Goal: Transaction & Acquisition: Book appointment/travel/reservation

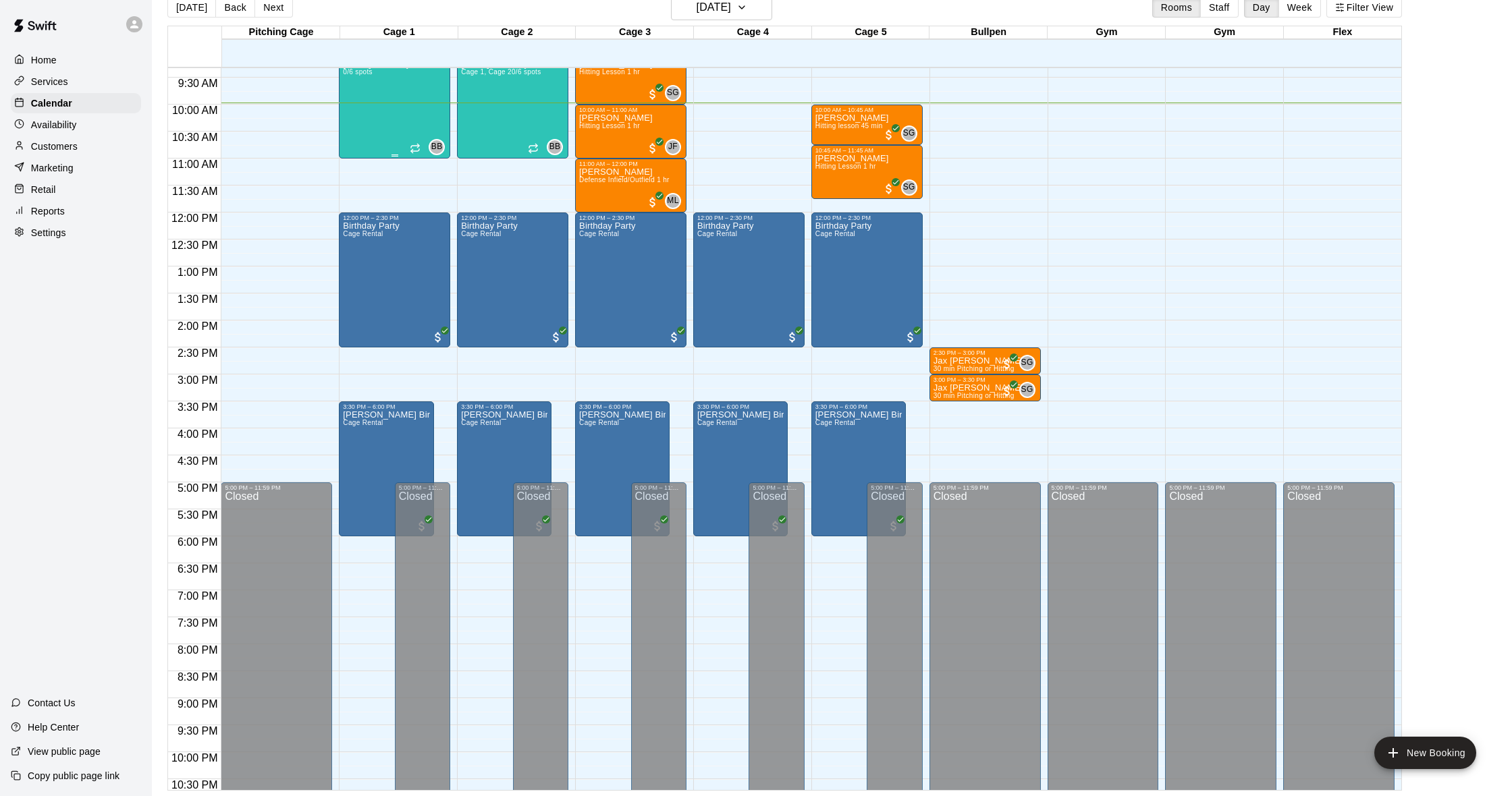
scroll to position [22, 0]
click at [722, 11] on h6 "[DATE]" at bounding box center [714, 7] width 35 height 19
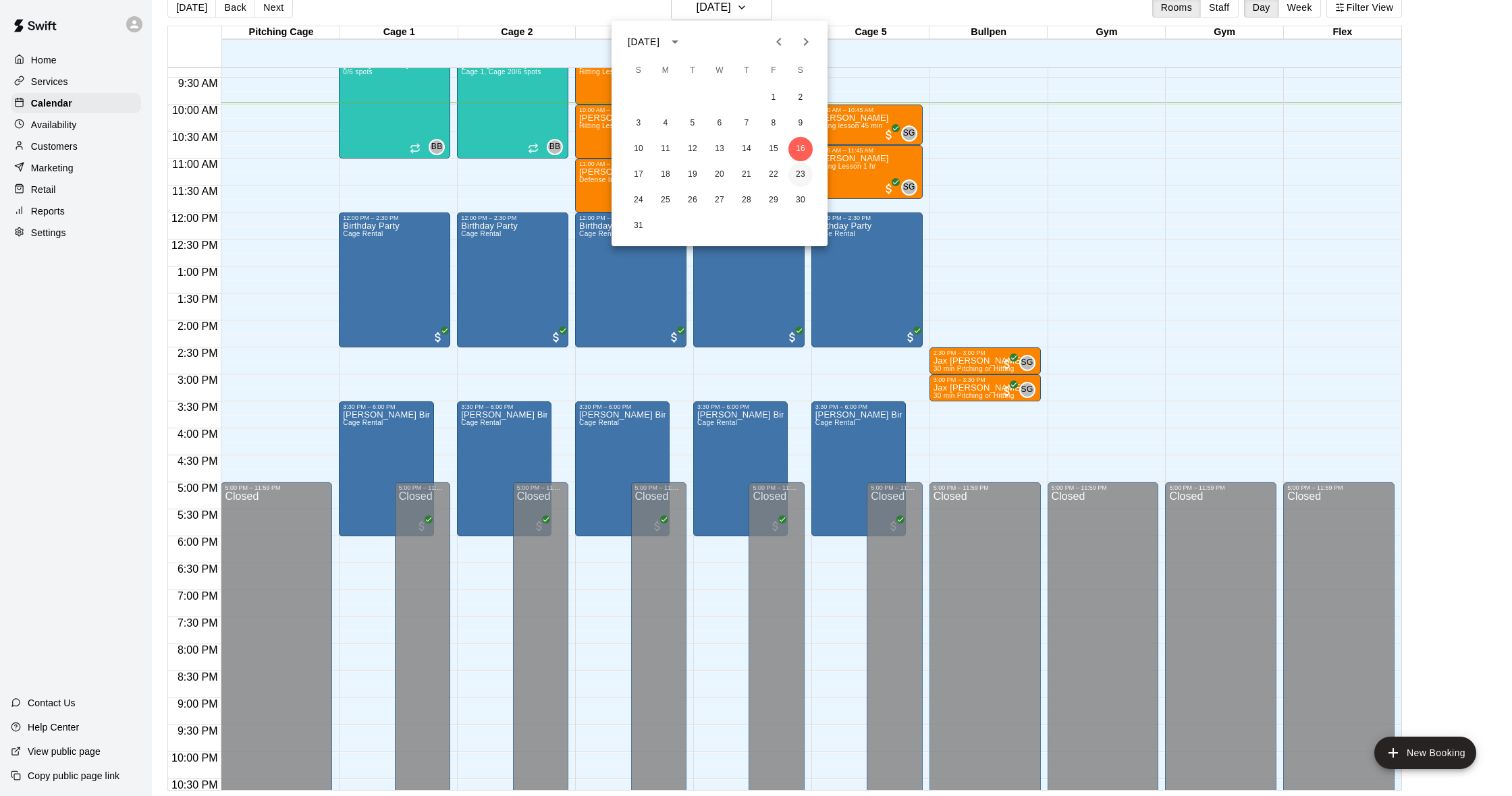
click at [797, 175] on button "23" at bounding box center [800, 175] width 25 height 25
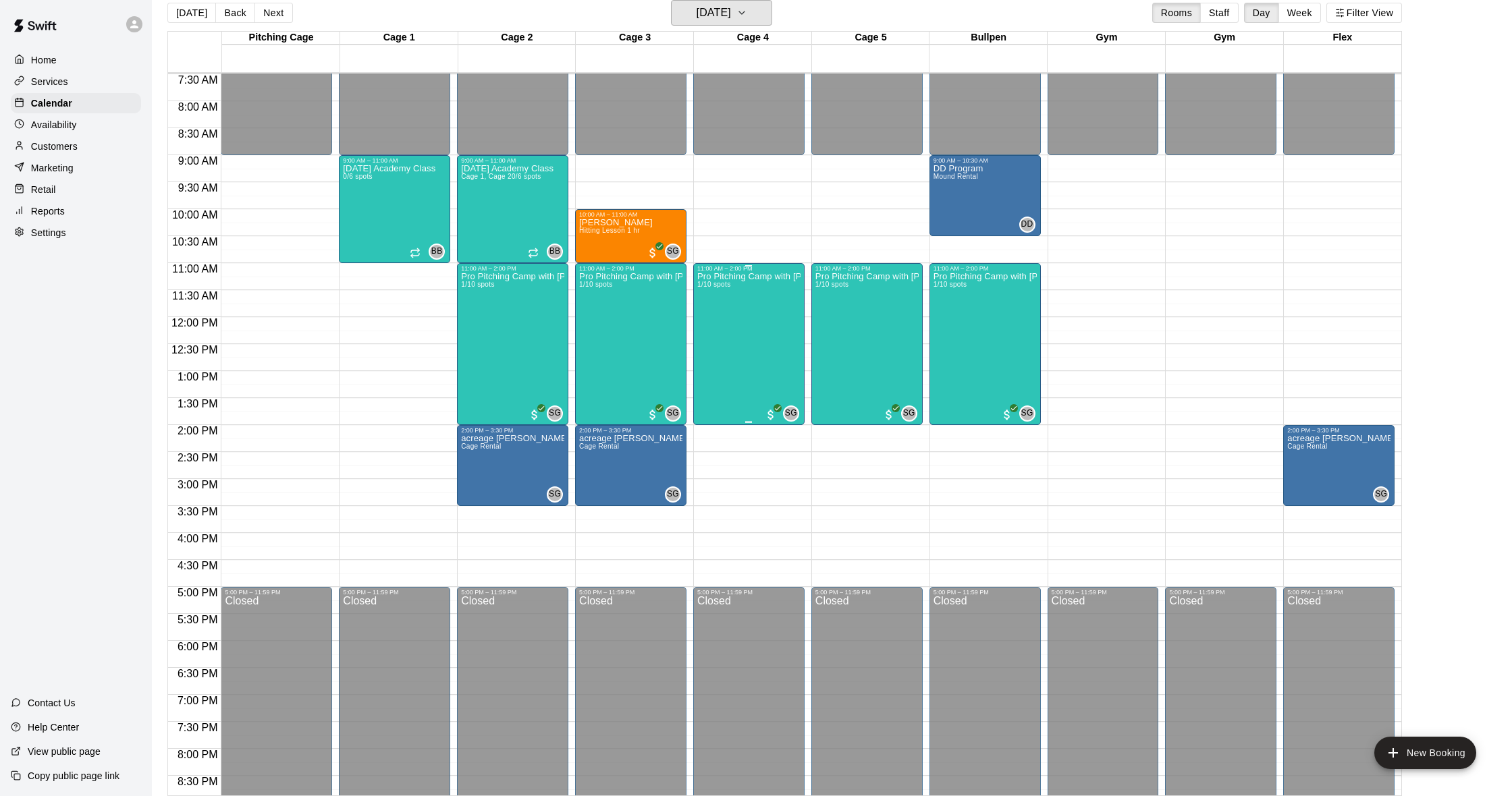
scroll to position [399, 0]
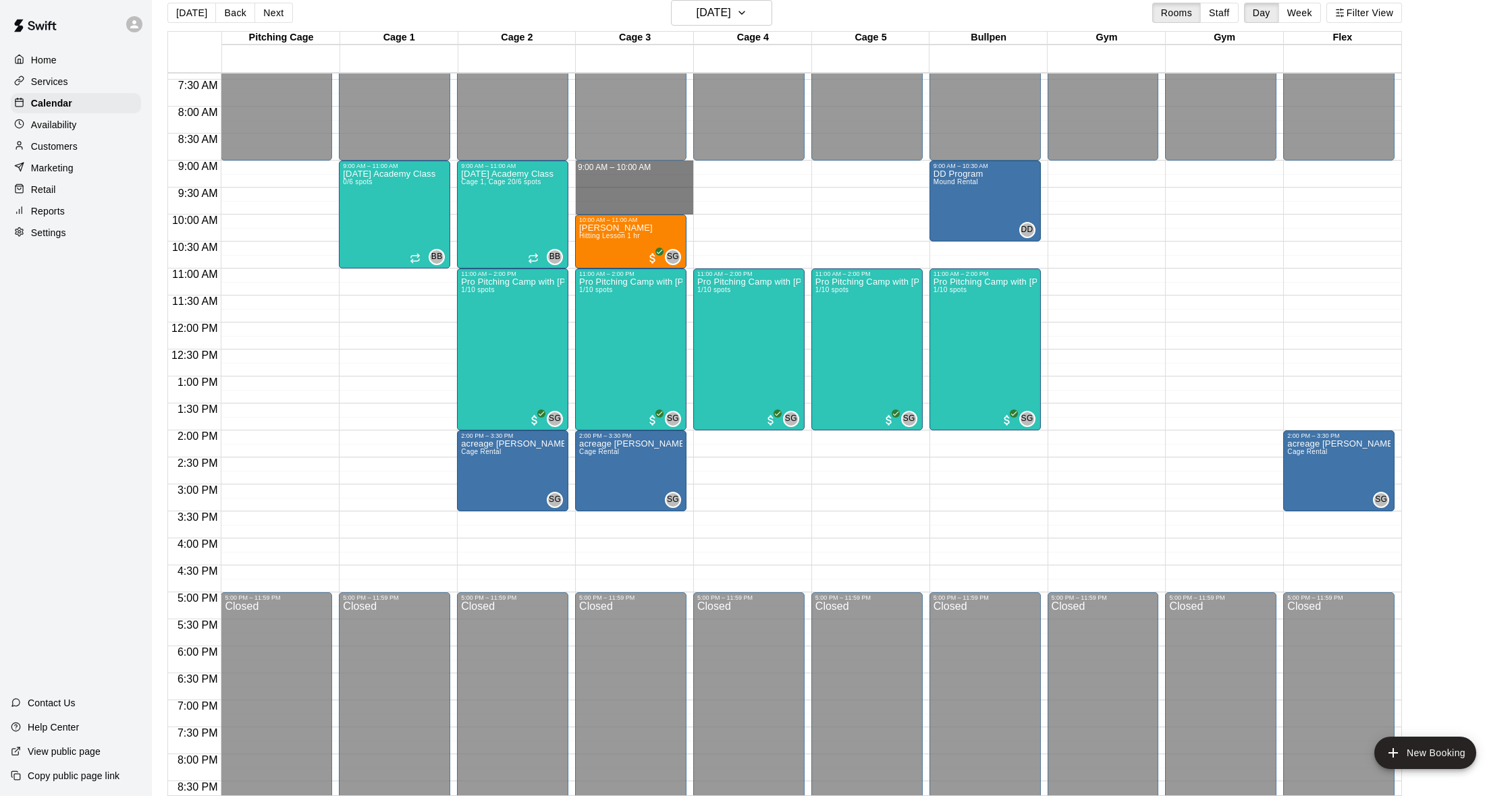
drag, startPoint x: 652, startPoint y: 166, endPoint x: 655, endPoint y: 206, distance: 40.1
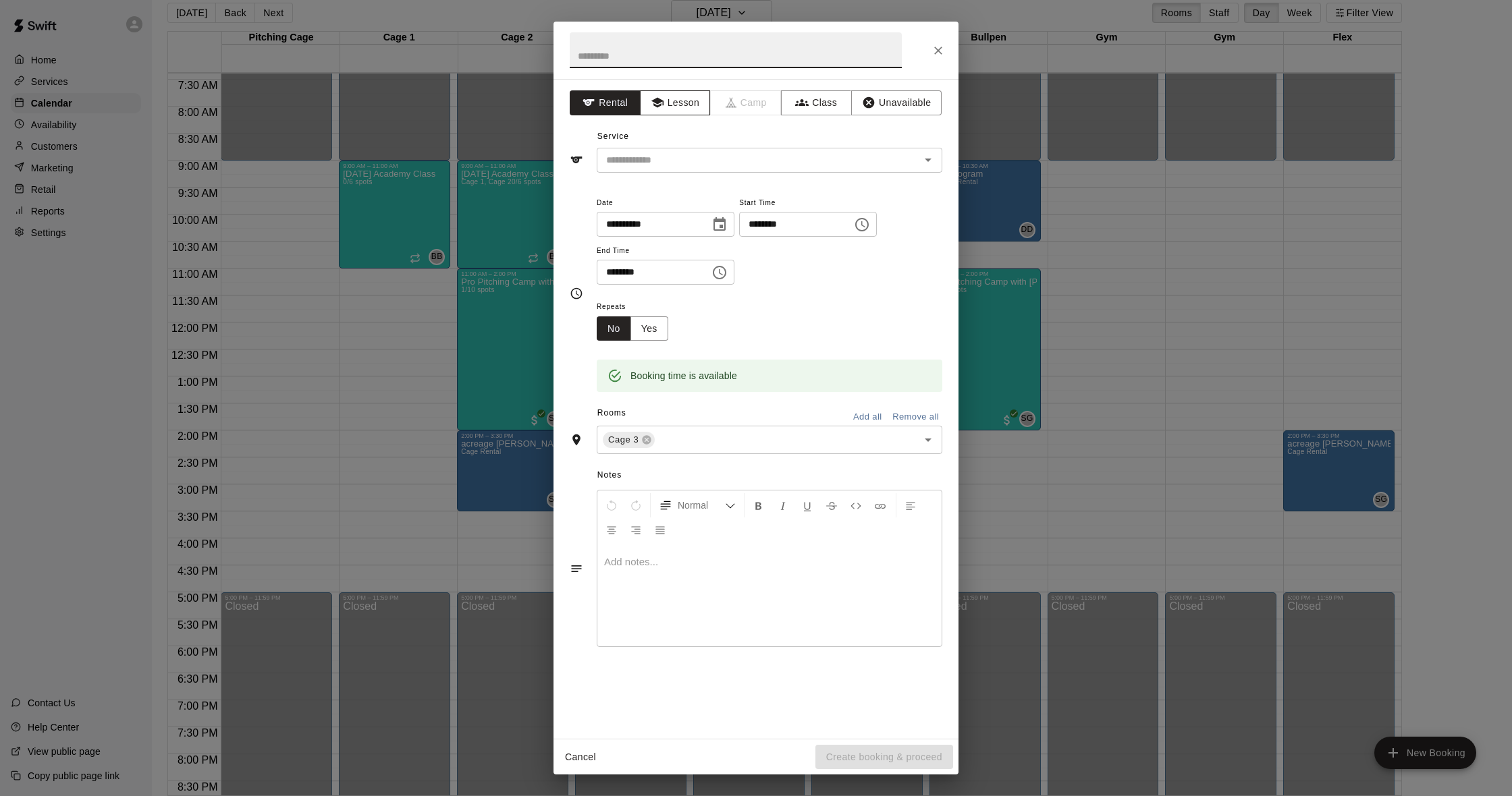
click at [671, 91] on button "Lesson" at bounding box center [676, 102] width 71 height 25
click at [694, 152] on div "​" at bounding box center [769, 160] width 346 height 25
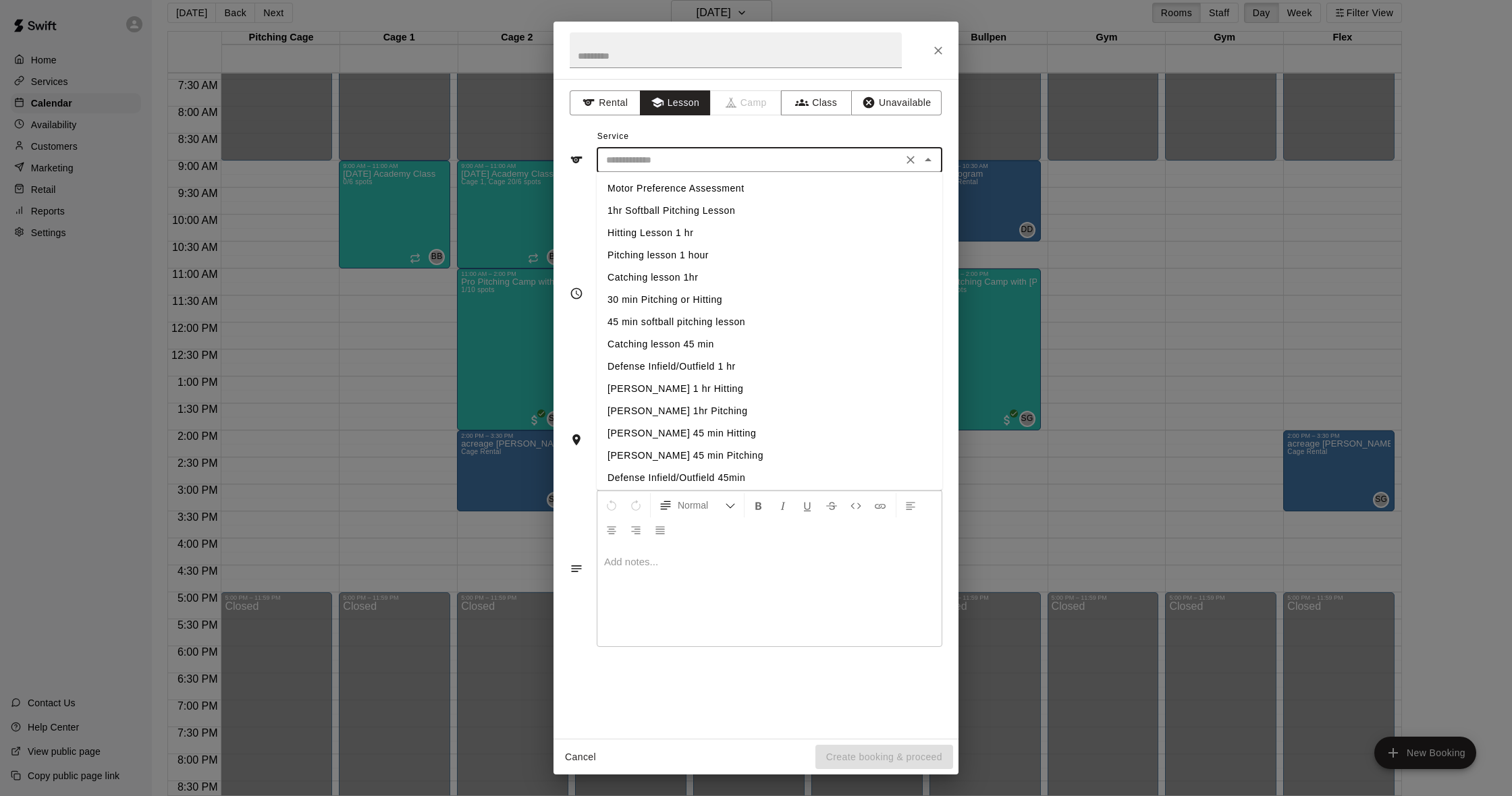
click at [652, 227] on li "Hitting Lesson 1 hr" at bounding box center [769, 233] width 346 height 22
type input "**********"
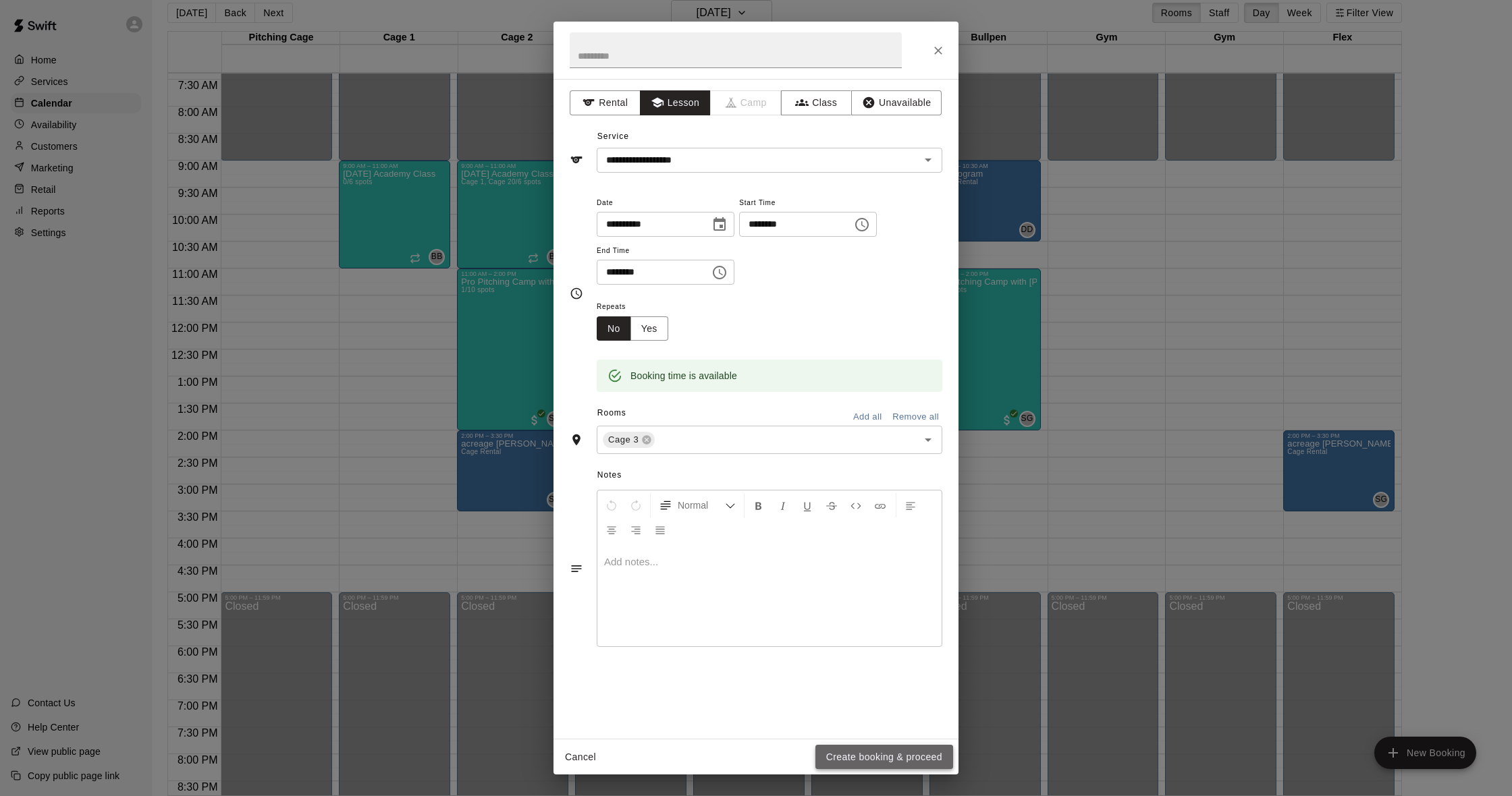
click at [896, 758] on button "Create booking & proceed" at bounding box center [884, 757] width 138 height 25
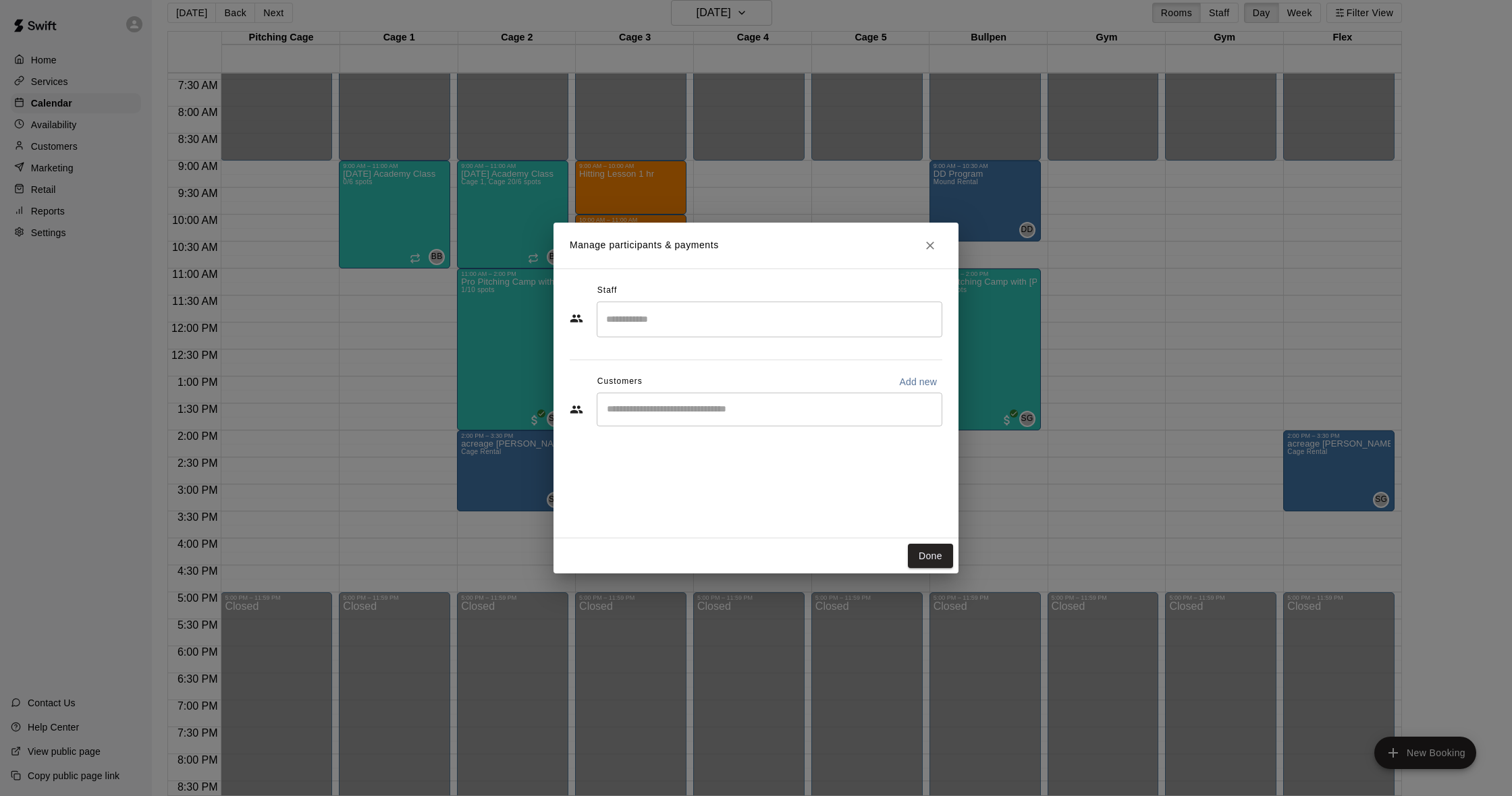
click at [669, 312] on input "Search staff" at bounding box center [769, 319] width 333 height 24
click at [655, 463] on span "Owner" at bounding box center [643, 462] width 25 height 9
click at [752, 393] on div "​" at bounding box center [769, 409] width 346 height 34
type input "*****"
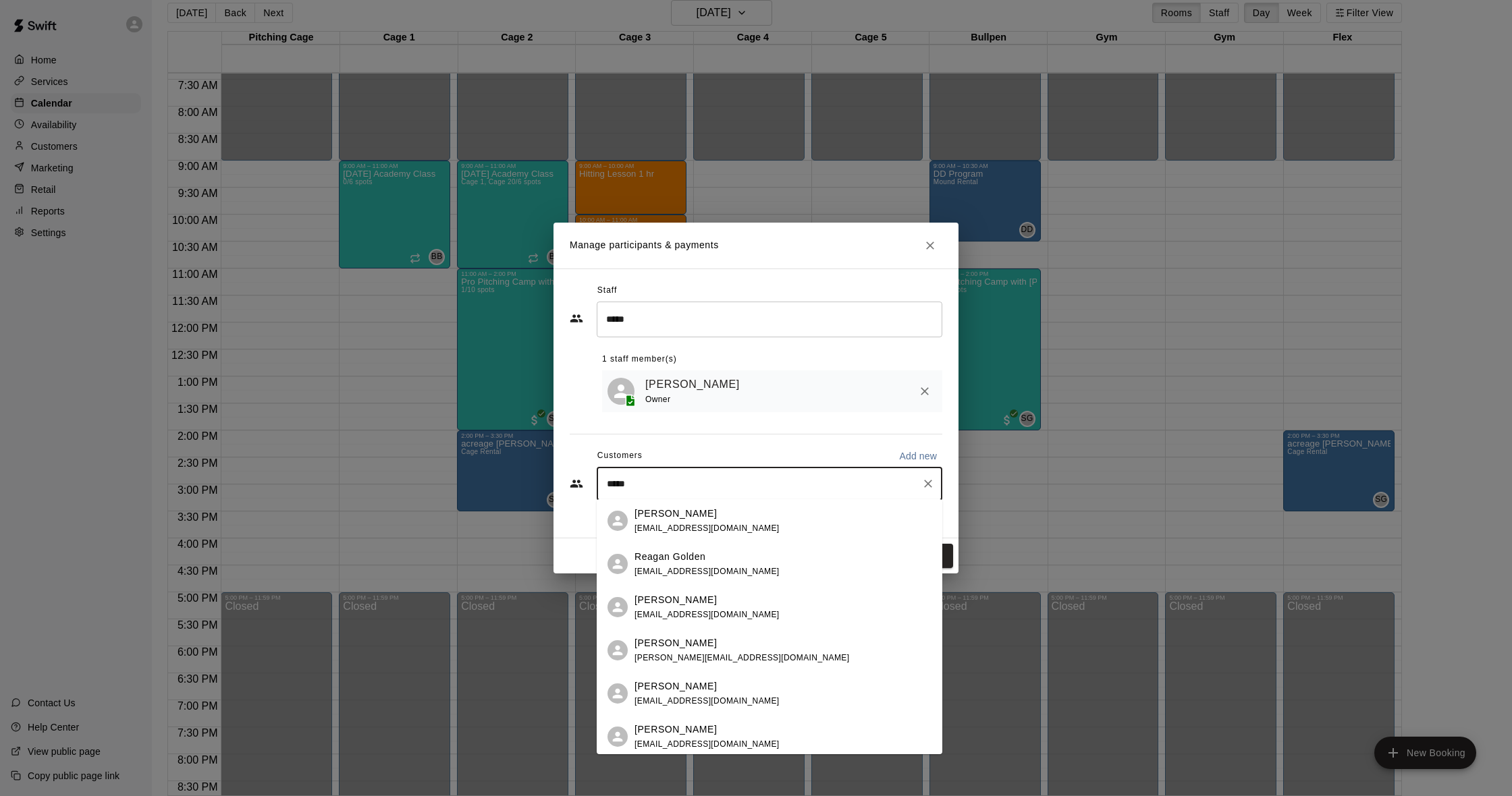
type input "******"
click at [732, 691] on div "[PERSON_NAME]" at bounding box center [741, 687] width 214 height 14
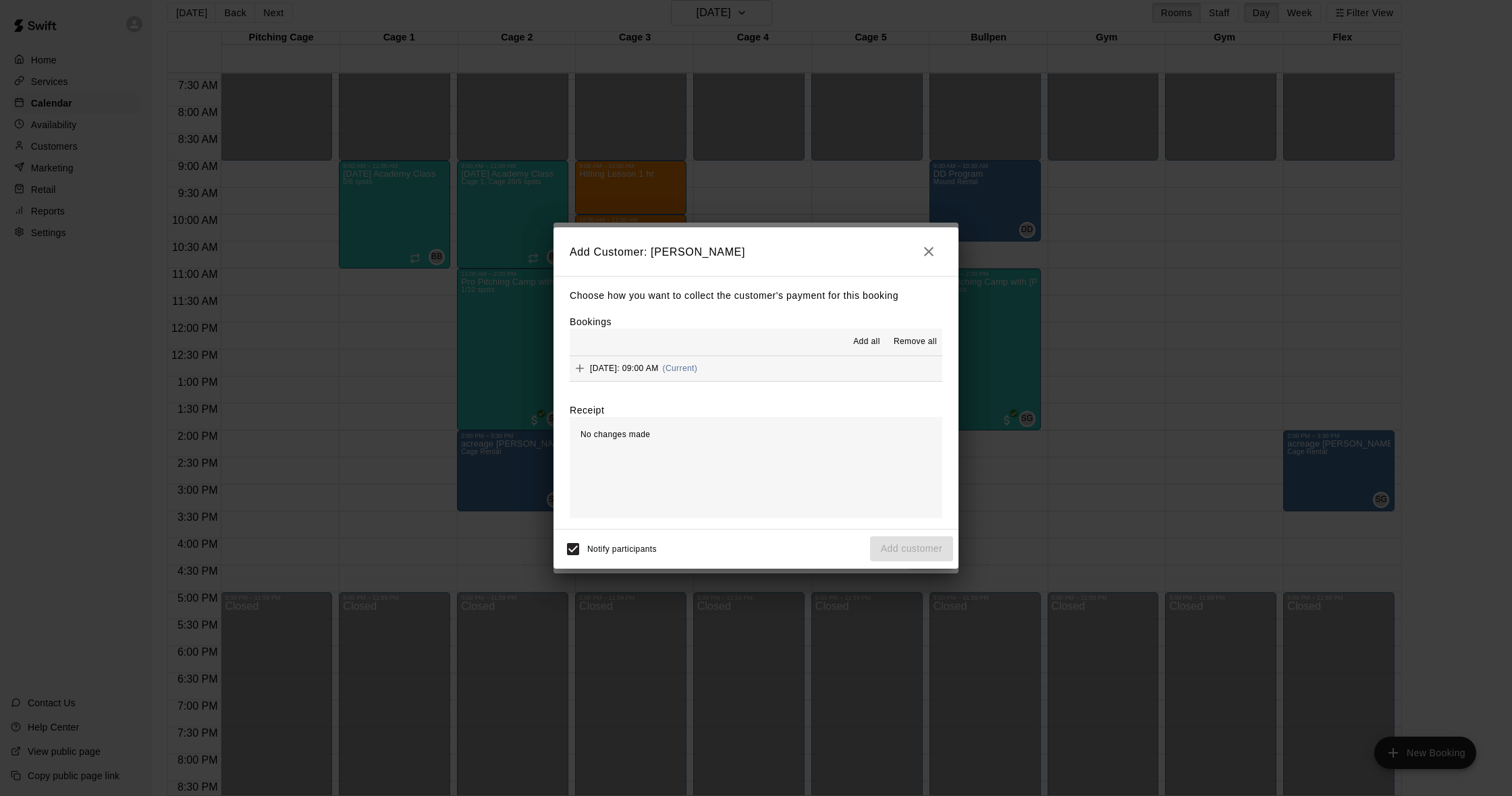
click at [659, 369] on span "[DATE]: 09:00 AM" at bounding box center [624, 368] width 69 height 9
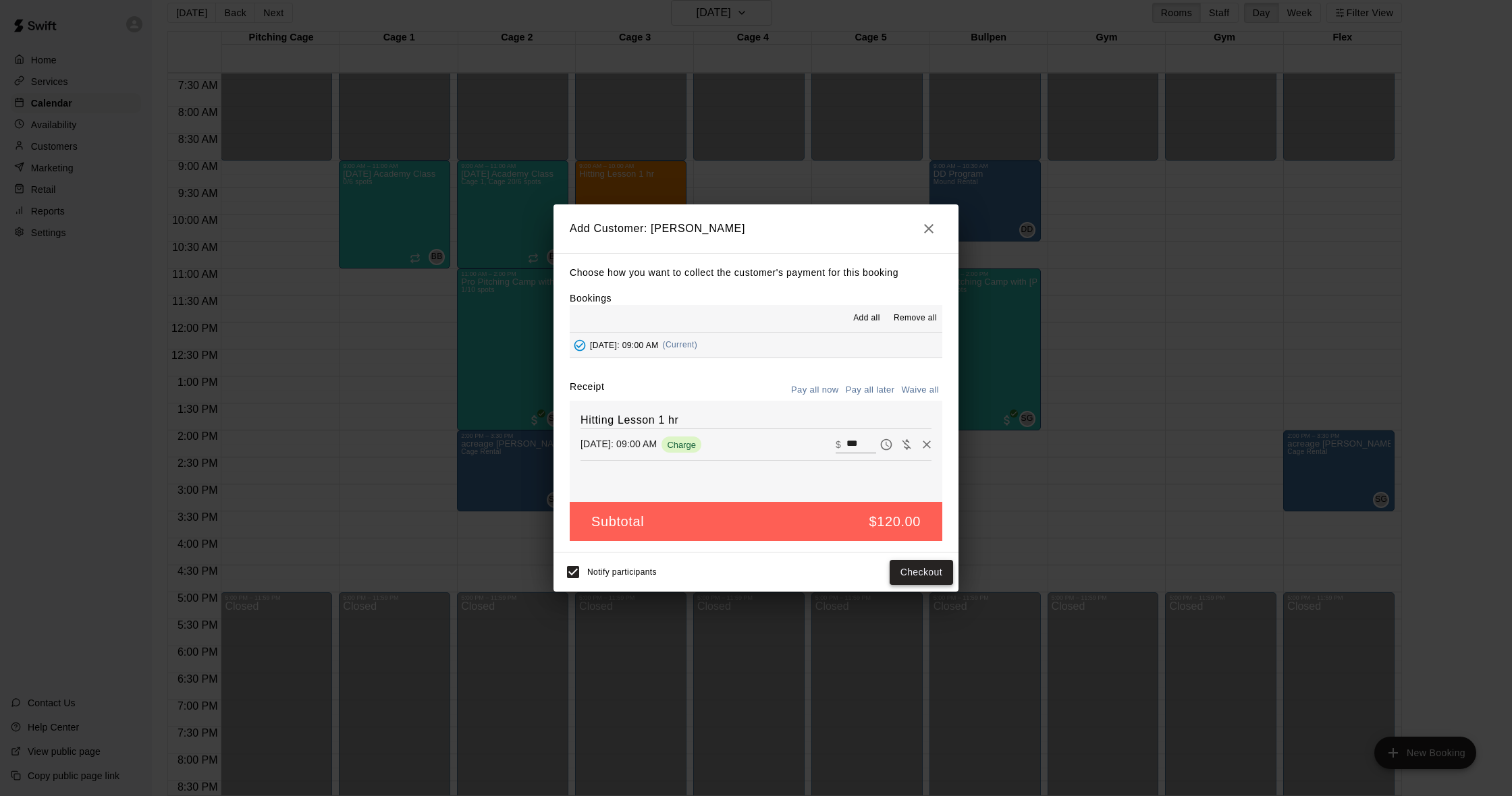
click at [919, 582] on button "Checkout" at bounding box center [922, 572] width 64 height 25
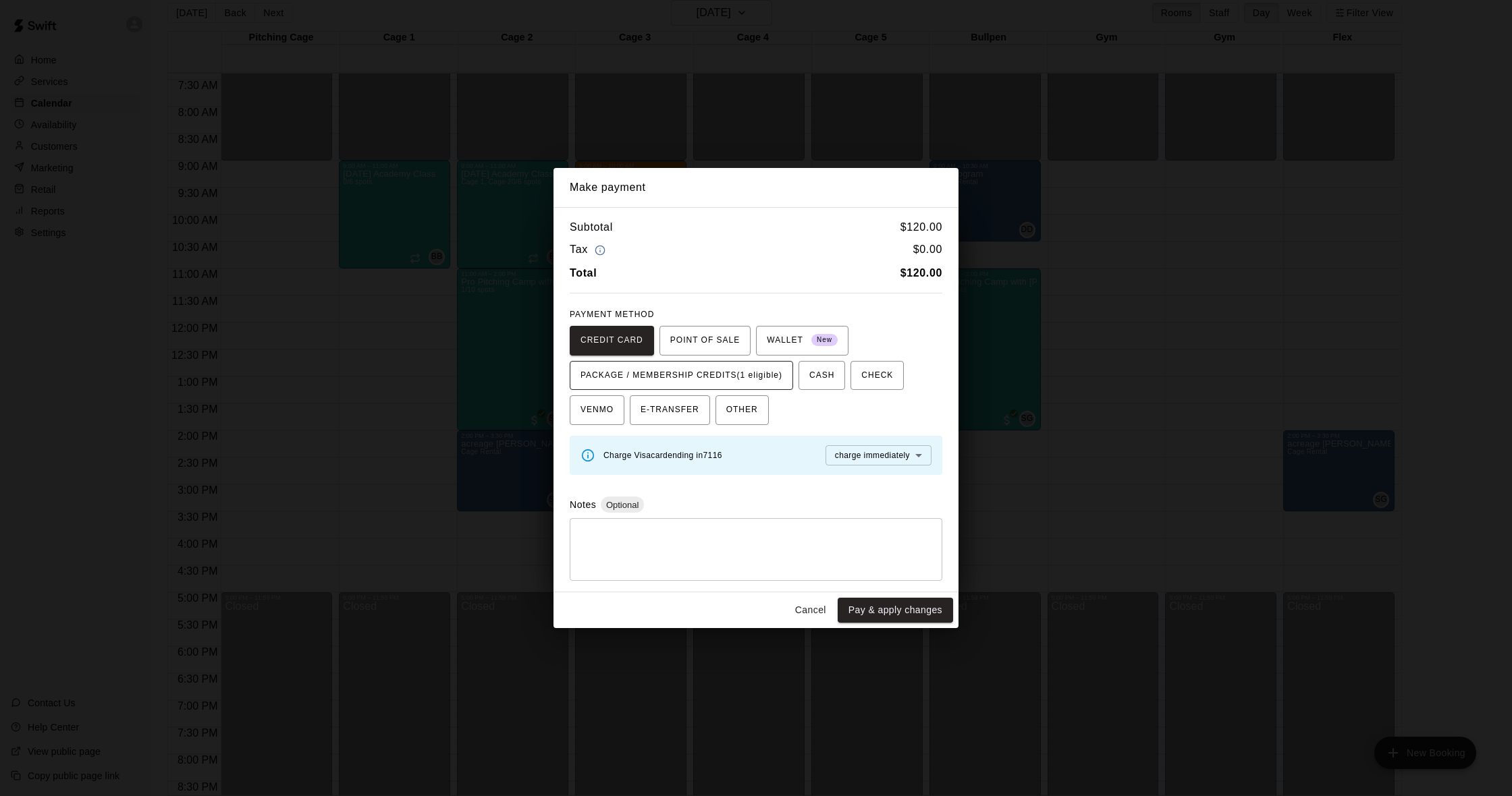
click at [650, 381] on span "PACKAGE / MEMBERSHIP CREDITS (1 eligible)" at bounding box center [681, 376] width 202 height 22
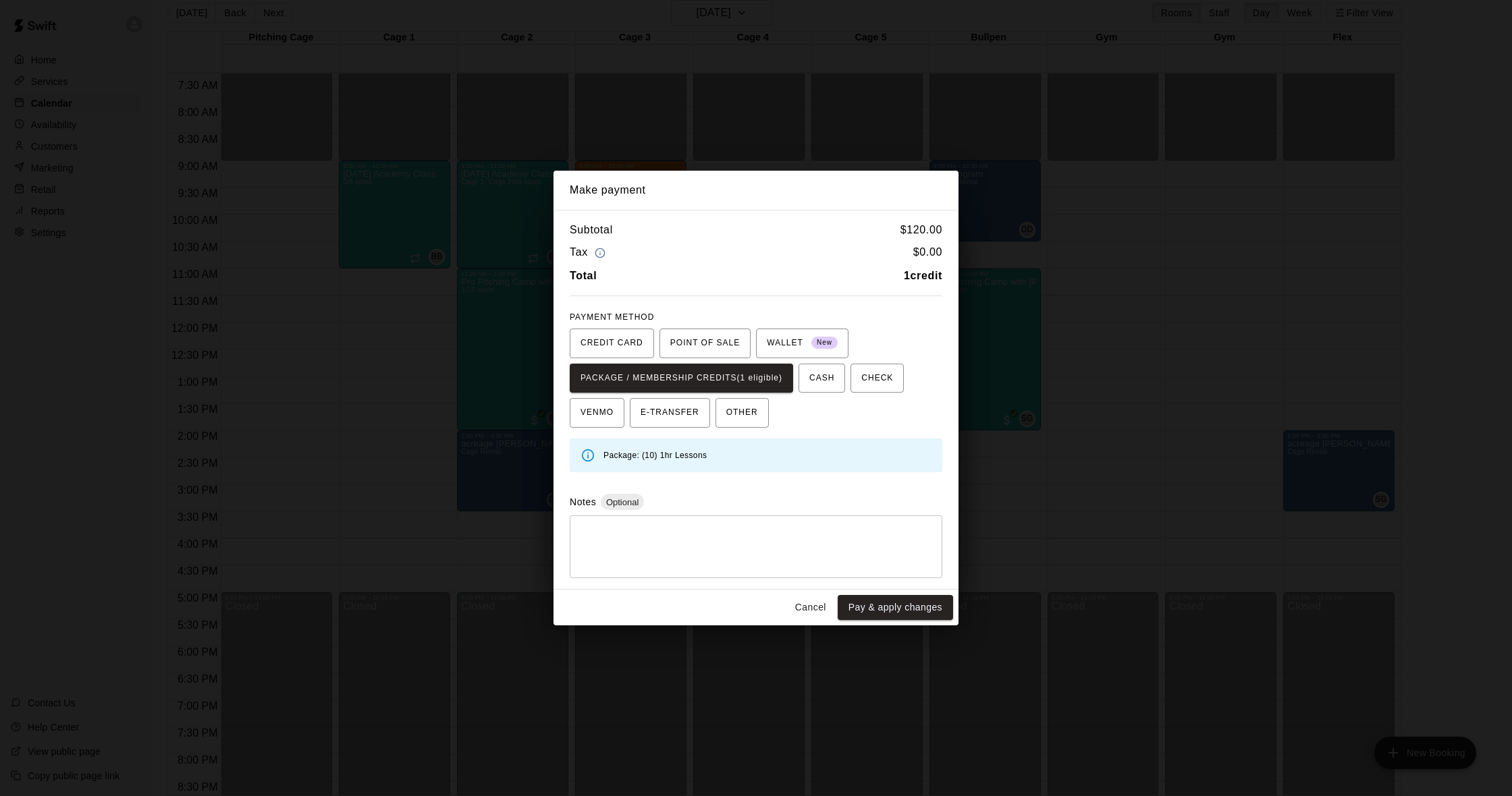
click at [886, 605] on button "Pay & apply changes" at bounding box center [896, 608] width 115 height 25
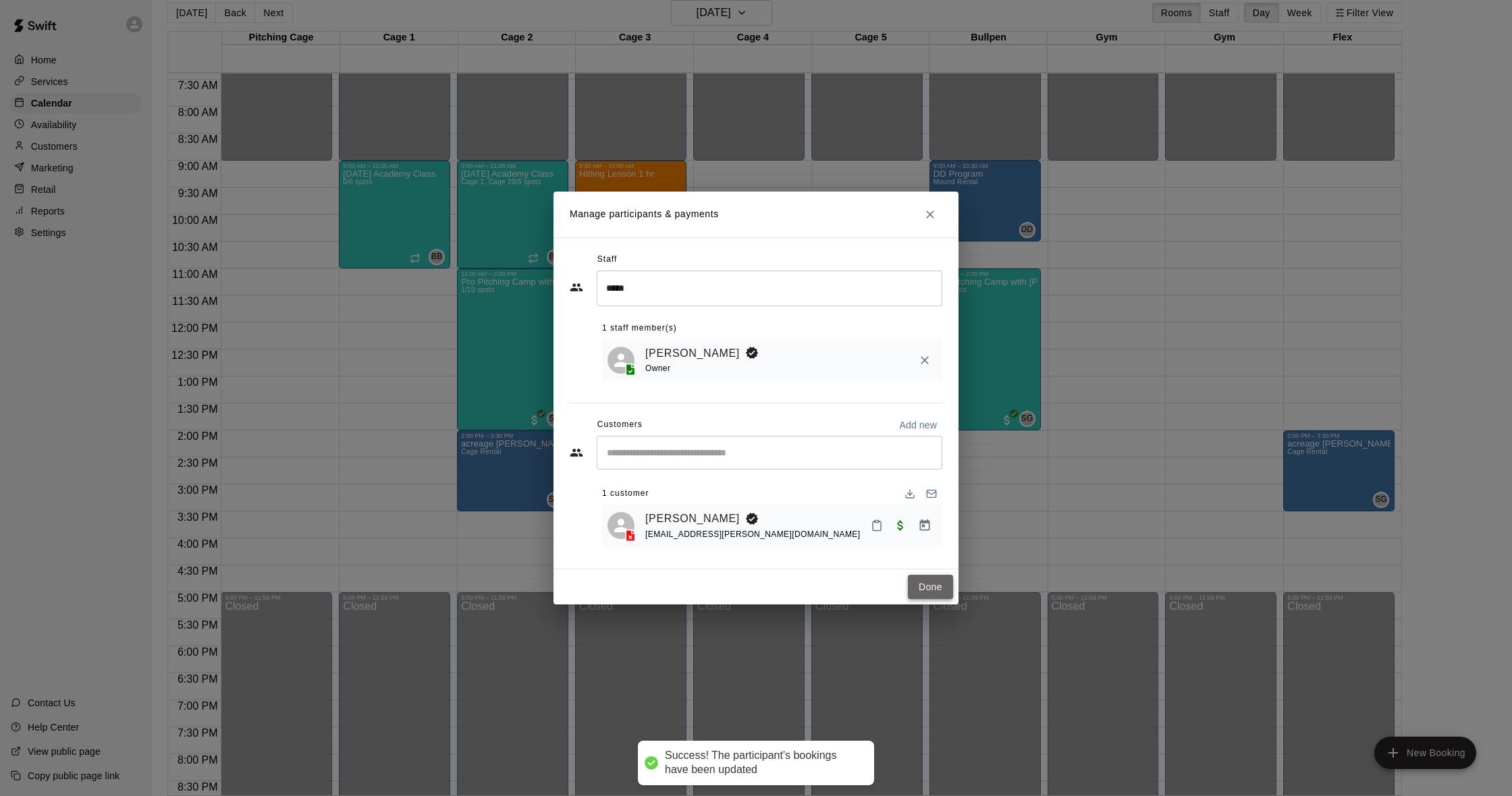
click at [943, 586] on button "Done" at bounding box center [930, 587] width 45 height 25
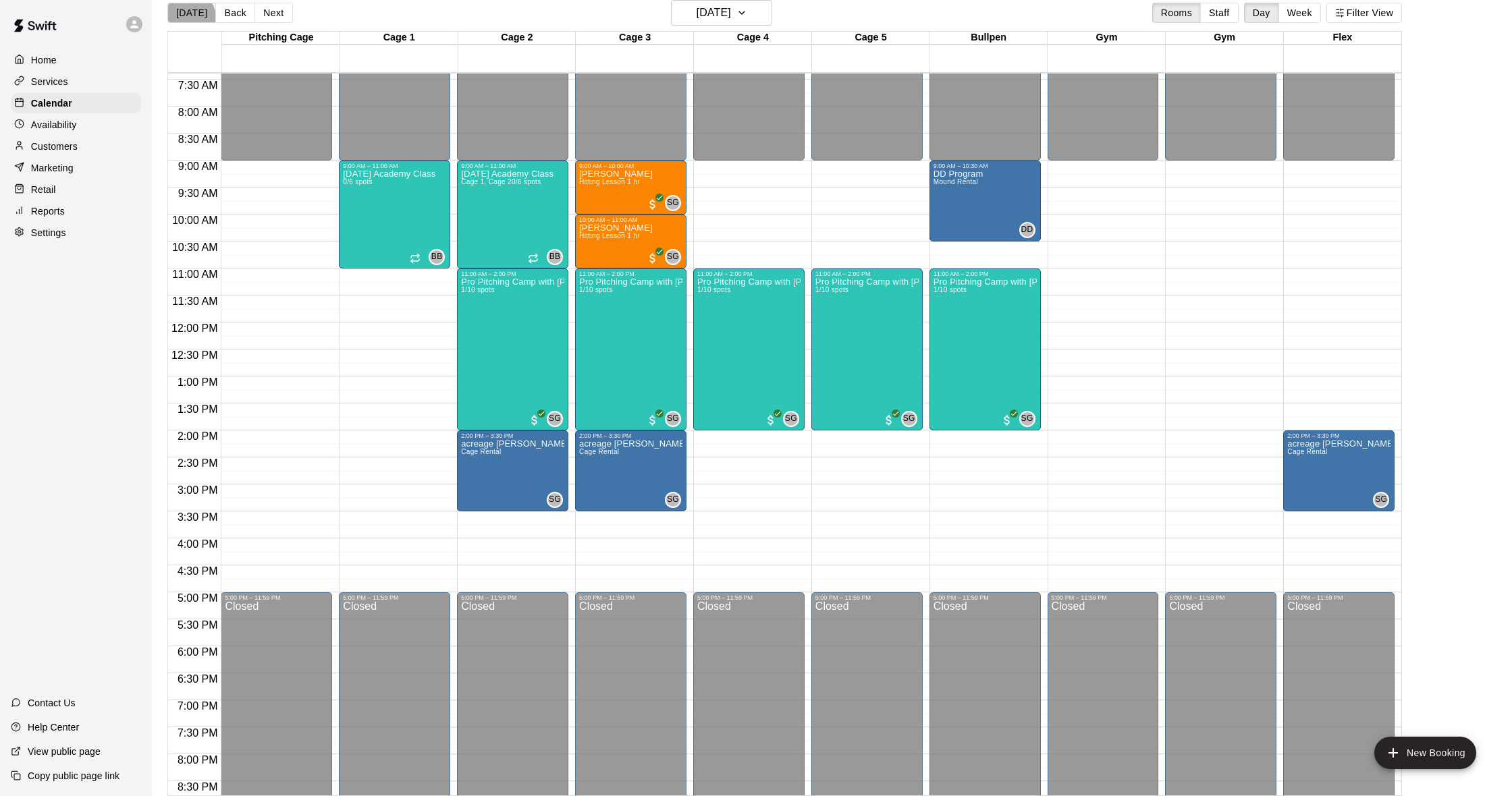
click at [190, 17] on button "[DATE]" at bounding box center [191, 13] width 48 height 20
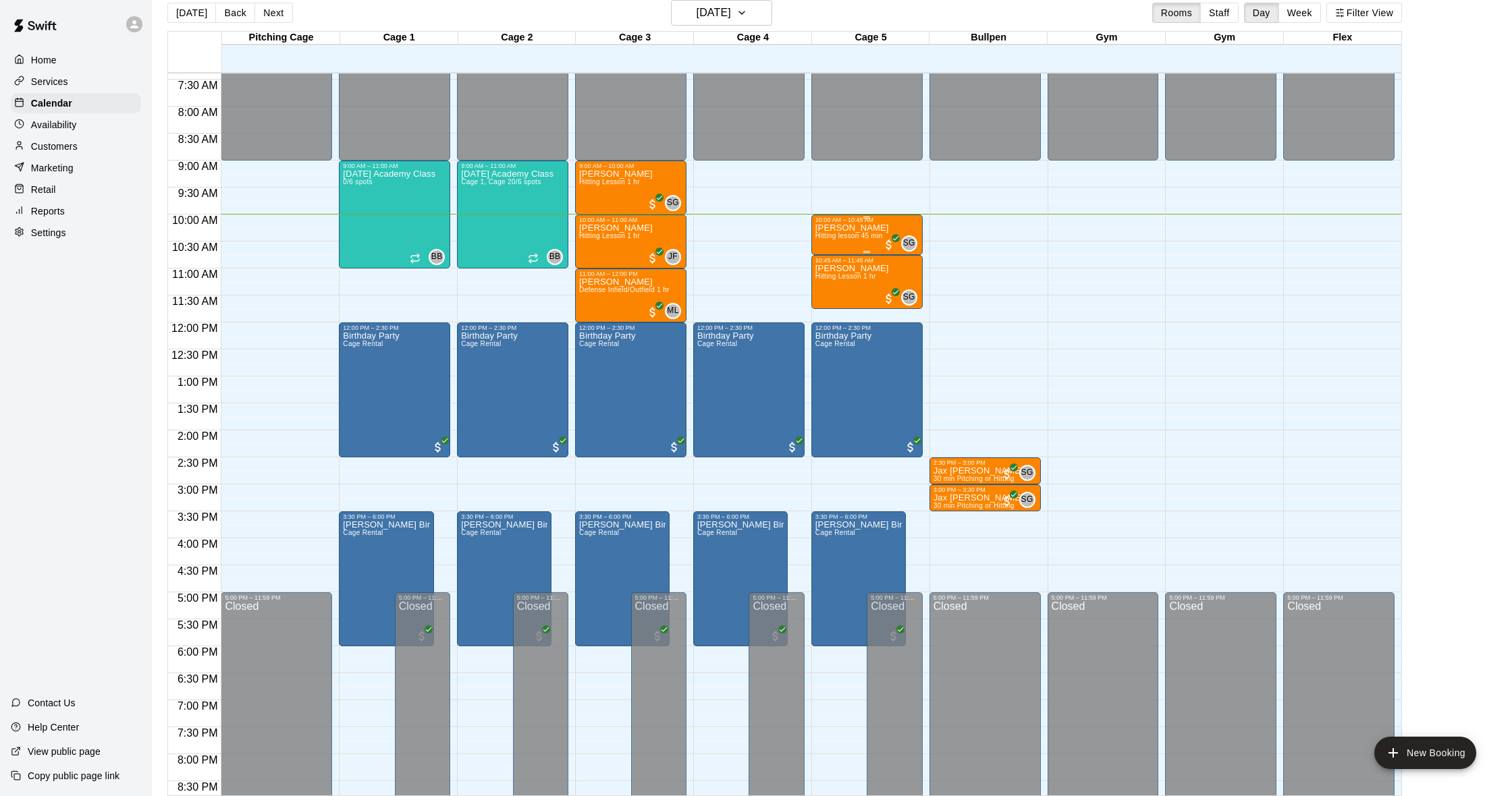
click at [876, 231] on div "[PERSON_NAME] Hitting lesson 45 min" at bounding box center [852, 621] width 74 height 796
click at [830, 271] on img "edit" at bounding box center [829, 271] width 16 height 16
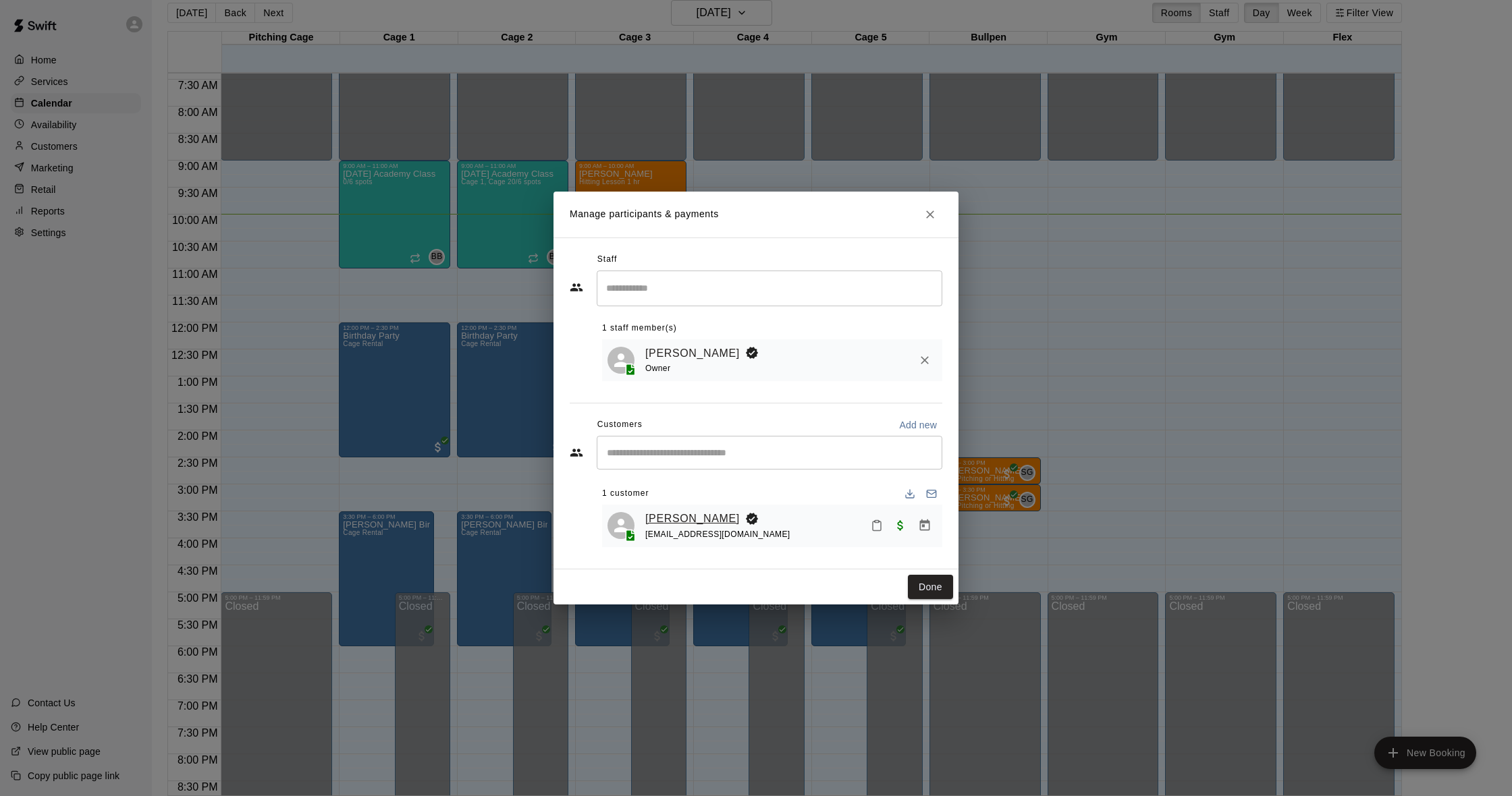
click at [677, 522] on link "[PERSON_NAME]" at bounding box center [692, 519] width 95 height 17
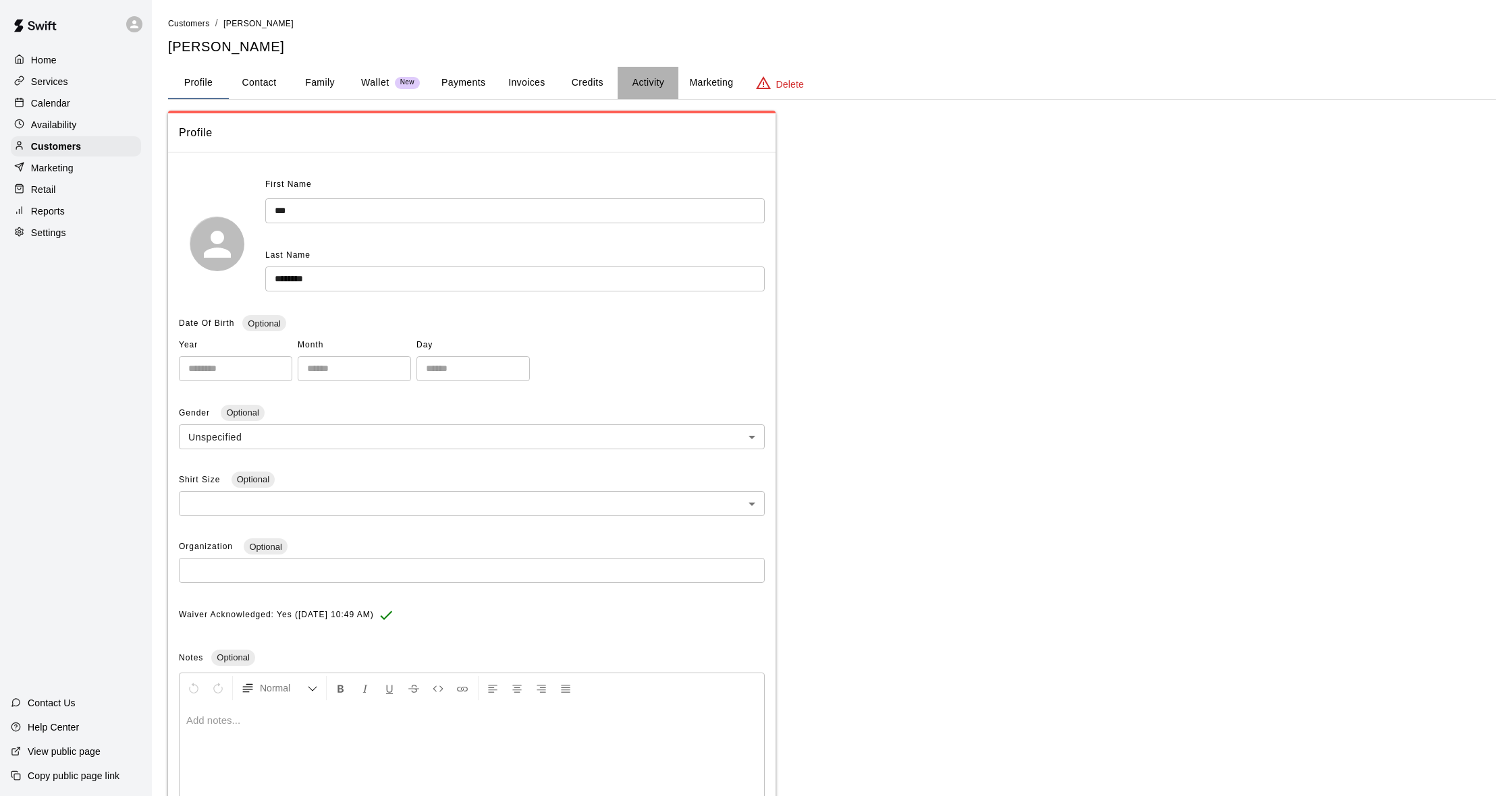
click at [647, 80] on button "Activity" at bounding box center [648, 83] width 61 height 32
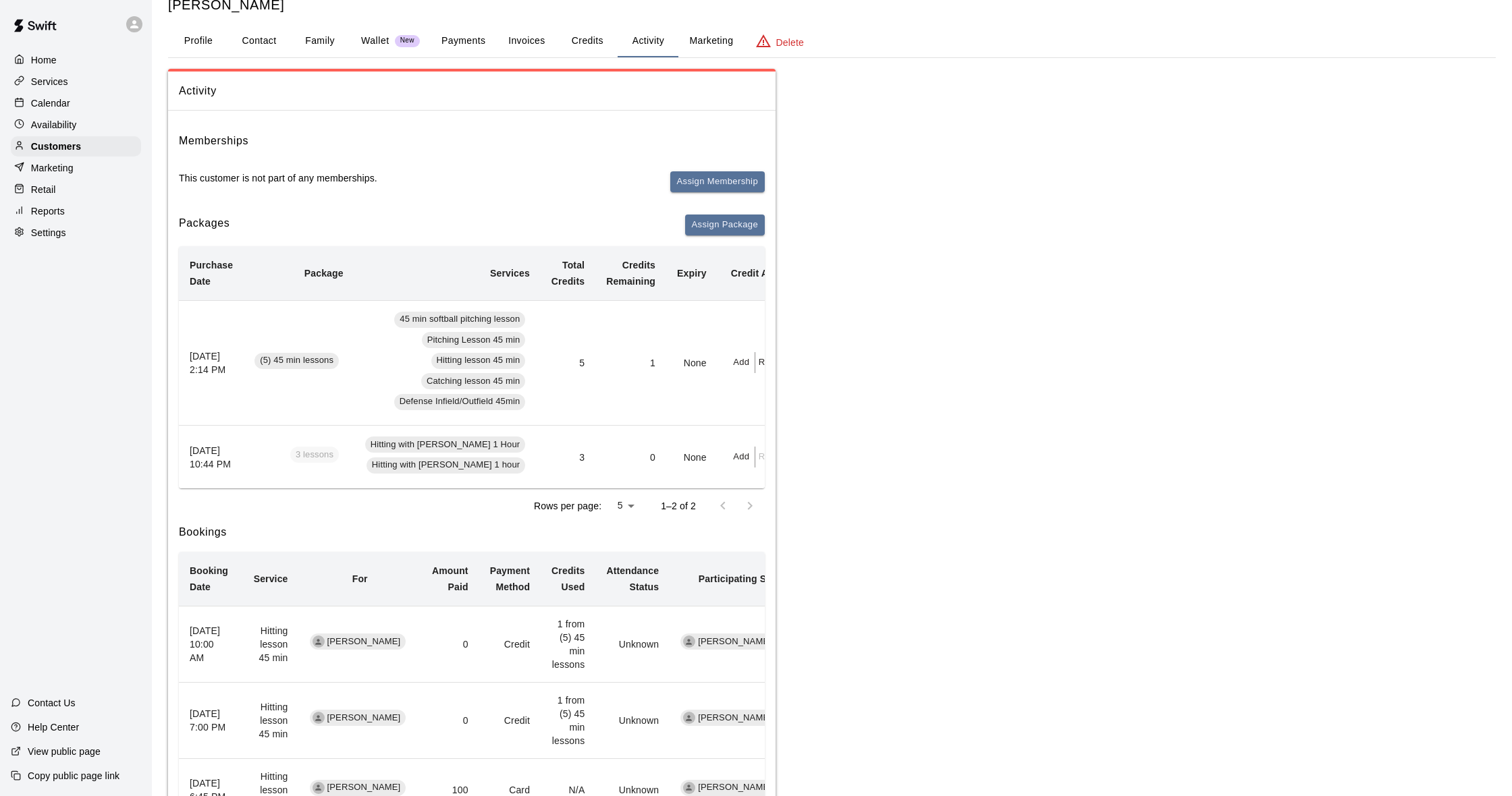
scroll to position [43, 0]
click at [67, 105] on p "Calendar" at bounding box center [51, 103] width 39 height 14
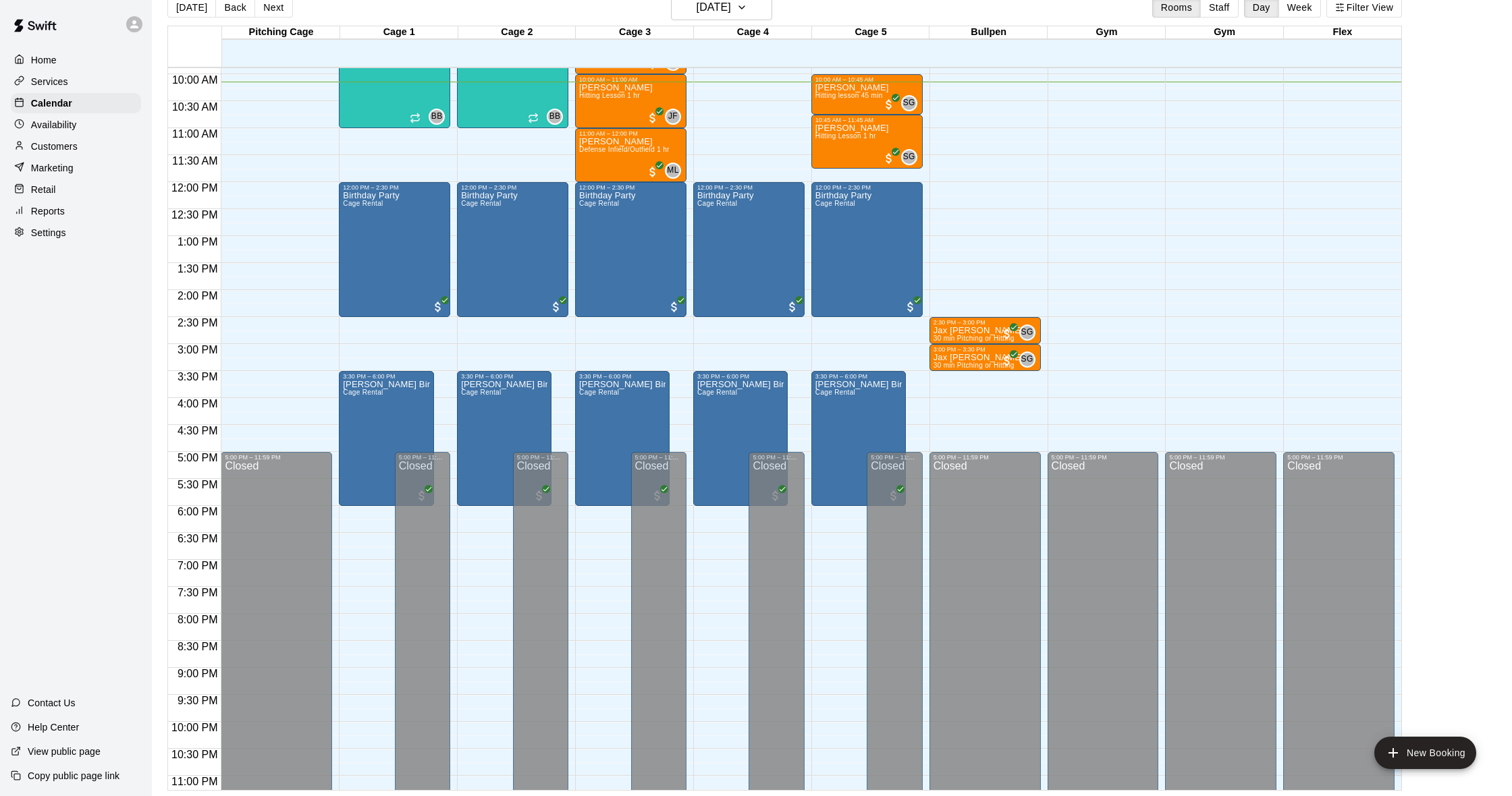
scroll to position [22, 0]
drag, startPoint x: 1511, startPoint y: 734, endPoint x: 0, endPoint y: 567, distance: 1520.2
click at [60, 141] on p "Customers" at bounding box center [54, 146] width 47 height 14
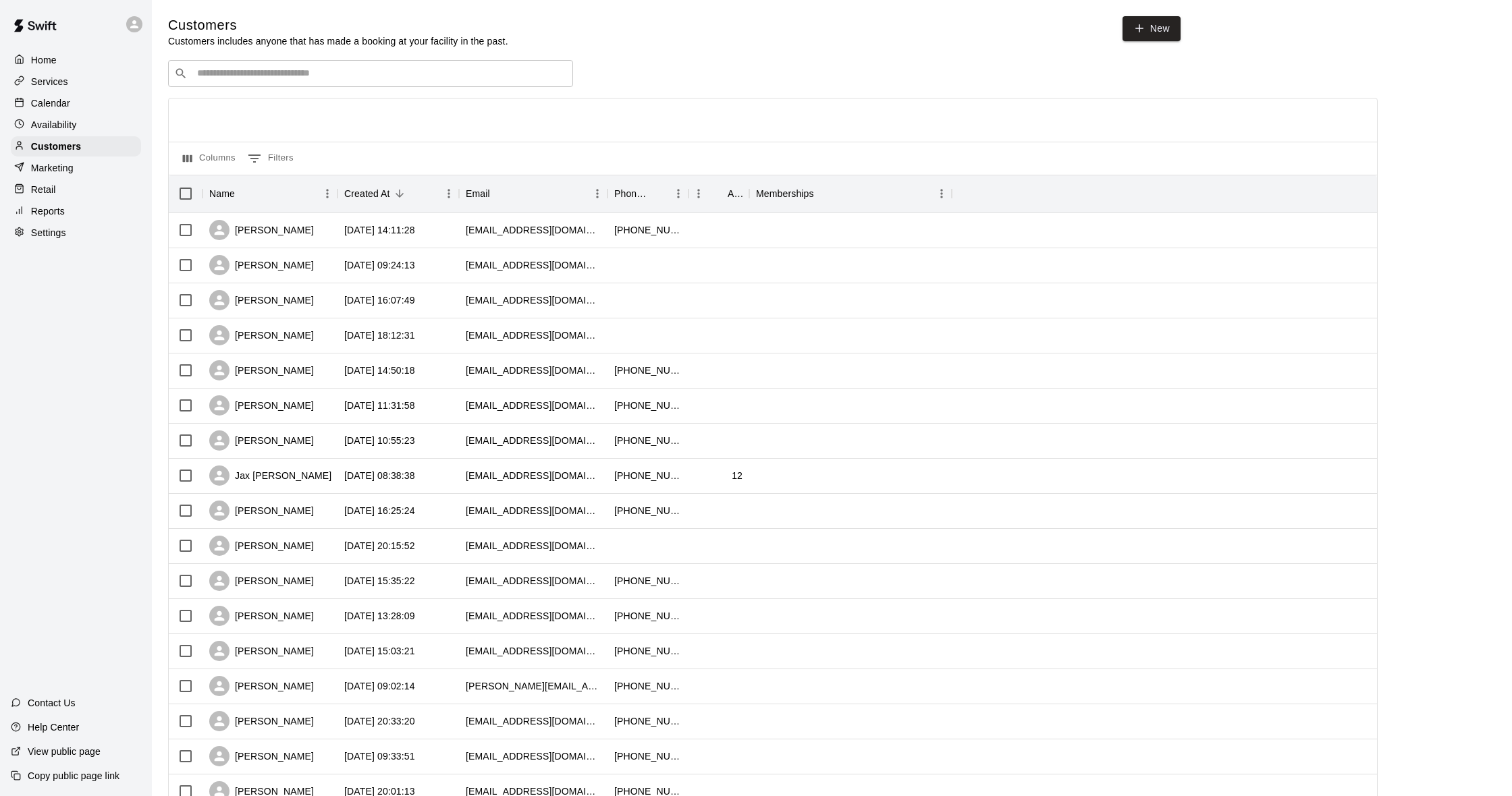
click at [354, 82] on div "​ ​" at bounding box center [370, 73] width 405 height 27
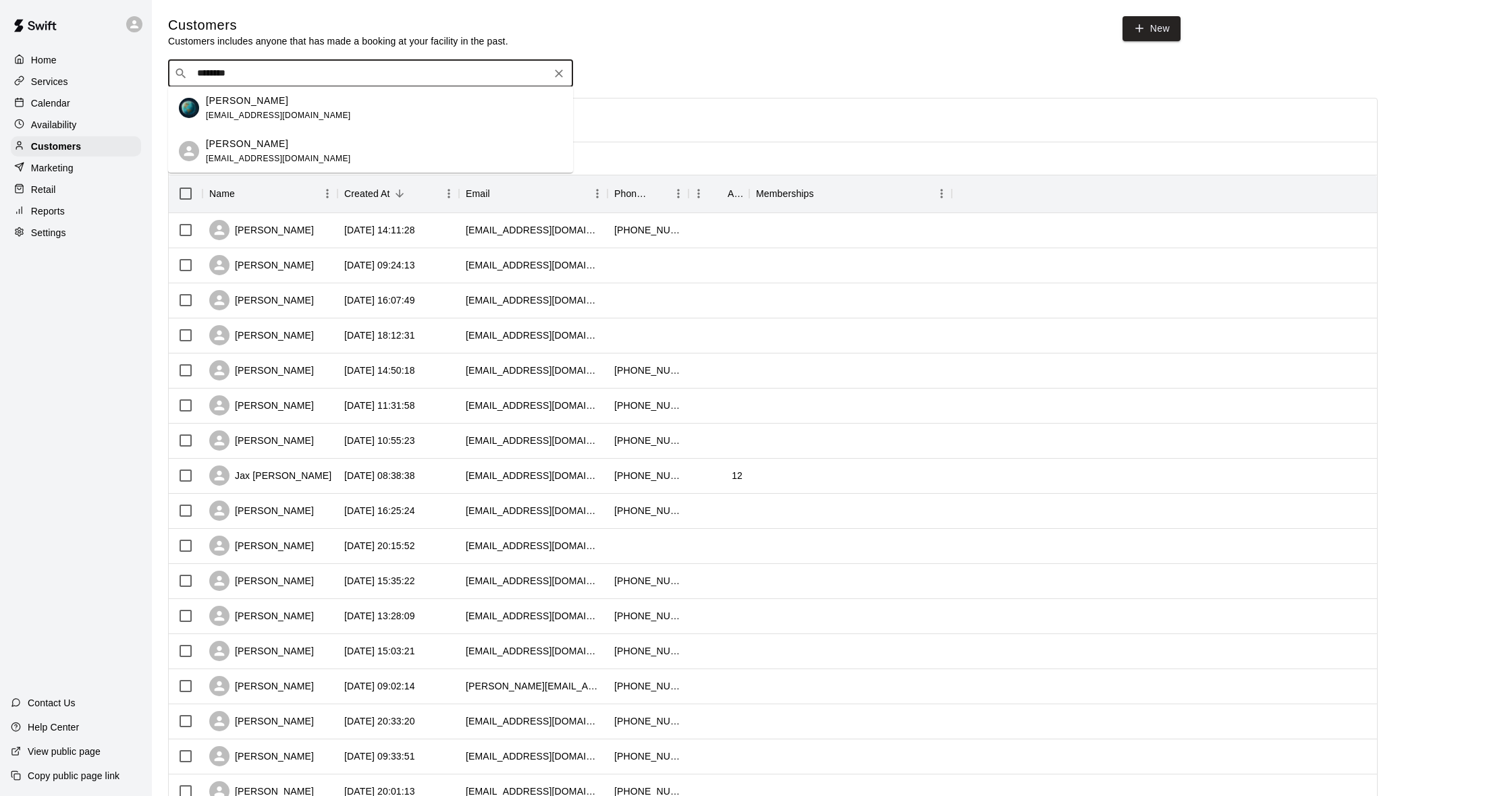
type input "*********"
click at [281, 120] on div "[PERSON_NAME] [EMAIL_ADDRESS][DOMAIN_NAME]" at bounding box center [278, 108] width 145 height 29
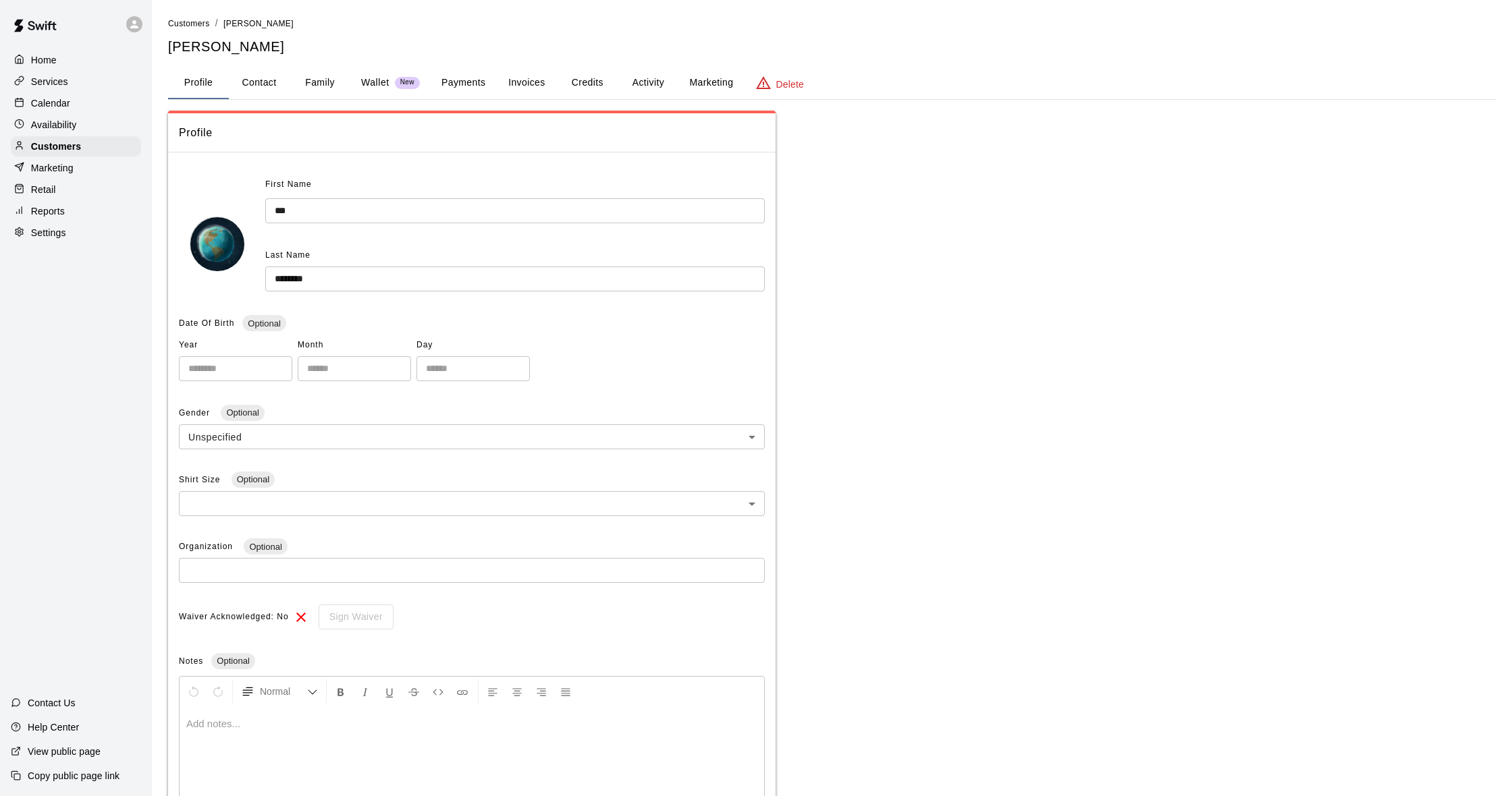
click at [458, 88] on button "Payments" at bounding box center [463, 83] width 66 height 32
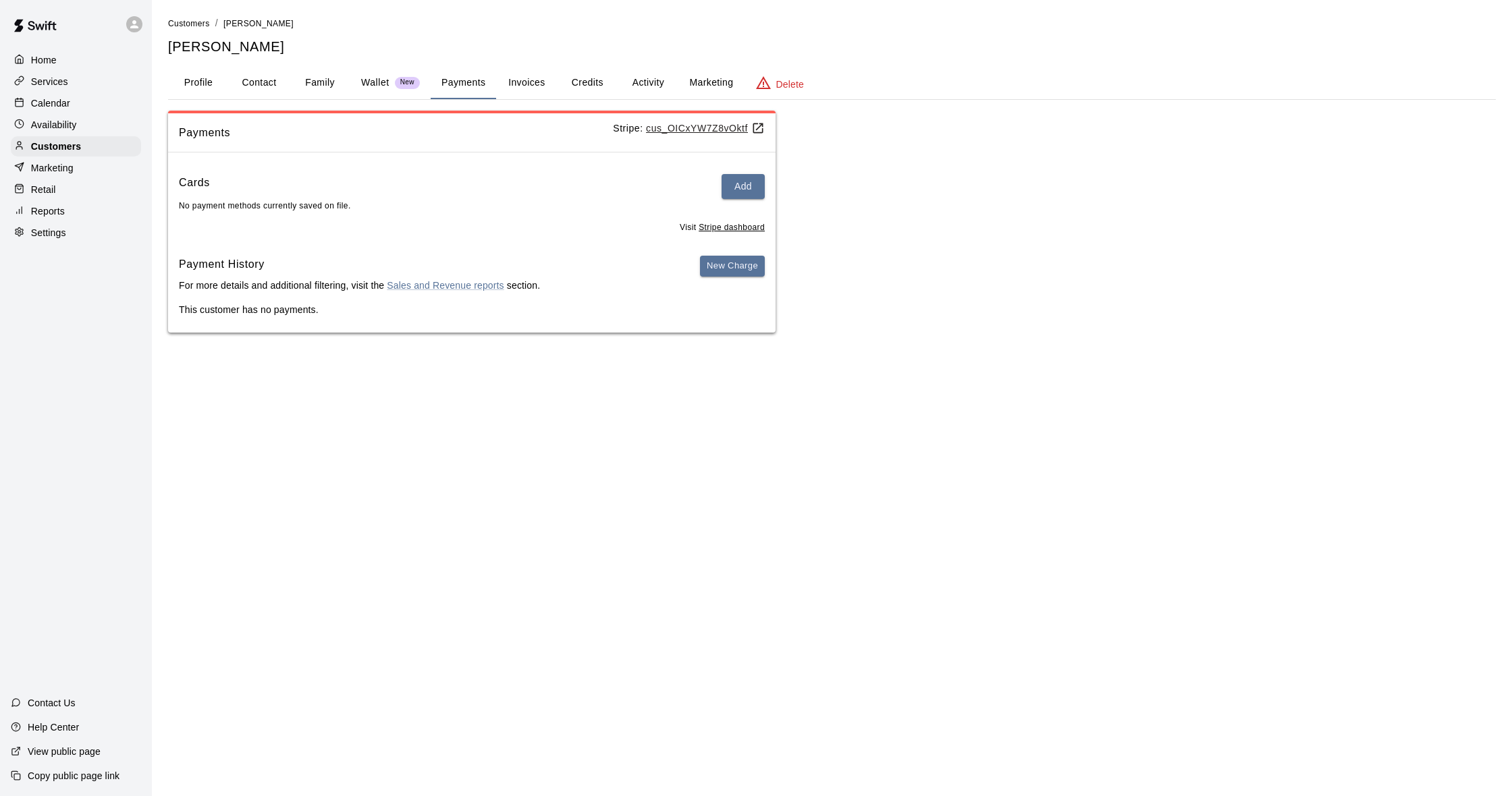
click at [642, 81] on button "Activity" at bounding box center [648, 83] width 61 height 32
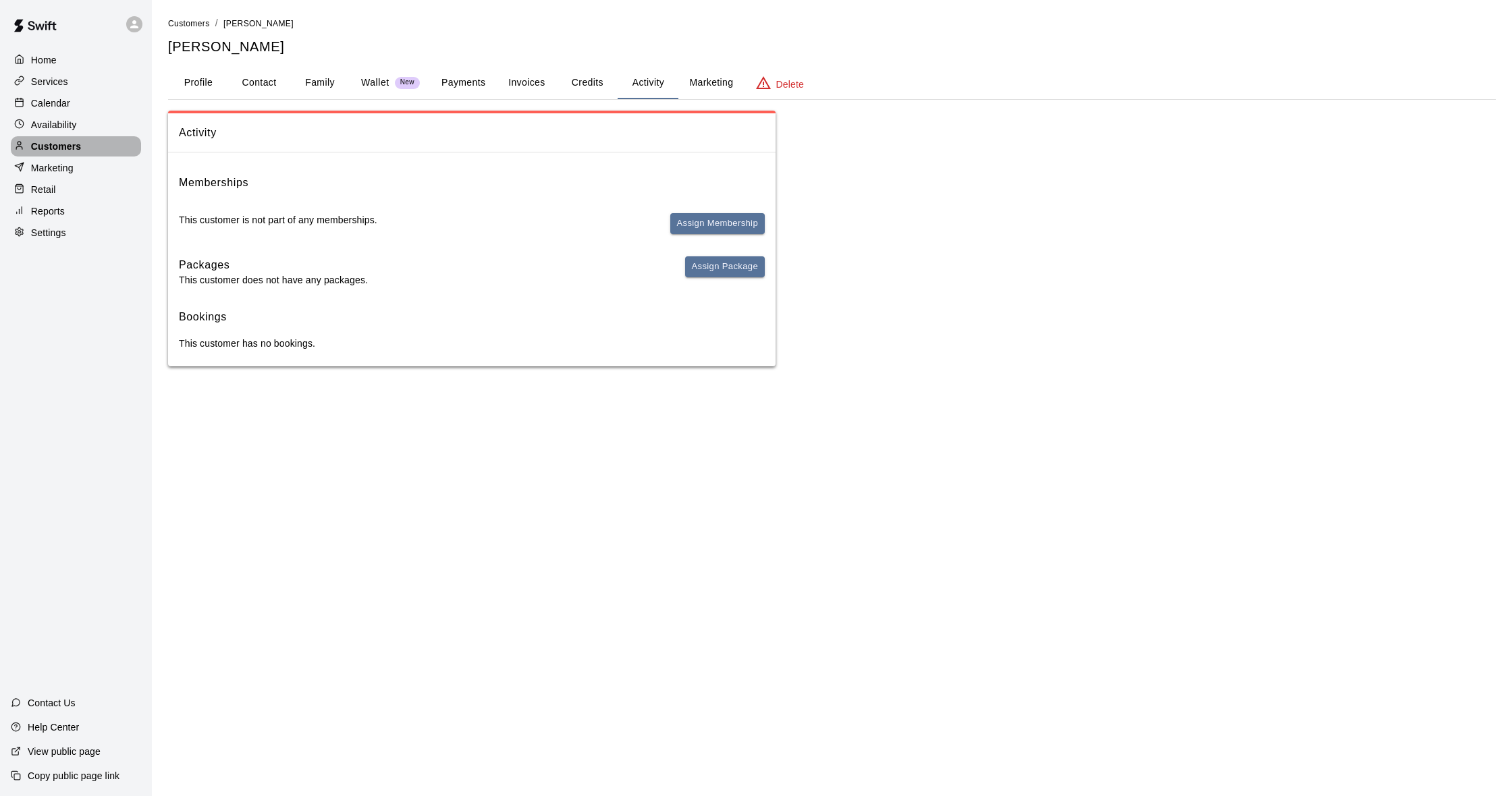
click at [64, 145] on p "Customers" at bounding box center [56, 146] width 50 height 14
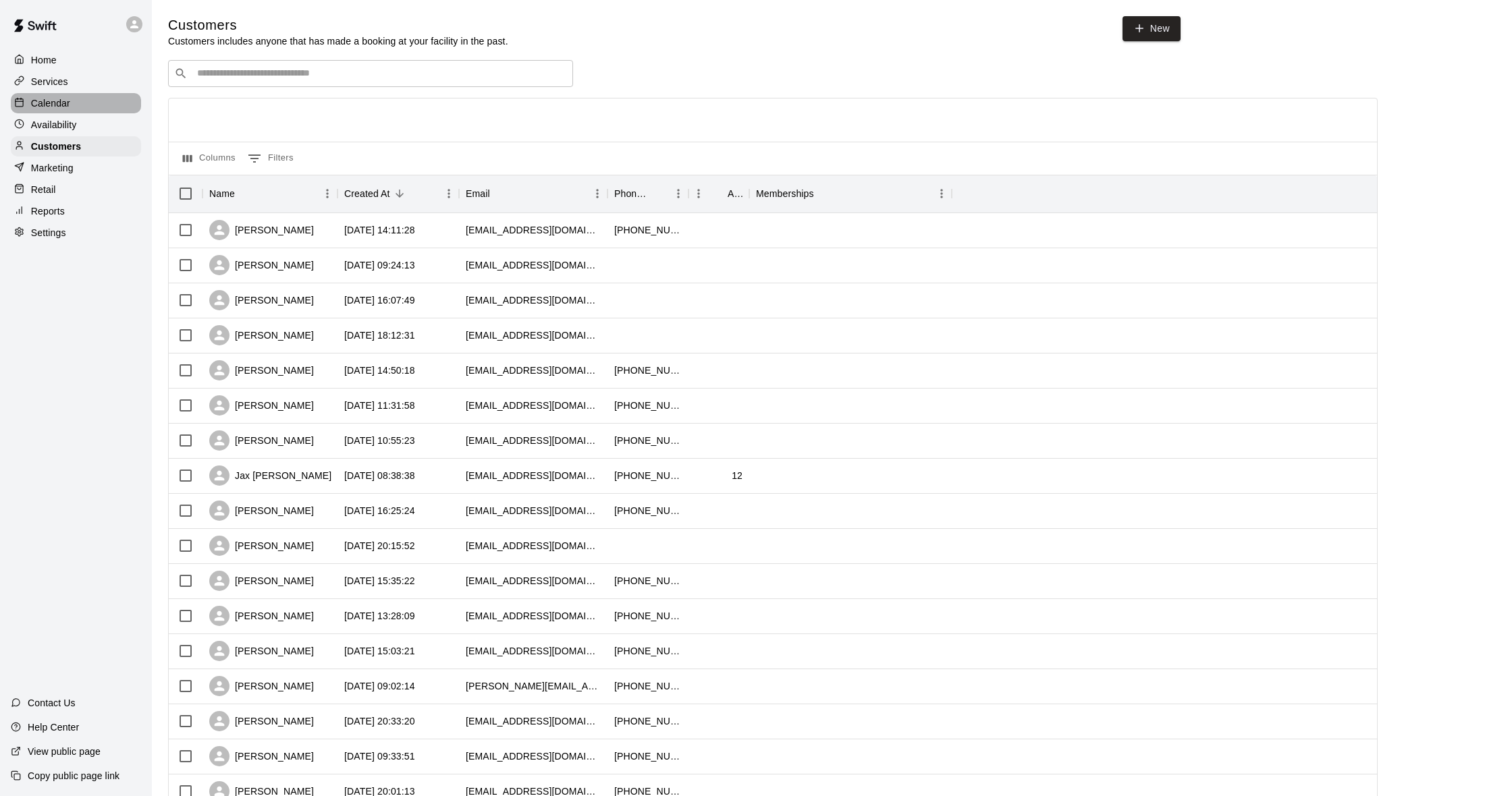
click at [72, 101] on div "Calendar" at bounding box center [76, 103] width 130 height 20
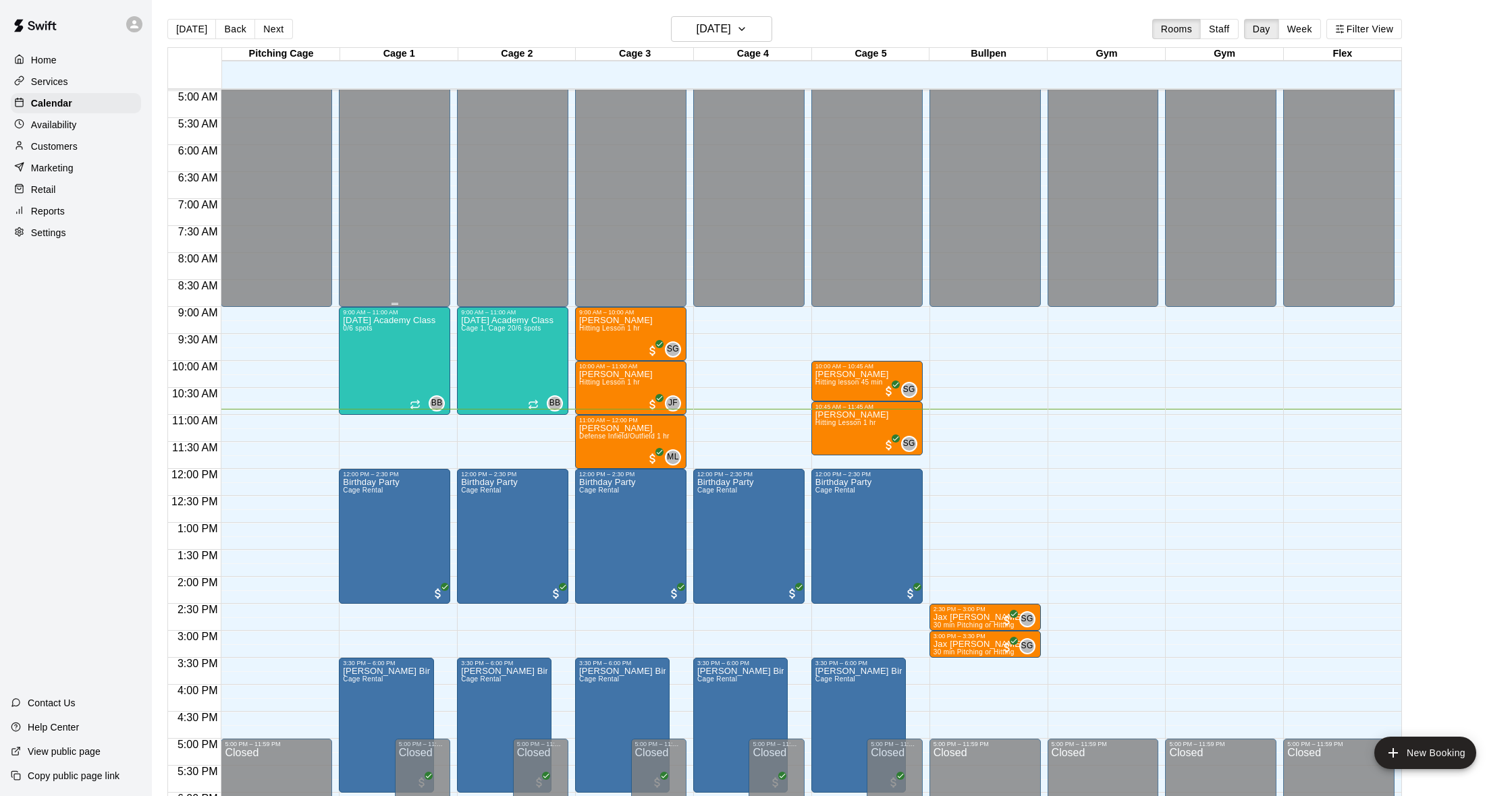
scroll to position [288, 0]
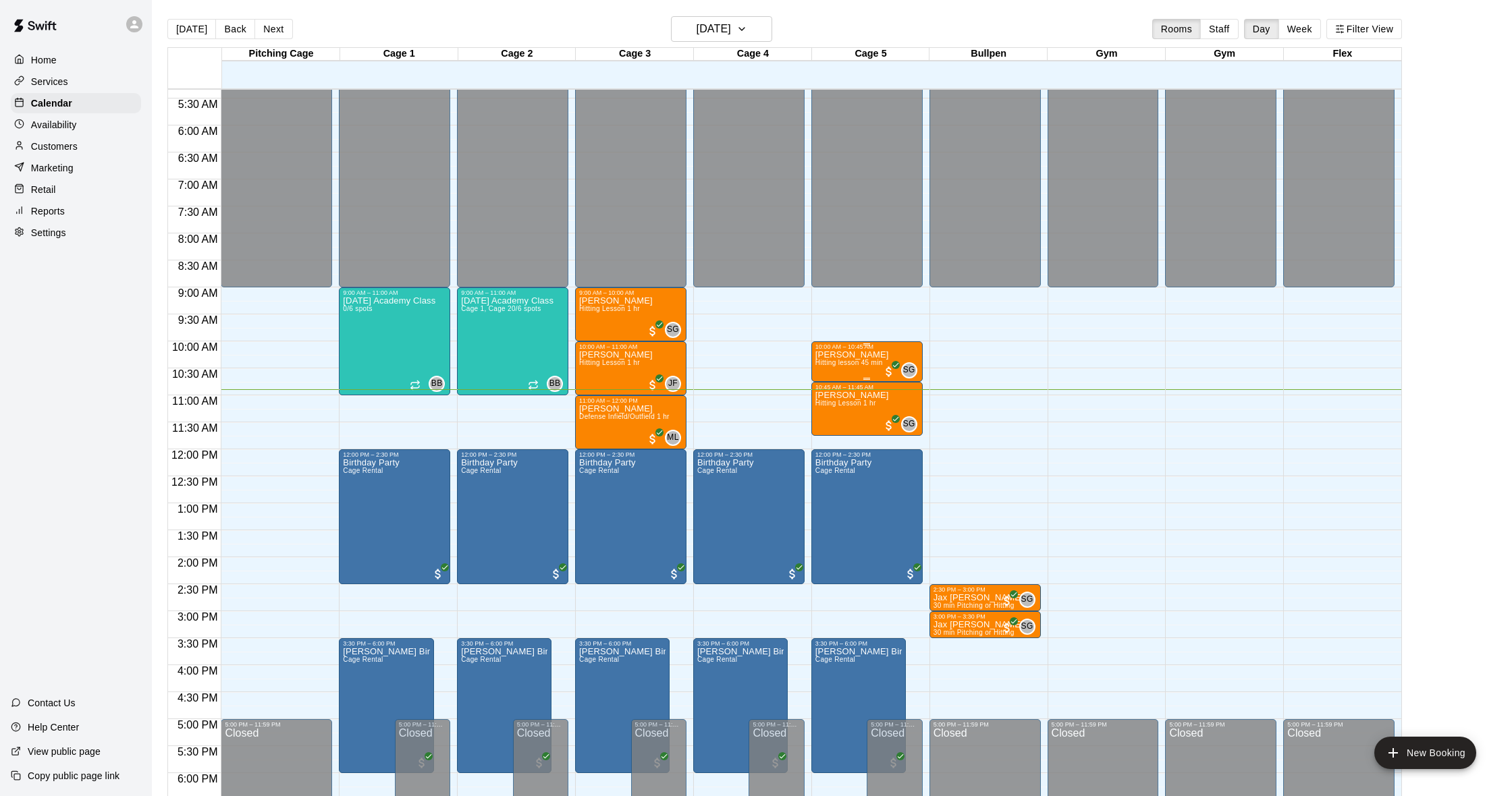
click at [833, 350] on div "10:00 AM – 10:45 AM" at bounding box center [867, 346] width 103 height 6
click at [829, 390] on img "edit" at bounding box center [829, 390] width 16 height 16
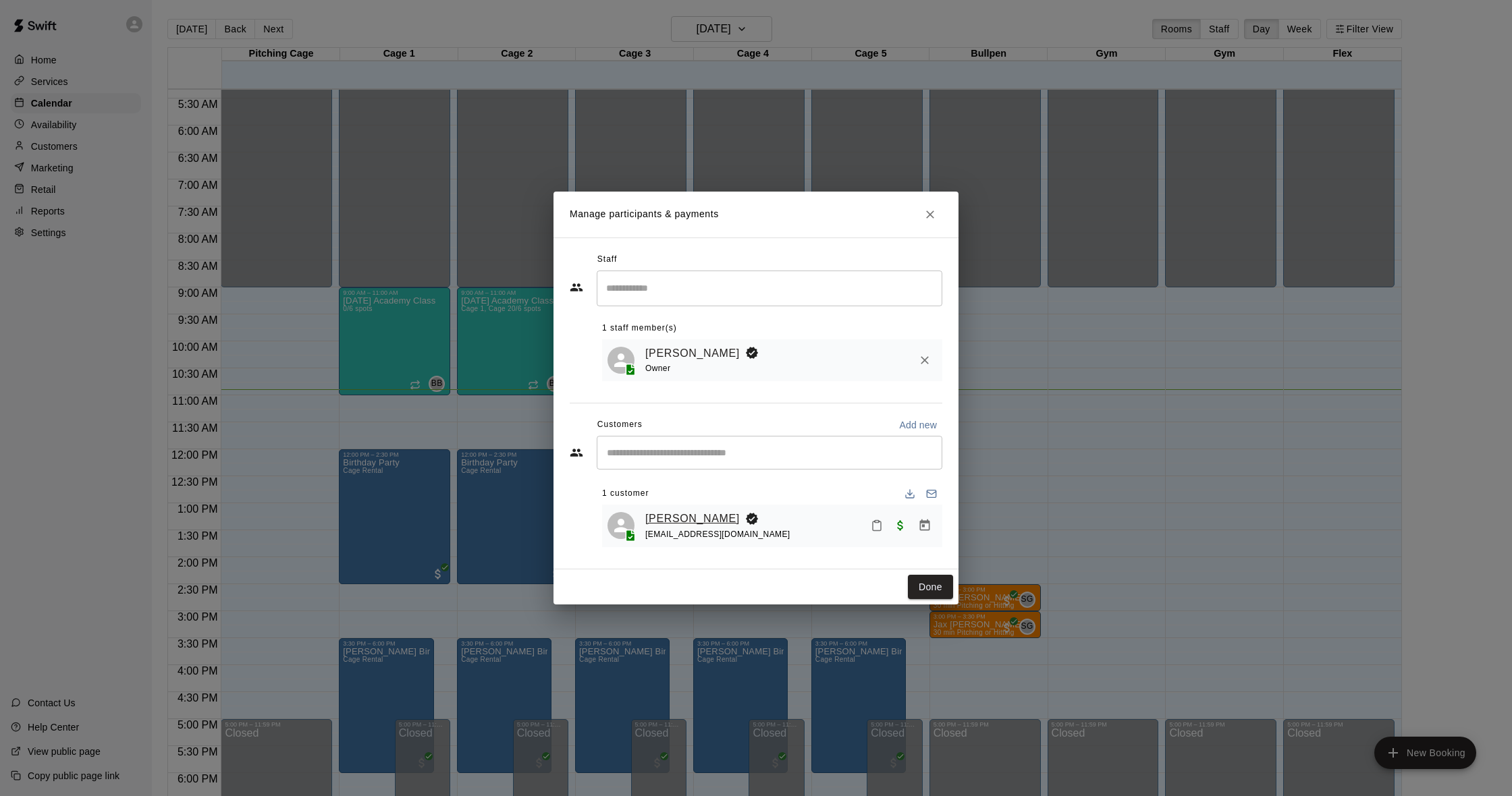
click at [677, 516] on link "[PERSON_NAME]" at bounding box center [692, 519] width 95 height 17
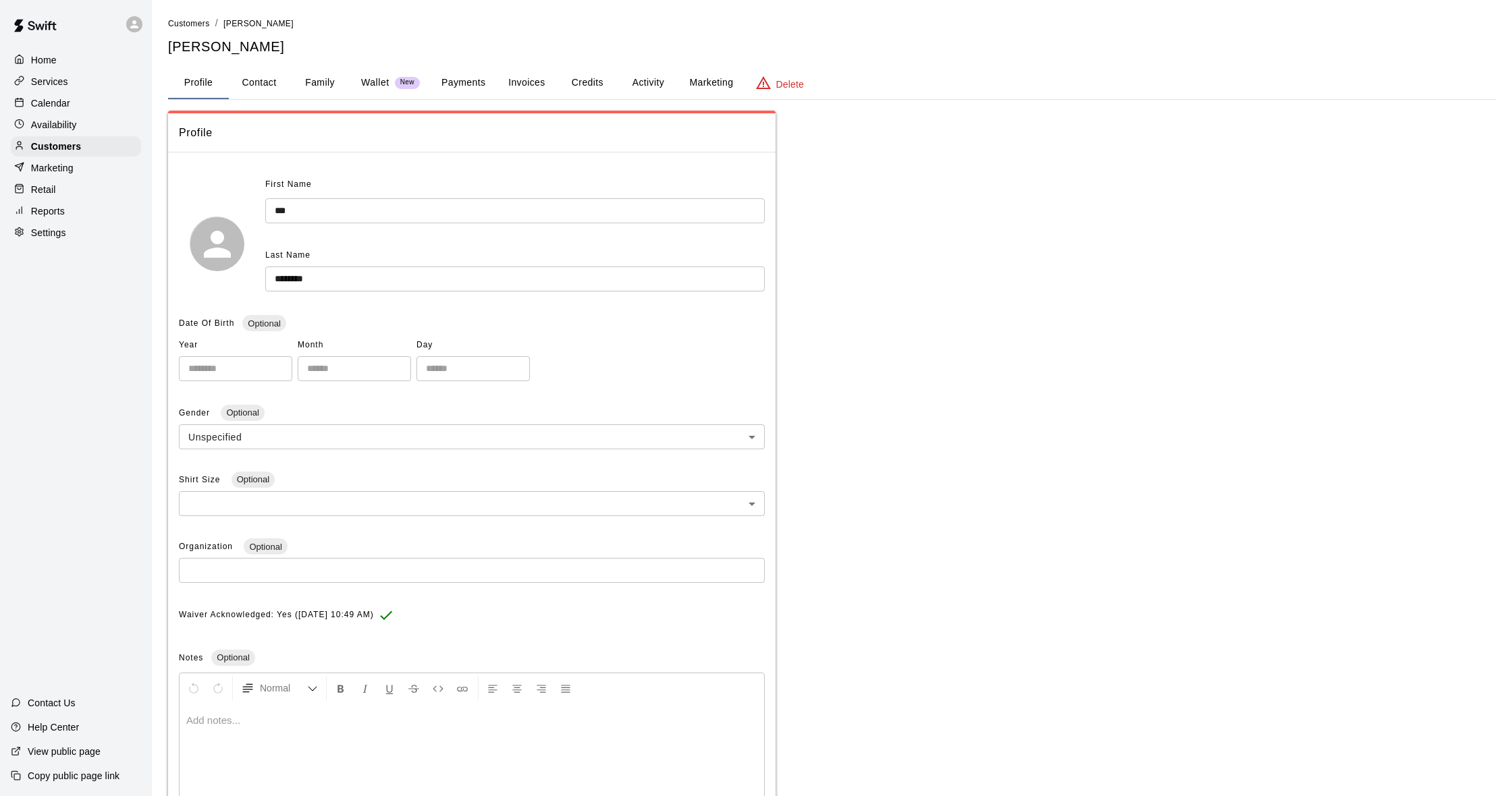
click at [471, 83] on button "Payments" at bounding box center [463, 83] width 66 height 32
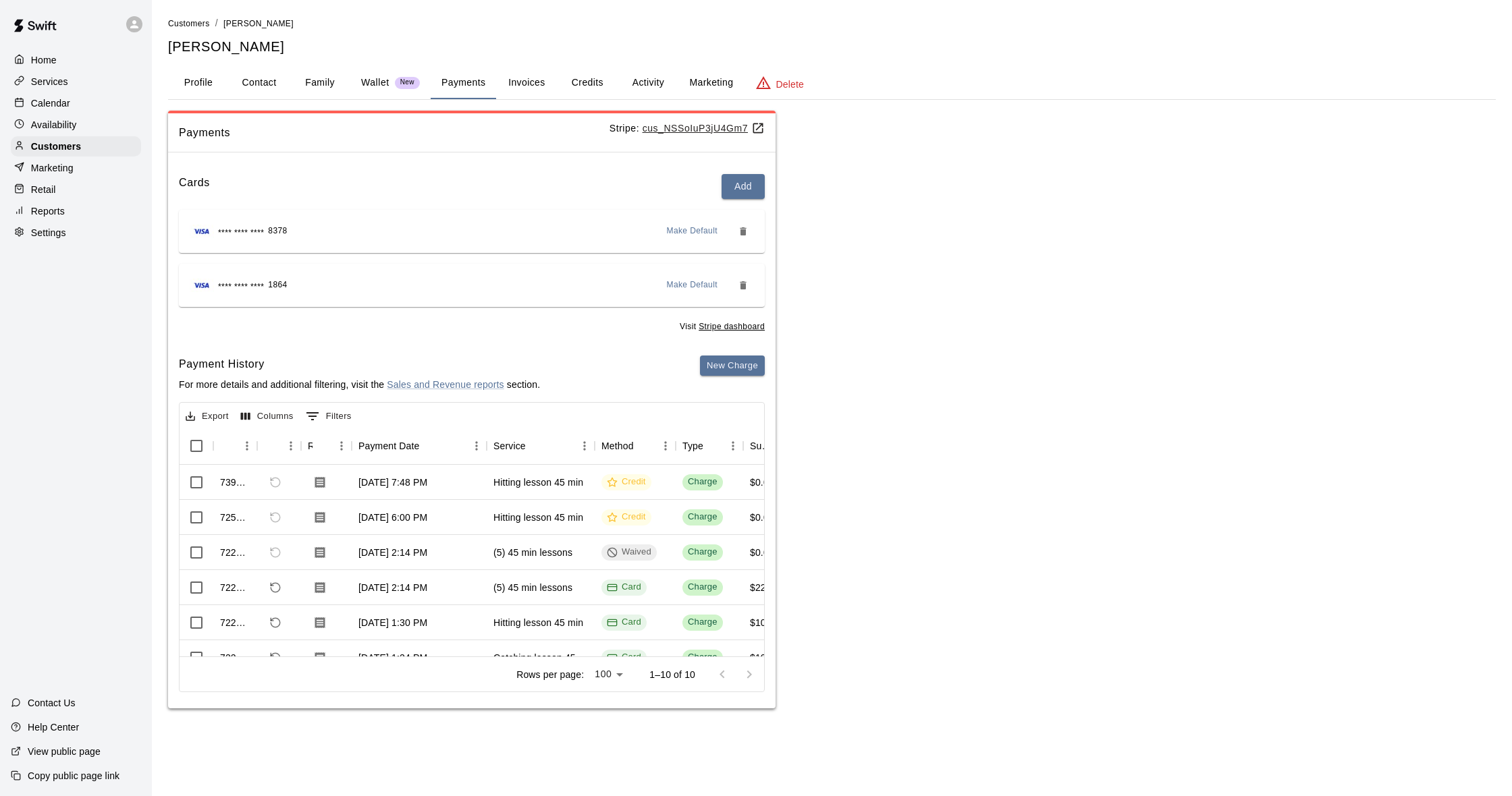
click at [694, 229] on span "Make Default" at bounding box center [692, 231] width 51 height 14
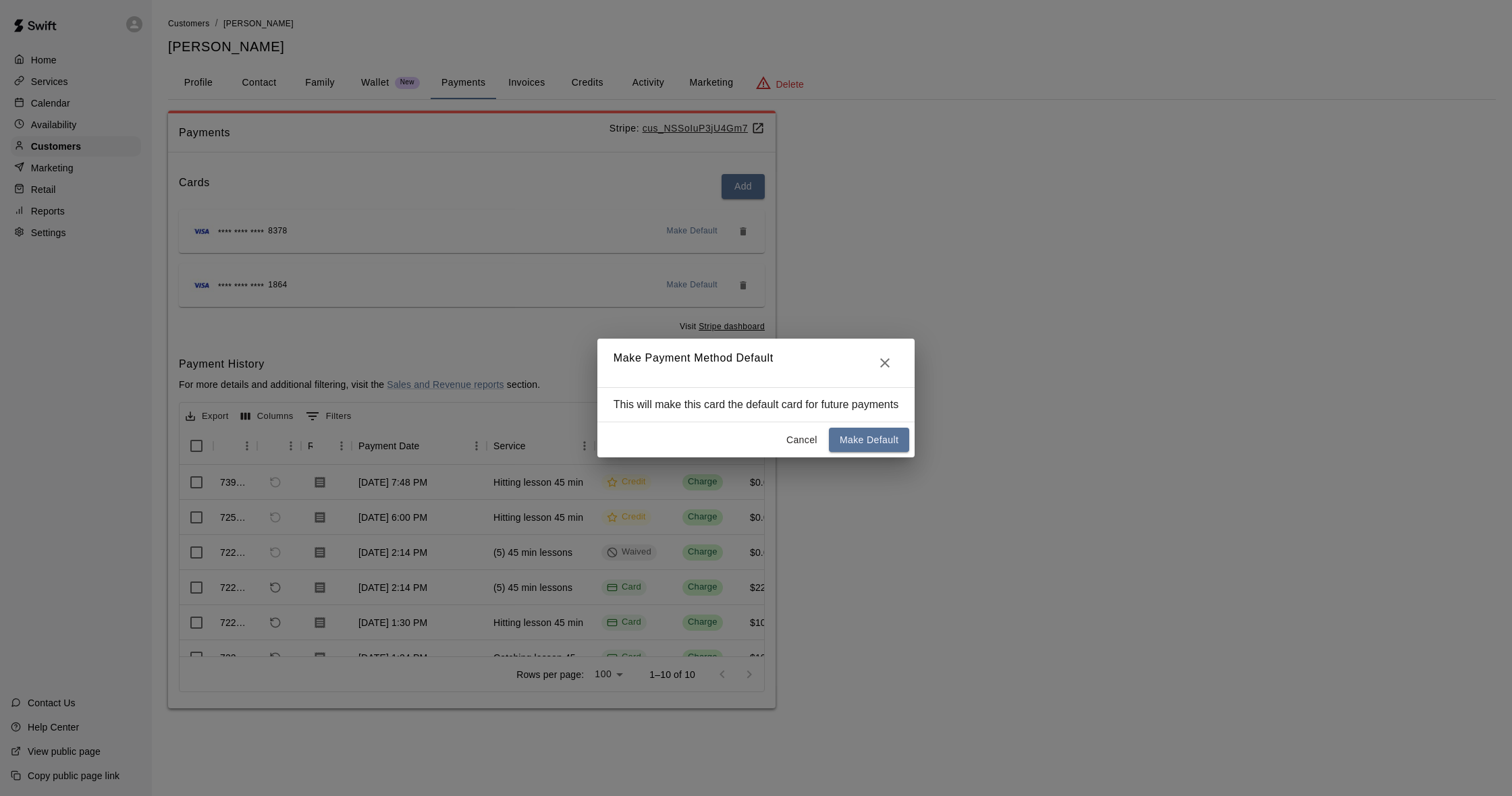
click at [873, 440] on button "Make Default" at bounding box center [868, 440] width 80 height 25
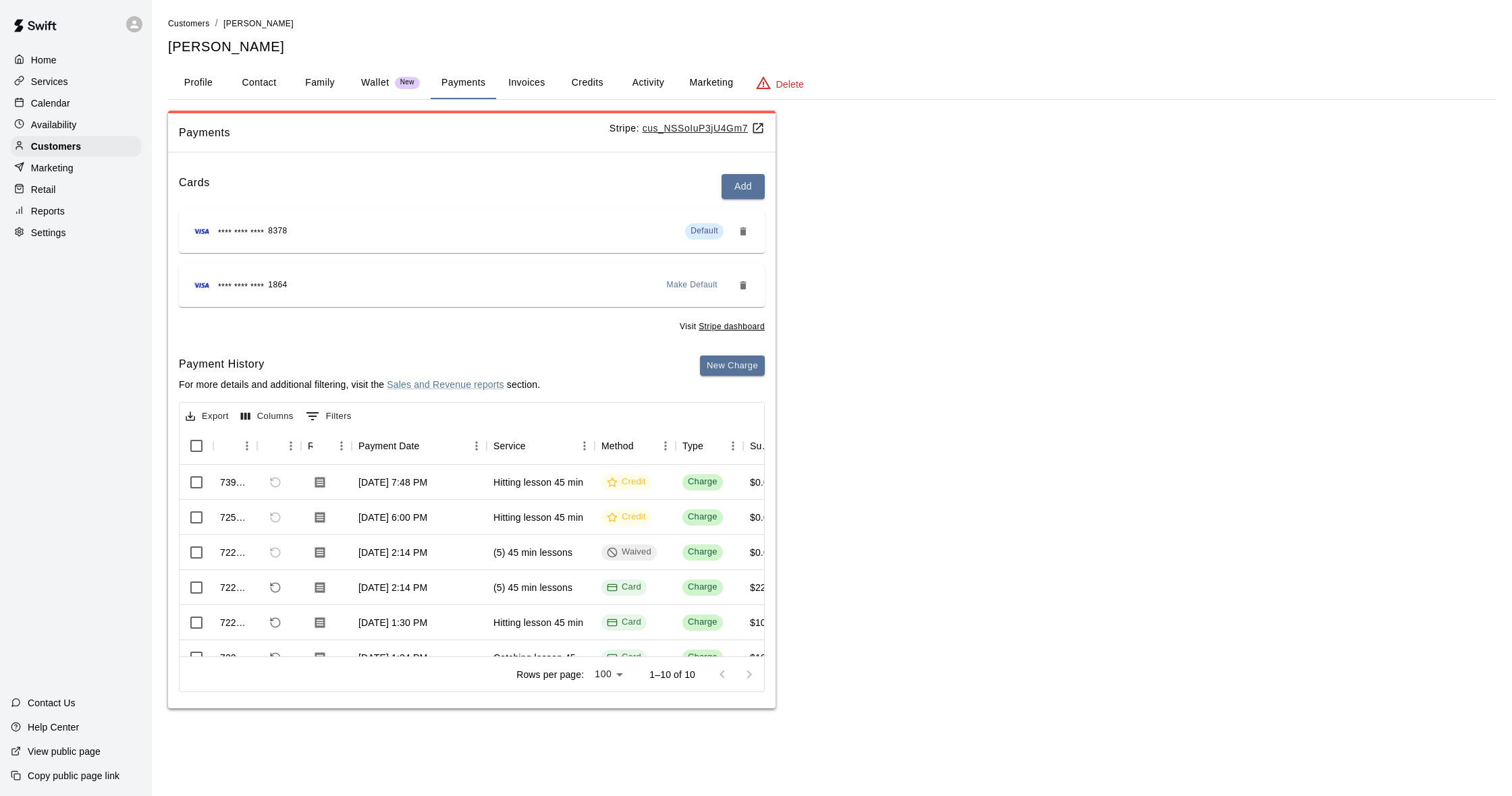
click at [471, 87] on button "Payments" at bounding box center [463, 83] width 66 height 32
click at [643, 82] on button "Activity" at bounding box center [648, 83] width 61 height 32
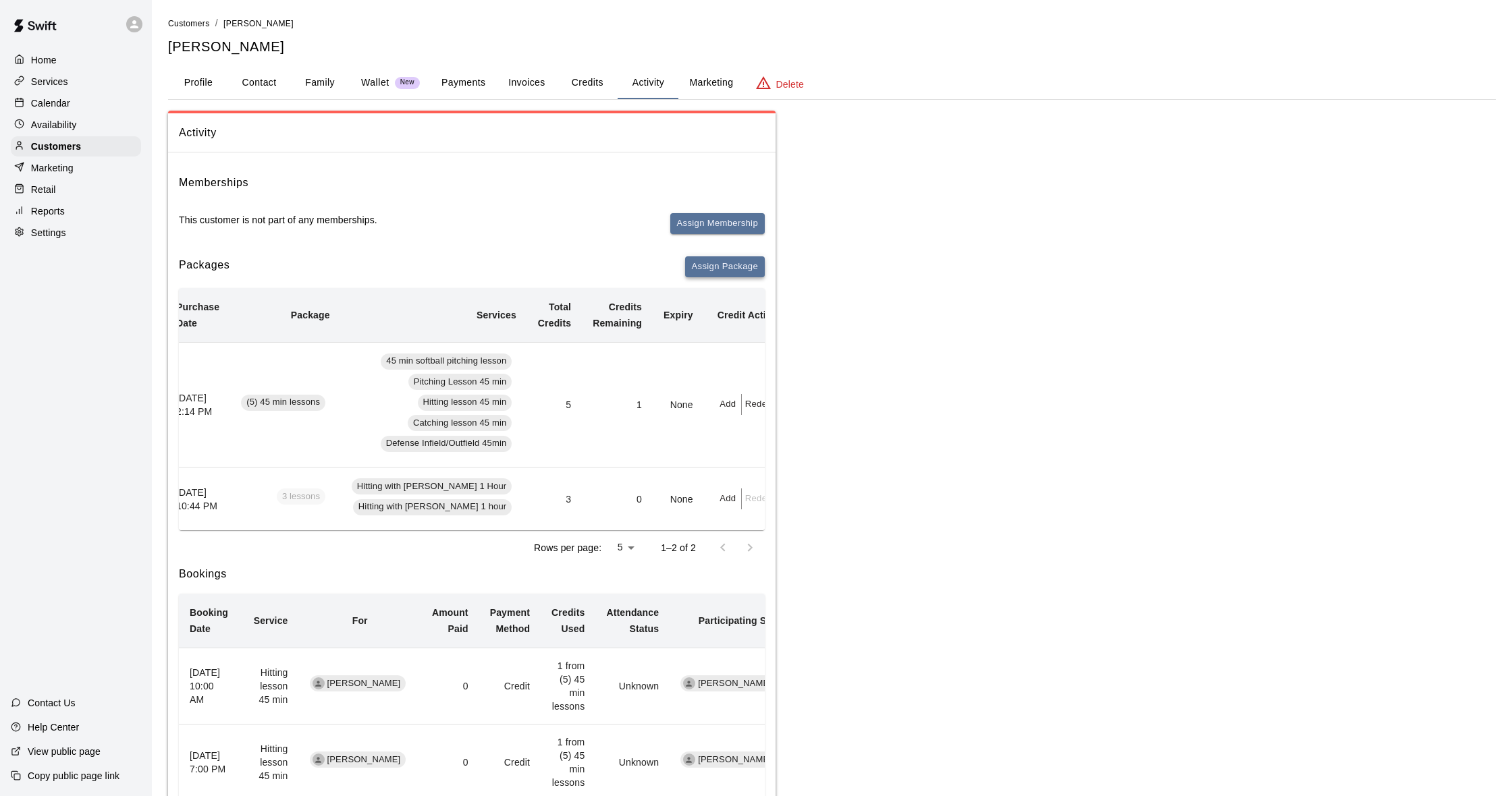
scroll to position [1, 1]
click at [735, 265] on button "Assign Package" at bounding box center [725, 265] width 79 height 21
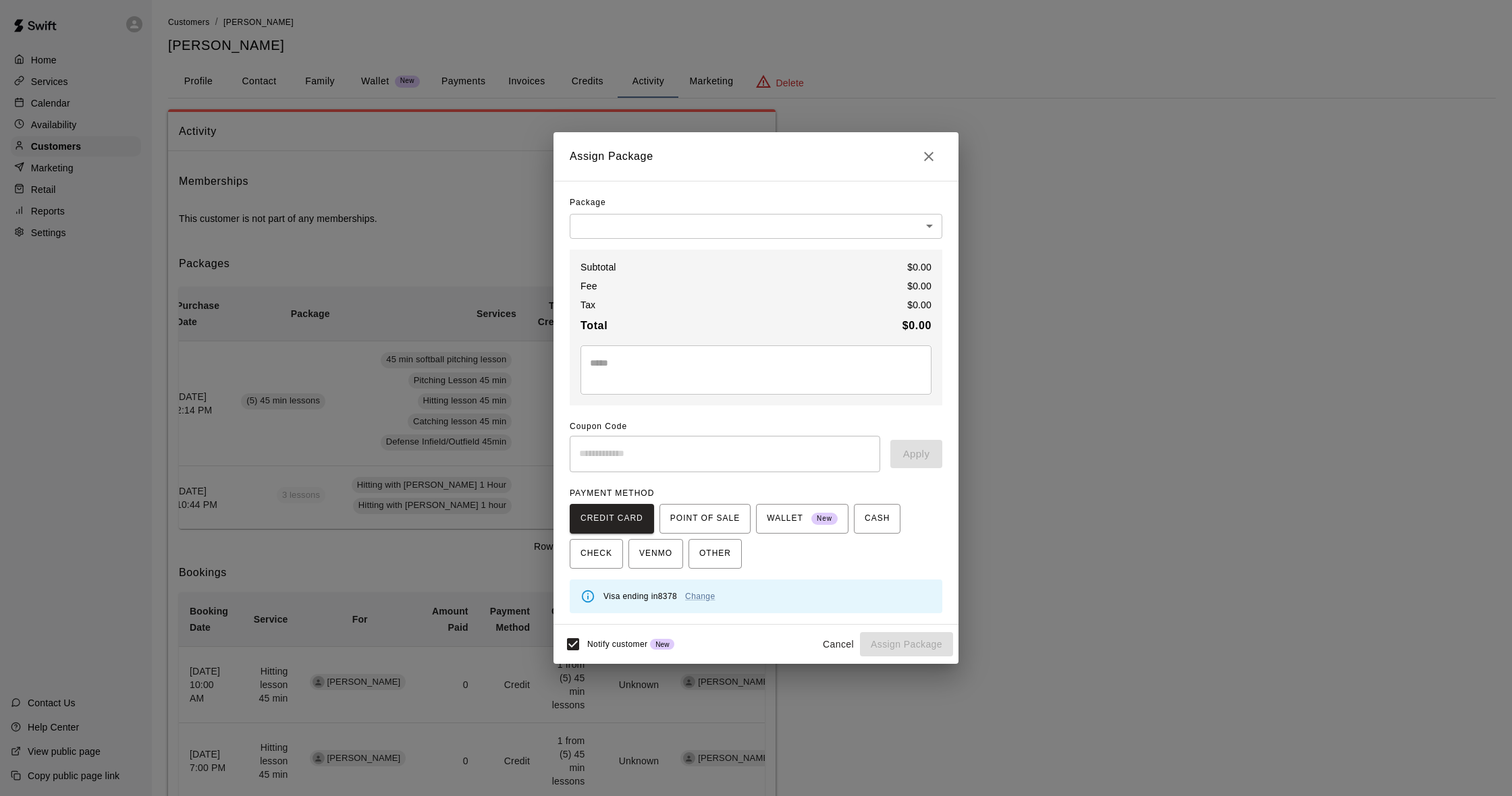
scroll to position [1, 0]
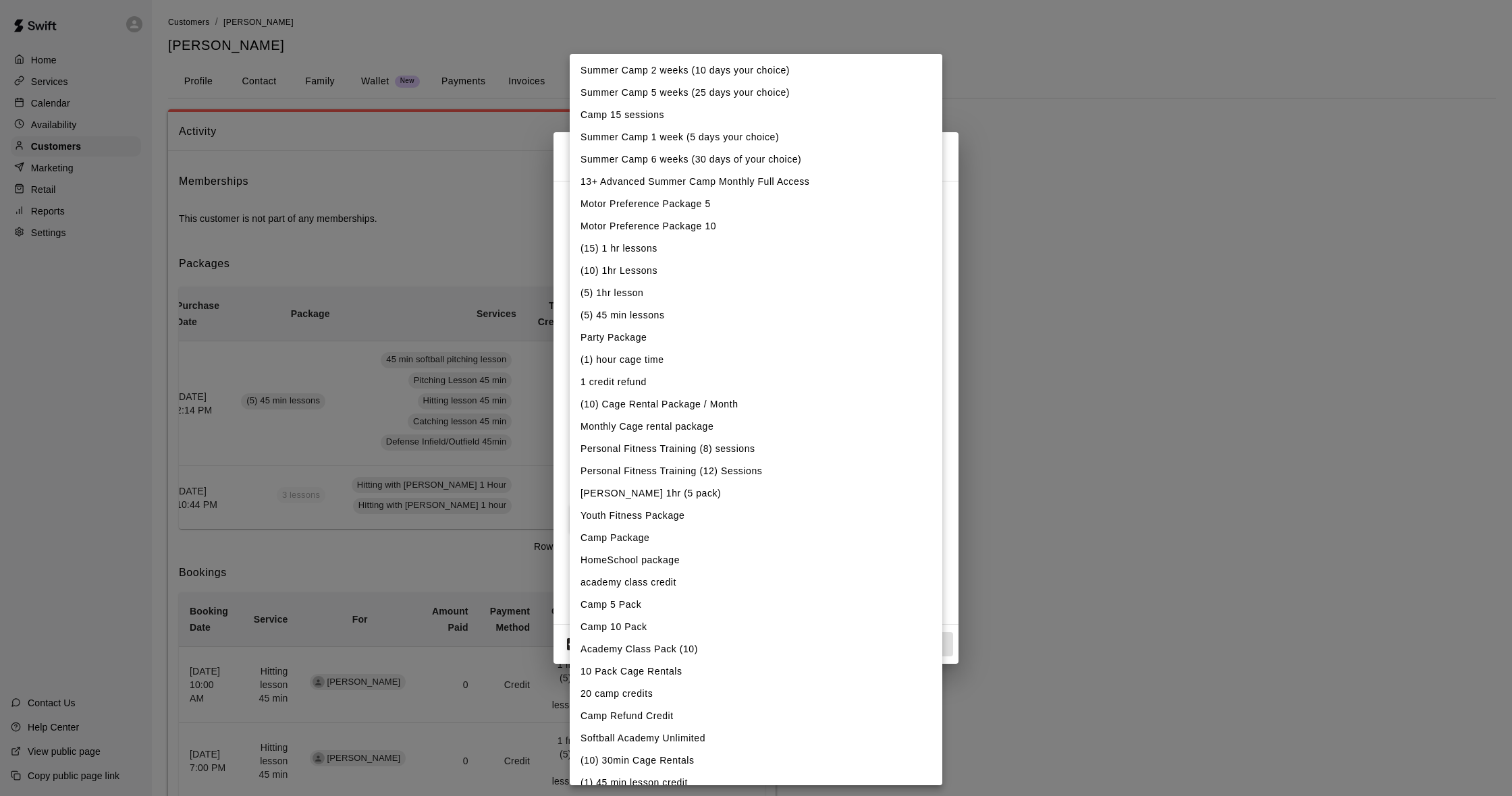
click at [702, 231] on body "Home Services Calendar Availability Customers Marketing Retail Reports Settings…" at bounding box center [756, 688] width 1512 height 1381
click at [657, 318] on li "(5) 45 min lessons" at bounding box center [756, 315] width 372 height 22
type input "**********"
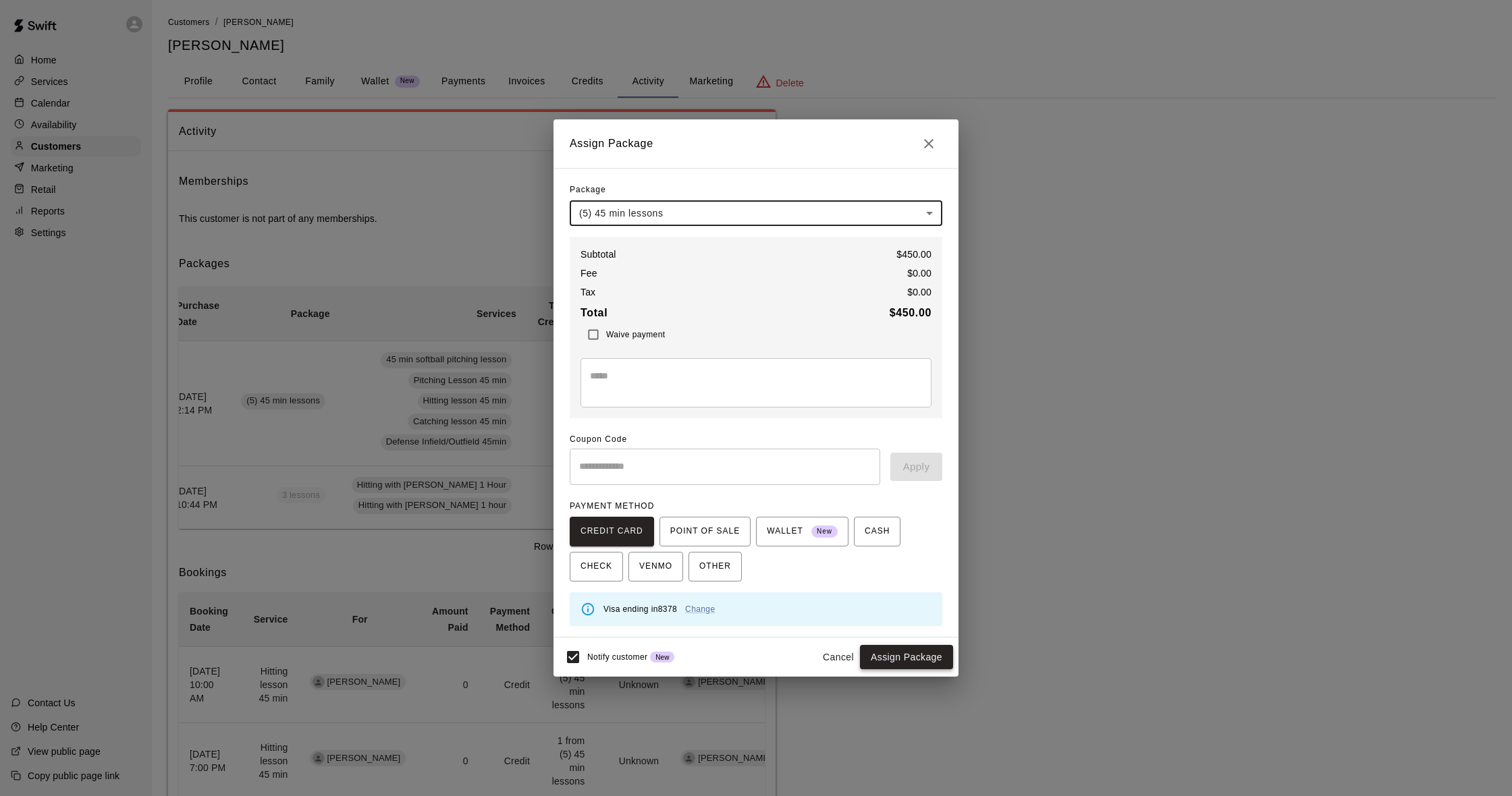
click at [909, 658] on button "Assign Package" at bounding box center [906, 657] width 93 height 25
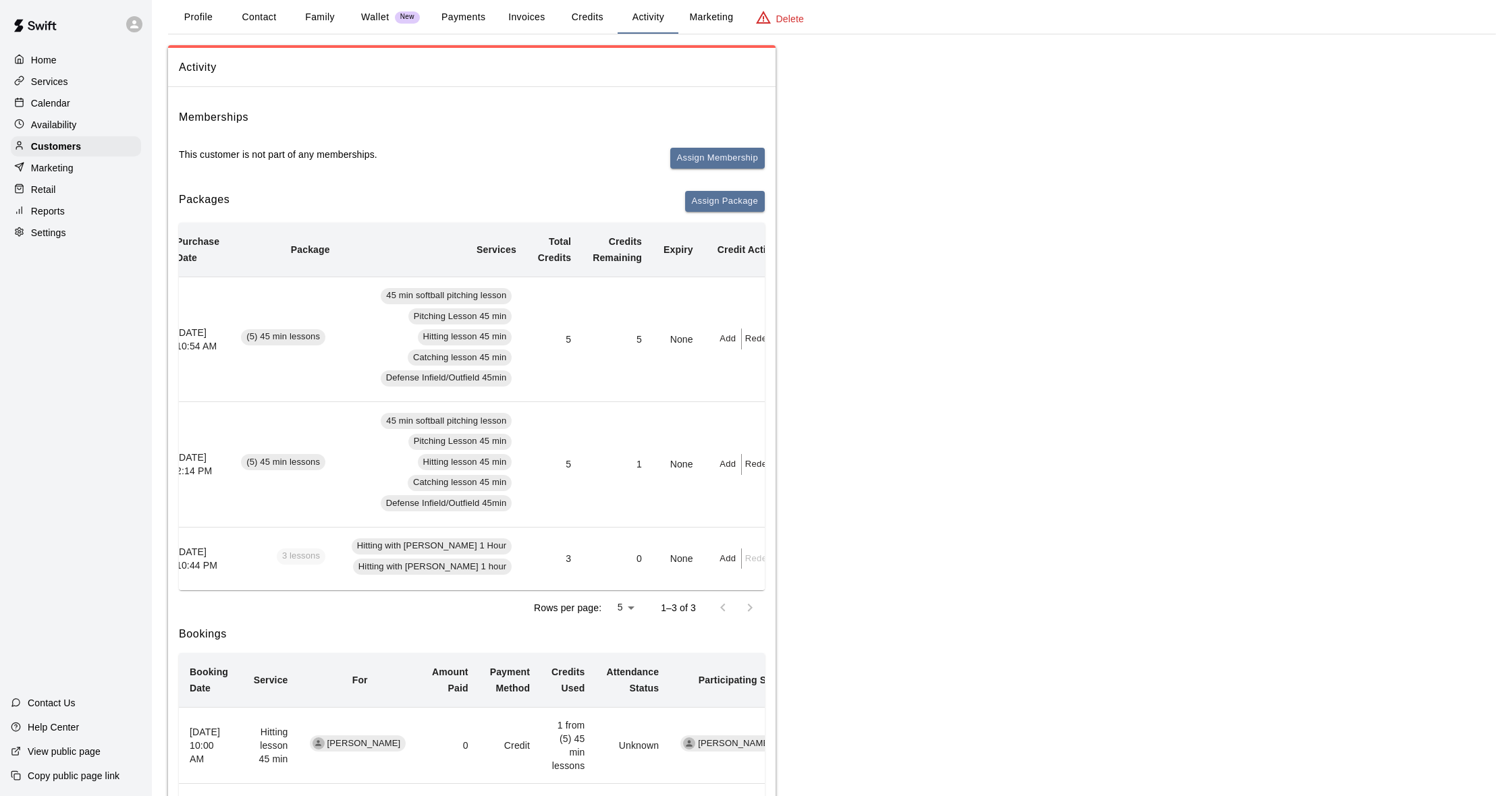
scroll to position [86, 0]
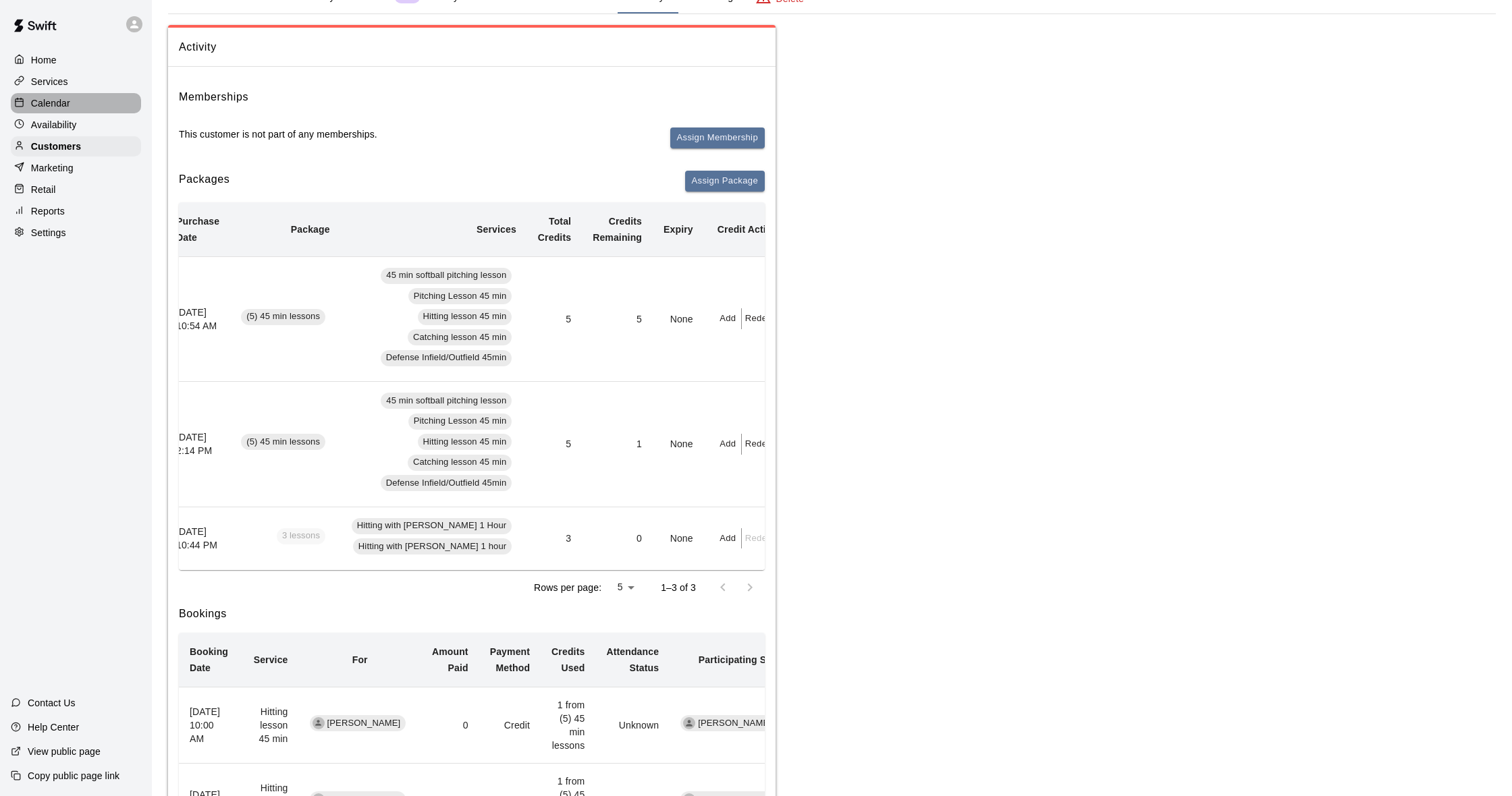
click at [79, 107] on div "Calendar" at bounding box center [76, 103] width 130 height 20
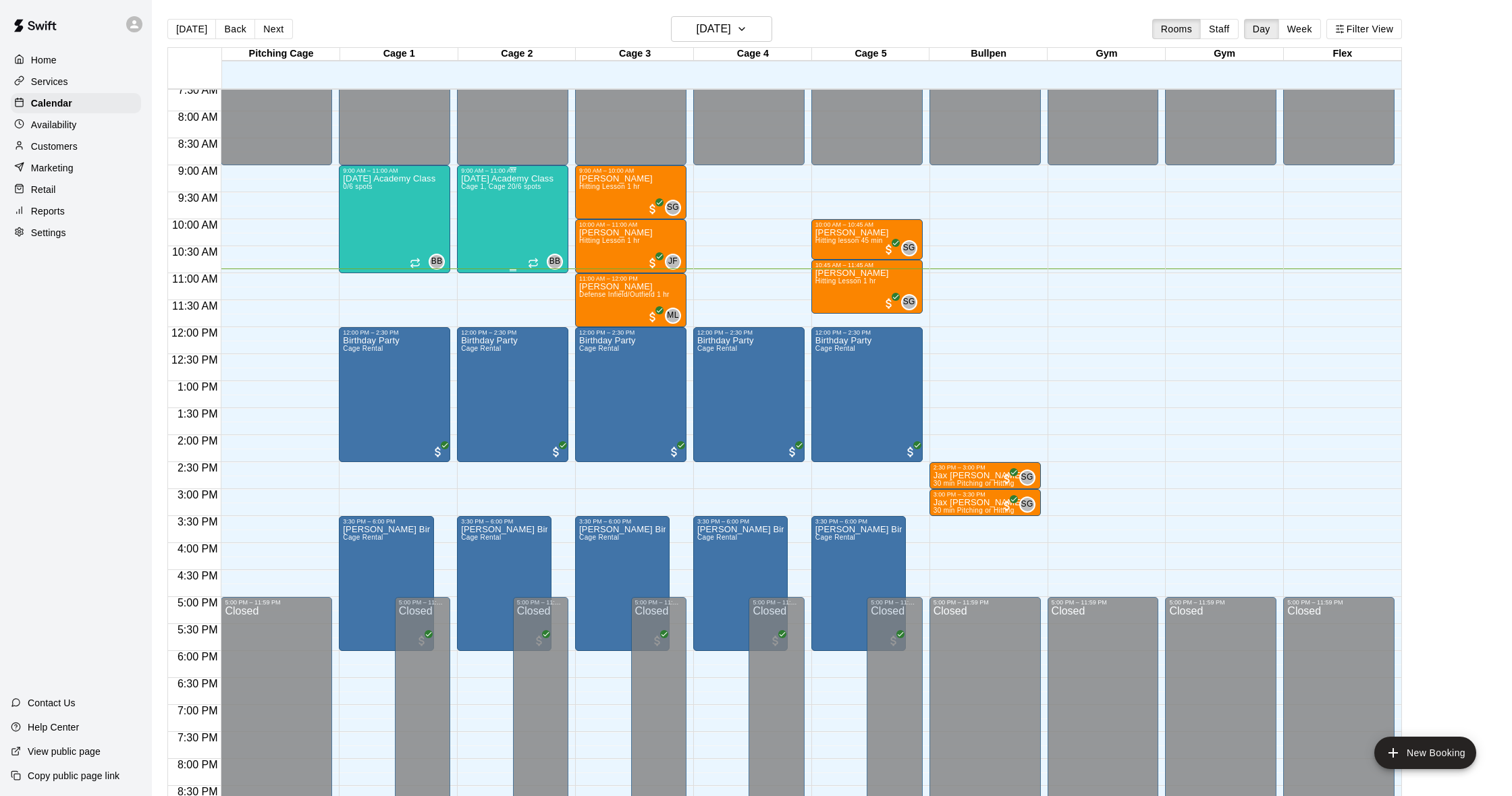
scroll to position [376, 0]
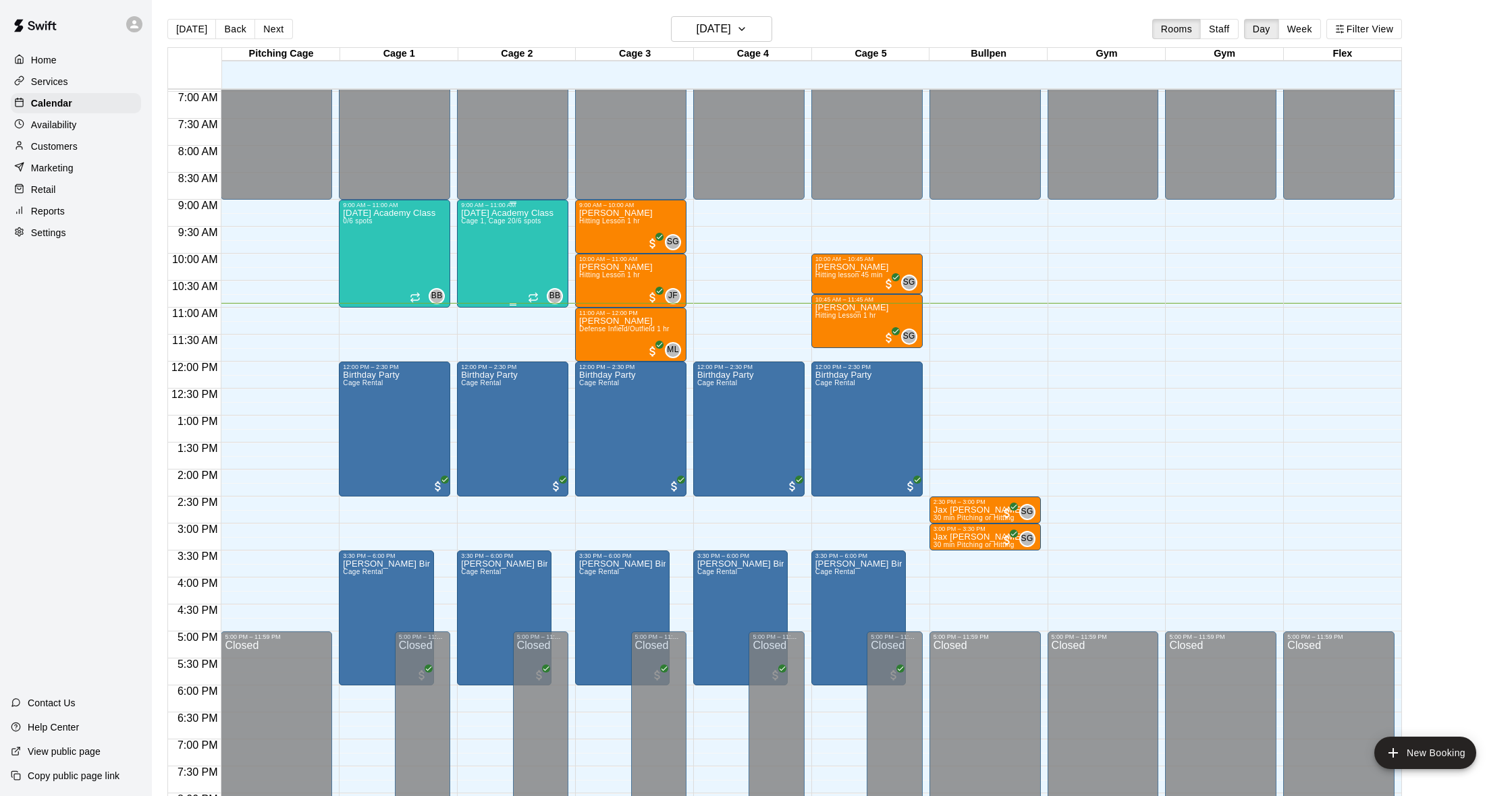
click at [499, 244] on div "[DATE] Academy Class Cage 1, Cage 2 0/6 spots" at bounding box center [507, 606] width 92 height 796
click at [478, 258] on img "edit" at bounding box center [476, 255] width 16 height 16
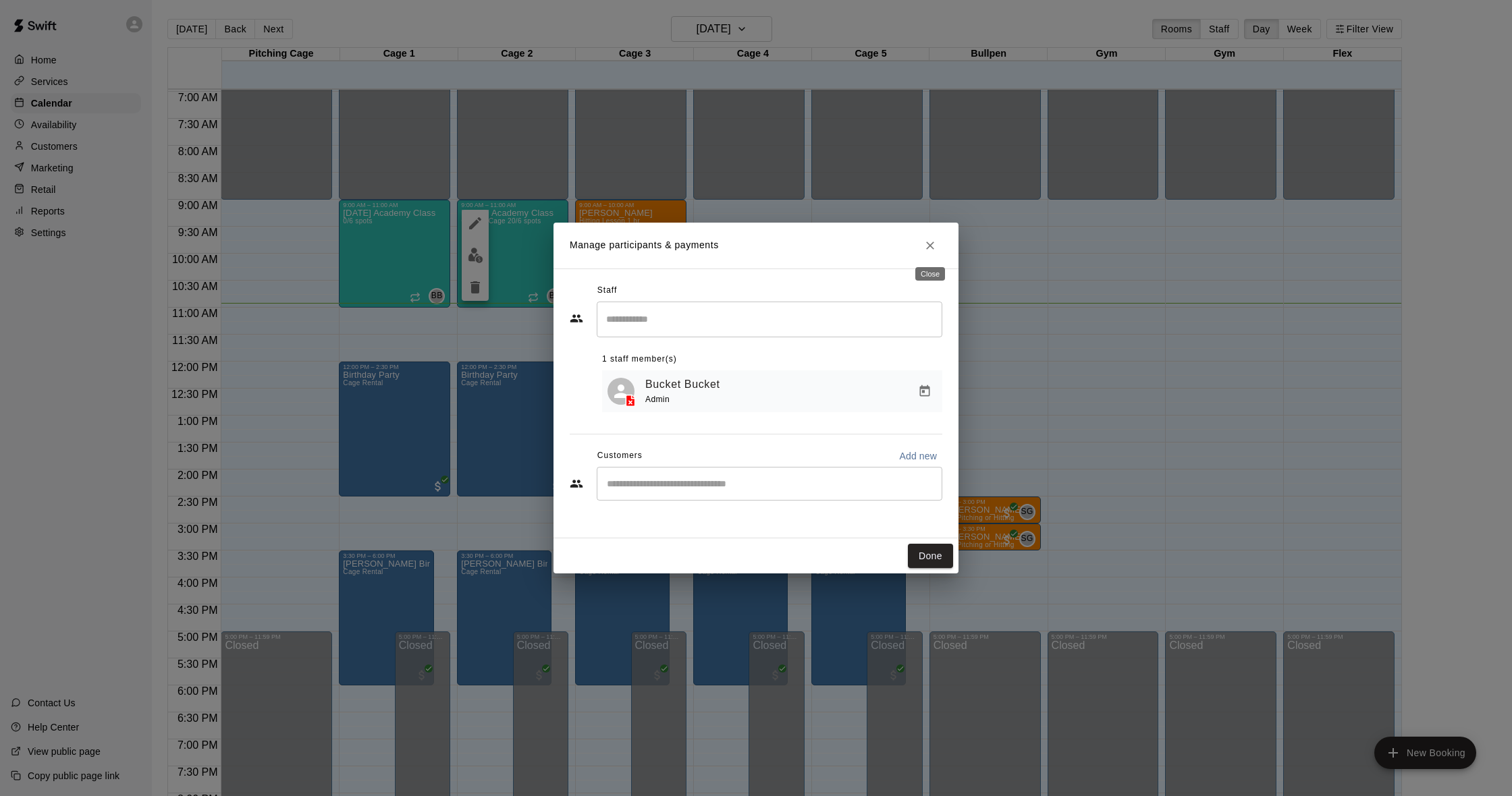
click at [929, 245] on icon "Close" at bounding box center [930, 245] width 14 height 14
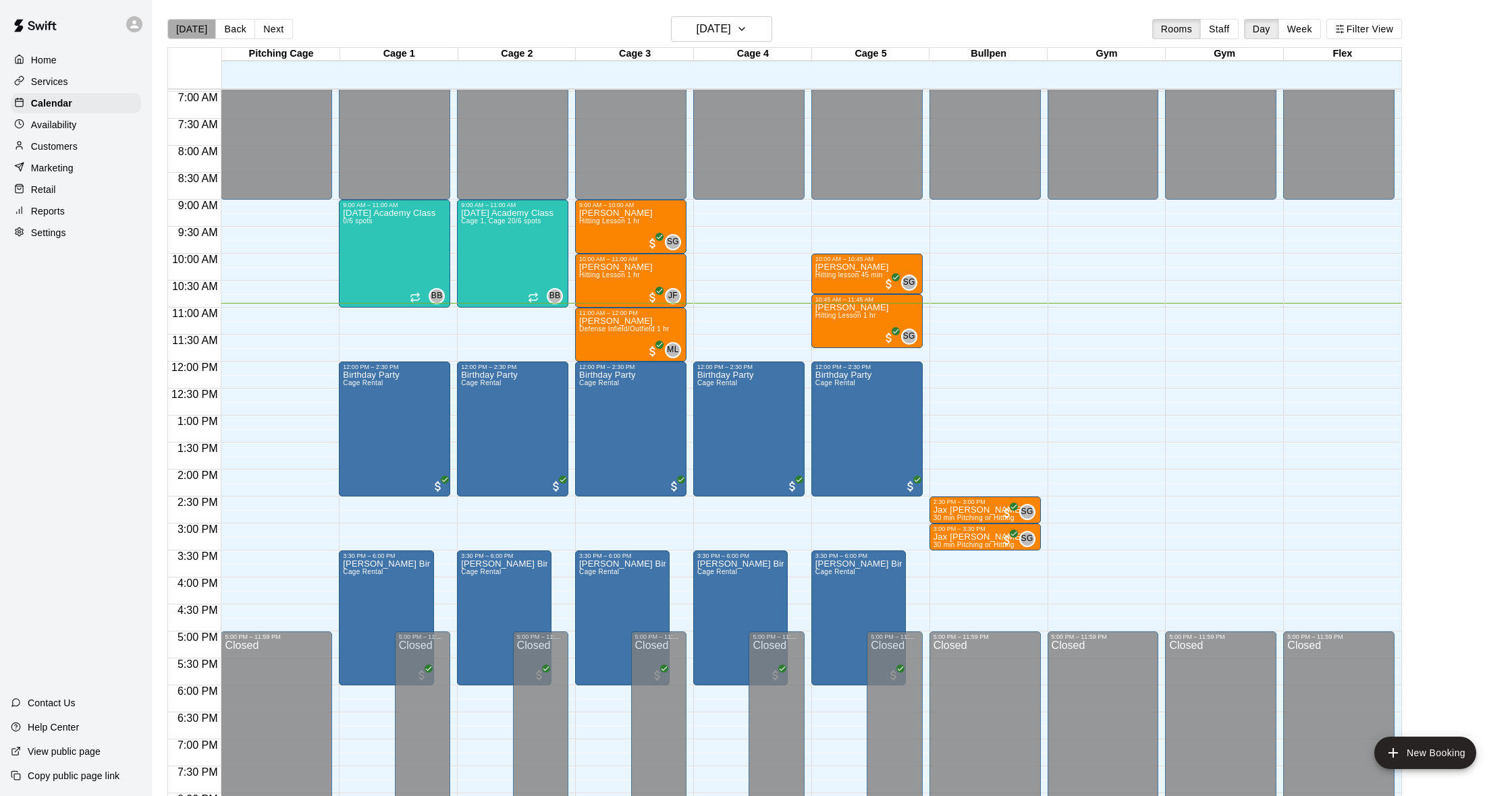
click at [201, 31] on button "[DATE]" at bounding box center [191, 29] width 48 height 20
click at [81, 138] on div "Customers" at bounding box center [76, 146] width 130 height 20
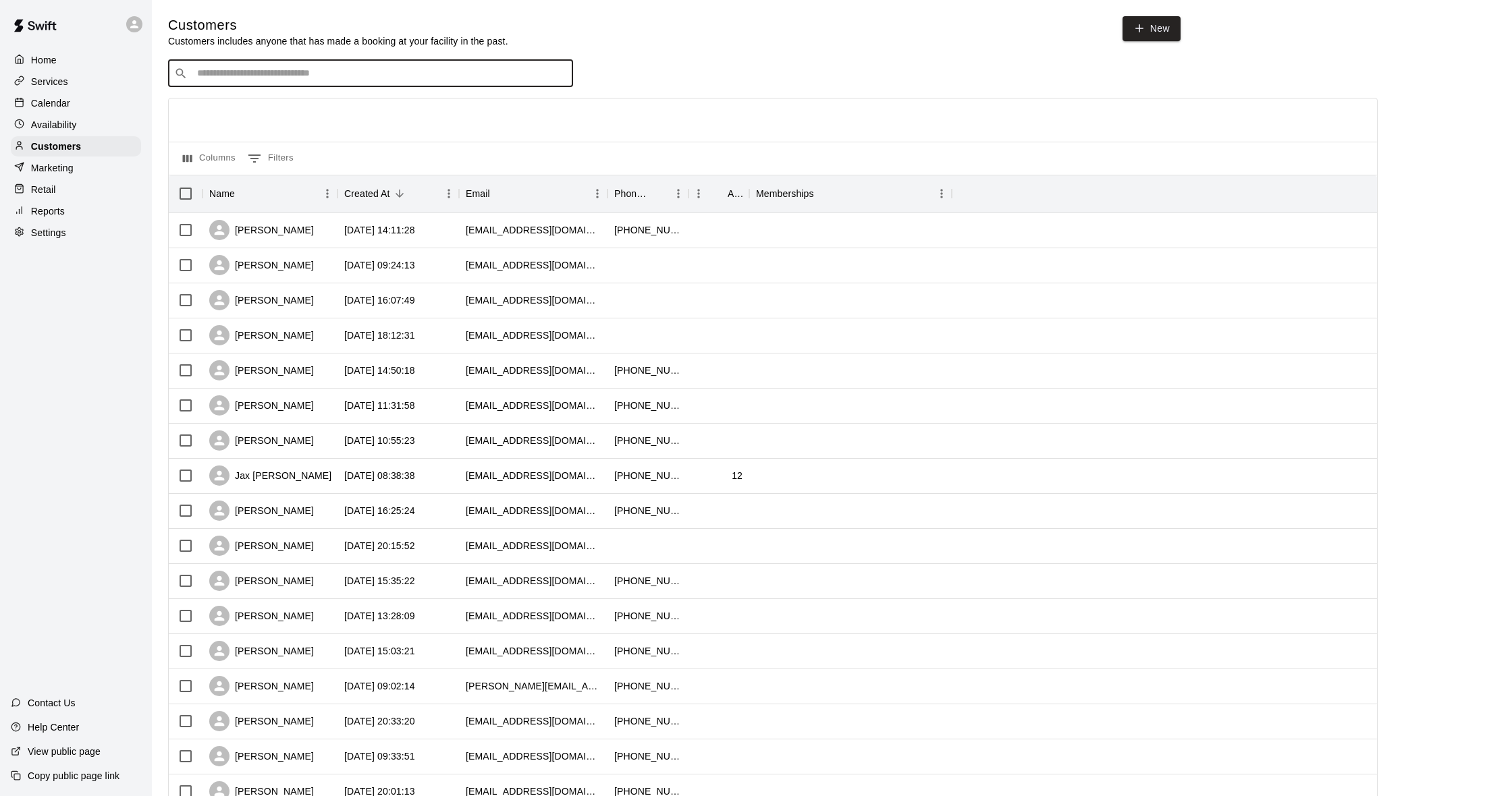
click at [308, 75] on input "Search customers by name or email" at bounding box center [380, 74] width 374 height 14
type input "*"
type input "******"
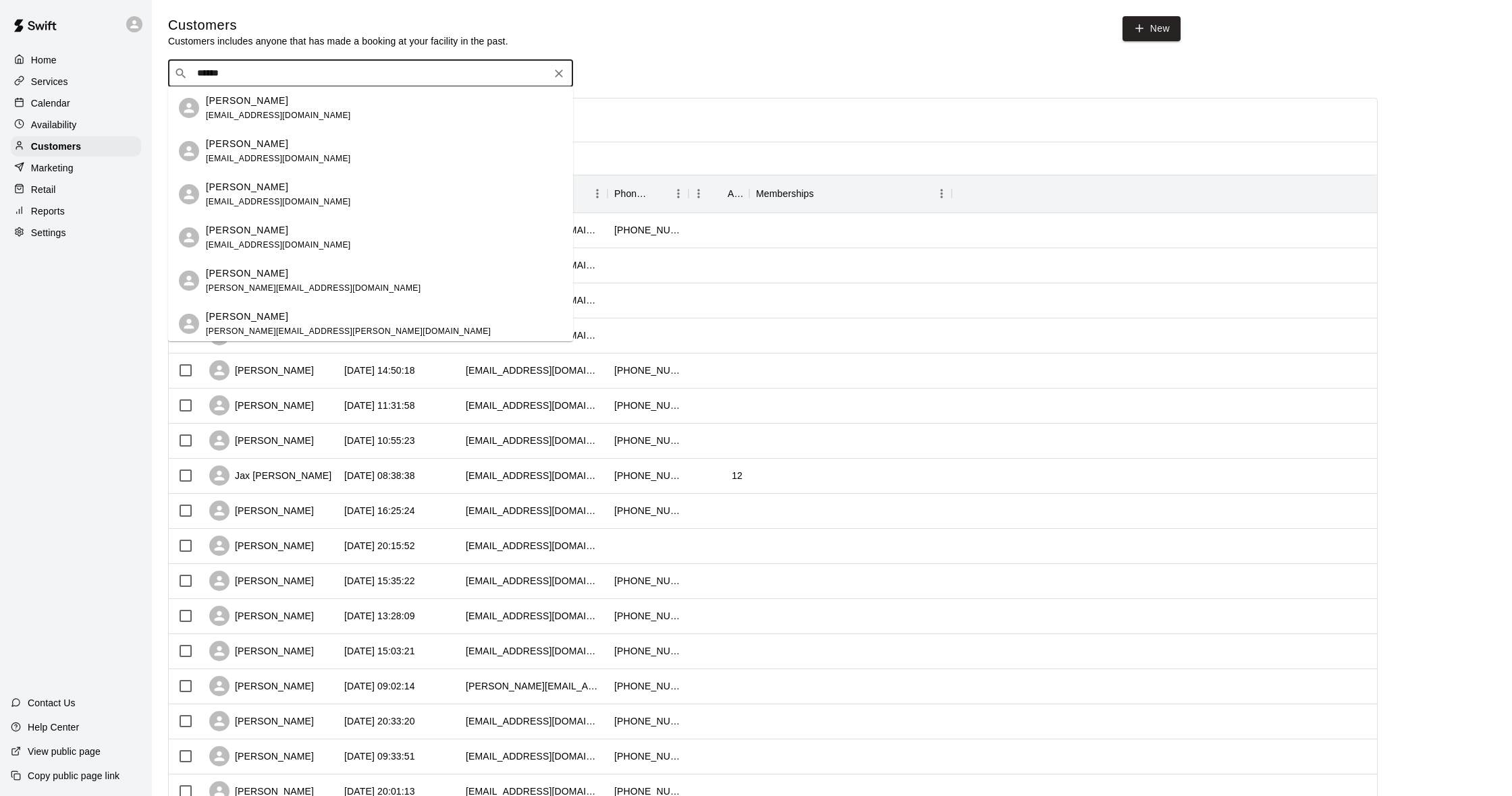
click at [333, 116] on div "[PERSON_NAME] [EMAIL_ADDRESS][DOMAIN_NAME]" at bounding box center [384, 108] width 357 height 29
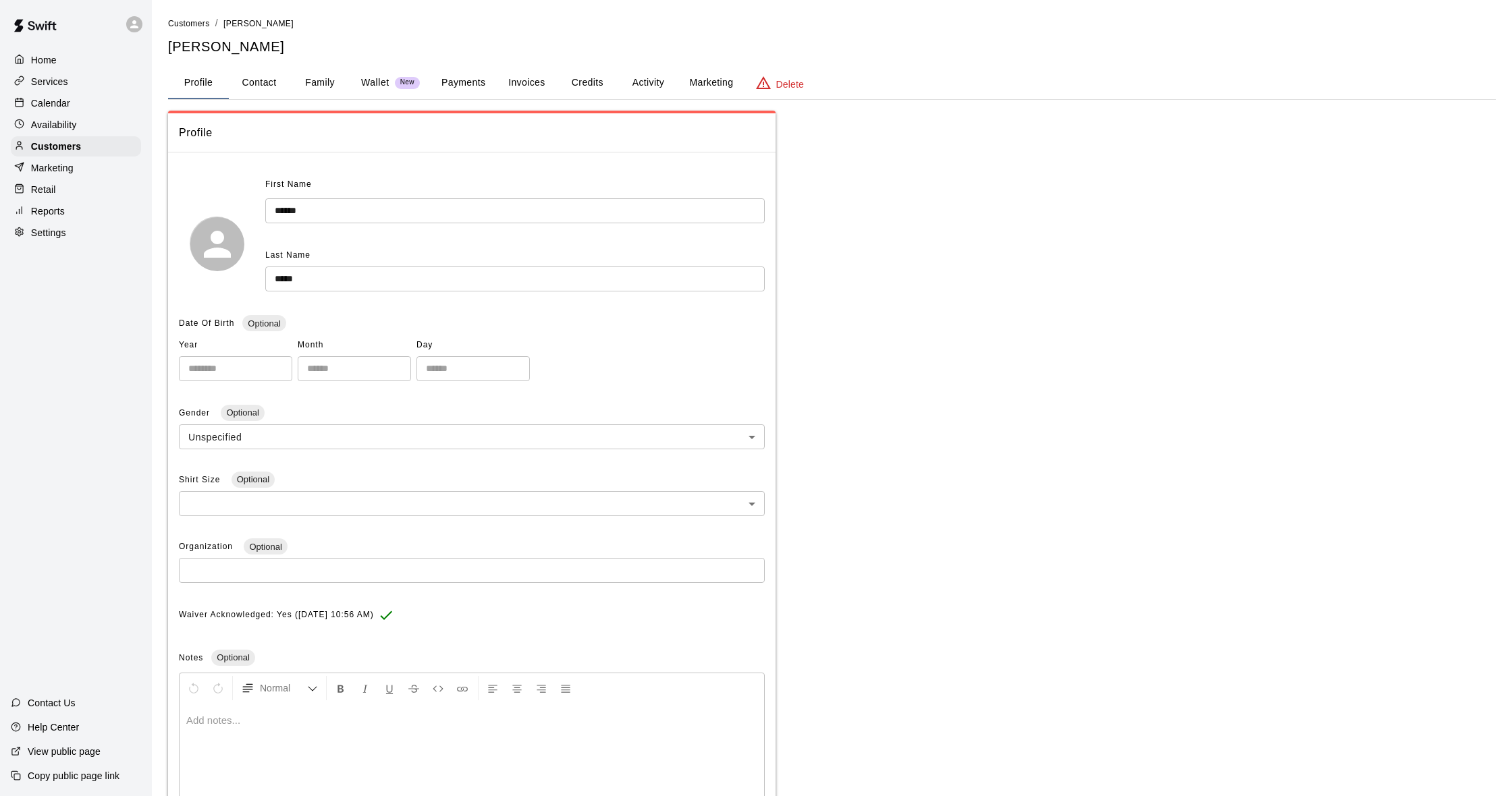
click at [77, 102] on div "Calendar" at bounding box center [76, 103] width 130 height 20
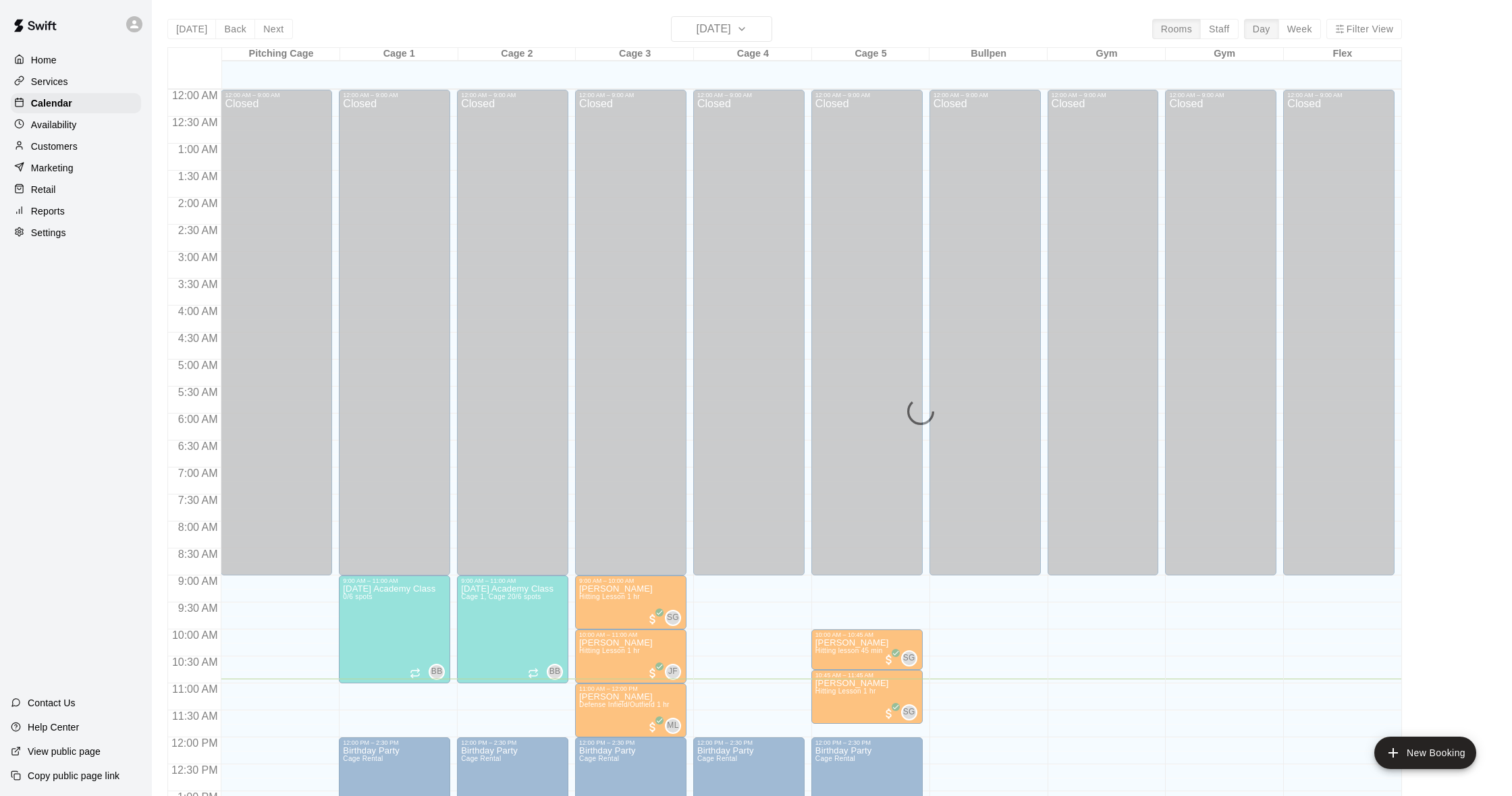
scroll to position [534, 0]
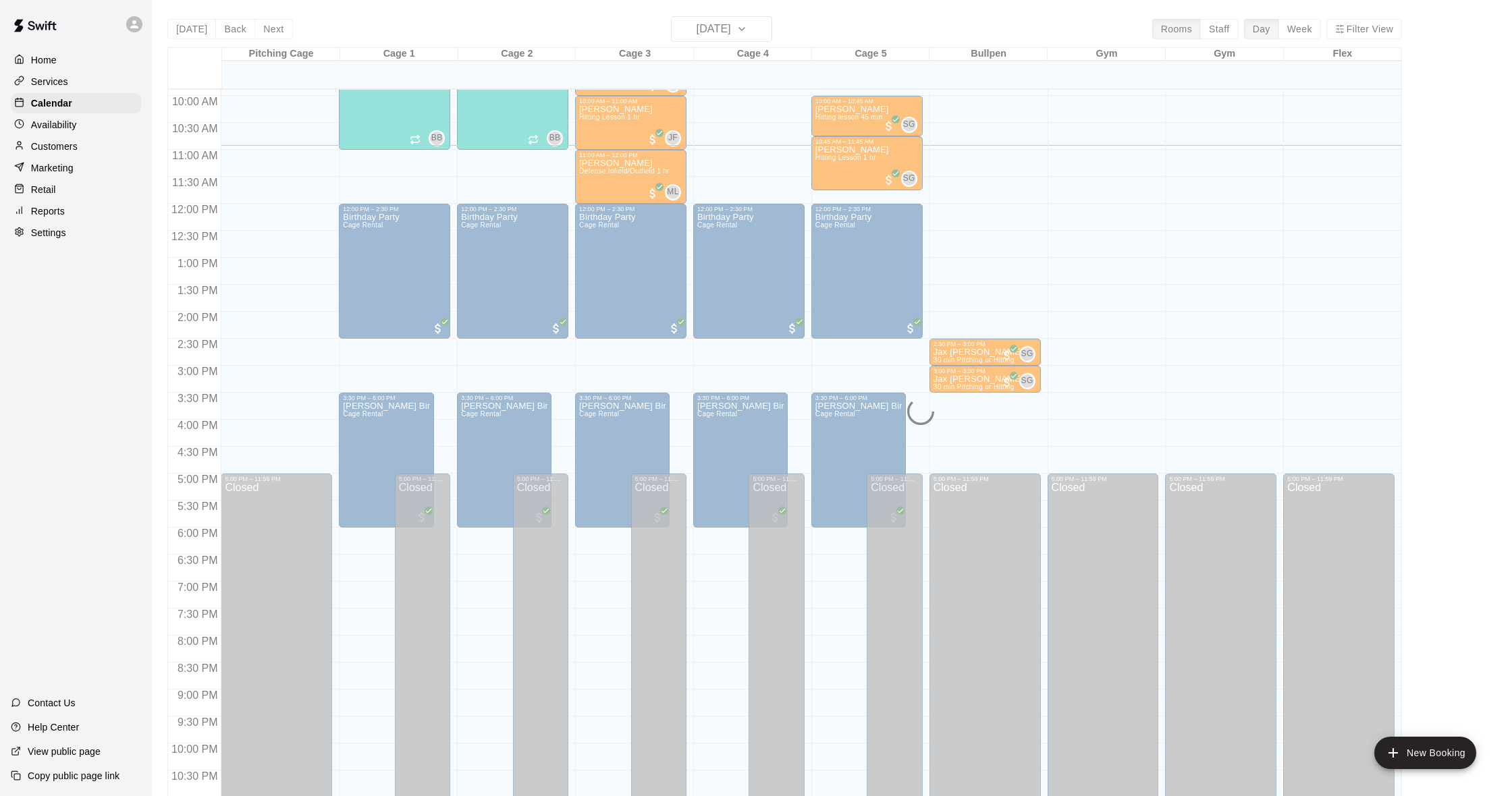
click at [746, 28] on div "[DATE] Back [DATE][DATE] Rooms Staff Day Week Filter View Pitching Cage 16 Sat …" at bounding box center [785, 414] width 1234 height 796
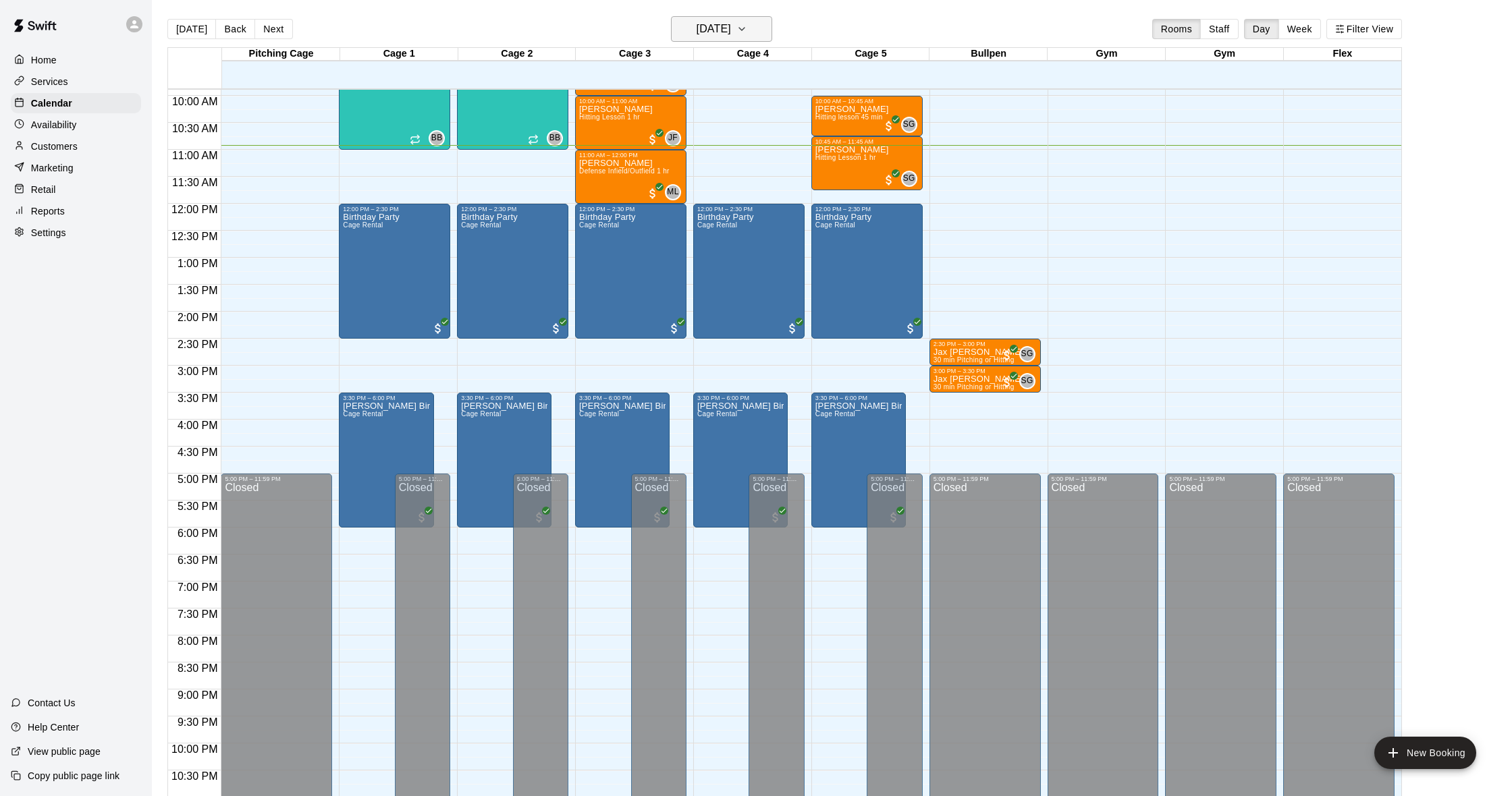
click at [731, 29] on h6 "[DATE]" at bounding box center [714, 29] width 35 height 19
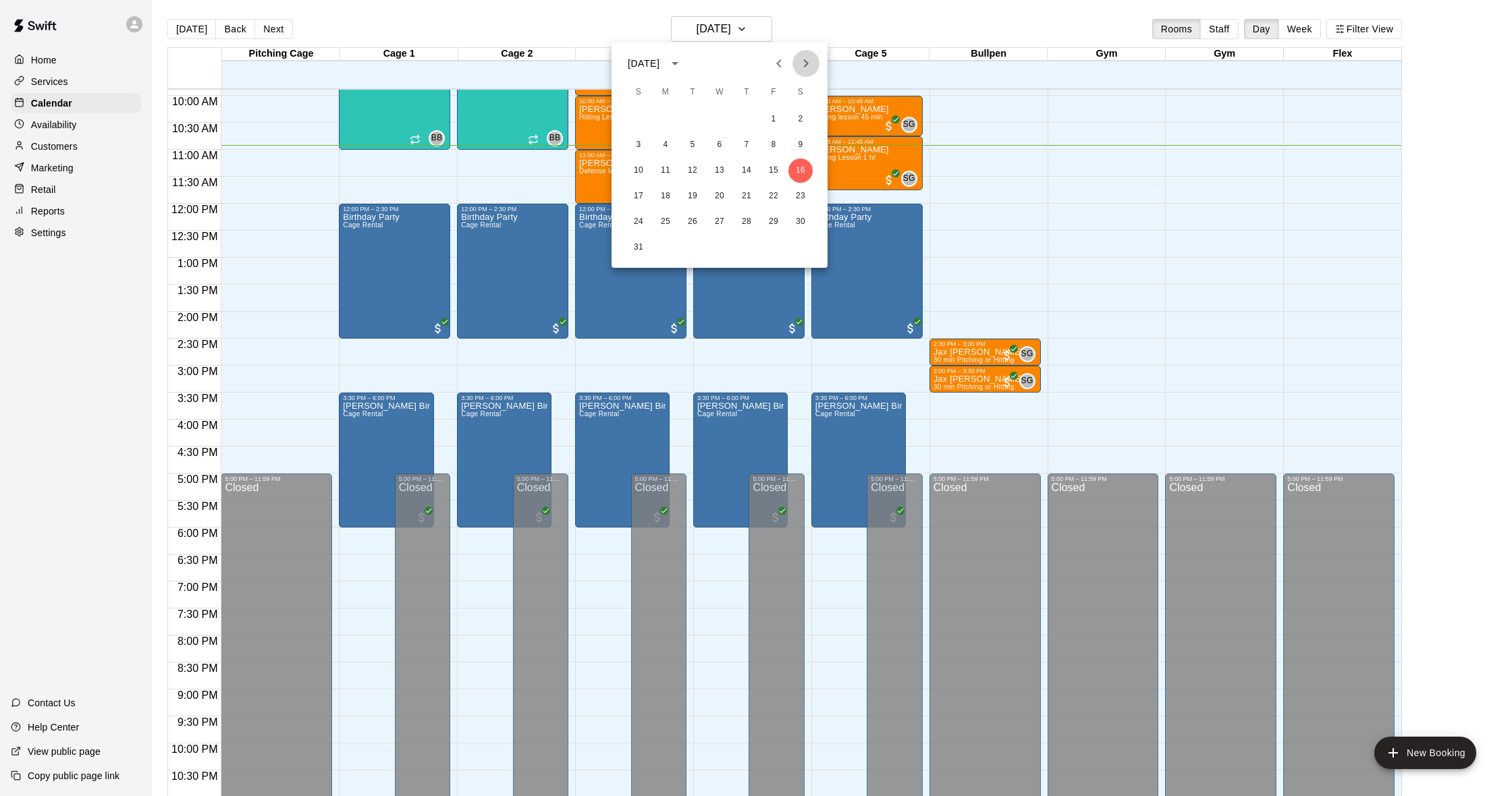
click at [808, 63] on icon "Next month" at bounding box center [806, 63] width 5 height 8
click at [644, 164] on button "9" at bounding box center [639, 171] width 25 height 25
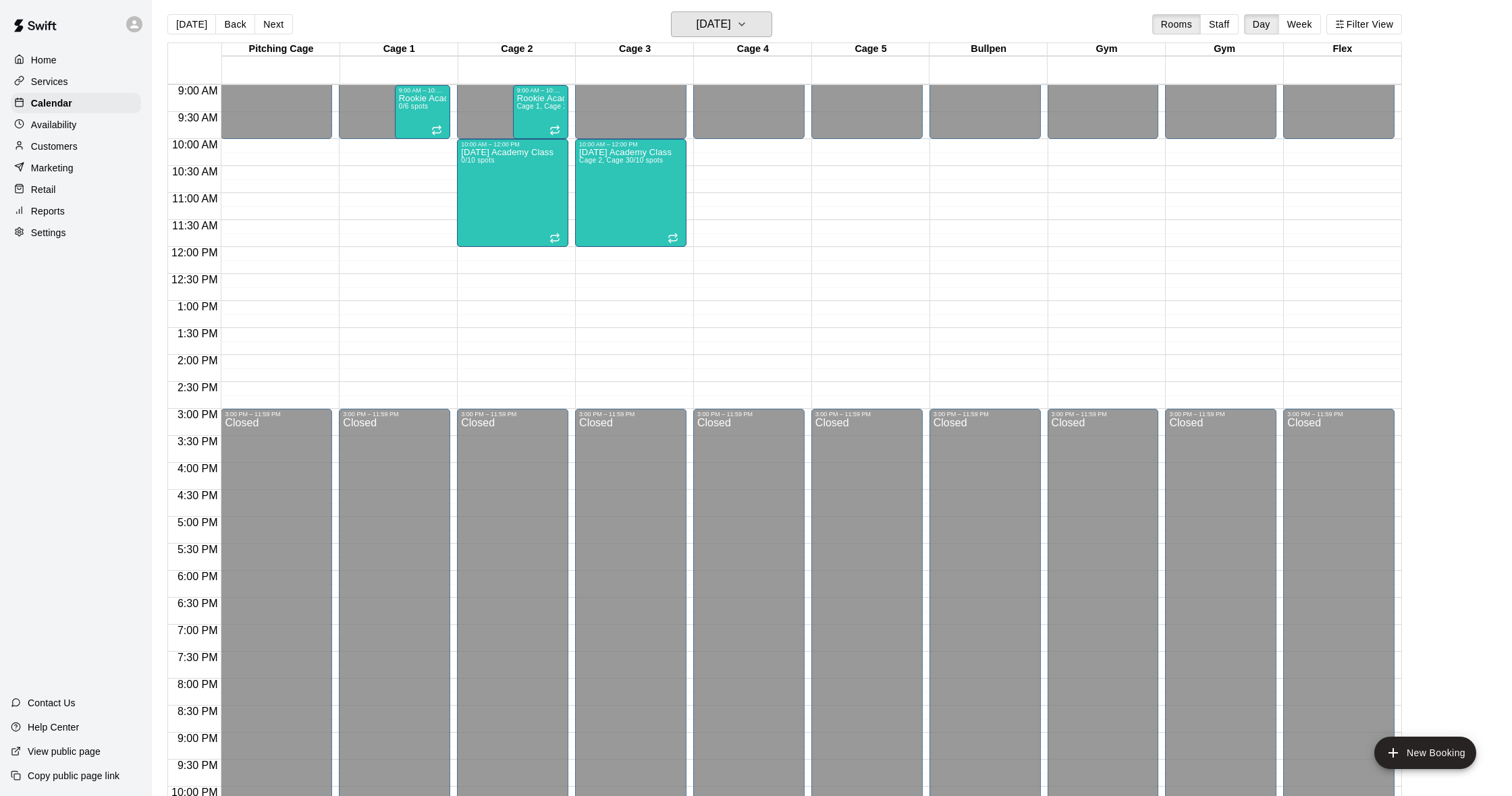
scroll to position [12, 0]
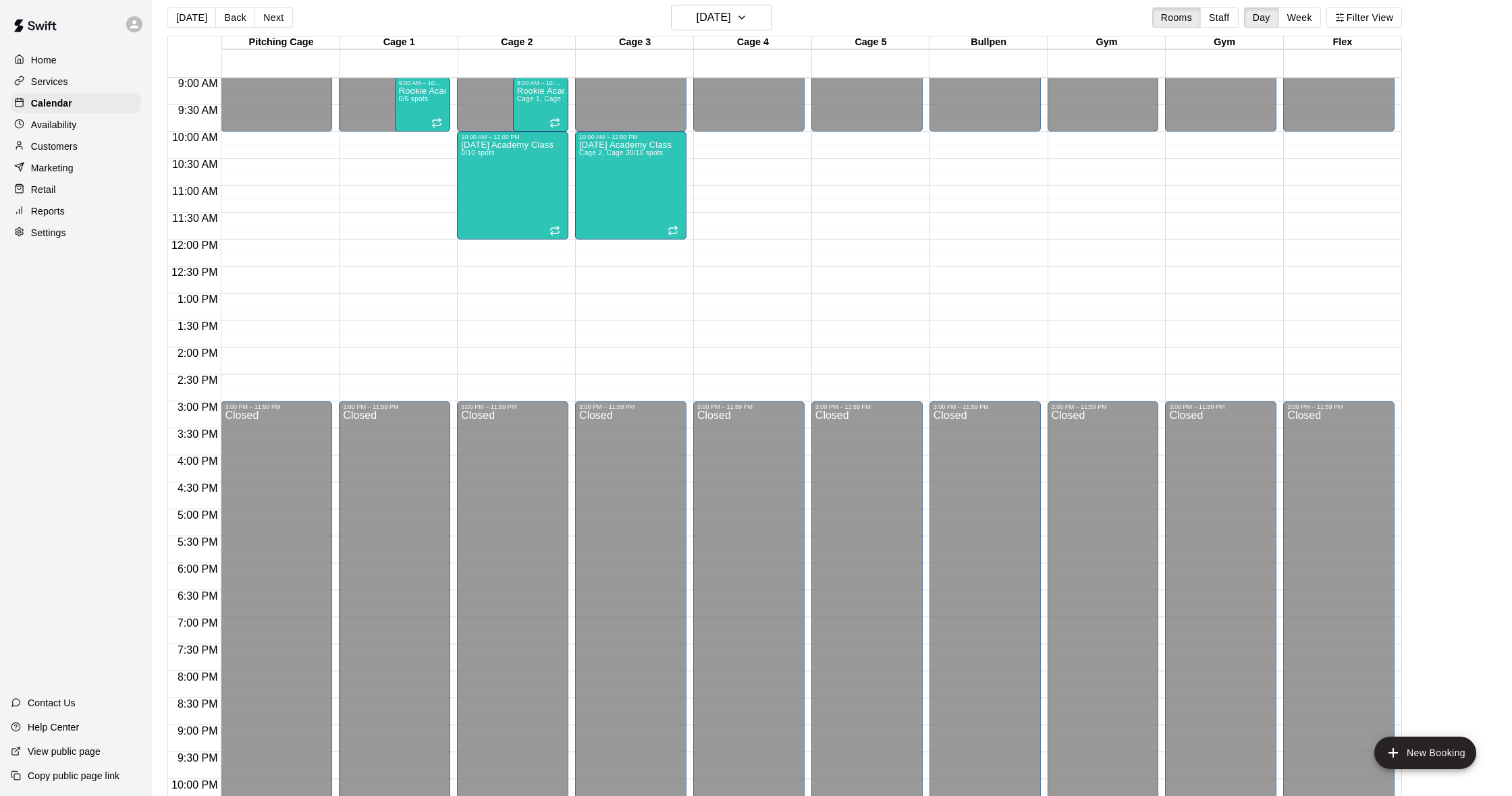
click at [485, 374] on div "12:00 AM – 10:00 AM Closed 10:00 AM – 12:00 PM [DATE] Academy Class 0/10 spots …" at bounding box center [512, 239] width 111 height 1295
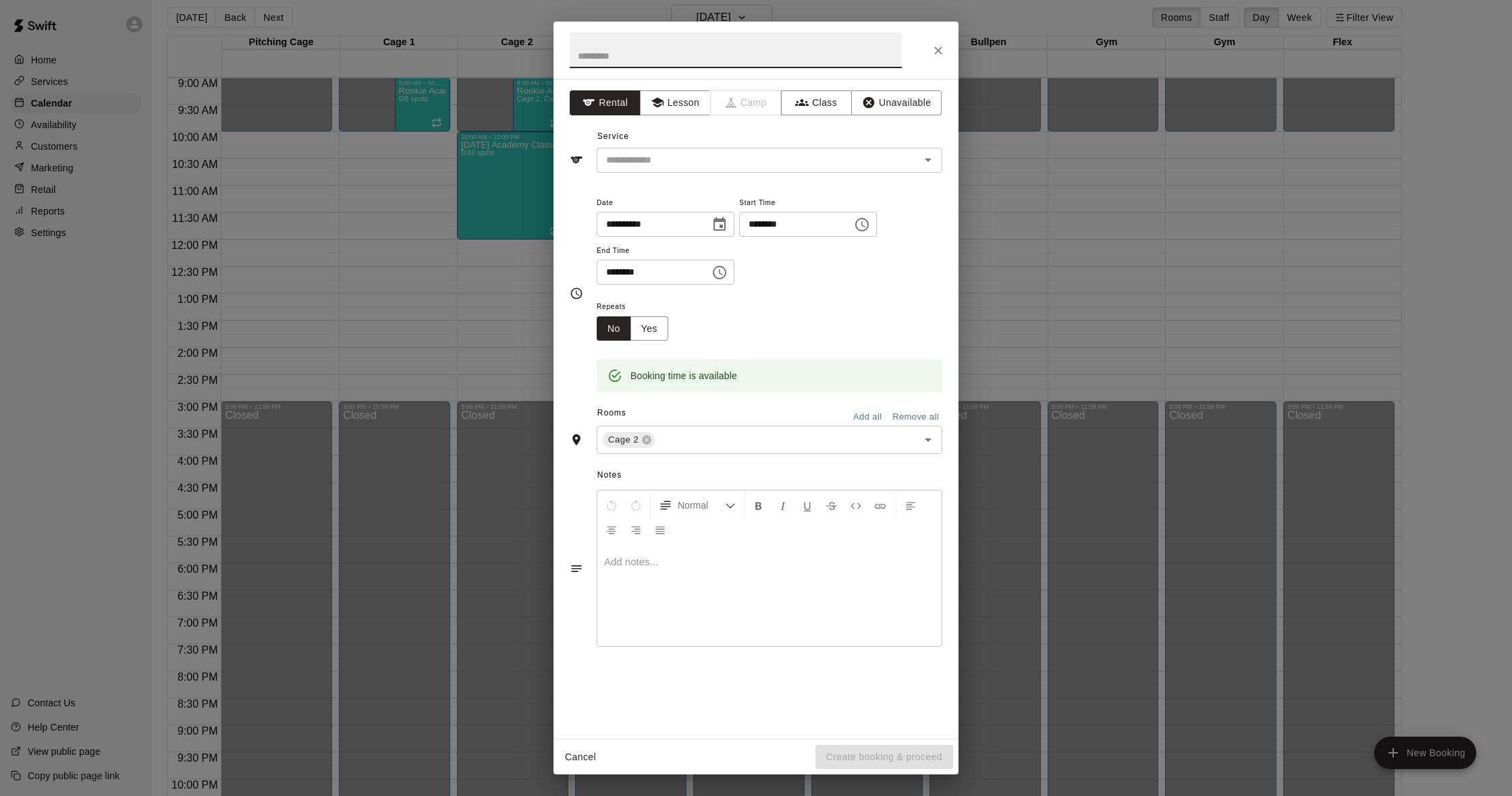
click at [764, 225] on input "********" at bounding box center [791, 224] width 104 height 25
type input "********"
click at [614, 271] on input "********" at bounding box center [649, 272] width 104 height 25
click at [613, 271] on input "********" at bounding box center [649, 272] width 104 height 25
type input "********"
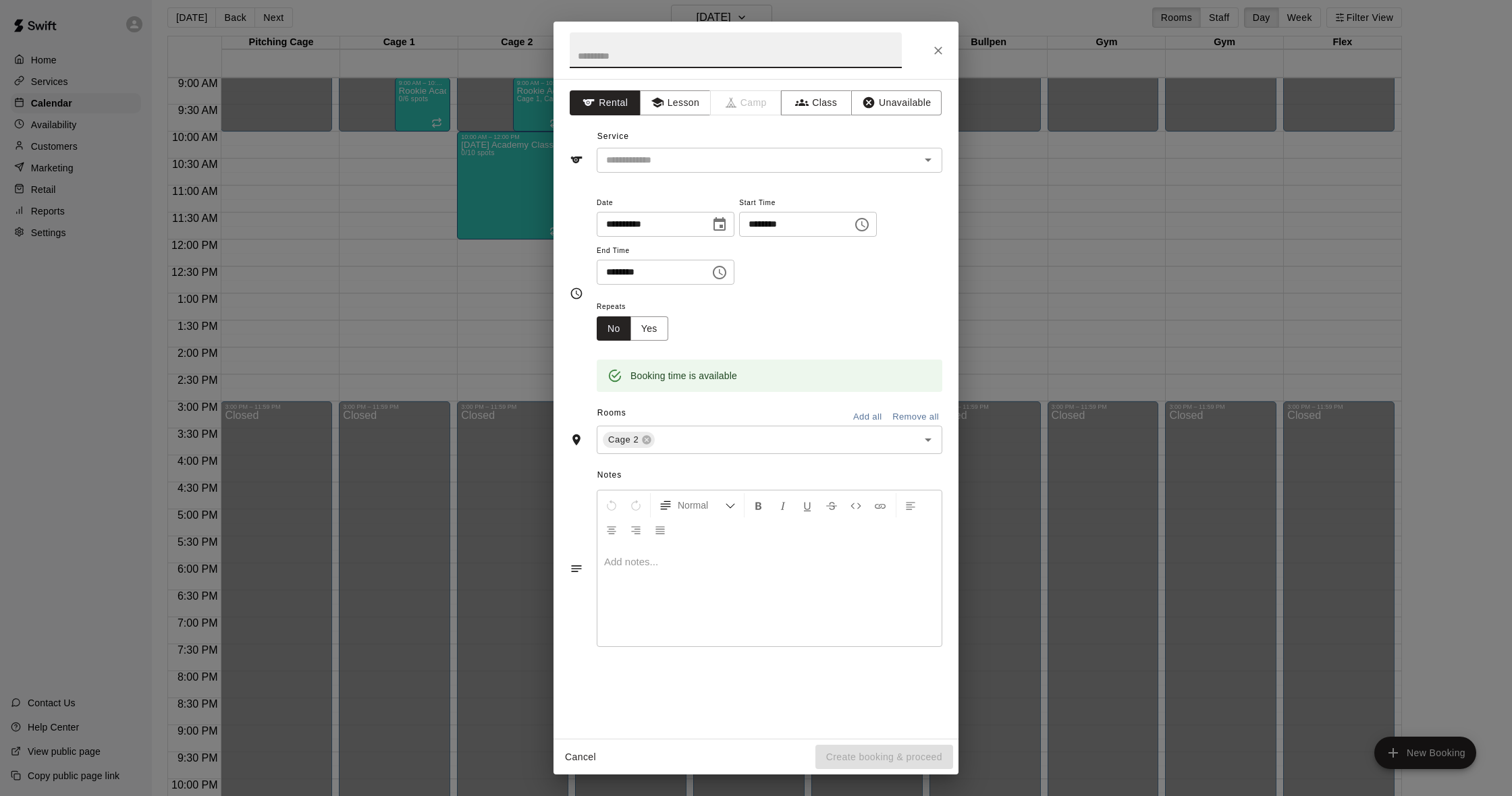
click at [684, 61] on input "text" at bounding box center [735, 51] width 332 height 36
type input "**********"
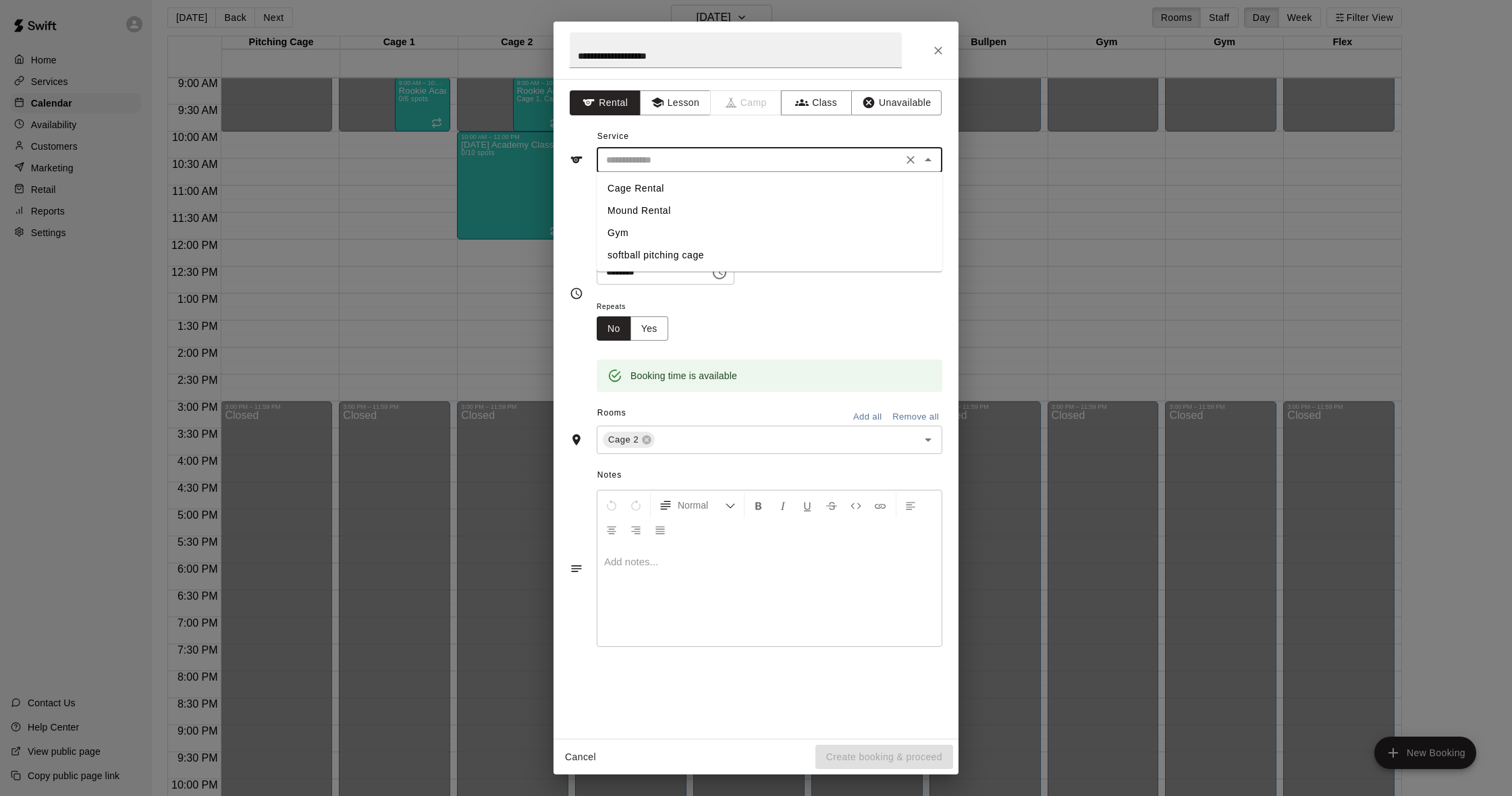
click at [695, 159] on input "text" at bounding box center [749, 159] width 297 height 17
click at [699, 189] on li "Cage Rental" at bounding box center [769, 188] width 346 height 22
type input "**********"
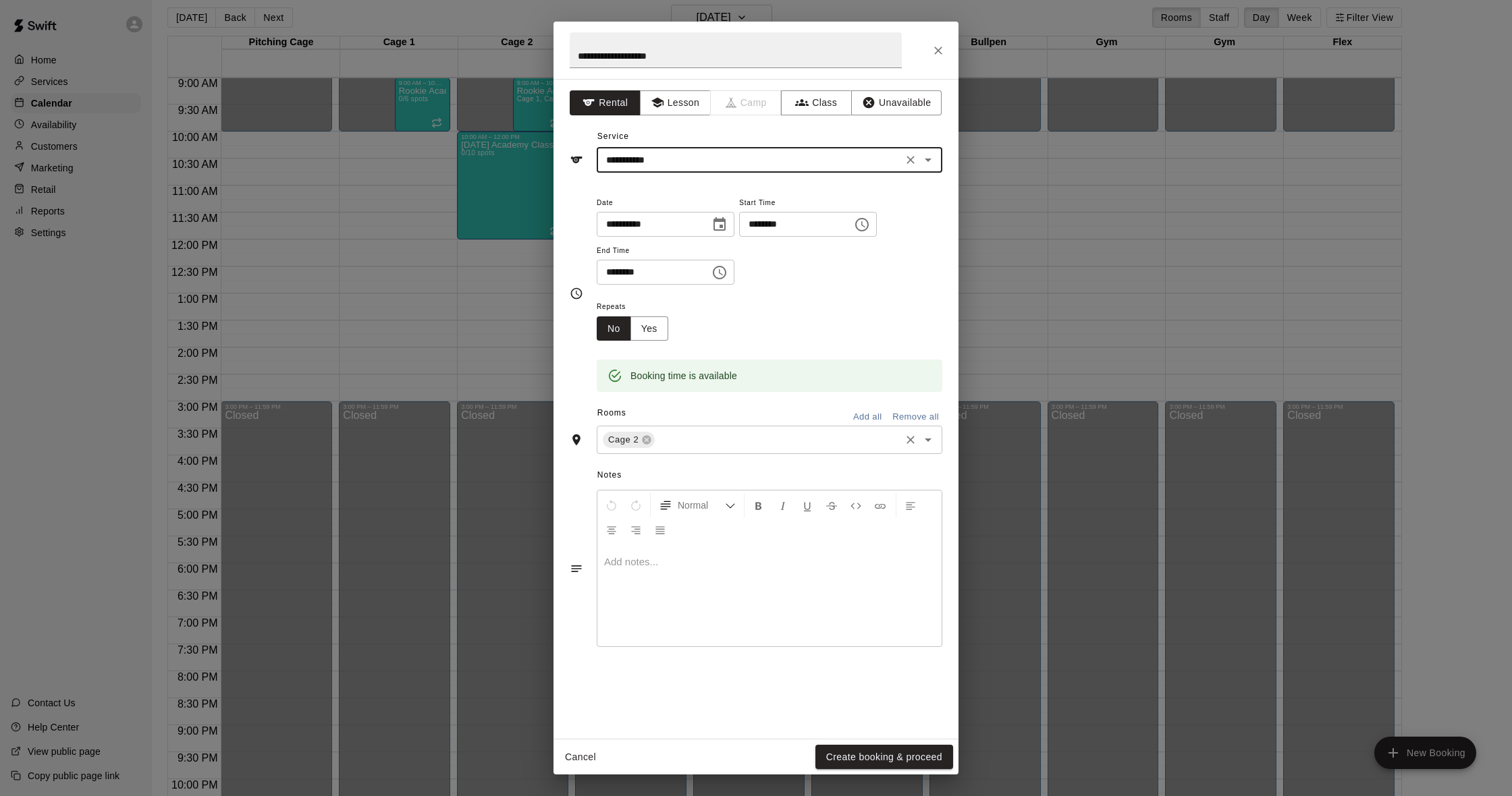
drag, startPoint x: 682, startPoint y: 438, endPoint x: 669, endPoint y: 437, distance: 13.0
click at [681, 438] on input "text" at bounding box center [777, 439] width 242 height 17
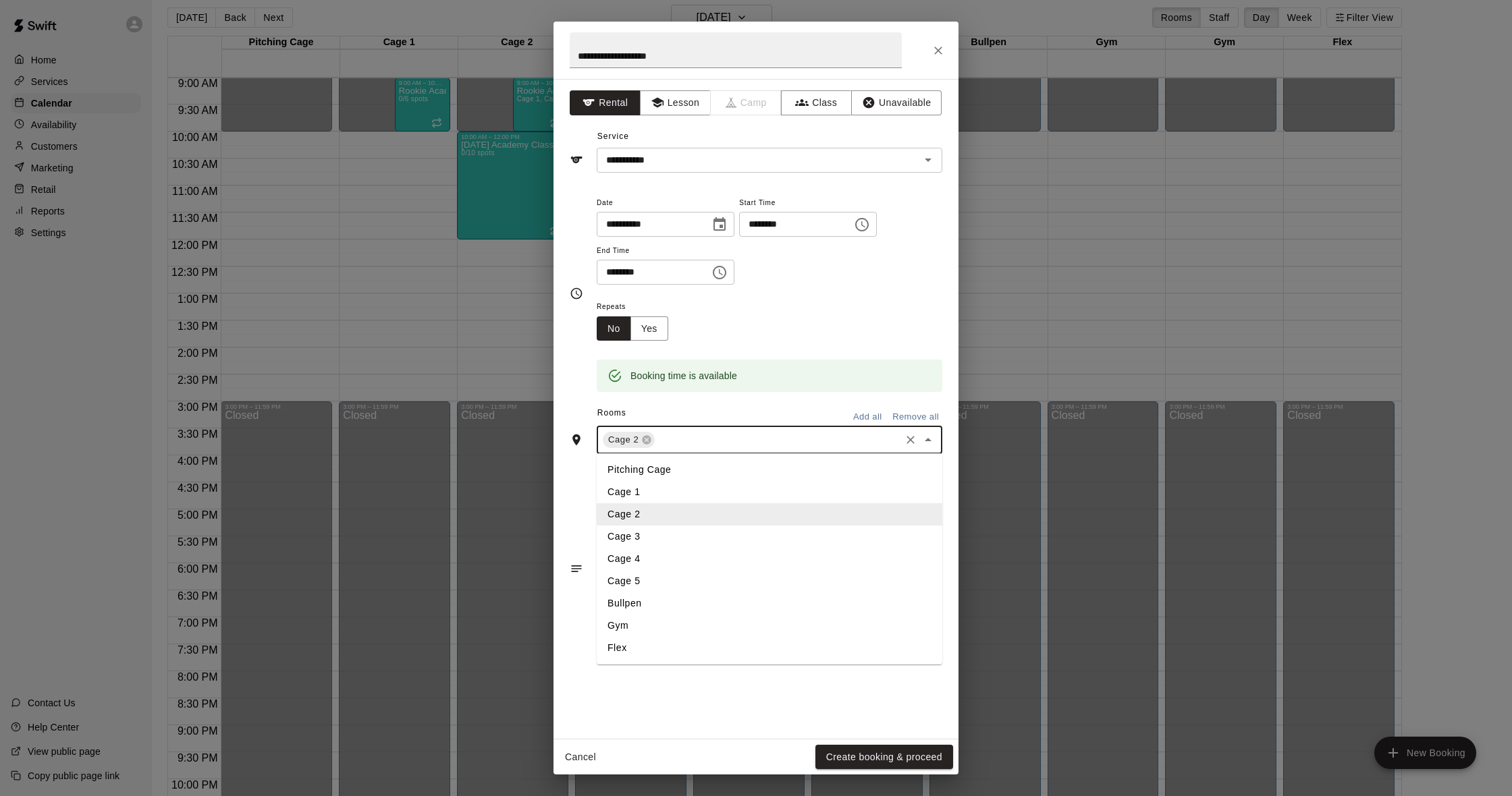
drag, startPoint x: 656, startPoint y: 492, endPoint x: 658, endPoint y: 485, distance: 7.3
click at [656, 492] on li "Cage 1" at bounding box center [769, 492] width 346 height 22
click at [741, 442] on input "text" at bounding box center [805, 439] width 185 height 17
click at [656, 526] on li "Cage 3" at bounding box center [769, 536] width 346 height 22
click at [796, 432] on input "text" at bounding box center [834, 439] width 129 height 17
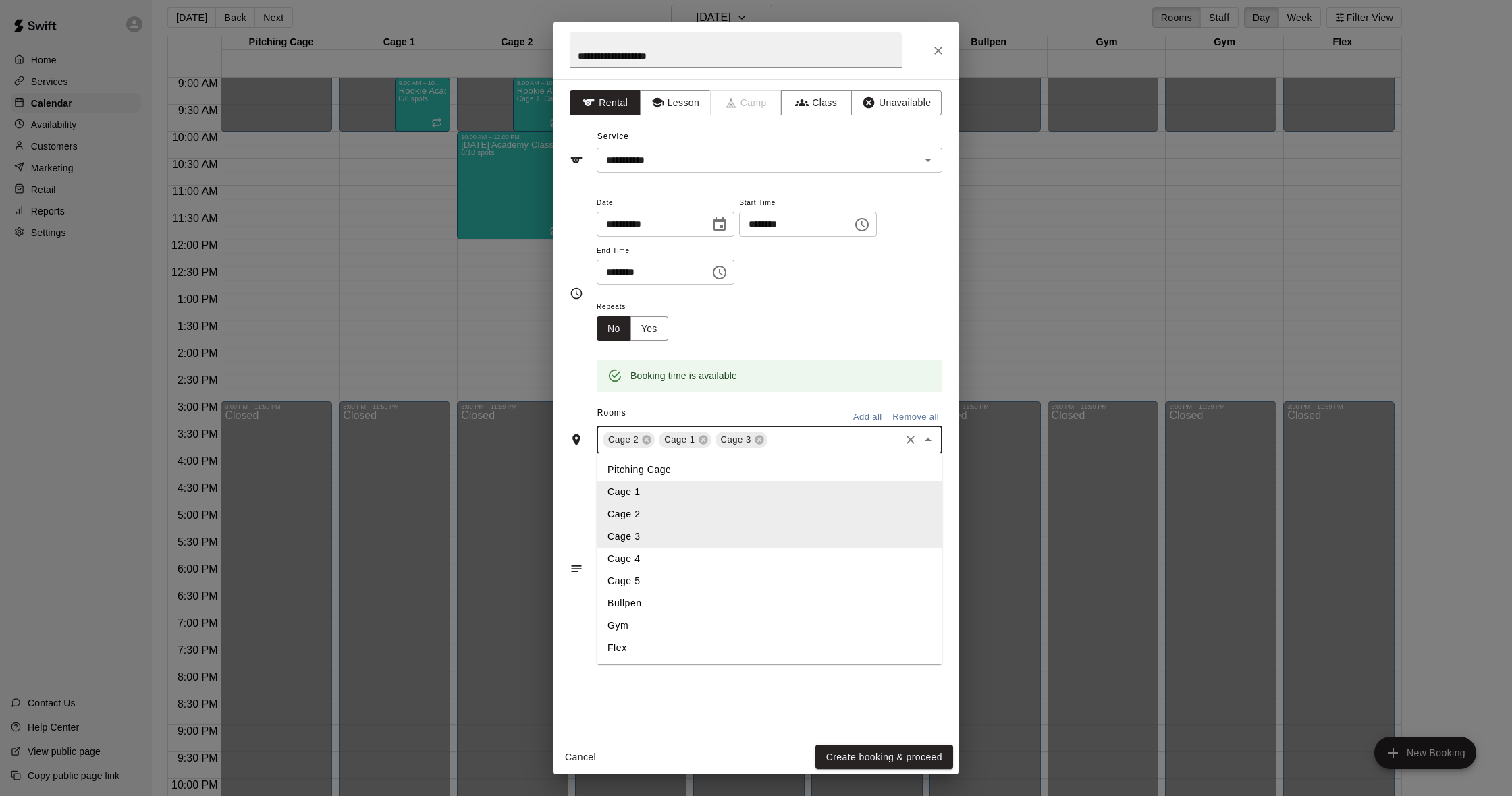
click at [637, 554] on li "Cage 4" at bounding box center [769, 559] width 346 height 22
click at [838, 439] on input "text" at bounding box center [862, 439] width 73 height 17
click at [682, 588] on li "Cage 5" at bounding box center [769, 581] width 346 height 22
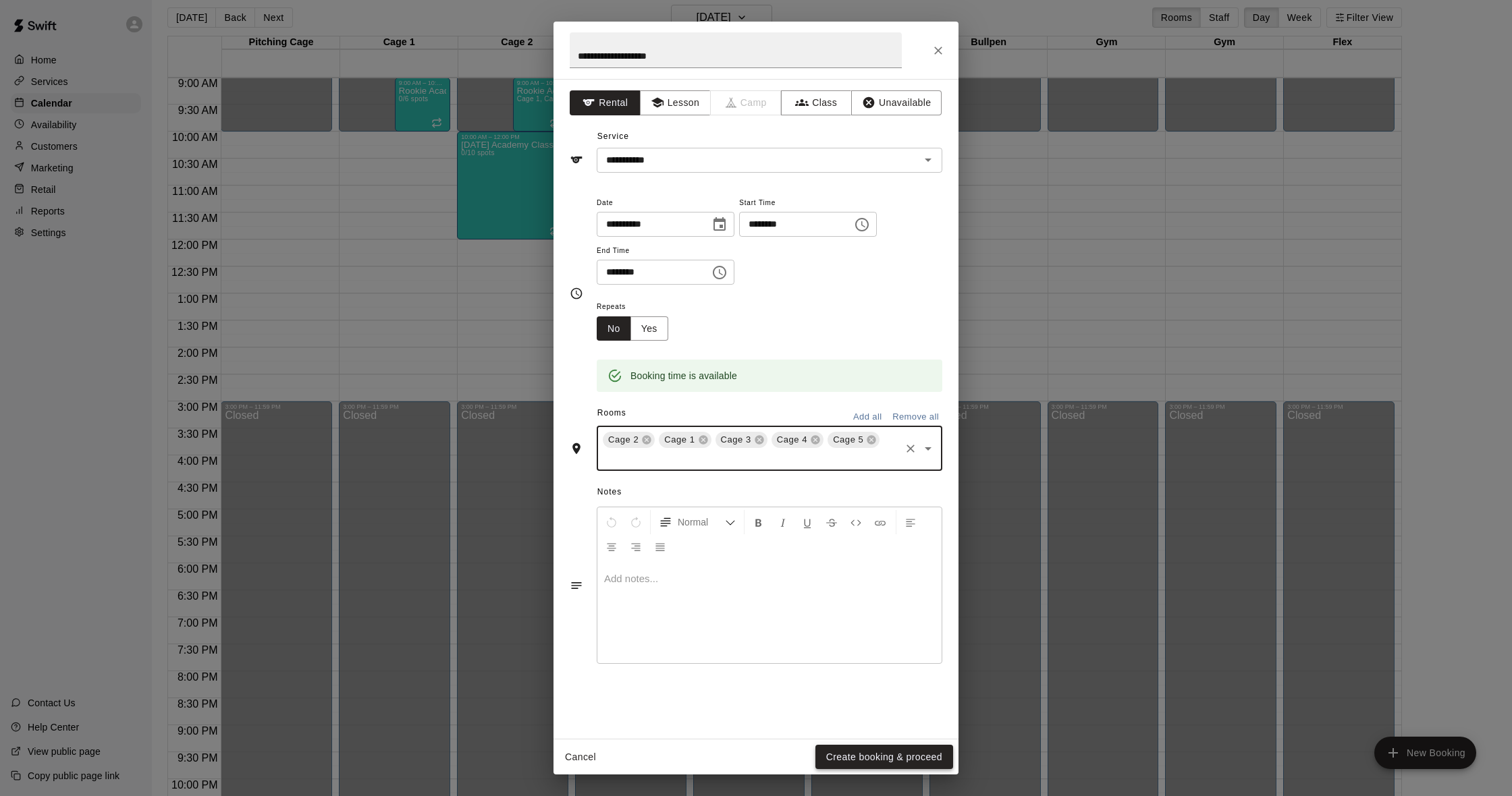
click at [851, 750] on button "Create booking & proceed" at bounding box center [884, 757] width 138 height 25
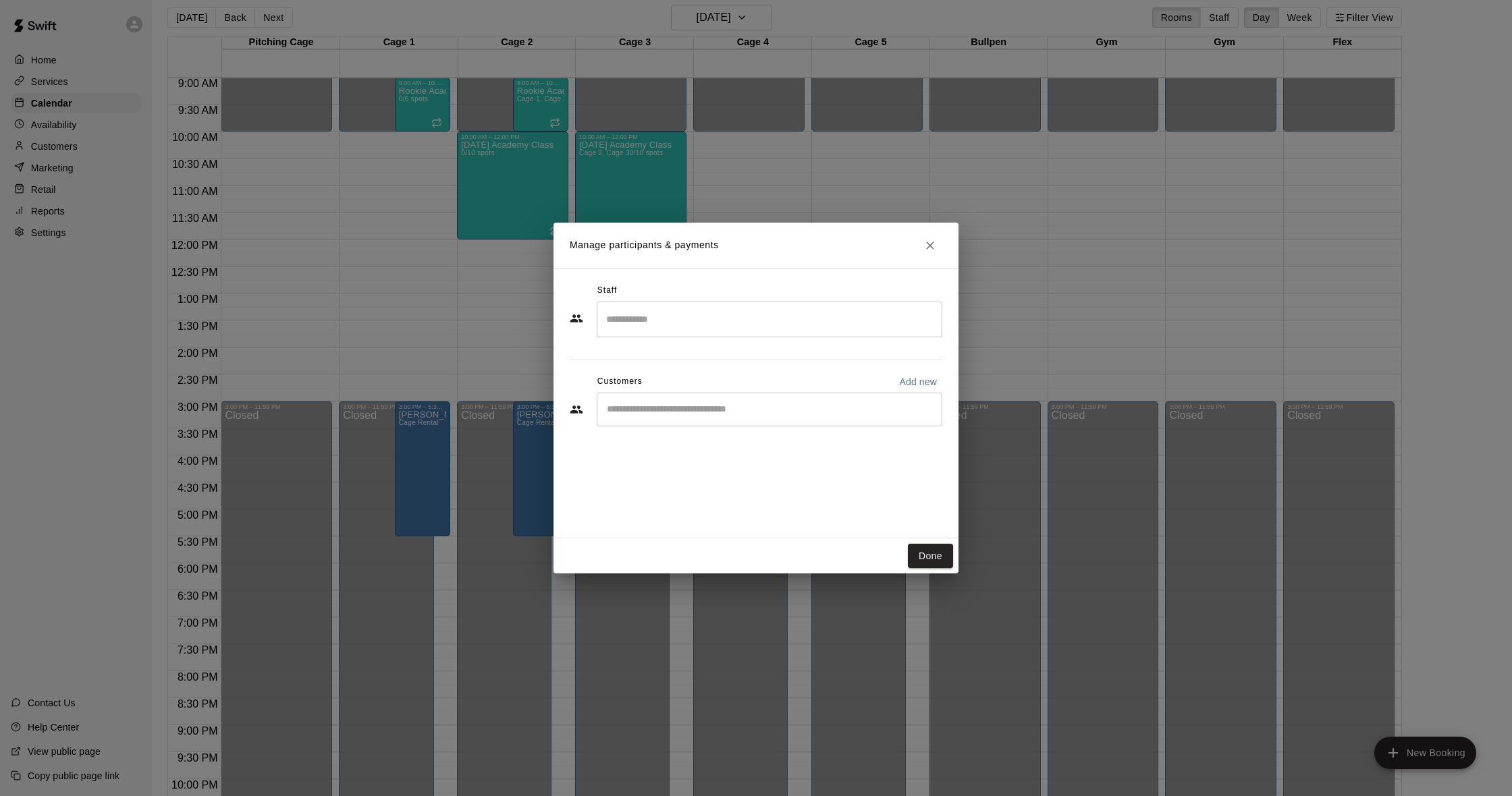
click at [652, 319] on input "Search staff" at bounding box center [769, 319] width 333 height 24
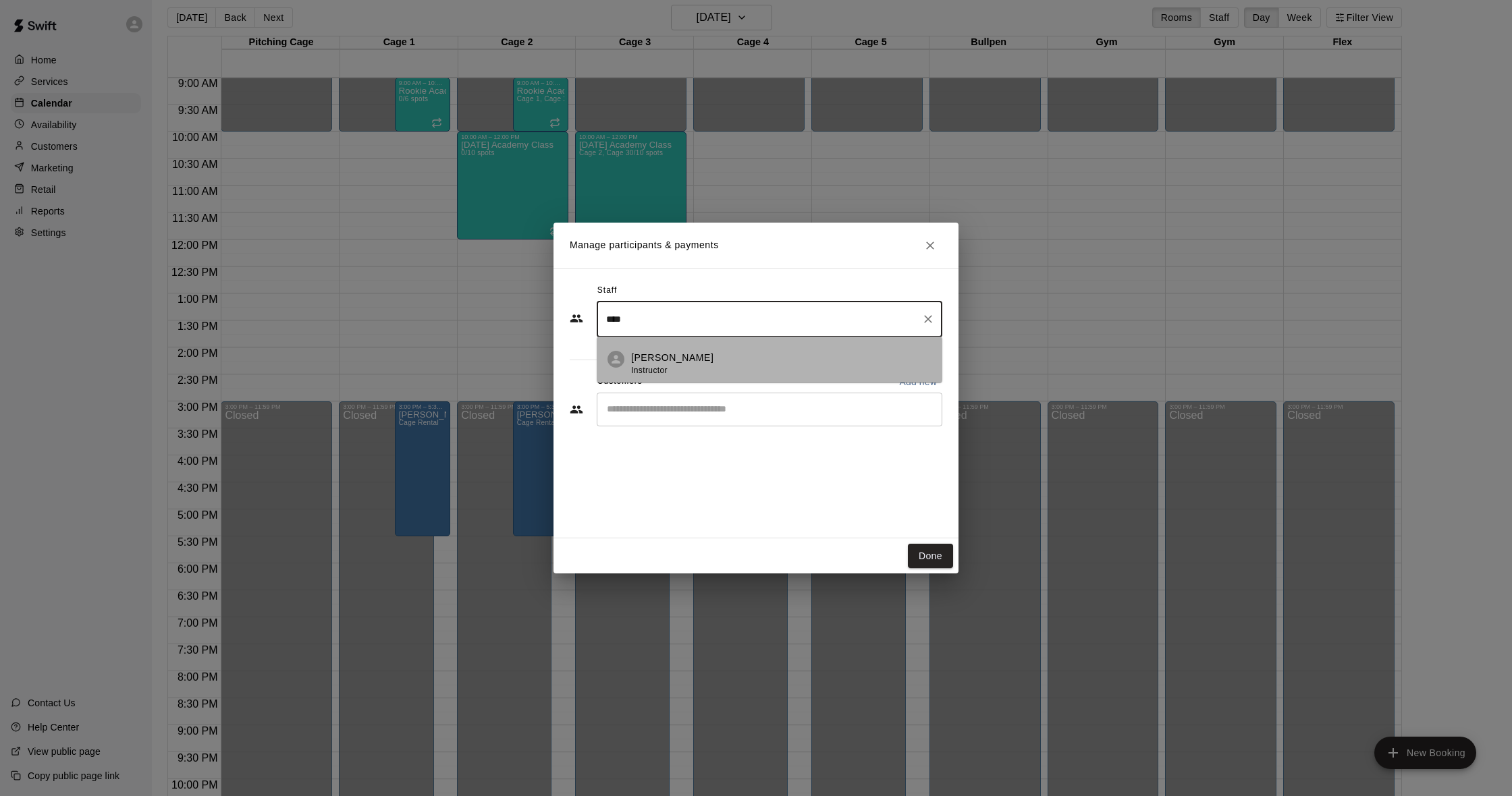
click at [795, 350] on li "[PERSON_NAME] Instructor" at bounding box center [769, 360] width 346 height 46
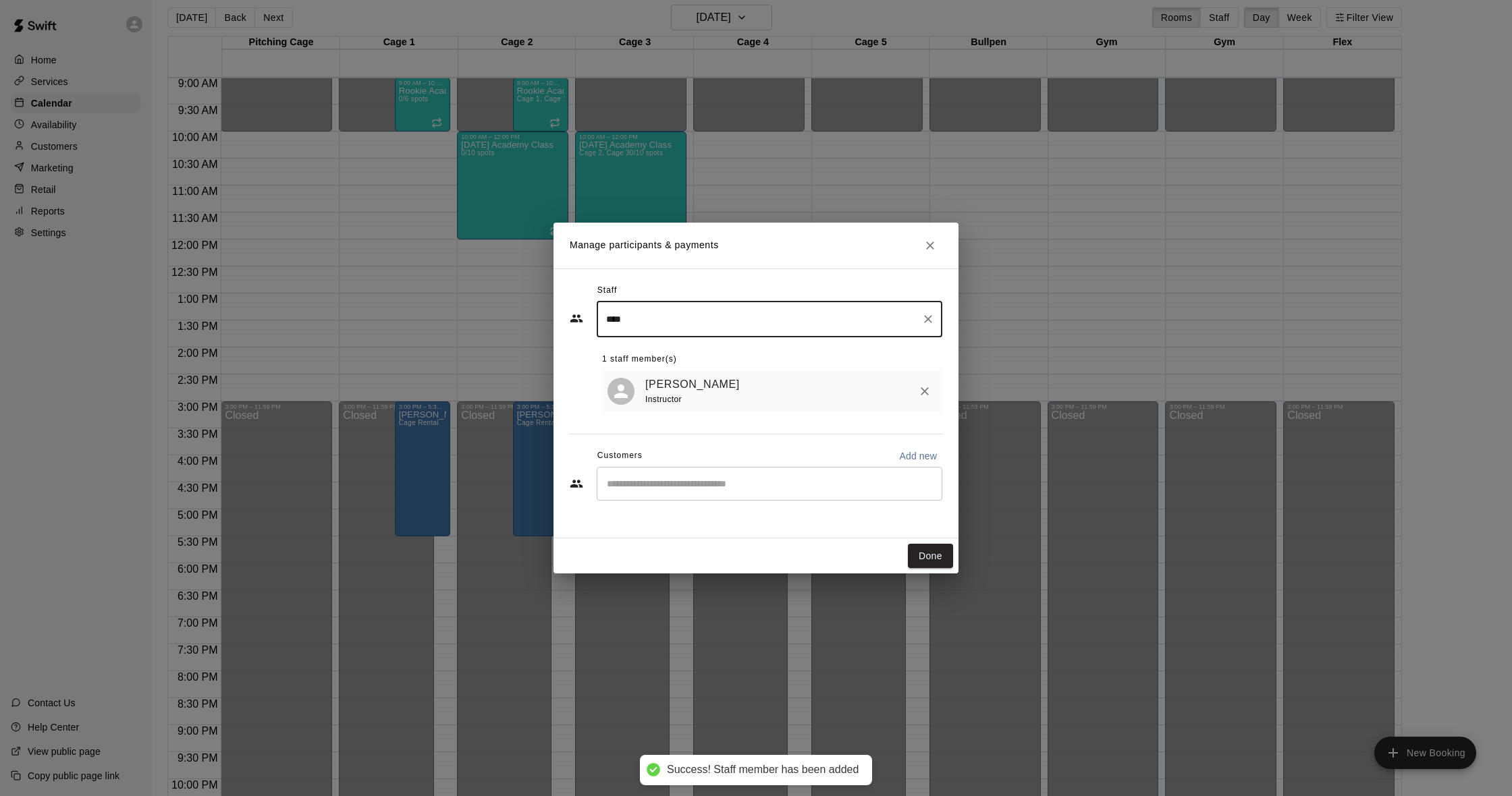
type input "****"
click at [642, 477] on input "Start typing to search customers..." at bounding box center [769, 484] width 333 height 14
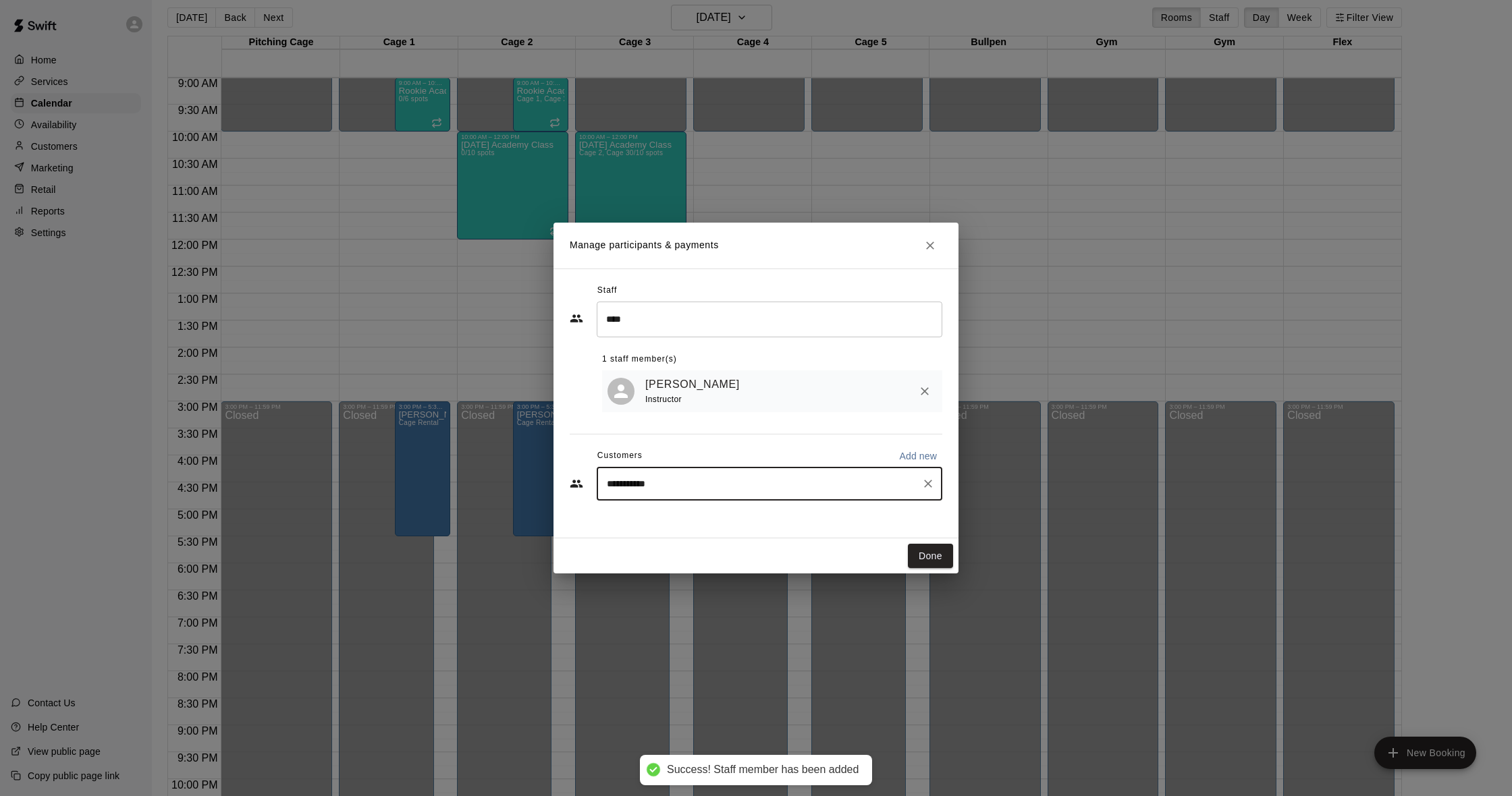
type input "**********"
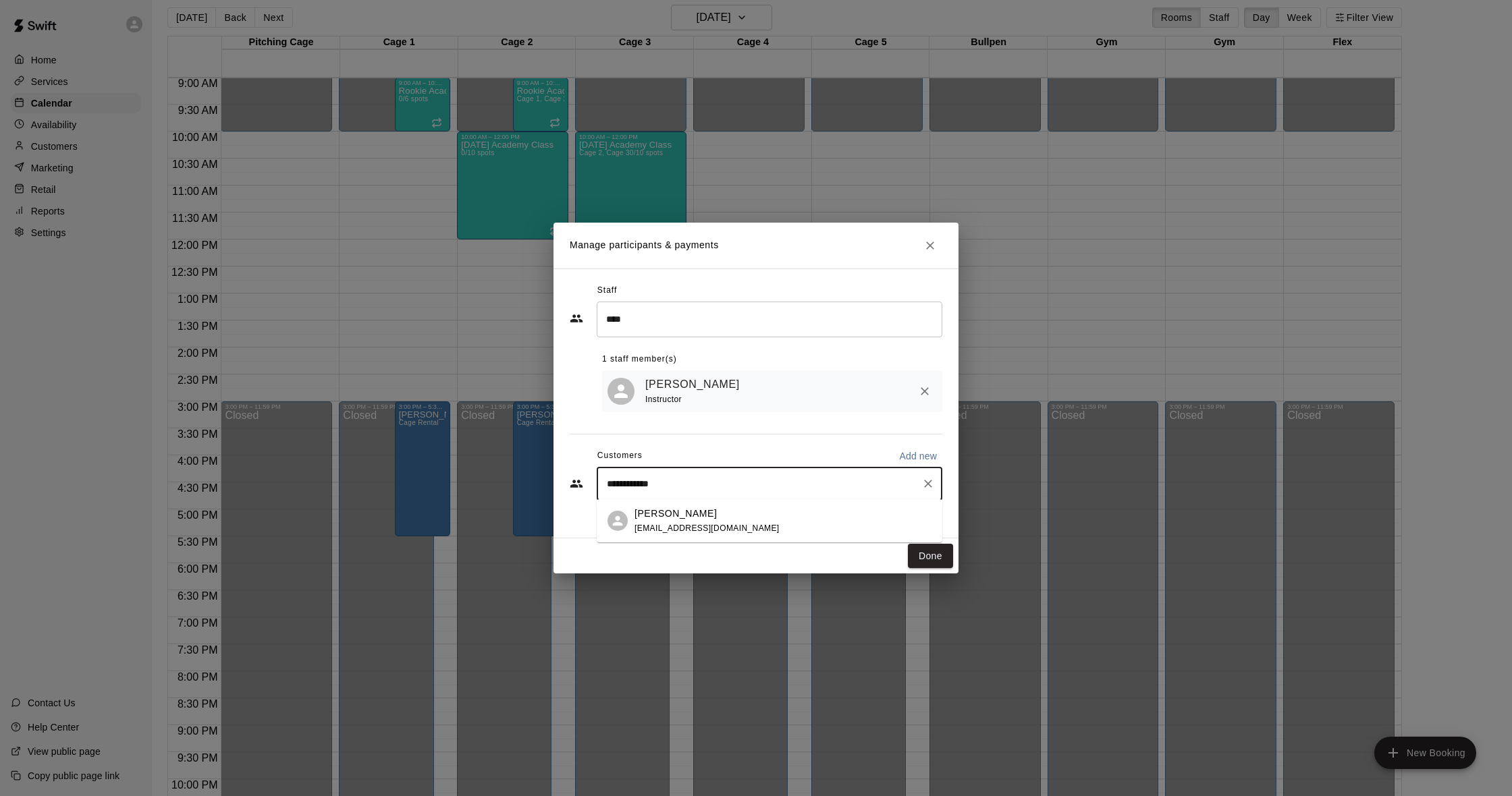
click at [671, 522] on div "[PERSON_NAME] [EMAIL_ADDRESS][DOMAIN_NAME]" at bounding box center [707, 521] width 145 height 29
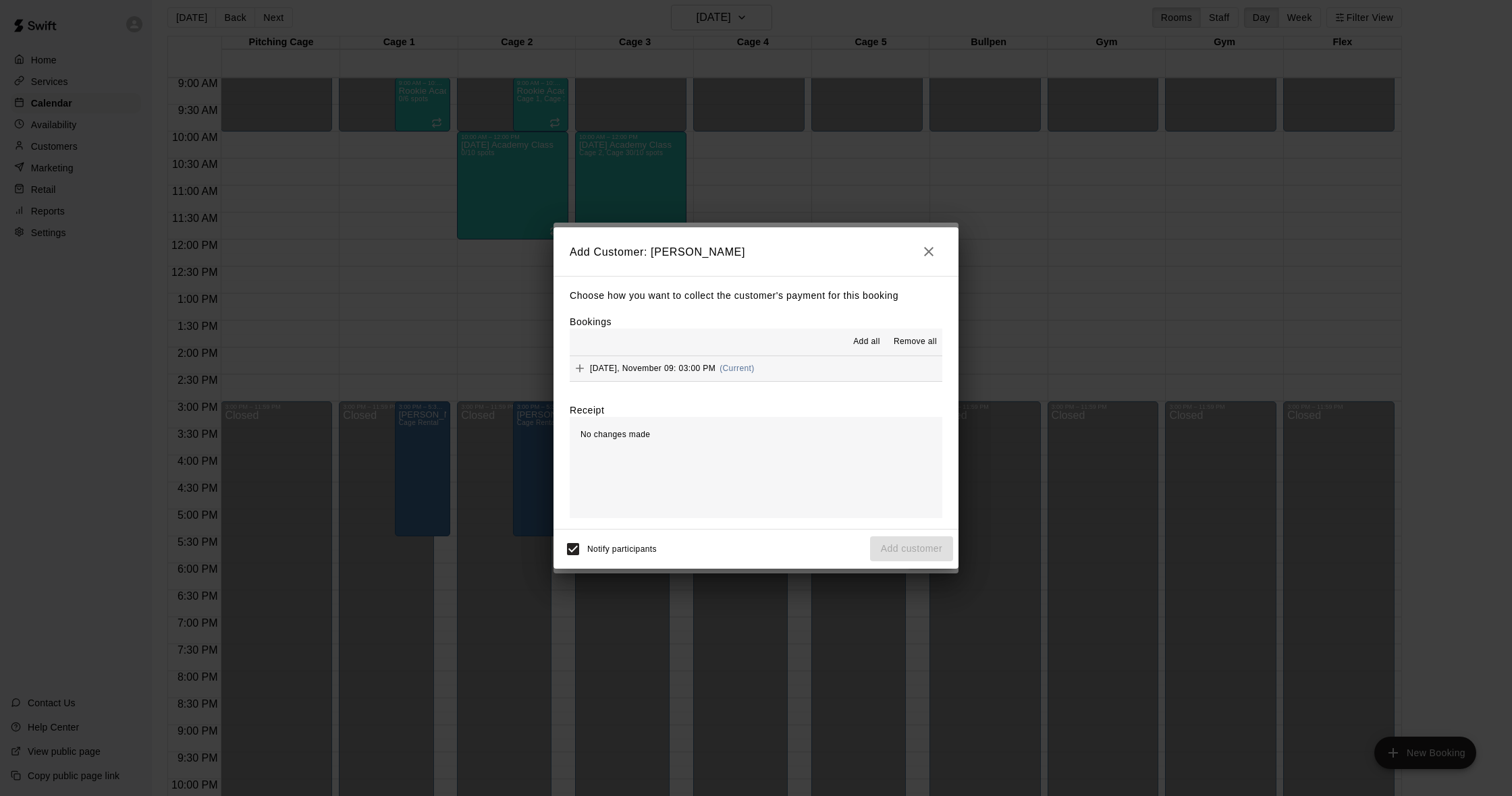
click at [792, 369] on button "[DATE], November 09: 03:00 PM (Current)" at bounding box center [756, 369] width 372 height 25
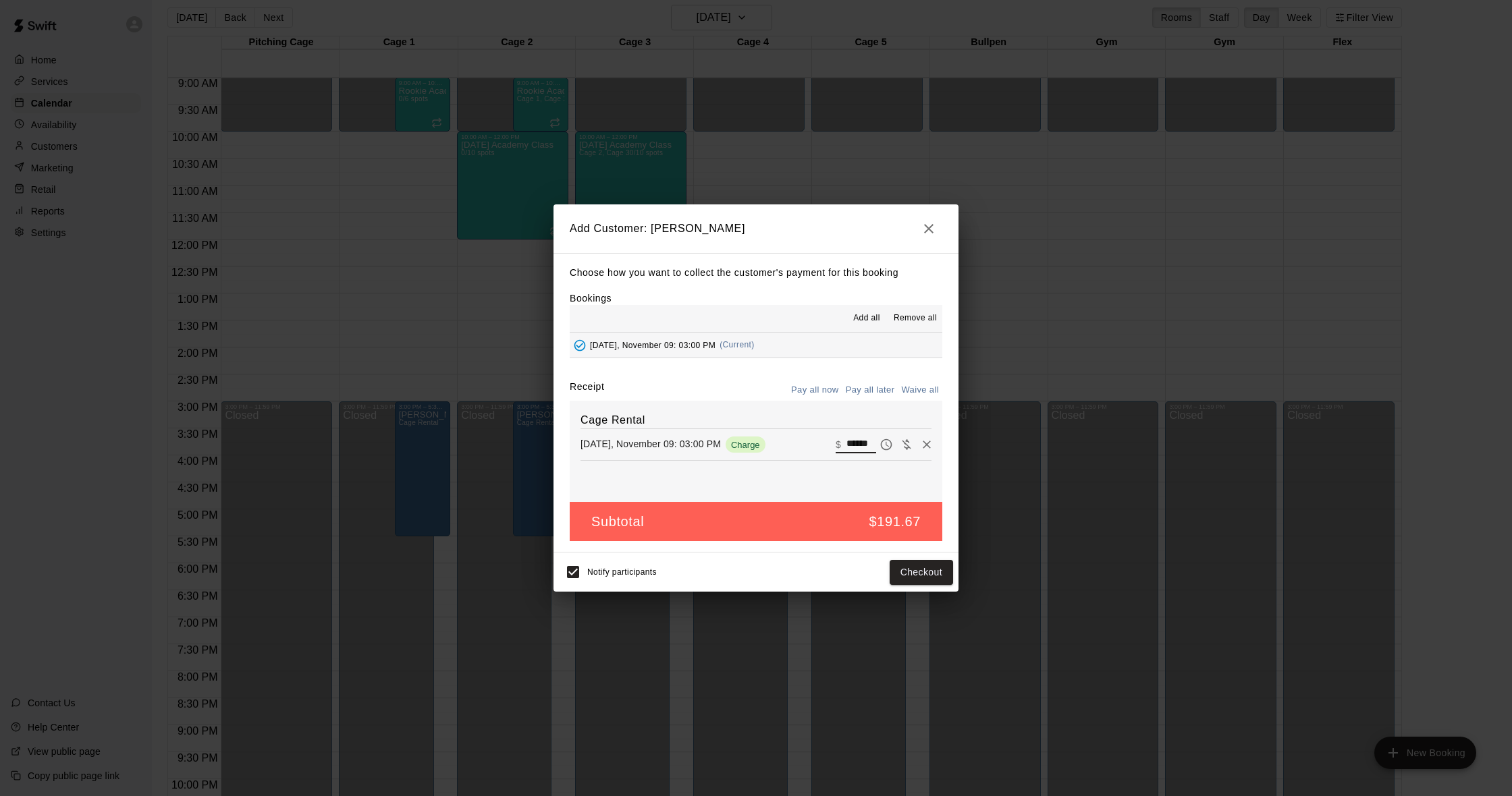
drag, startPoint x: 848, startPoint y: 444, endPoint x: 917, endPoint y: 443, distance: 69.0
click at [917, 443] on div "​ $ ******" at bounding box center [883, 445] width 96 height 20
type input "***"
click at [915, 568] on button "Checkout" at bounding box center [922, 572] width 64 height 25
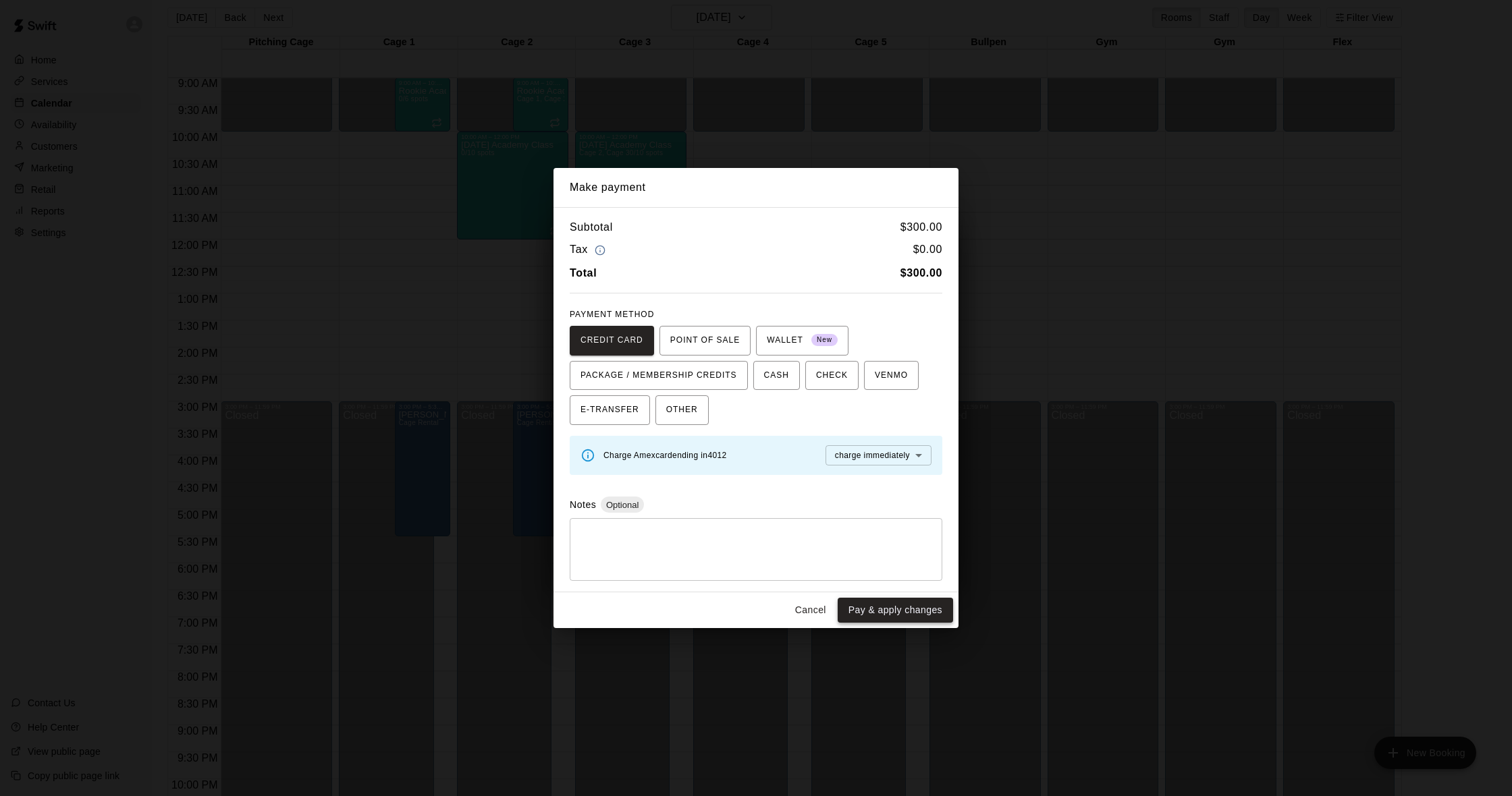
click at [877, 603] on button "Pay & apply changes" at bounding box center [896, 611] width 115 height 25
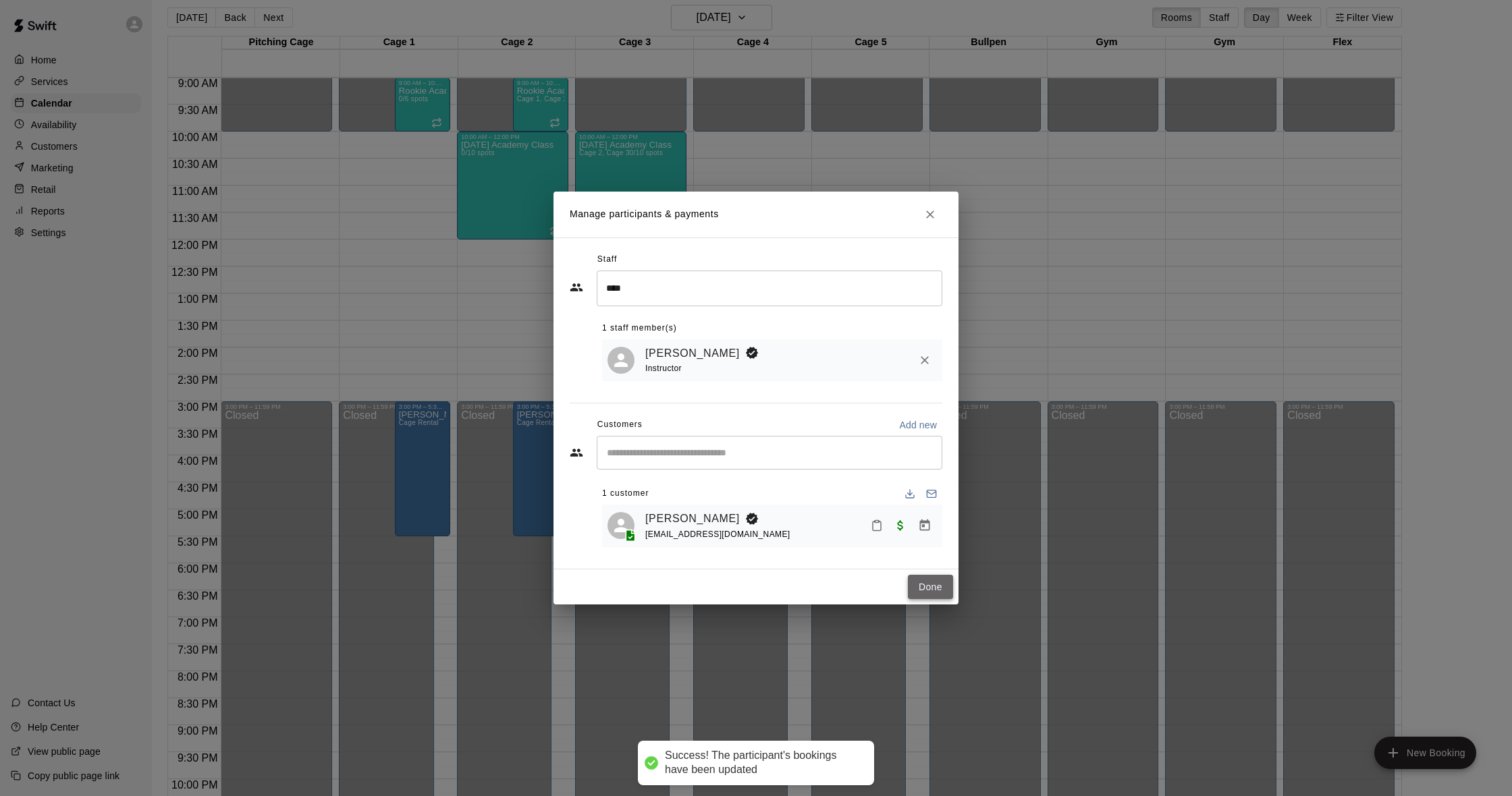
click at [919, 587] on button "Done" at bounding box center [930, 587] width 45 height 25
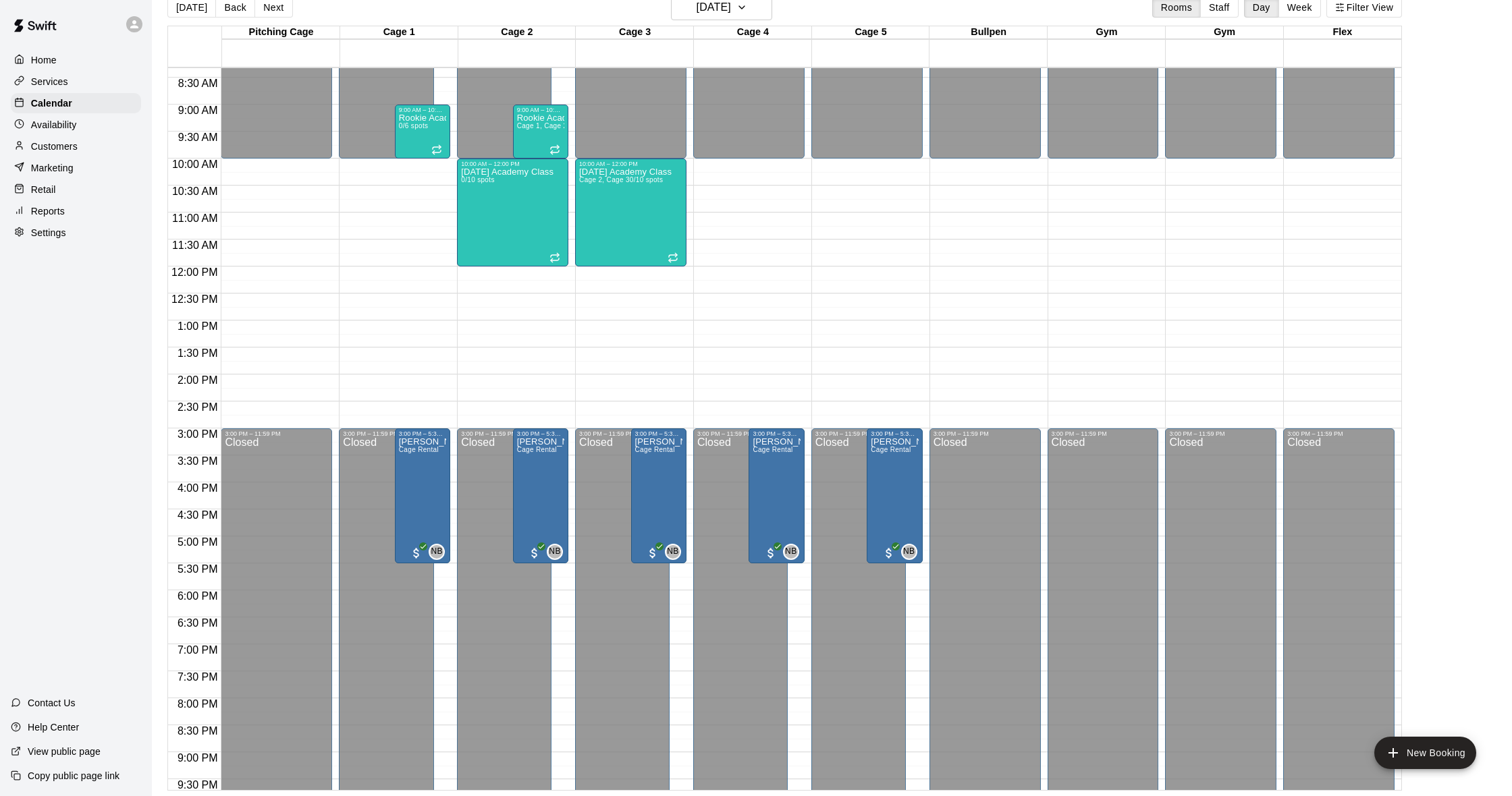
scroll to position [464, 0]
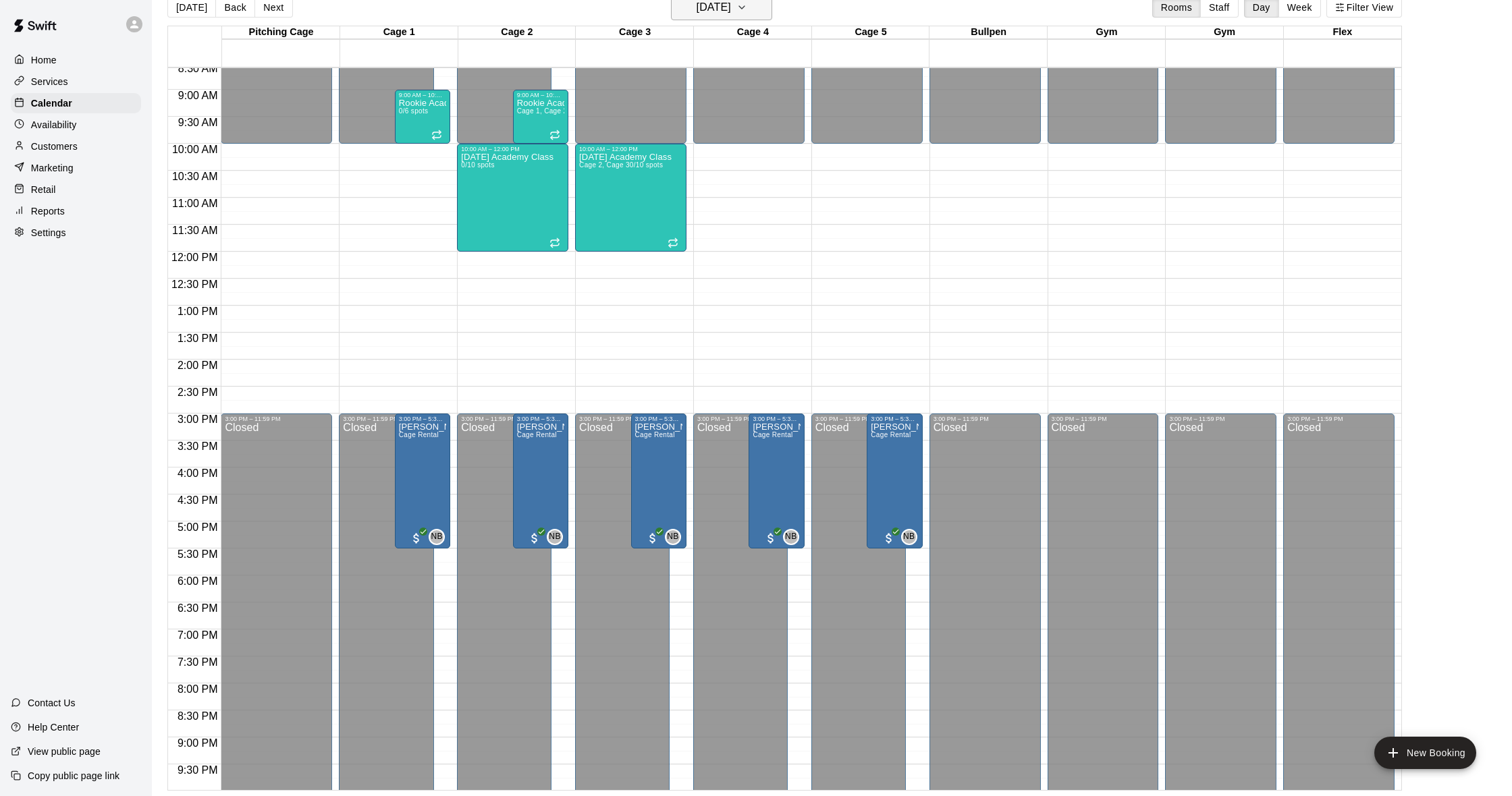
click at [718, 7] on h6 "[DATE]" at bounding box center [714, 7] width 35 height 19
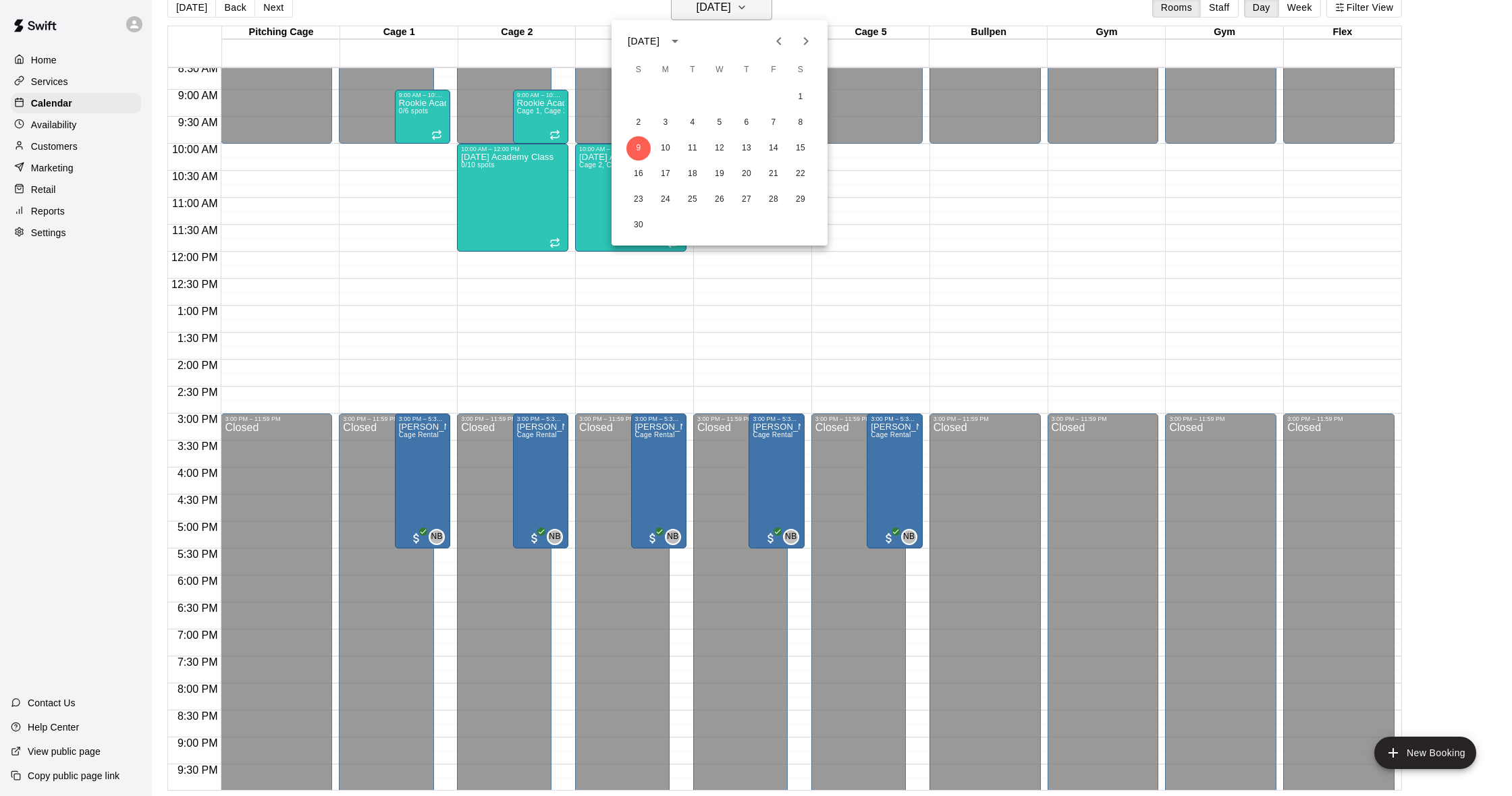
scroll to position [22, 0]
click at [779, 149] on button "14" at bounding box center [774, 149] width 25 height 25
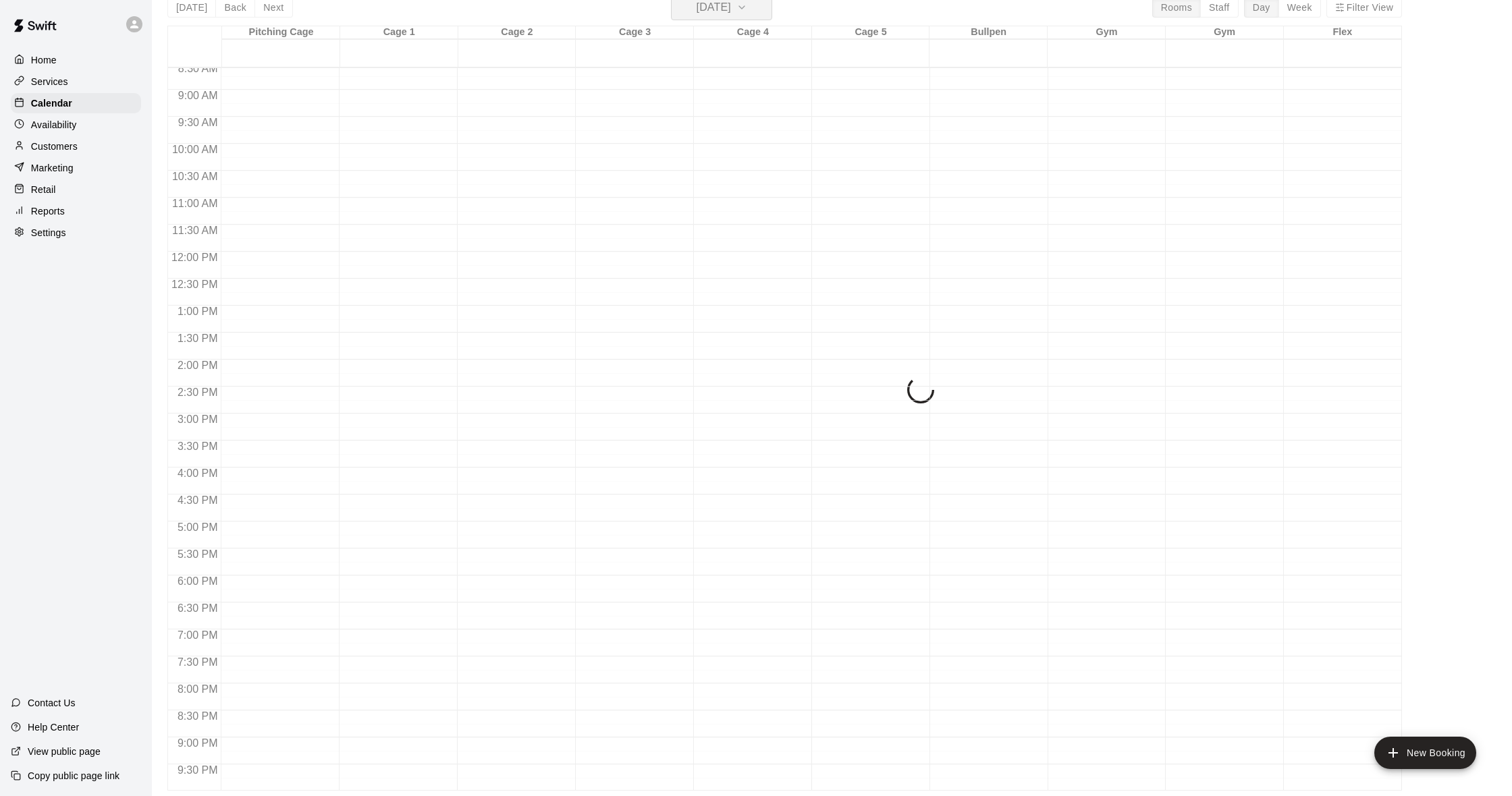
scroll to position [16, 0]
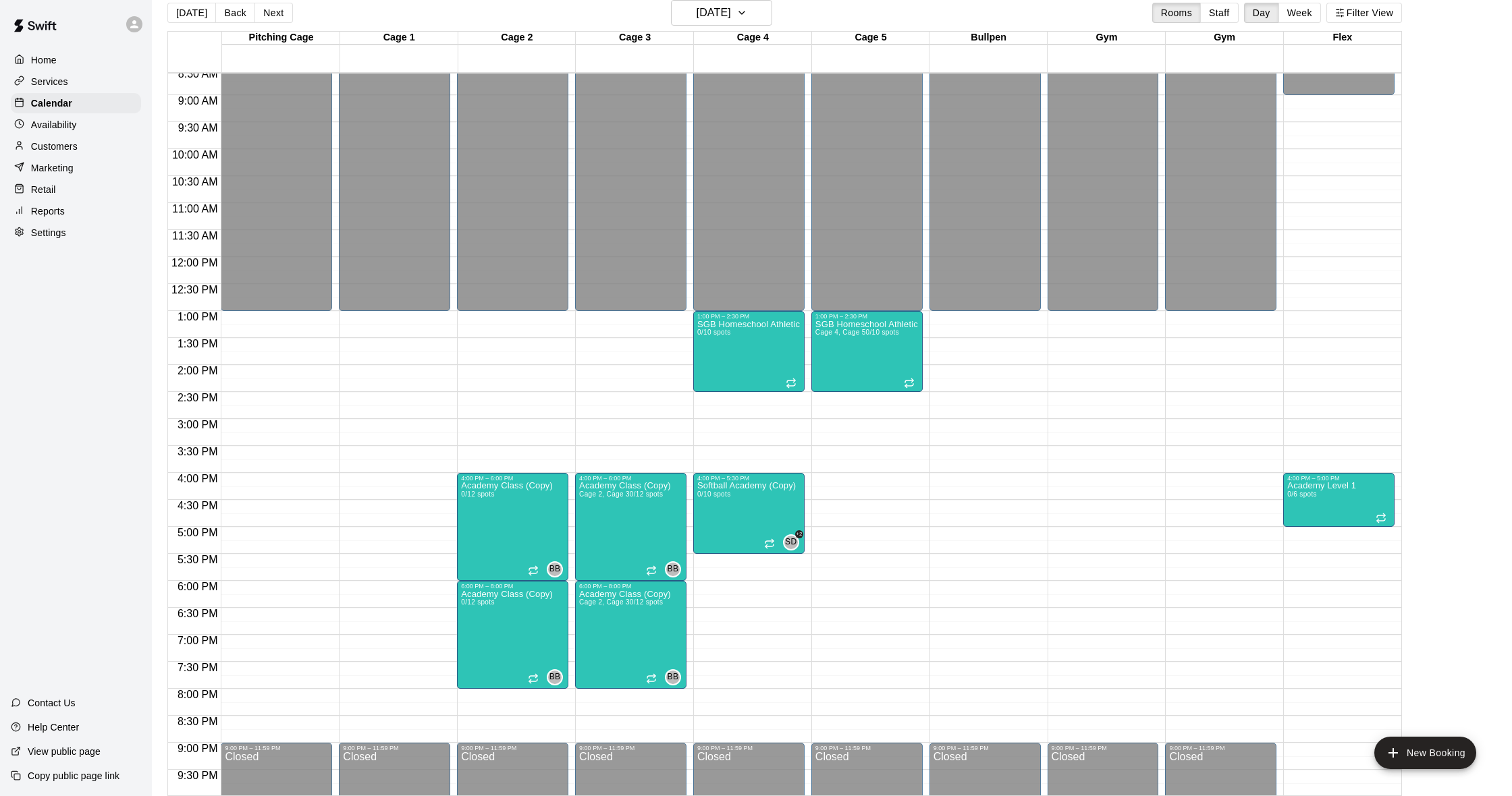
click at [754, 26] on div "[DATE] Back [DATE][DATE] Rooms Staff Day Week Filter View" at bounding box center [785, 15] width 1234 height 31
click at [747, 15] on icon "button" at bounding box center [741, 13] width 11 height 16
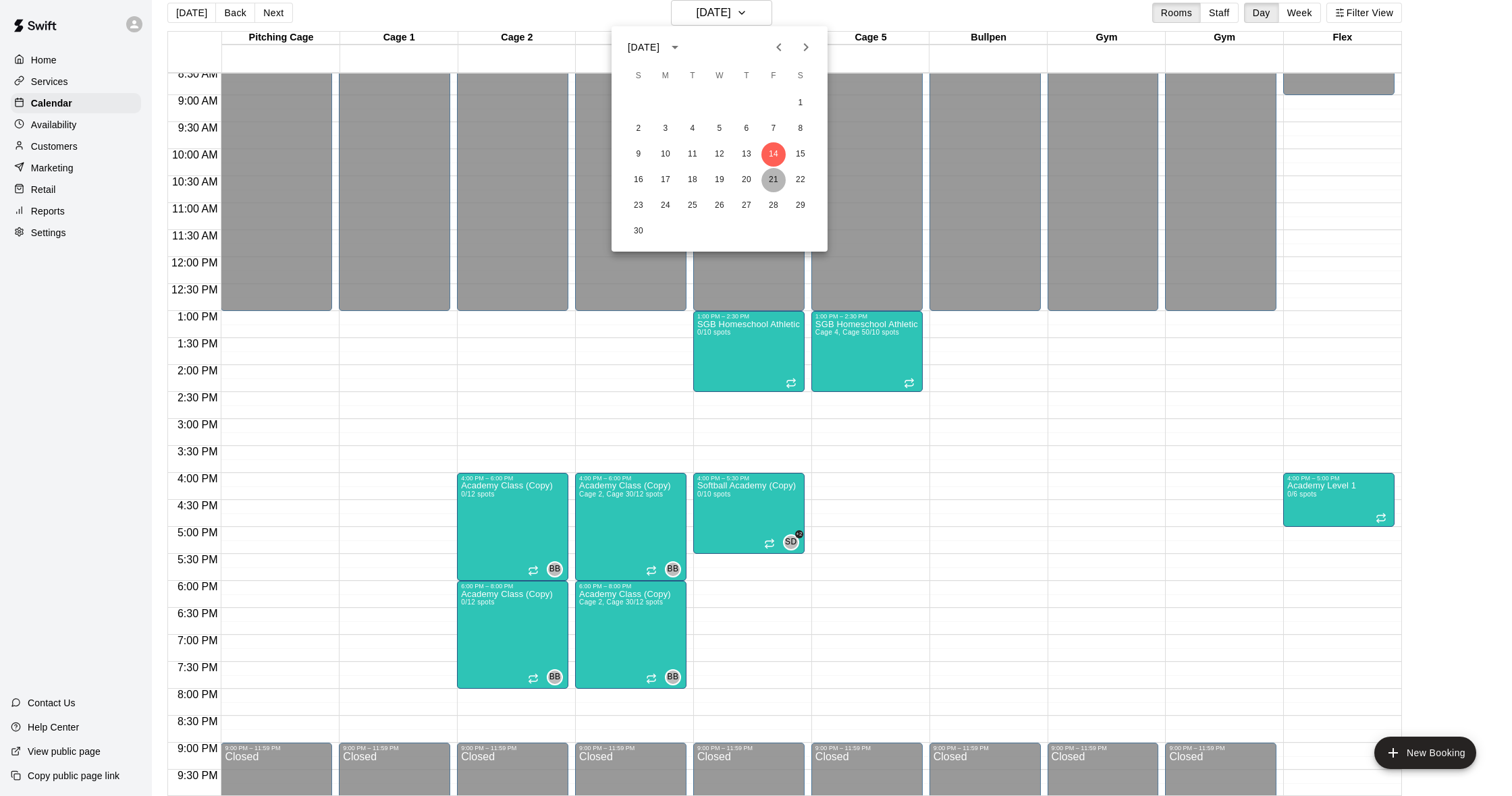
click at [778, 178] on button "21" at bounding box center [774, 180] width 25 height 25
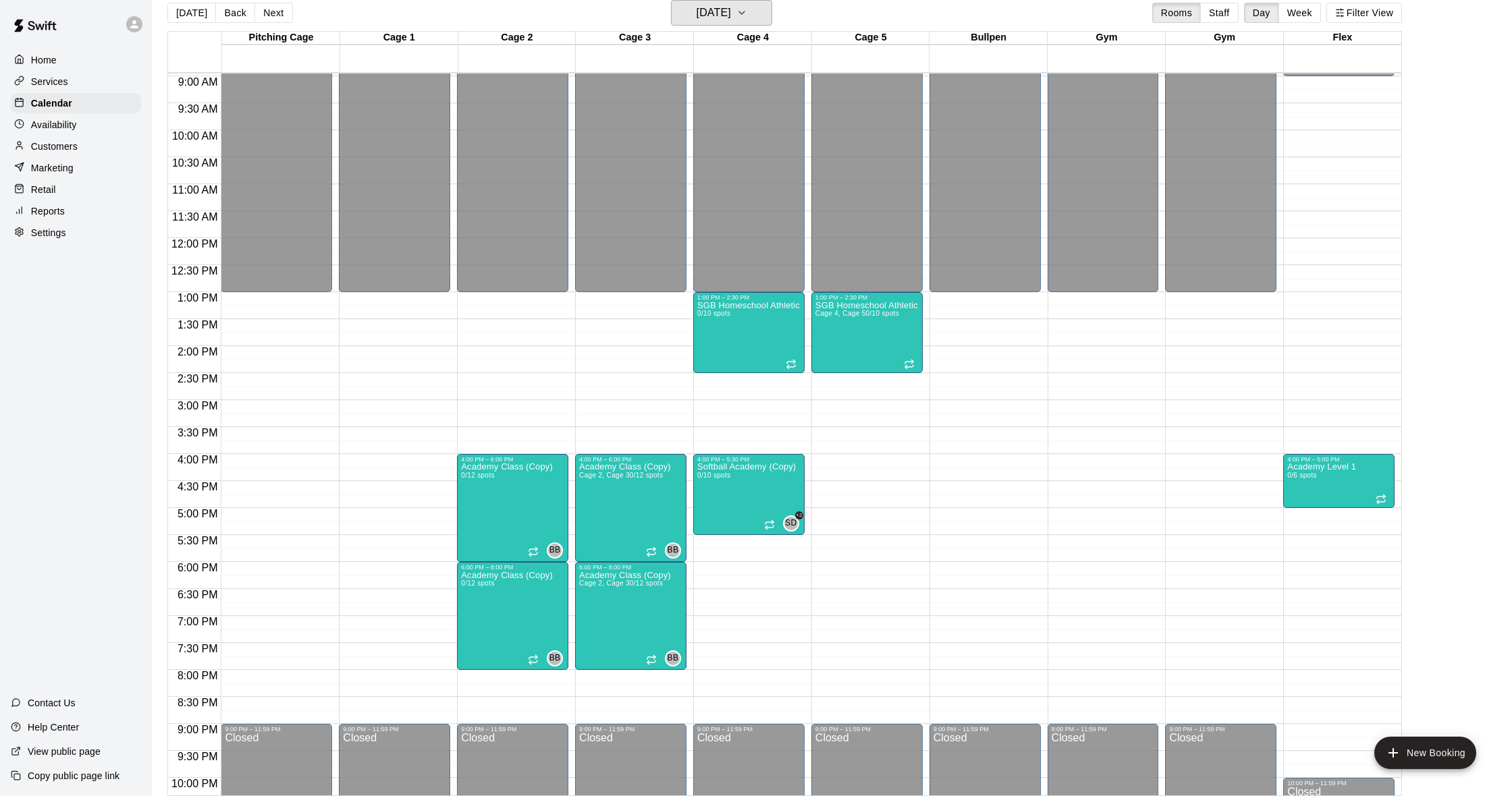
scroll to position [482, 0]
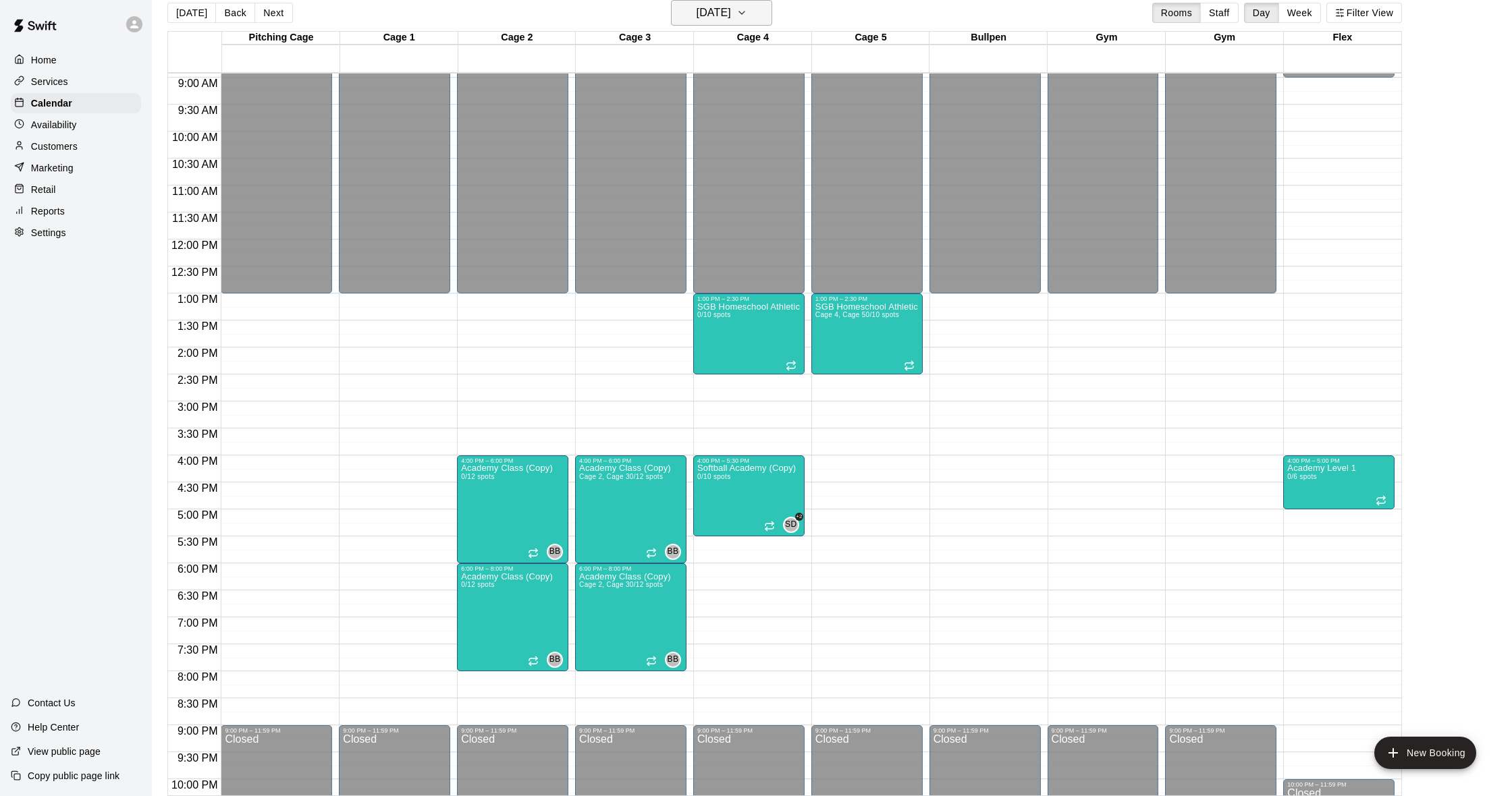
click at [731, 17] on h6 "[DATE]" at bounding box center [714, 13] width 35 height 19
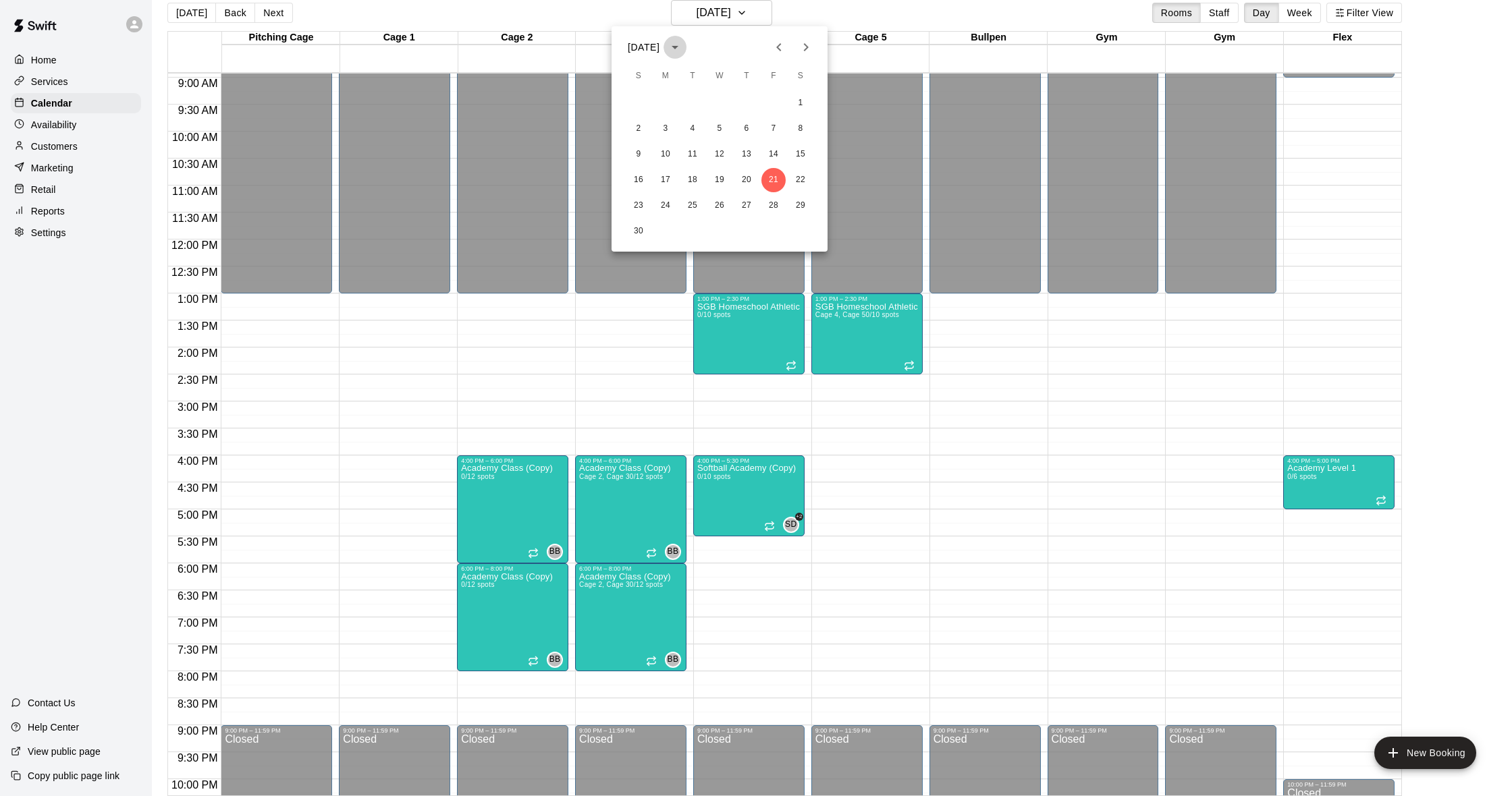
click at [683, 43] on icon "calendar view is open, switch to year view" at bounding box center [675, 47] width 16 height 16
click at [784, 154] on button "2025" at bounding box center [789, 157] width 48 height 25
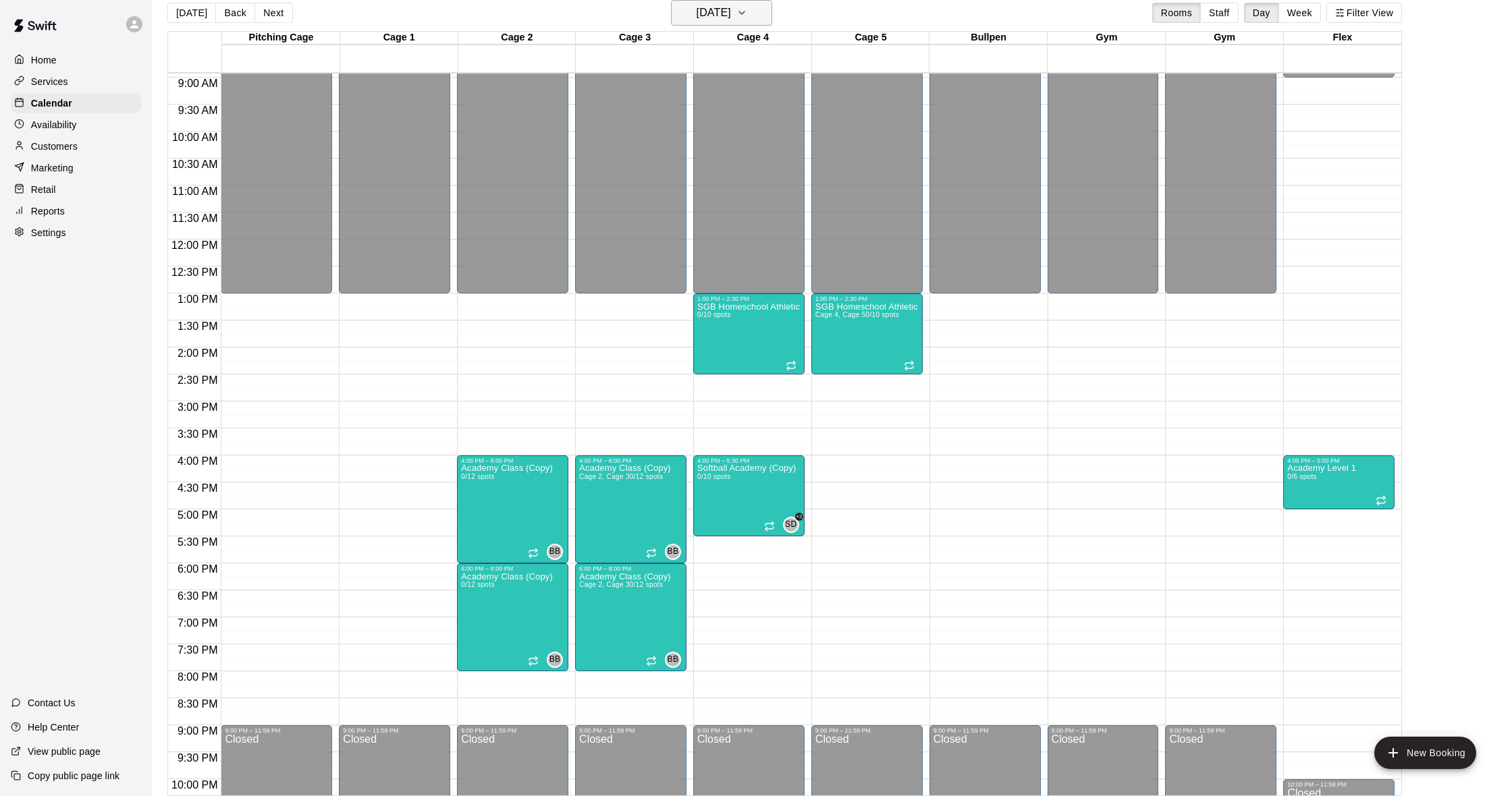
click at [711, 17] on h6 "[DATE]" at bounding box center [714, 13] width 35 height 19
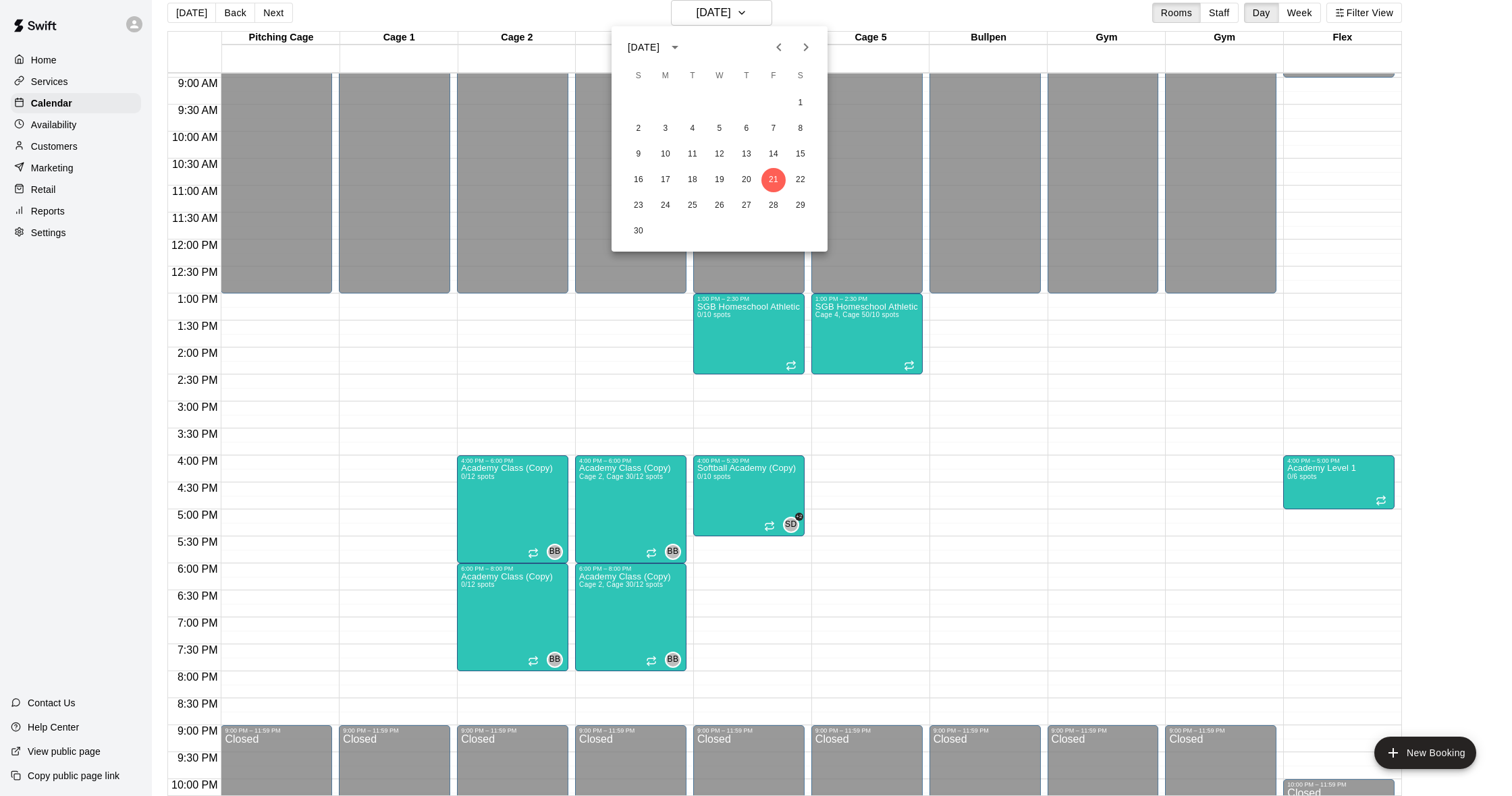
click at [660, 47] on div "[DATE]" at bounding box center [644, 48] width 32 height 14
click at [660, 49] on div "[DATE]" at bounding box center [644, 48] width 32 height 14
click at [802, 54] on icon "Next month" at bounding box center [805, 47] width 16 height 16
click at [785, 49] on icon "Previous month" at bounding box center [779, 47] width 16 height 16
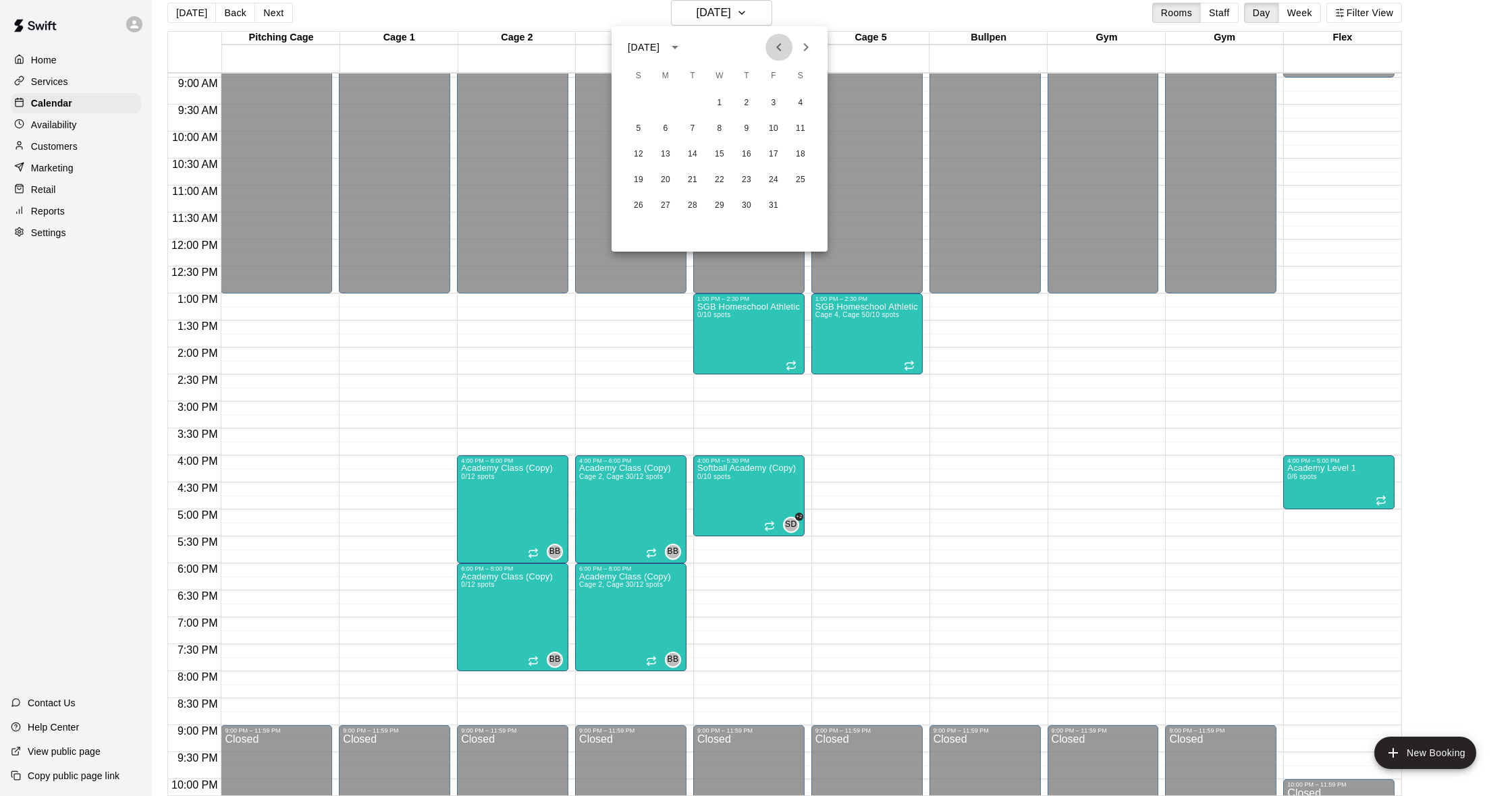
click at [785, 49] on icon "Previous month" at bounding box center [779, 47] width 16 height 16
click at [782, 182] on button "22" at bounding box center [774, 180] width 25 height 25
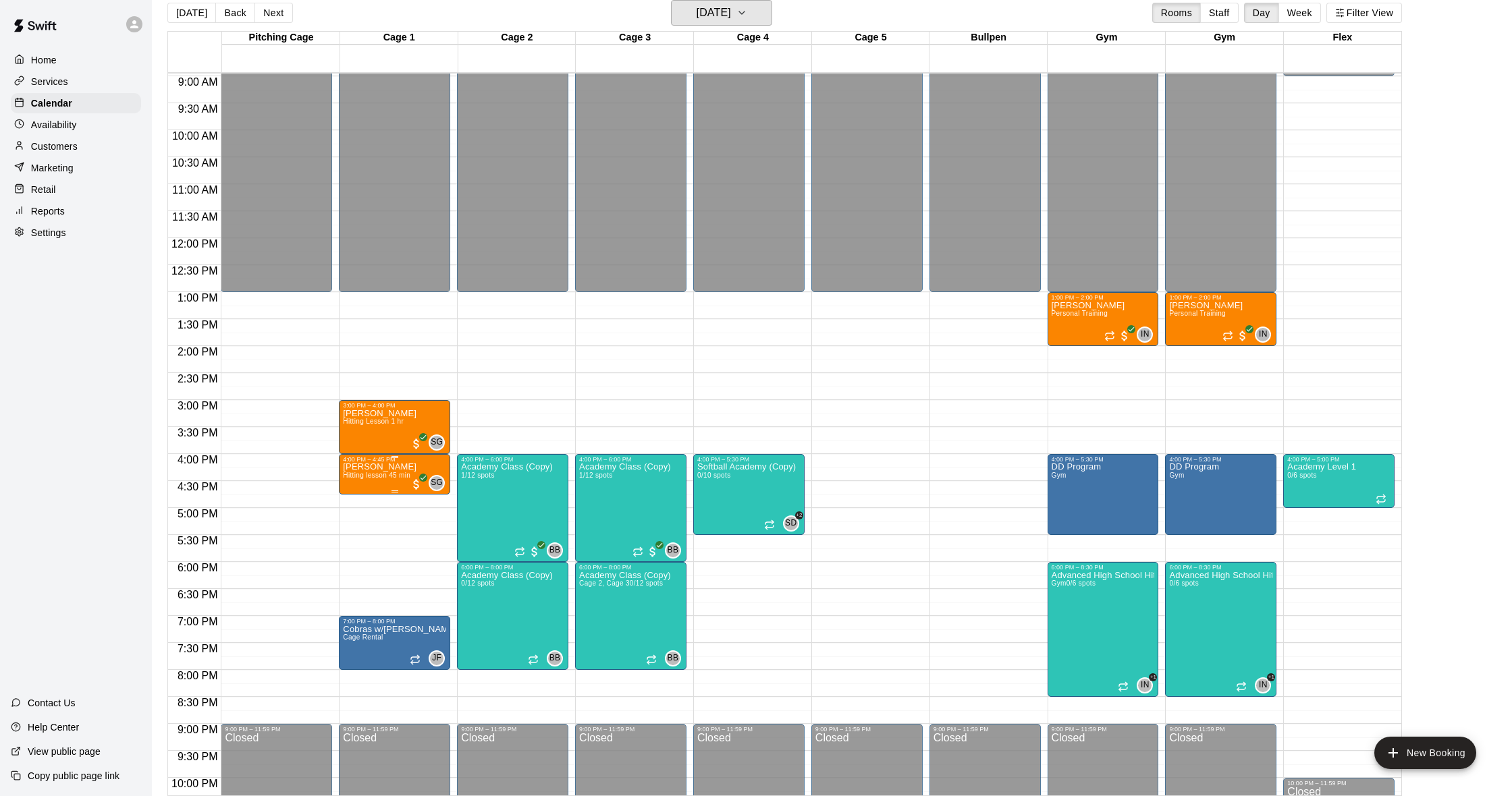
scroll to position [16, 0]
click at [747, 17] on icon "button" at bounding box center [741, 13] width 11 height 16
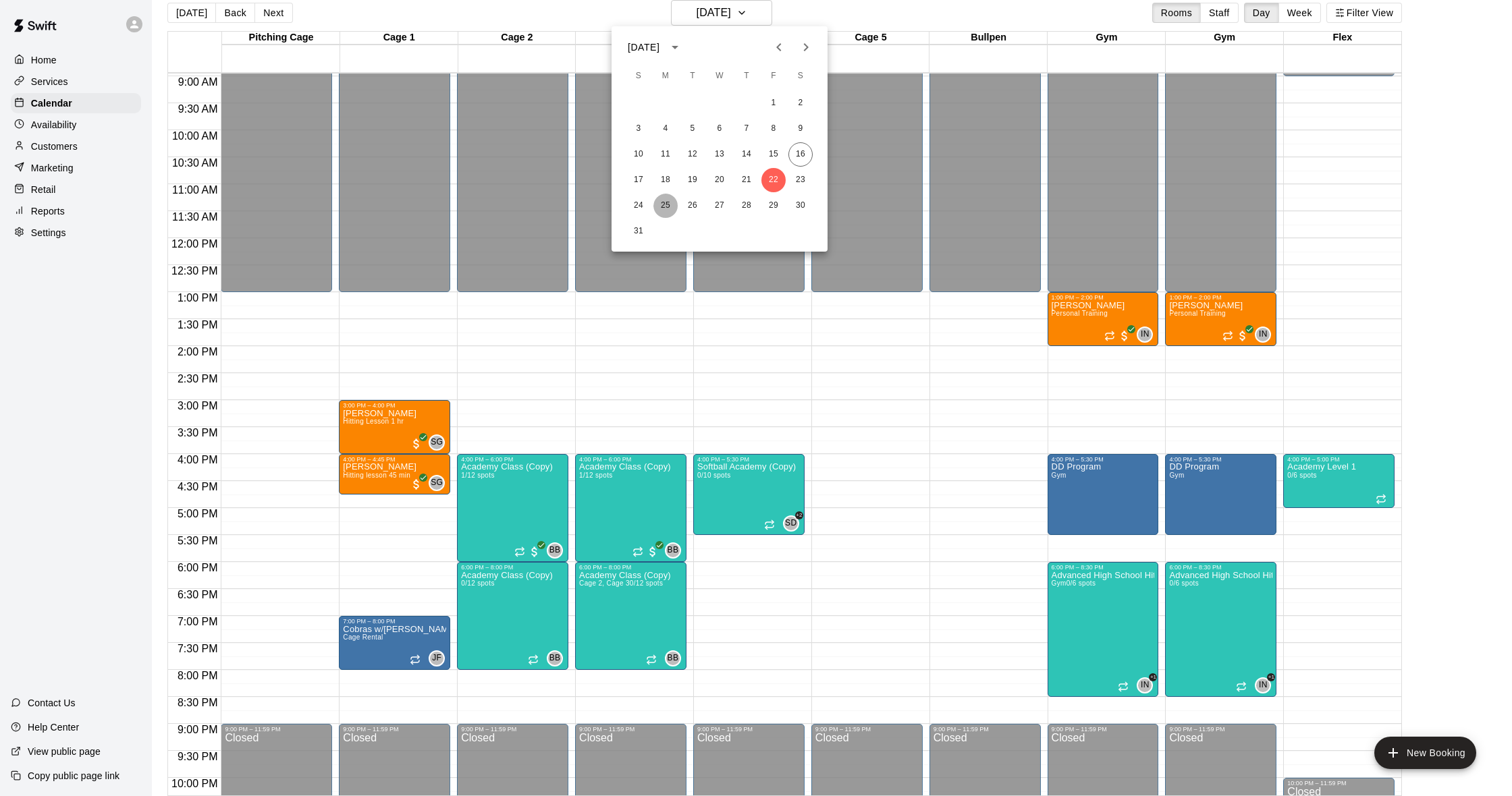
click at [676, 201] on button "25" at bounding box center [665, 206] width 25 height 25
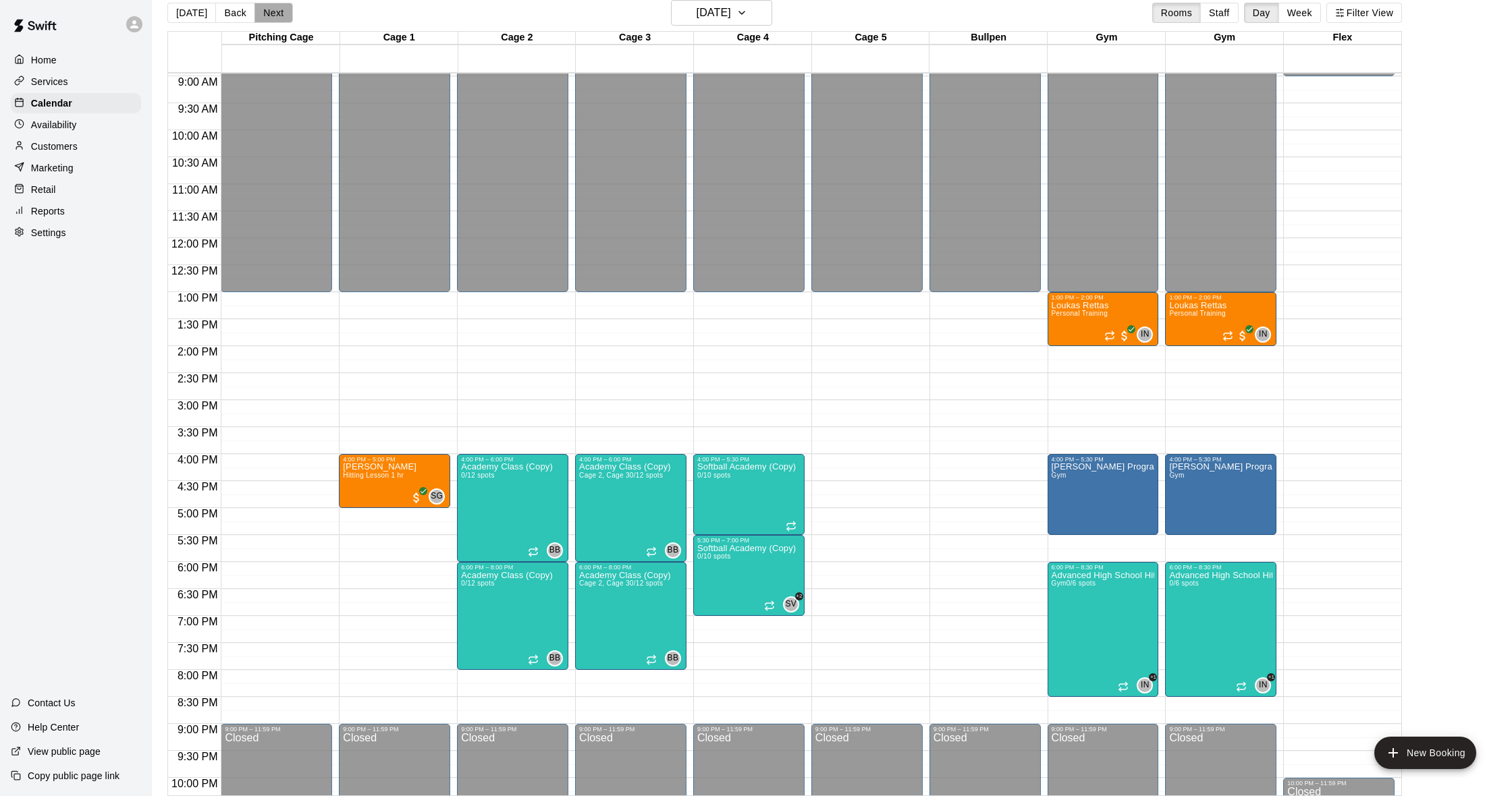
click at [275, 16] on button "Next" at bounding box center [274, 13] width 38 height 20
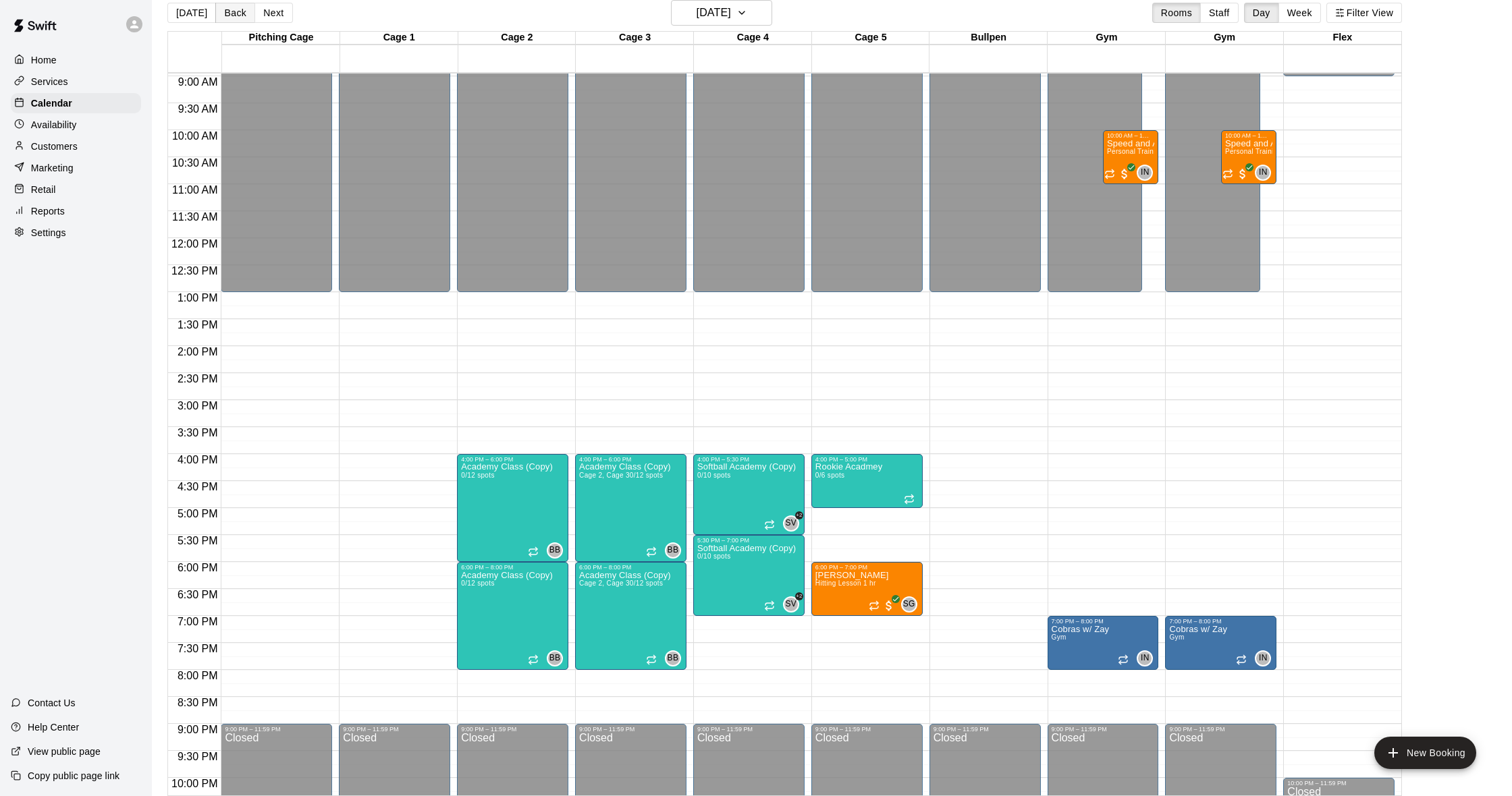
click at [226, 16] on button "Back" at bounding box center [235, 13] width 40 height 20
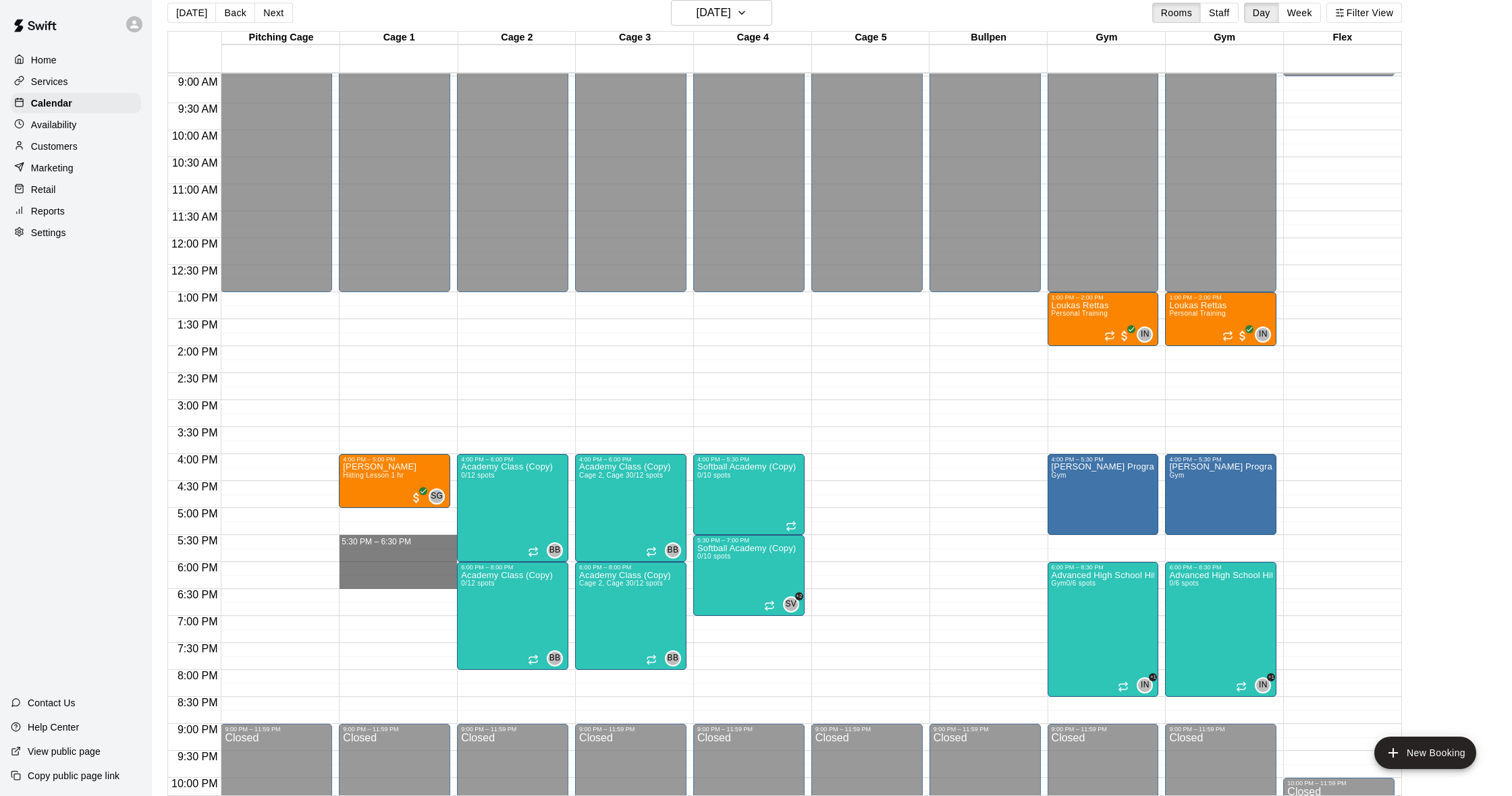
drag, startPoint x: 419, startPoint y: 538, endPoint x: 419, endPoint y: 583, distance: 45.0
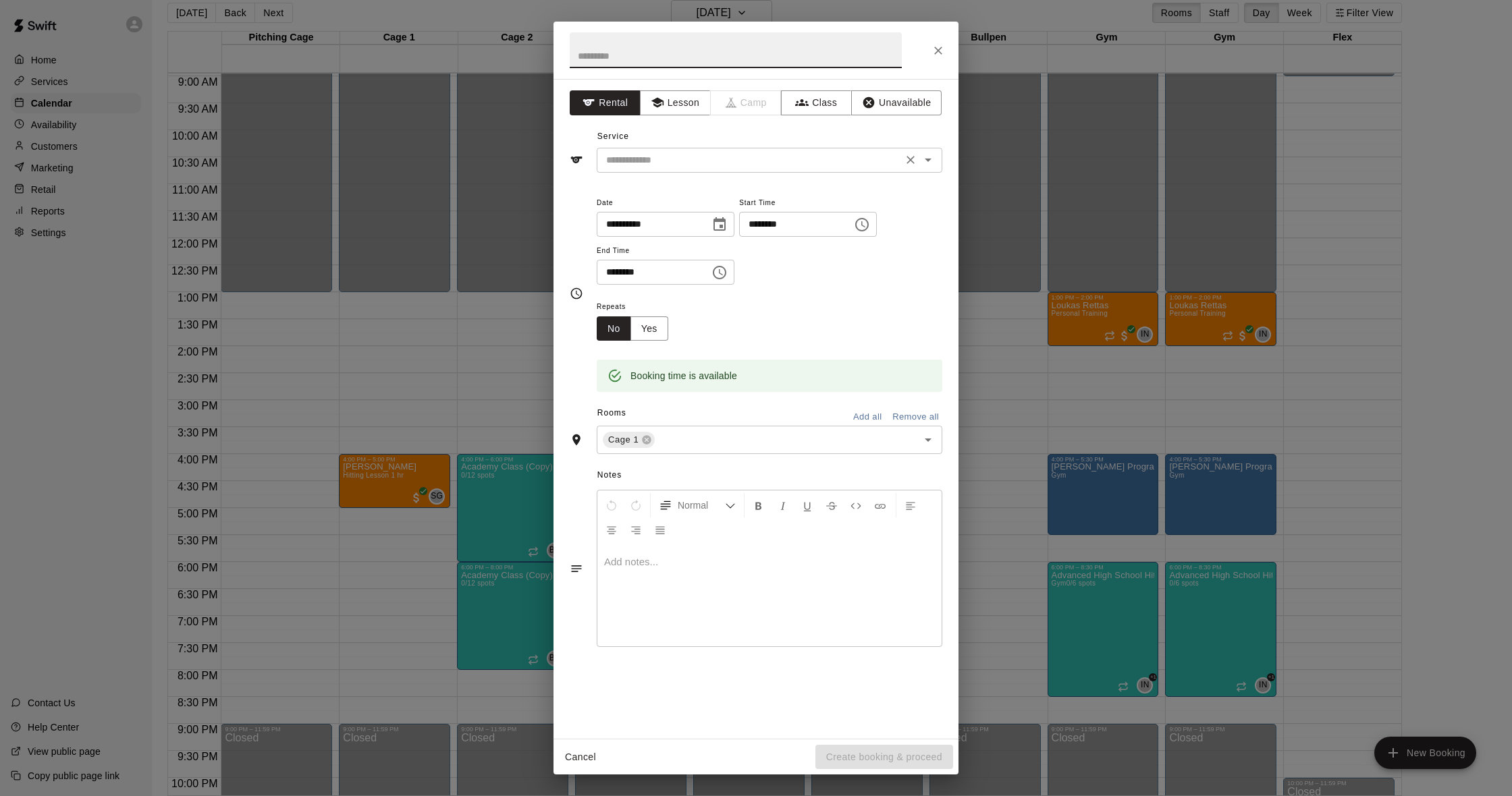
click at [784, 162] on input "text" at bounding box center [749, 159] width 297 height 17
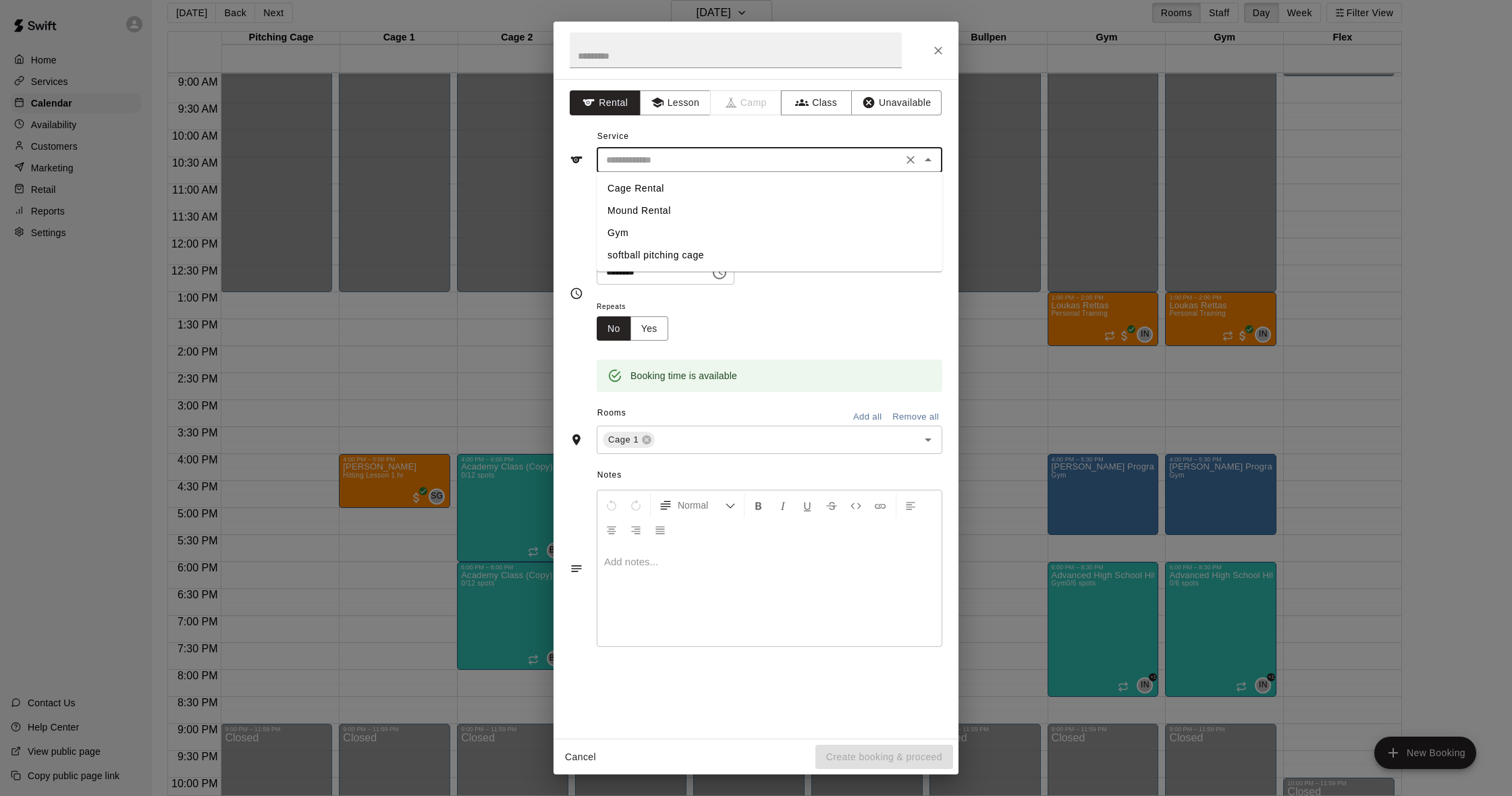
click at [691, 131] on div "Service ​ Cage Rental Mound Rental Gym softball pitching cage" at bounding box center [756, 149] width 372 height 47
click at [681, 104] on button "Lesson" at bounding box center [676, 102] width 71 height 25
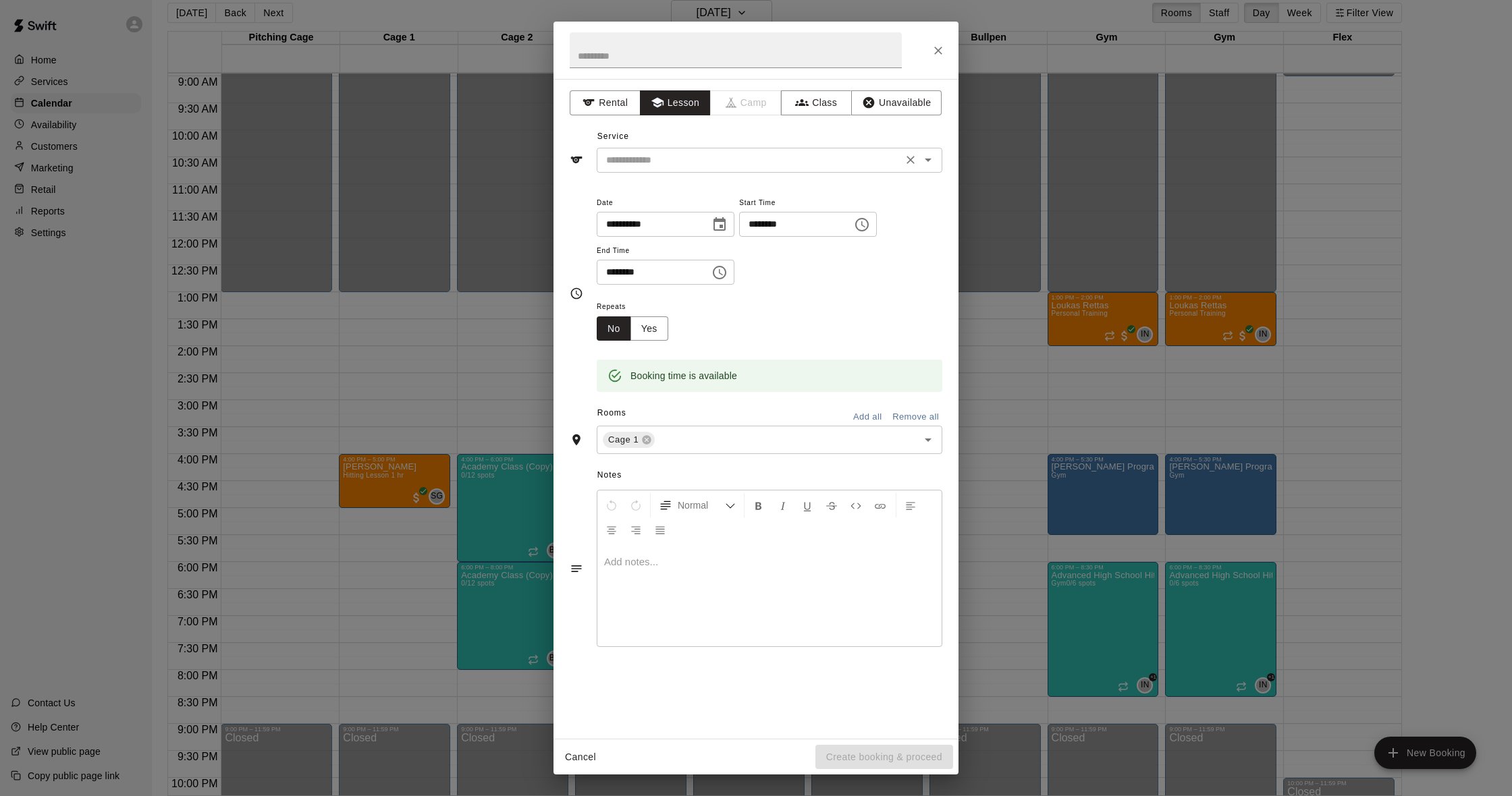
click at [782, 163] on input "text" at bounding box center [749, 159] width 297 height 17
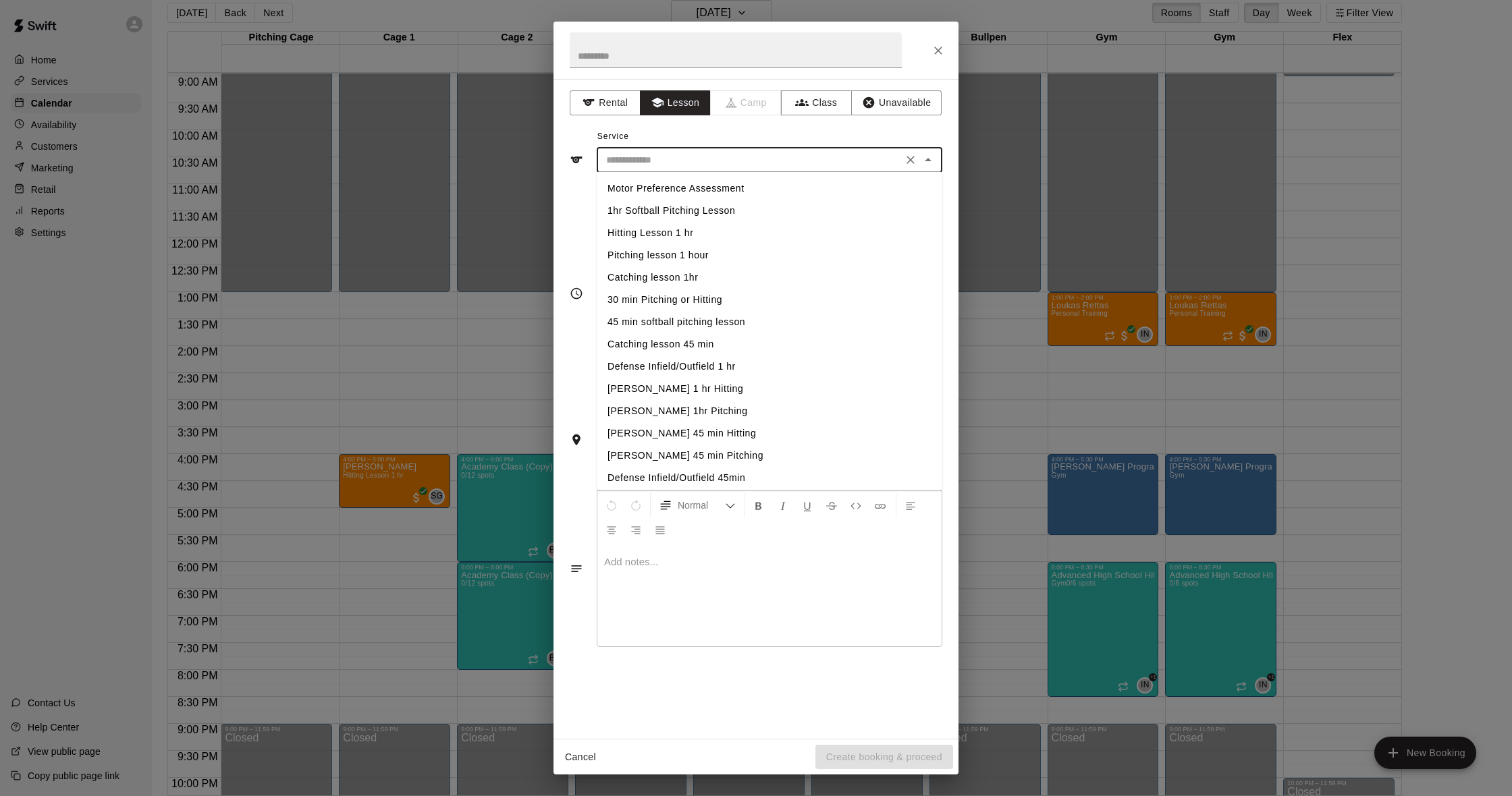
click at [734, 188] on li "Motor Preference Assessment" at bounding box center [769, 188] width 346 height 22
type input "**********"
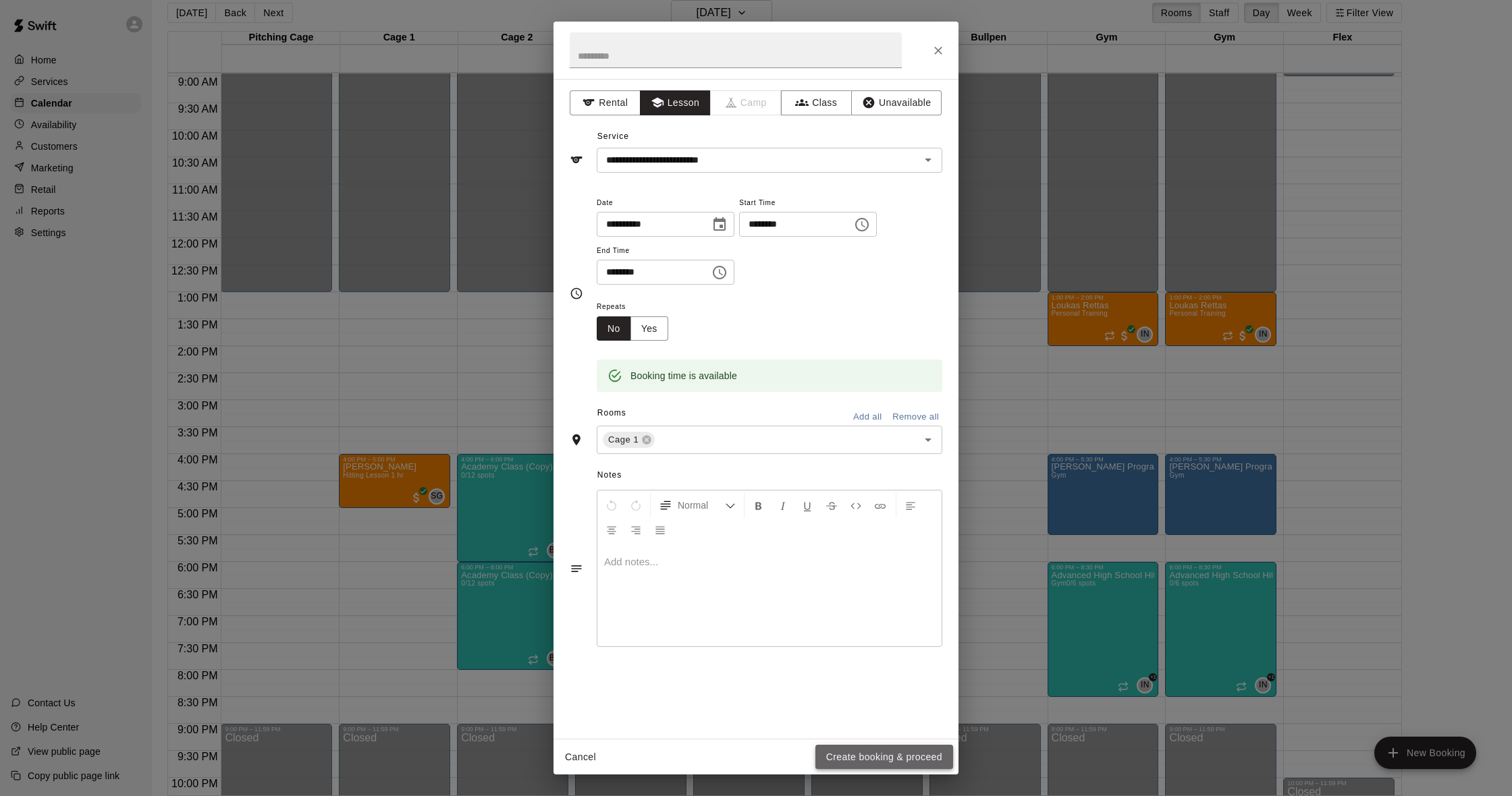
click at [890, 763] on button "Create booking & proceed" at bounding box center [884, 757] width 138 height 25
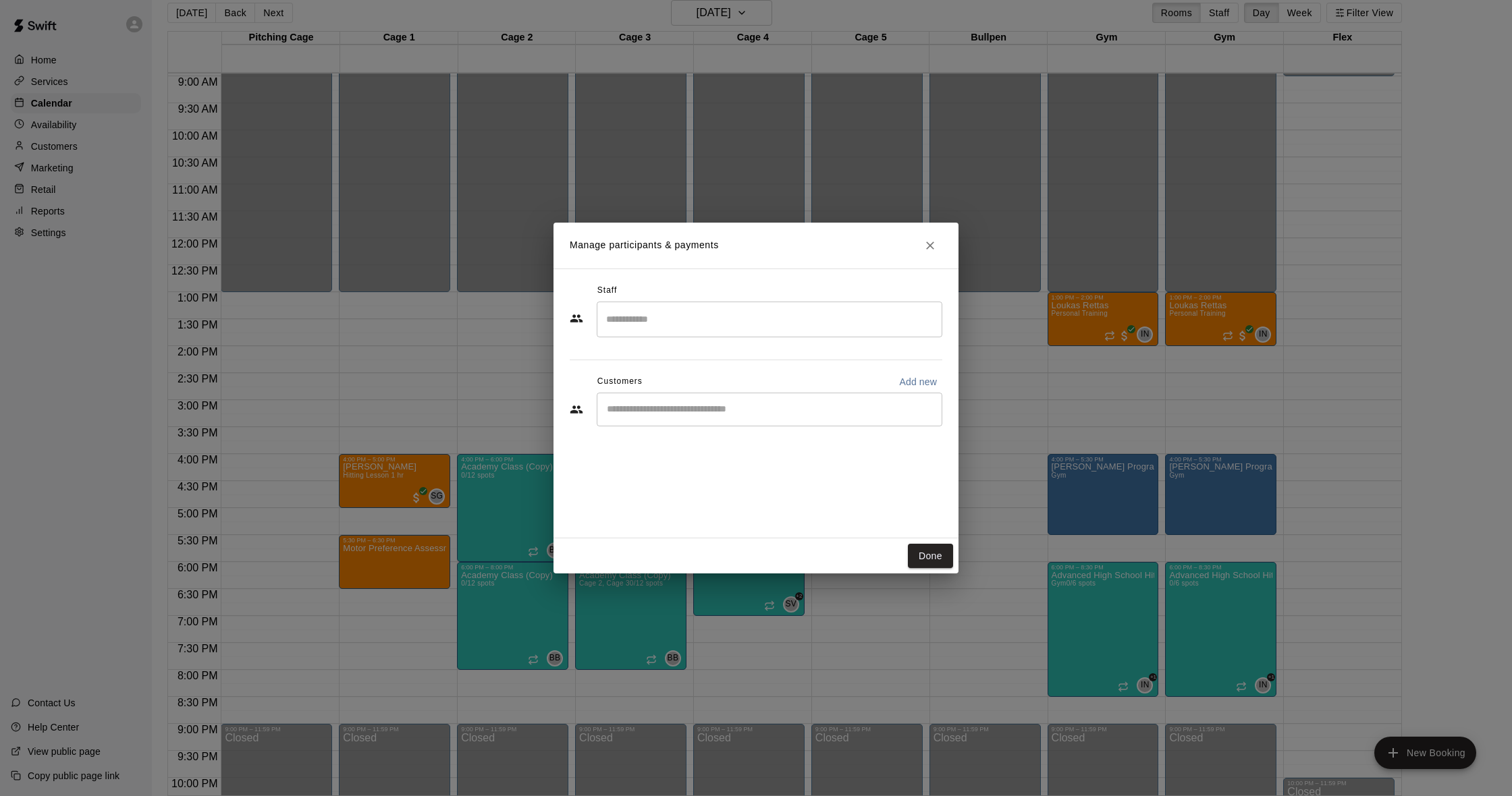
click at [730, 323] on input "Search staff" at bounding box center [769, 319] width 333 height 24
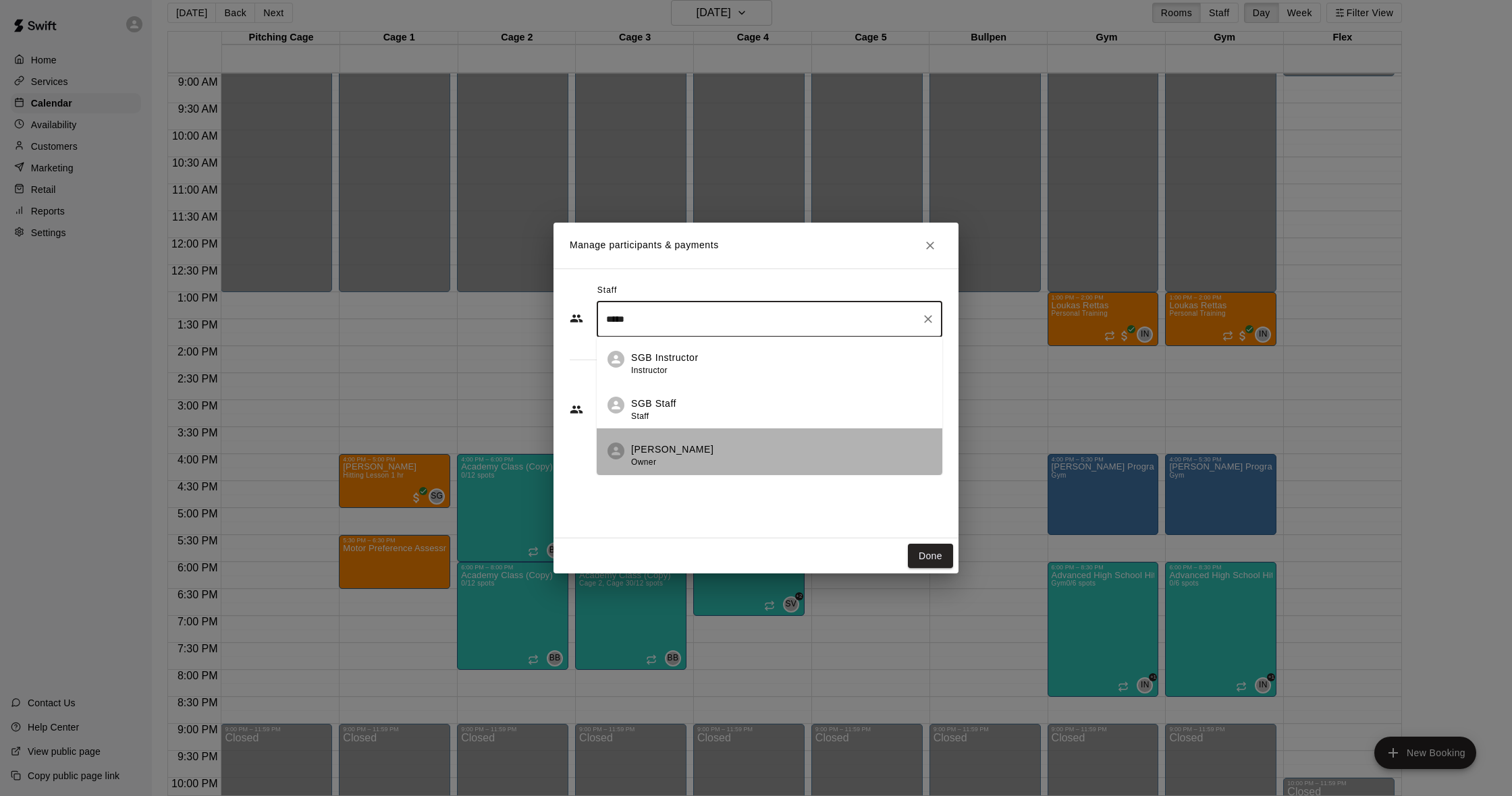
click at [744, 450] on div "[PERSON_NAME] Owner" at bounding box center [781, 455] width 300 height 26
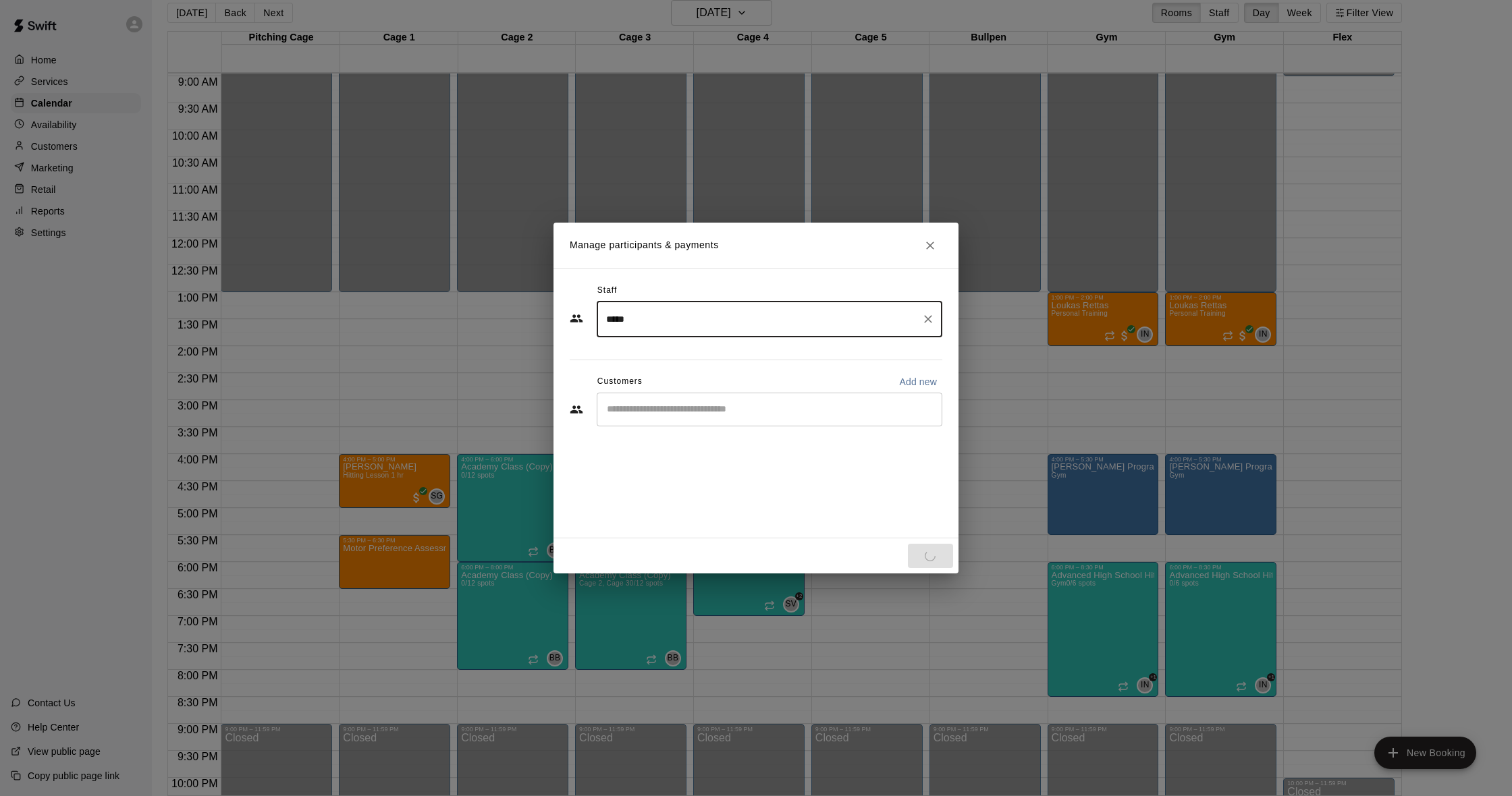
type input "*****"
click at [775, 406] on input "Start typing to search customers..." at bounding box center [769, 409] width 333 height 14
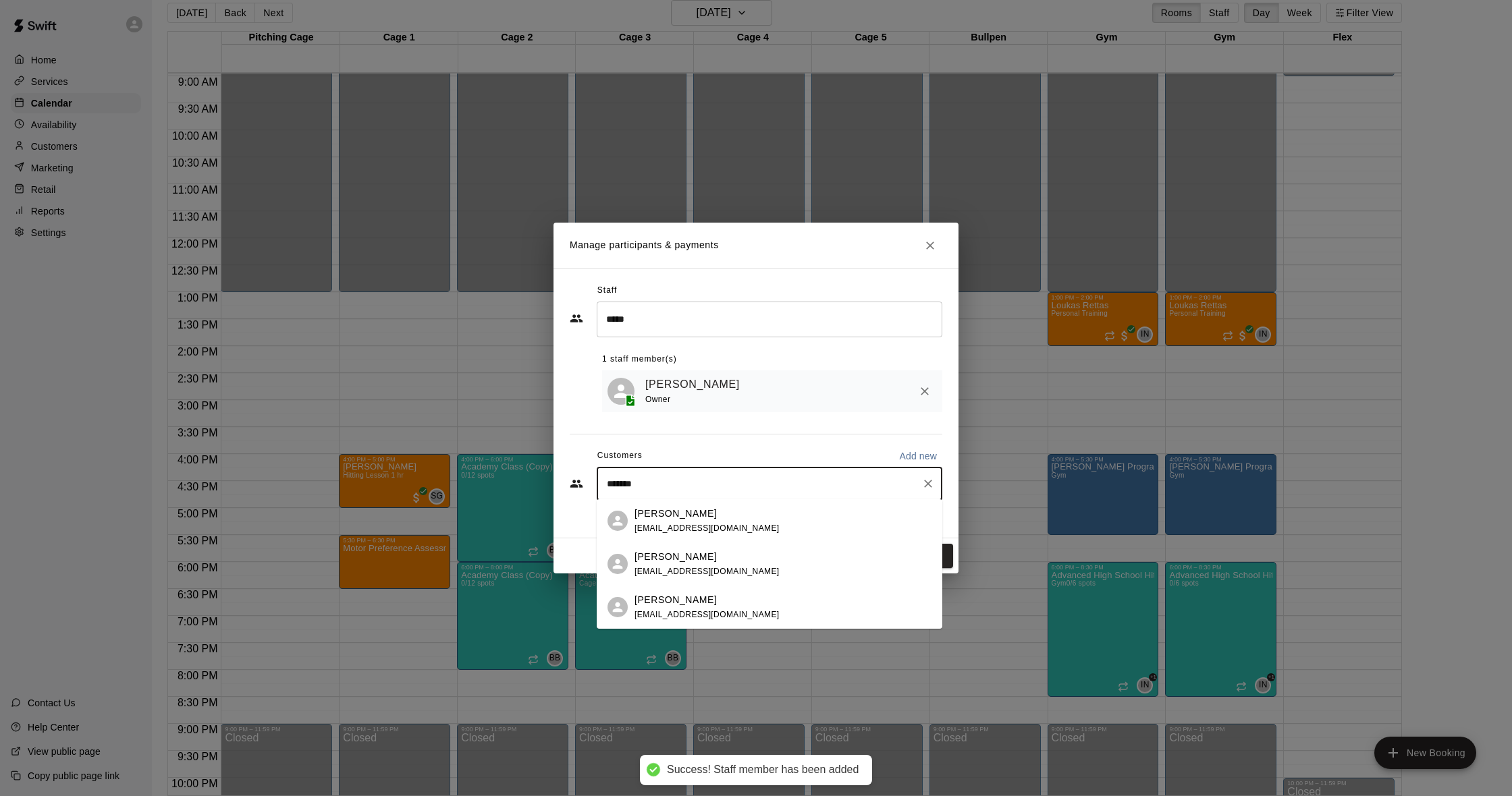
type input "********"
click at [735, 520] on div "[PERSON_NAME] [EMAIL_ADDRESS][DOMAIN_NAME]" at bounding box center [782, 521] width 297 height 29
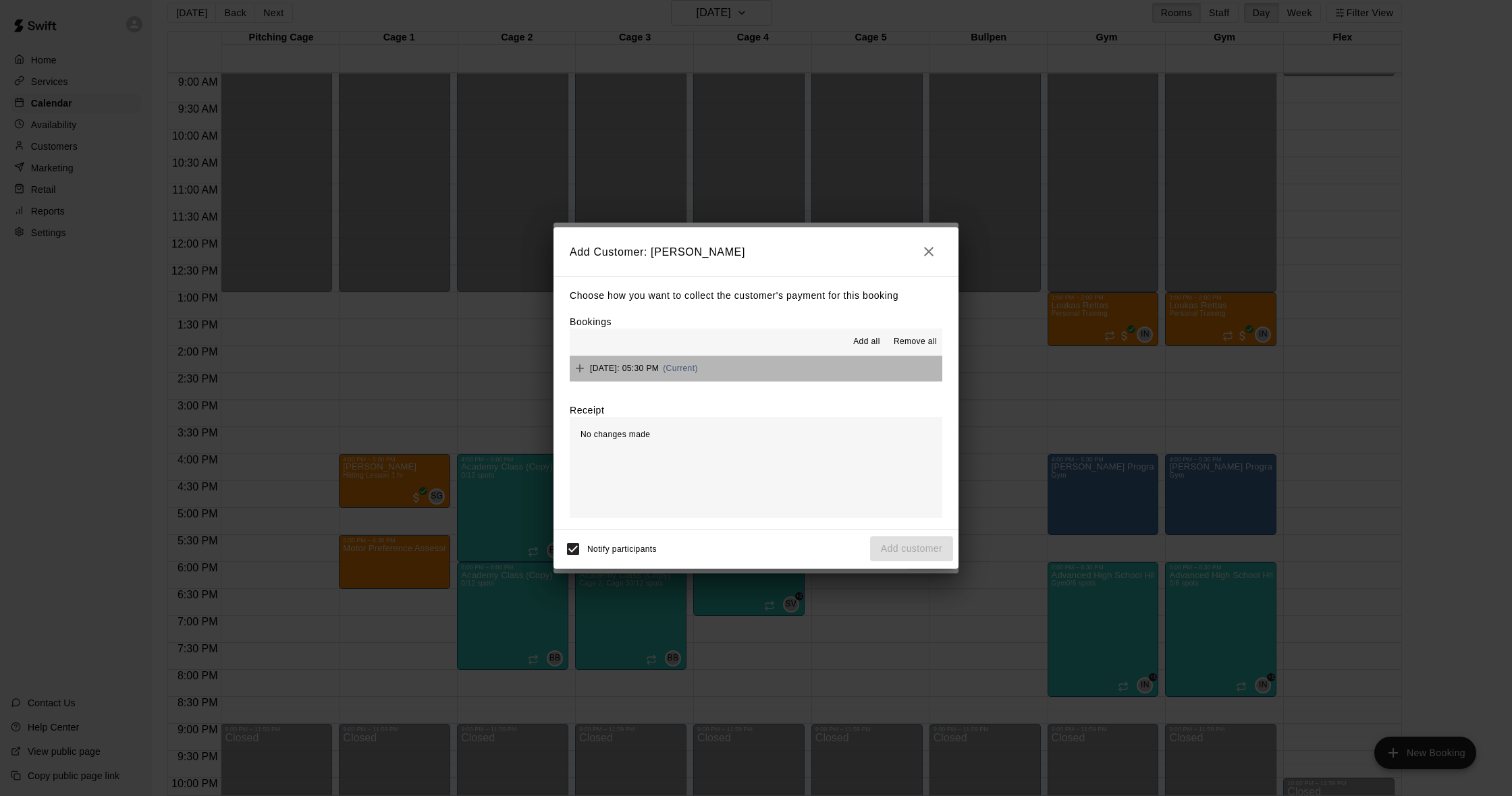
click at [659, 365] on span "[DATE]: 05:30 PM" at bounding box center [624, 368] width 69 height 9
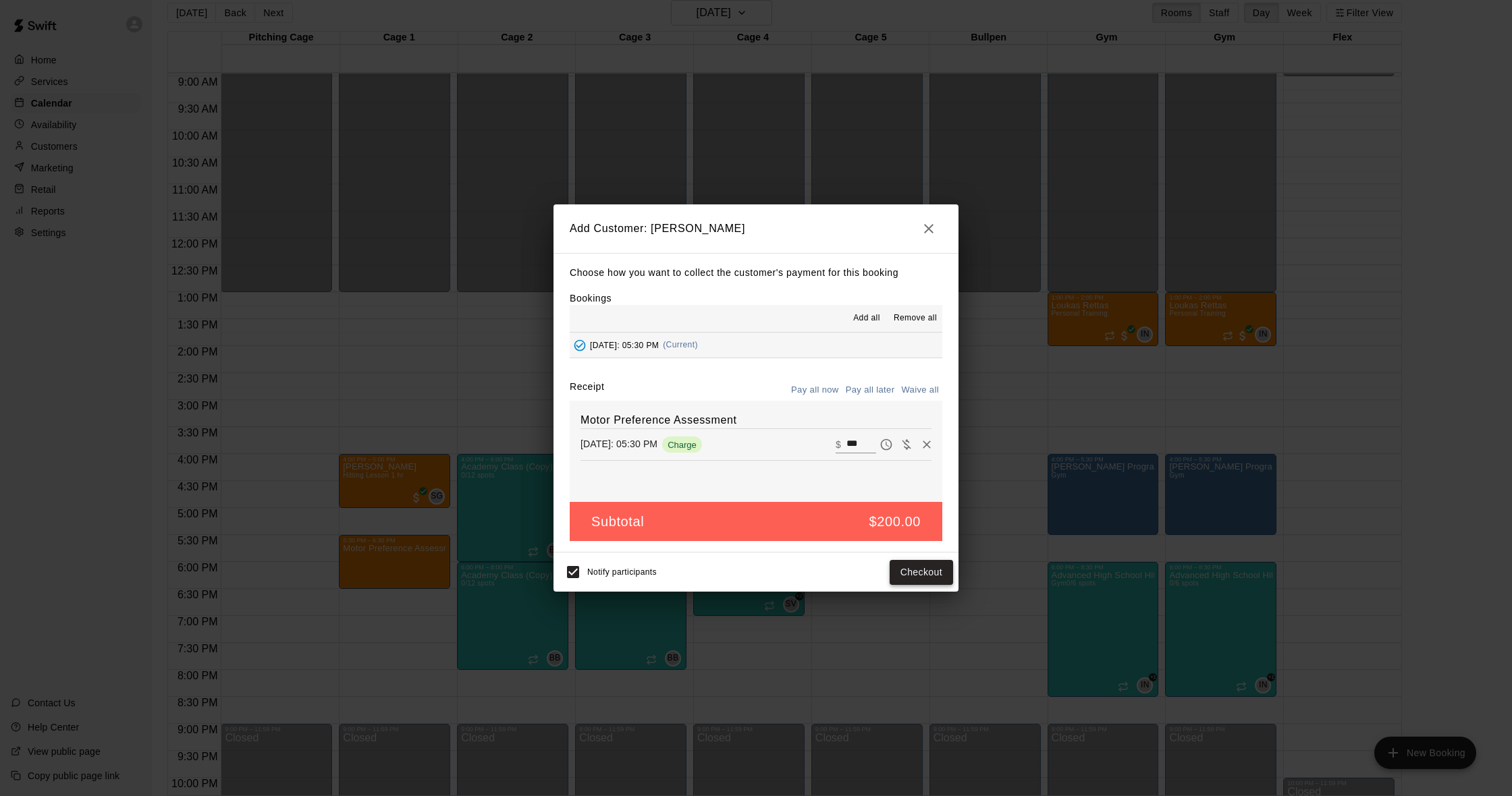
click at [903, 572] on button "Checkout" at bounding box center [922, 572] width 64 height 25
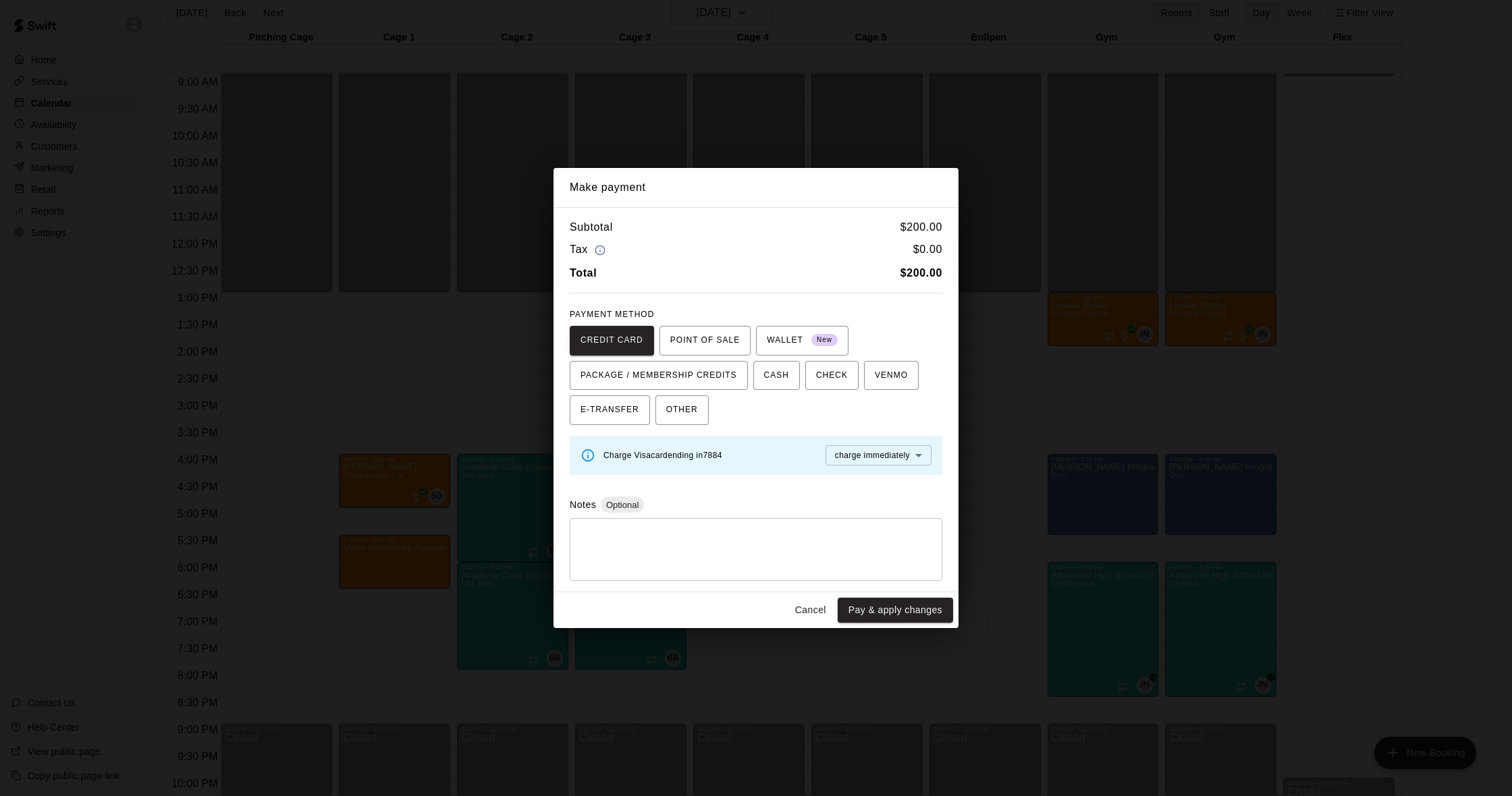
click at [804, 603] on button "Cancel" at bounding box center [810, 611] width 43 height 25
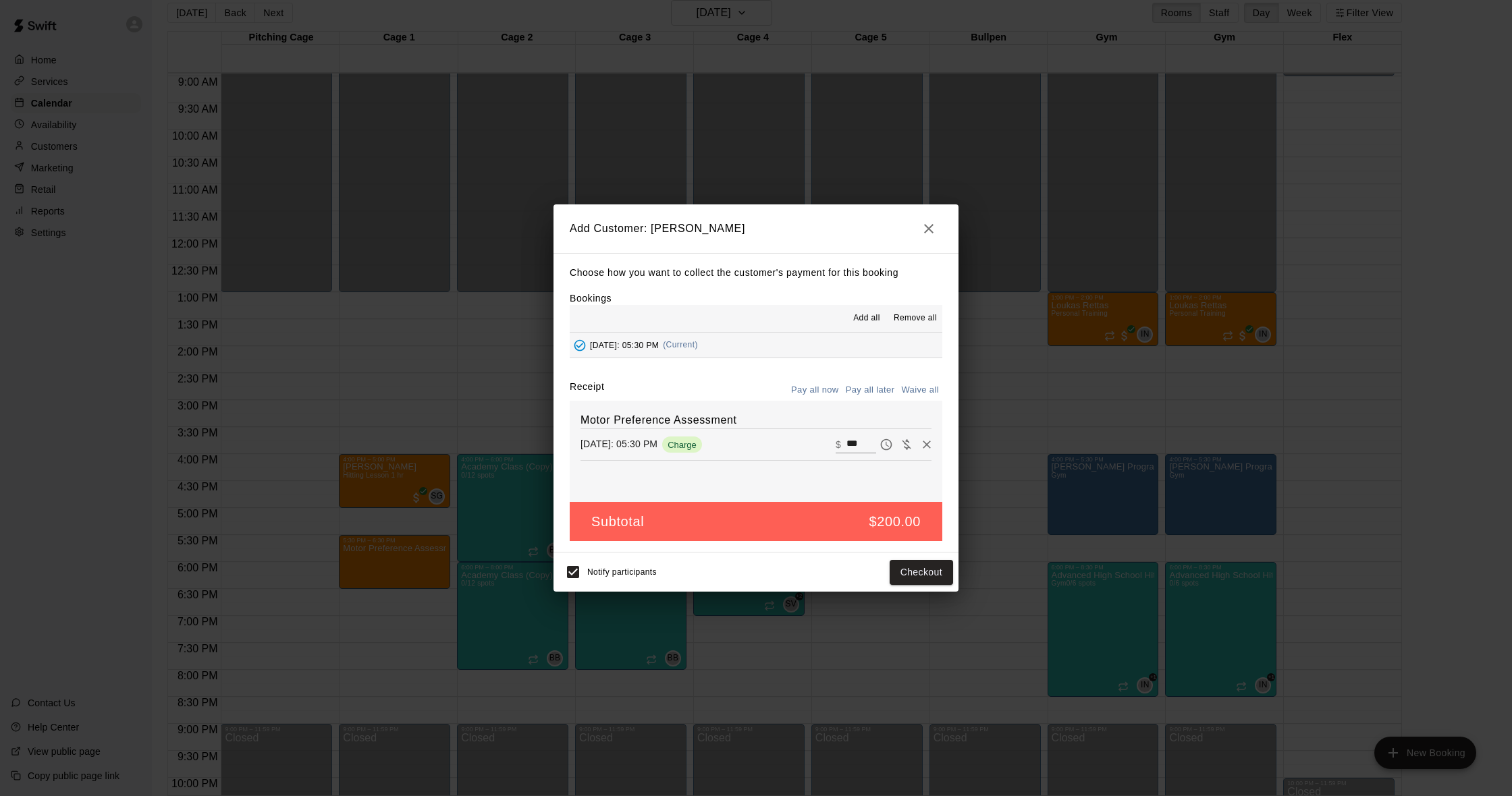
click at [932, 222] on icon "button" at bounding box center [929, 229] width 16 height 16
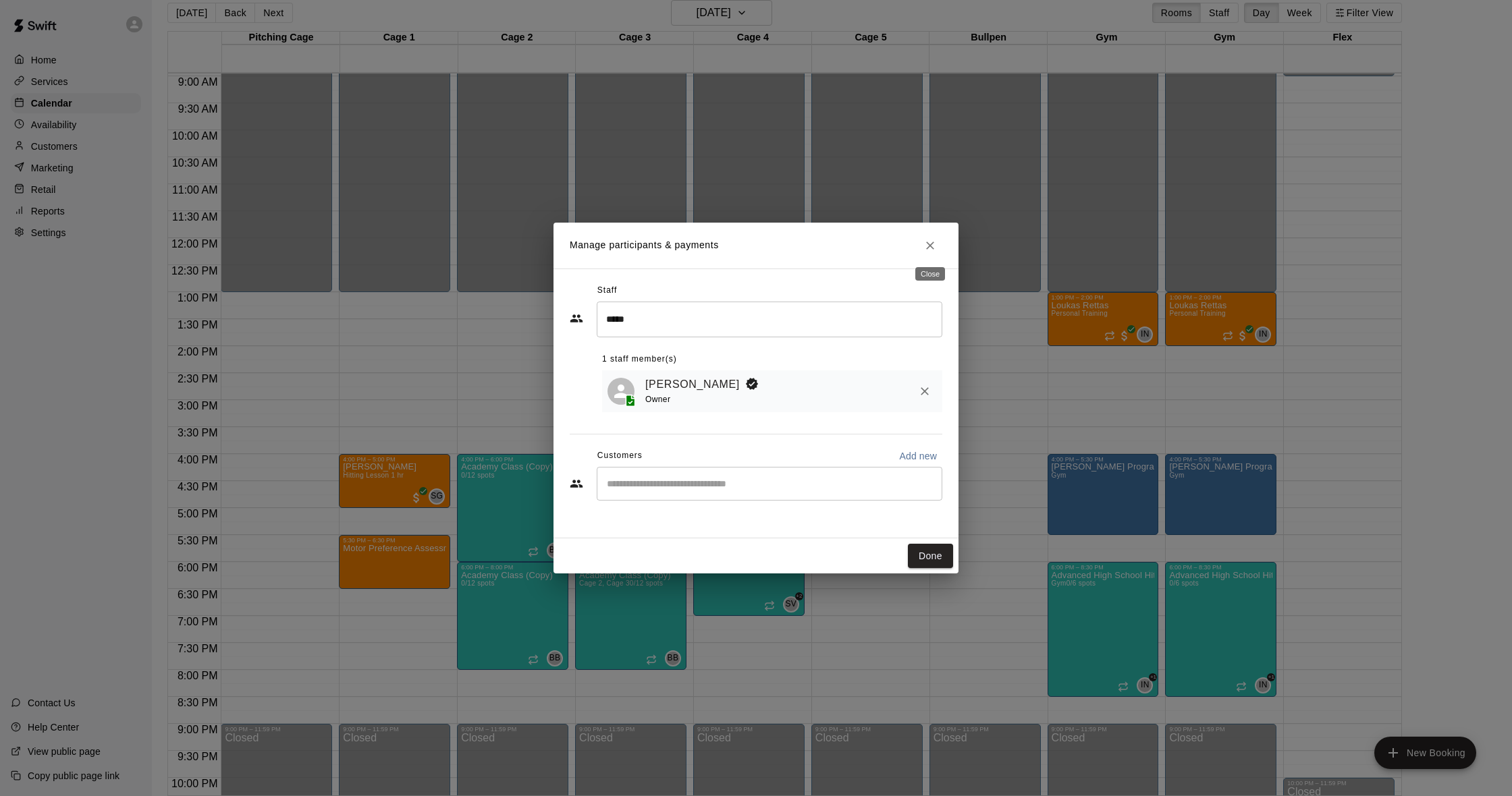
click at [931, 245] on icon "Close" at bounding box center [930, 245] width 8 height 8
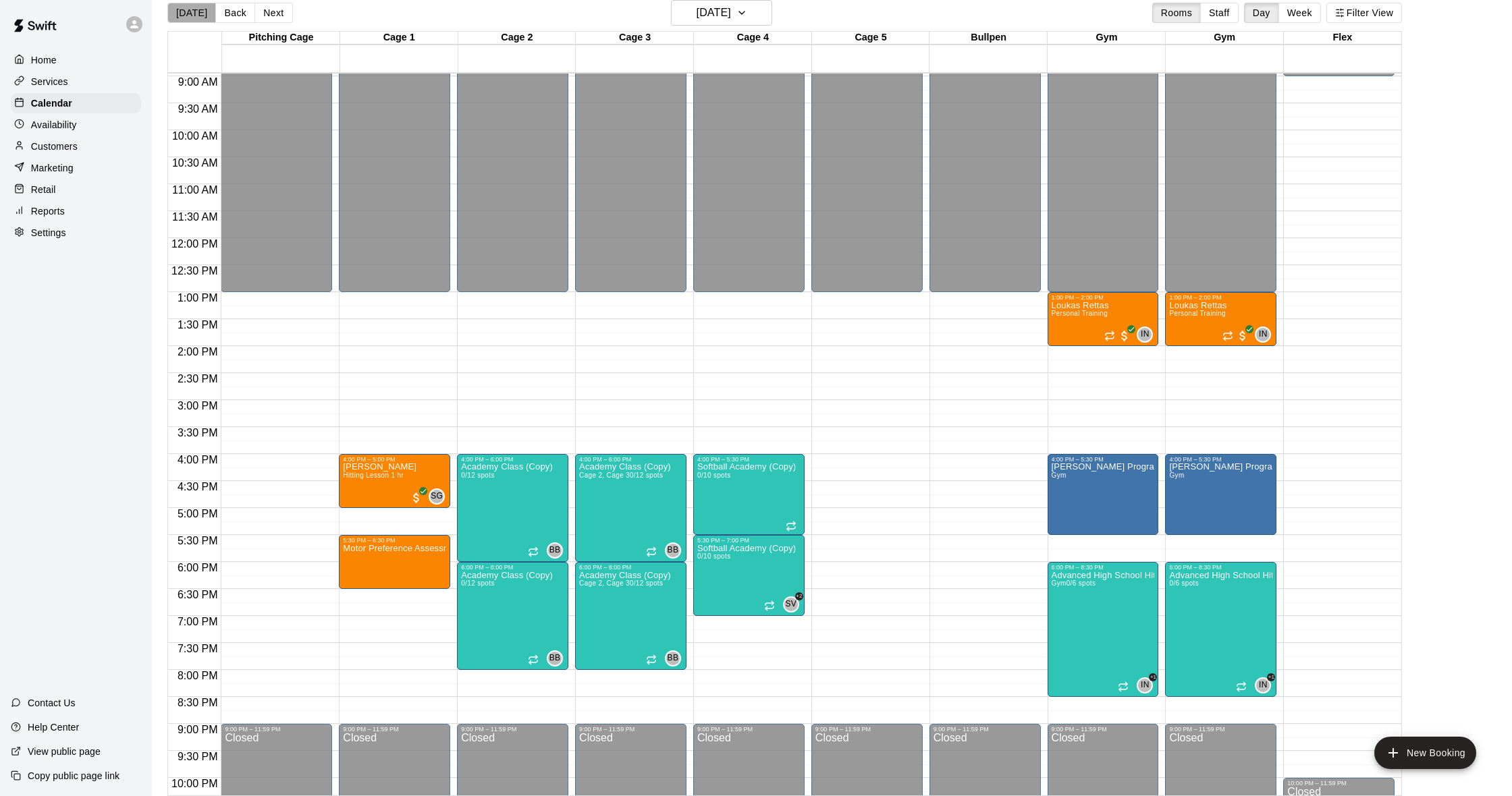
click at [202, 11] on button "[DATE]" at bounding box center [191, 13] width 48 height 20
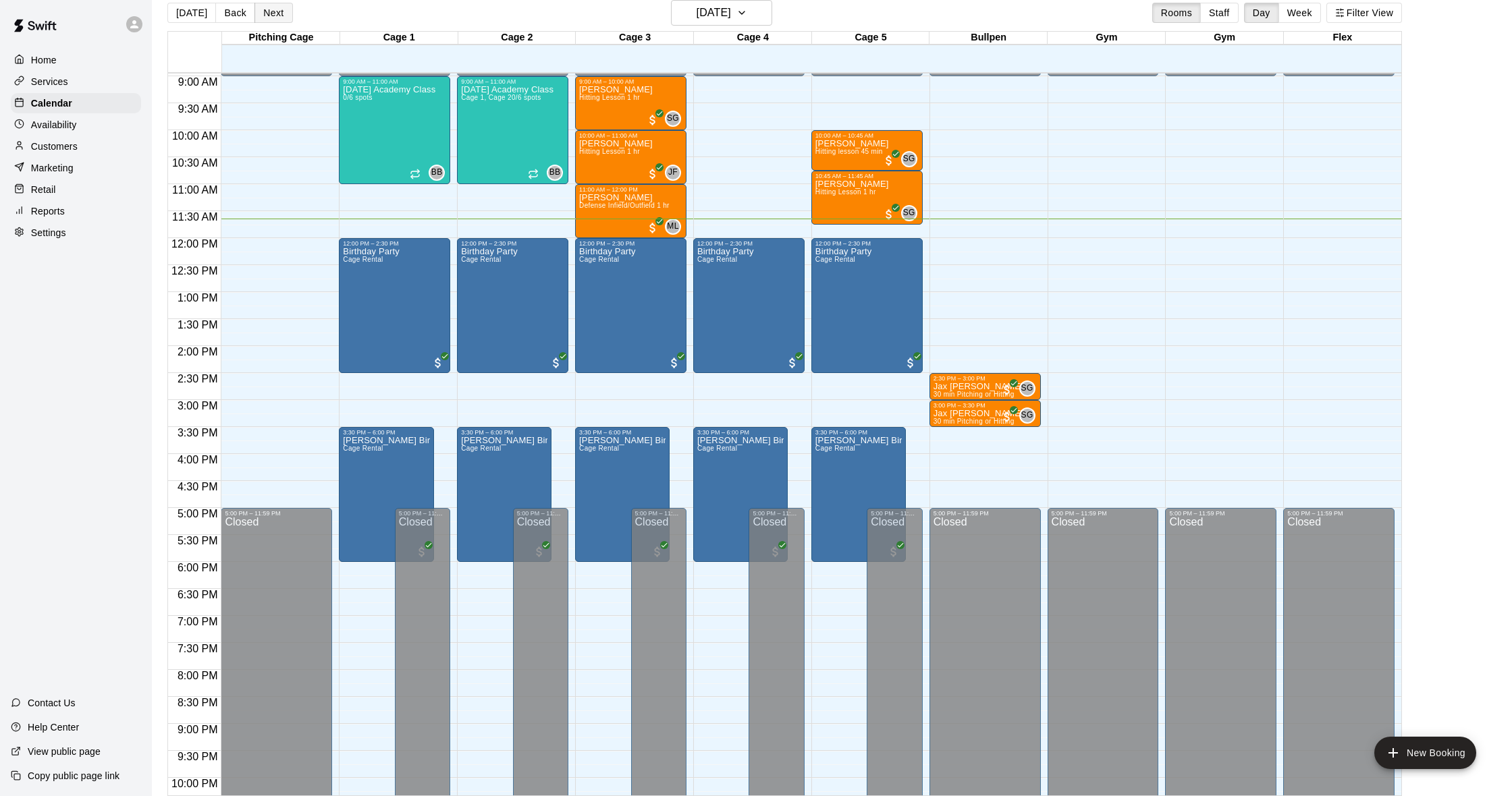
click at [271, 13] on button "Next" at bounding box center [274, 13] width 38 height 20
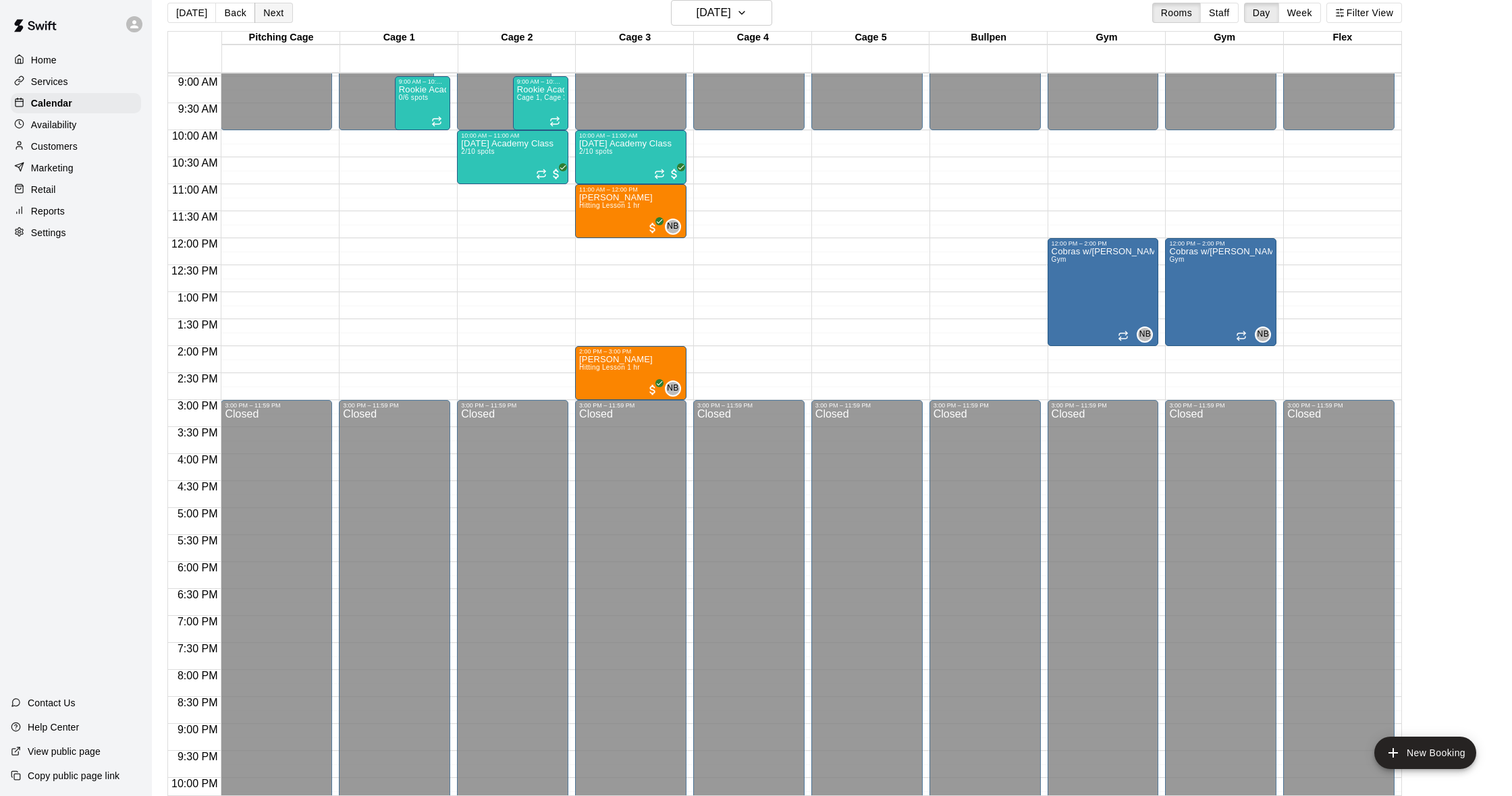
click at [284, 16] on button "Next" at bounding box center [274, 13] width 38 height 20
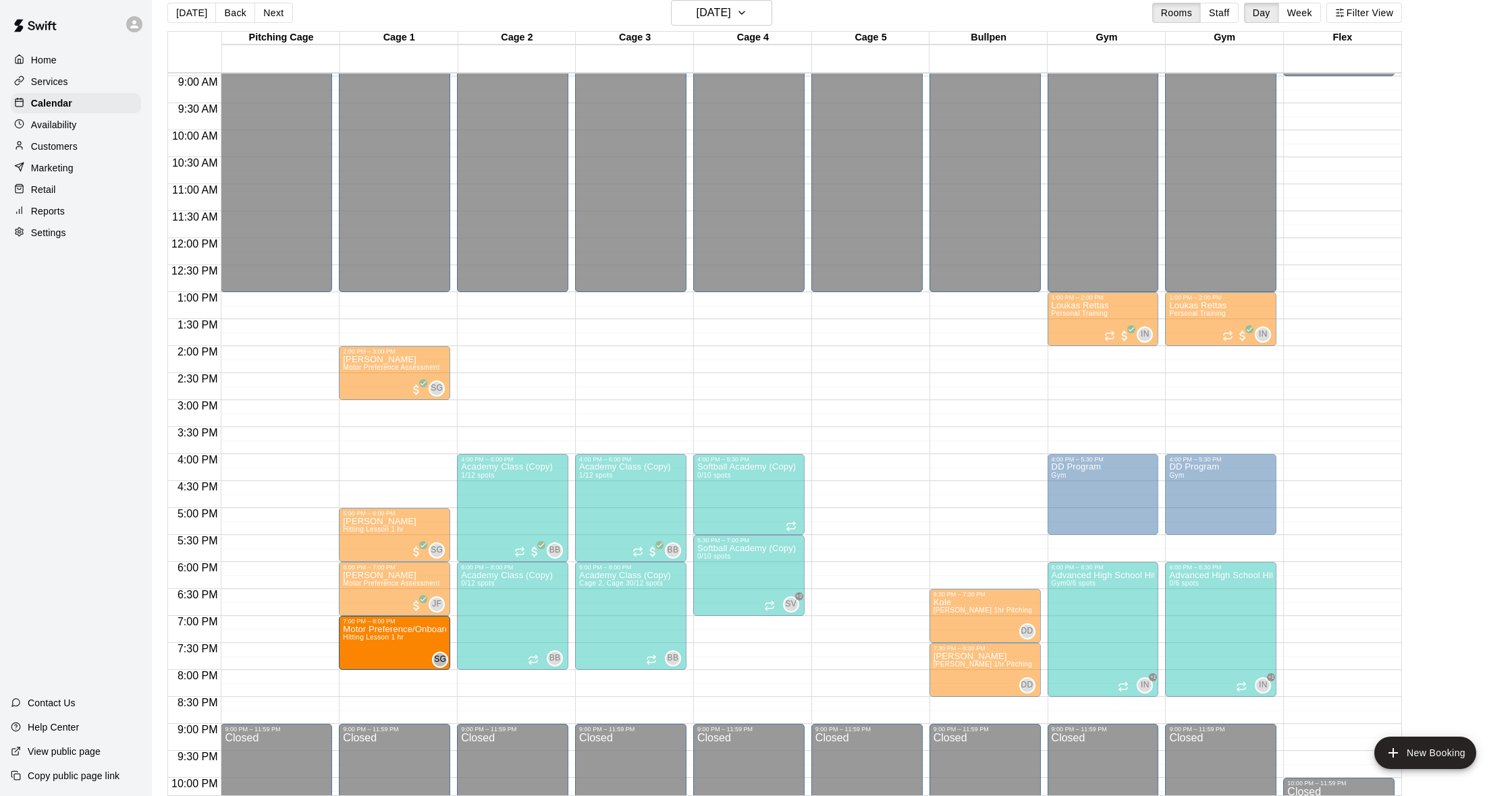
drag, startPoint x: 408, startPoint y: 477, endPoint x: 412, endPoint y: 641, distance: 164.0
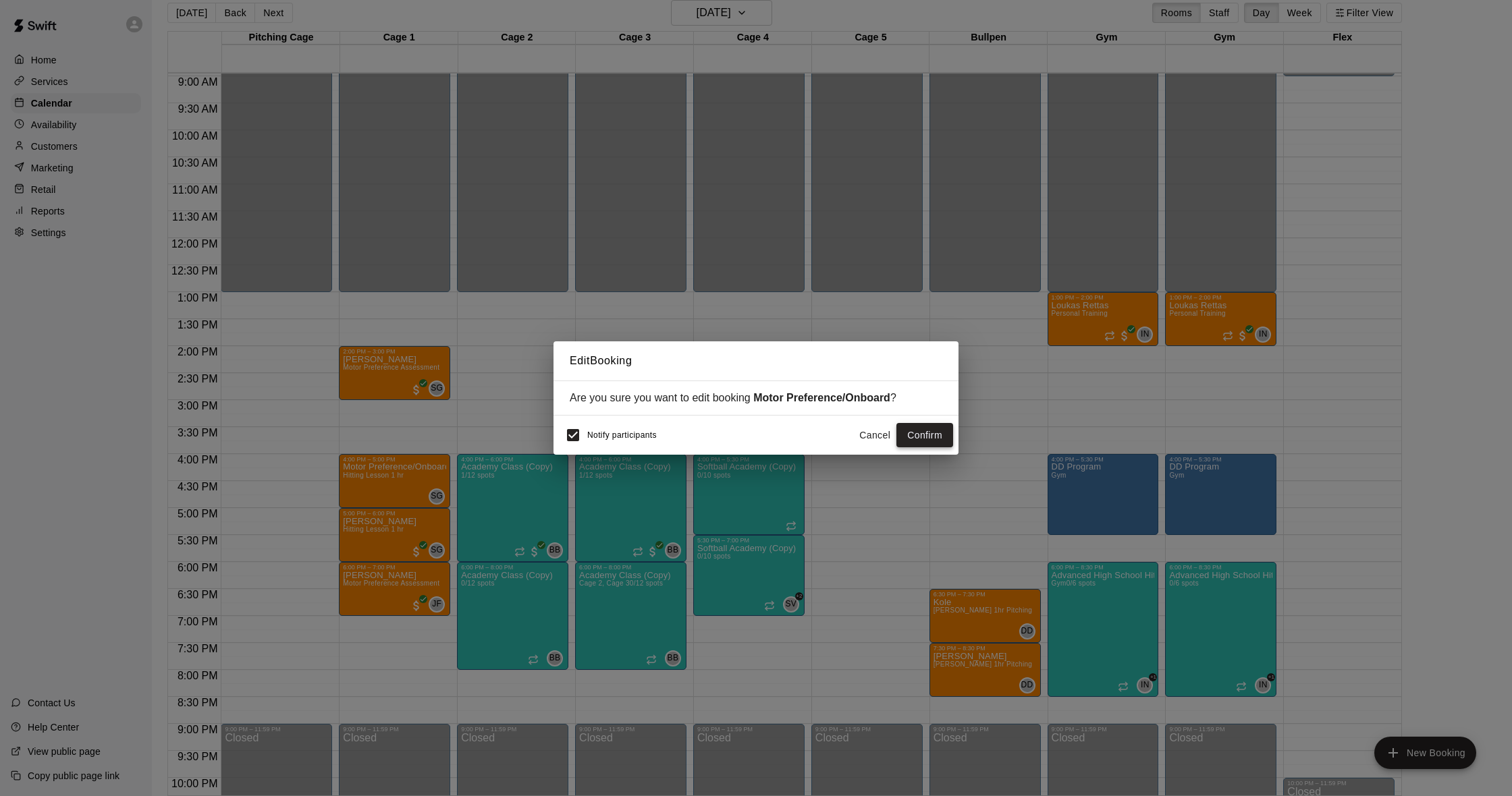
click at [937, 439] on button "Confirm" at bounding box center [925, 435] width 57 height 25
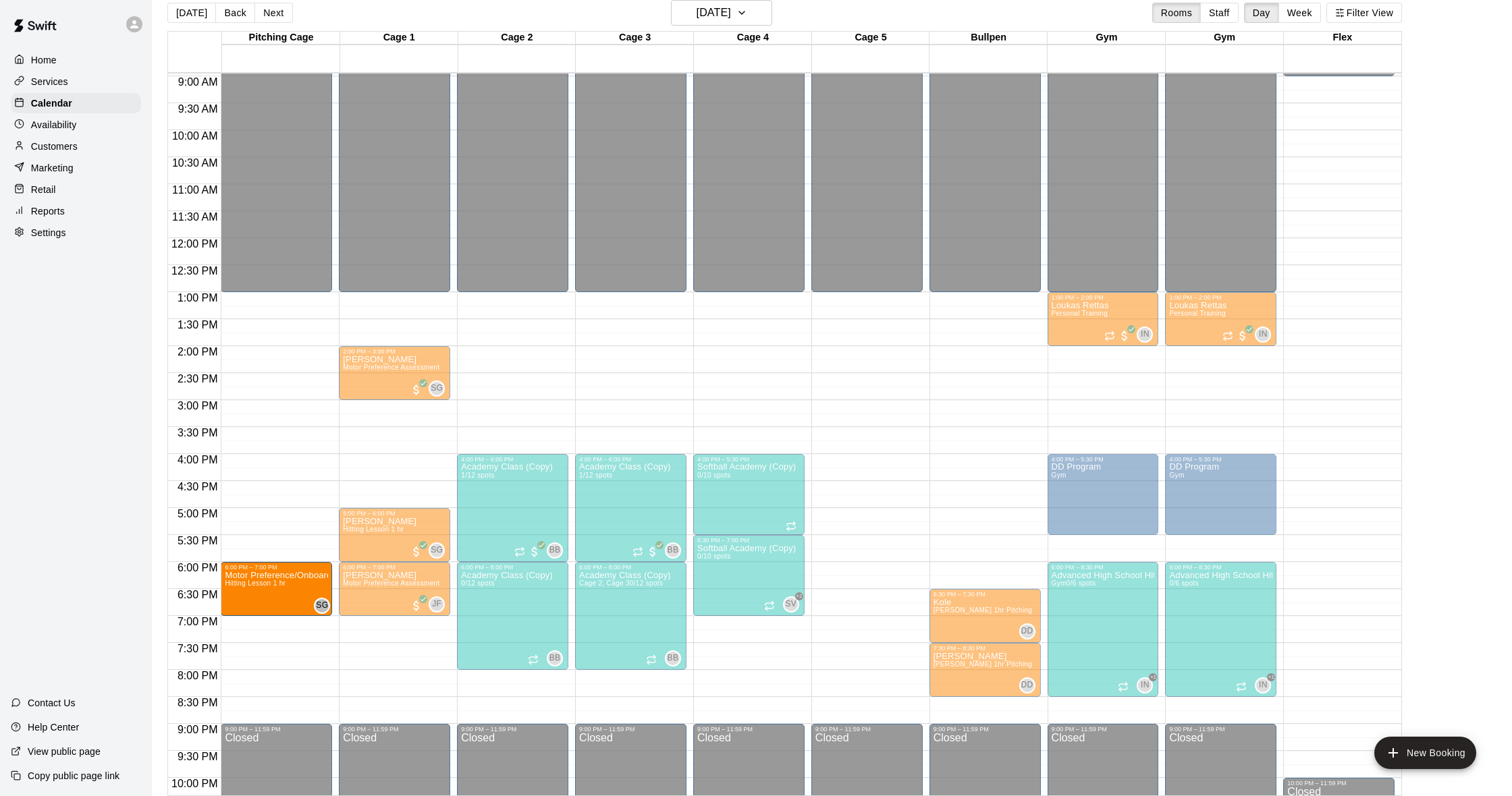
drag, startPoint x: 380, startPoint y: 642, endPoint x: 284, endPoint y: 592, distance: 108.2
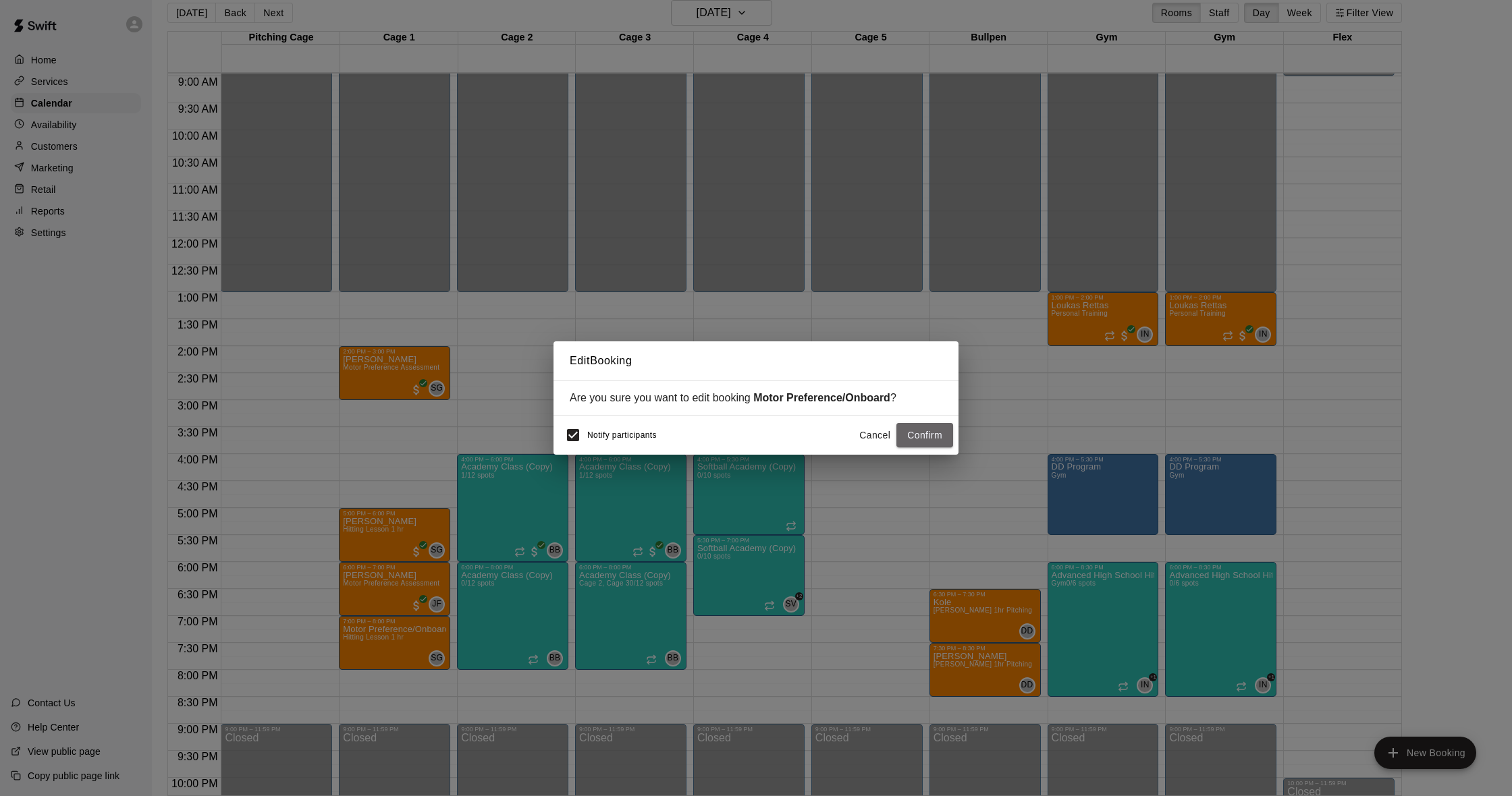
click at [927, 439] on button "Confirm" at bounding box center [925, 435] width 57 height 25
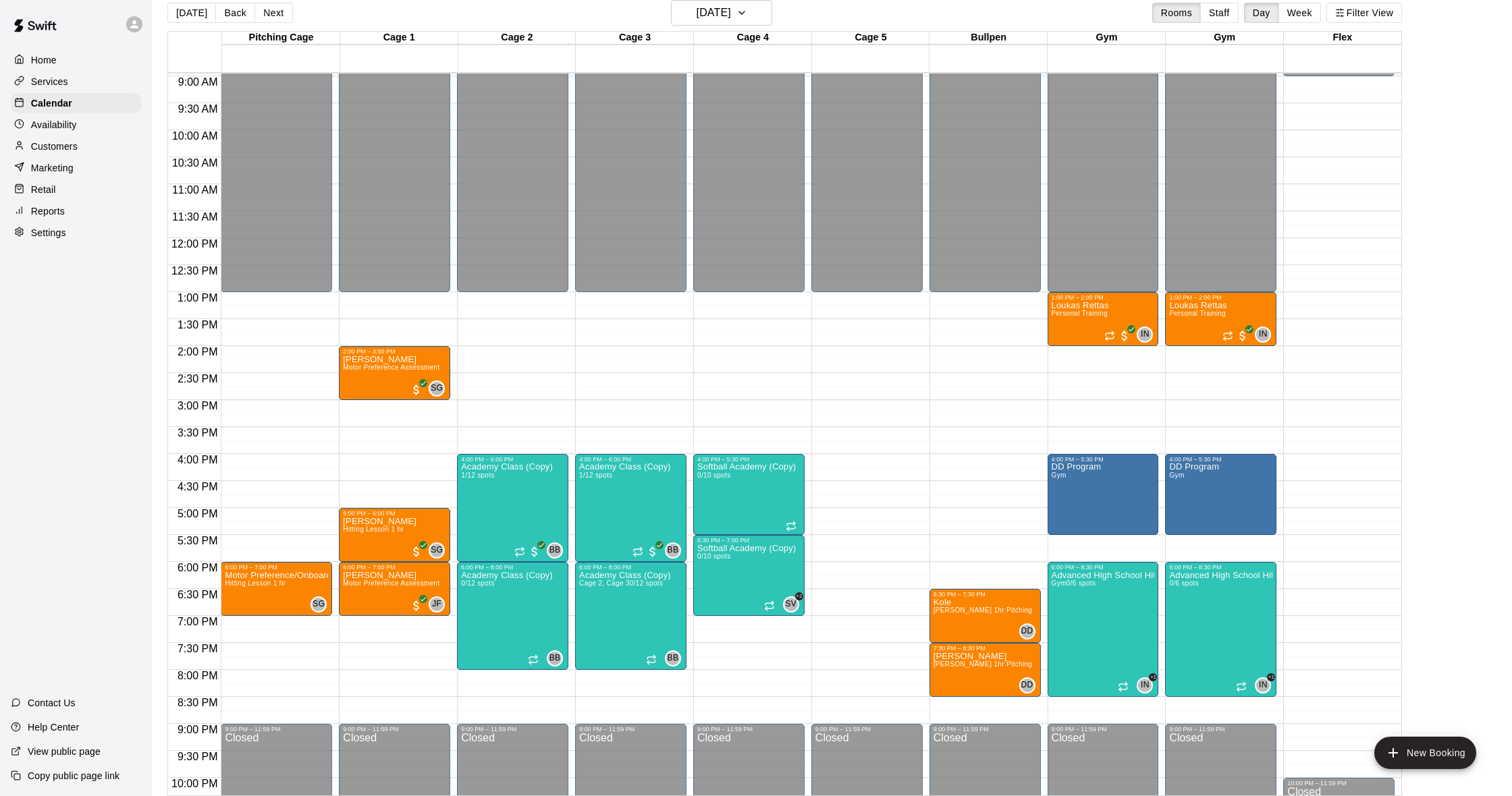
click at [71, 92] on div "Home Services Calendar Availability Customers Marketing Retail Reports Settings" at bounding box center [76, 146] width 152 height 196
click at [74, 83] on div "Services" at bounding box center [76, 82] width 130 height 20
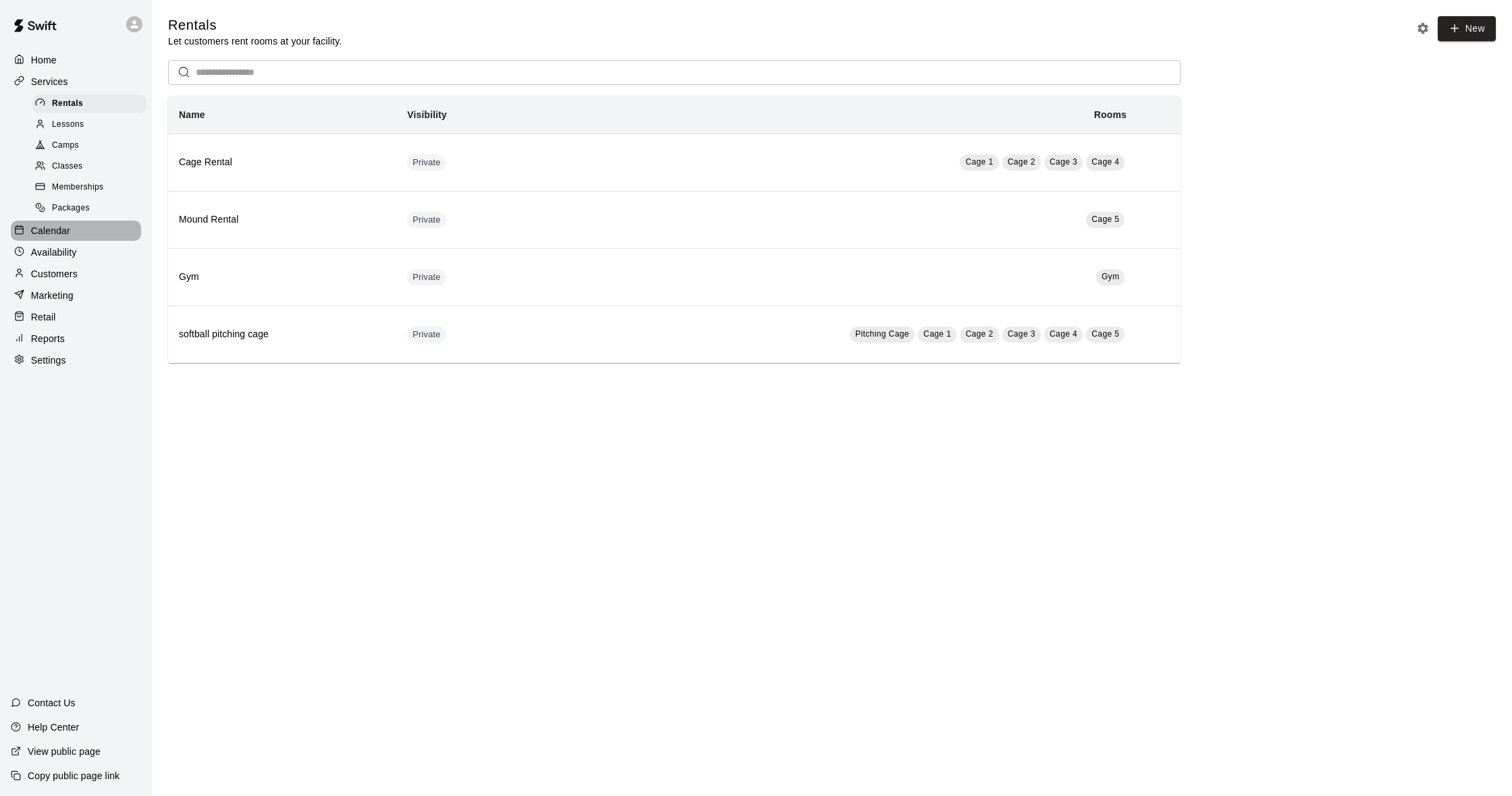
click at [78, 235] on div "Calendar" at bounding box center [76, 231] width 130 height 20
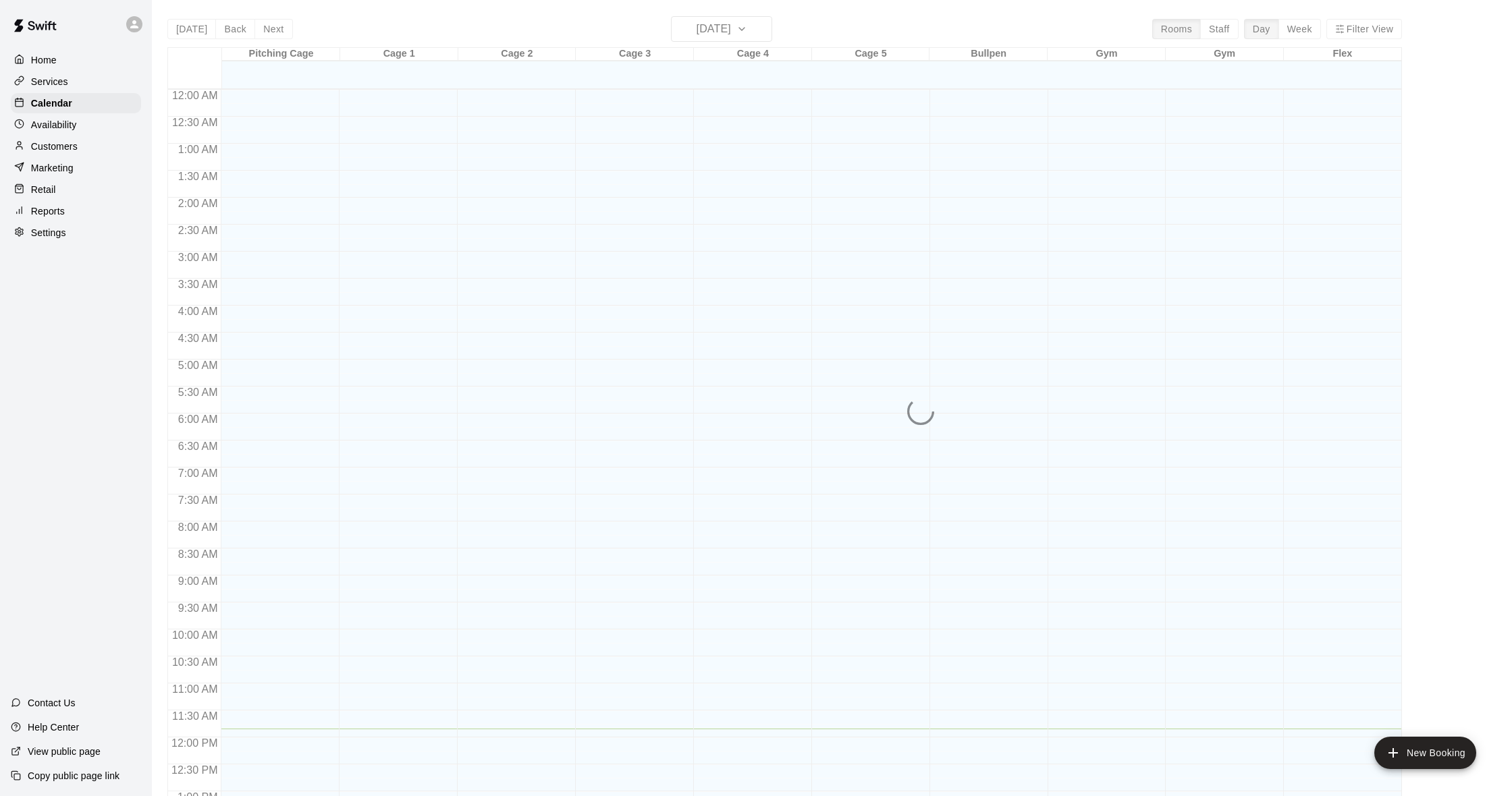
scroll to position [534, 0]
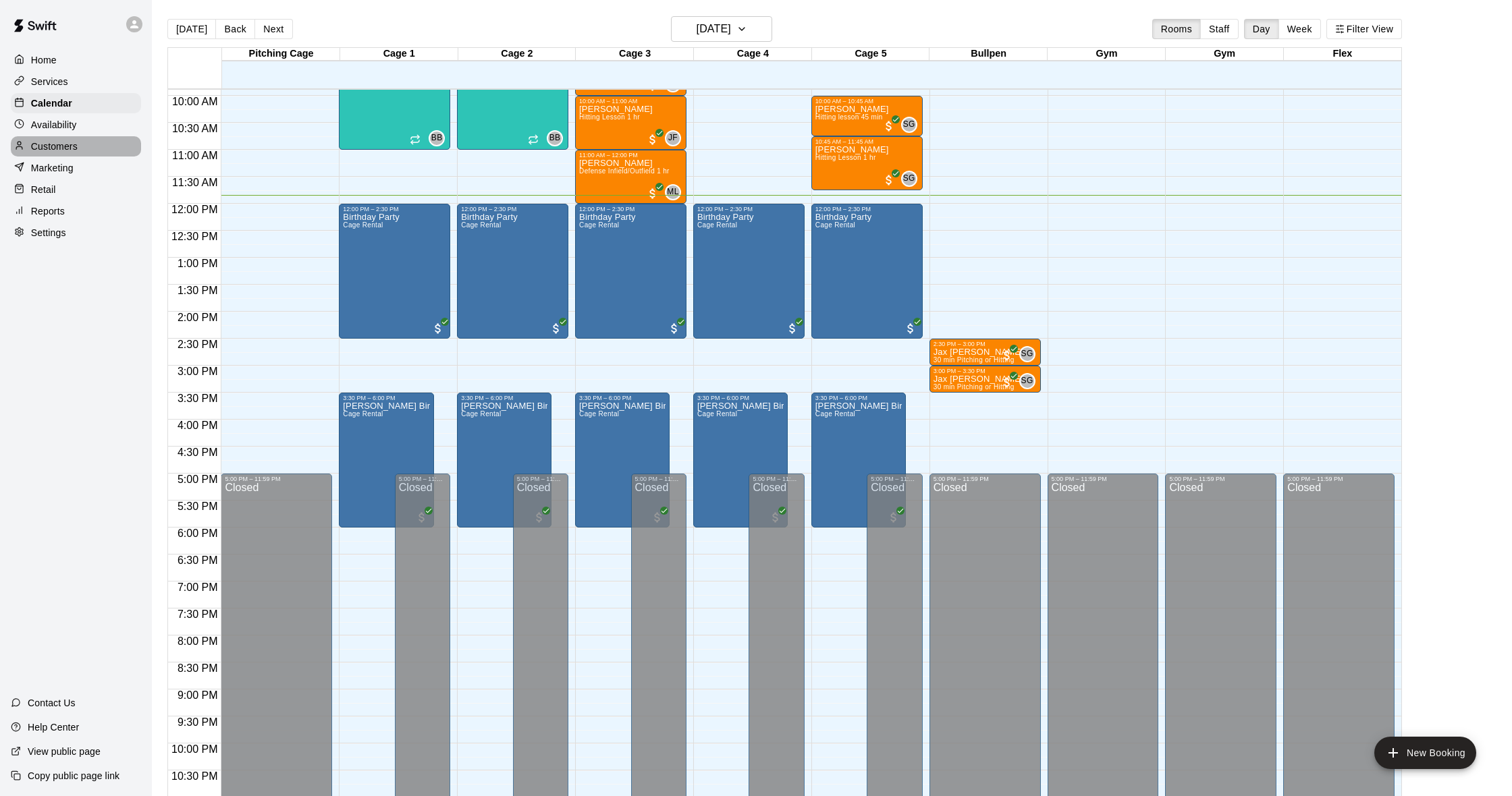
click at [89, 141] on div "Customers" at bounding box center [76, 146] width 130 height 20
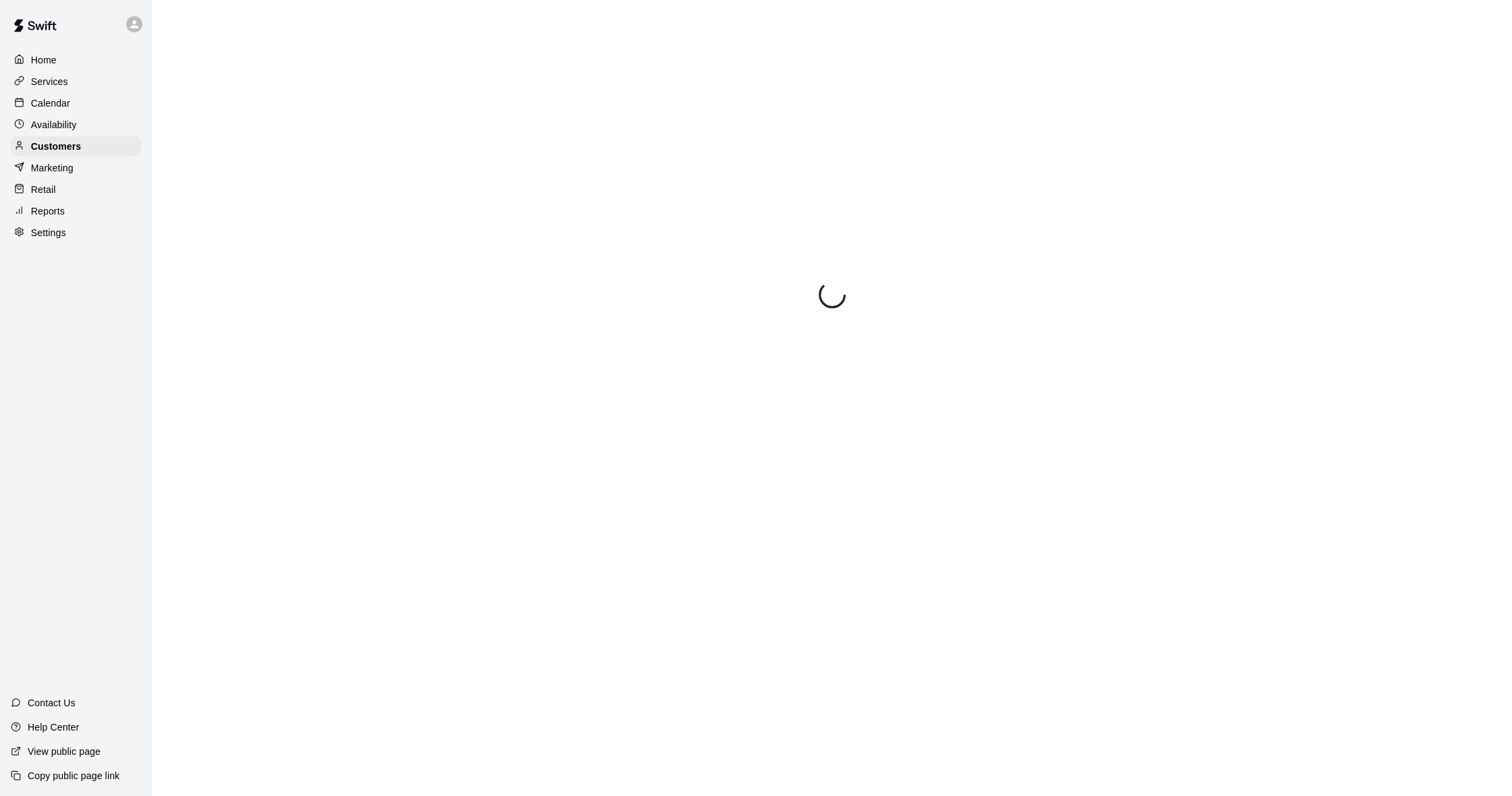
click at [95, 124] on div "Availability" at bounding box center [76, 125] width 130 height 20
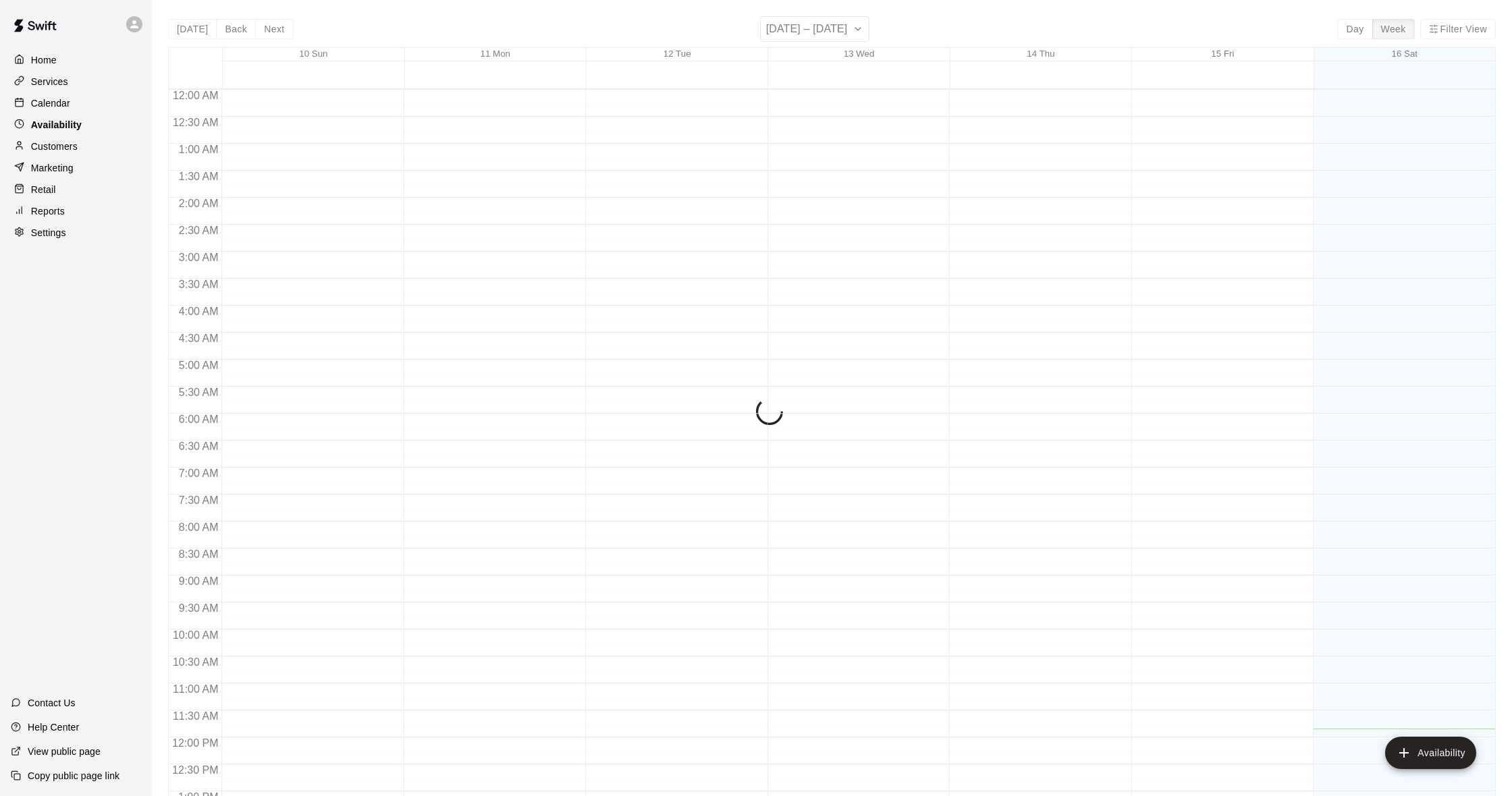
scroll to position [574, 0]
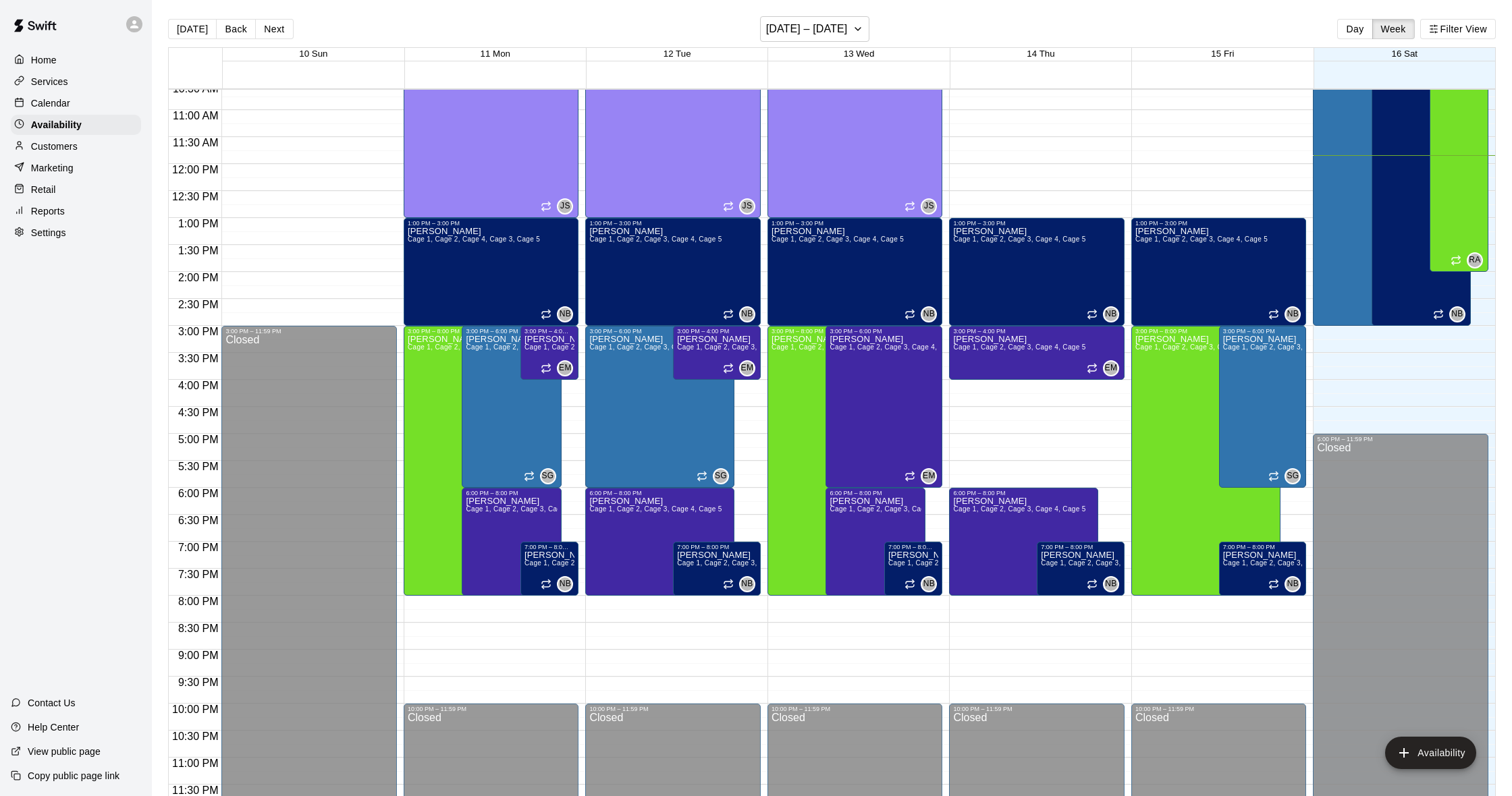
click at [69, 99] on p "Calendar" at bounding box center [51, 103] width 39 height 14
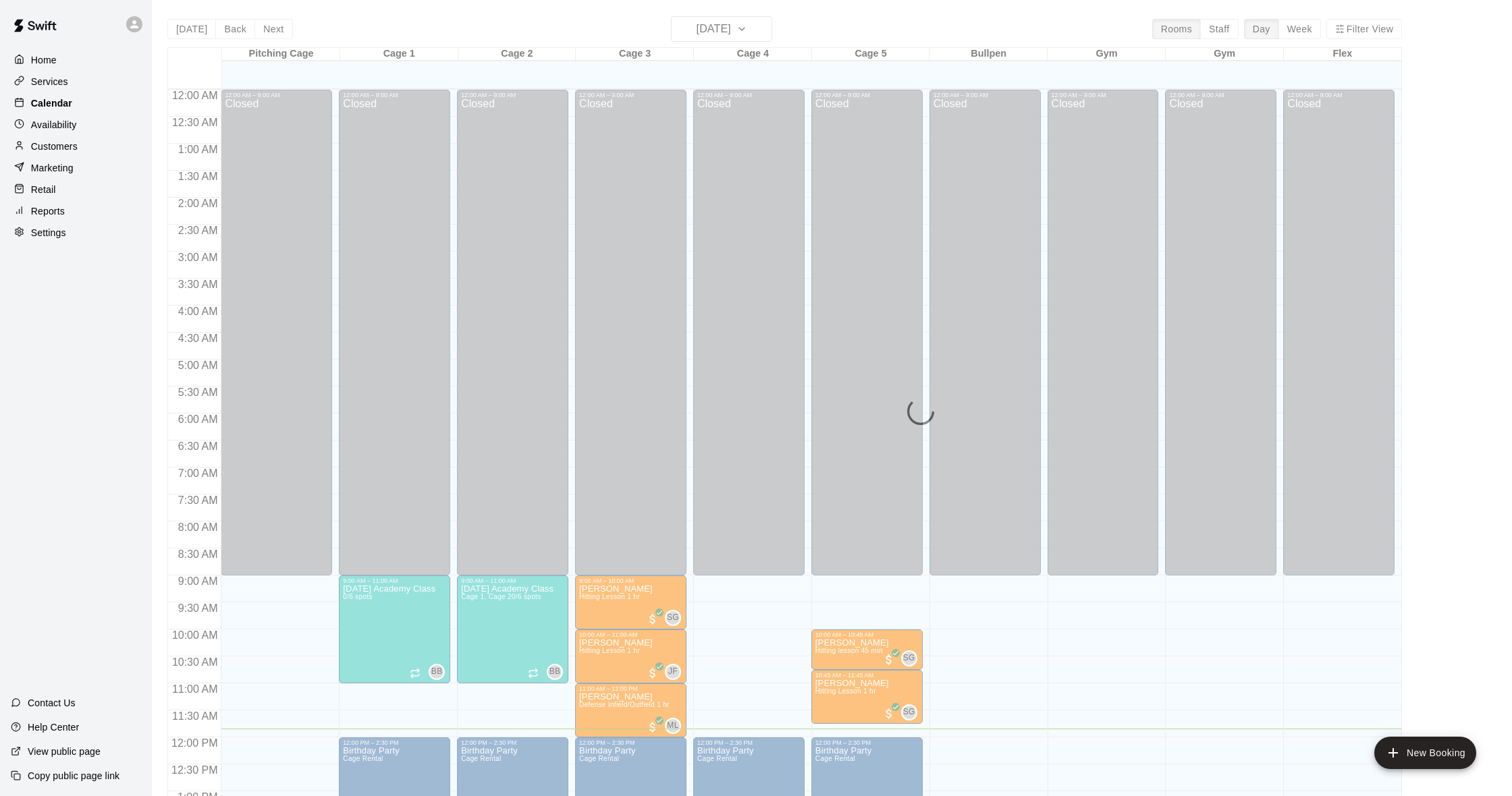
scroll to position [534, 0]
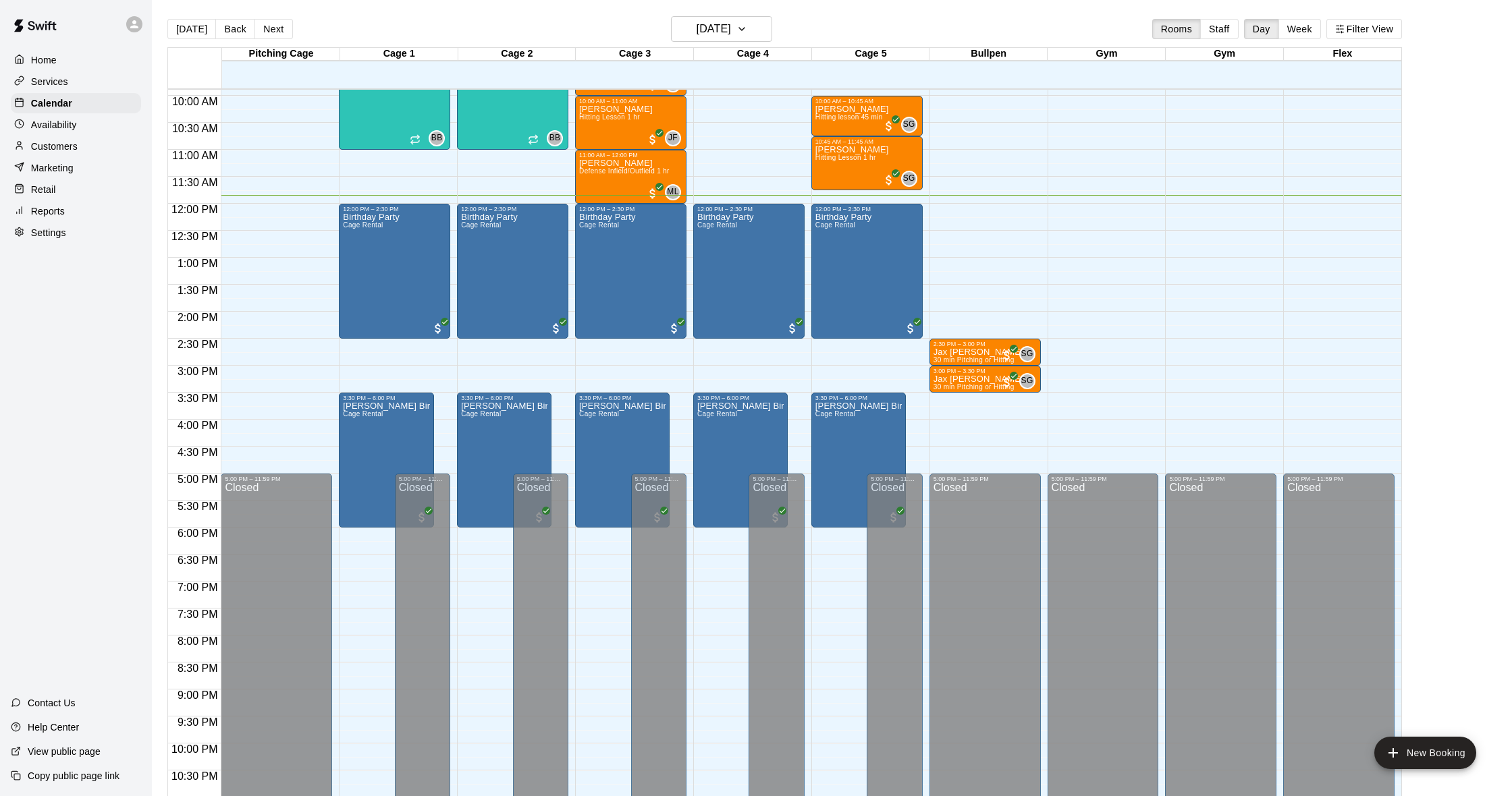
click at [74, 136] on div "Customers" at bounding box center [76, 146] width 130 height 20
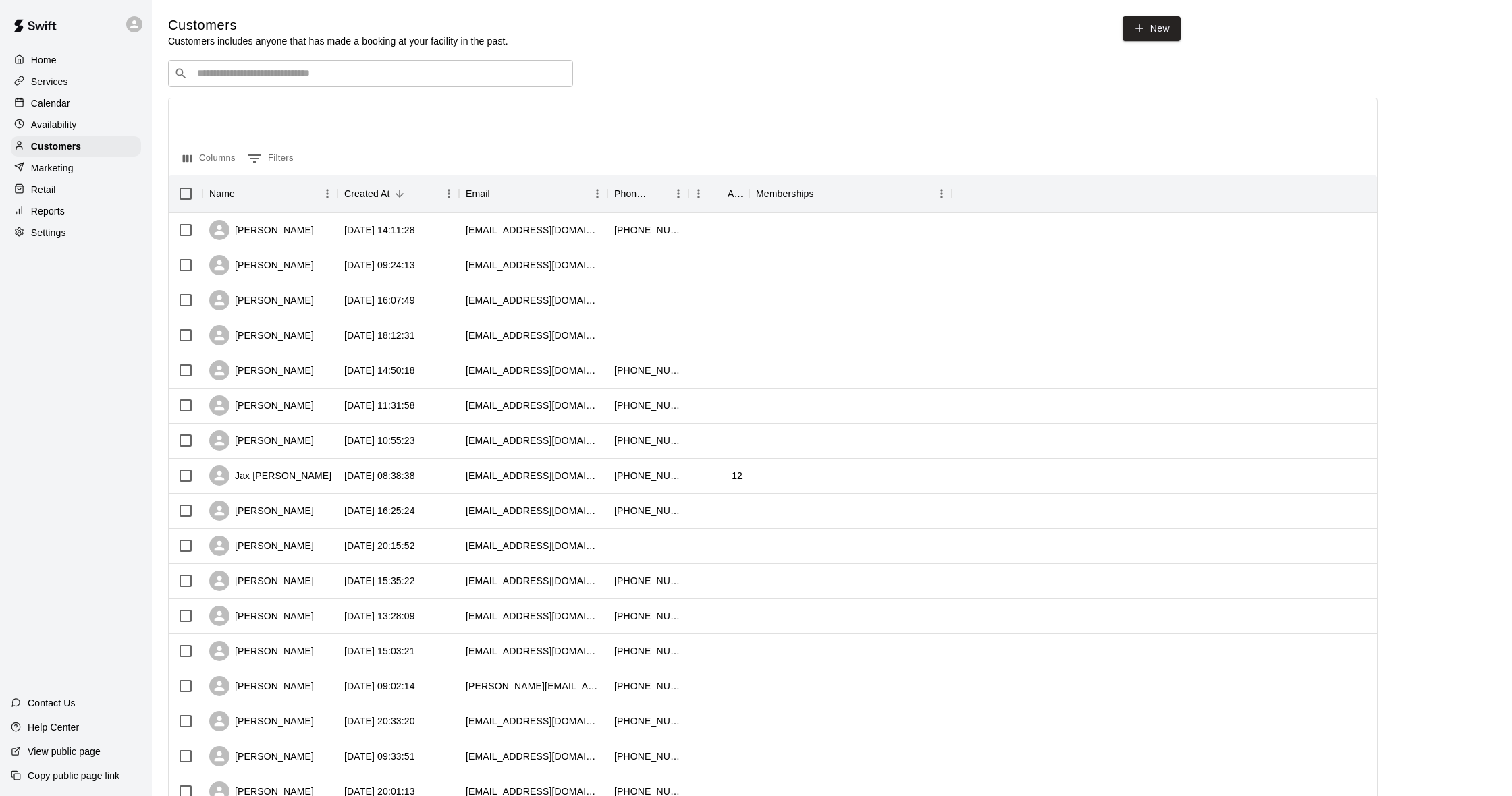
click at [267, 74] on input "Search customers by name or email" at bounding box center [380, 74] width 374 height 14
type input "*"
type input "**********"
click at [298, 97] on div "[PERSON_NAME] [PERSON_NAME][EMAIL_ADDRESS][DOMAIN_NAME]" at bounding box center [384, 108] width 357 height 29
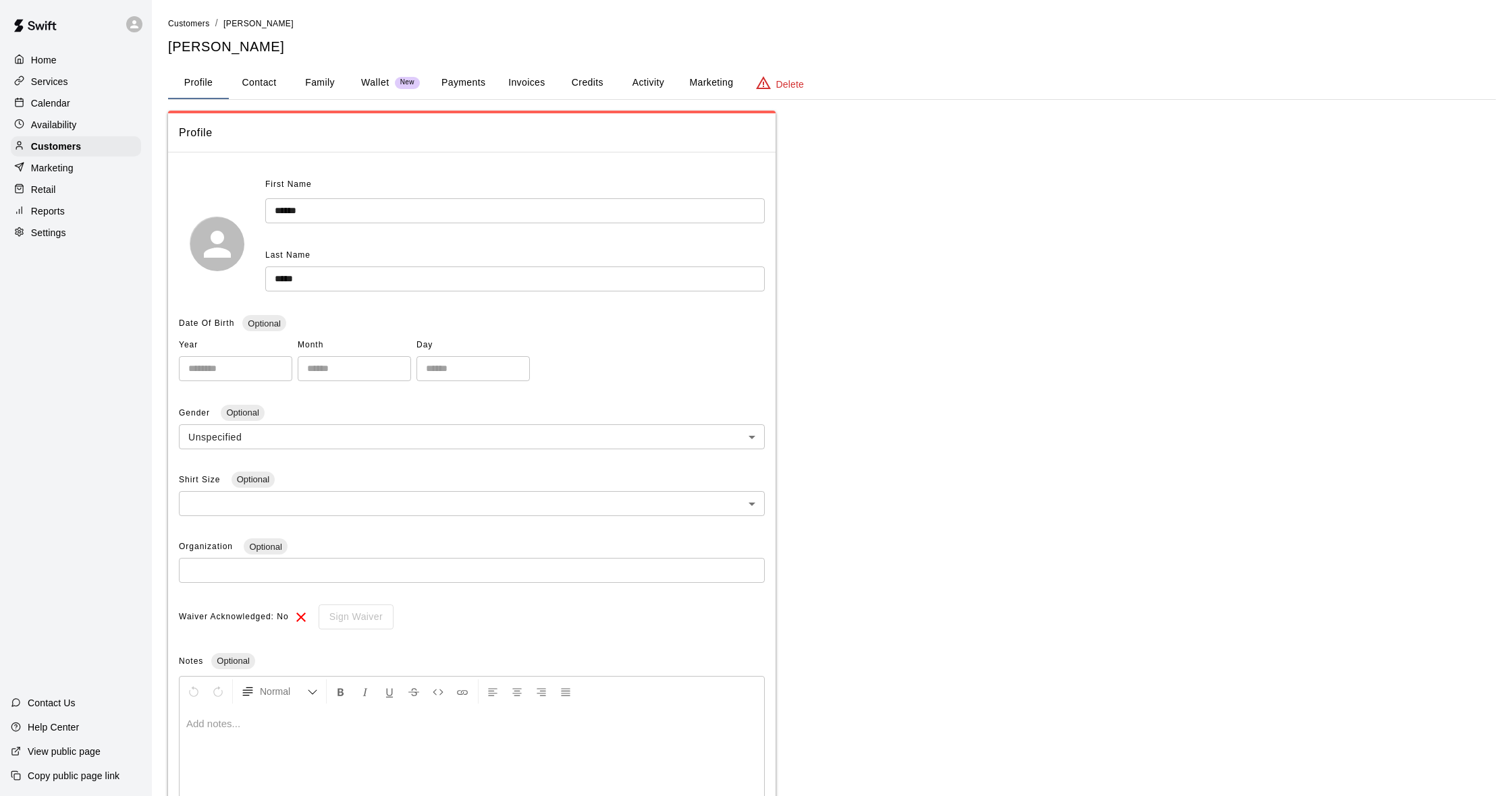
click at [266, 86] on button "Contact" at bounding box center [259, 83] width 61 height 32
select select "**"
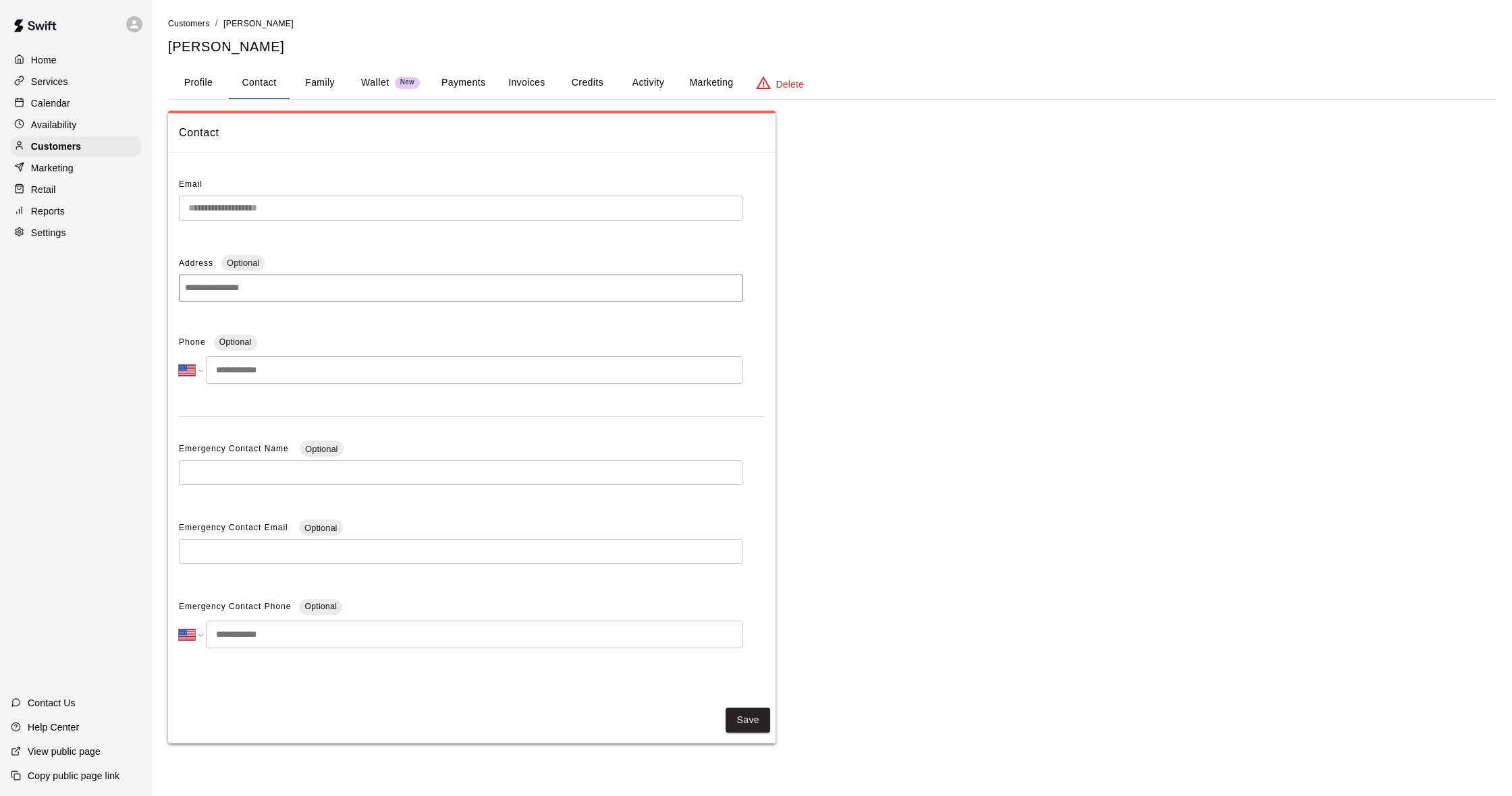
scroll to position [0, 1]
click at [336, 364] on input "tel" at bounding box center [474, 370] width 537 height 27
type input "**********"
click at [293, 75] on button "Family" at bounding box center [320, 83] width 61 height 32
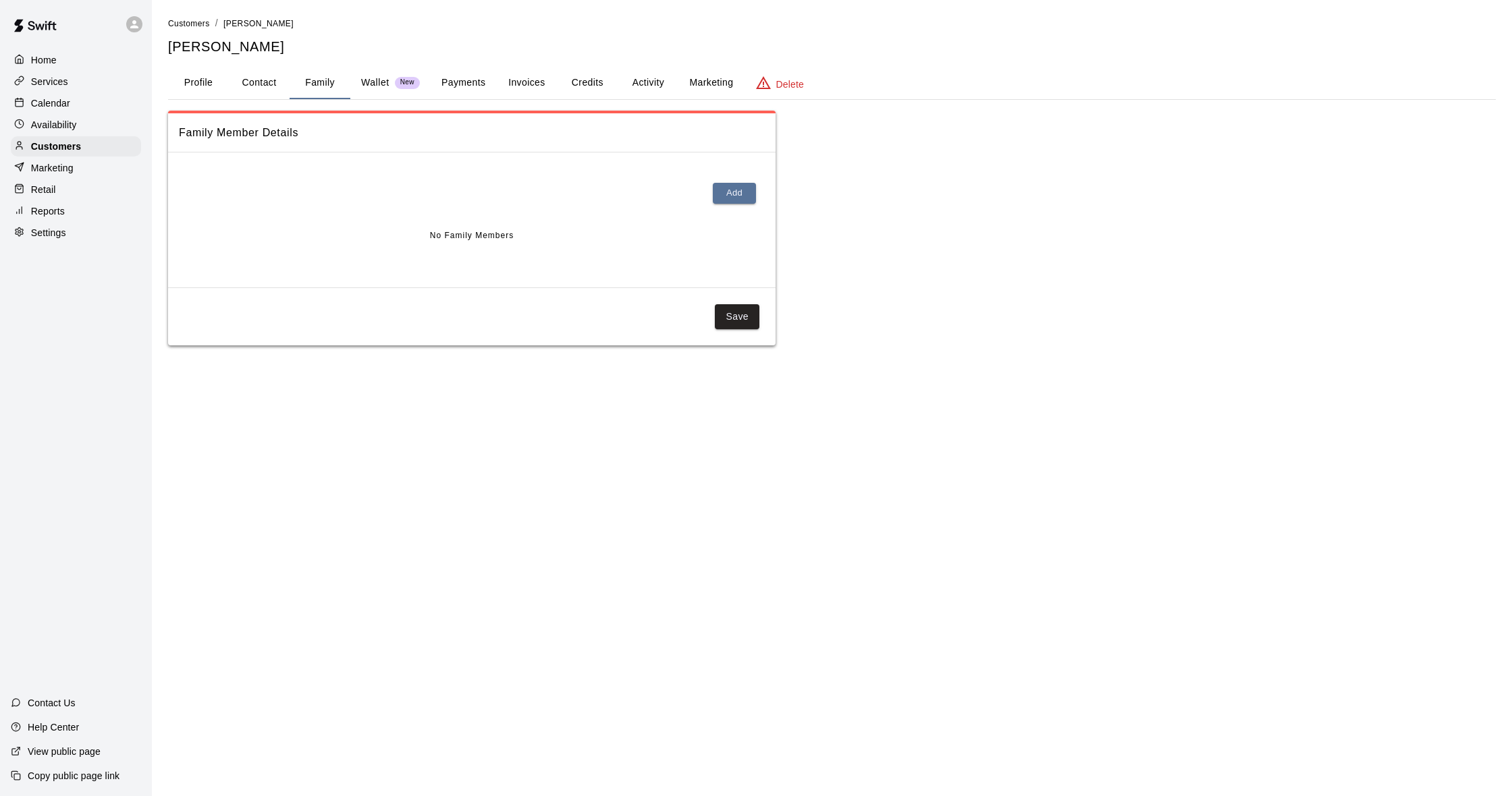
click at [381, 87] on p "Wallet" at bounding box center [375, 83] width 28 height 14
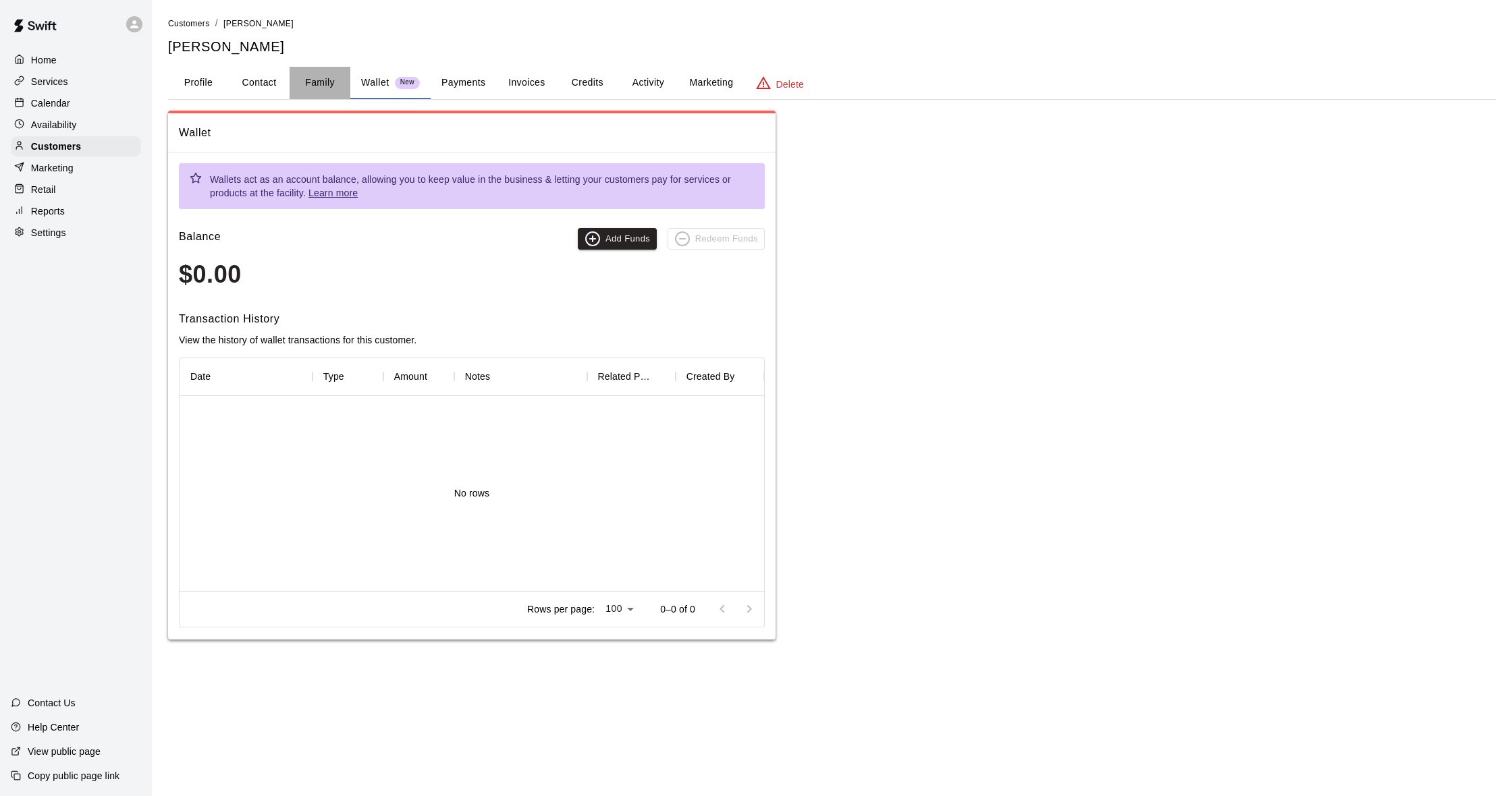
drag, startPoint x: 320, startPoint y: 83, endPoint x: 342, endPoint y: 94, distance: 24.6
click at [319, 83] on button "Family" at bounding box center [320, 83] width 61 height 32
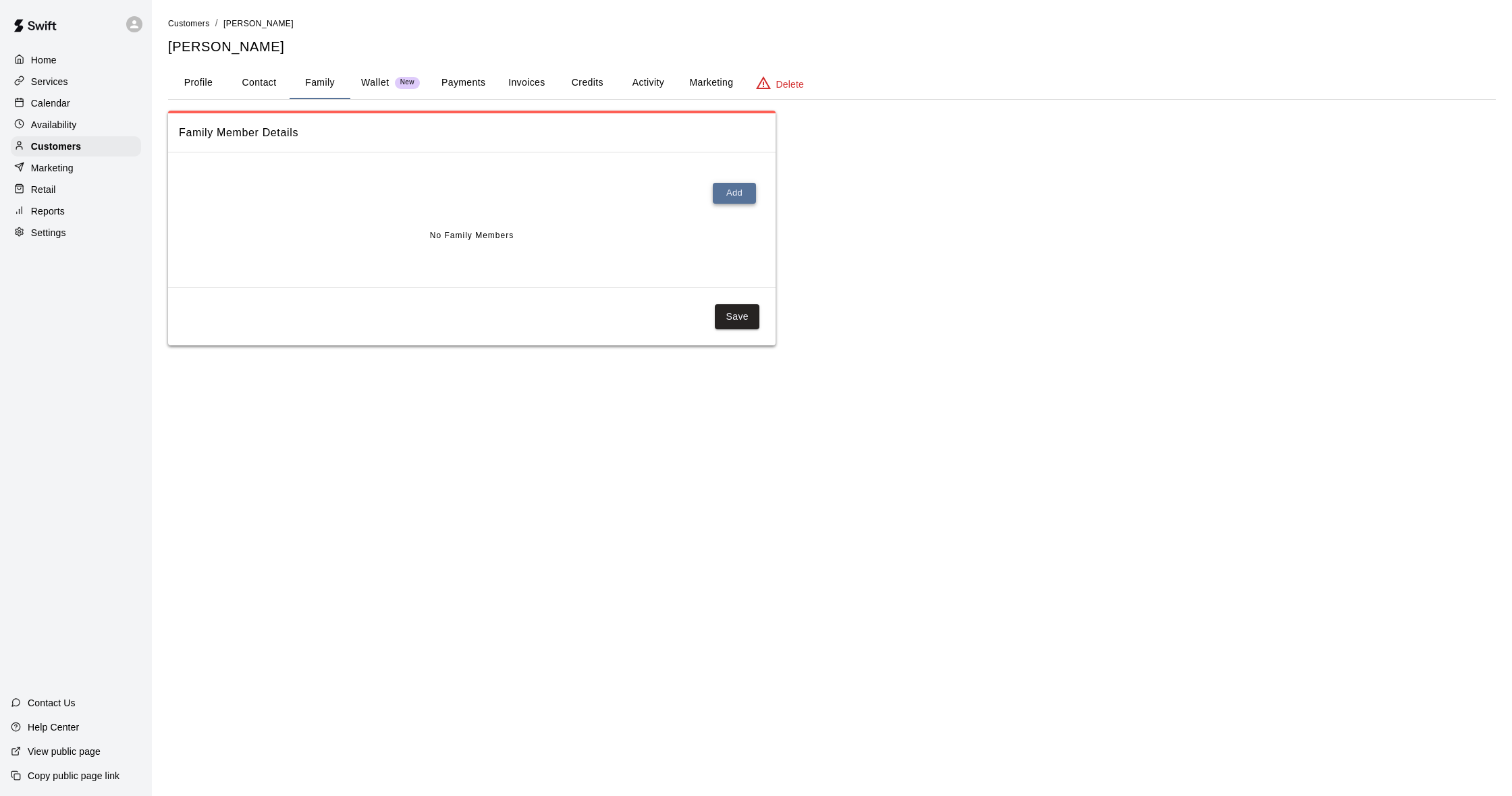
click at [734, 193] on button "Add" at bounding box center [735, 193] width 43 height 21
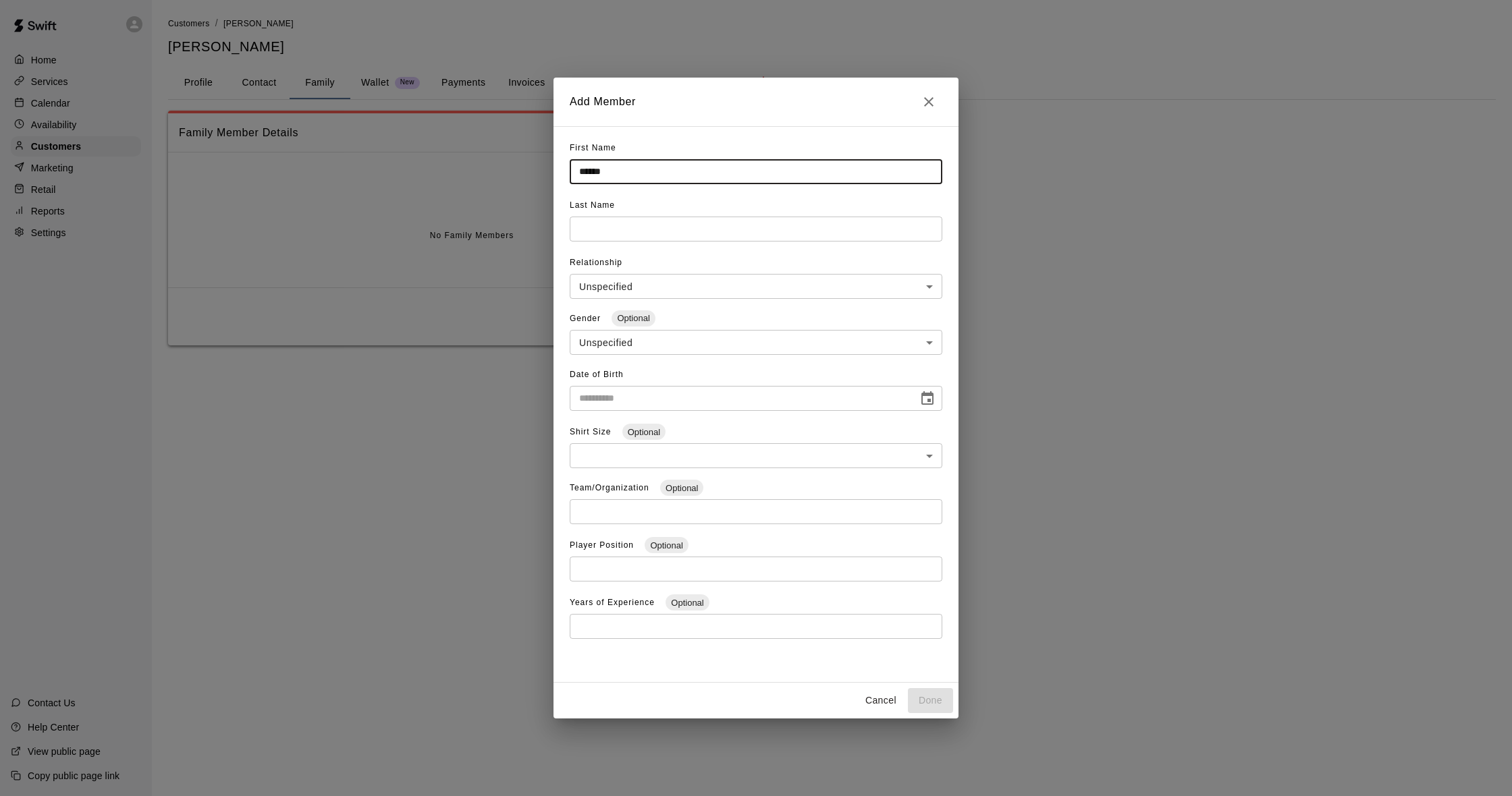
type input "******"
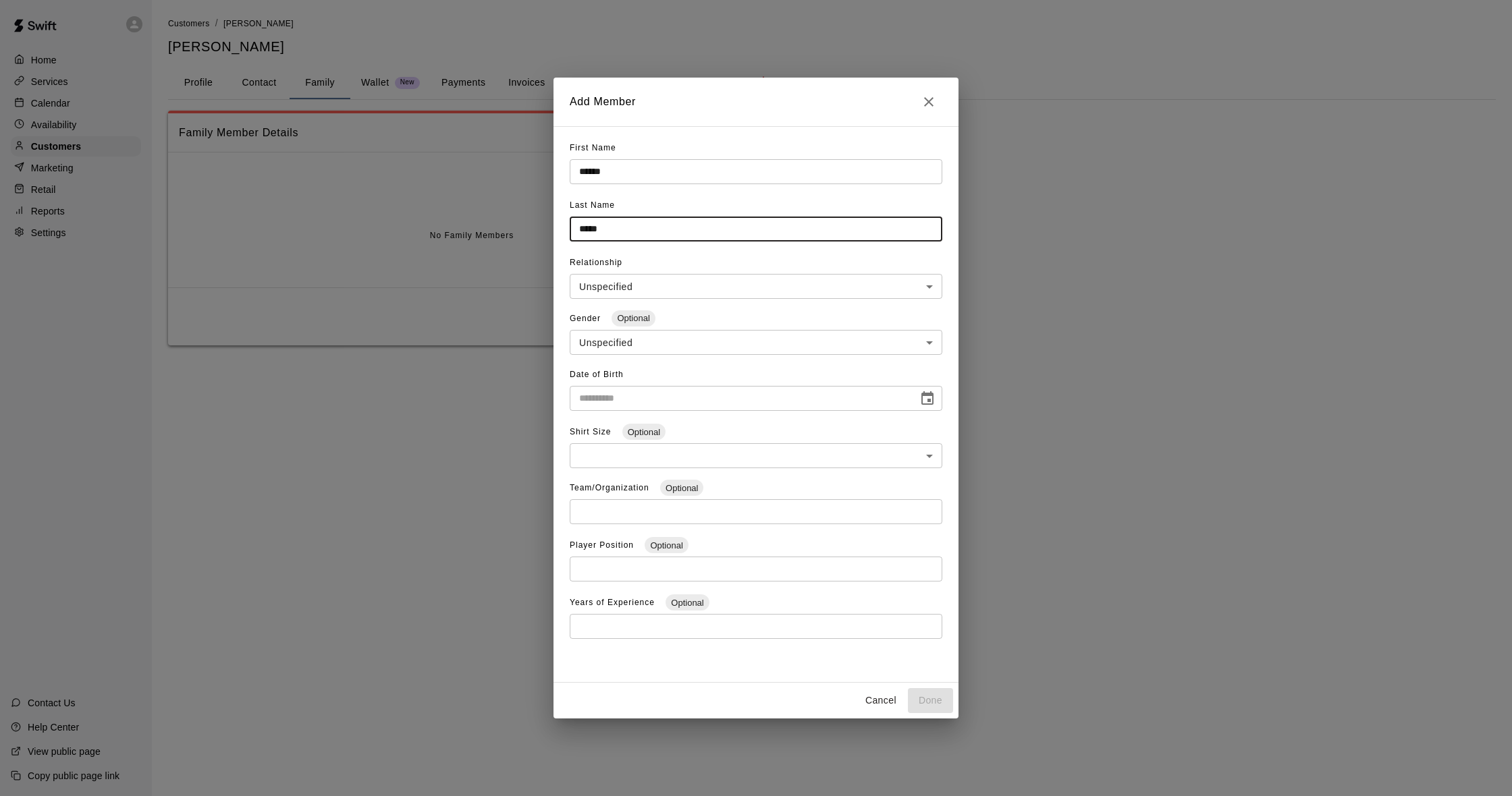
type input "*****"
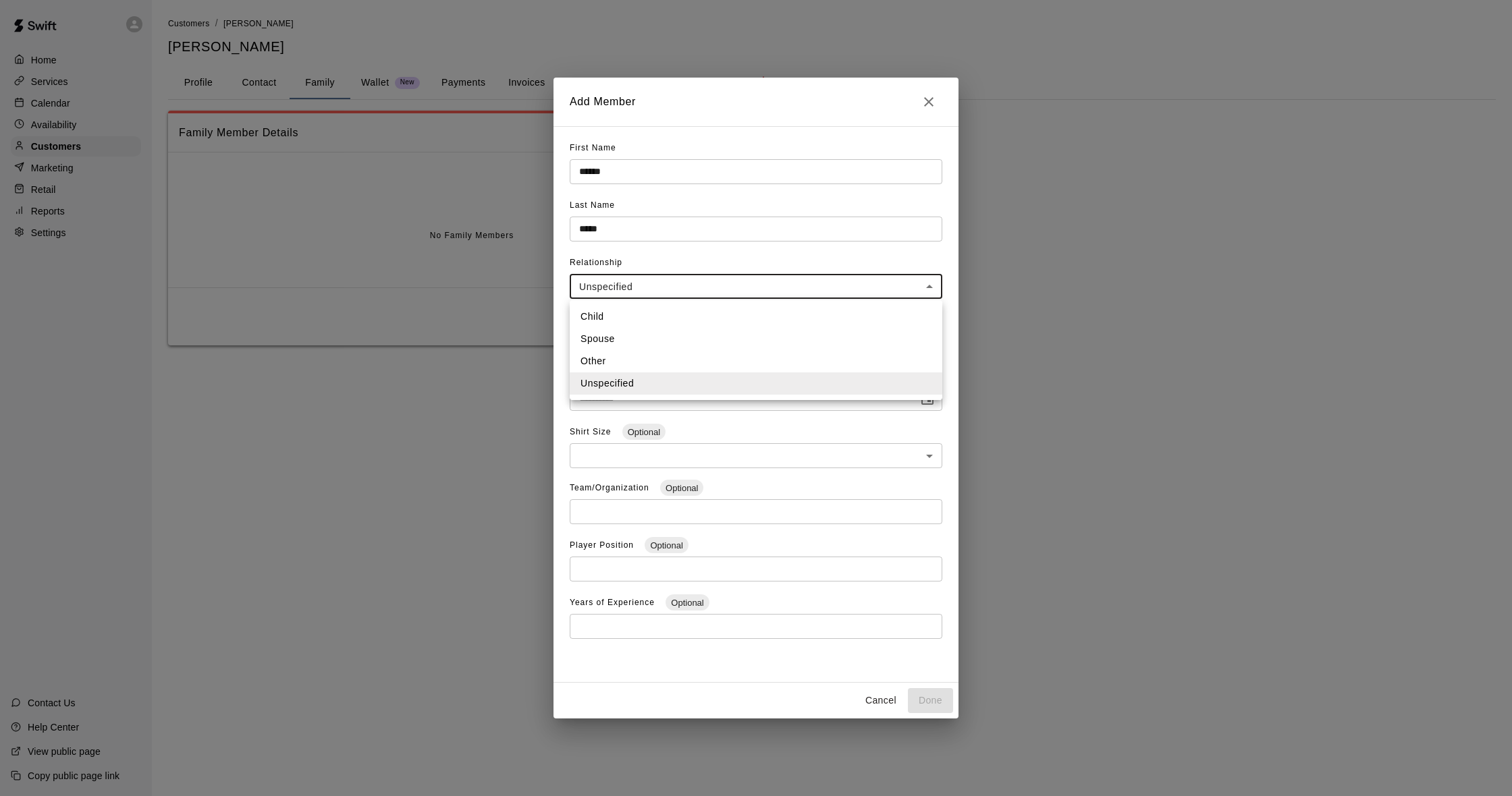
click at [604, 296] on body "**********" at bounding box center [756, 186] width 1512 height 372
click at [636, 322] on li "Child" at bounding box center [756, 317] width 372 height 22
type input "*****"
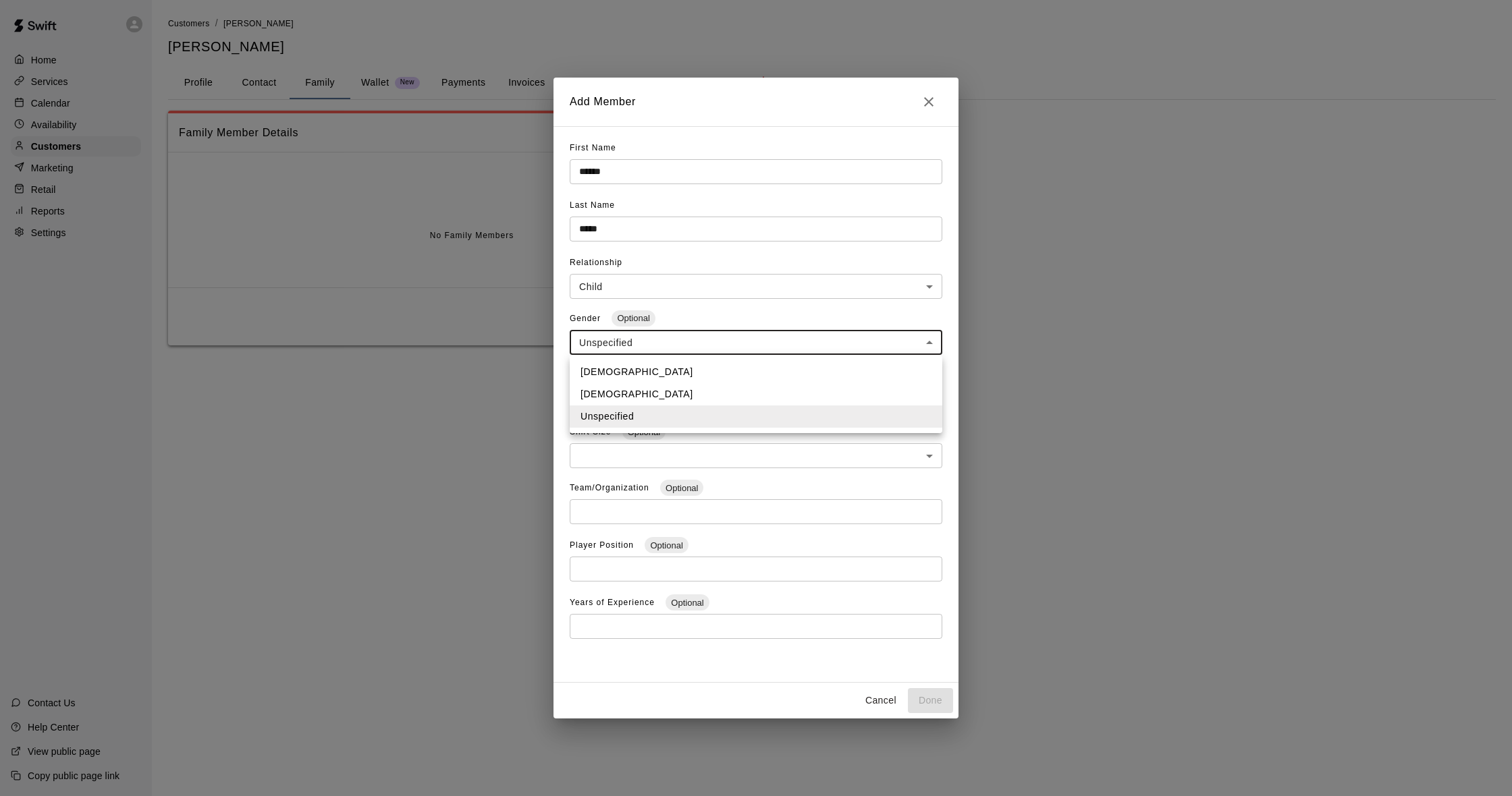
click at [696, 341] on body "**********" at bounding box center [756, 186] width 1512 height 372
click at [686, 367] on li "[DEMOGRAPHIC_DATA]" at bounding box center [756, 372] width 372 height 22
type input "****"
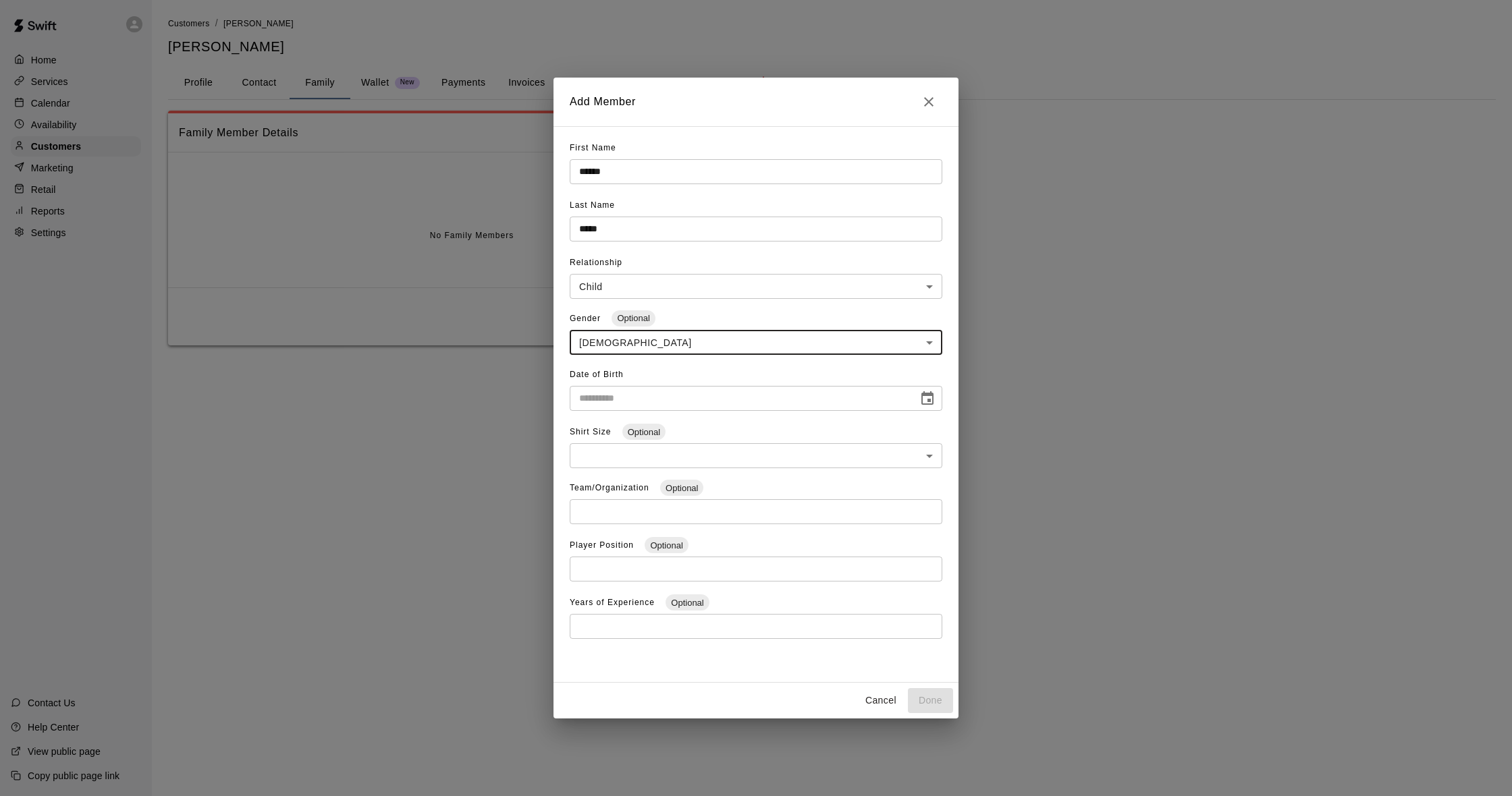
type input "**********"
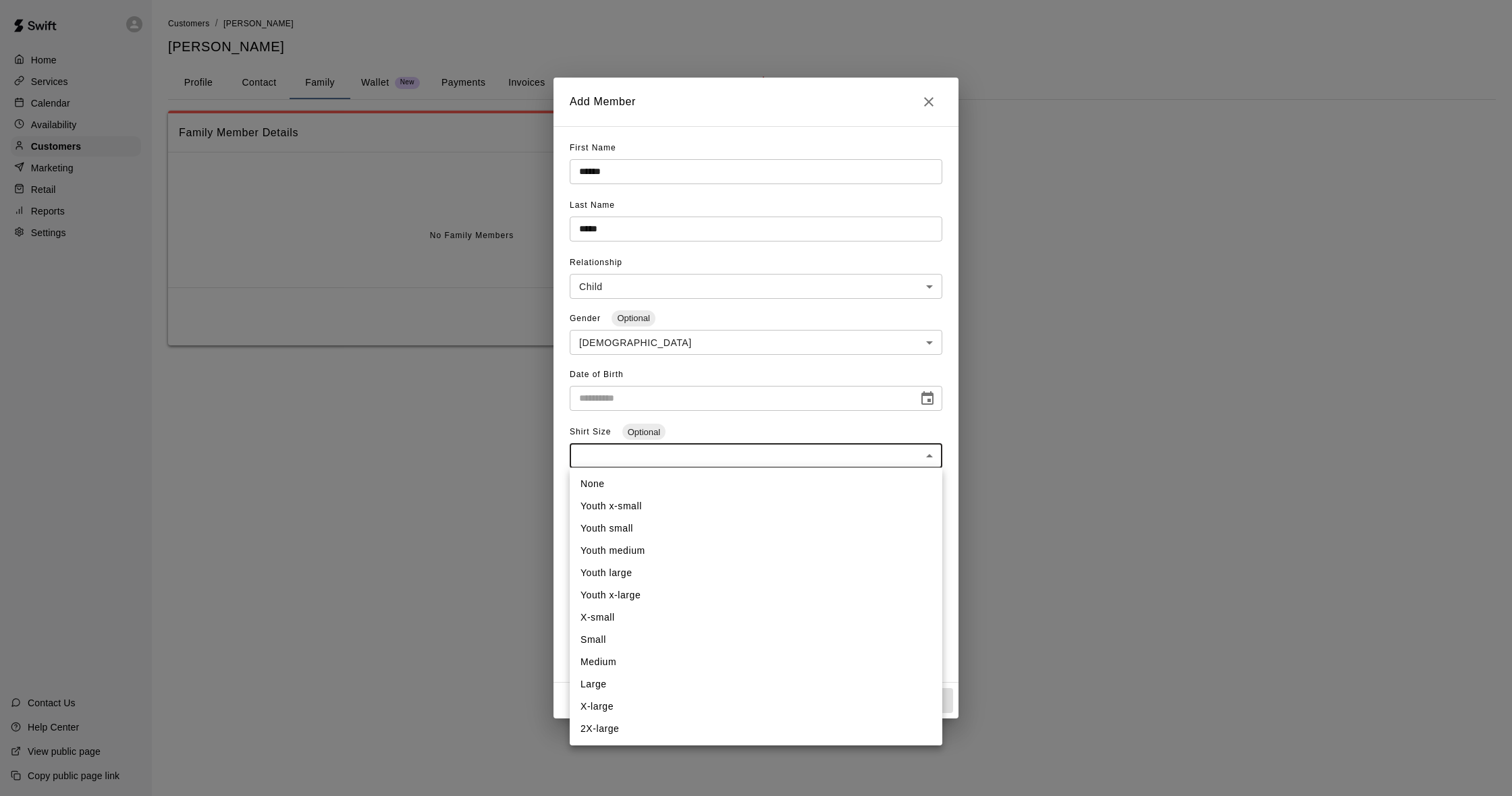
click at [696, 372] on body "Home Services Calendar Availability Customers Marketing Retail Reports Settings…" at bounding box center [756, 186] width 1512 height 372
click at [696, 451] on div at bounding box center [756, 398] width 1512 height 796
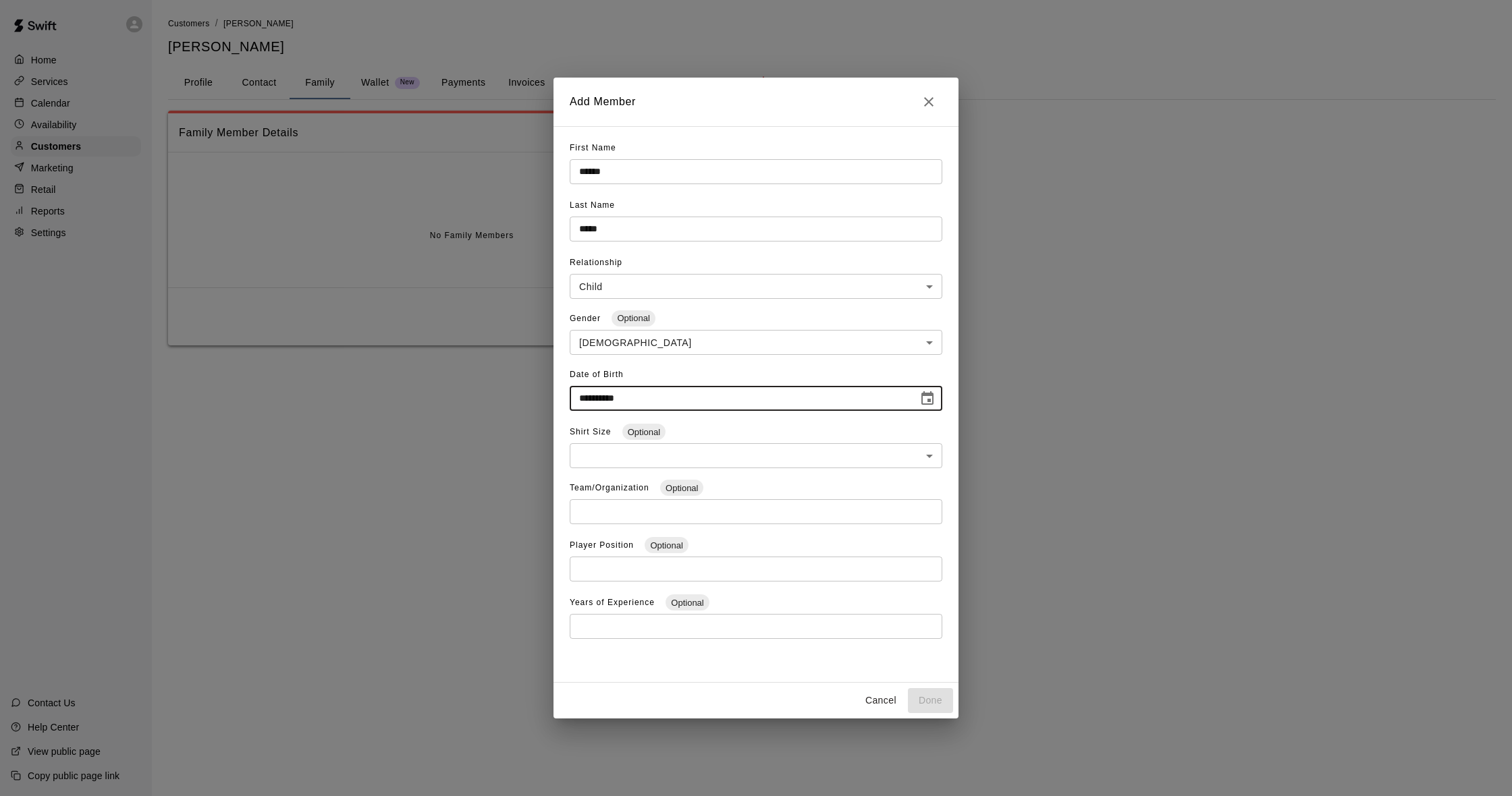
click at [847, 396] on input "**********" at bounding box center [738, 398] width 338 height 25
click at [847, 398] on input "**********" at bounding box center [738, 398] width 338 height 25
click at [846, 398] on input "**********" at bounding box center [738, 398] width 338 height 25
click at [605, 401] on input "**********" at bounding box center [738, 398] width 338 height 25
type input "**********"
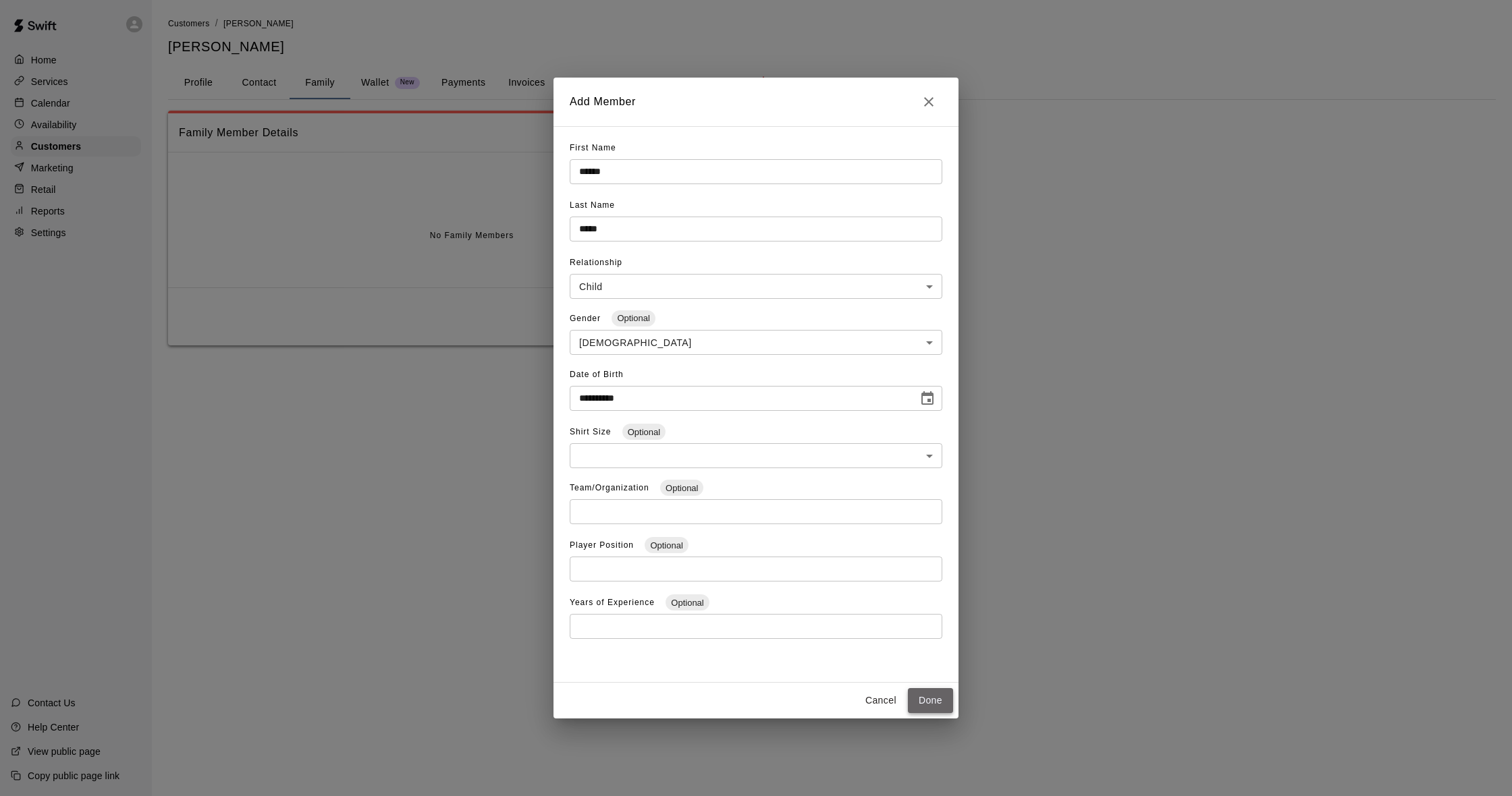
click at [941, 688] on button "Done" at bounding box center [930, 701] width 45 height 25
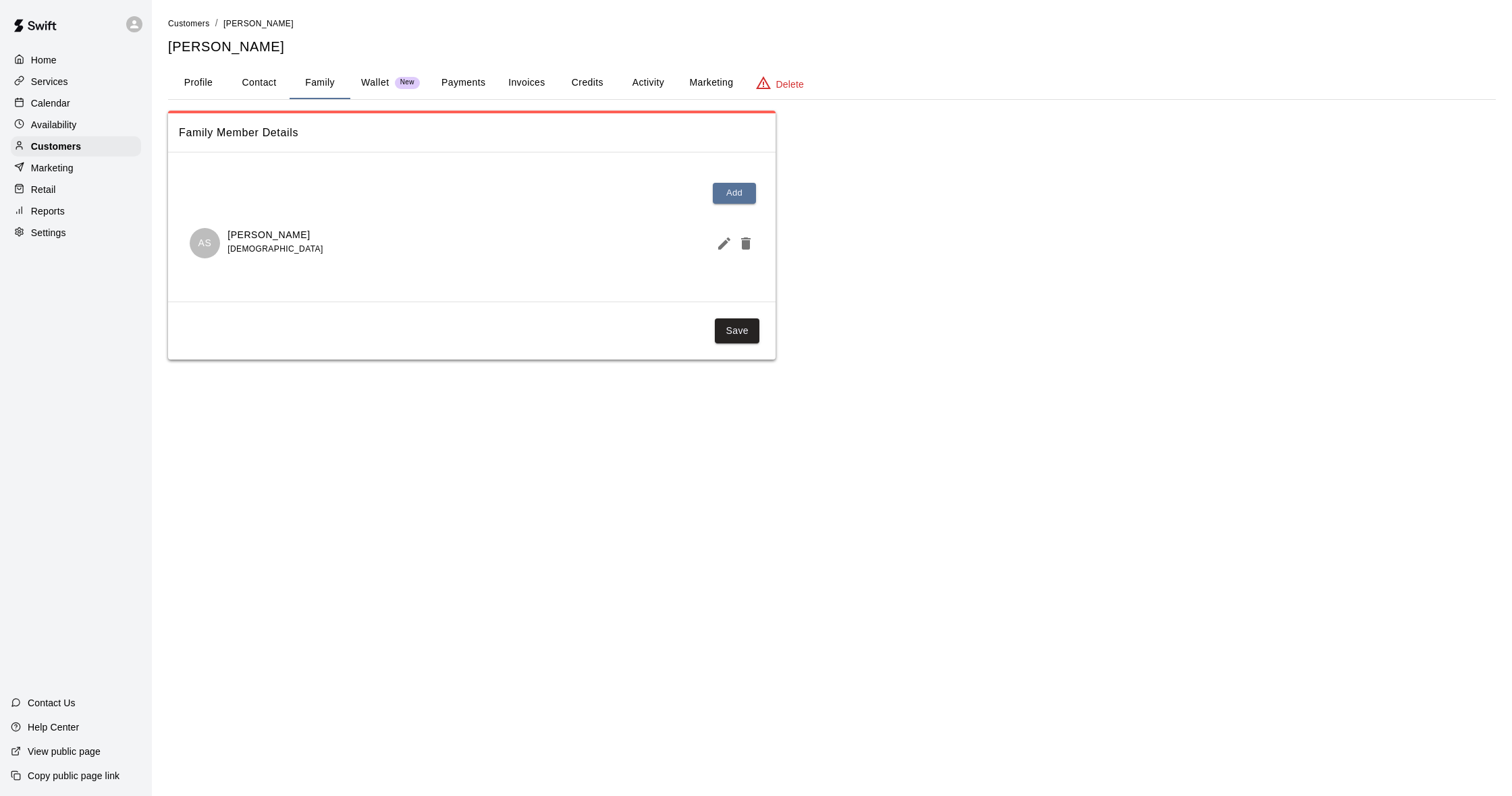
drag, startPoint x: 469, startPoint y: 64, endPoint x: 471, endPoint y: 72, distance: 8.2
click at [469, 65] on div "Customers / [PERSON_NAME] [PERSON_NAME] Profile Contact Family Wallet New Payme…" at bounding box center [831, 188] width 1327 height 344
click at [471, 74] on button "Payments" at bounding box center [463, 83] width 66 height 32
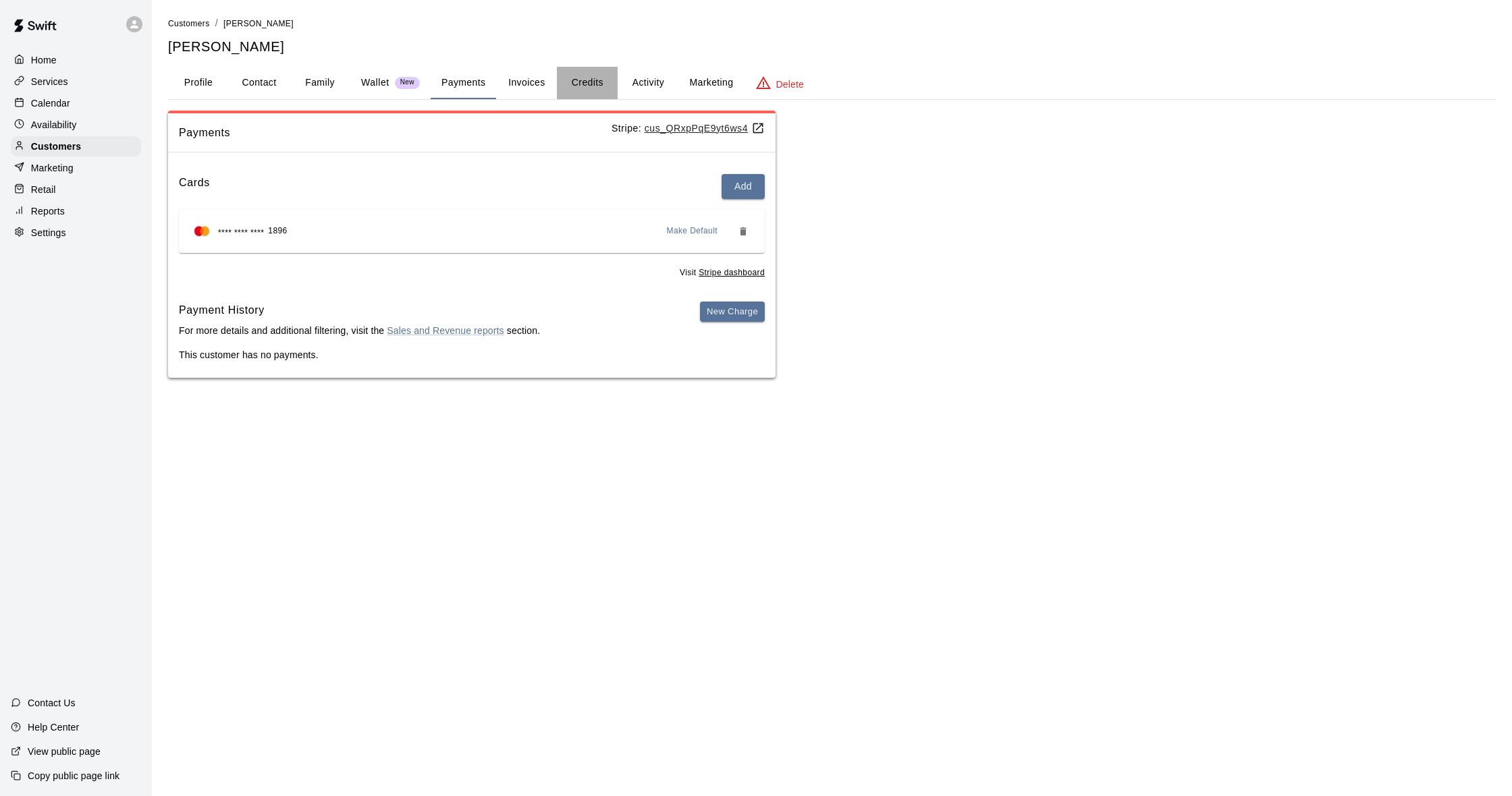
click at [583, 95] on button "Credits" at bounding box center [587, 83] width 61 height 32
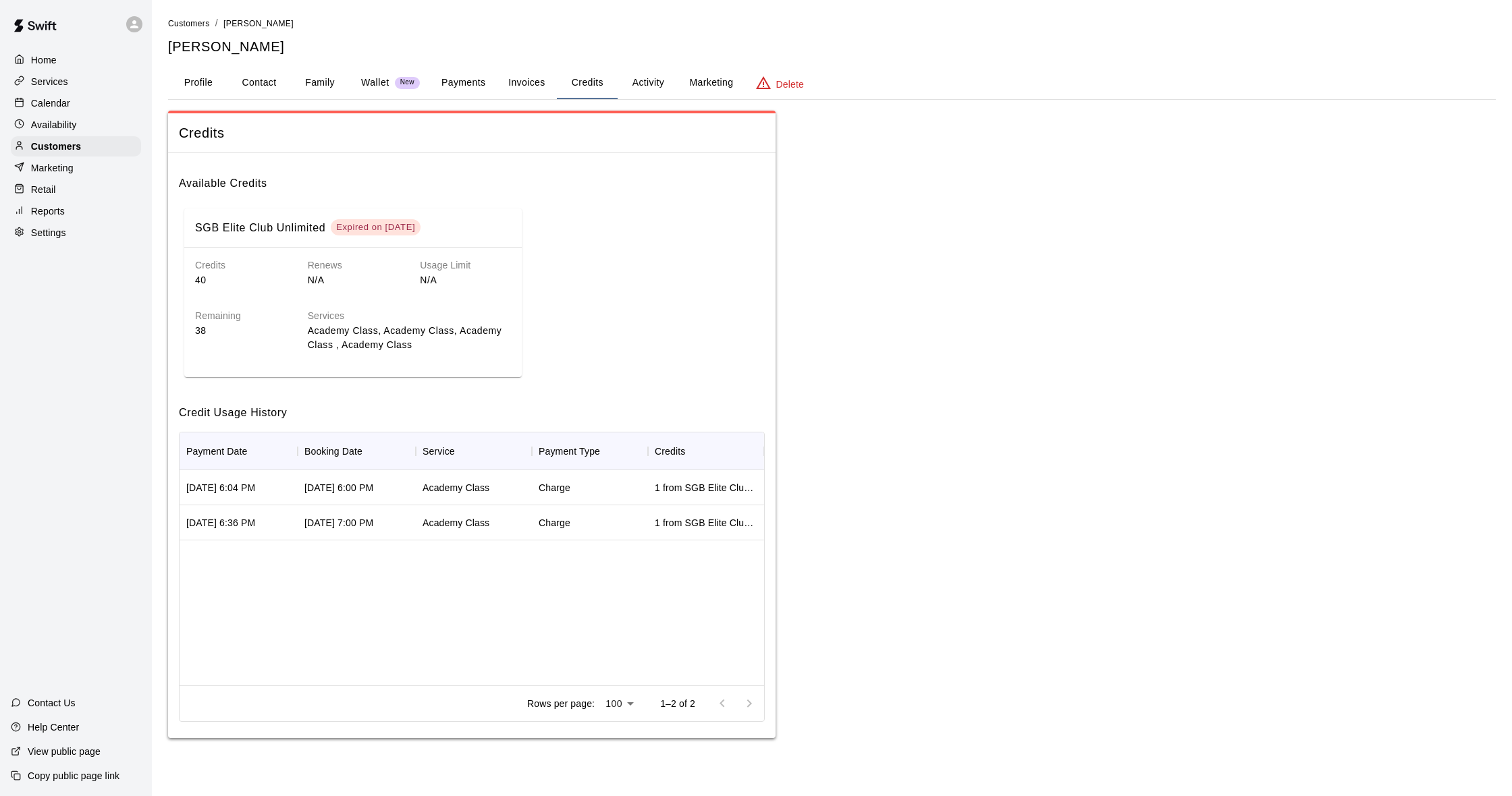
click at [481, 82] on button "Payments" at bounding box center [463, 83] width 66 height 32
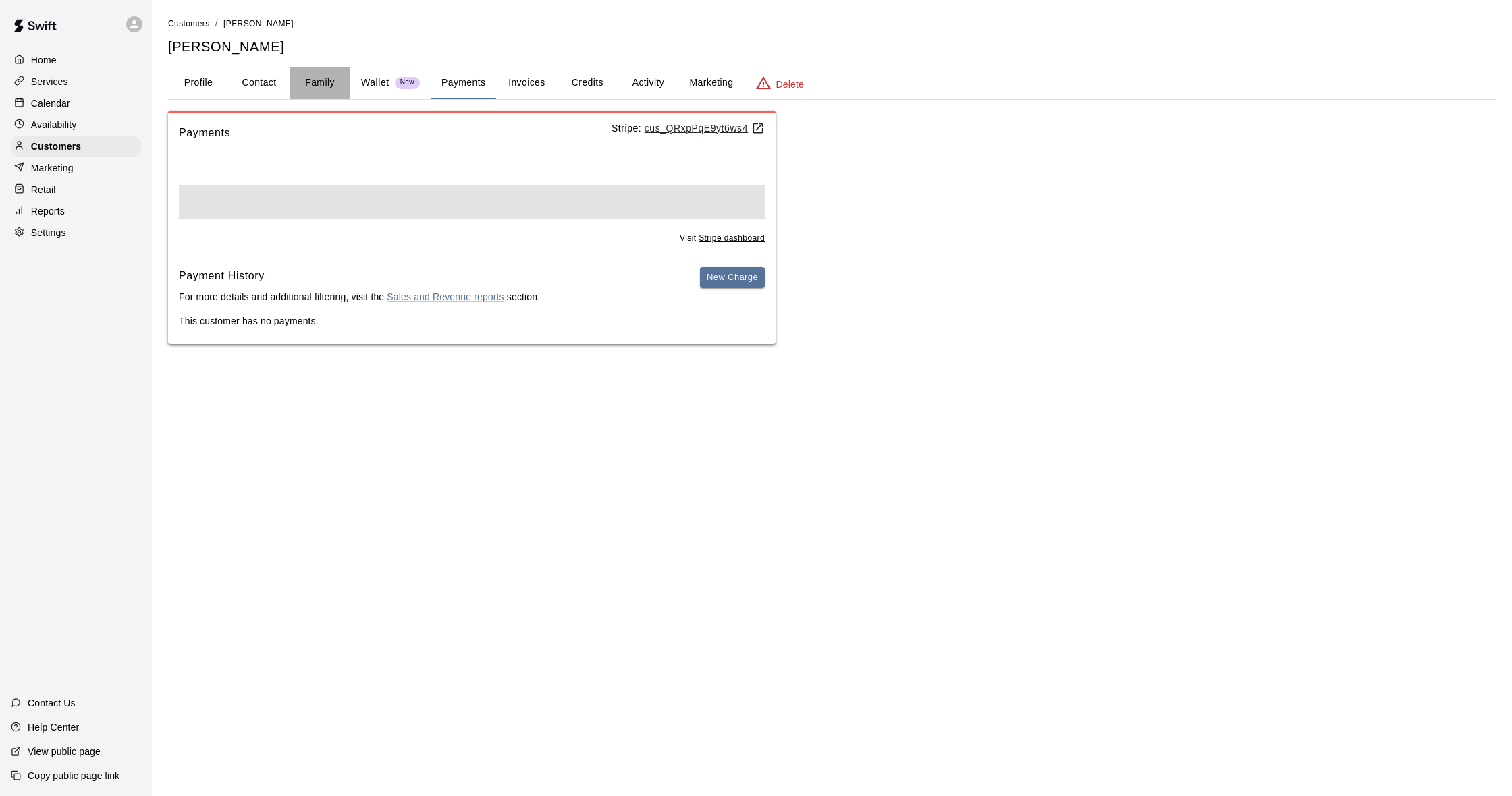
click at [301, 87] on button "Family" at bounding box center [320, 83] width 61 height 32
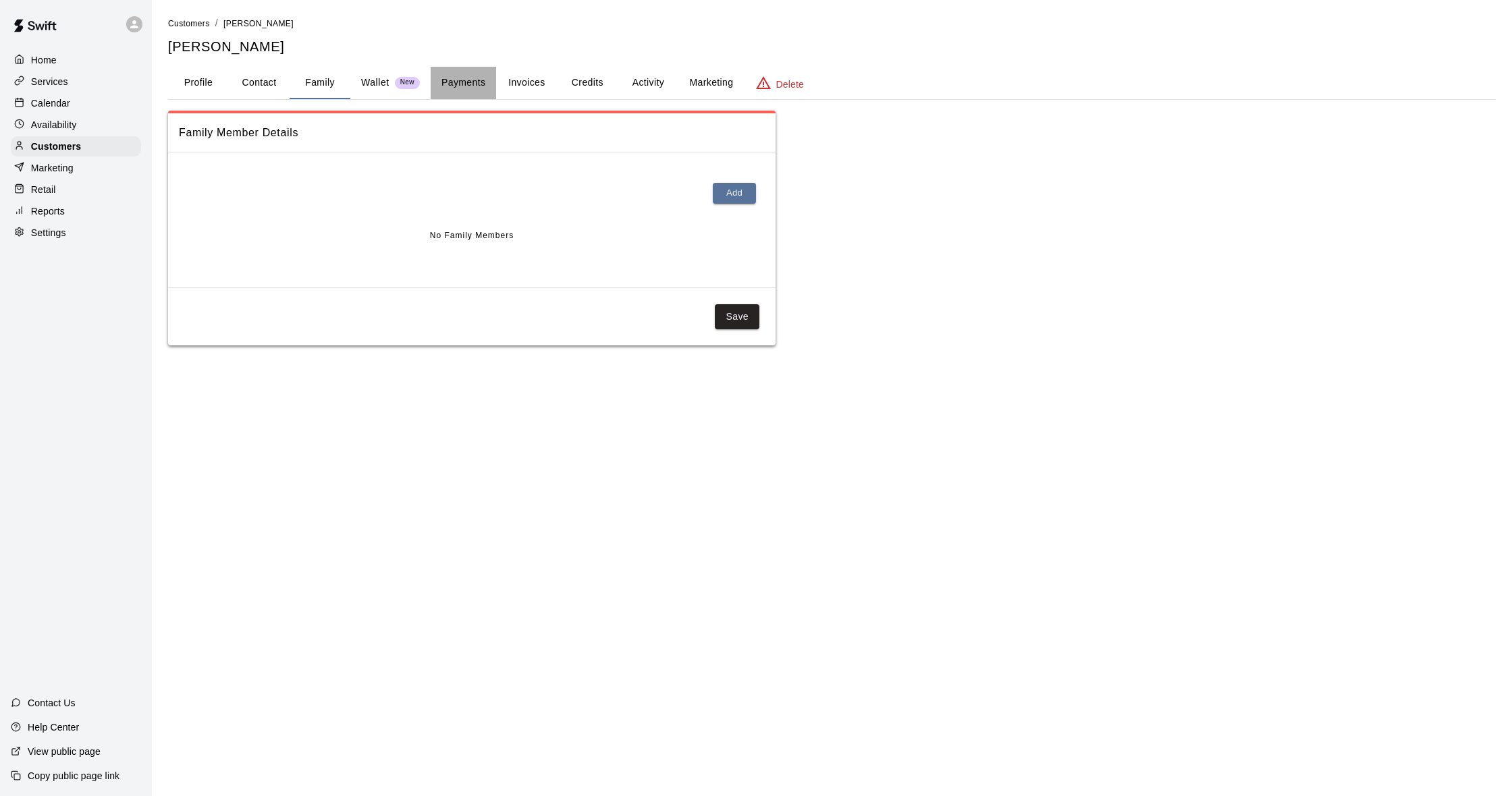
drag, startPoint x: 433, startPoint y: 87, endPoint x: 499, endPoint y: 104, distance: 68.2
click at [434, 87] on button "Payments" at bounding box center [463, 83] width 66 height 32
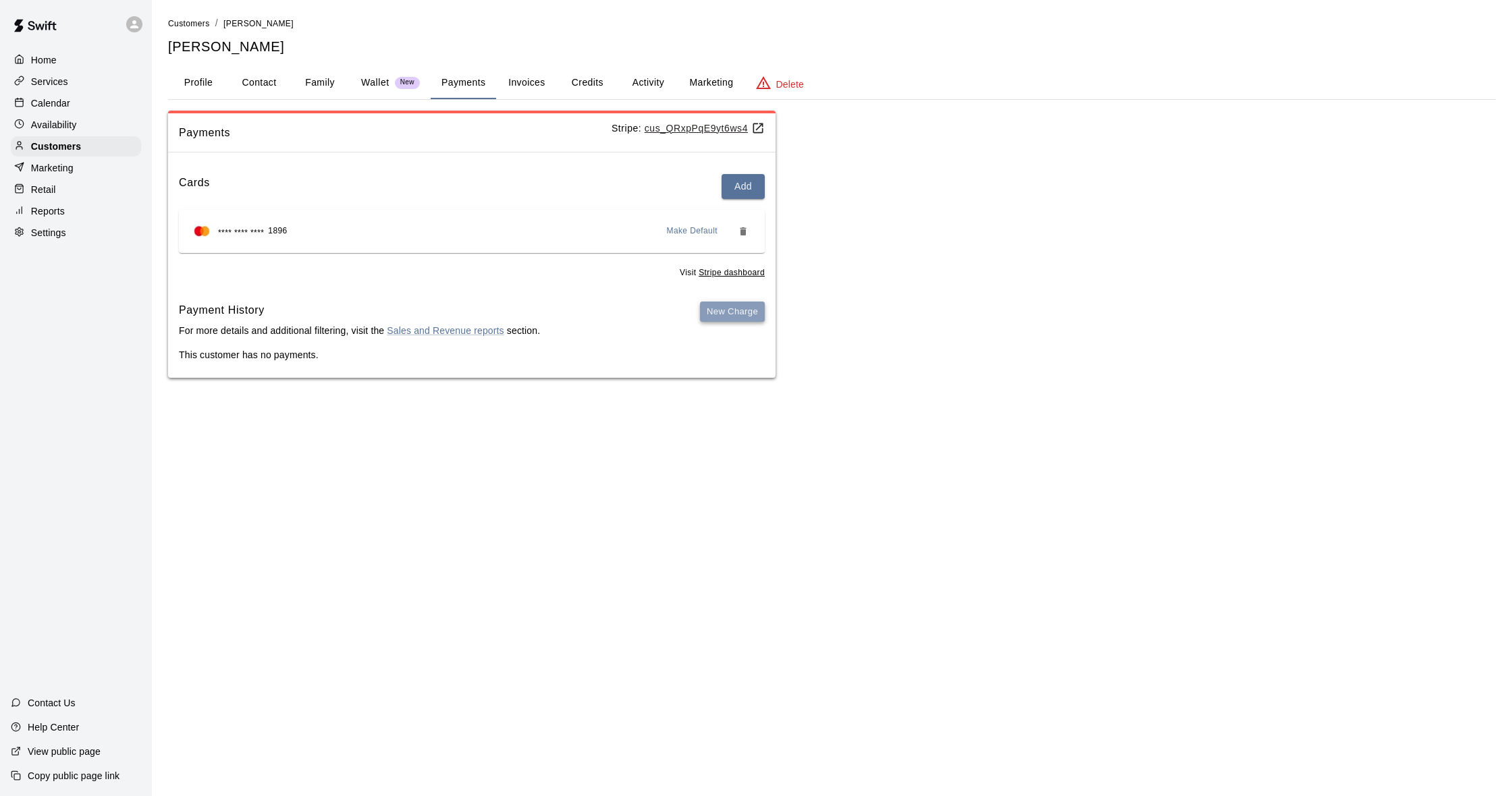
click at [729, 310] on button "New Charge" at bounding box center [733, 312] width 65 height 21
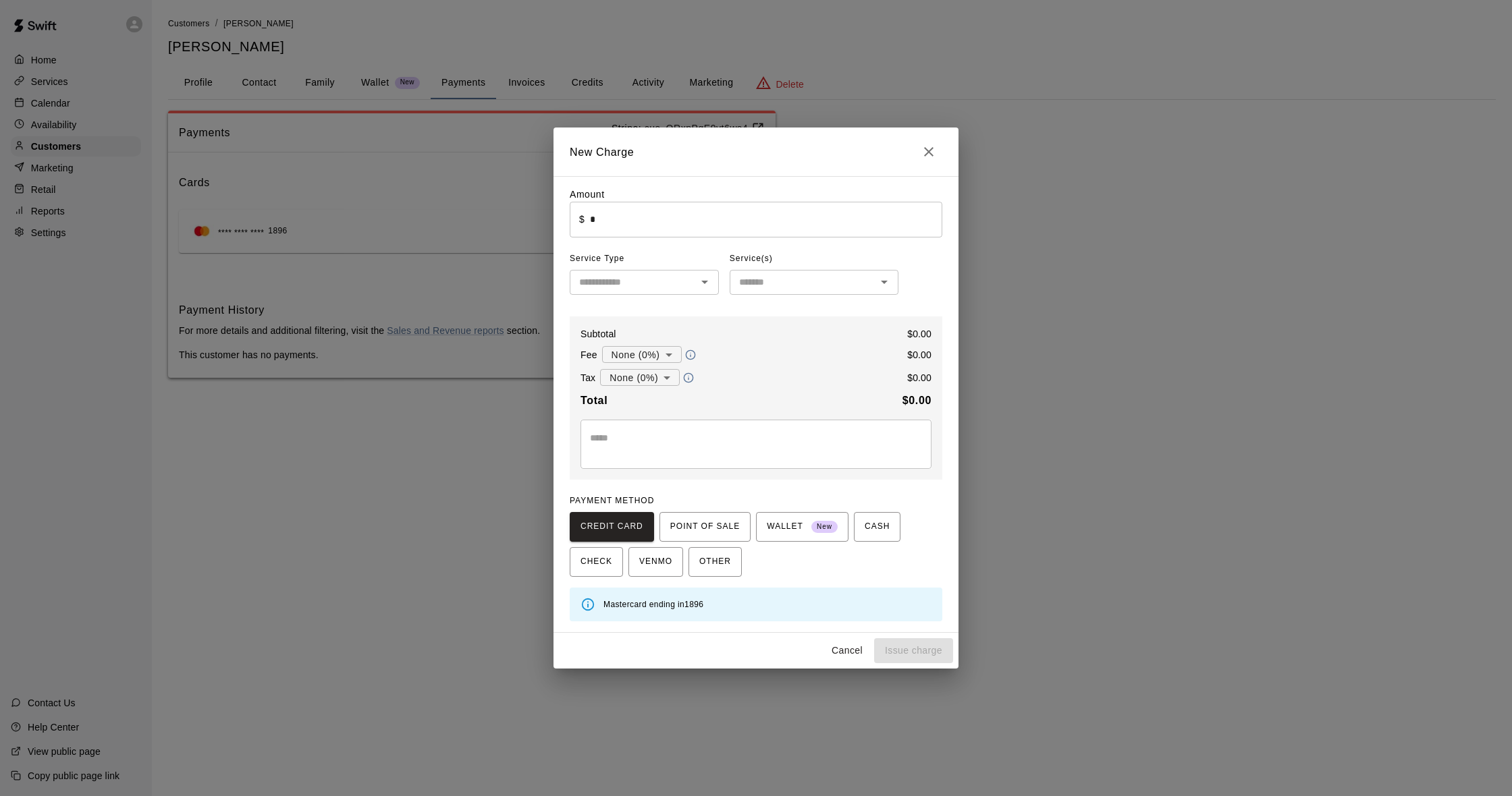
click at [697, 289] on icon "Open" at bounding box center [704, 282] width 16 height 16
click at [665, 354] on li "Camps" at bounding box center [644, 355] width 149 height 22
type input "*****"
click at [689, 287] on icon "Clear" at bounding box center [687, 282] width 14 height 14
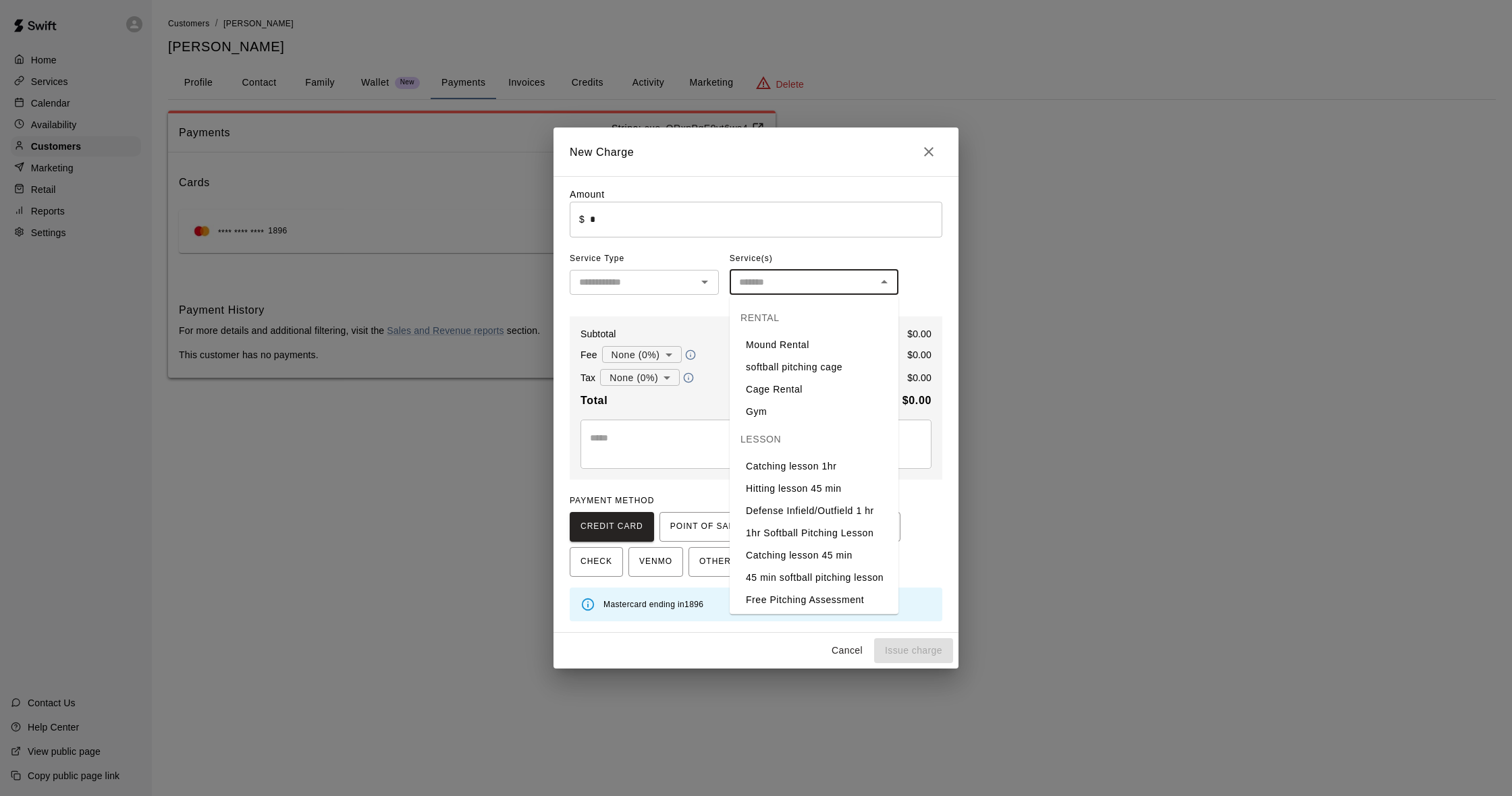
click at [830, 289] on input "text" at bounding box center [803, 282] width 139 height 17
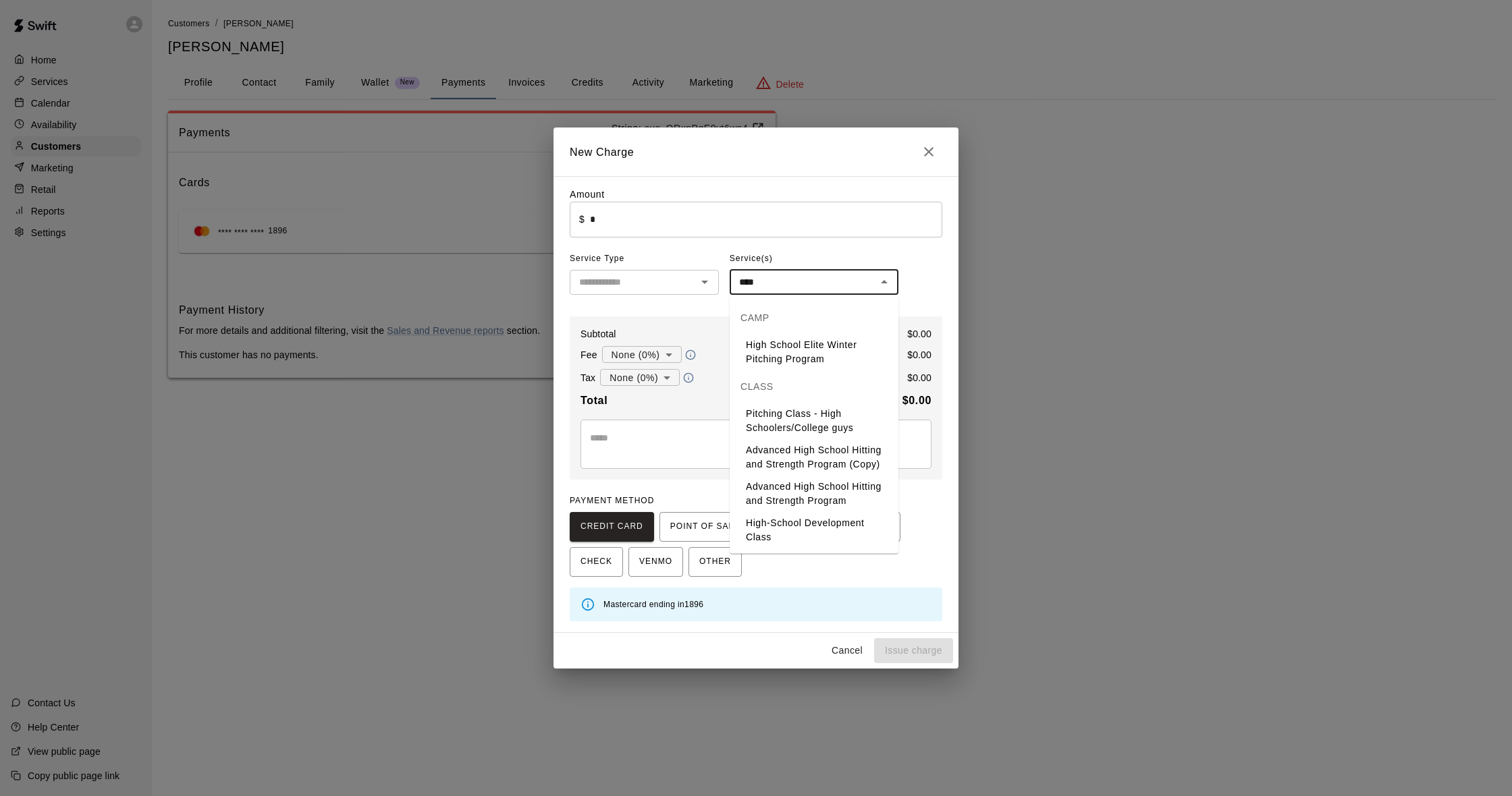
click at [855, 470] on li "Advanced High School Hitting and Strength Program (Copy)" at bounding box center [814, 458] width 169 height 36
type input "**********"
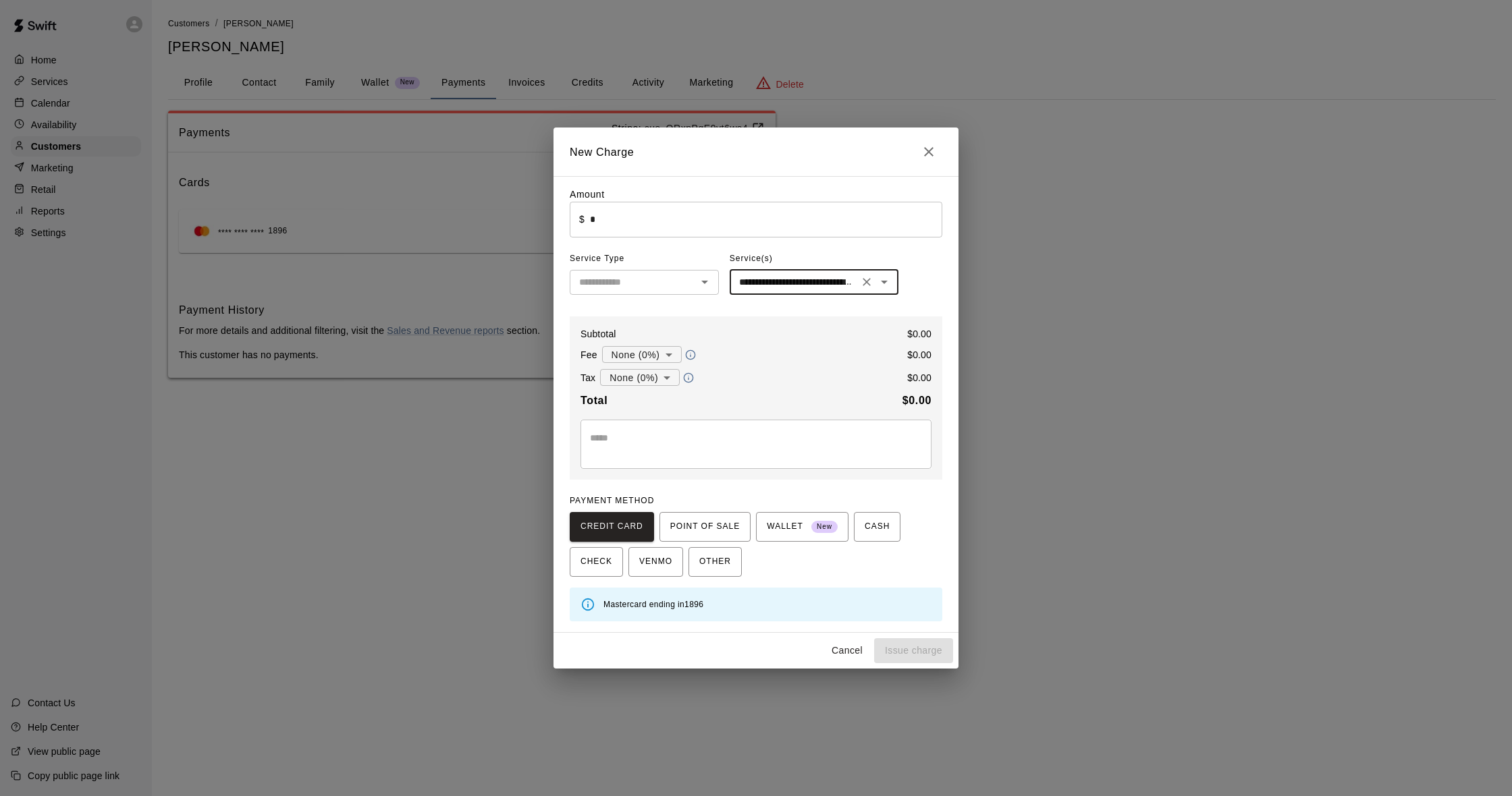
click at [803, 458] on textarea at bounding box center [756, 445] width 332 height 27
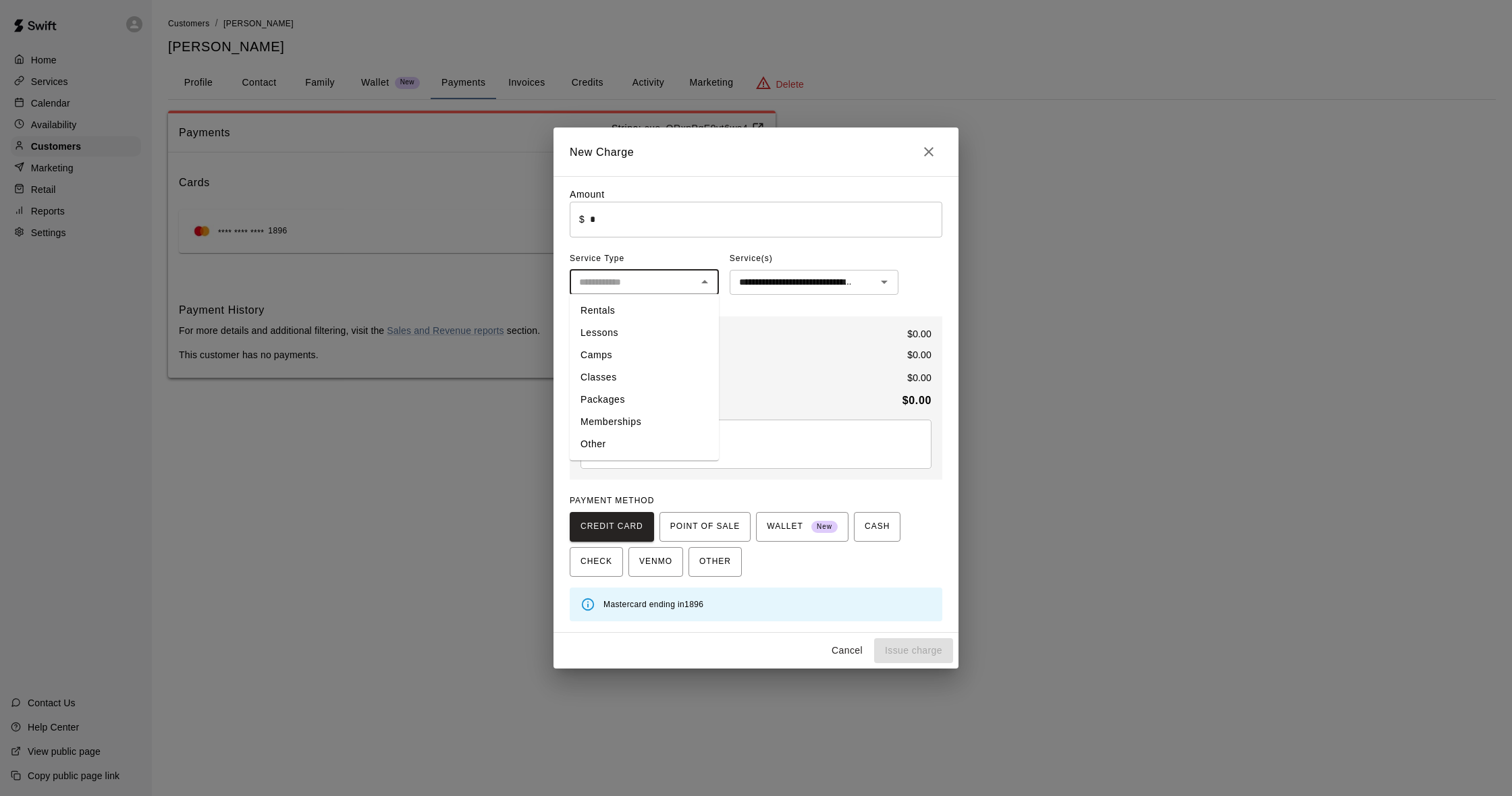
click at [673, 280] on input "text" at bounding box center [633, 282] width 119 height 17
click at [833, 310] on div "**********" at bounding box center [756, 404] width 372 height 434
click at [932, 165] on button "Close" at bounding box center [928, 152] width 27 height 27
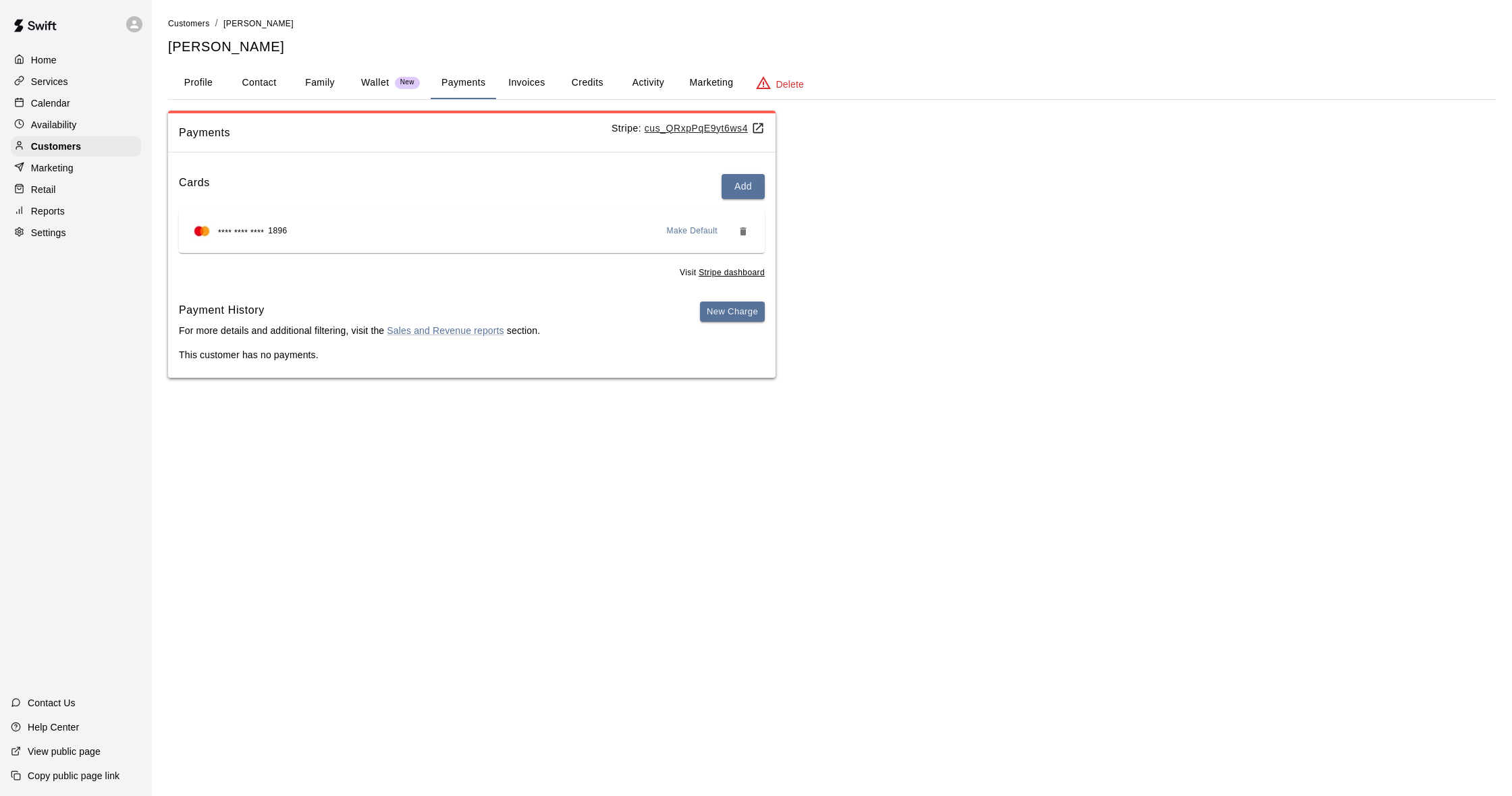
click at [536, 79] on button "Invoices" at bounding box center [526, 83] width 61 height 32
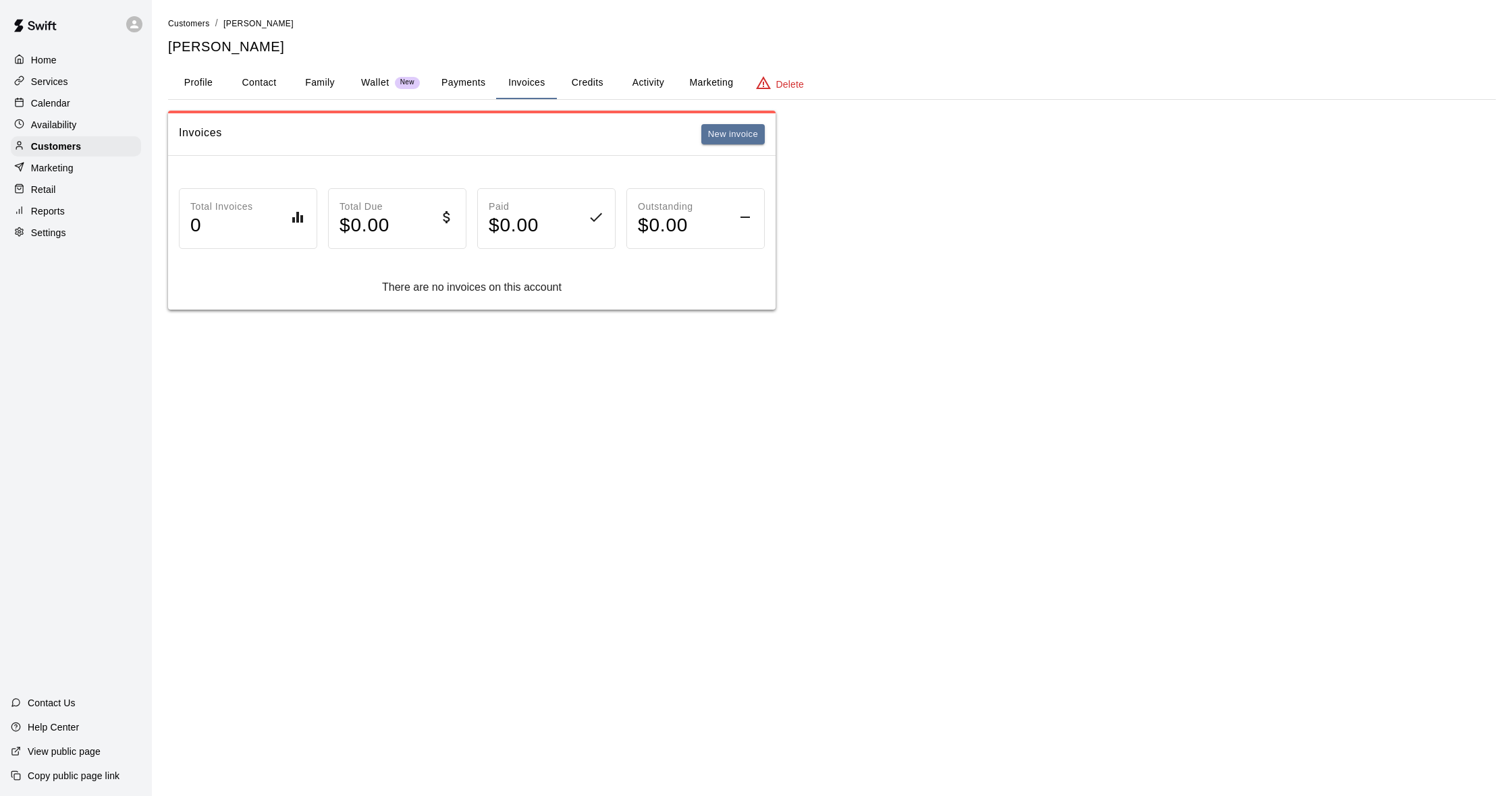
click at [580, 78] on button "Credits" at bounding box center [587, 83] width 61 height 32
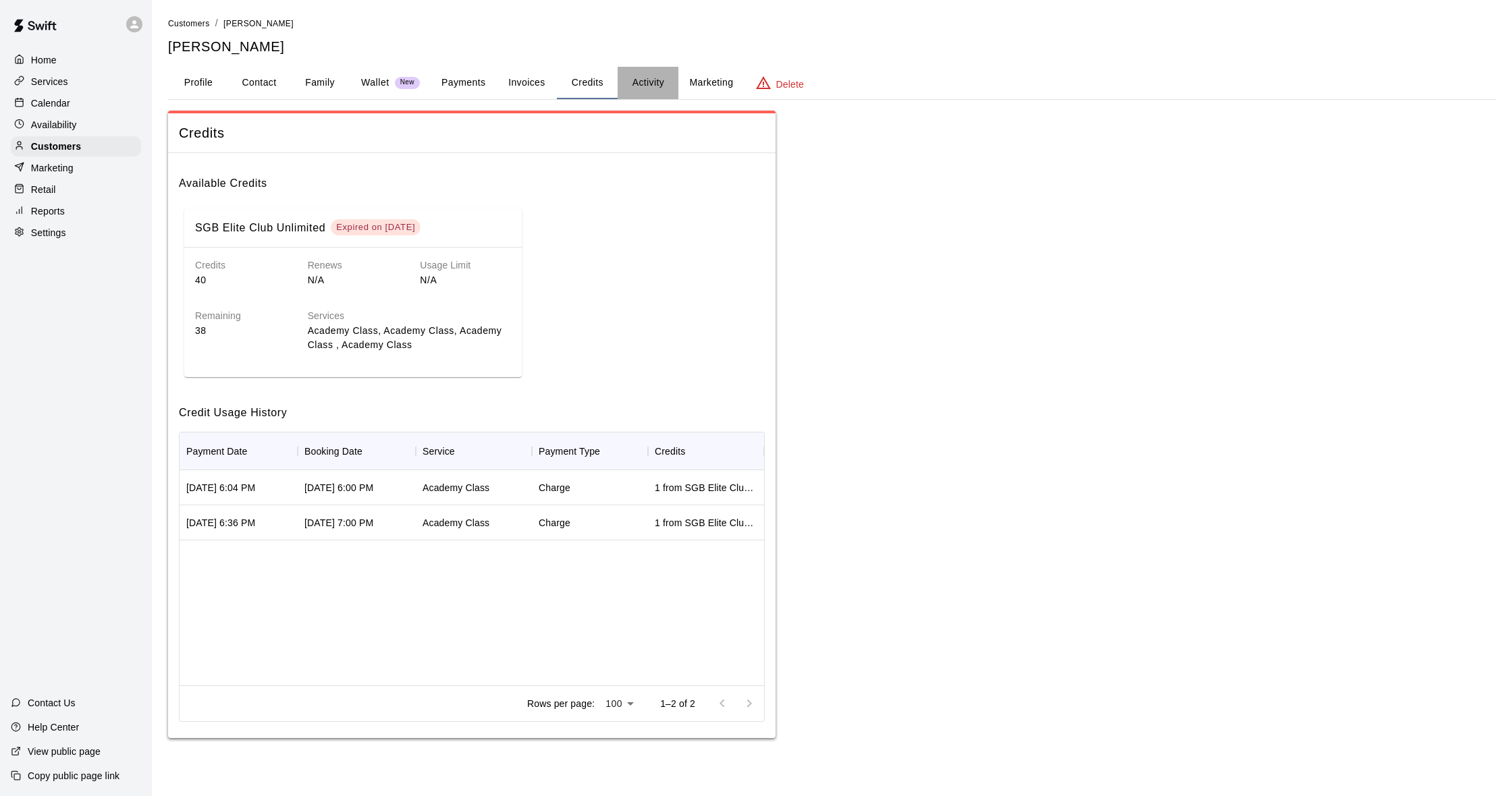
click at [655, 85] on button "Activity" at bounding box center [648, 83] width 61 height 32
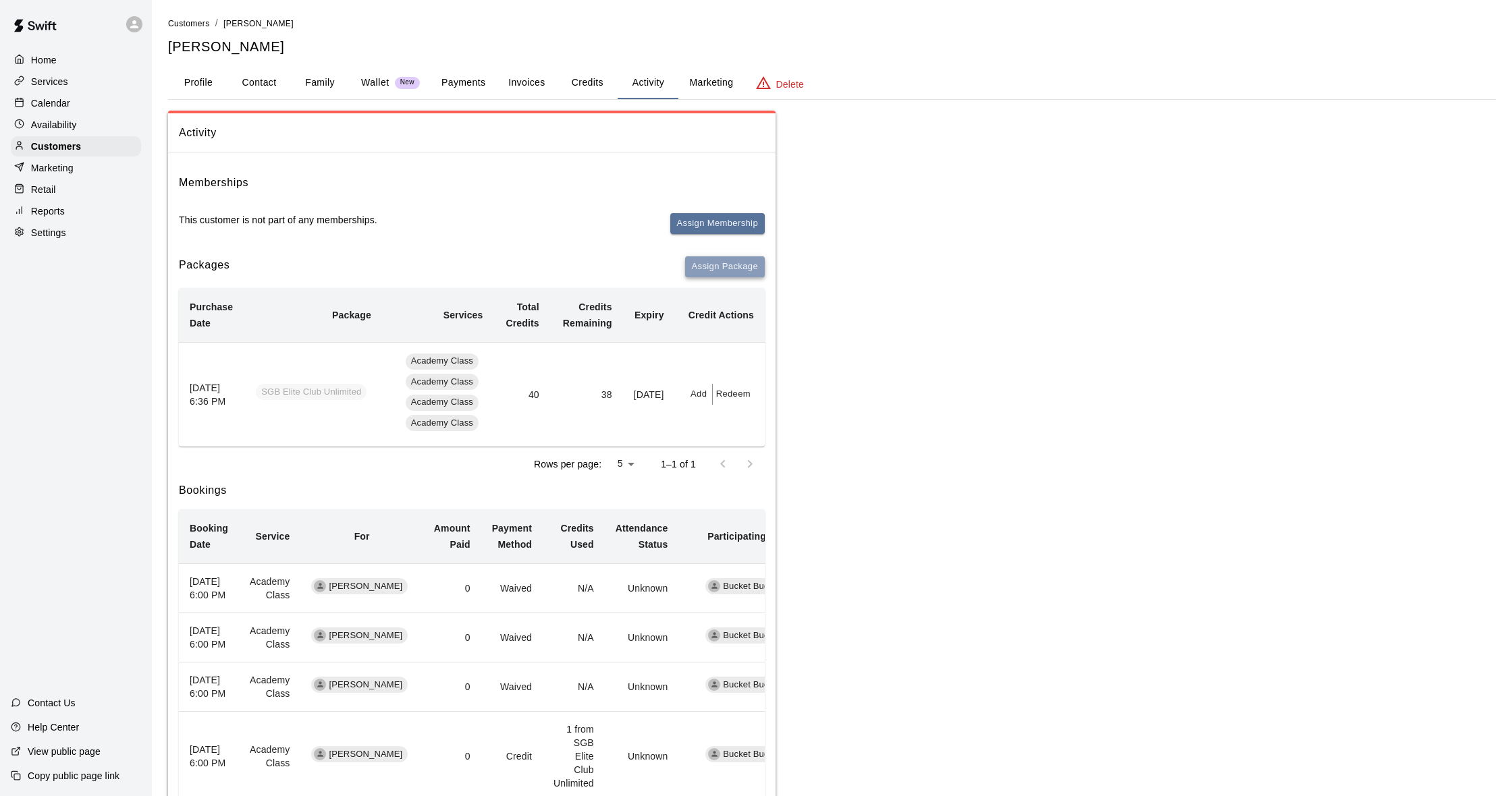
click at [702, 265] on button "Assign Package" at bounding box center [725, 266] width 79 height 21
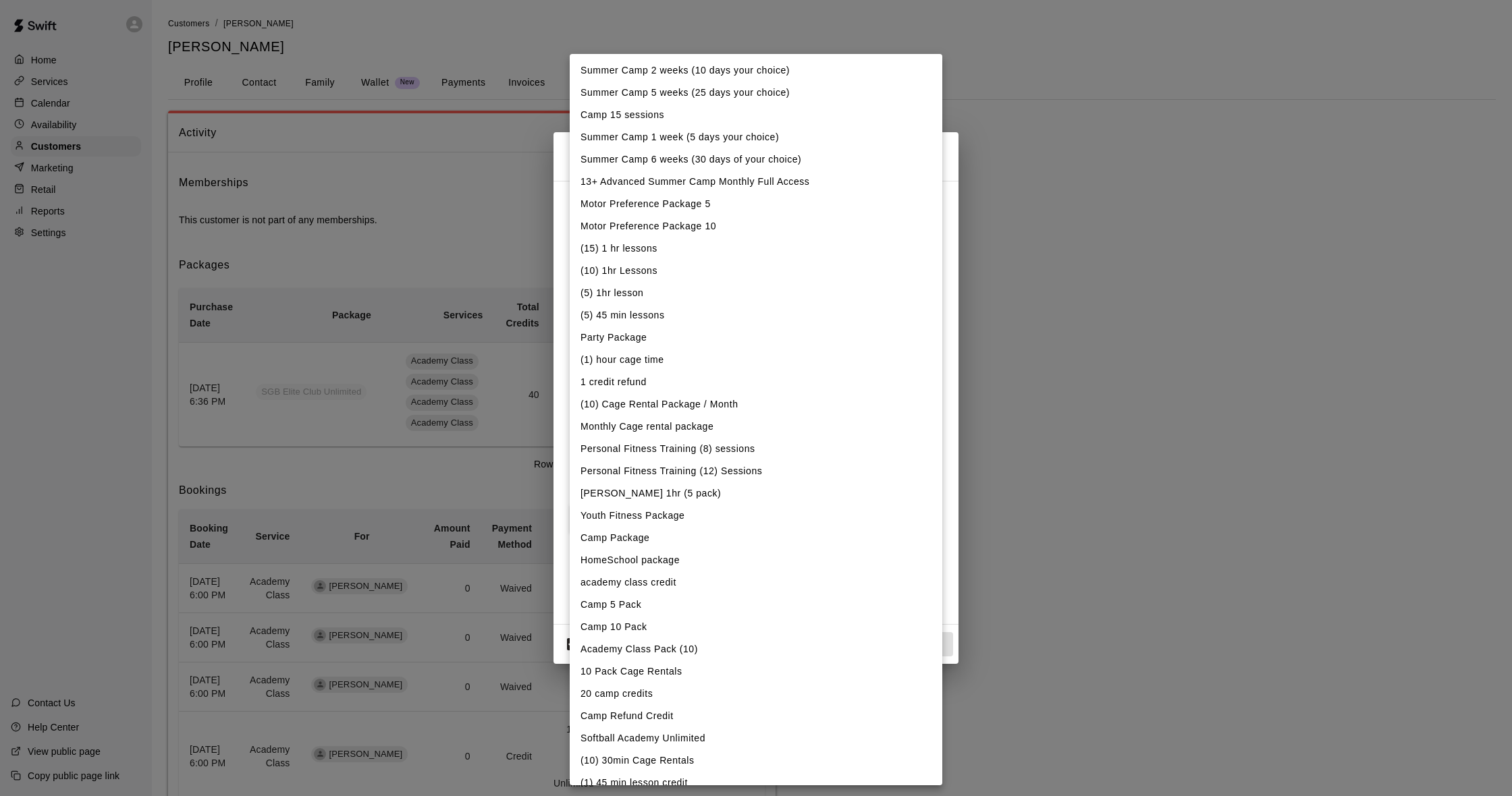
click at [845, 229] on body "Home Services Calendar Availability Customers Marketing Retail Reports Settings…" at bounding box center [756, 603] width 1512 height 1207
click at [478, 268] on div at bounding box center [756, 398] width 1512 height 796
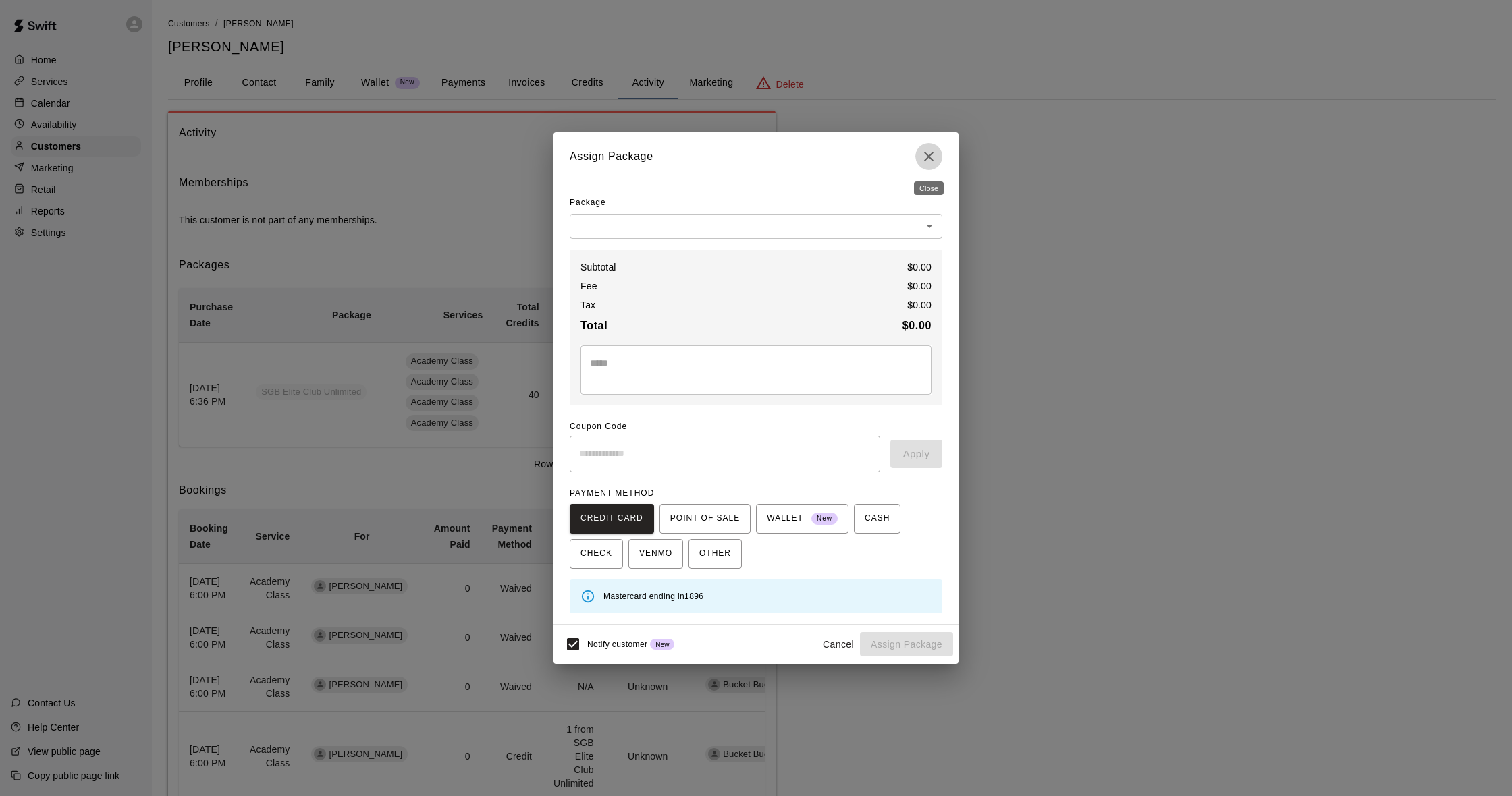
click at [934, 164] on icon "Close" at bounding box center [929, 157] width 16 height 16
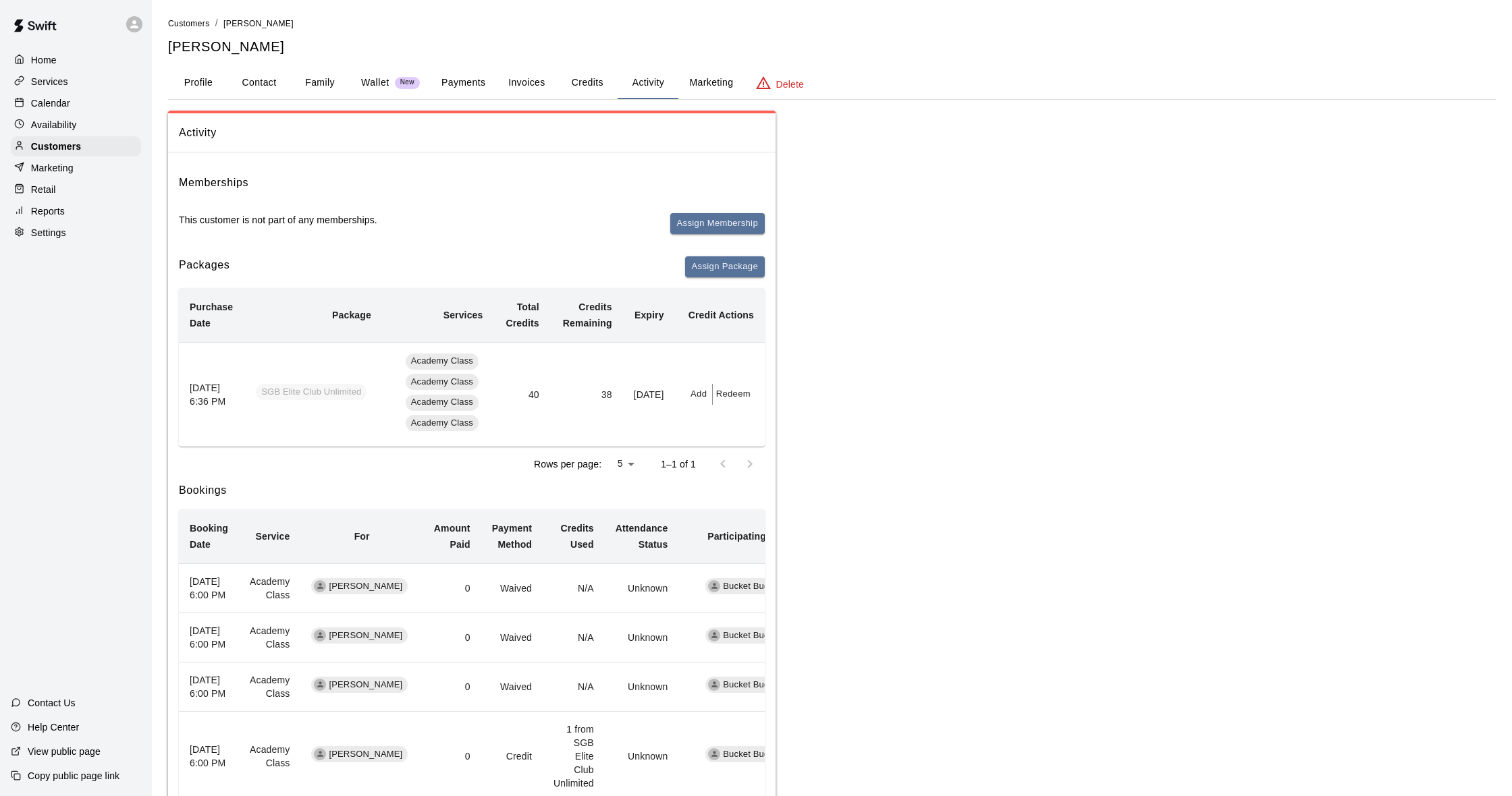
click at [45, 105] on p "Calendar" at bounding box center [51, 103] width 39 height 14
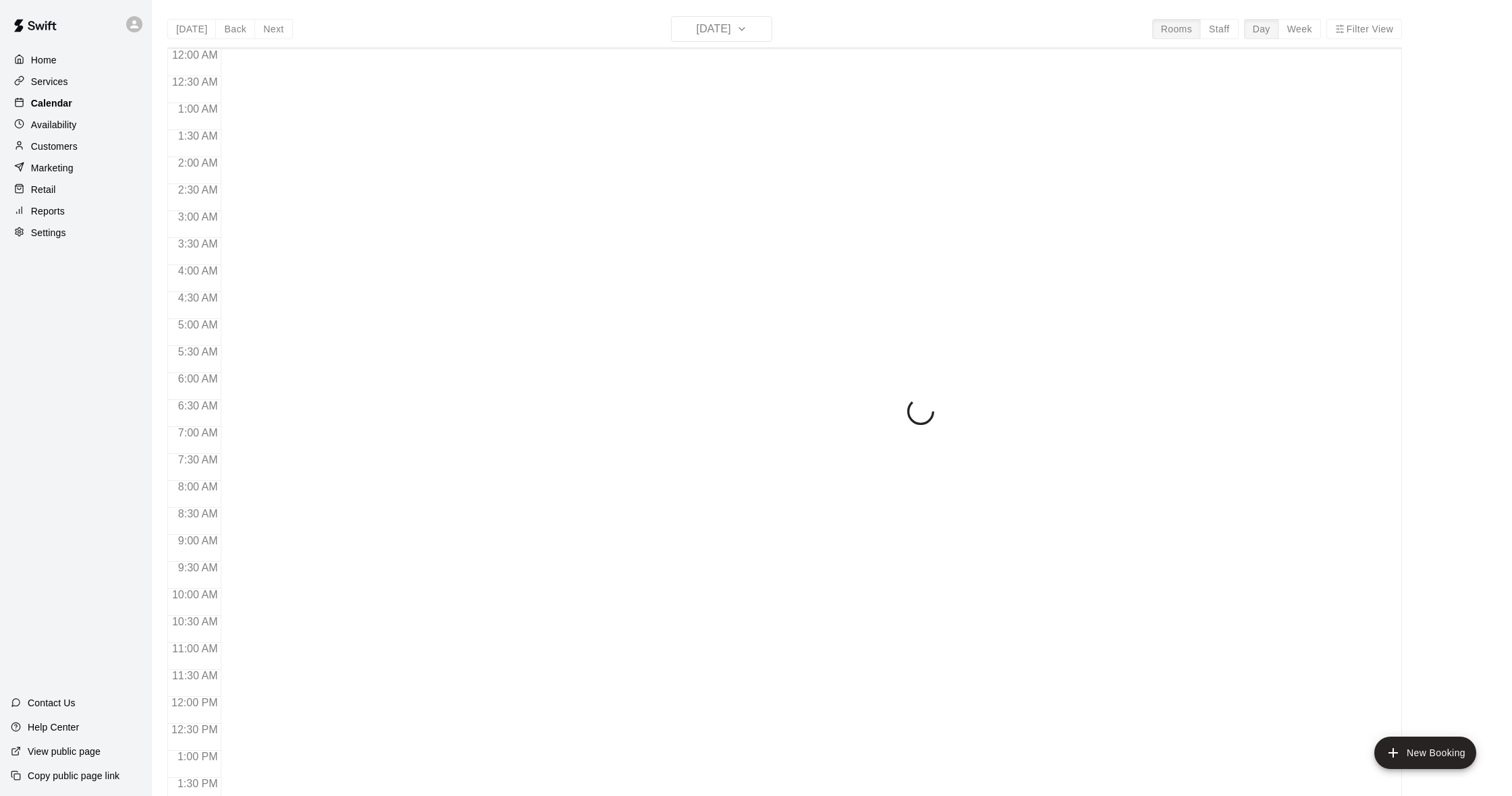
scroll to position [534, 0]
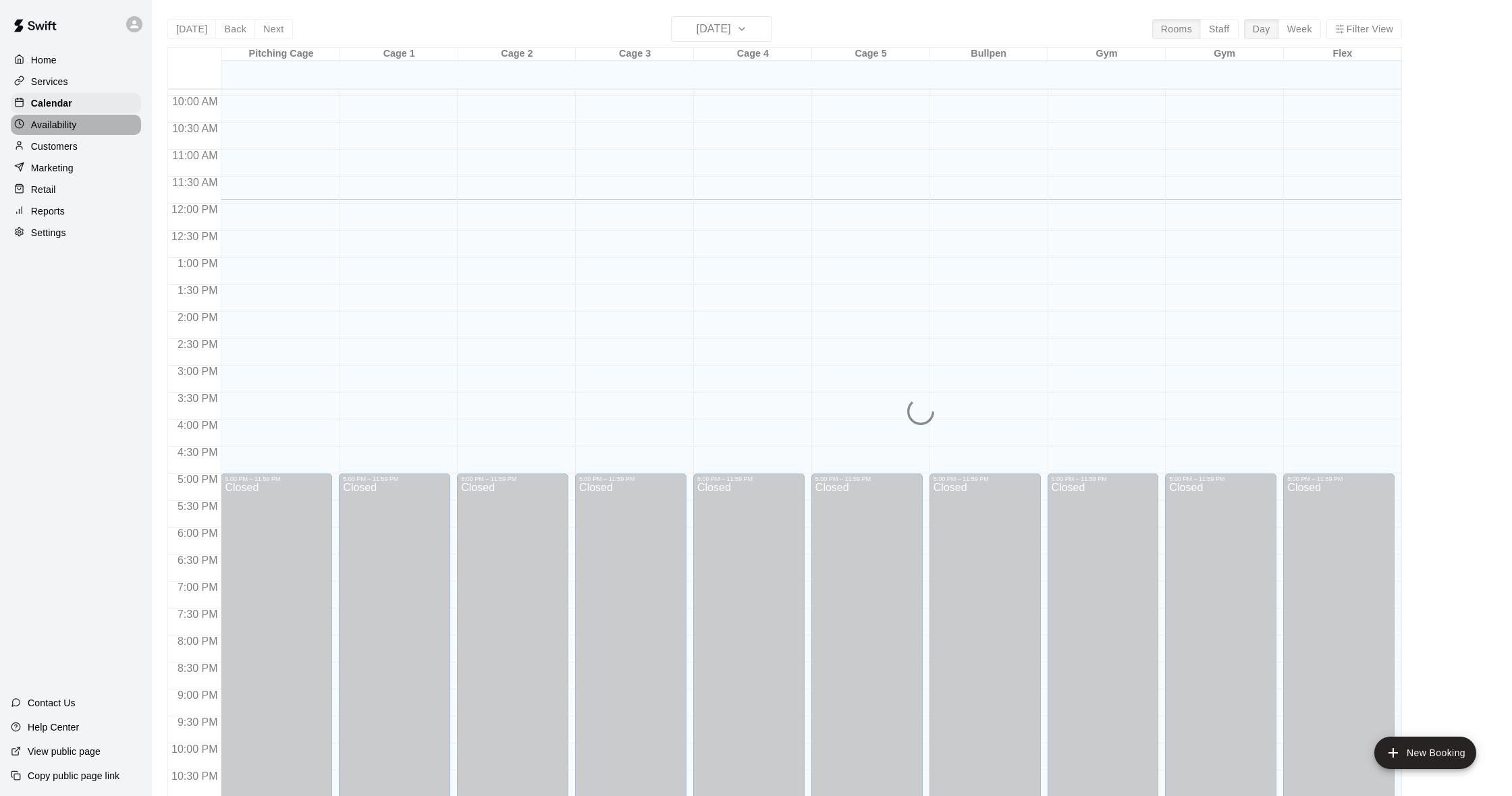
click at [53, 129] on p "Availability" at bounding box center [54, 125] width 46 height 14
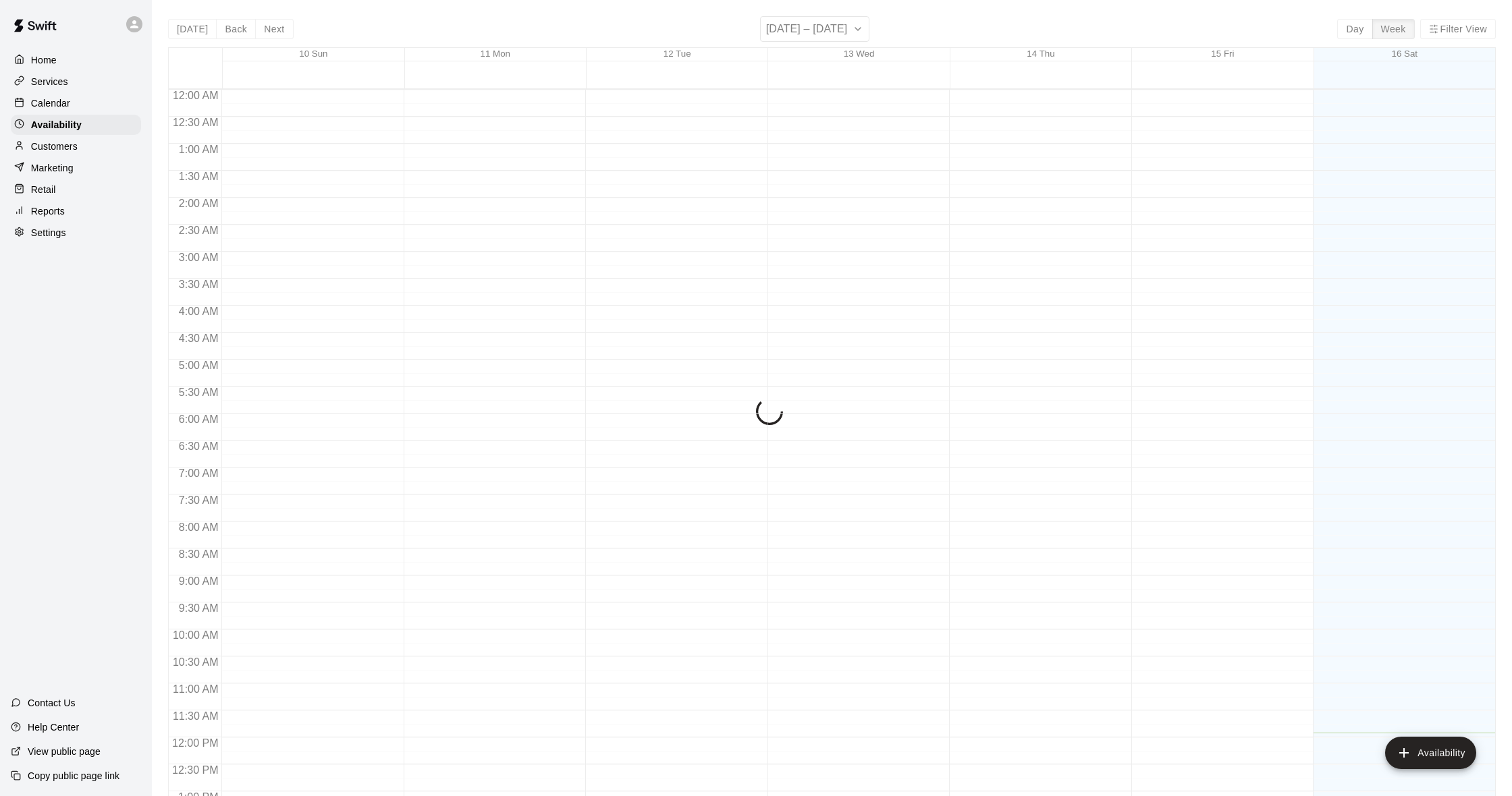
scroll to position [574, 0]
click at [57, 82] on p "Services" at bounding box center [49, 82] width 37 height 14
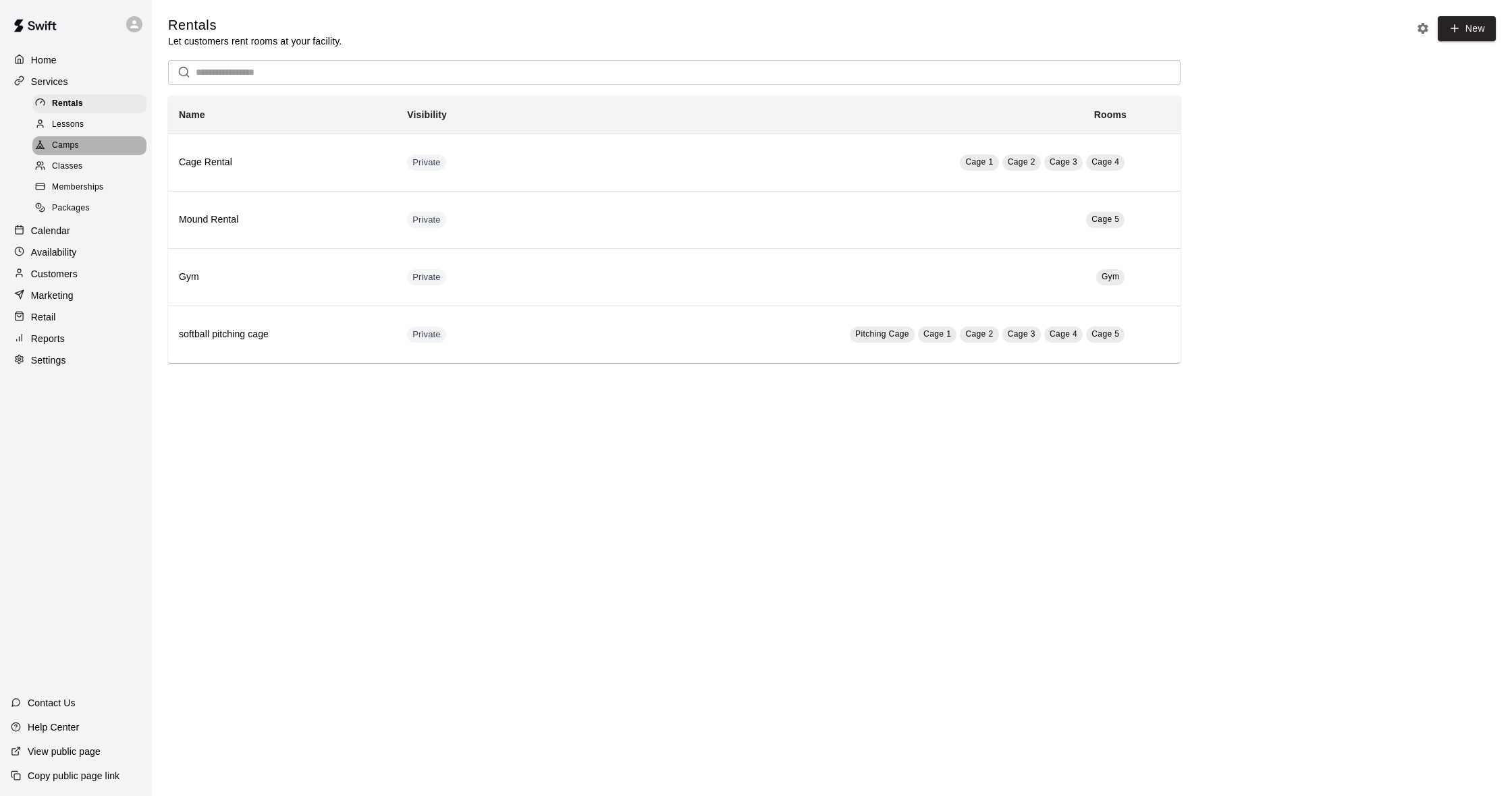
click at [87, 140] on div "Camps" at bounding box center [89, 146] width 114 height 19
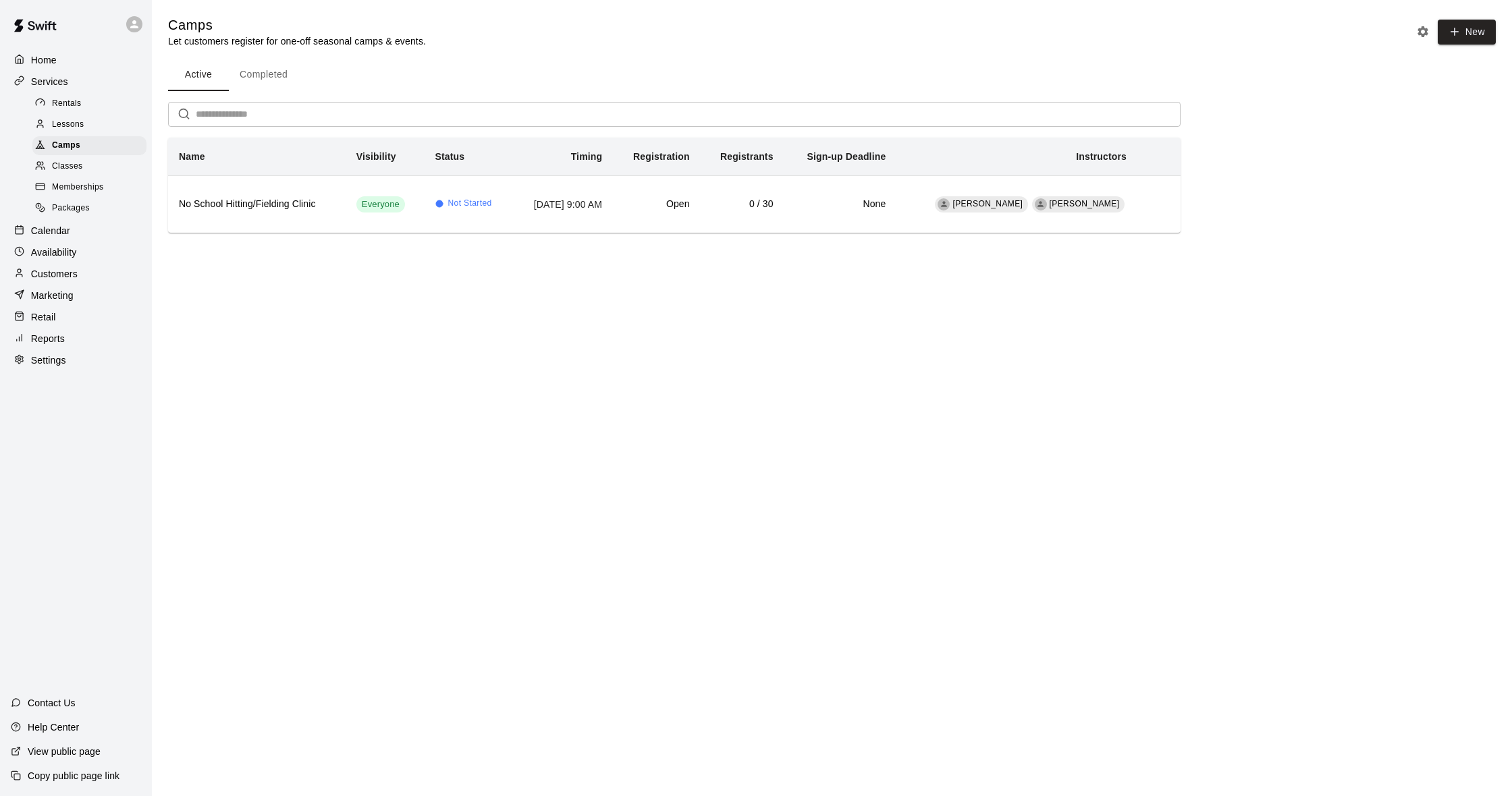
click at [91, 127] on div "Lessons" at bounding box center [89, 125] width 114 height 19
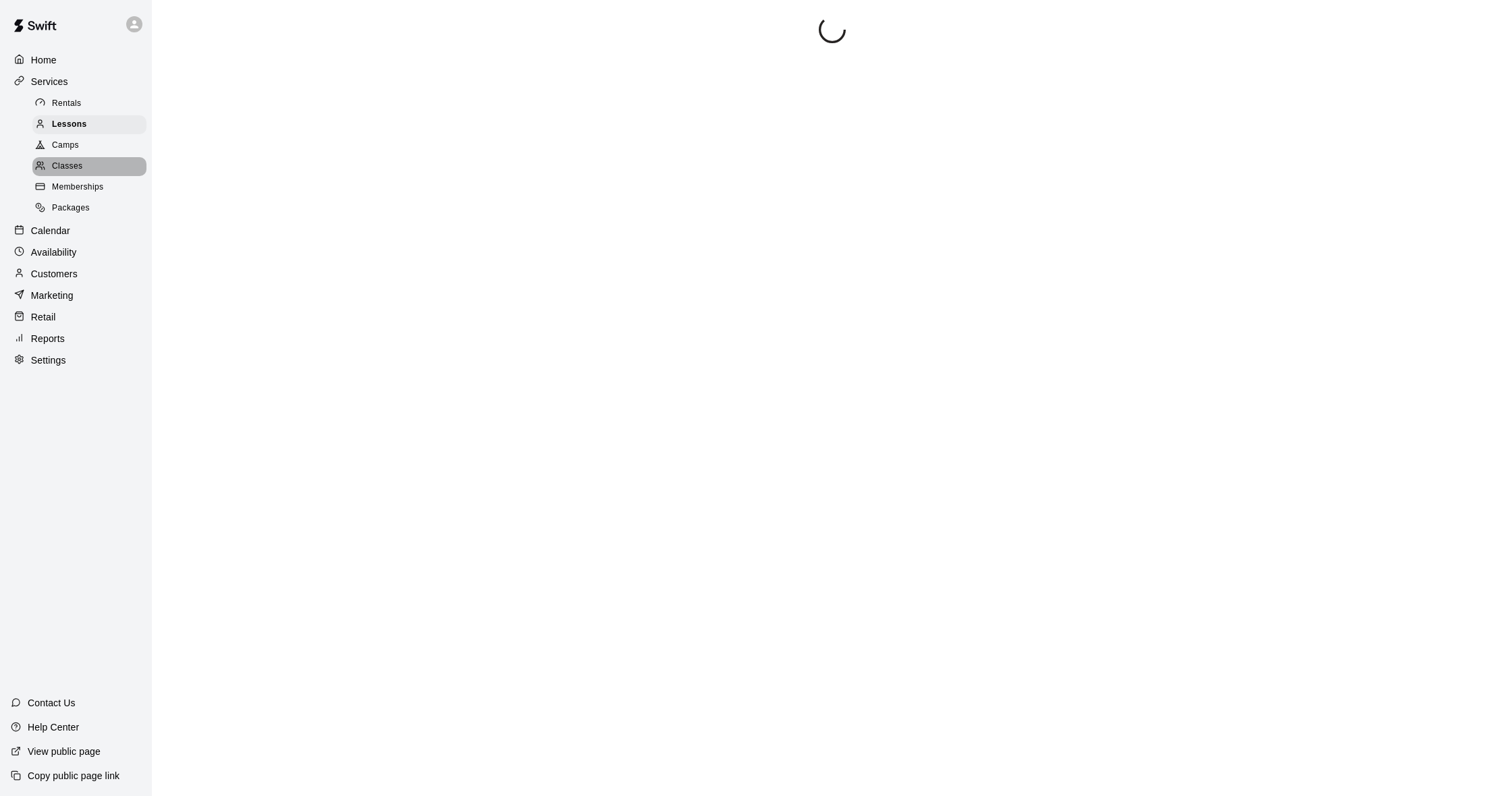
click at [99, 164] on div "Classes" at bounding box center [89, 167] width 114 height 19
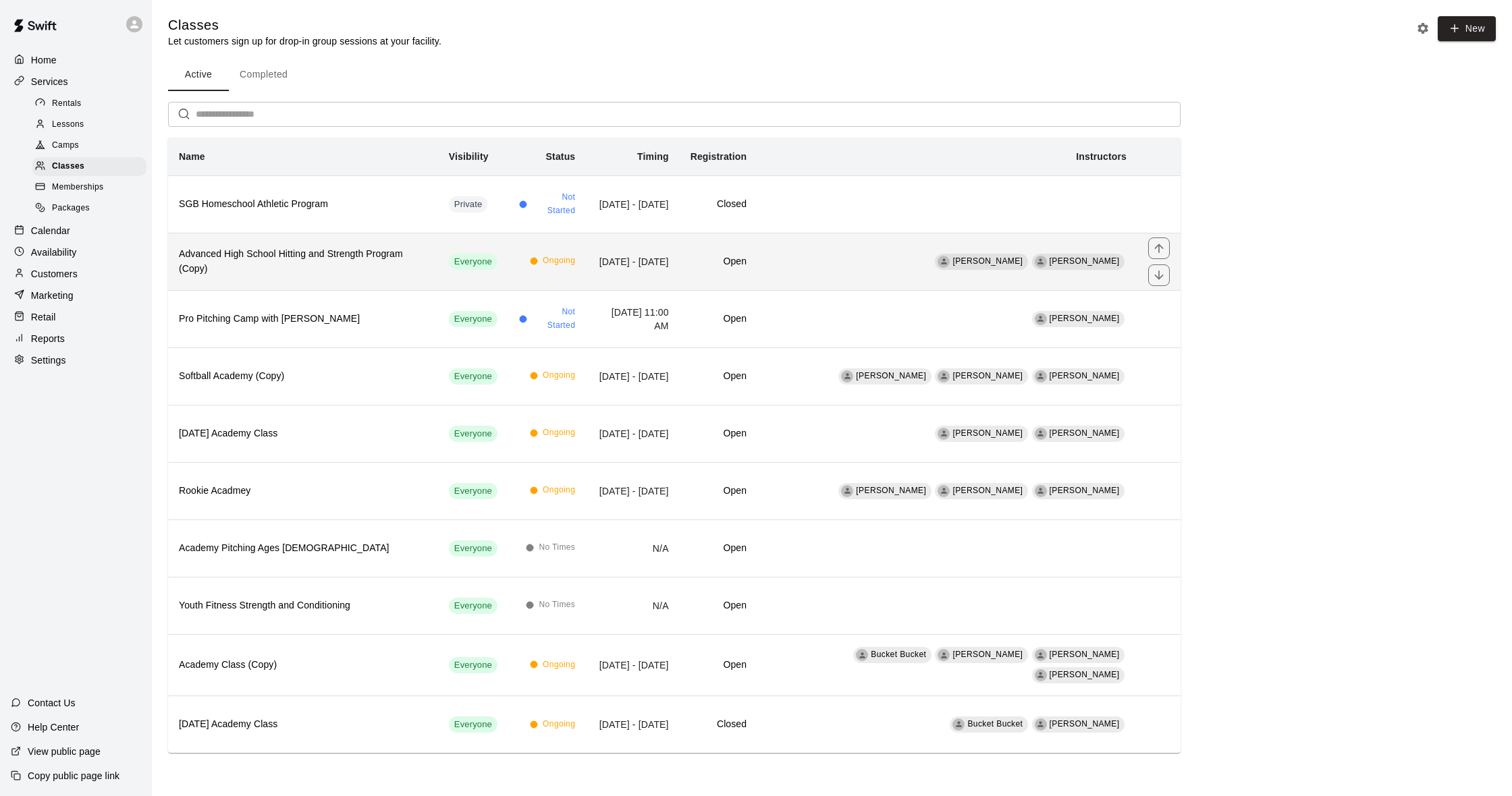
click at [380, 266] on h6 "Advanced High School Hitting and Strength Program (Copy)" at bounding box center [303, 261] width 248 height 30
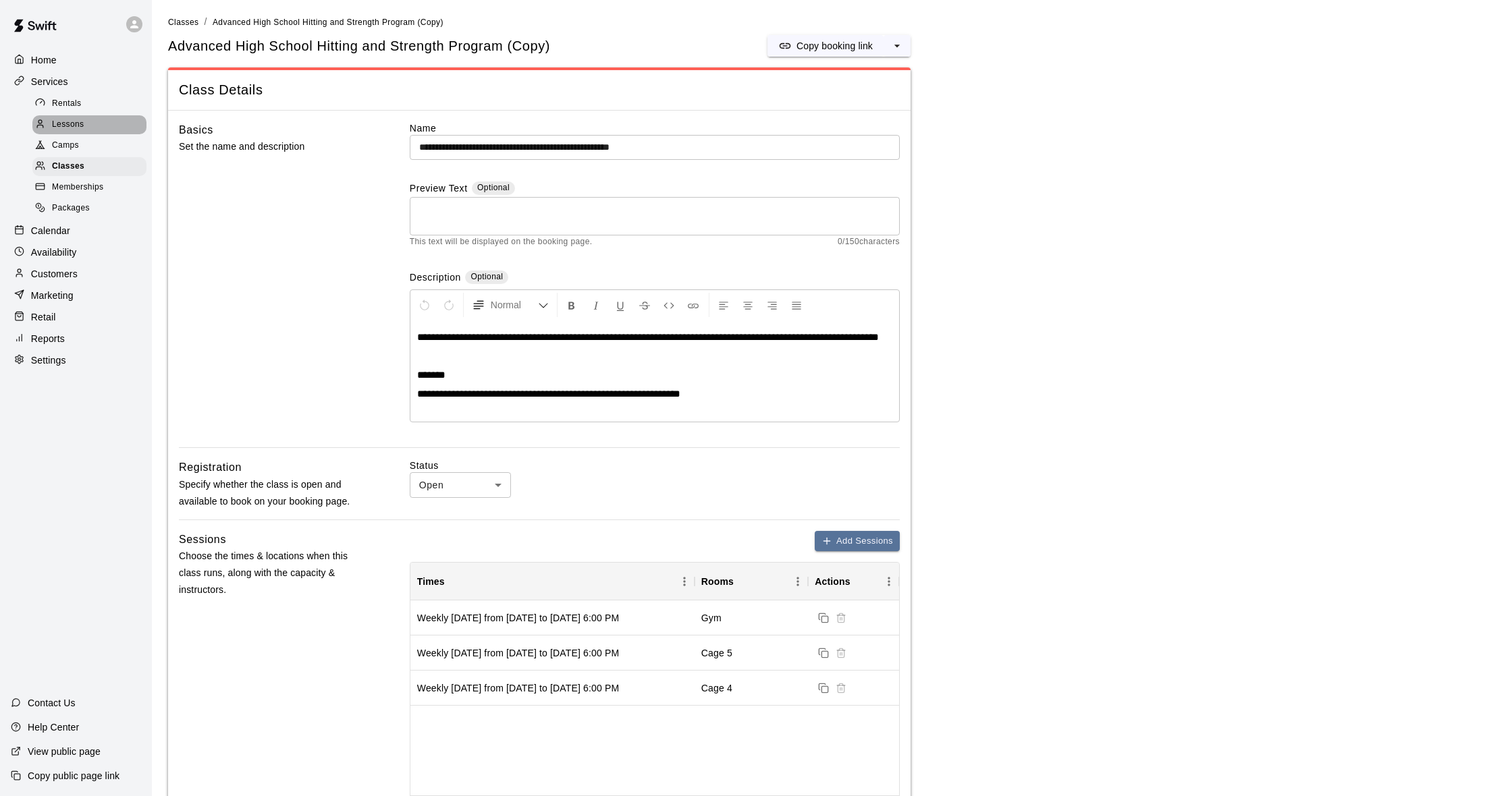
click at [80, 130] on span "Lessons" at bounding box center [68, 125] width 32 height 14
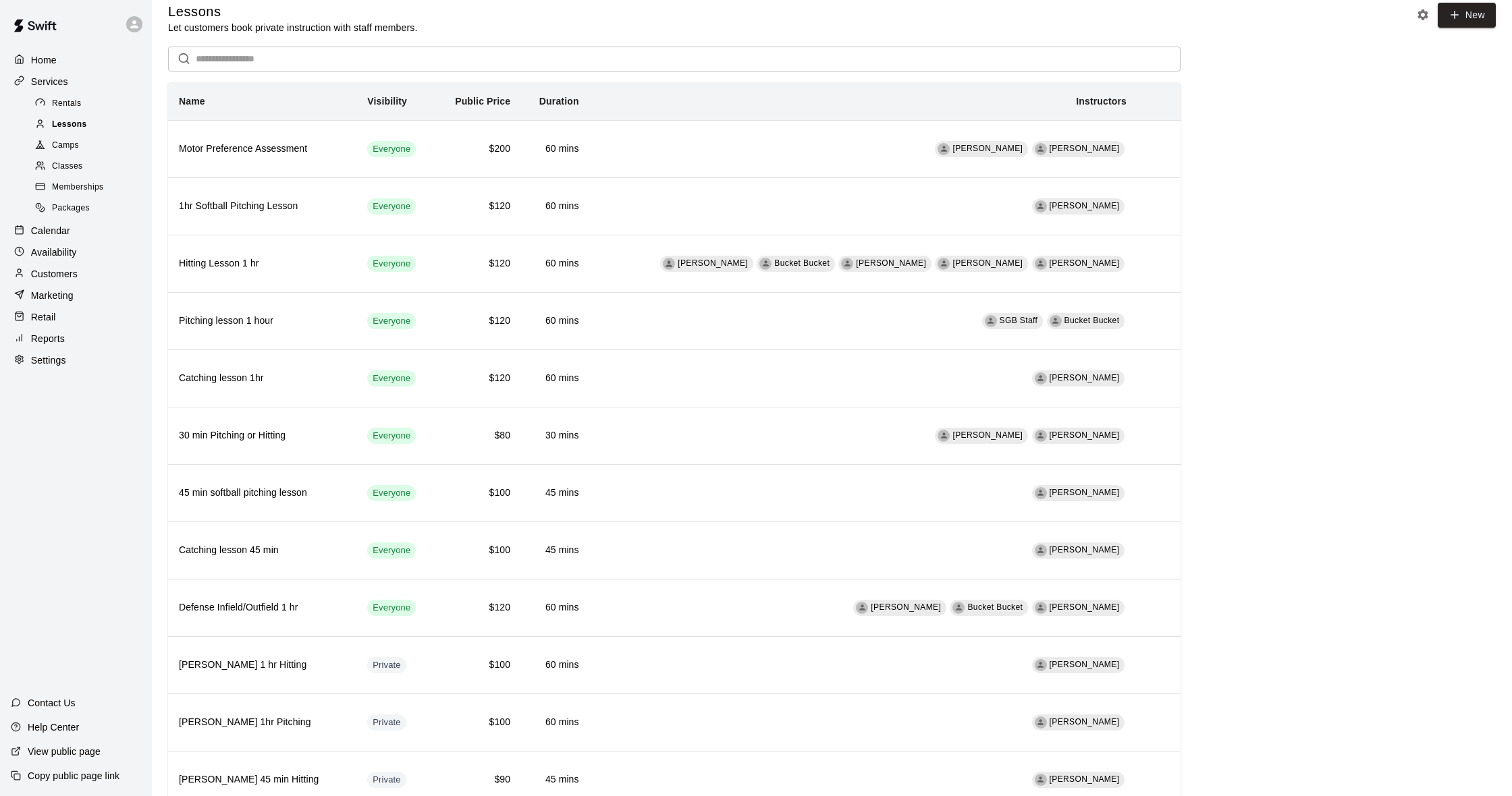
scroll to position [18, 0]
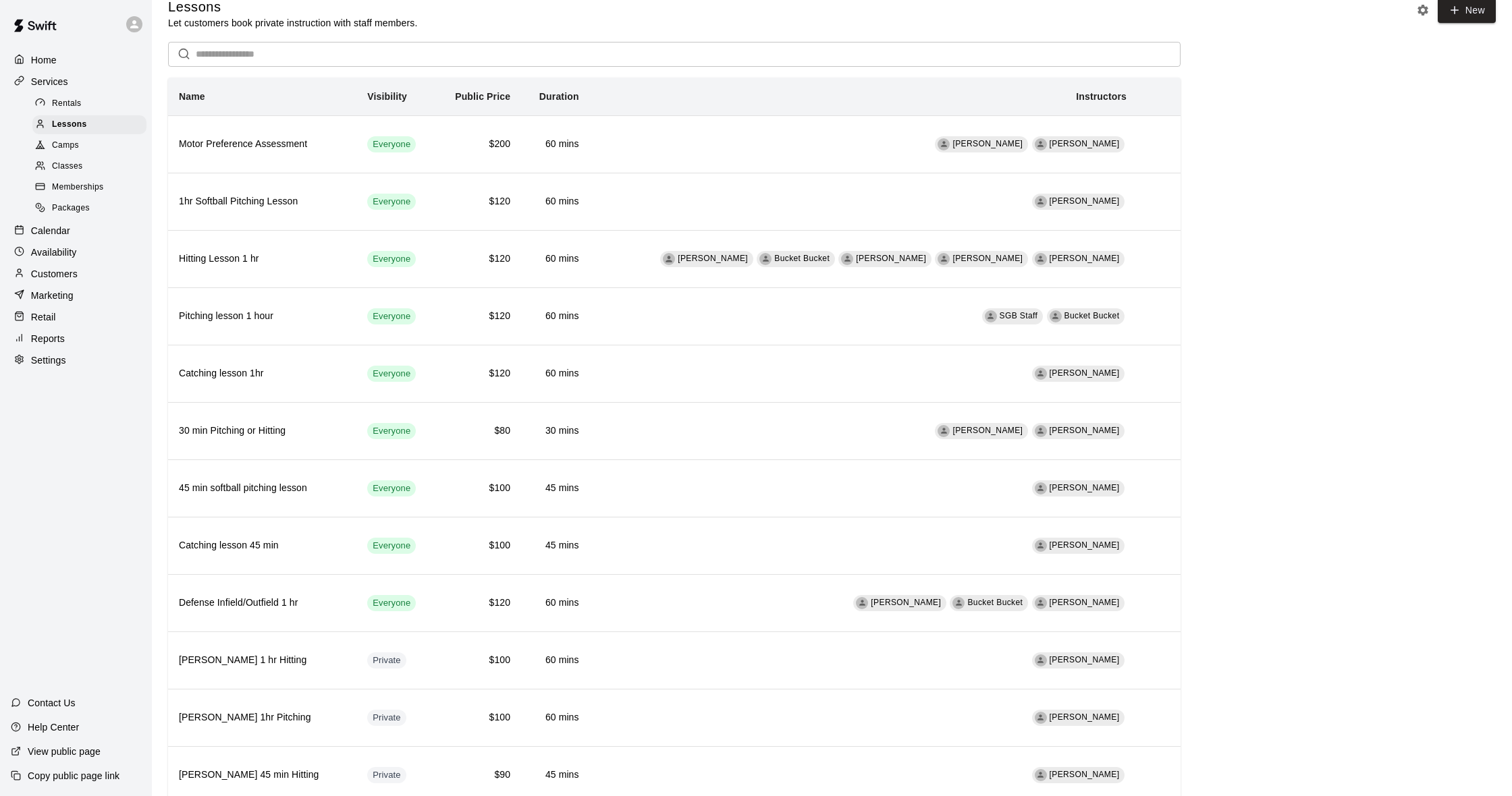
click at [60, 232] on p "Calendar" at bounding box center [51, 230] width 39 height 14
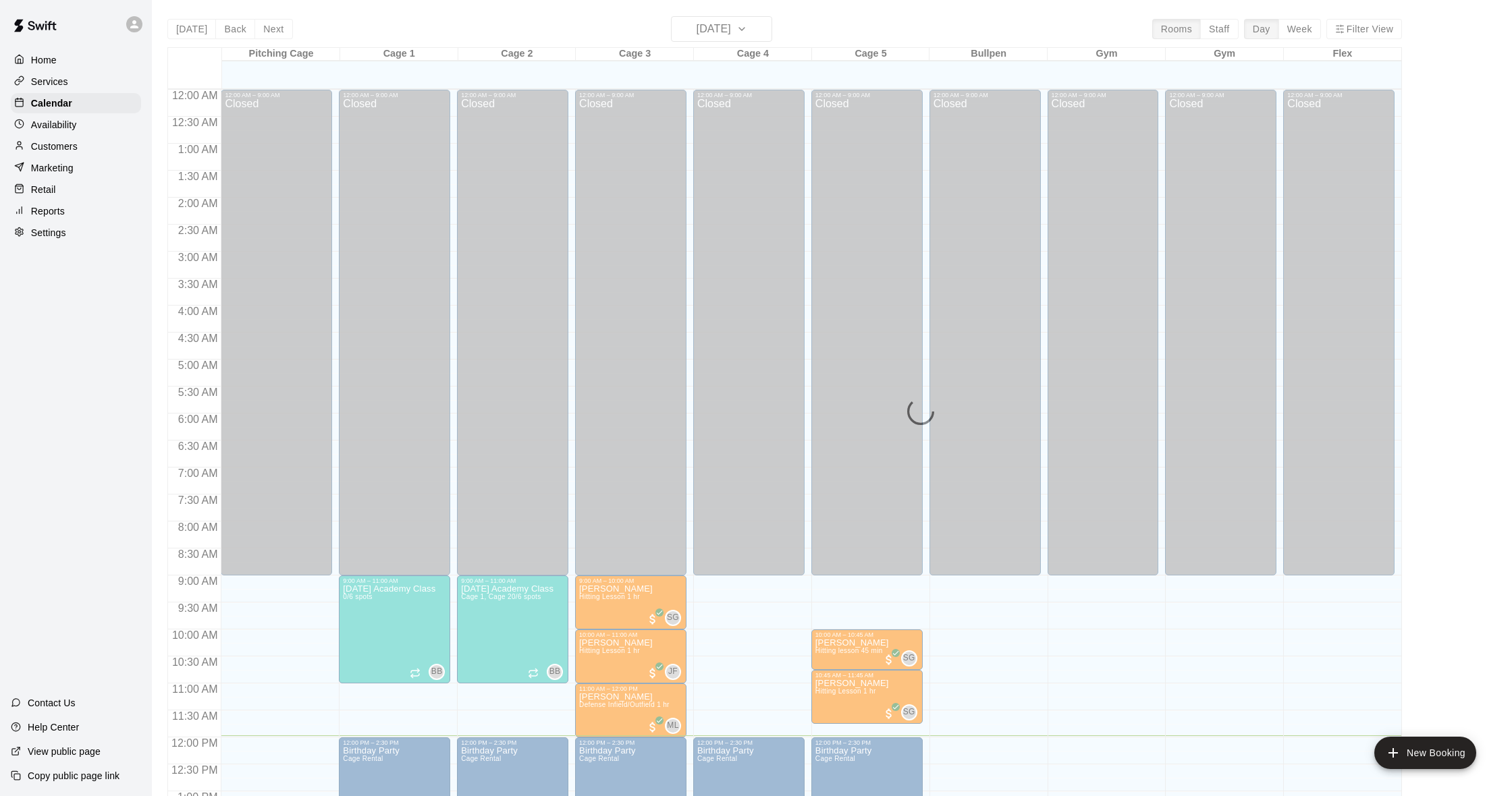
scroll to position [534, 0]
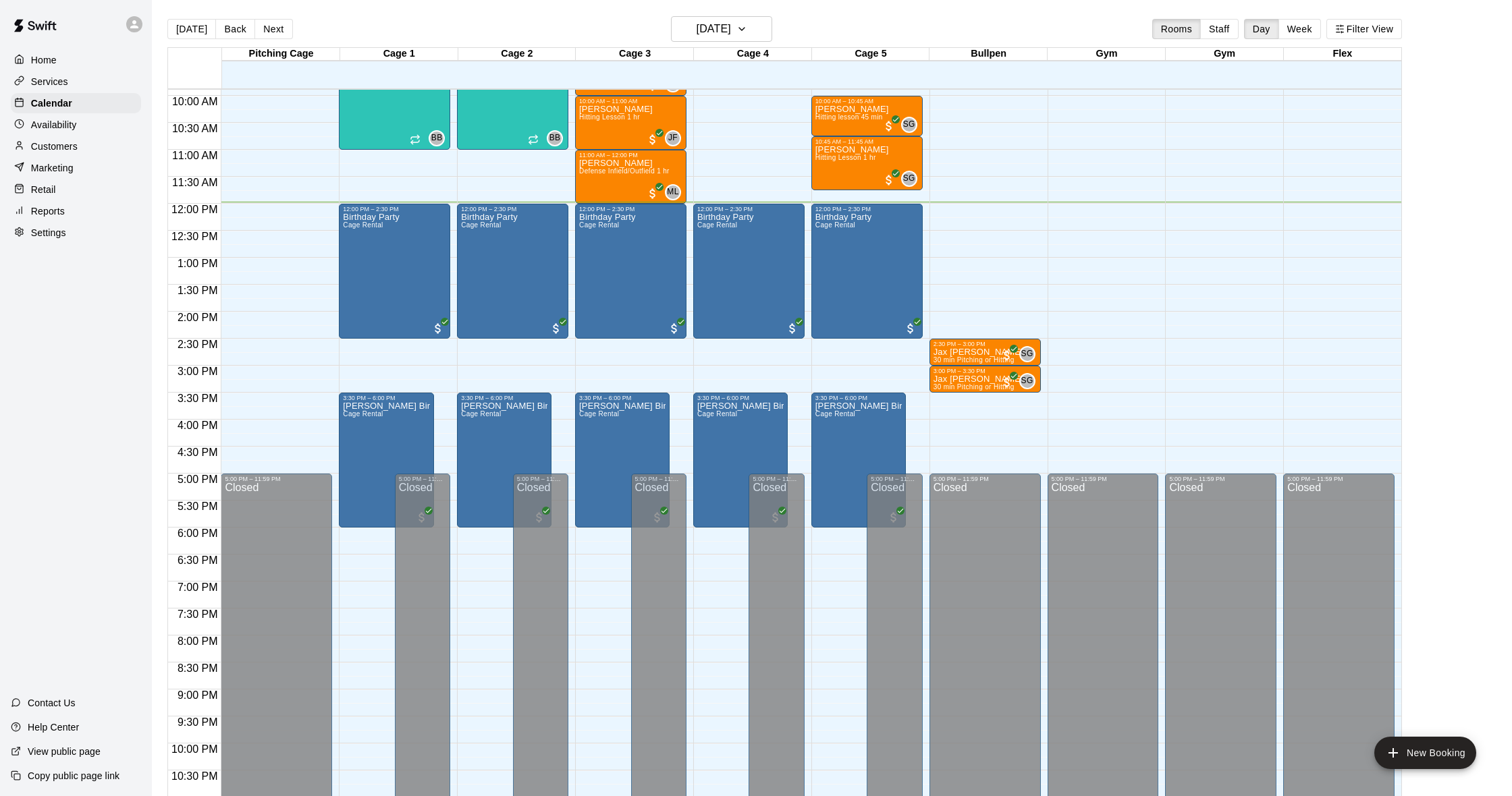
click at [74, 144] on p "Customers" at bounding box center [54, 146] width 47 height 14
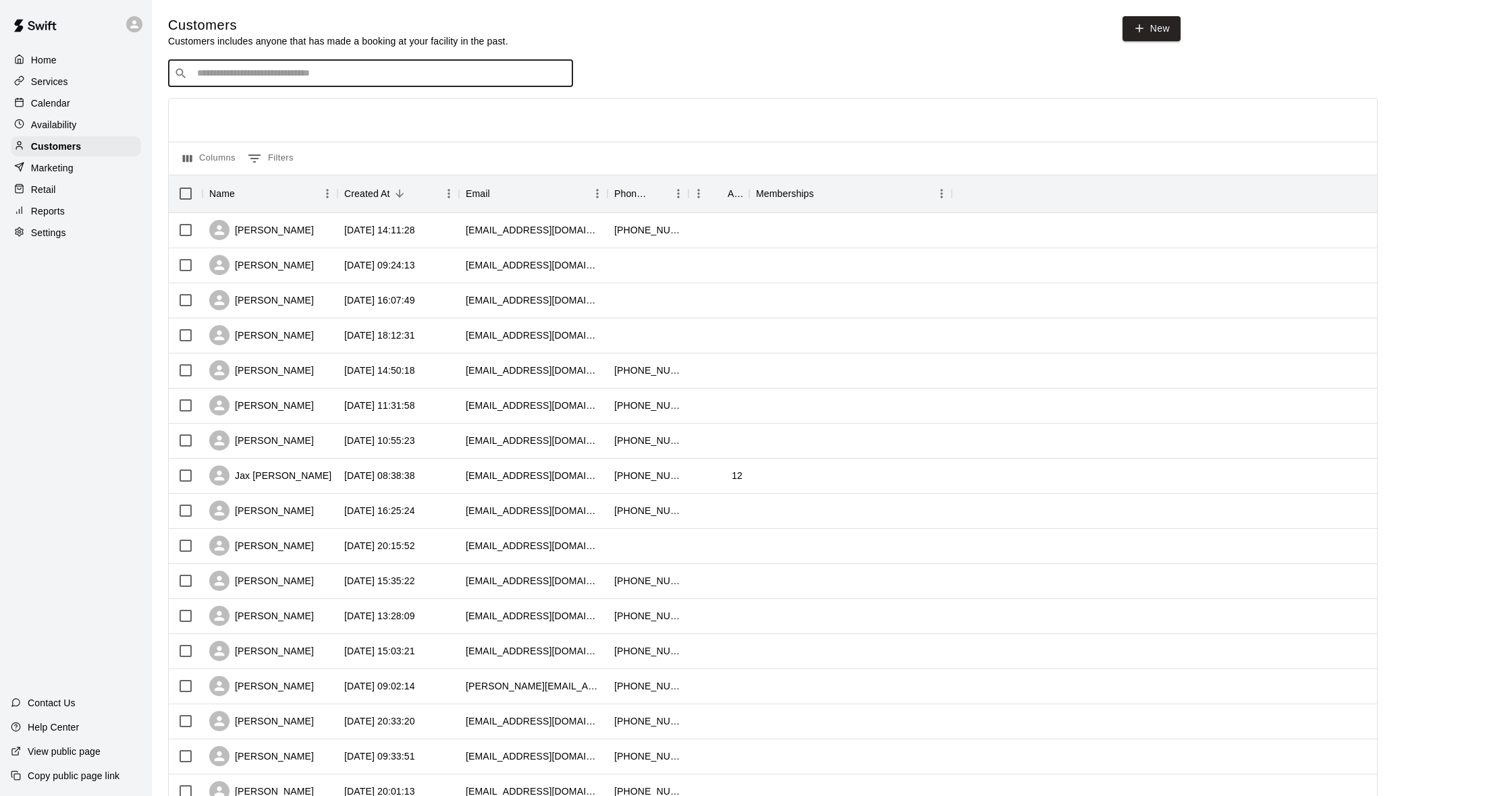
click at [300, 74] on input "Search customers by name or email" at bounding box center [380, 74] width 374 height 14
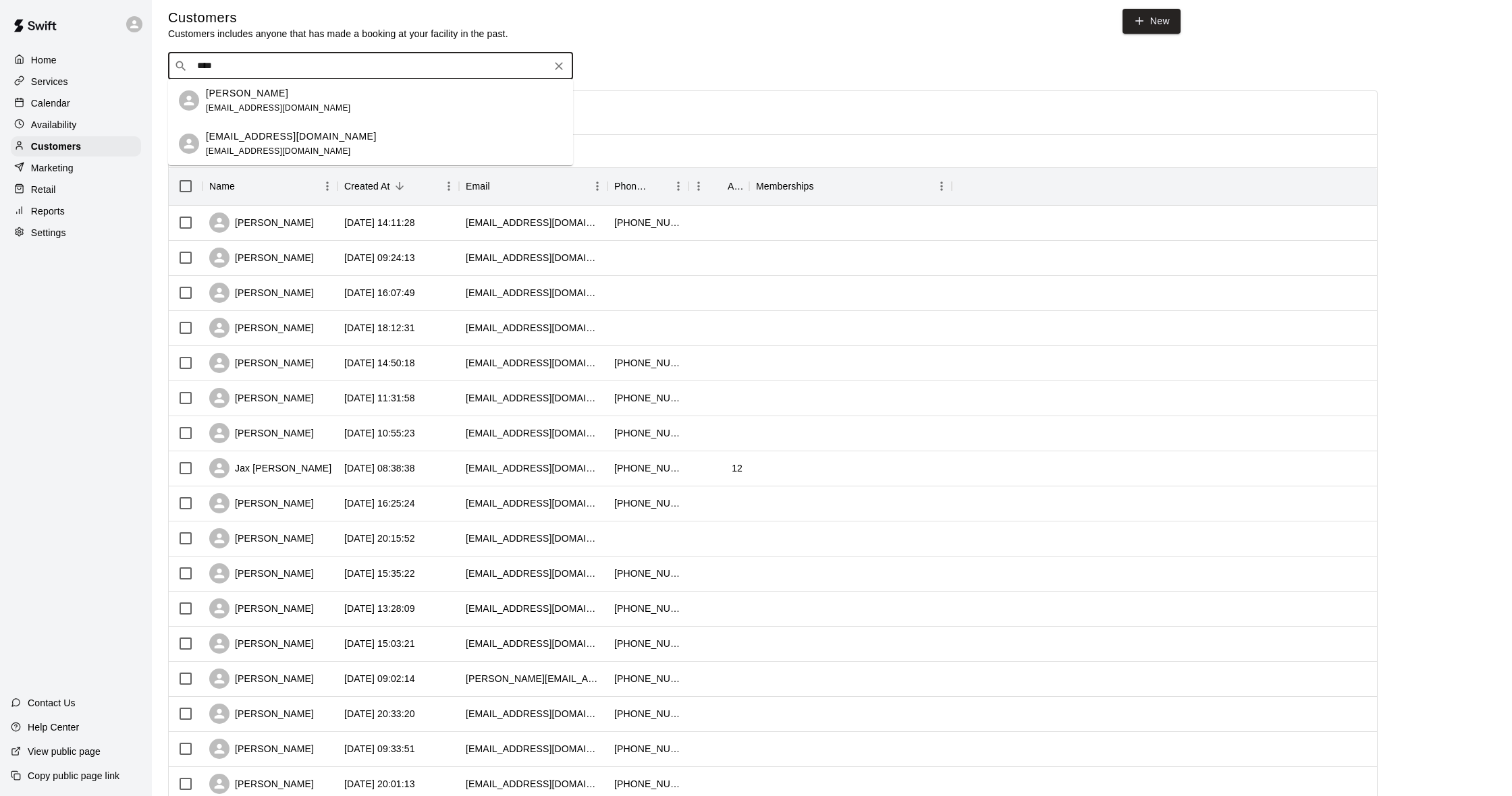
scroll to position [0, 1]
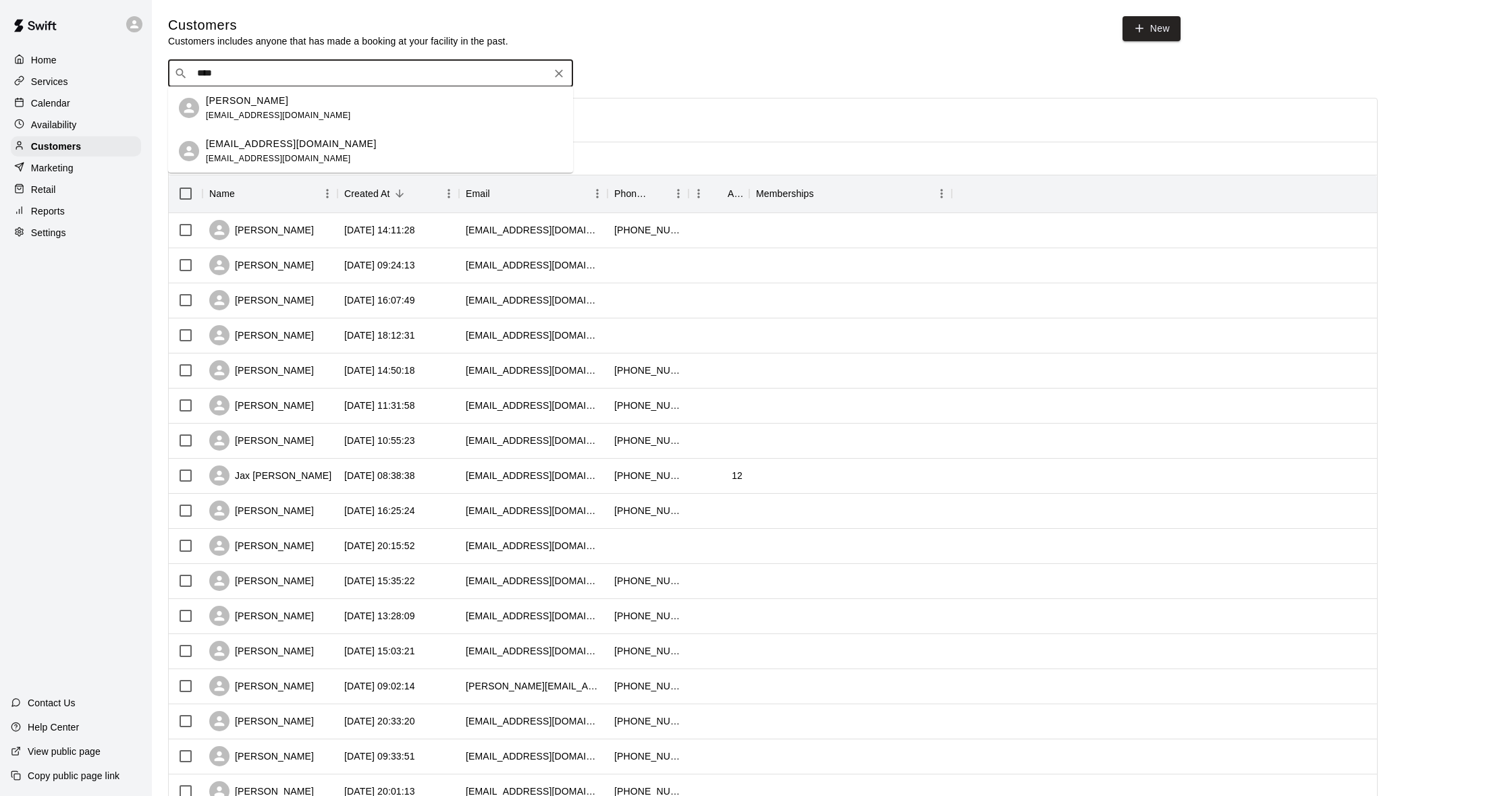
drag, startPoint x: 245, startPoint y: 77, endPoint x: 139, endPoint y: 76, distance: 106.0
click at [139, 76] on div "Home Services Calendar Availability Customers Marketing Retail Reports Settings…" at bounding box center [756, 582] width 1512 height 1165
click at [214, 72] on input "****" at bounding box center [370, 74] width 354 height 14
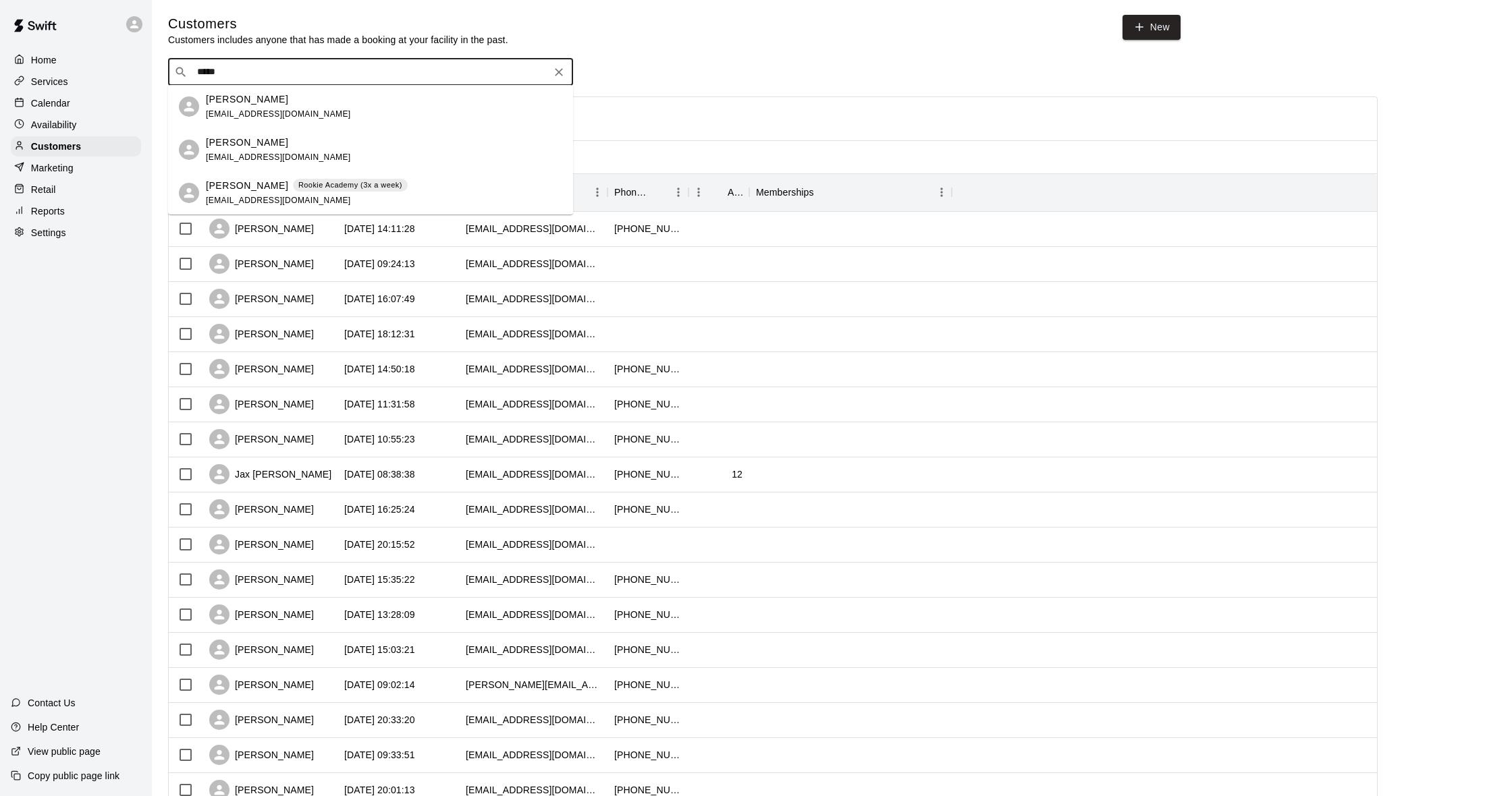
type input "*****"
click at [241, 68] on input "*****" at bounding box center [370, 72] width 354 height 14
click at [268, 139] on div "[PERSON_NAME]" at bounding box center [278, 143] width 145 height 14
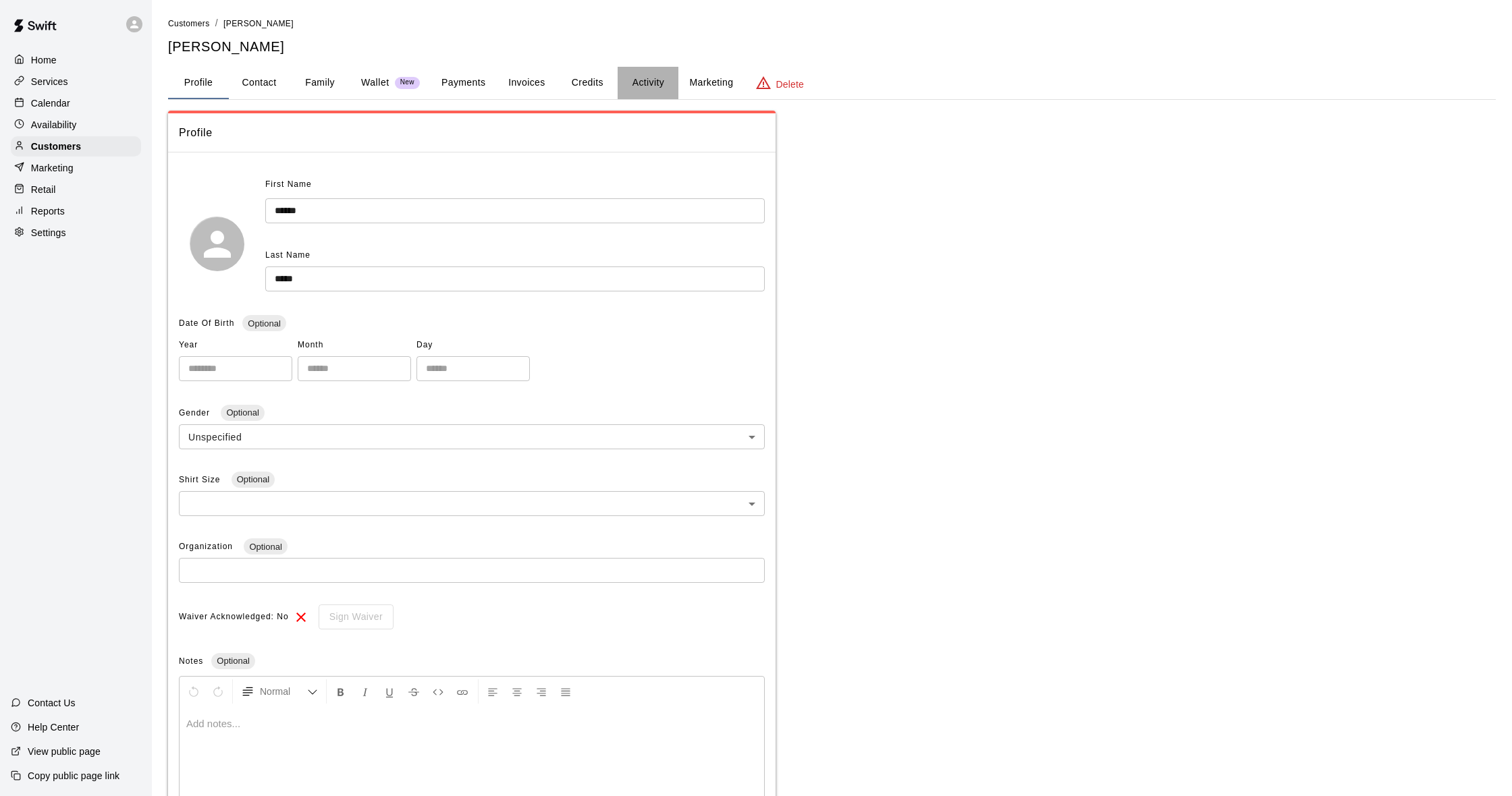
click at [630, 79] on button "Activity" at bounding box center [648, 83] width 61 height 32
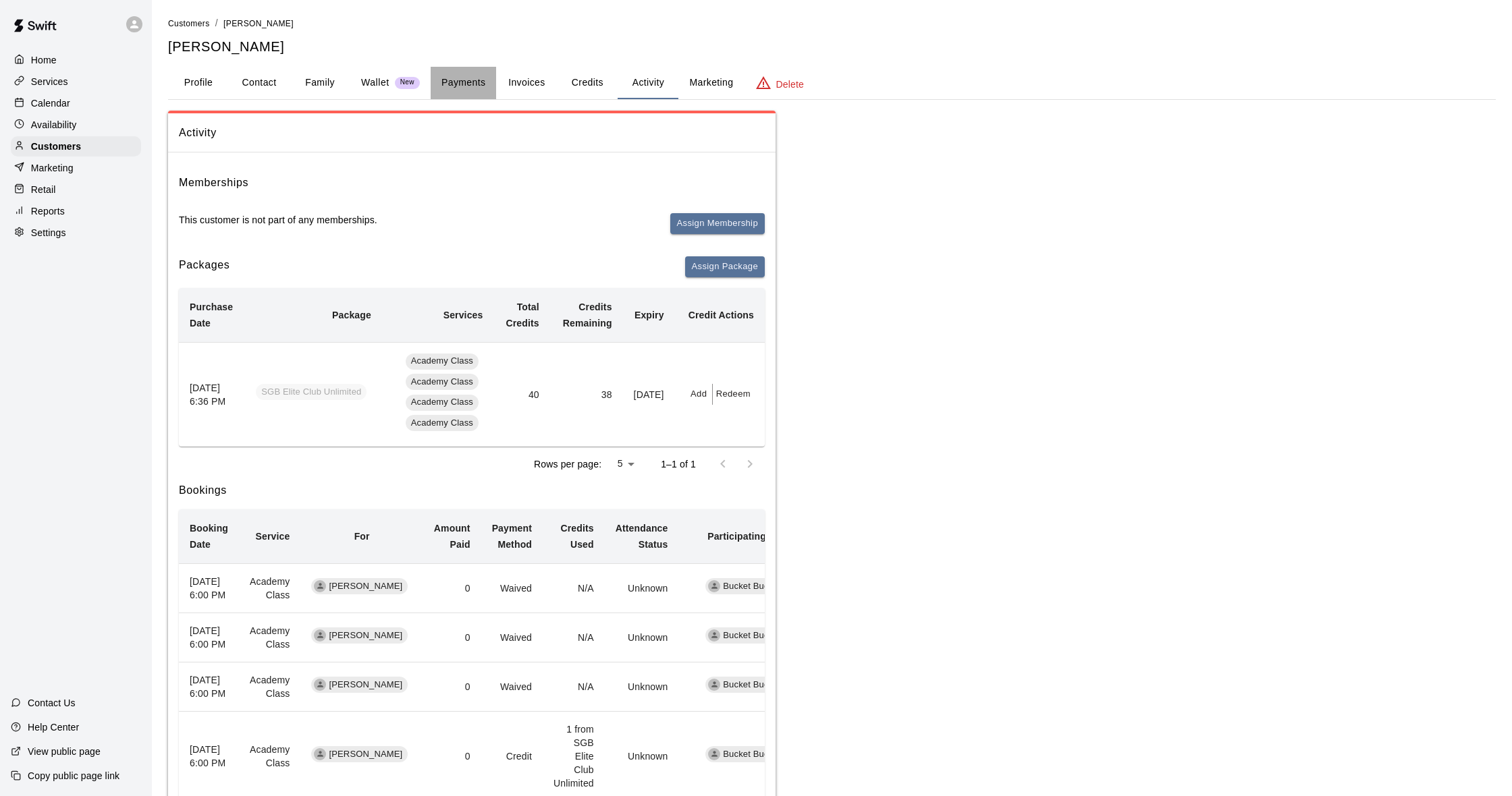
click at [461, 89] on button "Payments" at bounding box center [463, 83] width 66 height 32
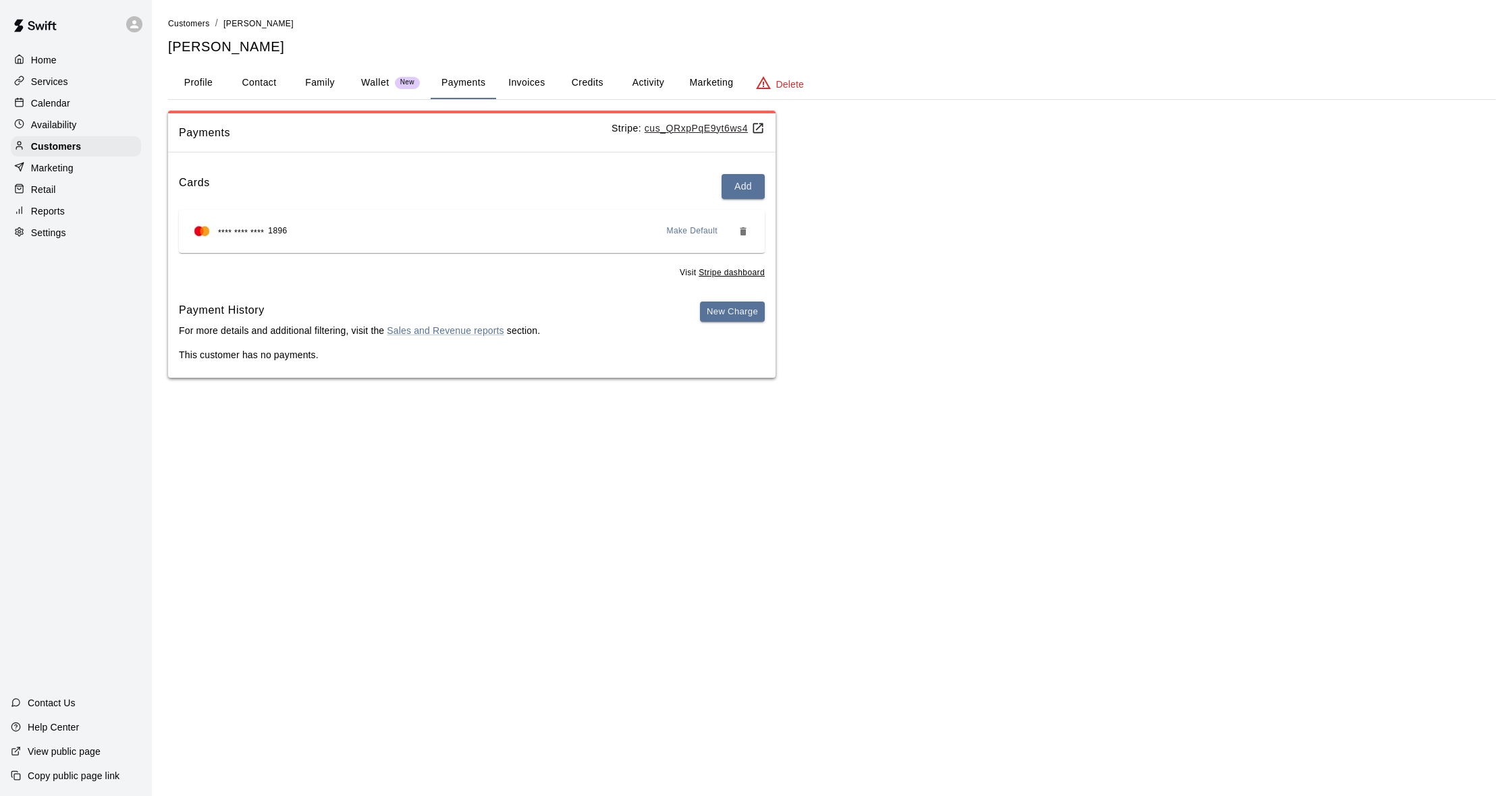
click at [636, 84] on button "Activity" at bounding box center [648, 83] width 61 height 32
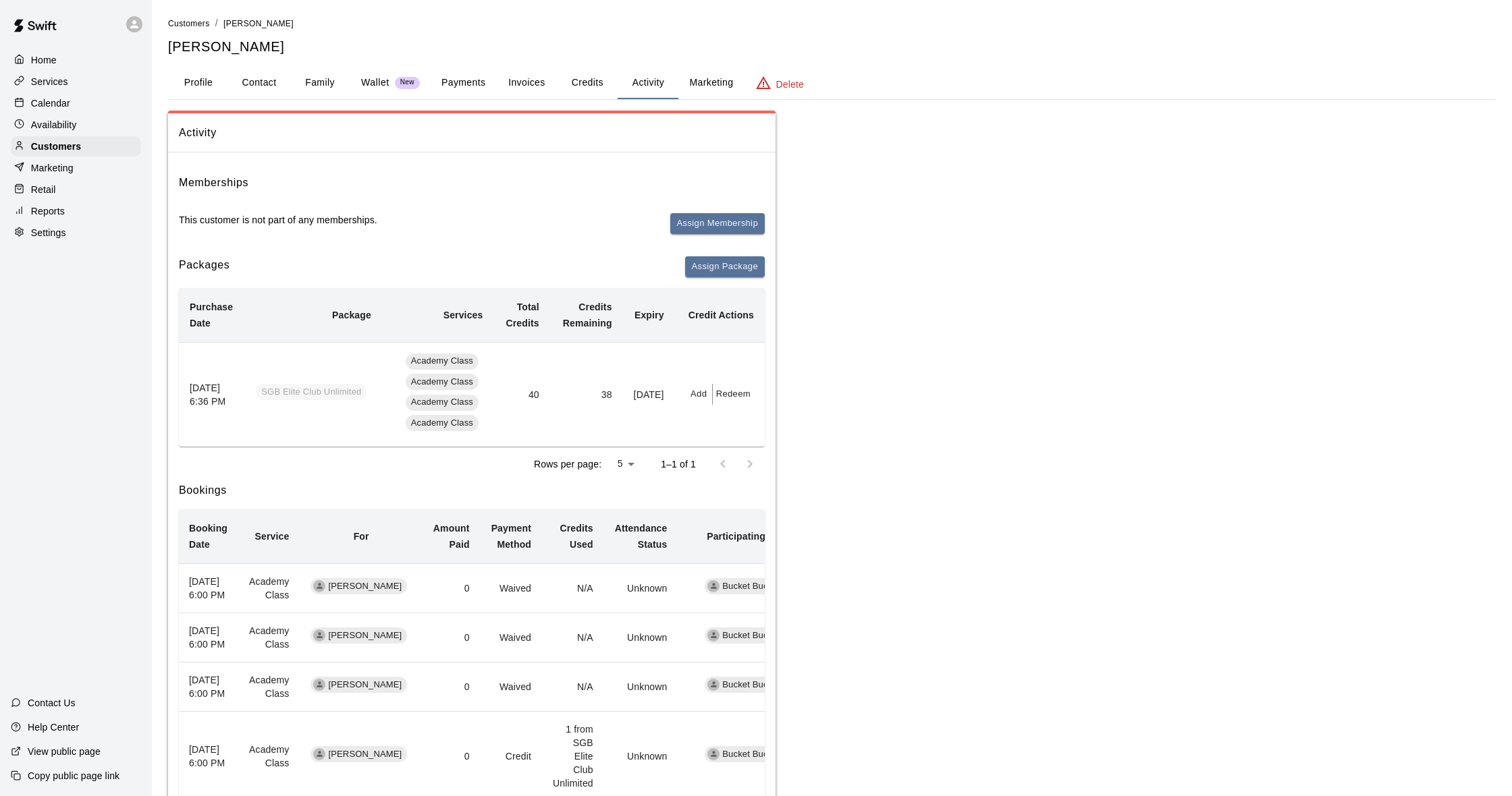
click at [441, 83] on button "Payments" at bounding box center [463, 83] width 66 height 32
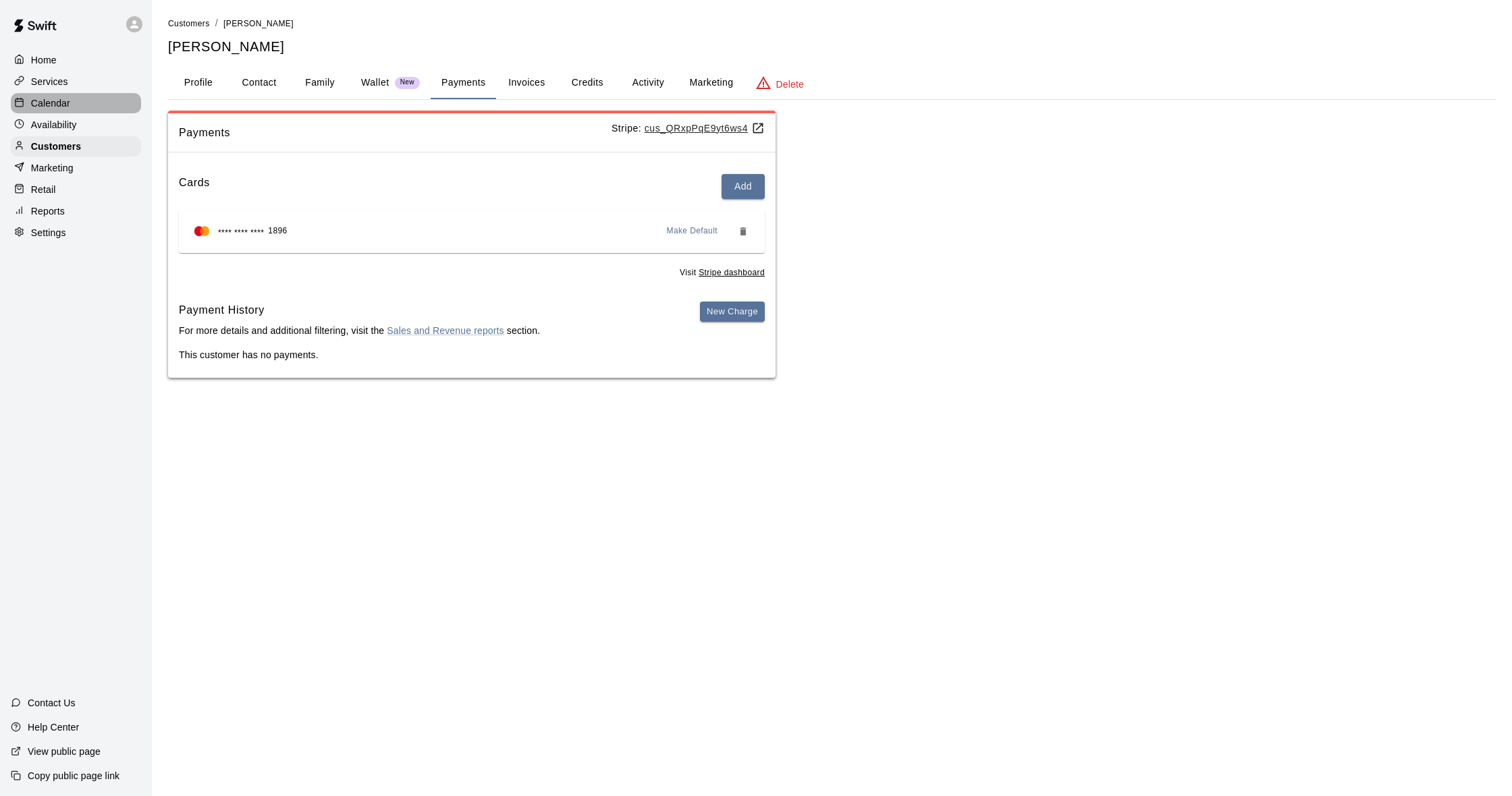
click at [60, 98] on p "Calendar" at bounding box center [51, 103] width 39 height 14
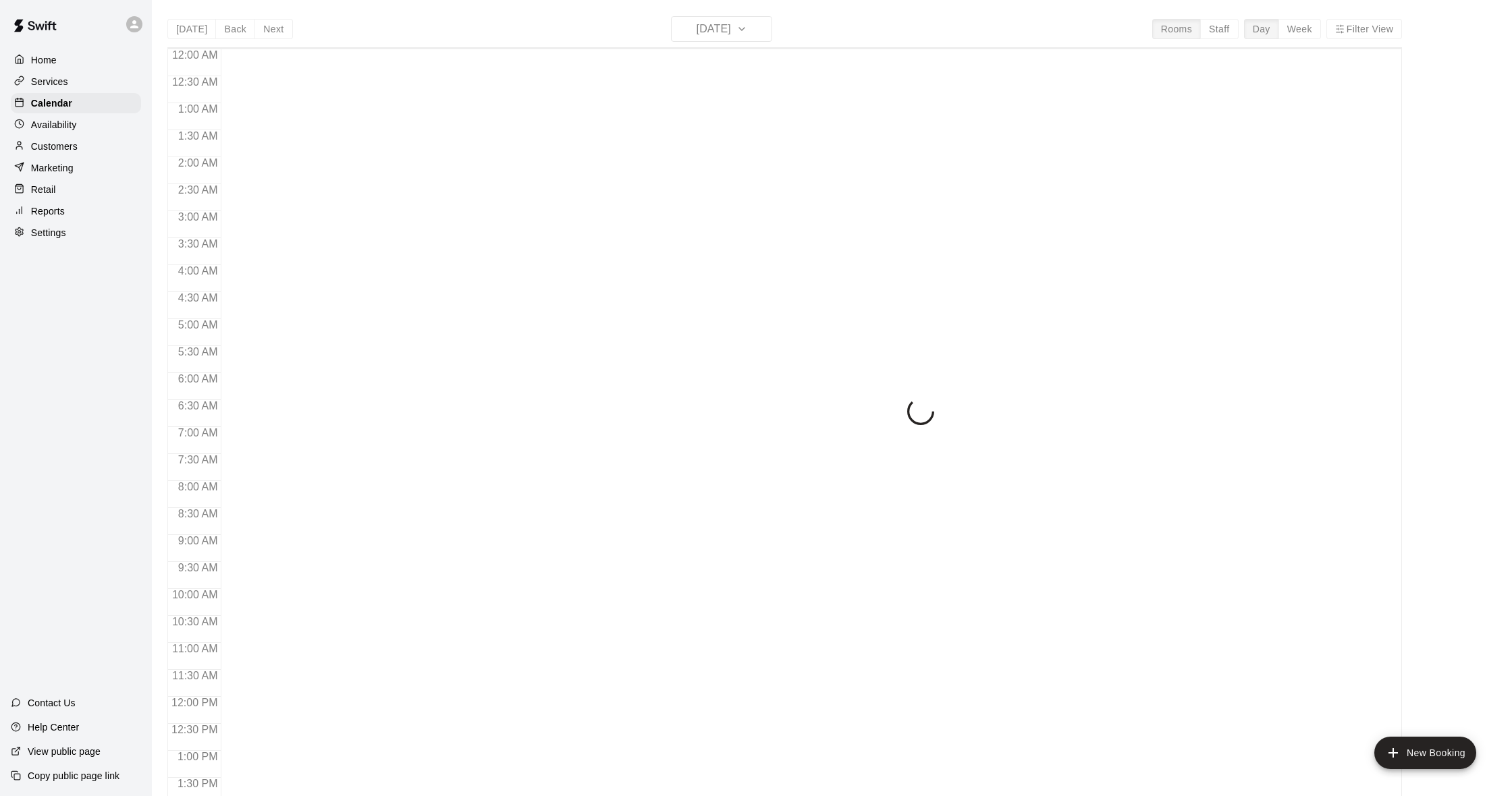
scroll to position [534, 0]
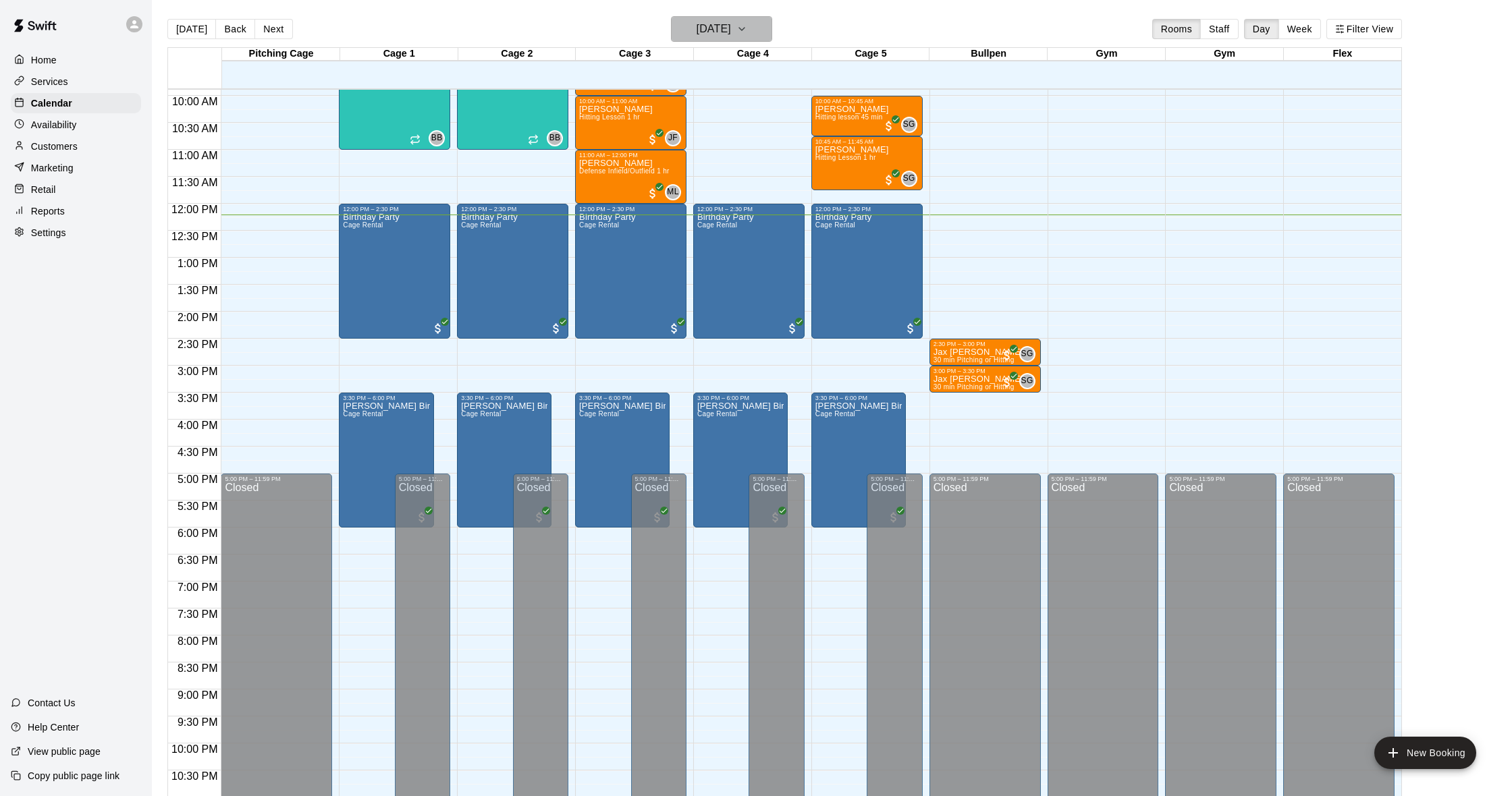
click at [722, 34] on h6 "[DATE]" at bounding box center [714, 29] width 35 height 19
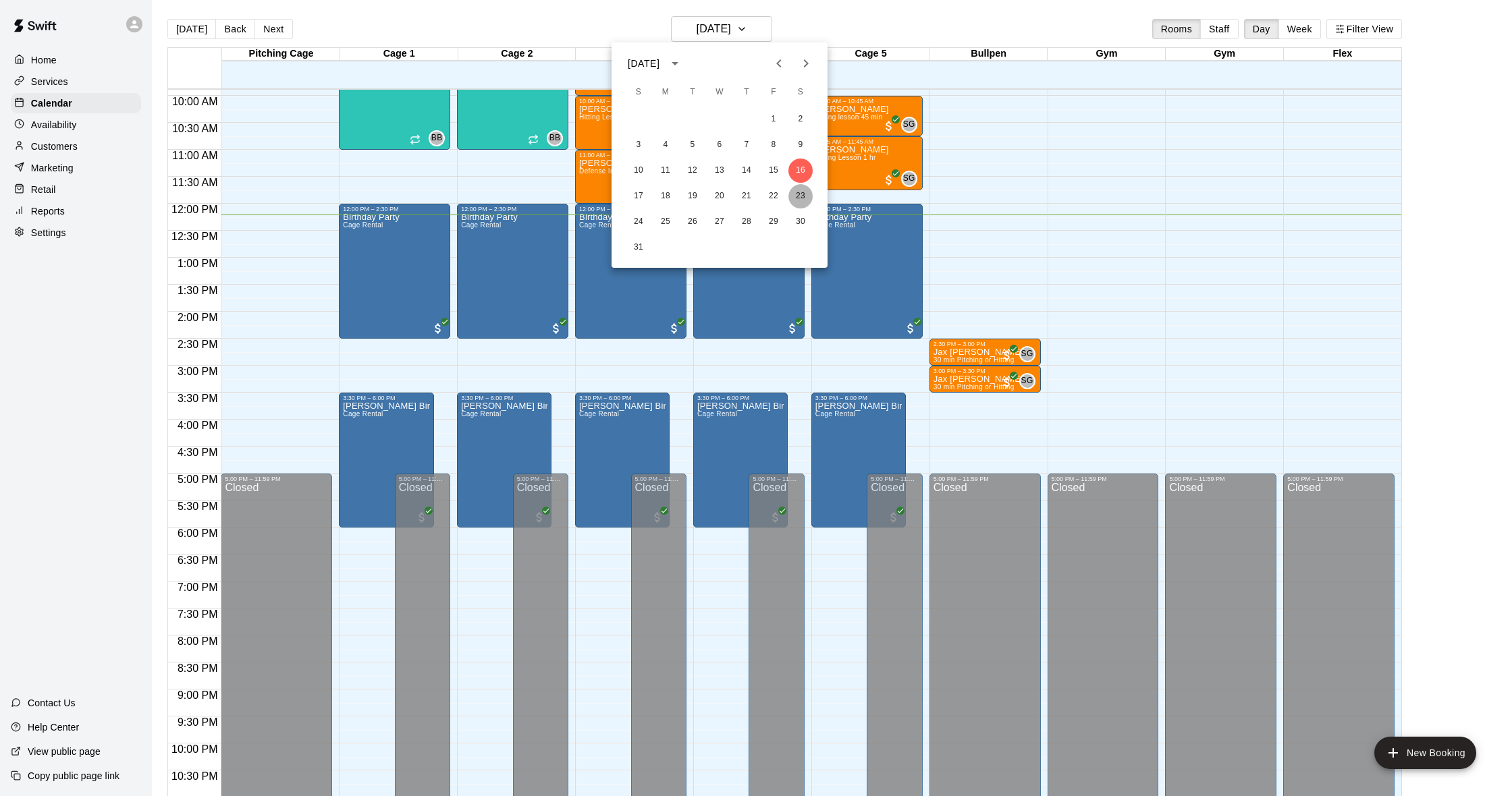
click at [803, 203] on button "23" at bounding box center [800, 196] width 25 height 25
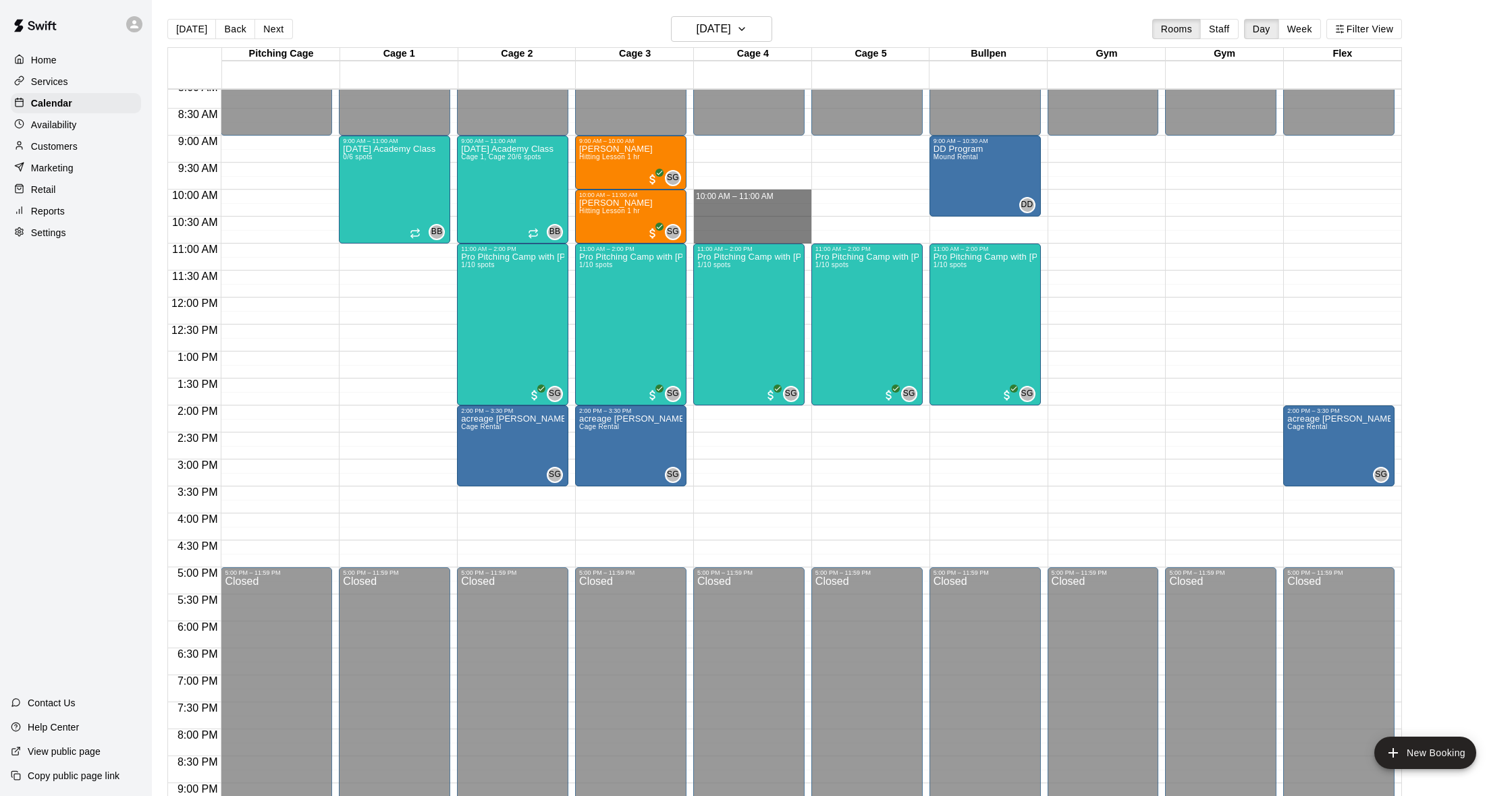
scroll to position [439, 0]
drag, startPoint x: 726, startPoint y: 195, endPoint x: 727, endPoint y: 233, distance: 38.0
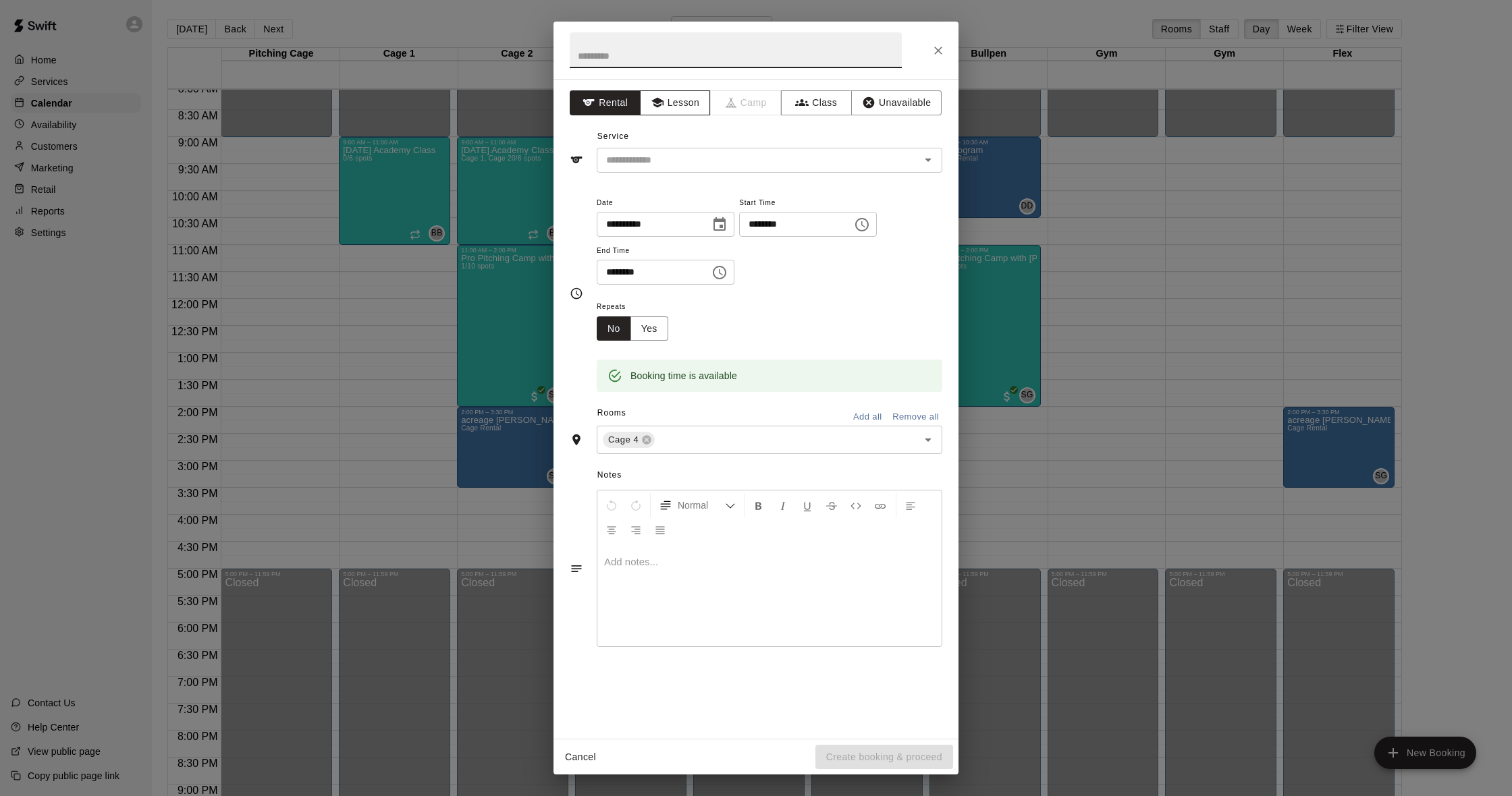
click at [680, 105] on button "Lesson" at bounding box center [676, 102] width 71 height 25
click at [672, 168] on div "​" at bounding box center [769, 160] width 346 height 25
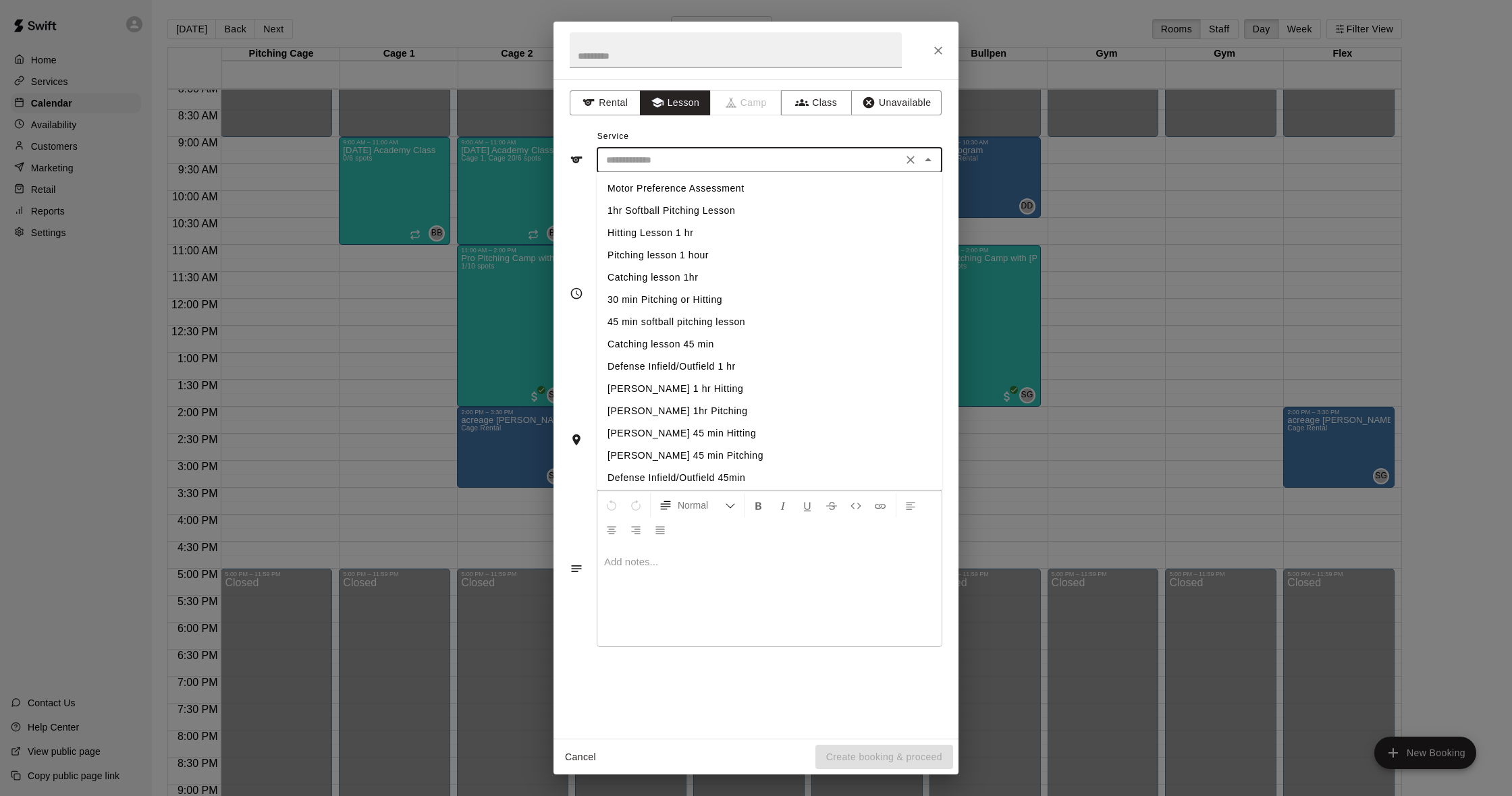
click at [647, 234] on li "Hitting Lesson 1 hr" at bounding box center [769, 233] width 346 height 22
type input "**********"
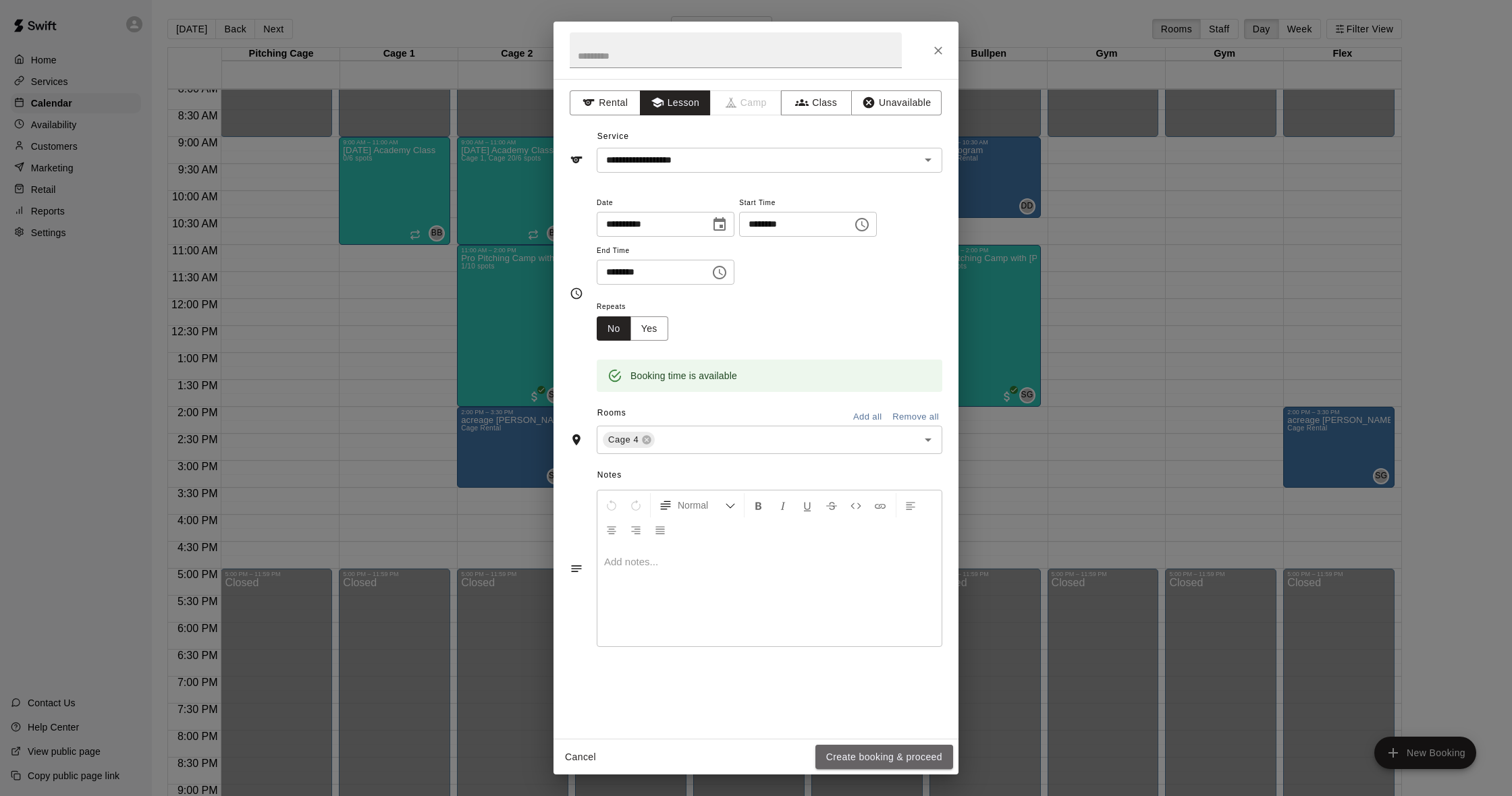
click at [885, 758] on button "Create booking & proceed" at bounding box center [884, 757] width 138 height 25
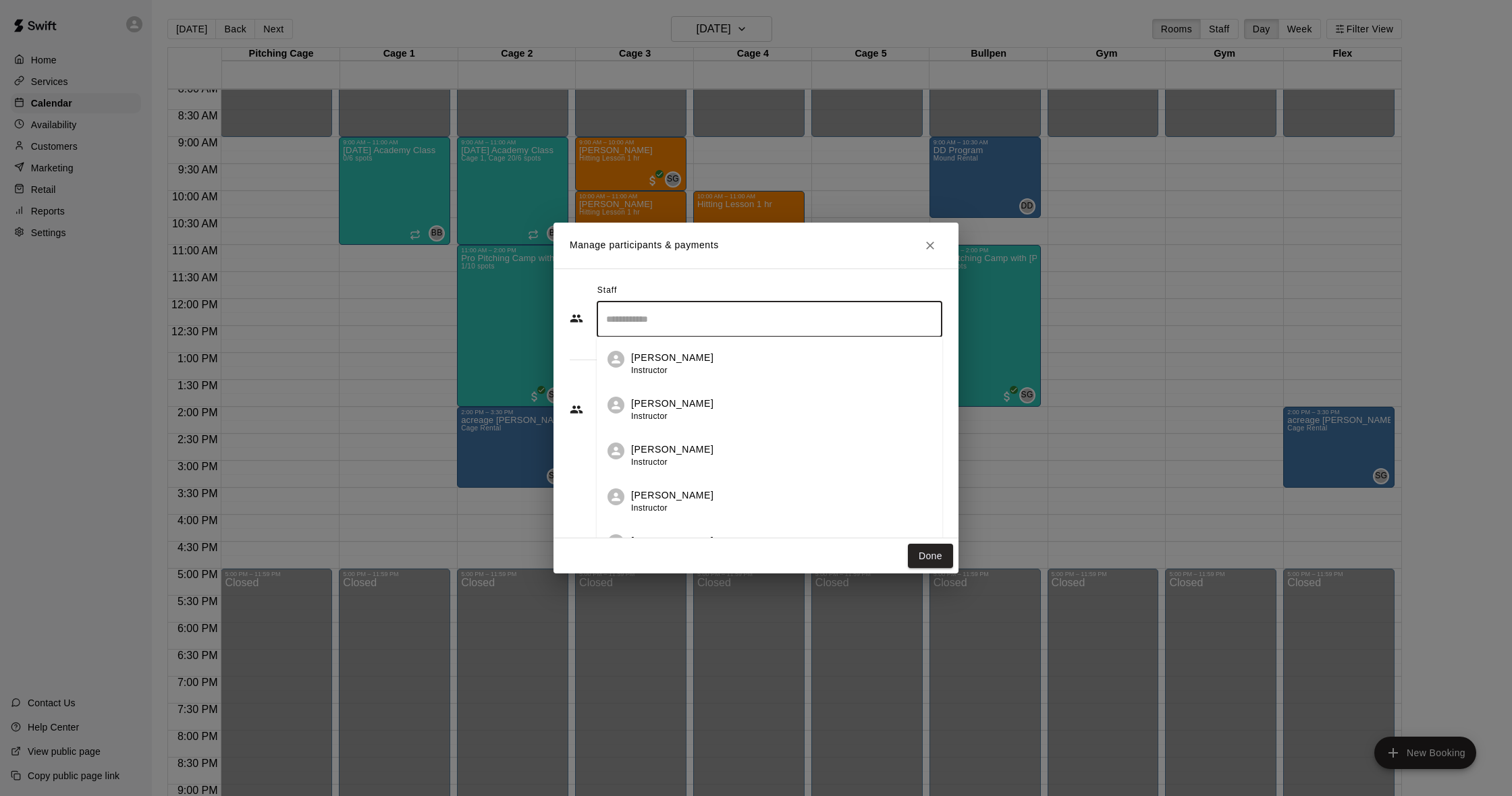
click at [710, 318] on input "Search staff" at bounding box center [769, 319] width 333 height 24
click at [713, 370] on div "[PERSON_NAME] Instructor" at bounding box center [781, 364] width 300 height 26
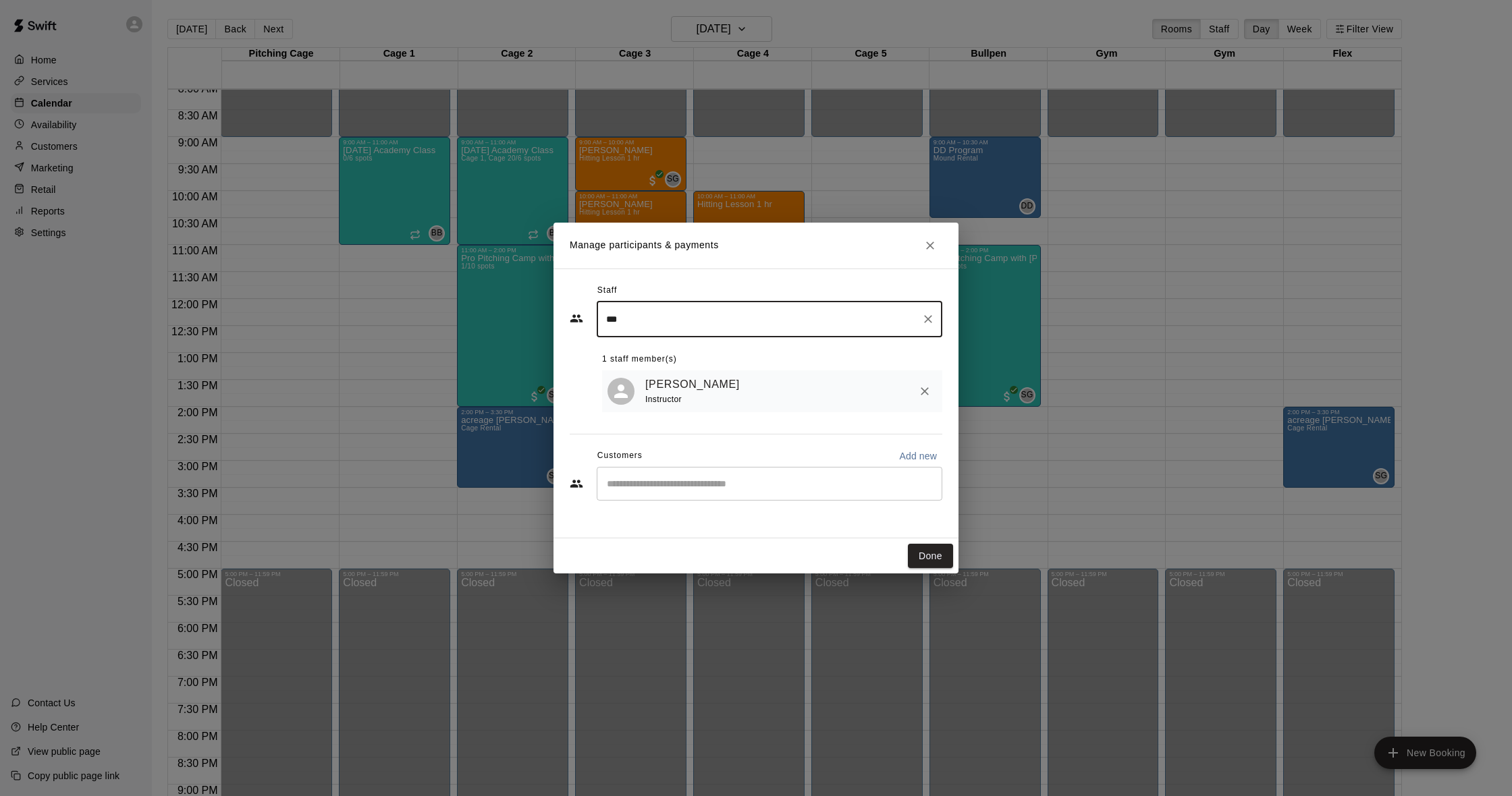
type input "***"
click at [717, 479] on input "Start typing to search customers..." at bounding box center [769, 484] width 333 height 14
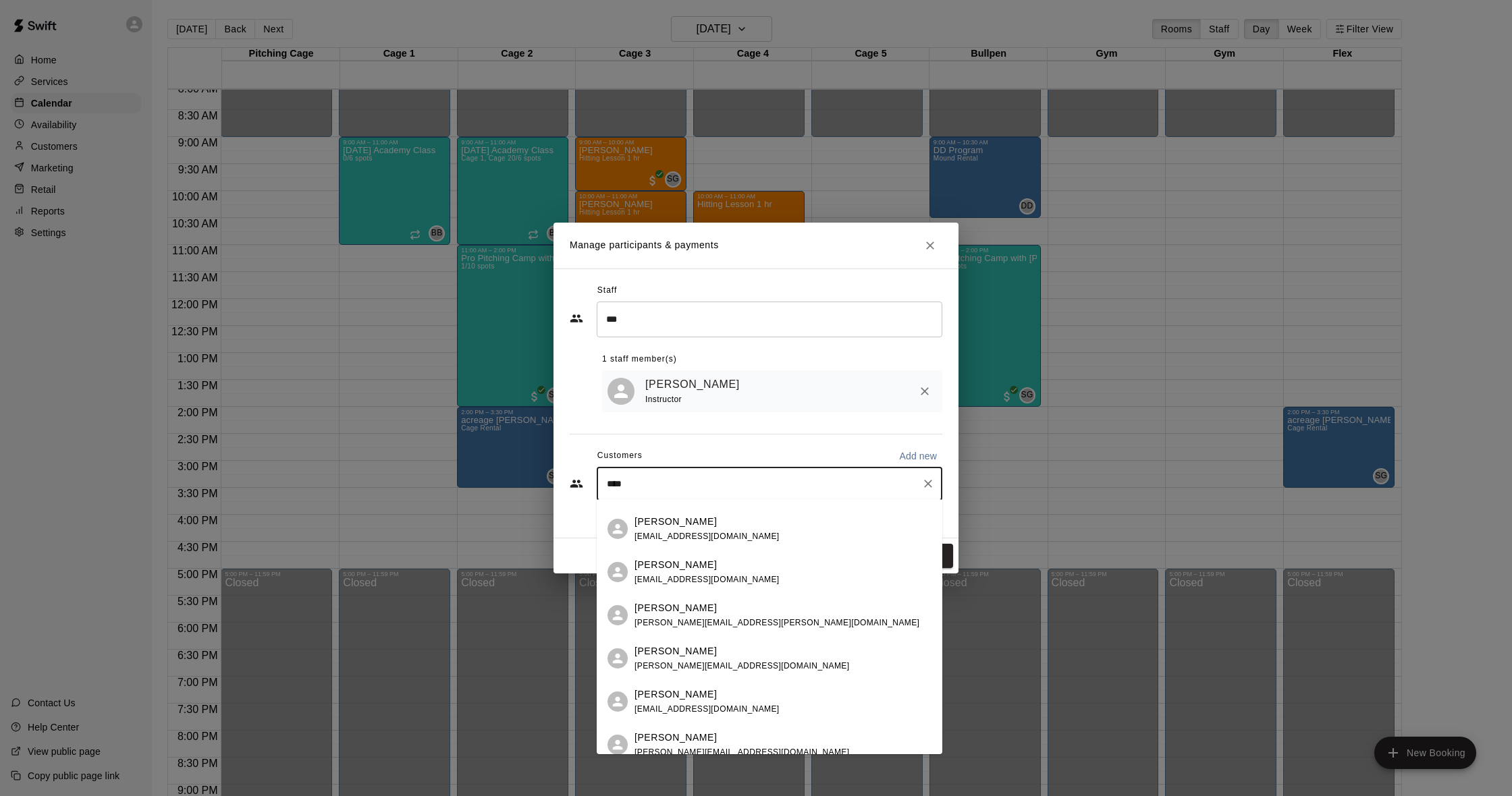
scroll to position [209, 0]
drag, startPoint x: 644, startPoint y: 484, endPoint x: 527, endPoint y: 481, distance: 117.0
click at [527, 481] on div "Manage participants & payments Staff *** ​ 1 staff member(s) [PERSON_NAME] Inst…" at bounding box center [756, 398] width 1512 height 796
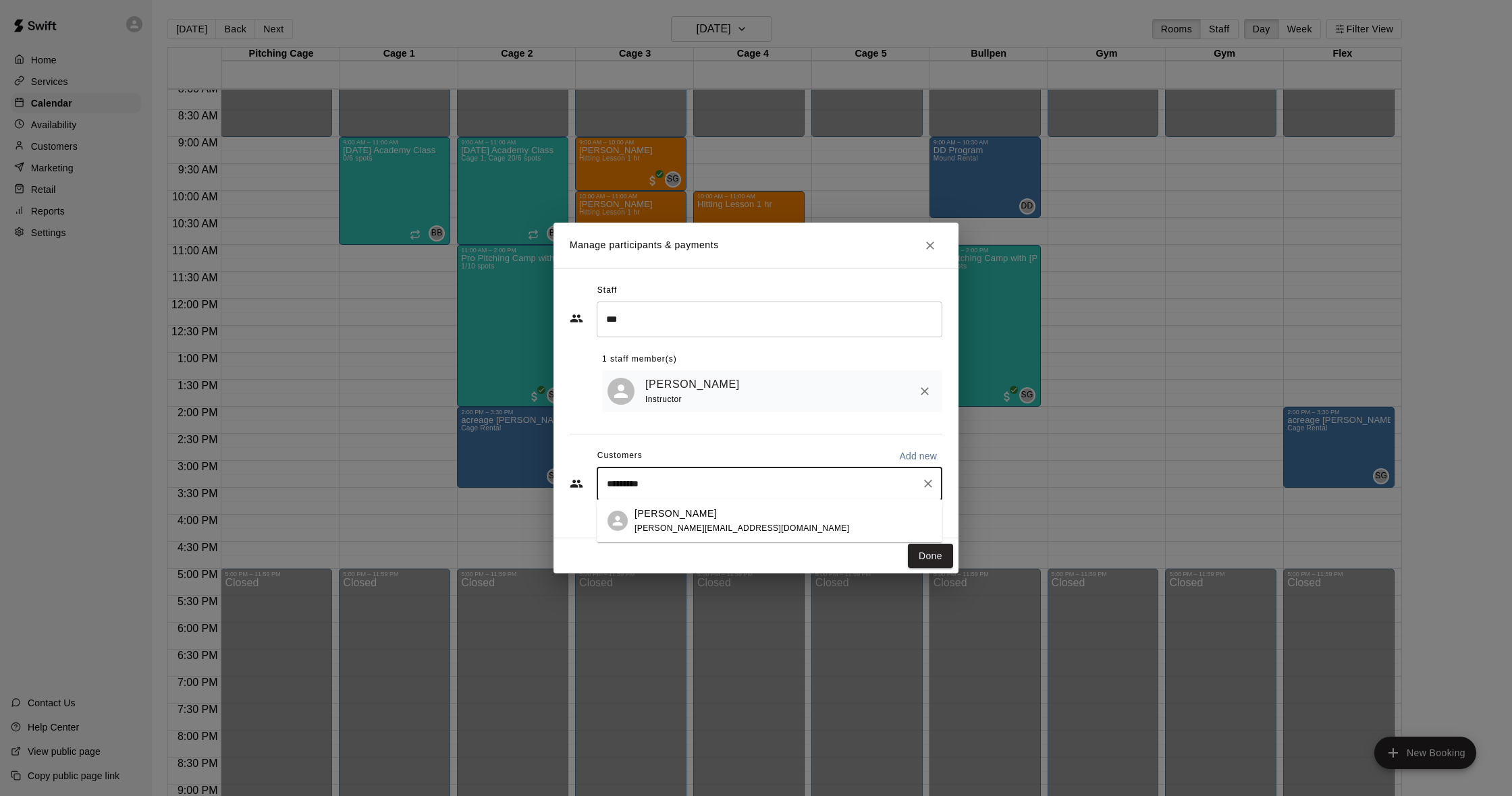
type input "**********"
click at [660, 515] on p "[PERSON_NAME]" at bounding box center [676, 514] width 82 height 14
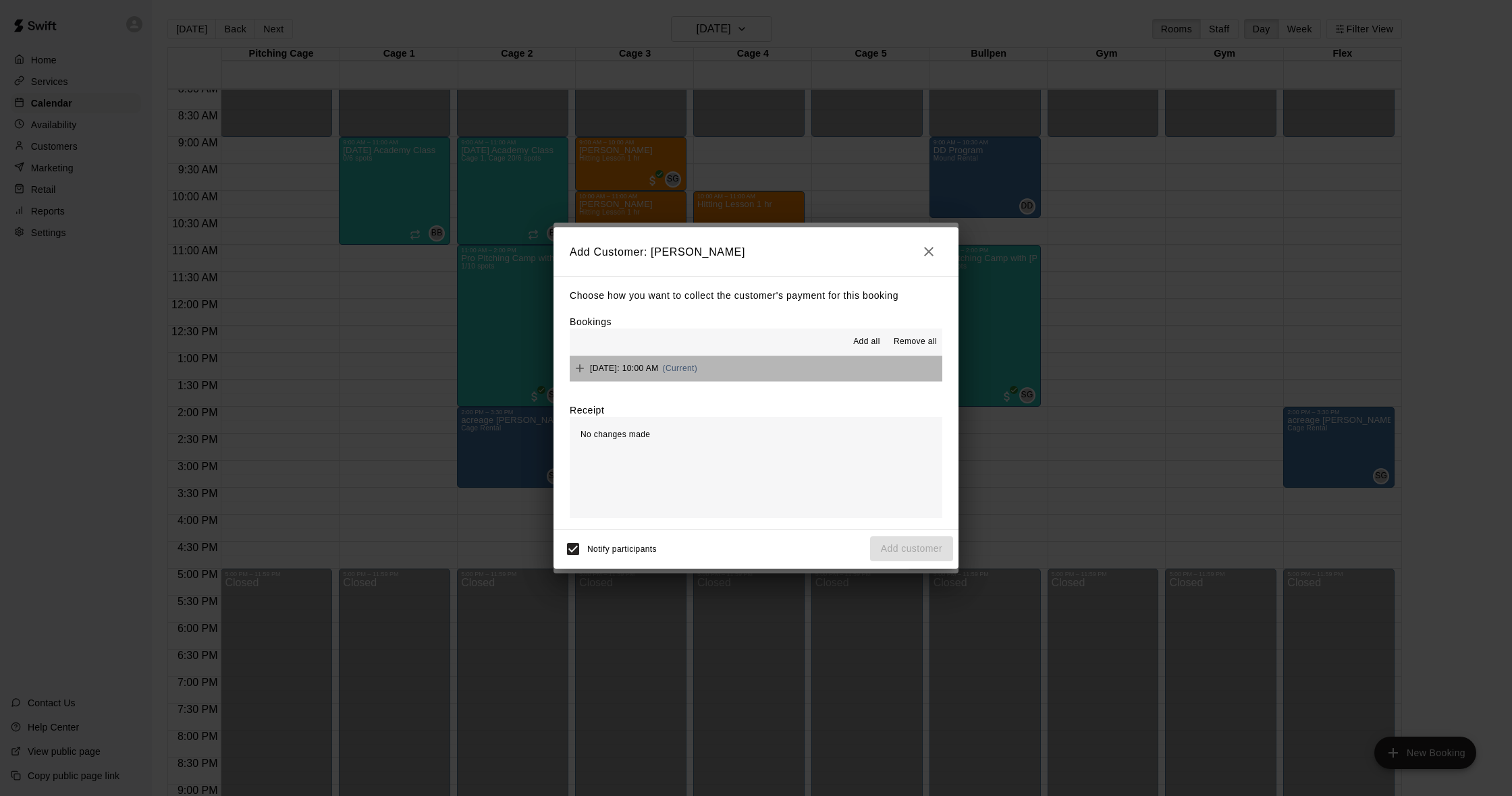
click at [779, 358] on button "[DATE]: 10:00 AM (Current)" at bounding box center [756, 369] width 372 height 25
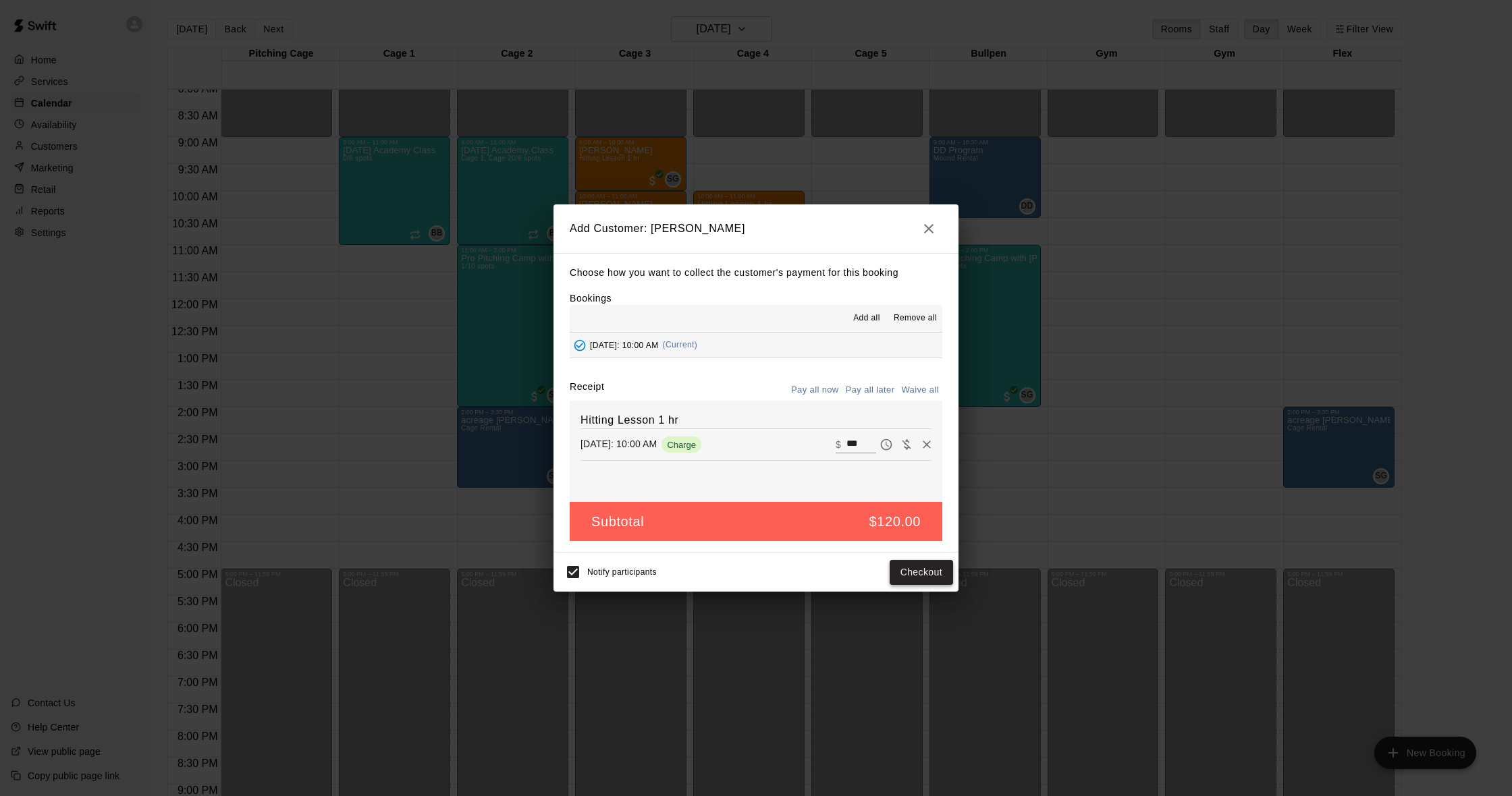
click at [930, 567] on button "Checkout" at bounding box center [922, 572] width 64 height 25
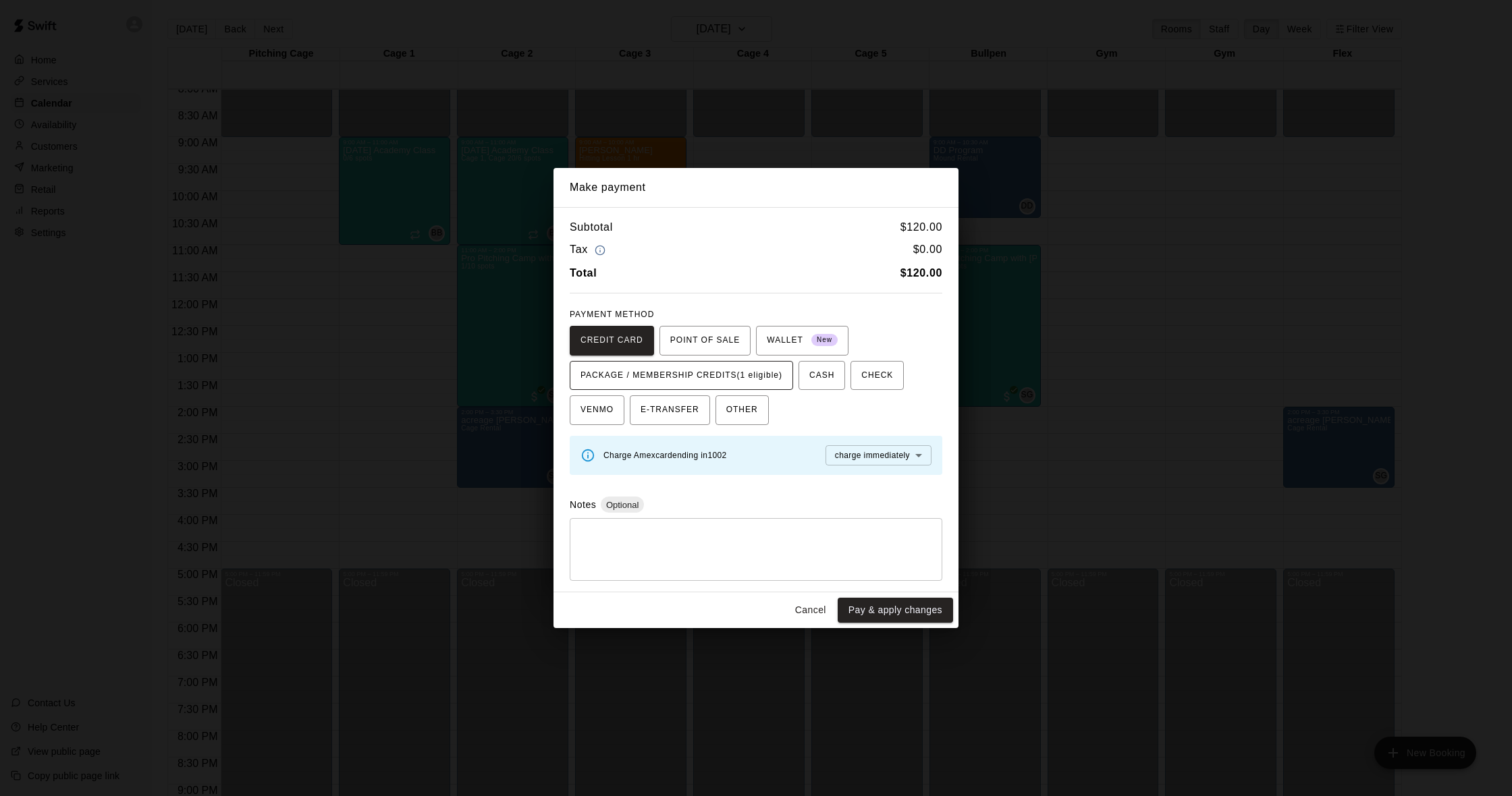
click at [759, 382] on span "PACKAGE / MEMBERSHIP CREDITS (1 eligible)" at bounding box center [681, 376] width 202 height 22
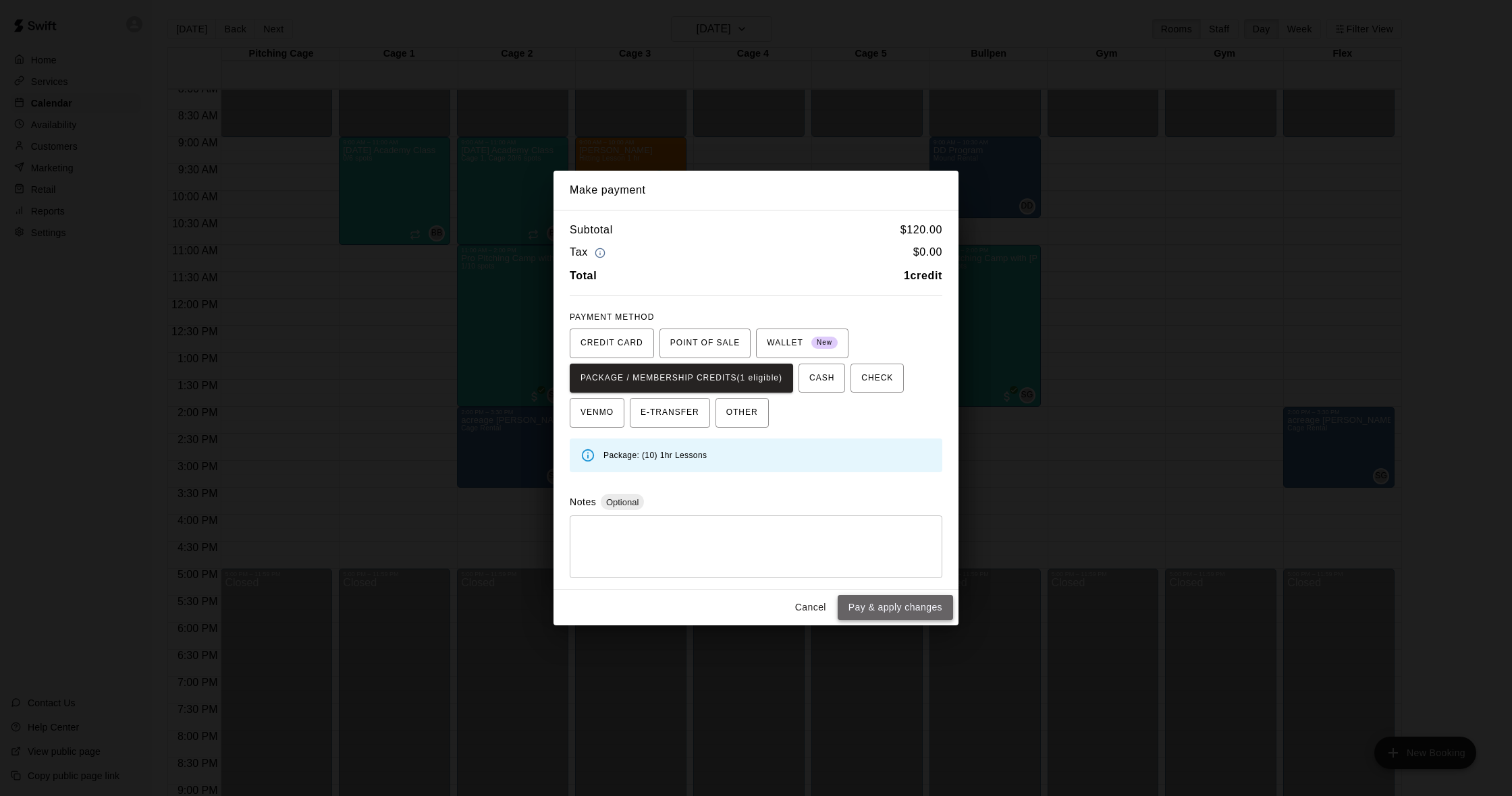
click at [890, 600] on button "Pay & apply changes" at bounding box center [896, 608] width 115 height 25
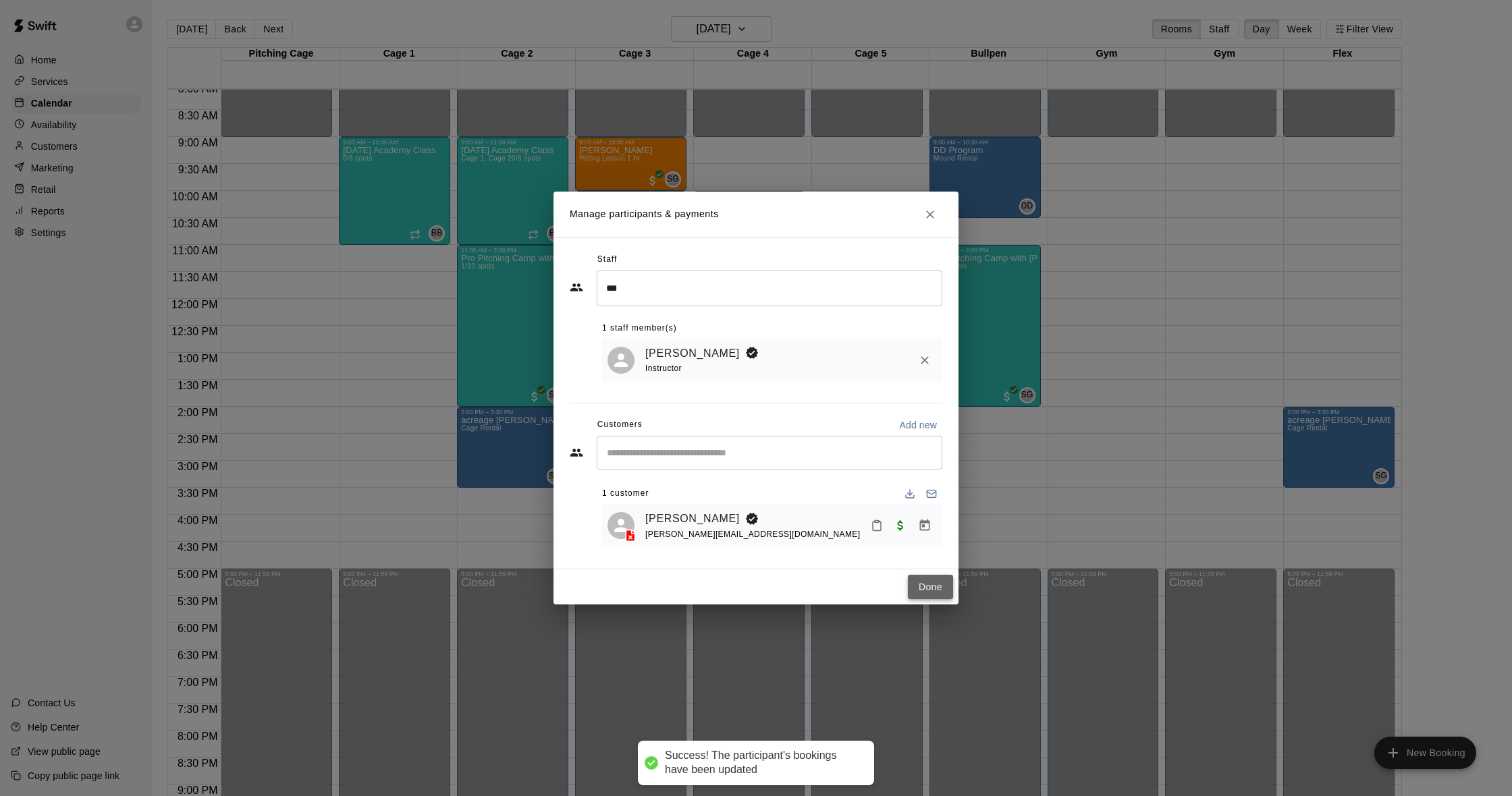
click at [925, 576] on button "Done" at bounding box center [930, 587] width 45 height 25
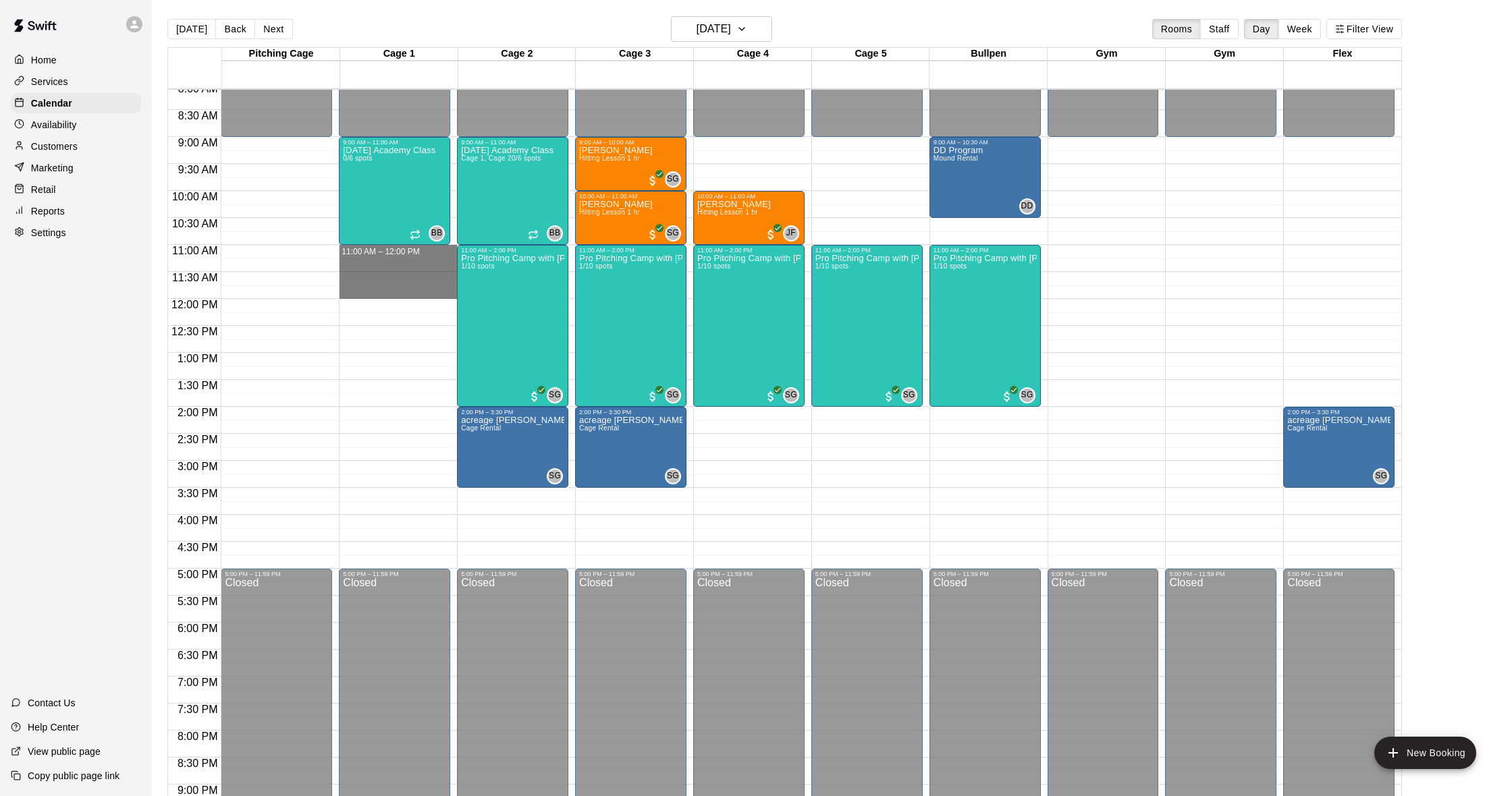
drag, startPoint x: 369, startPoint y: 253, endPoint x: 367, endPoint y: 289, distance: 36.1
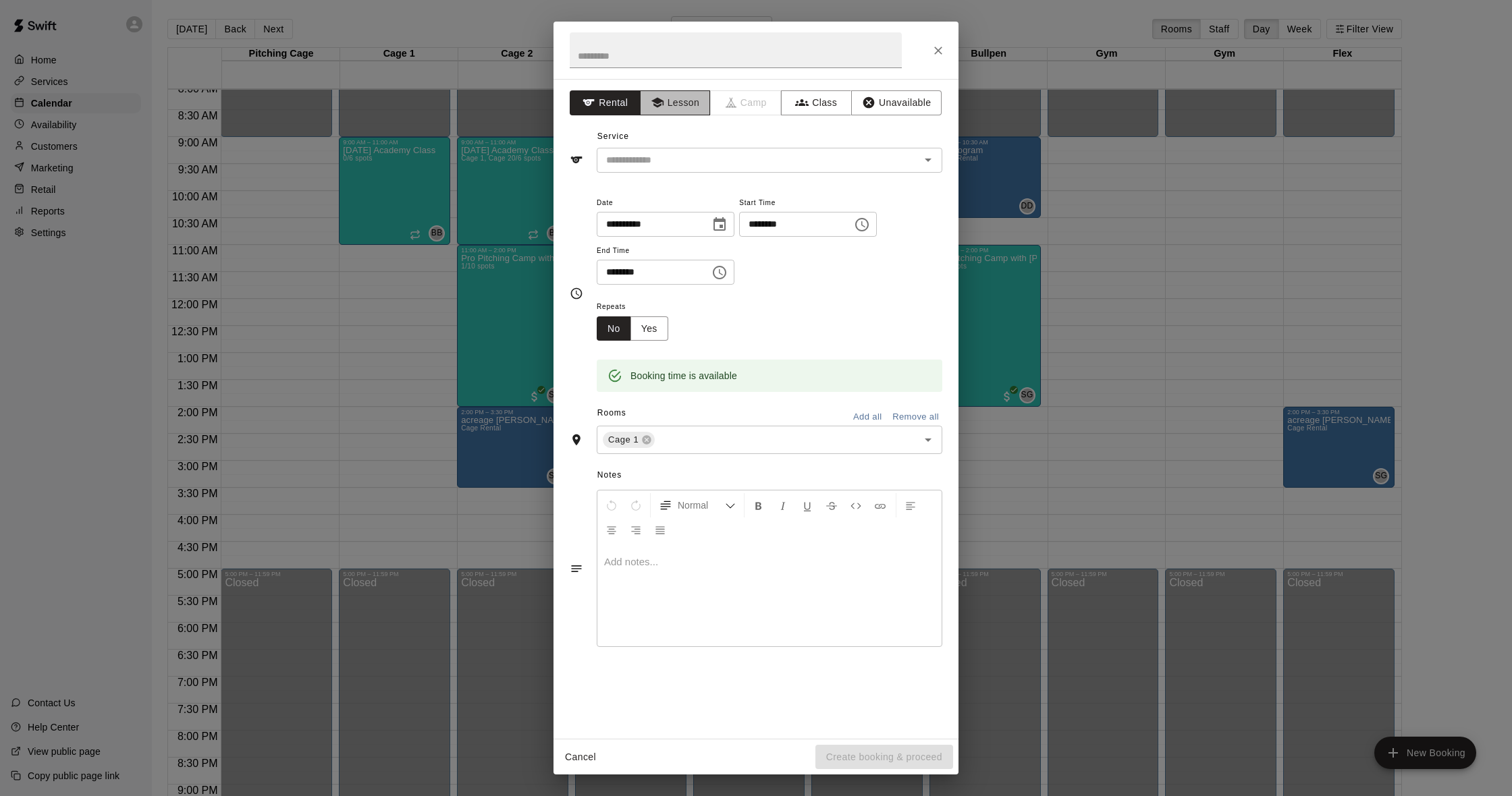
click at [671, 100] on button "Lesson" at bounding box center [676, 102] width 71 height 25
click at [663, 164] on input "text" at bounding box center [749, 159] width 297 height 17
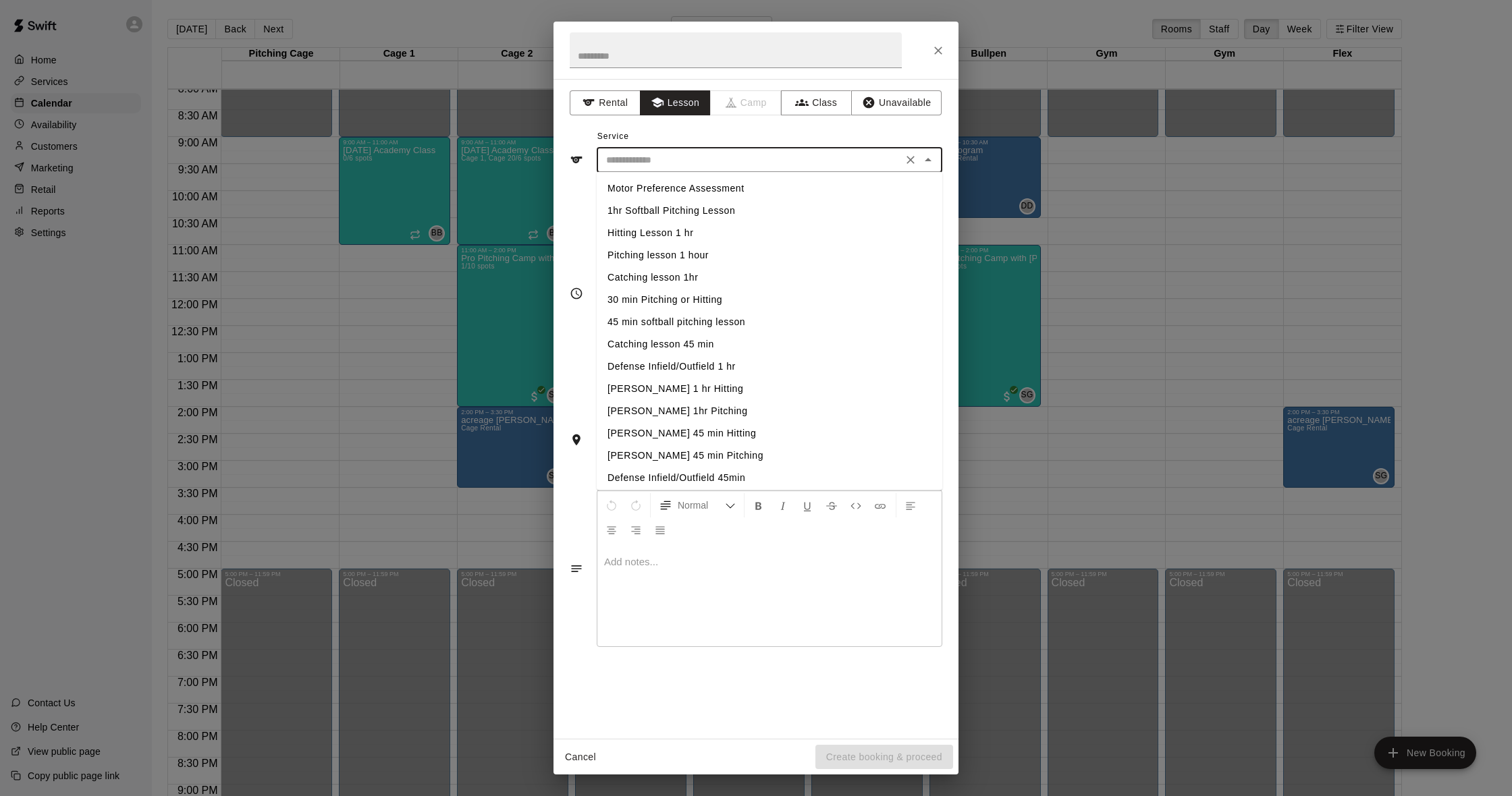
scroll to position [12, 0]
click at [692, 357] on li "Defense Infield/Outfield 1 hr" at bounding box center [769, 355] width 346 height 22
type input "**********"
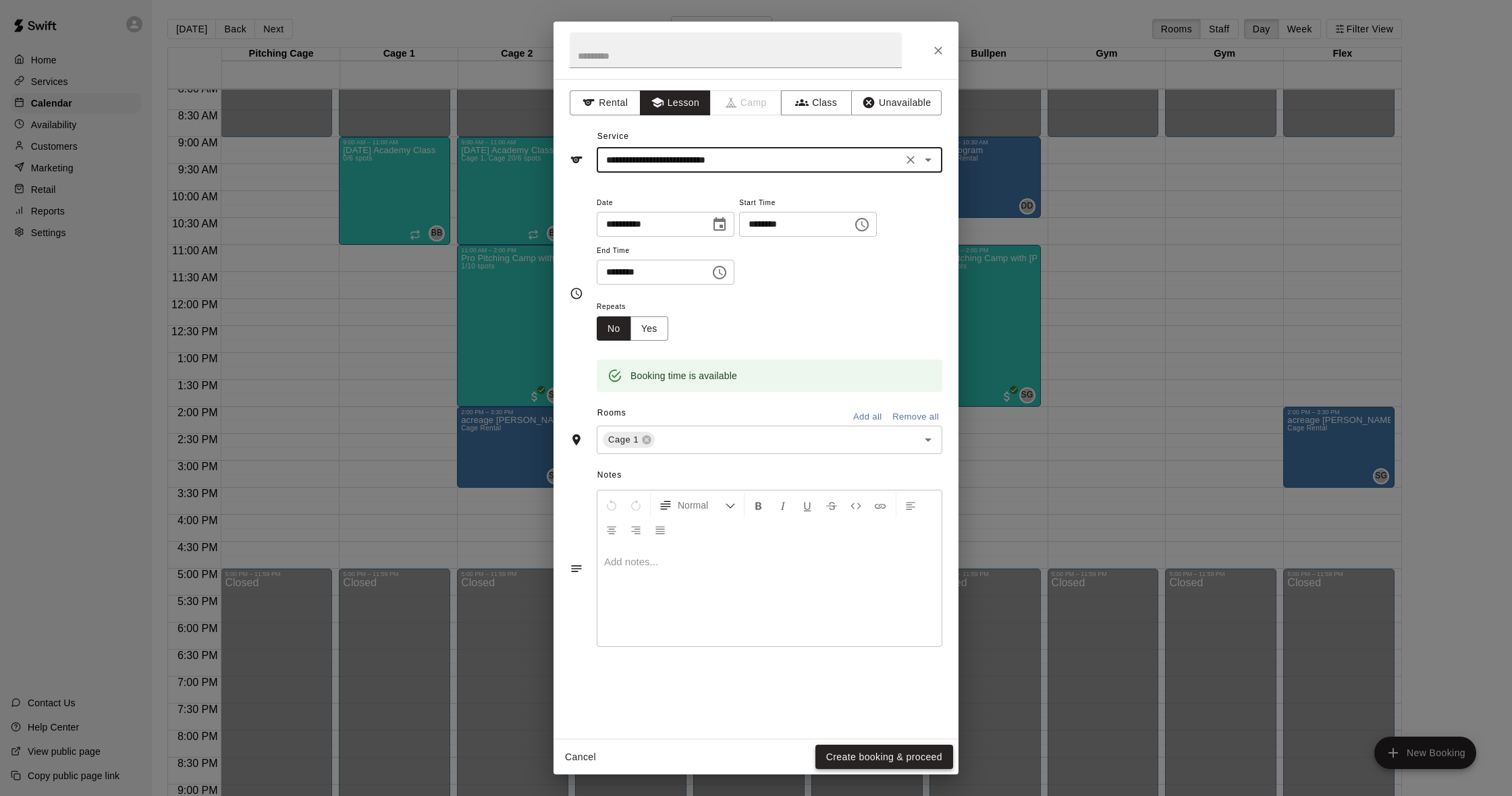
click at [903, 766] on button "Create booking & proceed" at bounding box center [884, 757] width 138 height 25
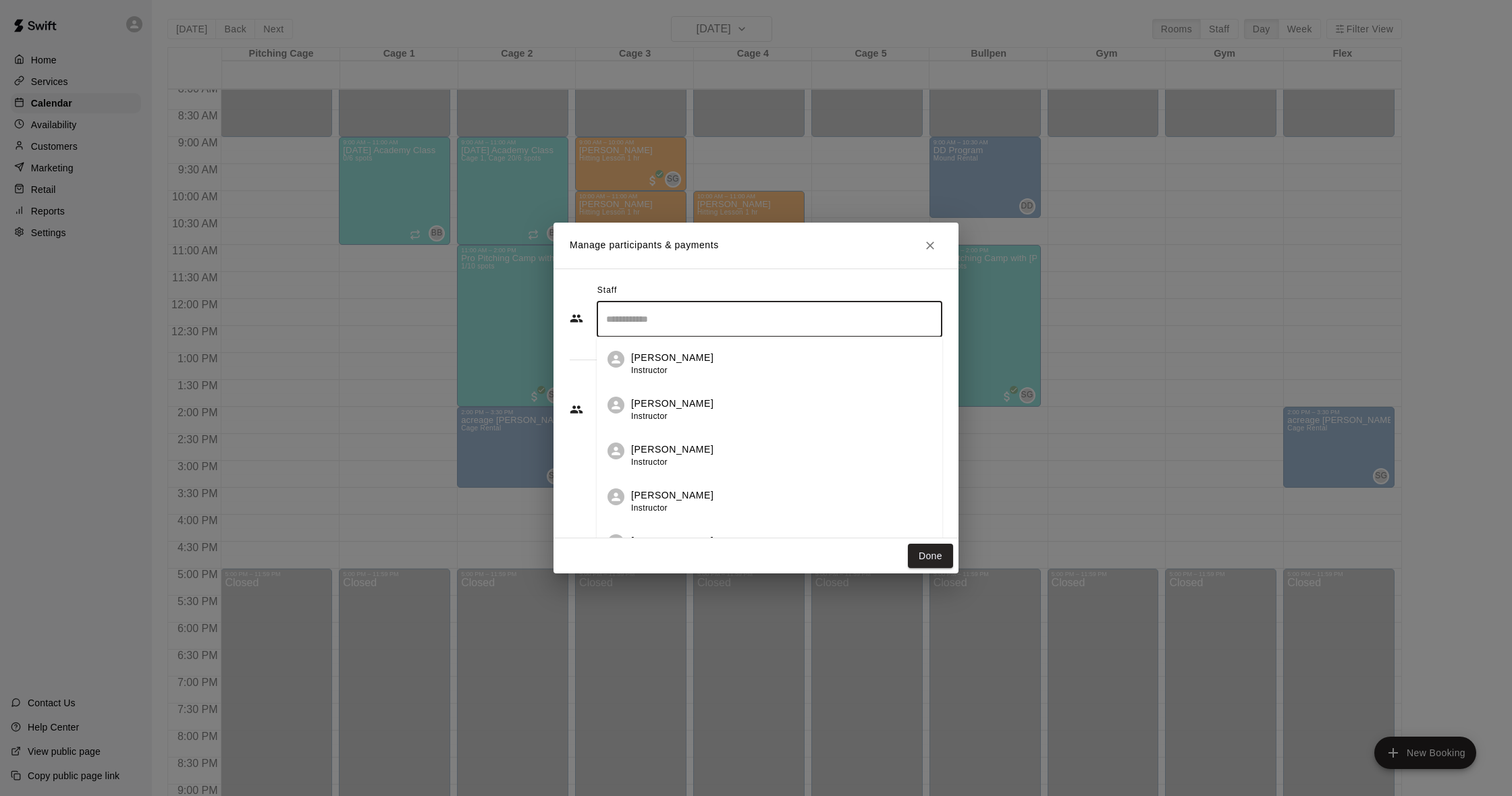
click at [634, 318] on input "Search staff" at bounding box center [769, 319] width 333 height 24
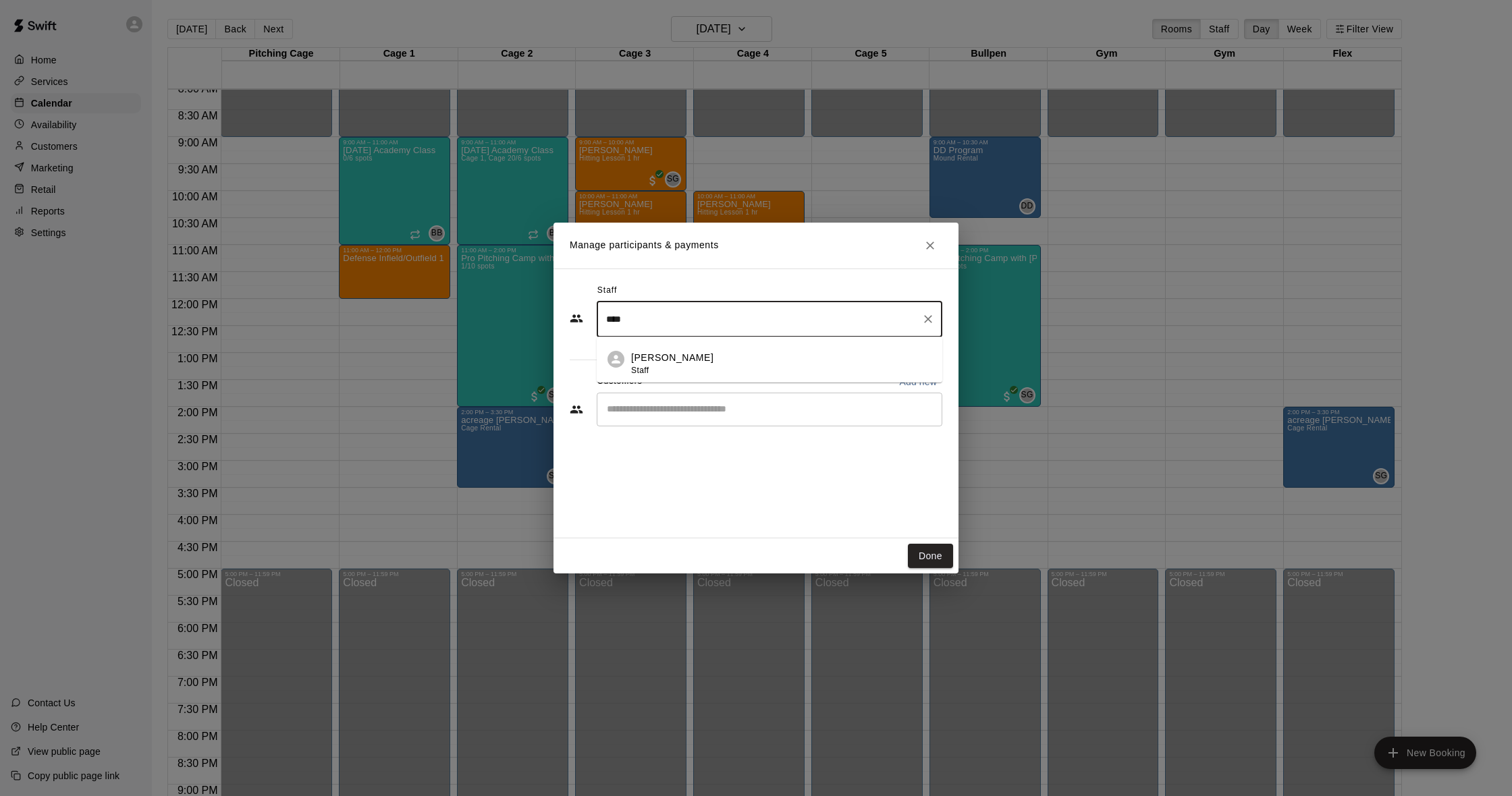
click at [653, 351] on p "[PERSON_NAME]" at bounding box center [672, 358] width 82 height 14
type input "****"
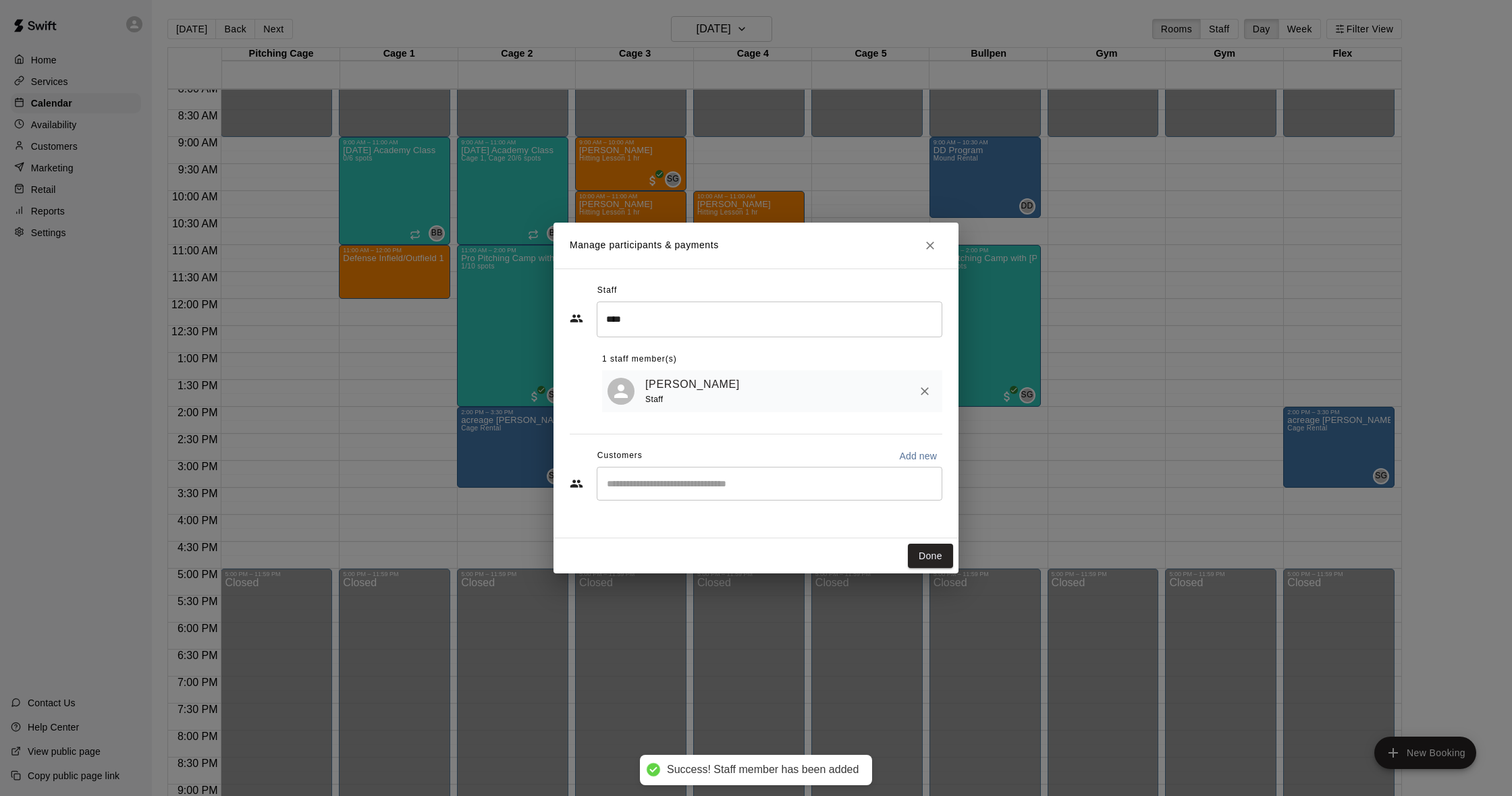
click at [686, 407] on div "[PERSON_NAME] Staff" at bounding box center [772, 391] width 340 height 43
click at [667, 492] on div "​" at bounding box center [769, 484] width 346 height 34
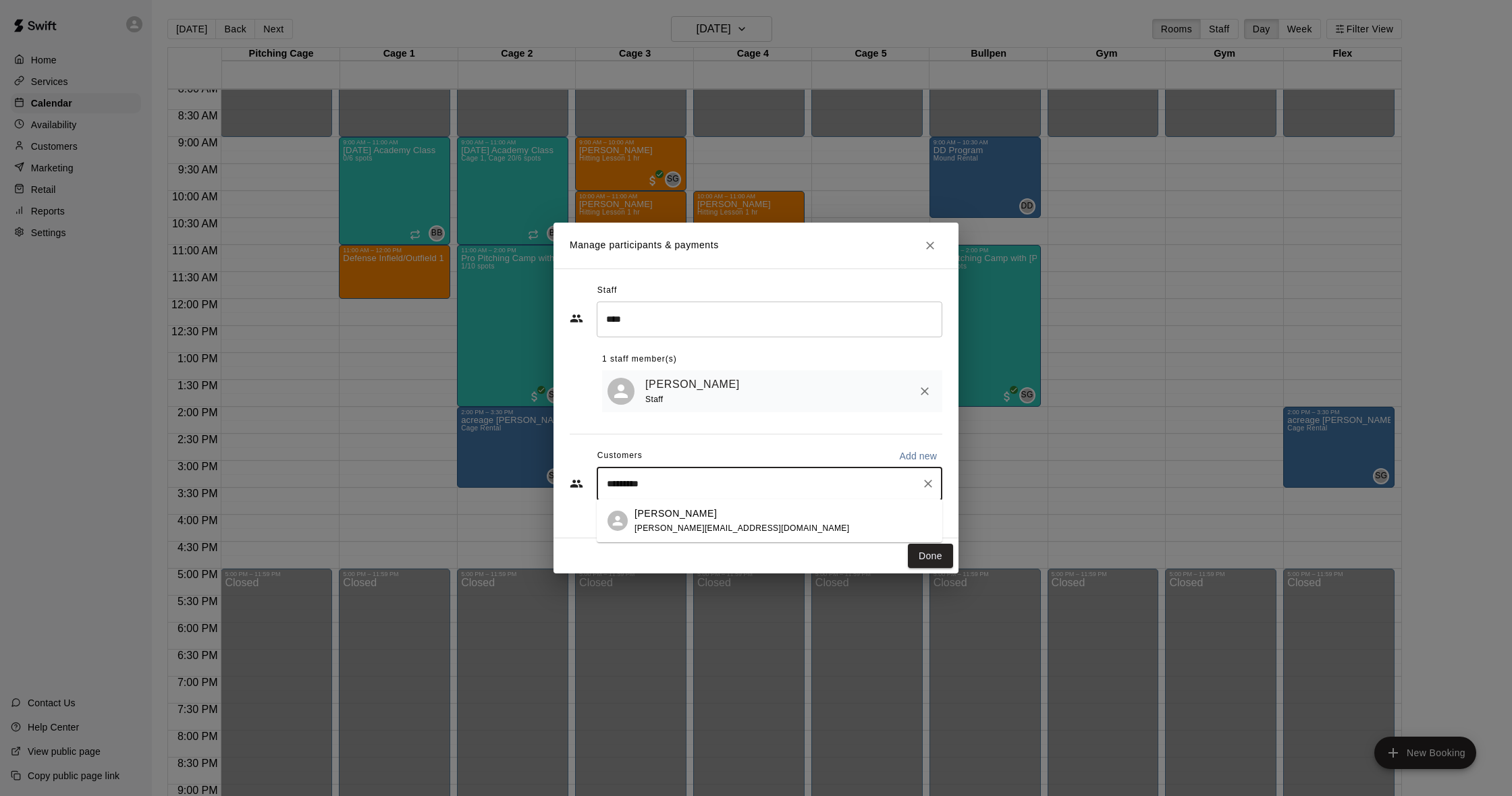
type input "**********"
click at [747, 524] on div "[PERSON_NAME] [PERSON_NAME][EMAIL_ADDRESS][DOMAIN_NAME]" at bounding box center [782, 521] width 297 height 29
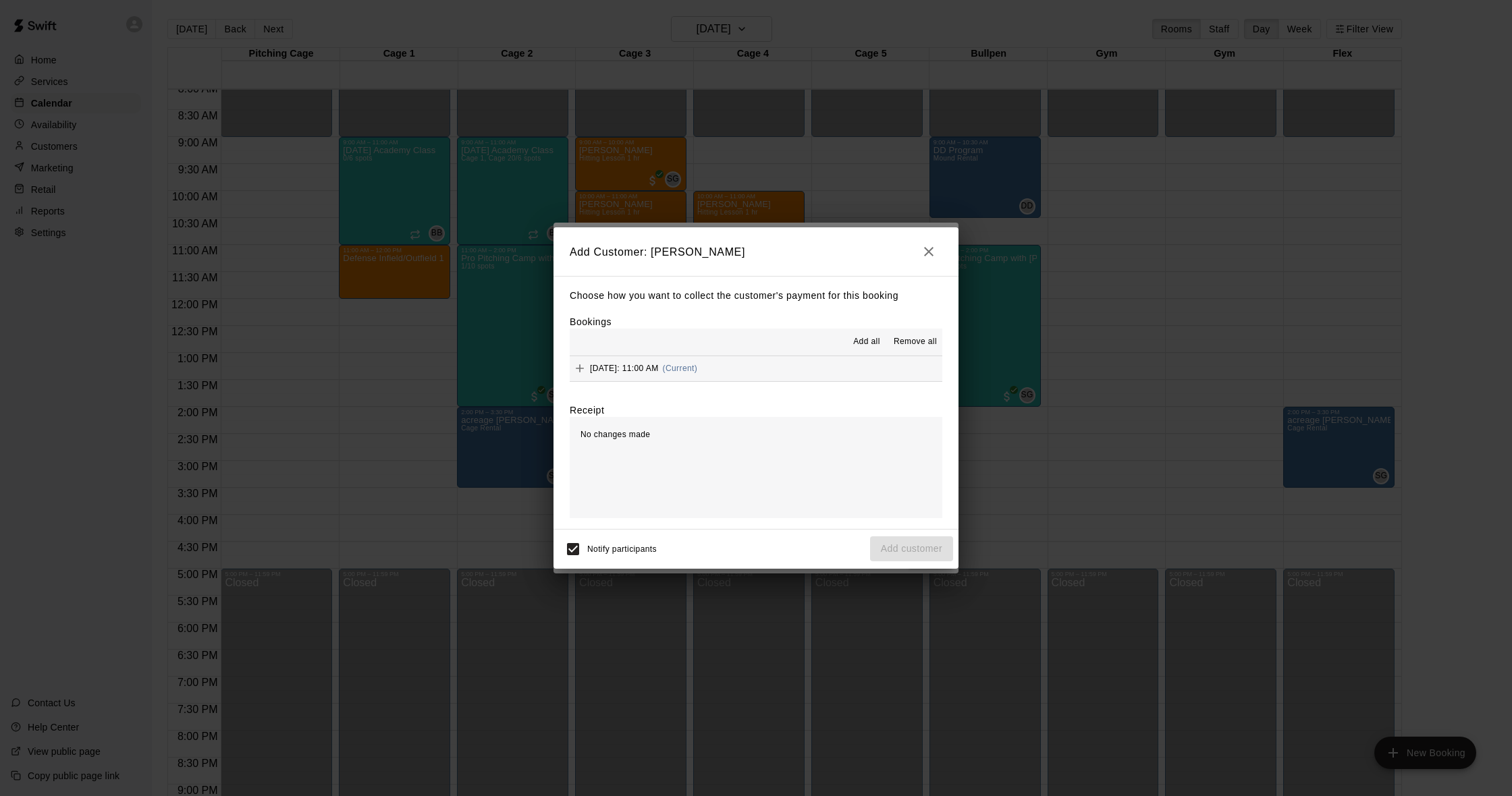
click at [756, 362] on button "[DATE]: 11:00 AM (Current)" at bounding box center [756, 369] width 372 height 25
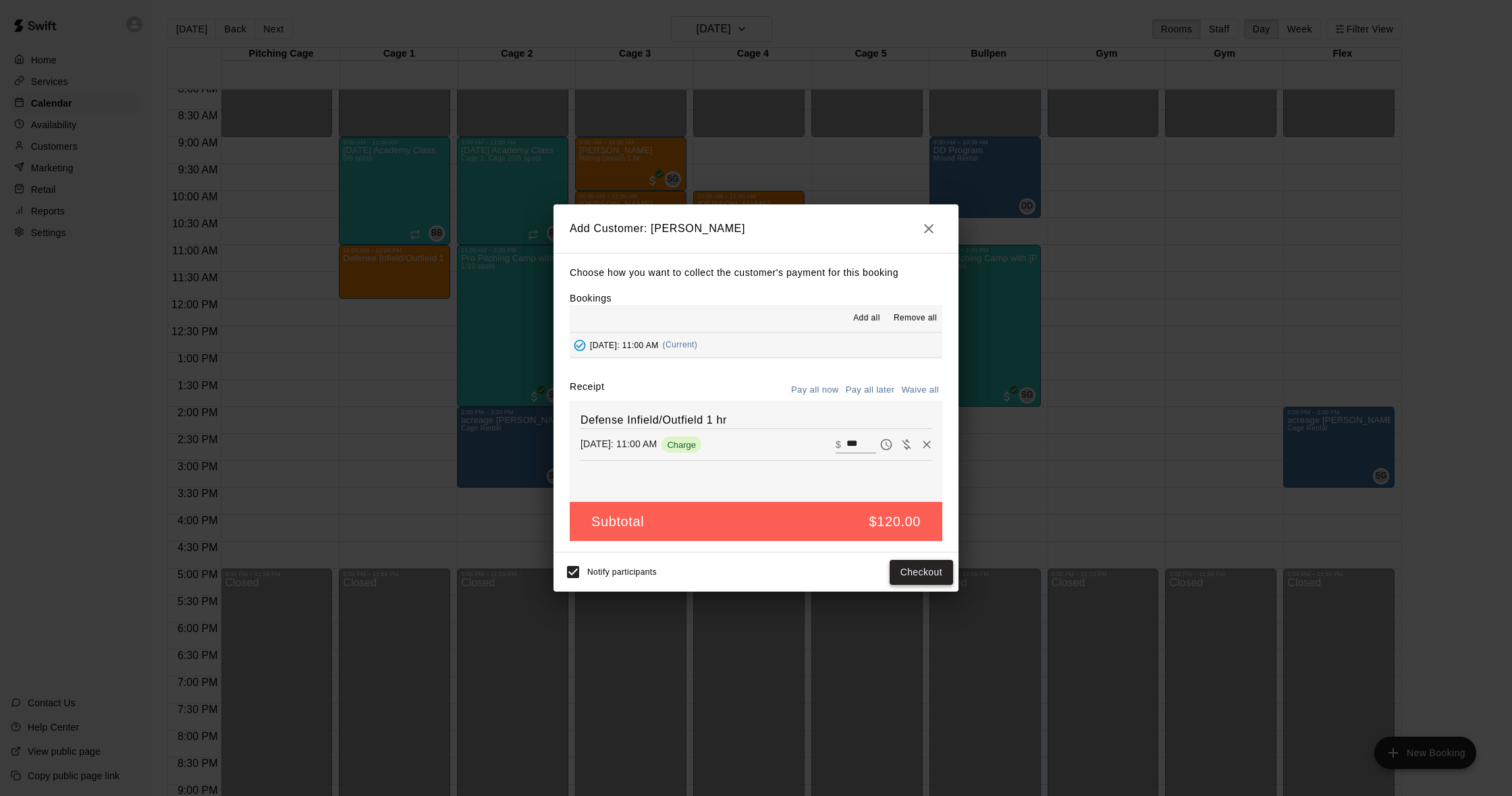
click at [910, 568] on button "Checkout" at bounding box center [922, 572] width 64 height 25
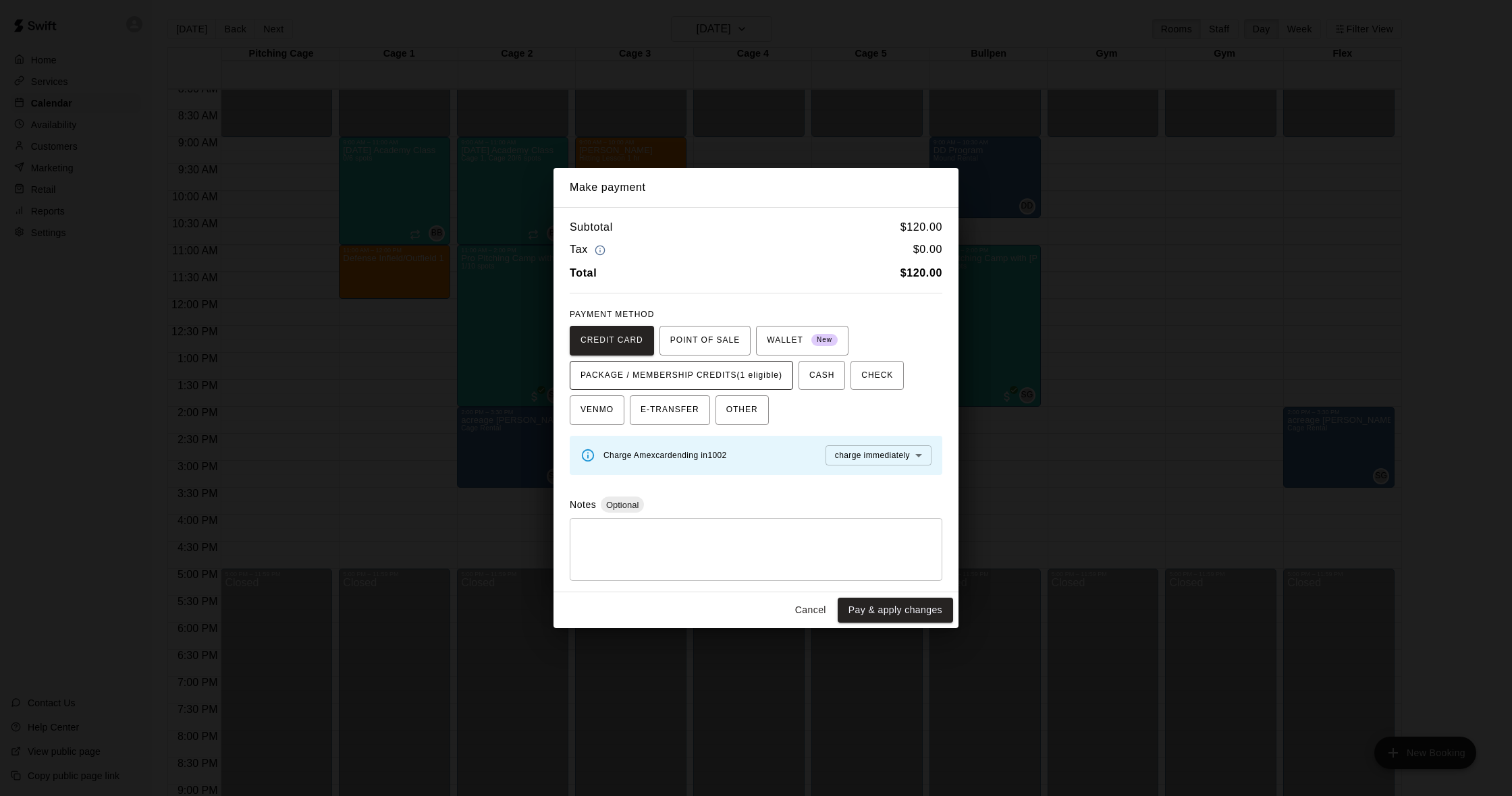
click at [702, 366] on span "PACKAGE / MEMBERSHIP CREDITS (1 eligible)" at bounding box center [681, 376] width 202 height 22
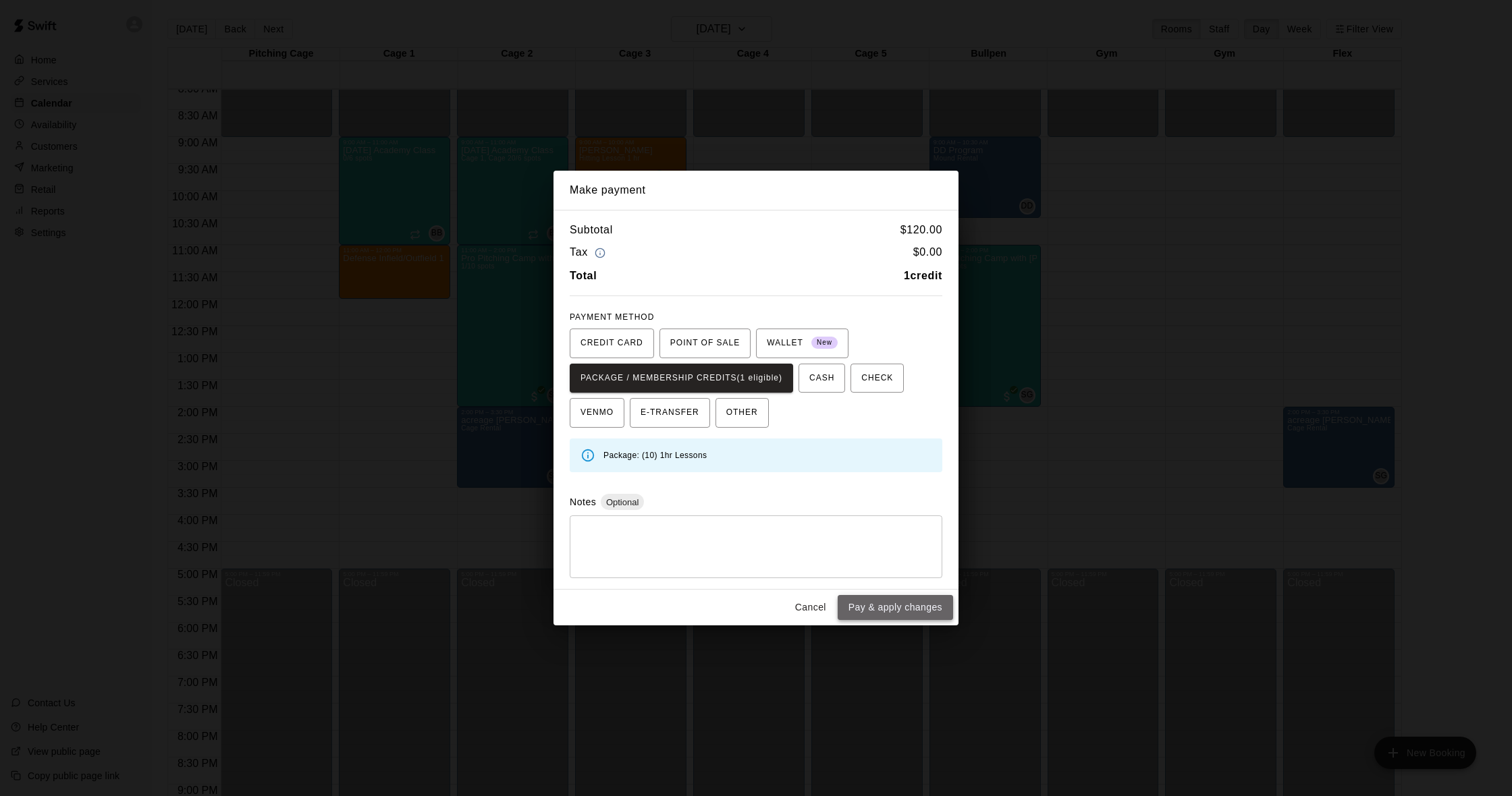
click at [886, 605] on button "Pay & apply changes" at bounding box center [896, 608] width 115 height 25
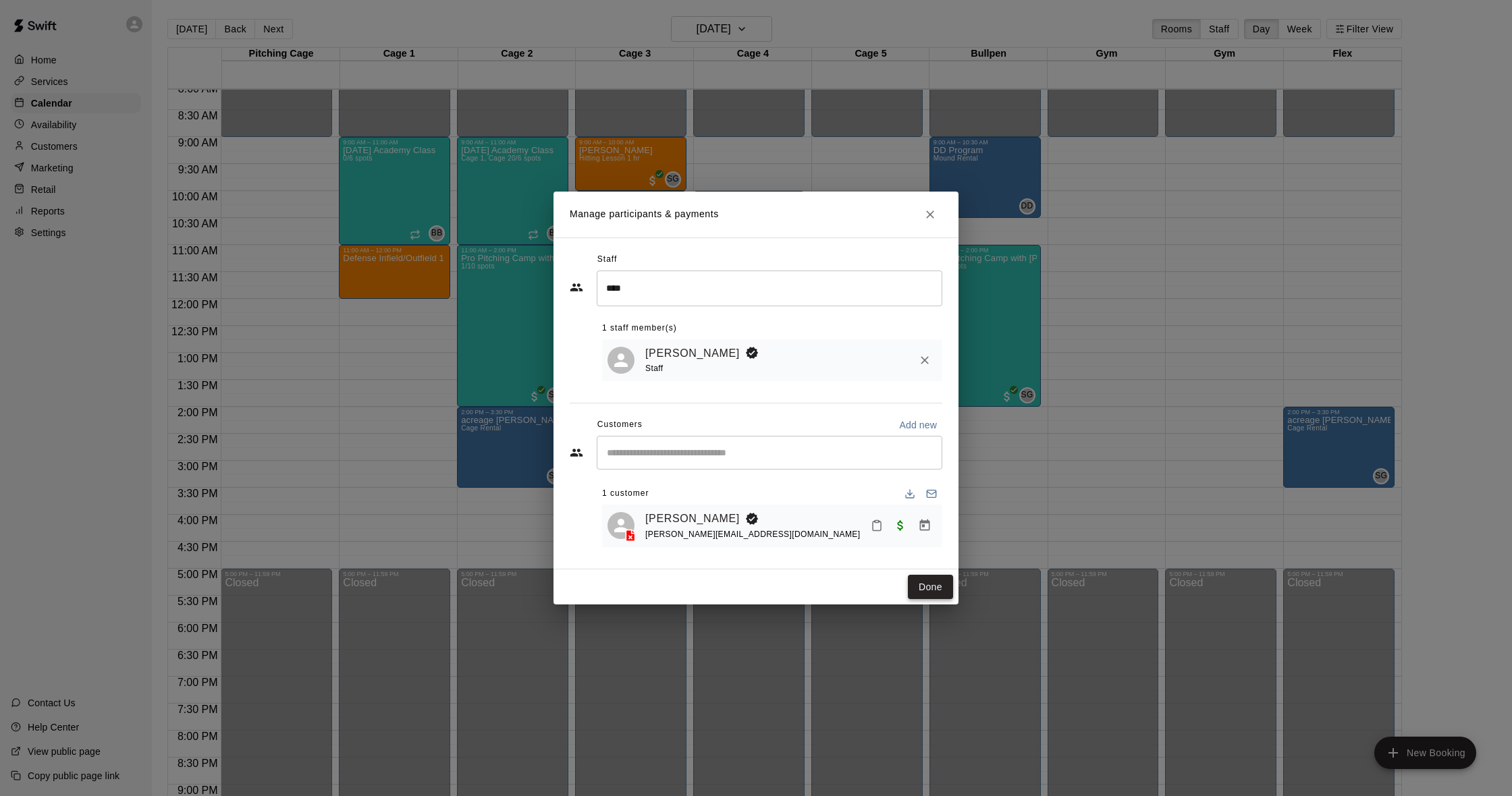
click at [923, 591] on button "Done" at bounding box center [930, 587] width 45 height 25
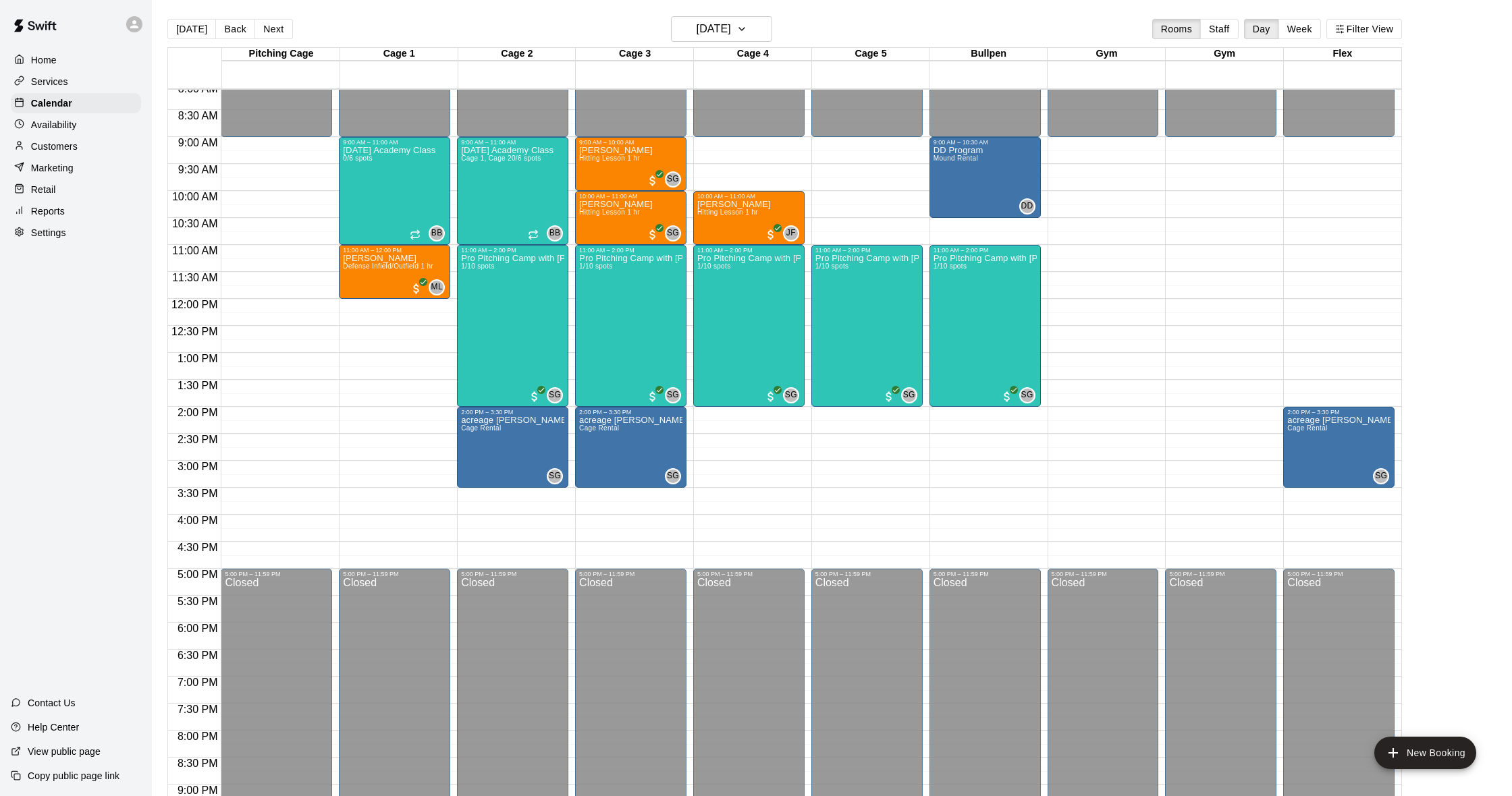
click at [74, 147] on p "Customers" at bounding box center [54, 146] width 47 height 14
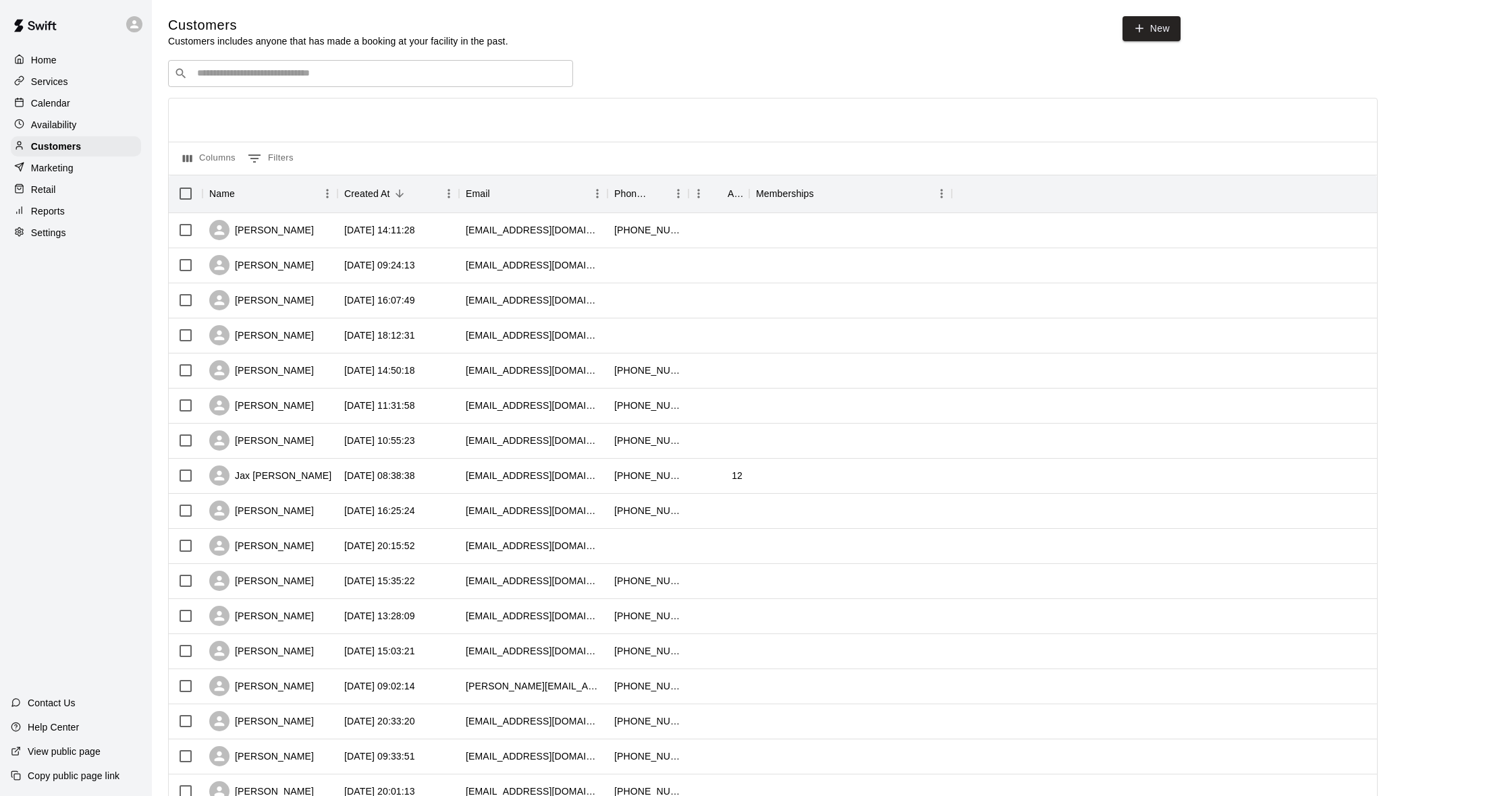
click at [286, 67] on input "Search customers by name or email" at bounding box center [380, 74] width 374 height 14
type input "**********"
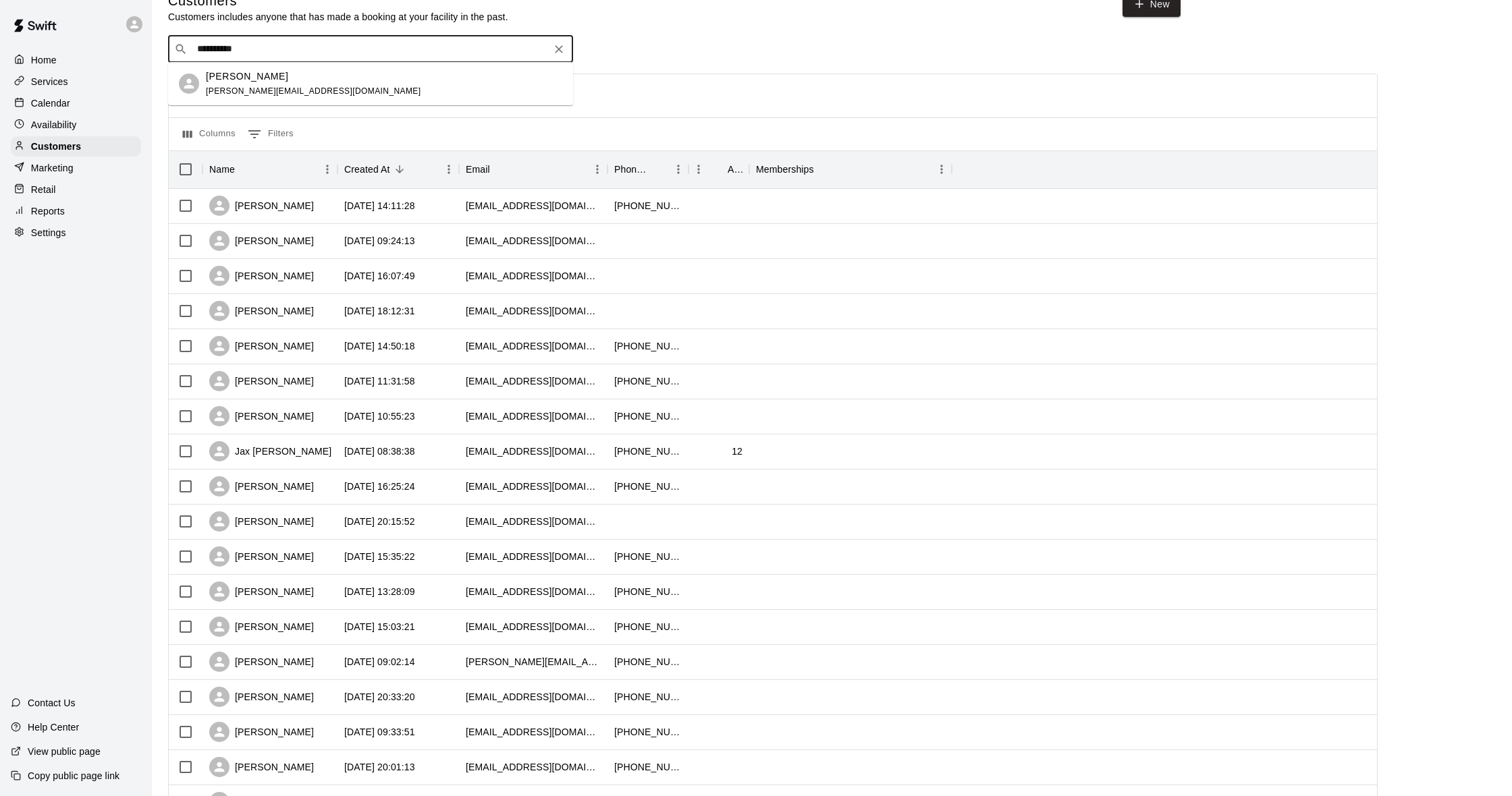
click at [274, 86] on div "[PERSON_NAME] [PERSON_NAME][EMAIL_ADDRESS][DOMAIN_NAME]" at bounding box center [313, 84] width 214 height 29
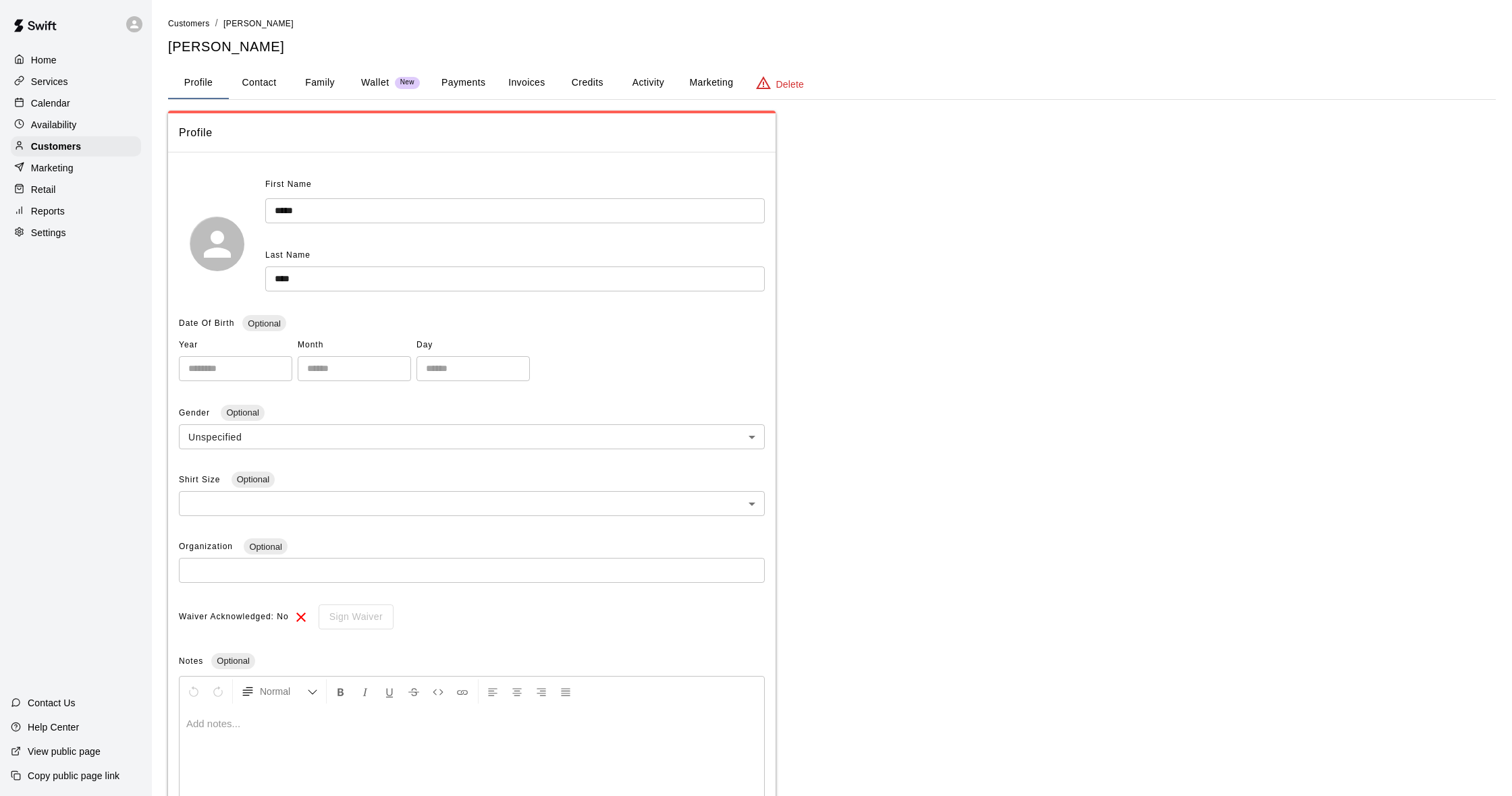
drag, startPoint x: 624, startPoint y: 83, endPoint x: 634, endPoint y: 99, distance: 18.9
click at [623, 83] on button "Activity" at bounding box center [648, 83] width 61 height 32
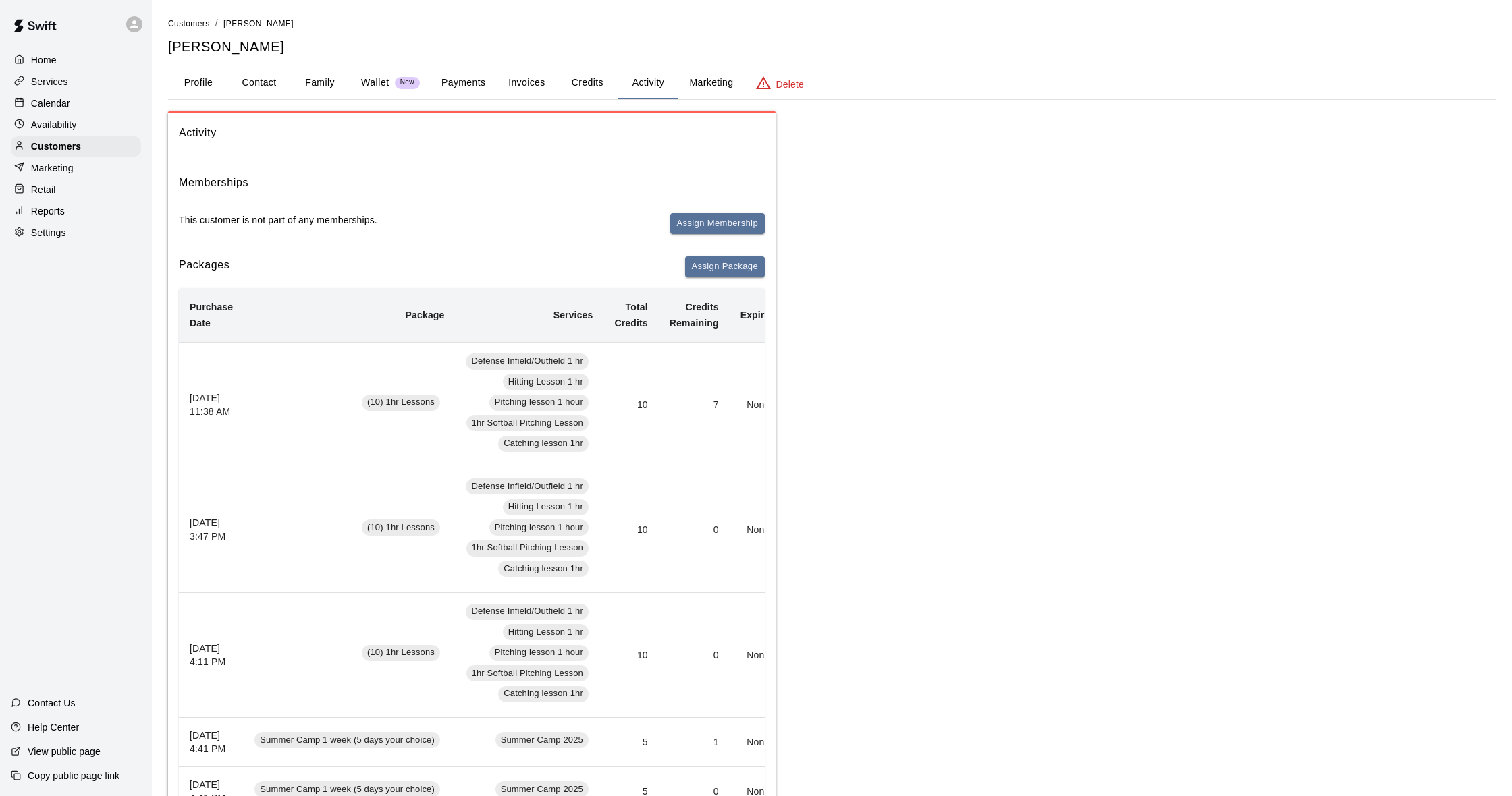
click at [35, 99] on p "Calendar" at bounding box center [51, 103] width 39 height 14
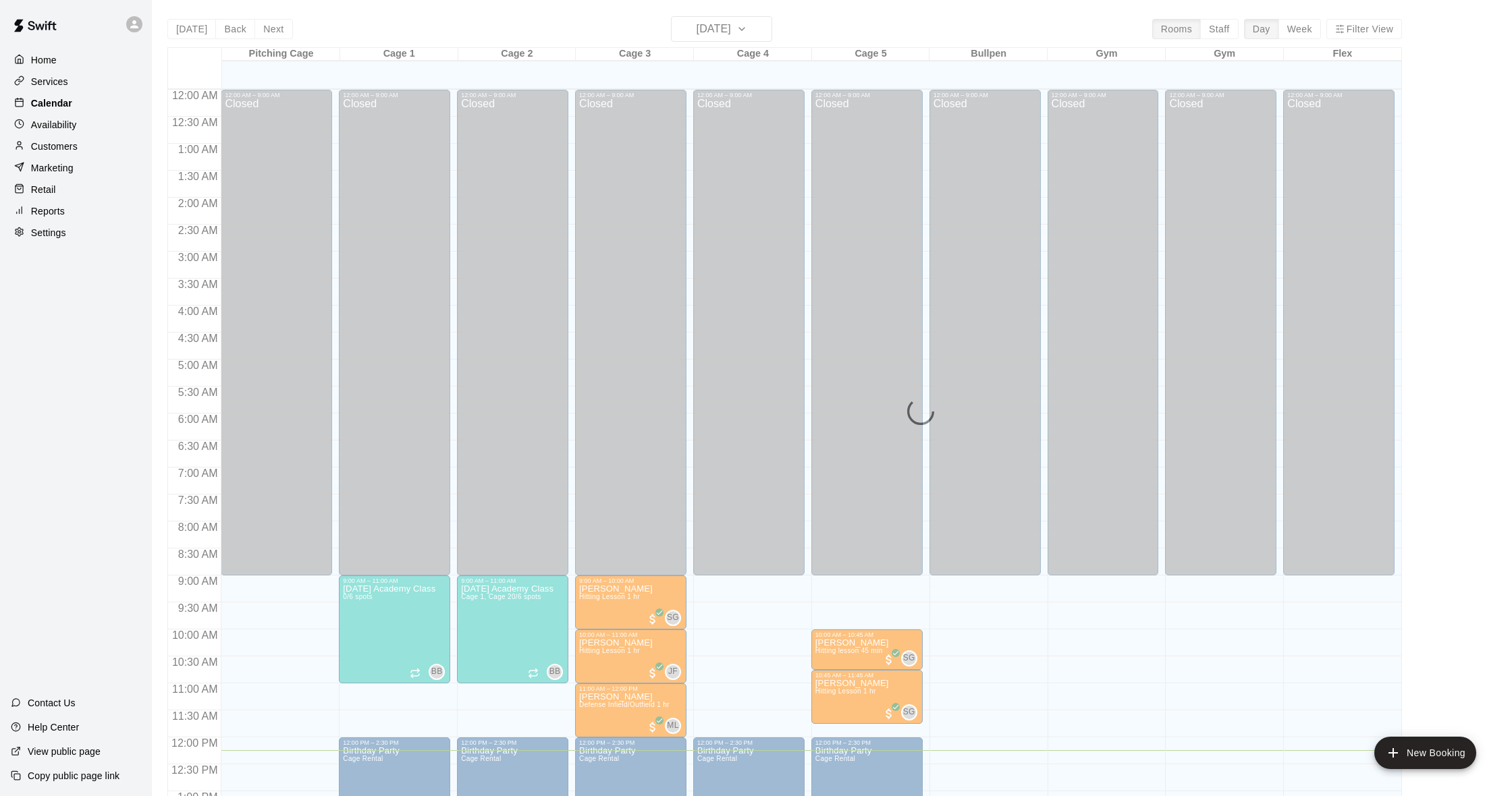
scroll to position [534, 0]
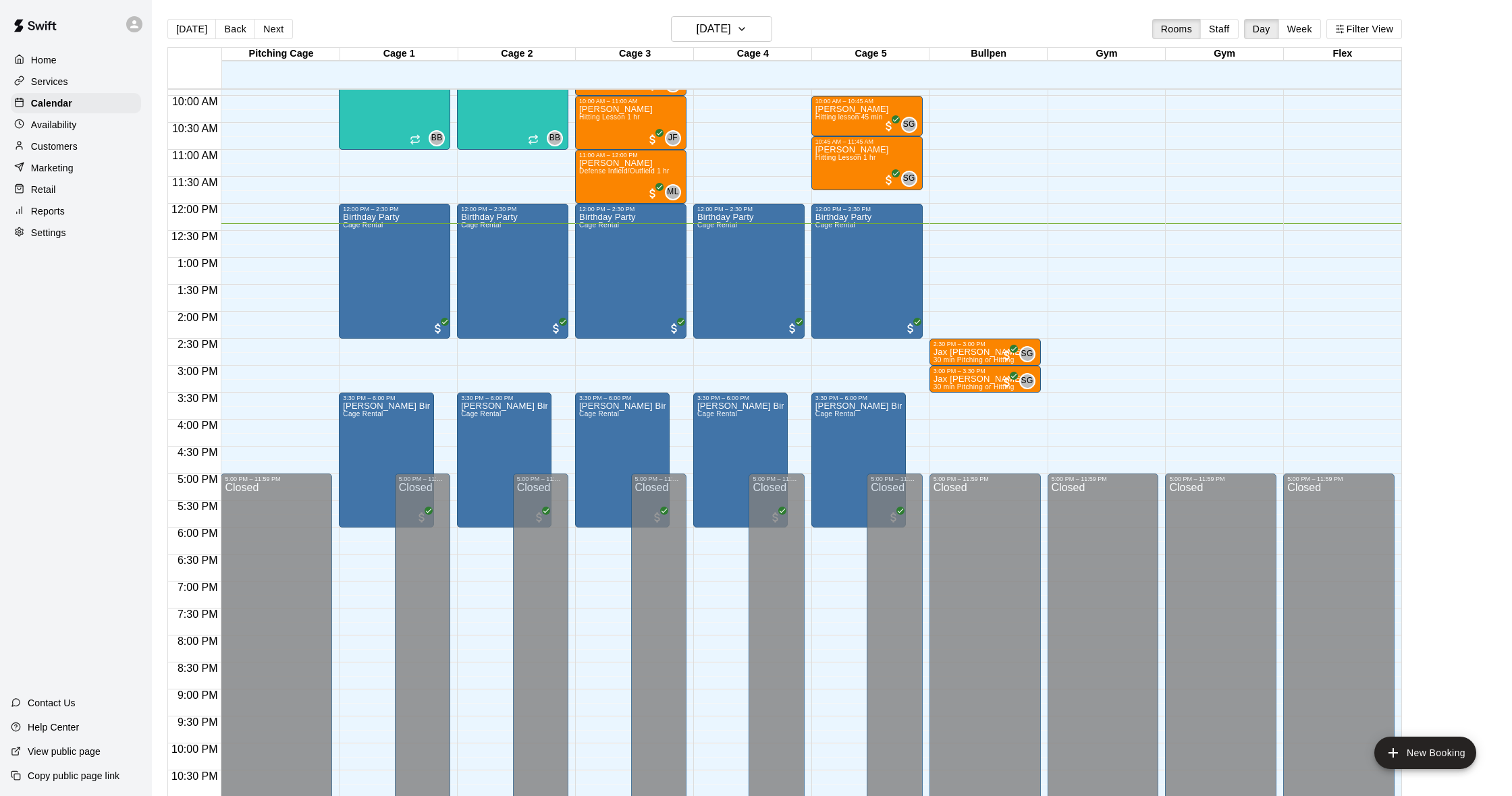
click at [473, 28] on div "[DATE] Back [DATE][DATE] Rooms Staff Day Week Filter View" at bounding box center [785, 31] width 1234 height 31
click at [66, 173] on p "Marketing" at bounding box center [52, 168] width 43 height 14
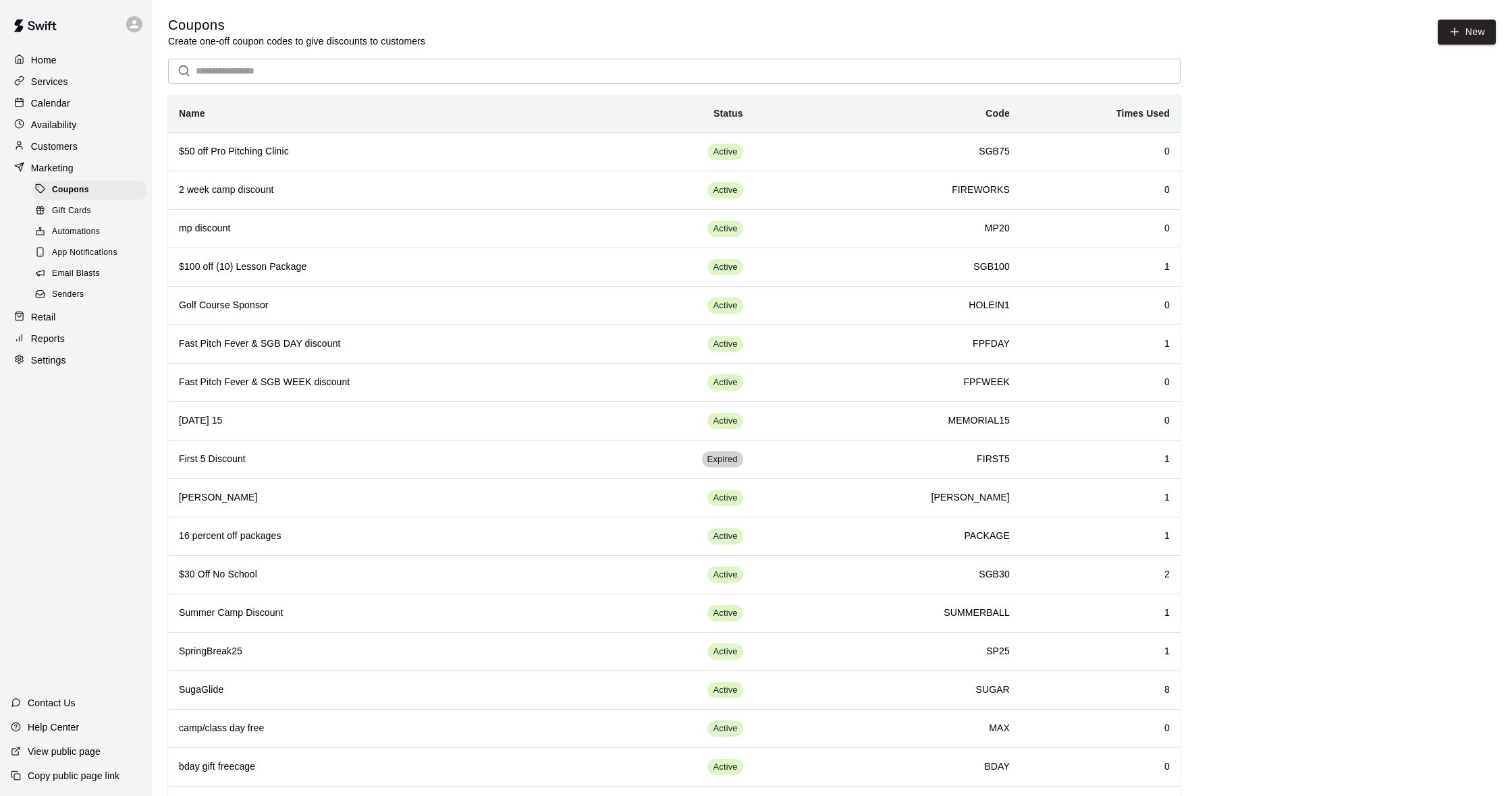
click at [92, 267] on span "Email Blasts" at bounding box center [76, 274] width 48 height 14
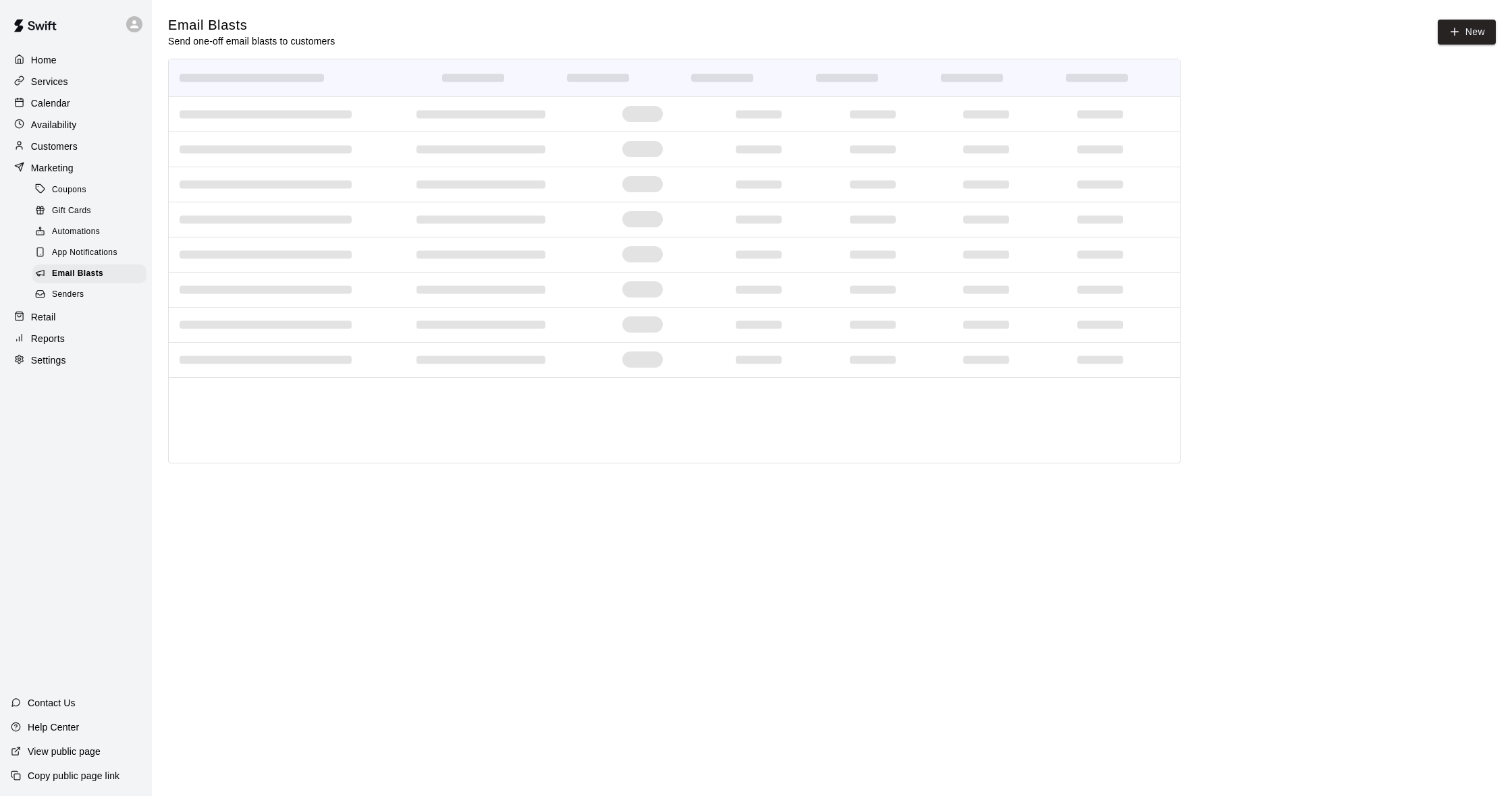
click at [58, 338] on p "Reports" at bounding box center [48, 338] width 34 height 14
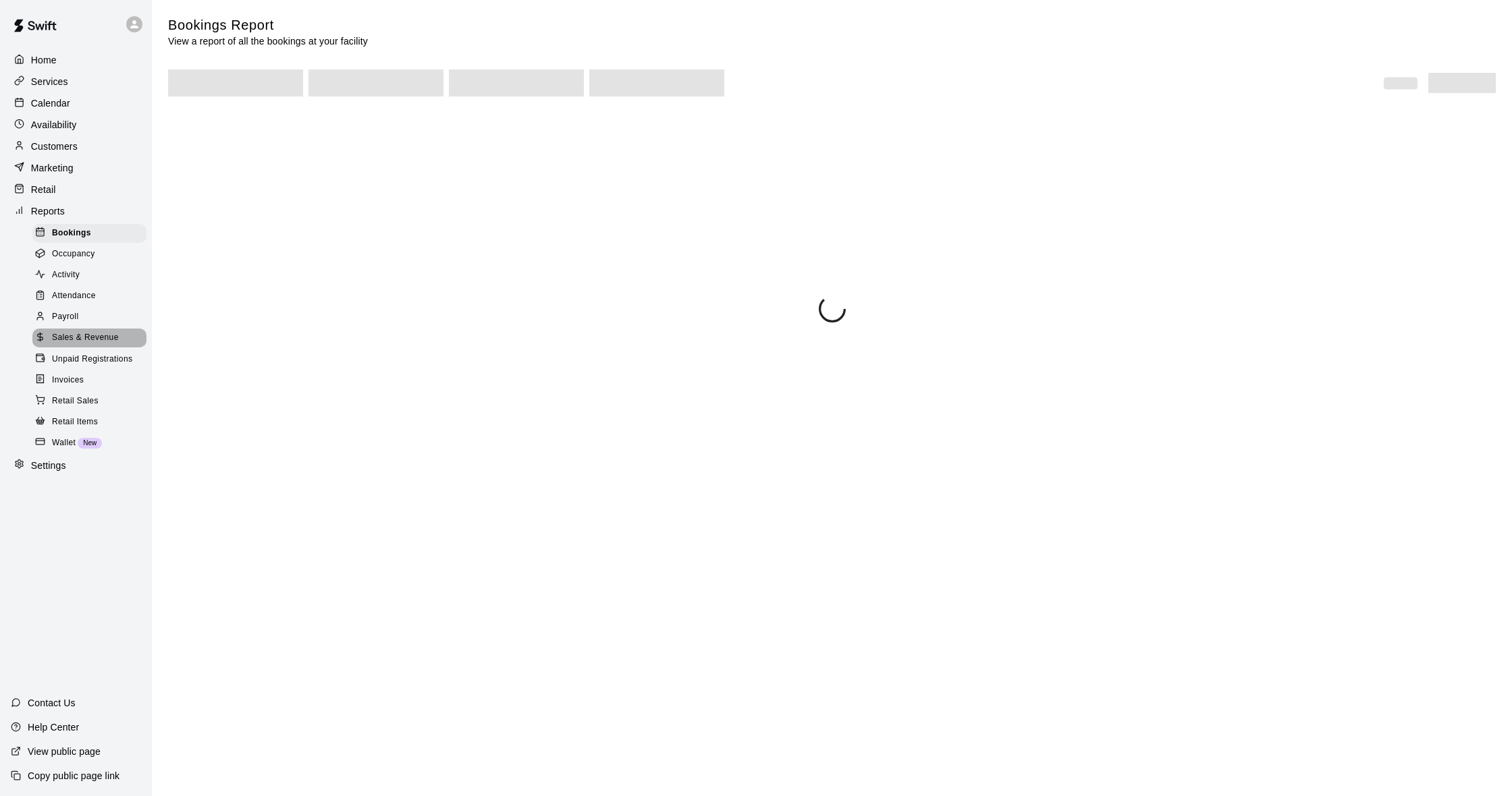
click at [101, 338] on span "Sales & Revenue" at bounding box center [85, 338] width 67 height 14
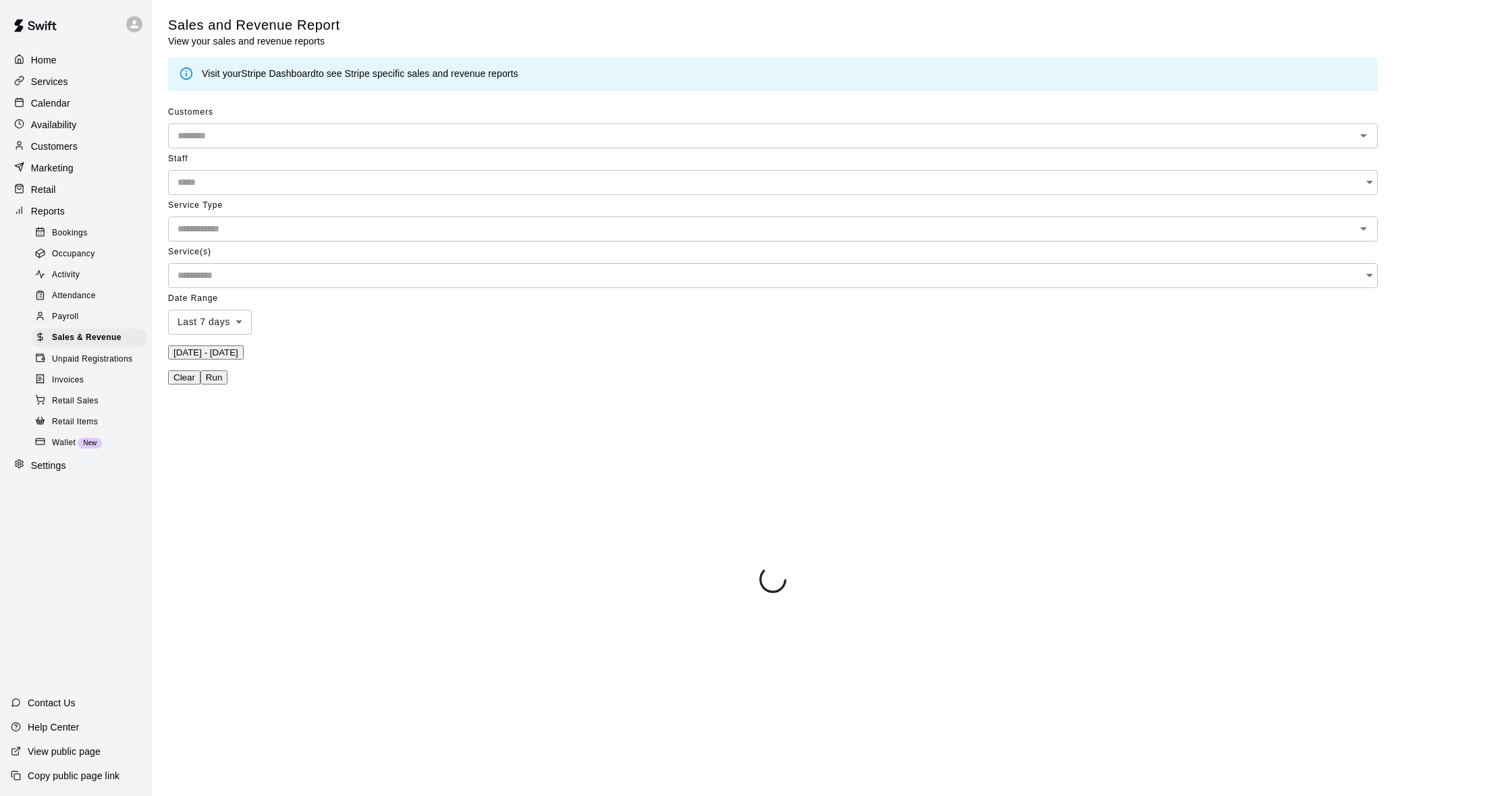
click at [821, 130] on body "Home Services Calendar Availability Customers Marketing Retail Reports Bookings…" at bounding box center [756, 299] width 1512 height 598
click at [810, 295] on li "Custom" at bounding box center [831, 297] width 84 height 22
type input "******"
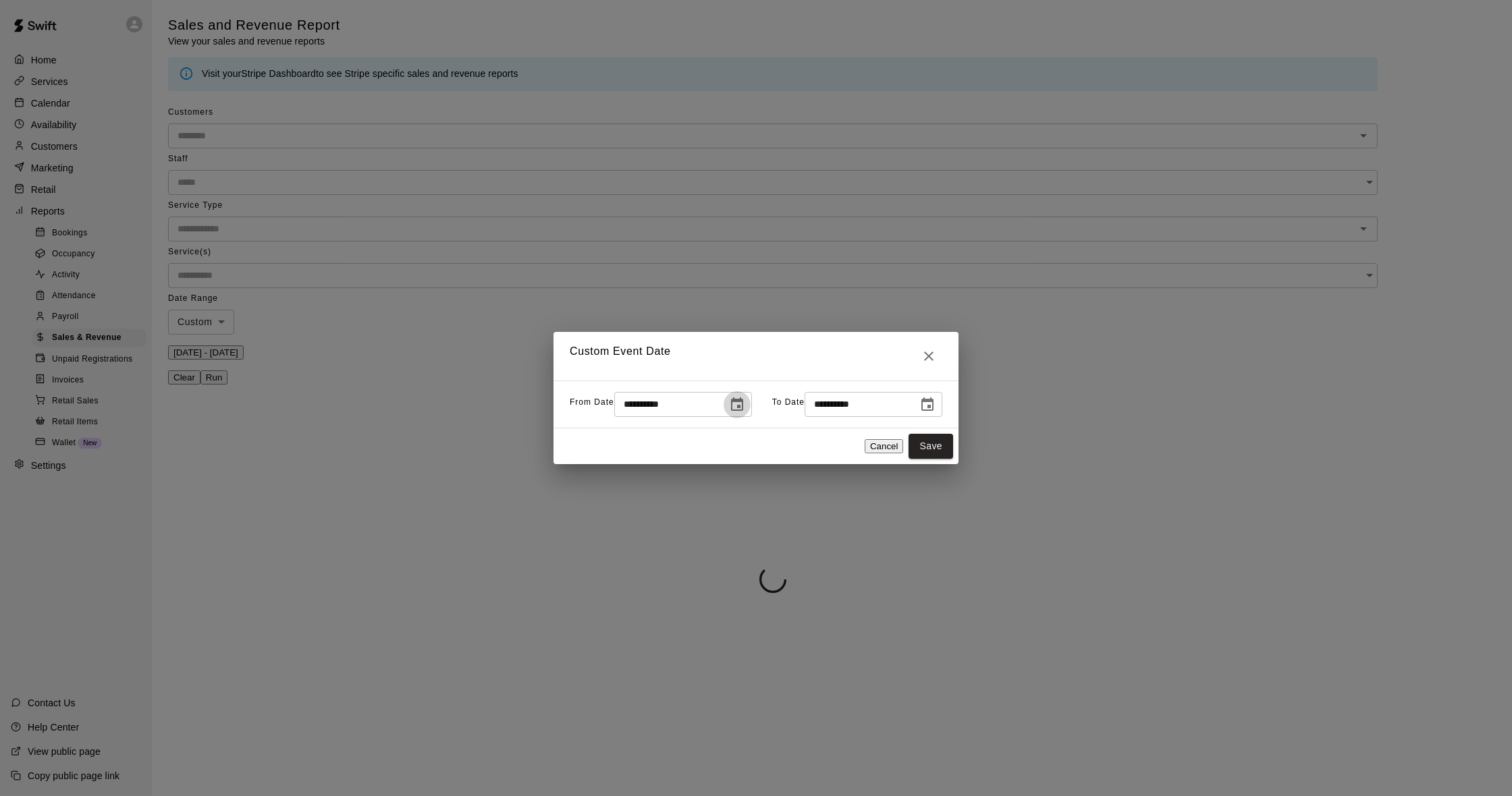
click at [731, 411] on icon "Choose date, selected date is Aug 9, 2025" at bounding box center [737, 404] width 12 height 14
click at [777, 551] on button "16" at bounding box center [769, 556] width 25 height 25
type input "**********"
click at [914, 455] on button "Save" at bounding box center [931, 446] width 45 height 25
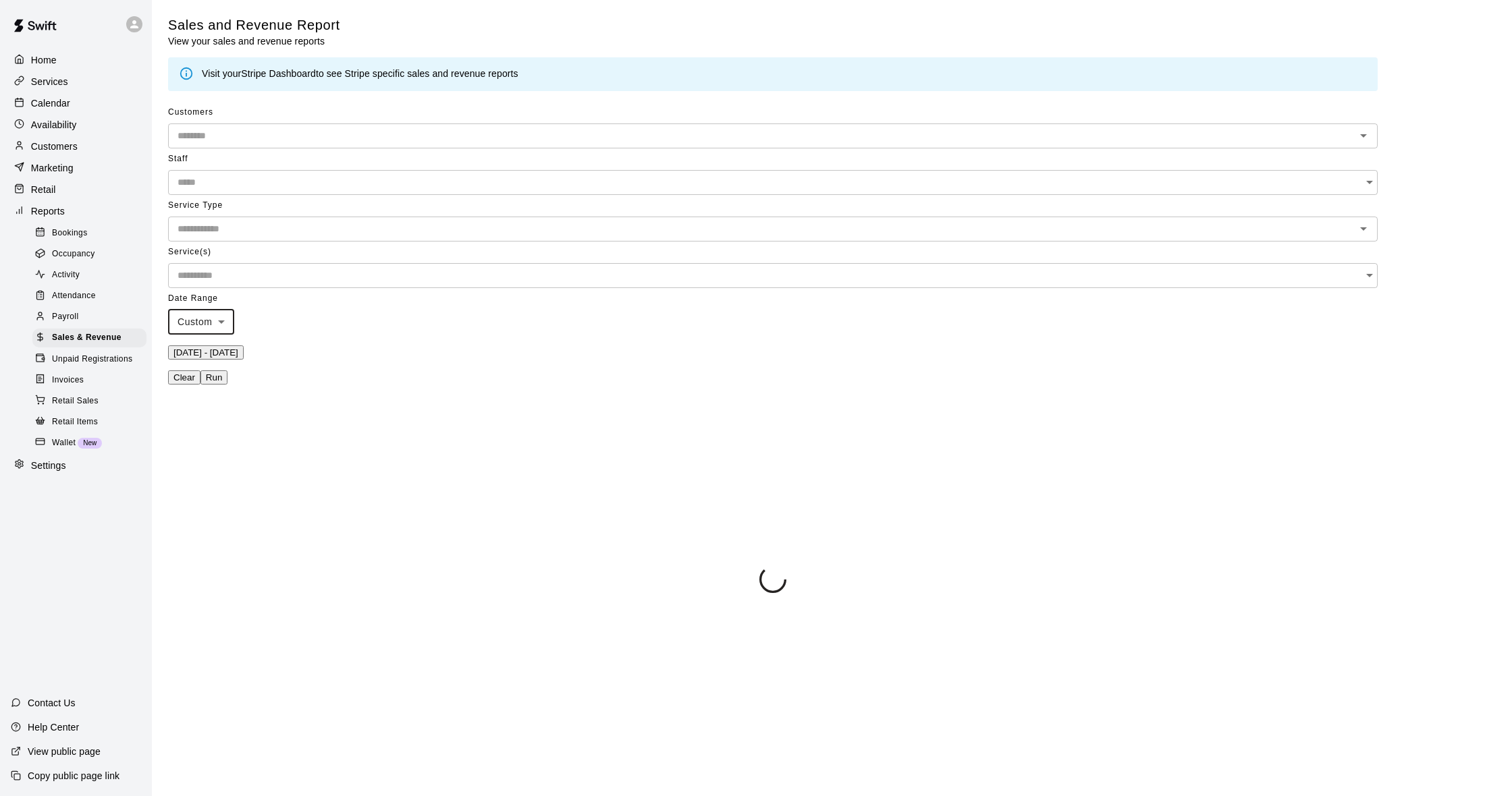
click at [227, 370] on button "Run" at bounding box center [214, 377] width 27 height 14
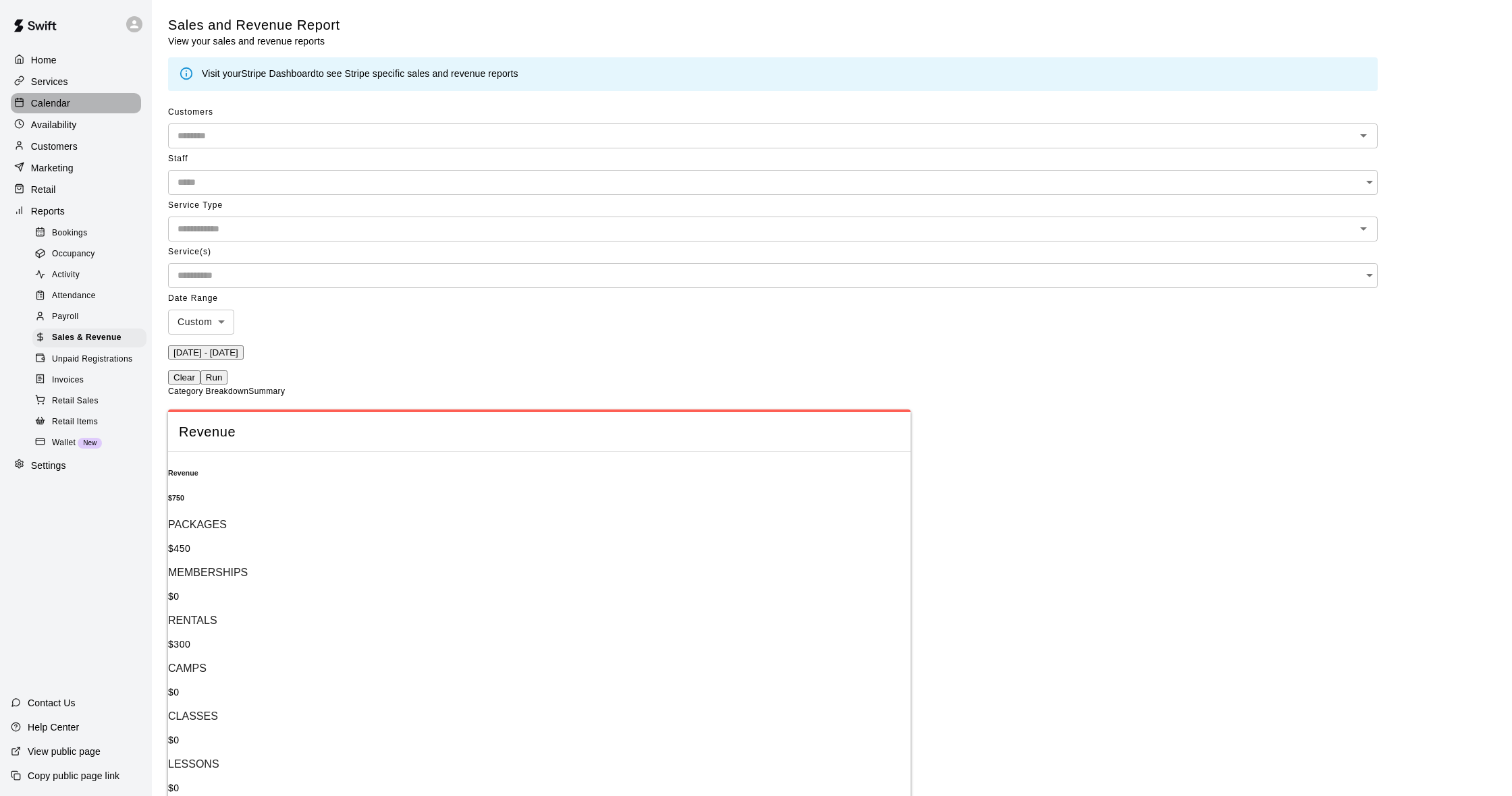
click at [49, 103] on p "Calendar" at bounding box center [51, 103] width 39 height 14
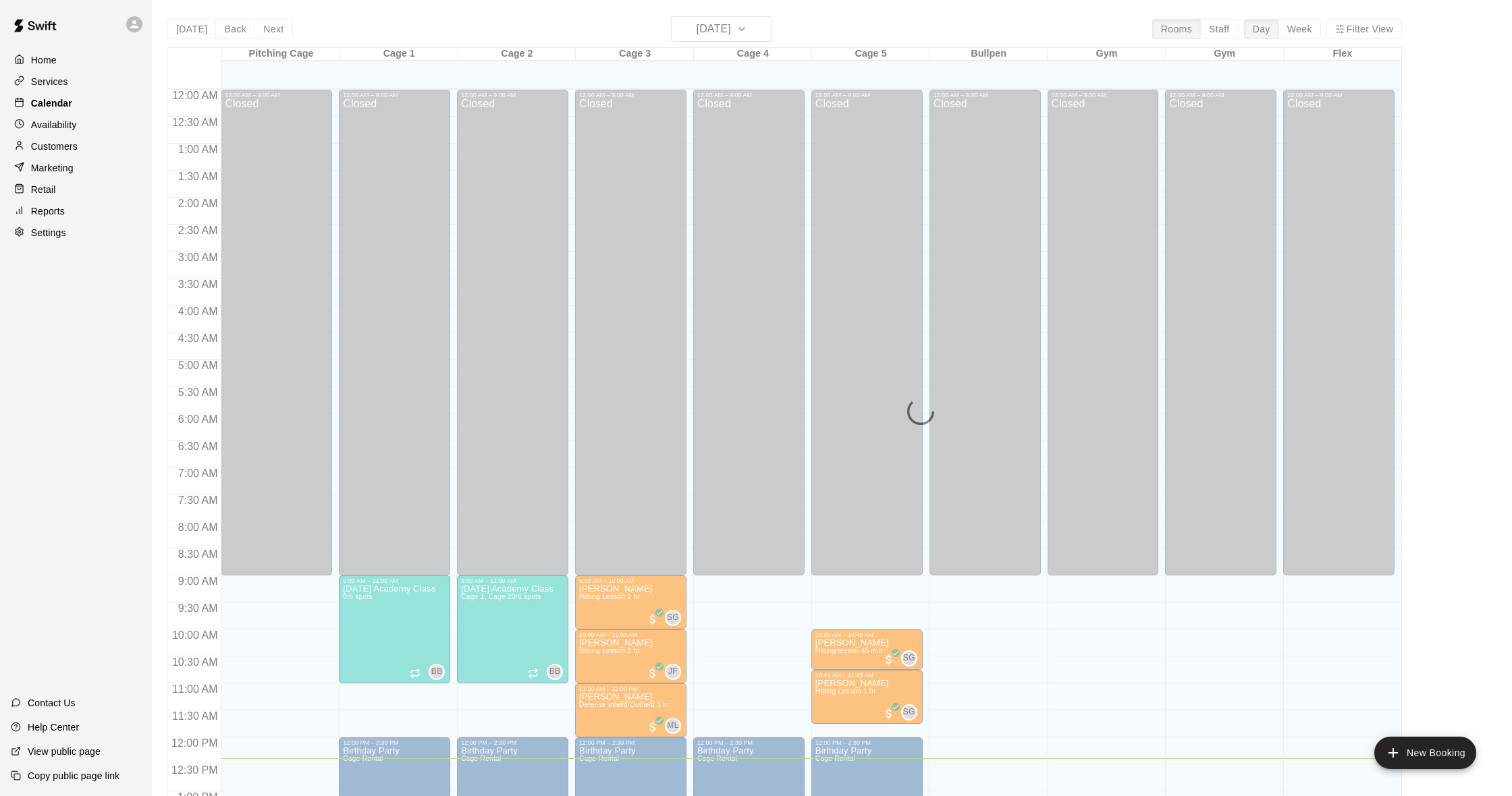
scroll to position [534, 0]
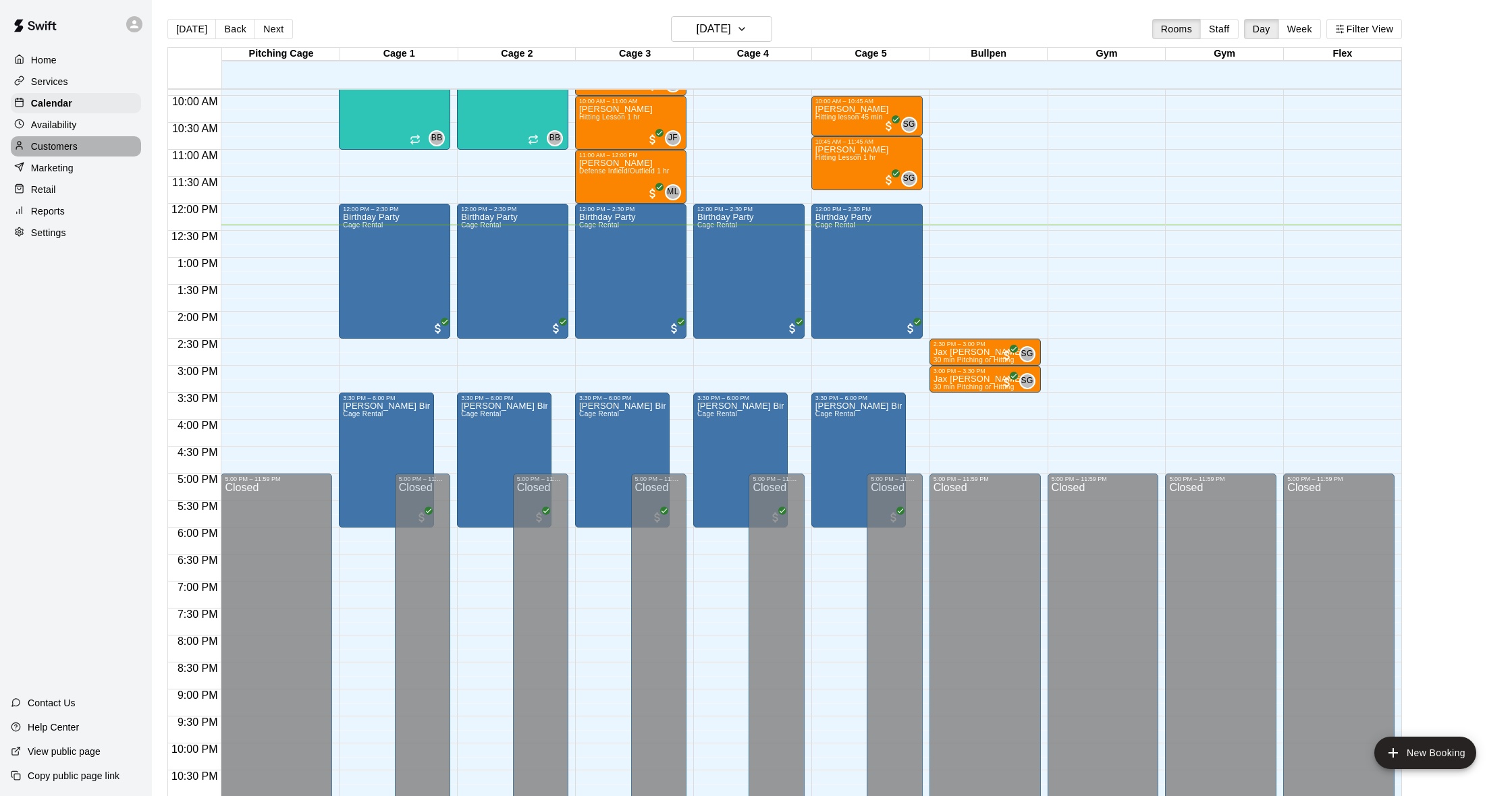
click at [68, 145] on p "Customers" at bounding box center [54, 146] width 47 height 14
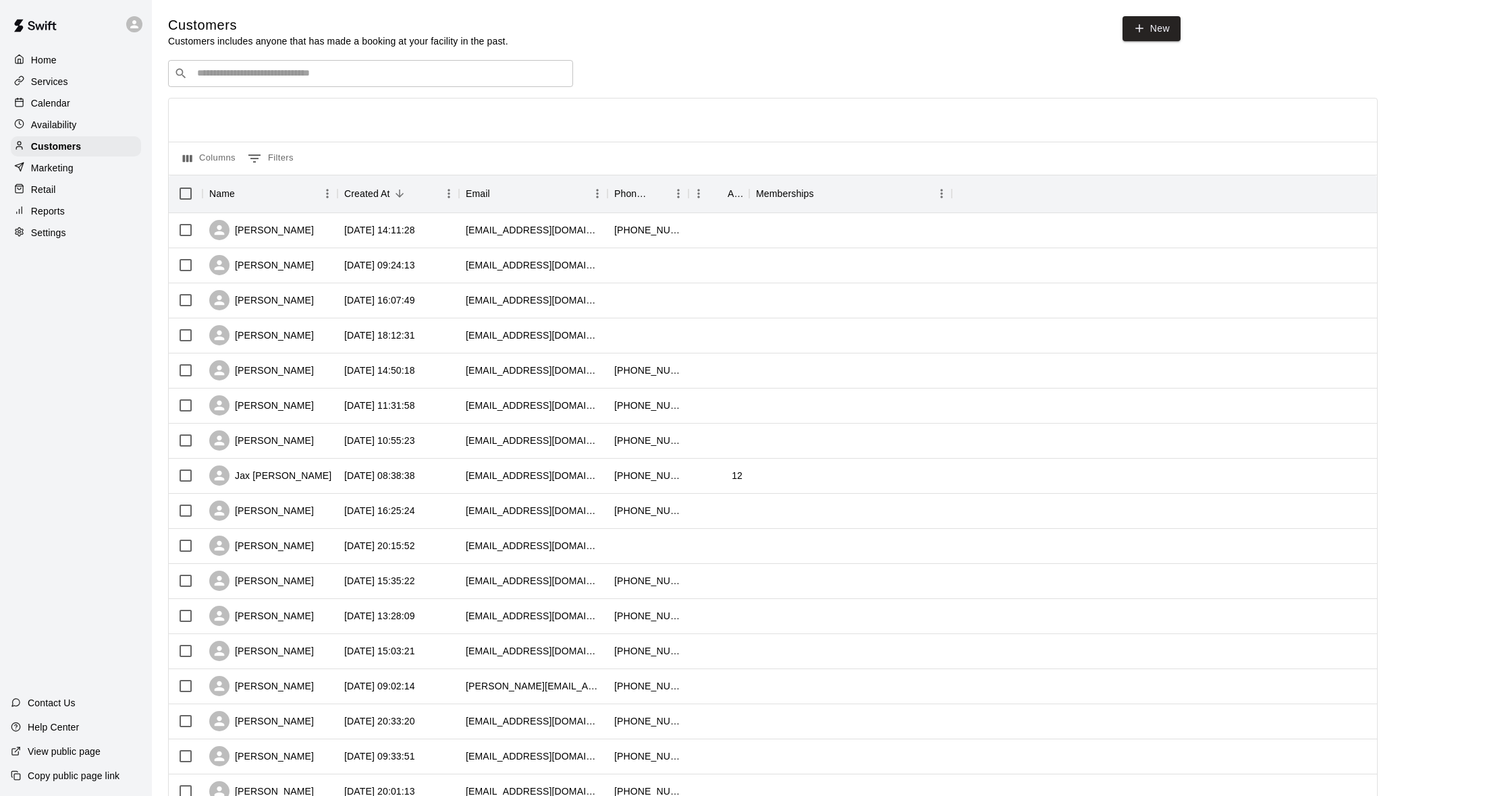
click at [72, 103] on div "Calendar" at bounding box center [76, 103] width 130 height 20
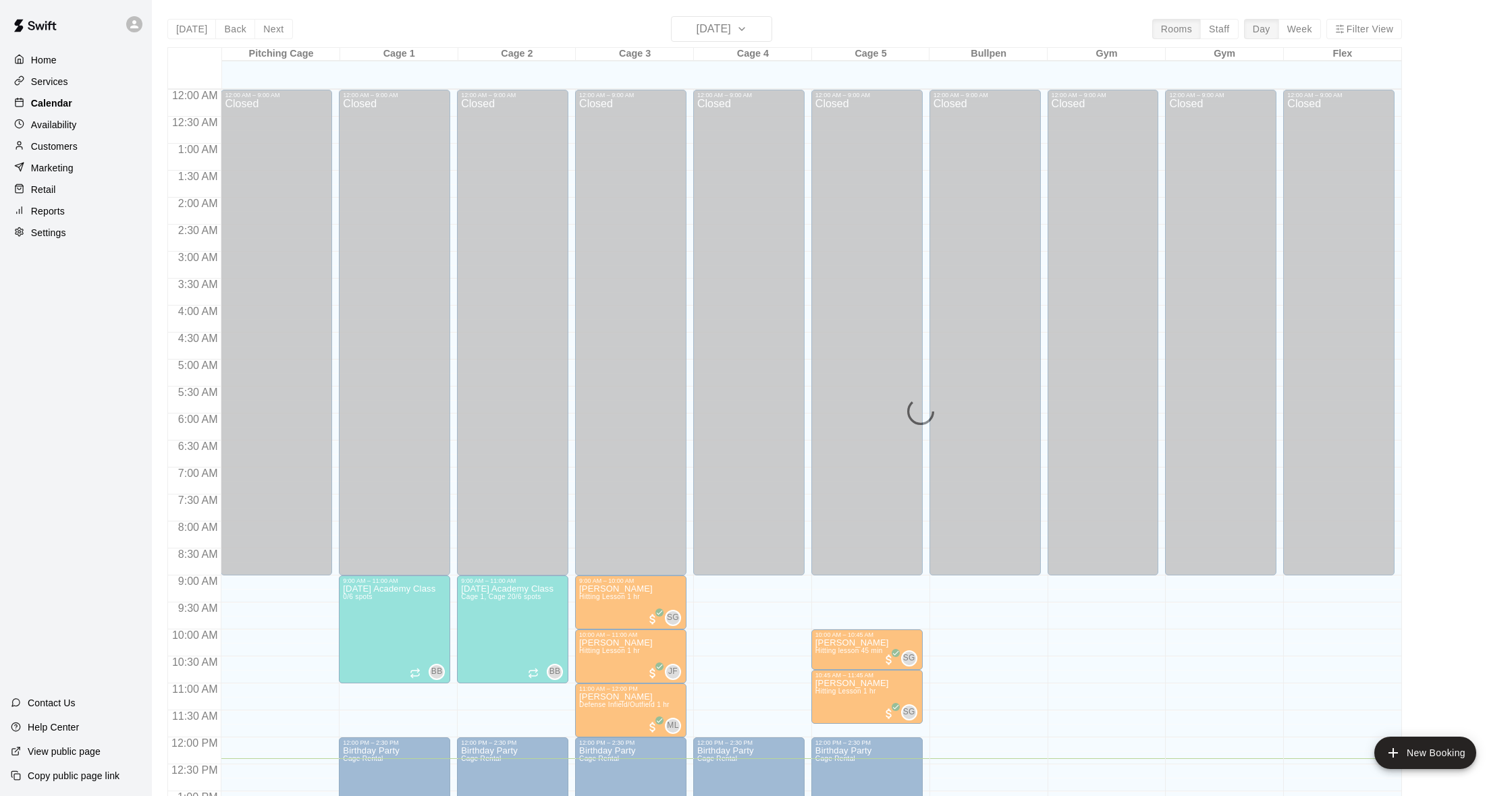
scroll to position [534, 0]
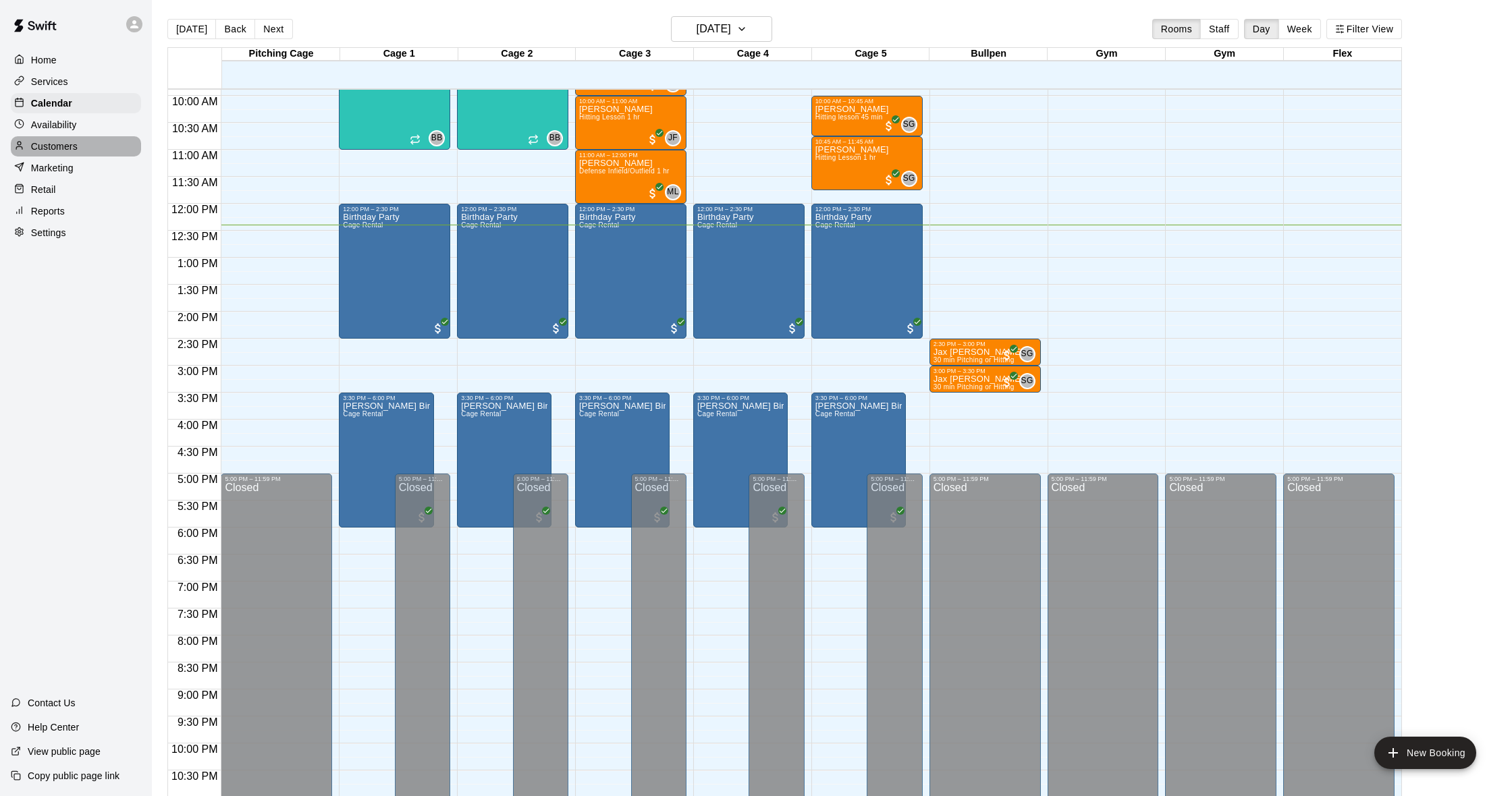
click at [89, 152] on div "Customers" at bounding box center [76, 146] width 130 height 20
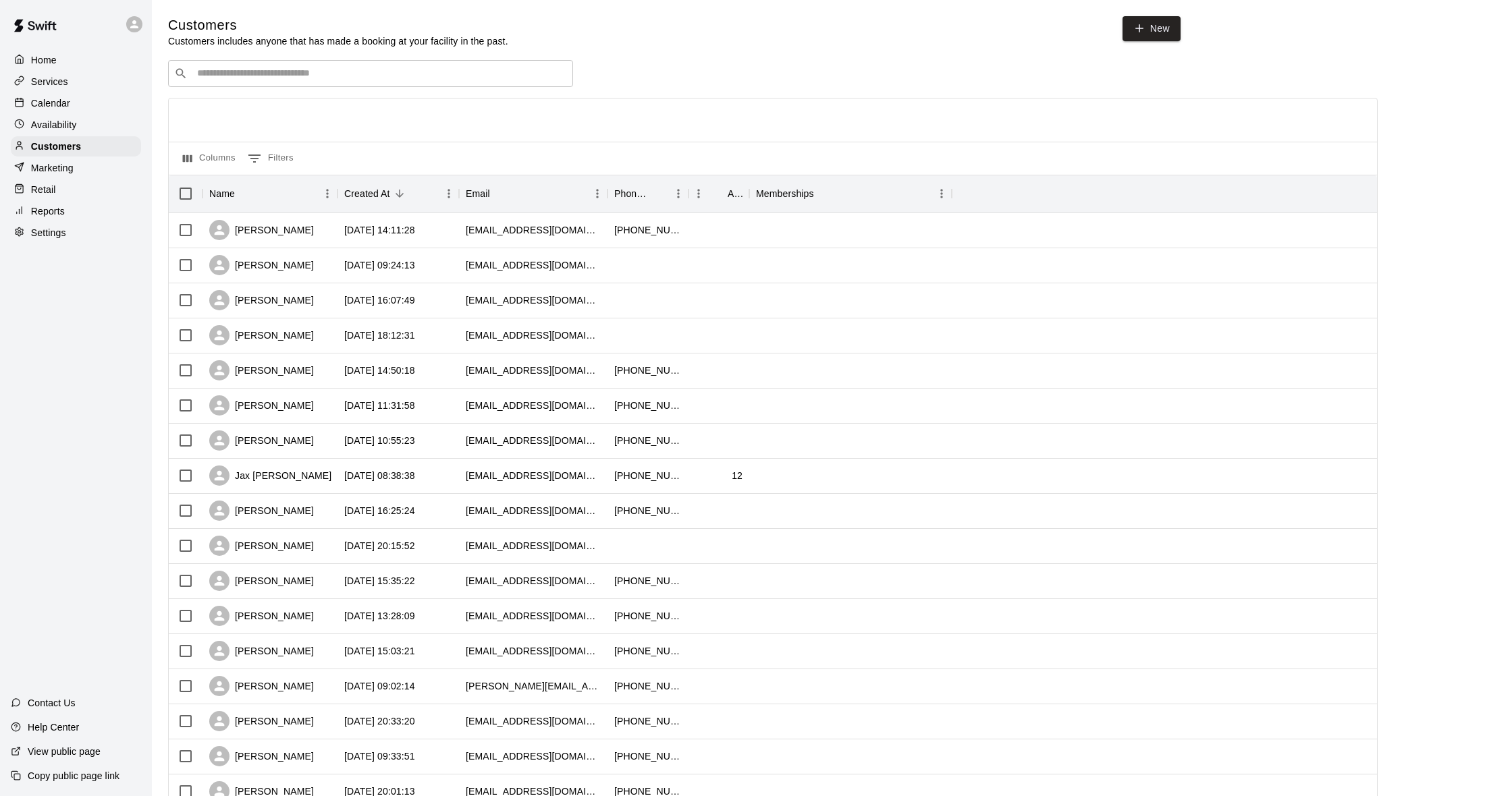
click at [74, 108] on div "Calendar" at bounding box center [76, 103] width 130 height 20
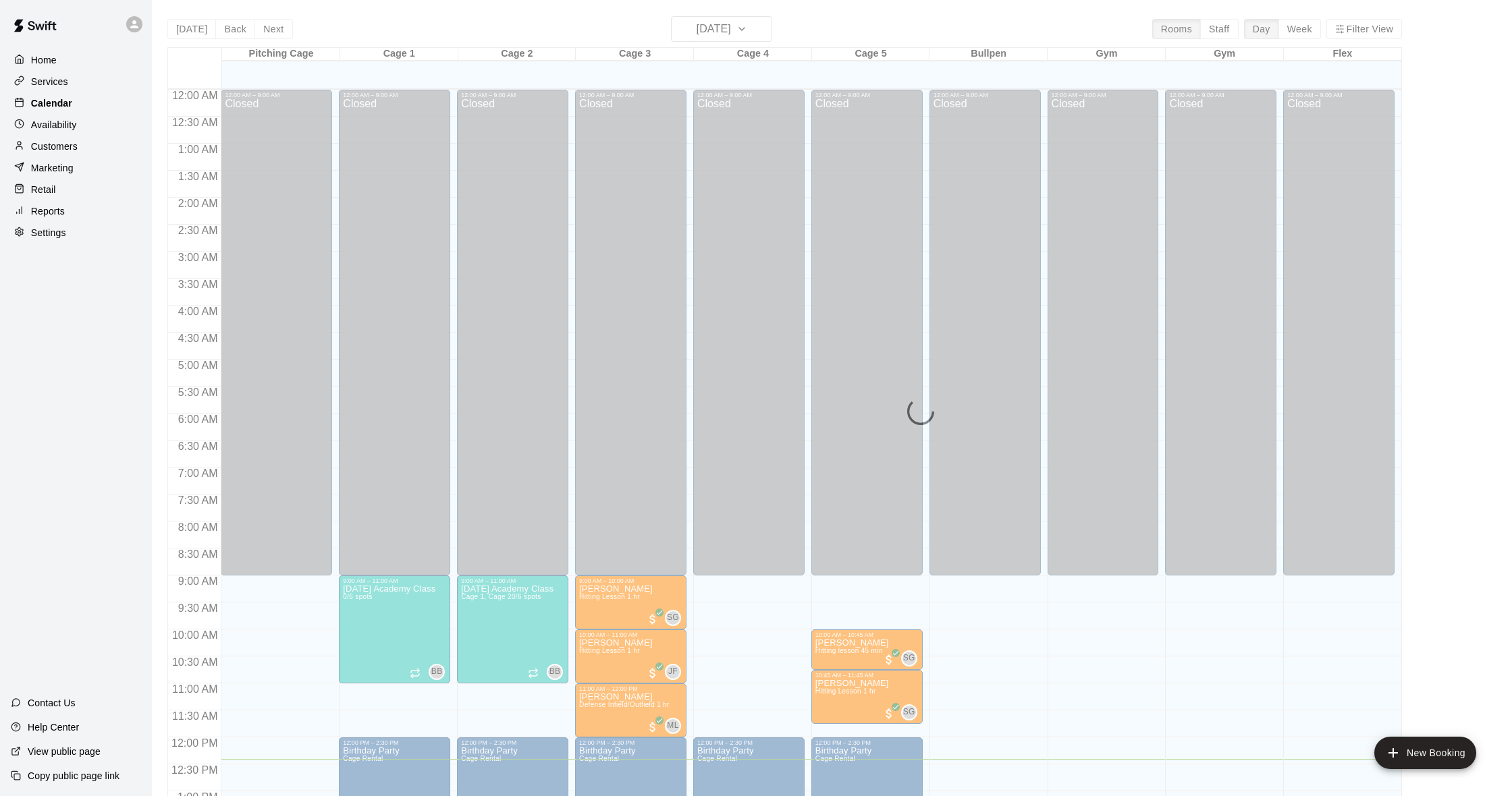
scroll to position [534, 0]
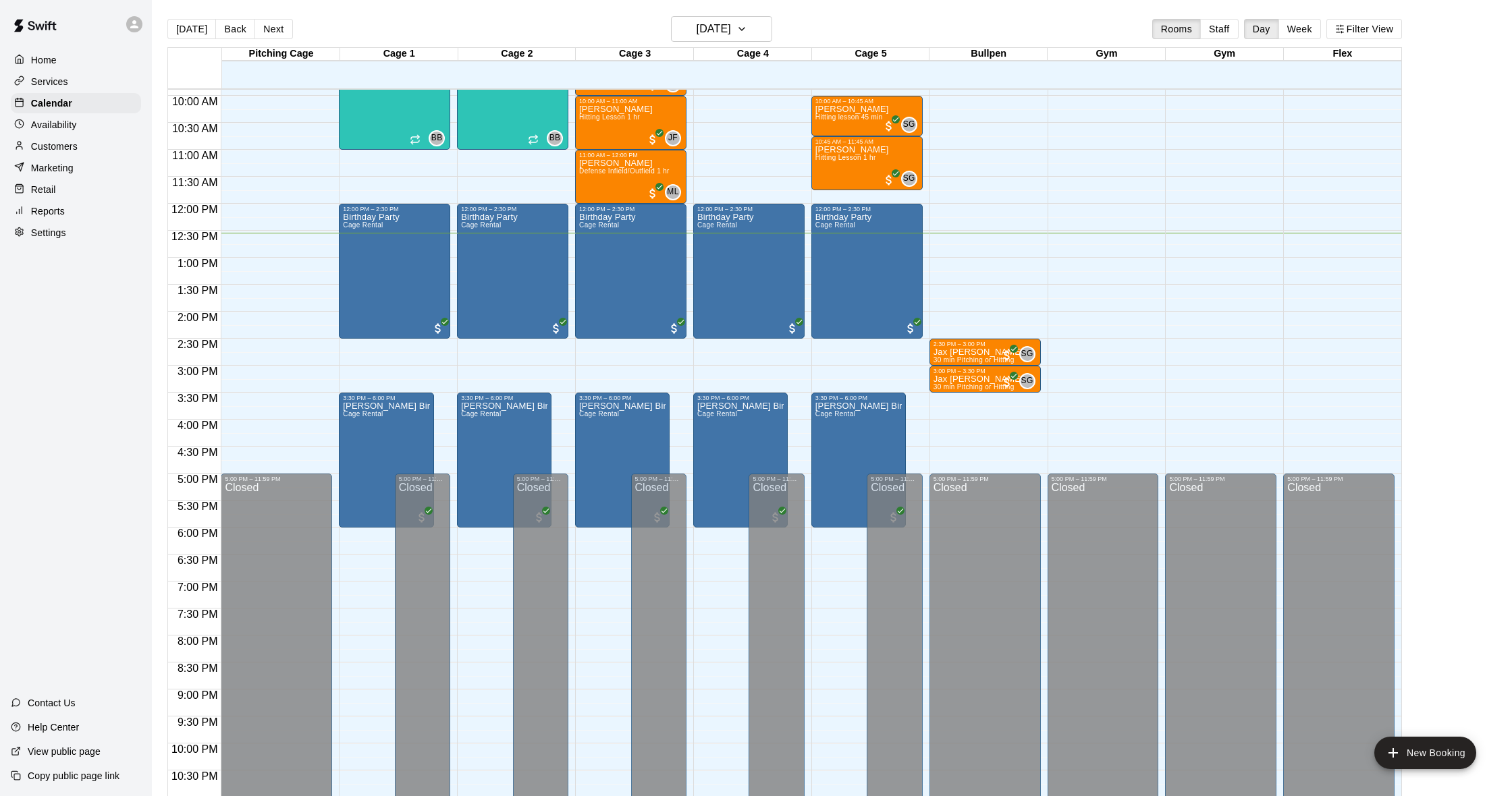
click at [64, 148] on p "Customers" at bounding box center [54, 146] width 47 height 14
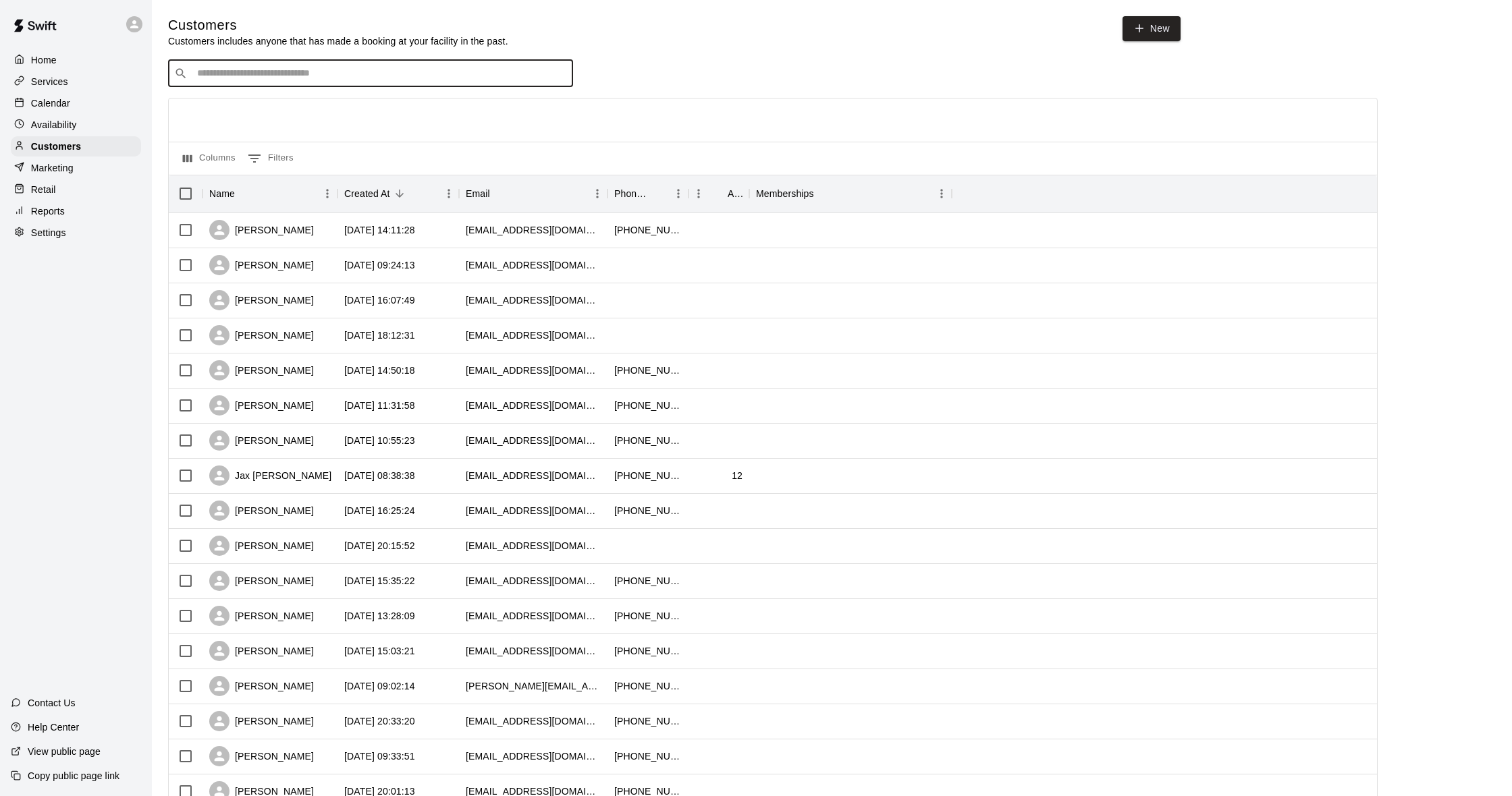
click at [240, 75] on input "Search customers by name or email" at bounding box center [380, 74] width 374 height 14
type input "****"
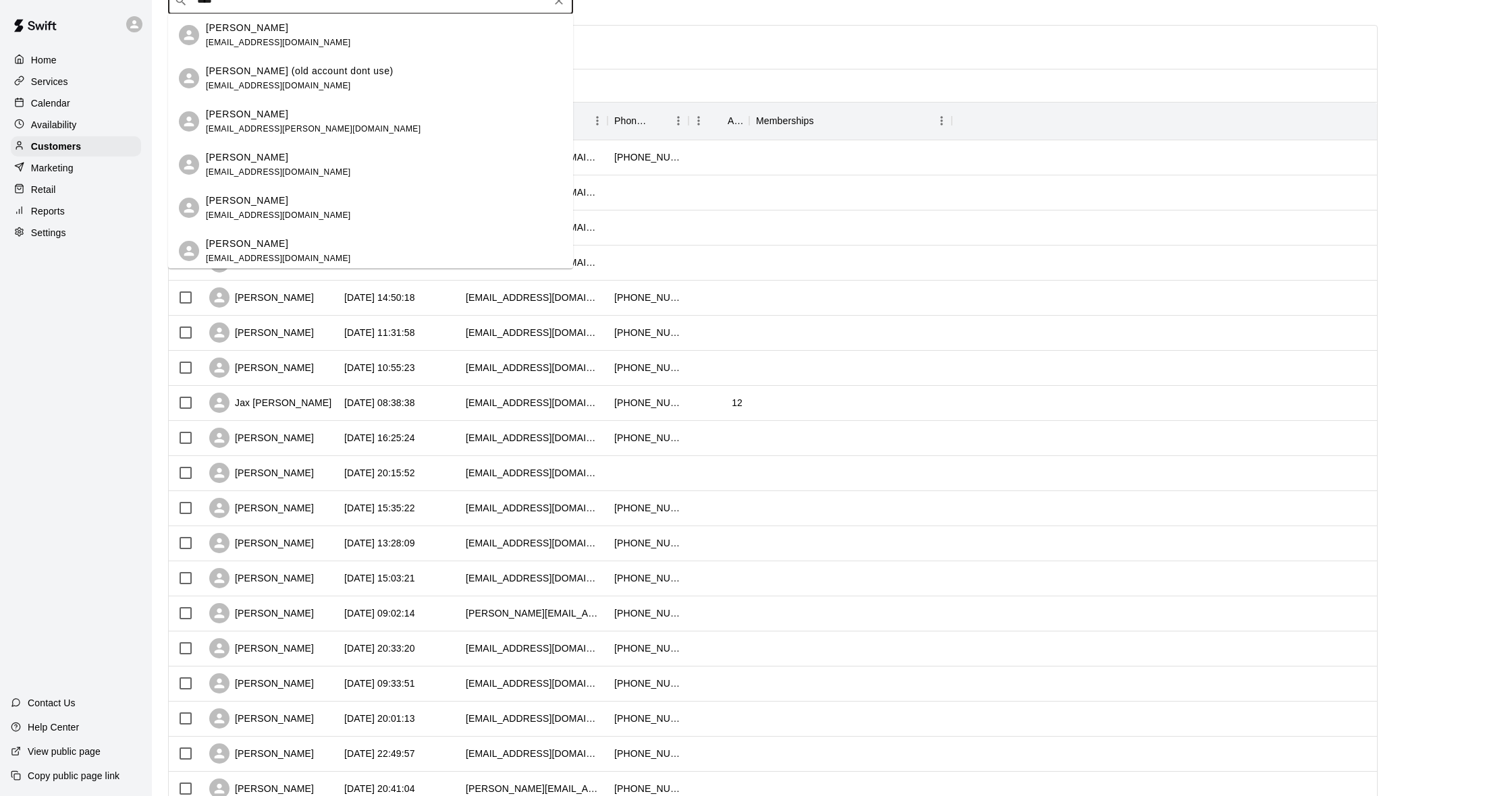
scroll to position [74, 0]
click at [289, 45] on span "[EMAIL_ADDRESS][DOMAIN_NAME]" at bounding box center [278, 40] width 145 height 9
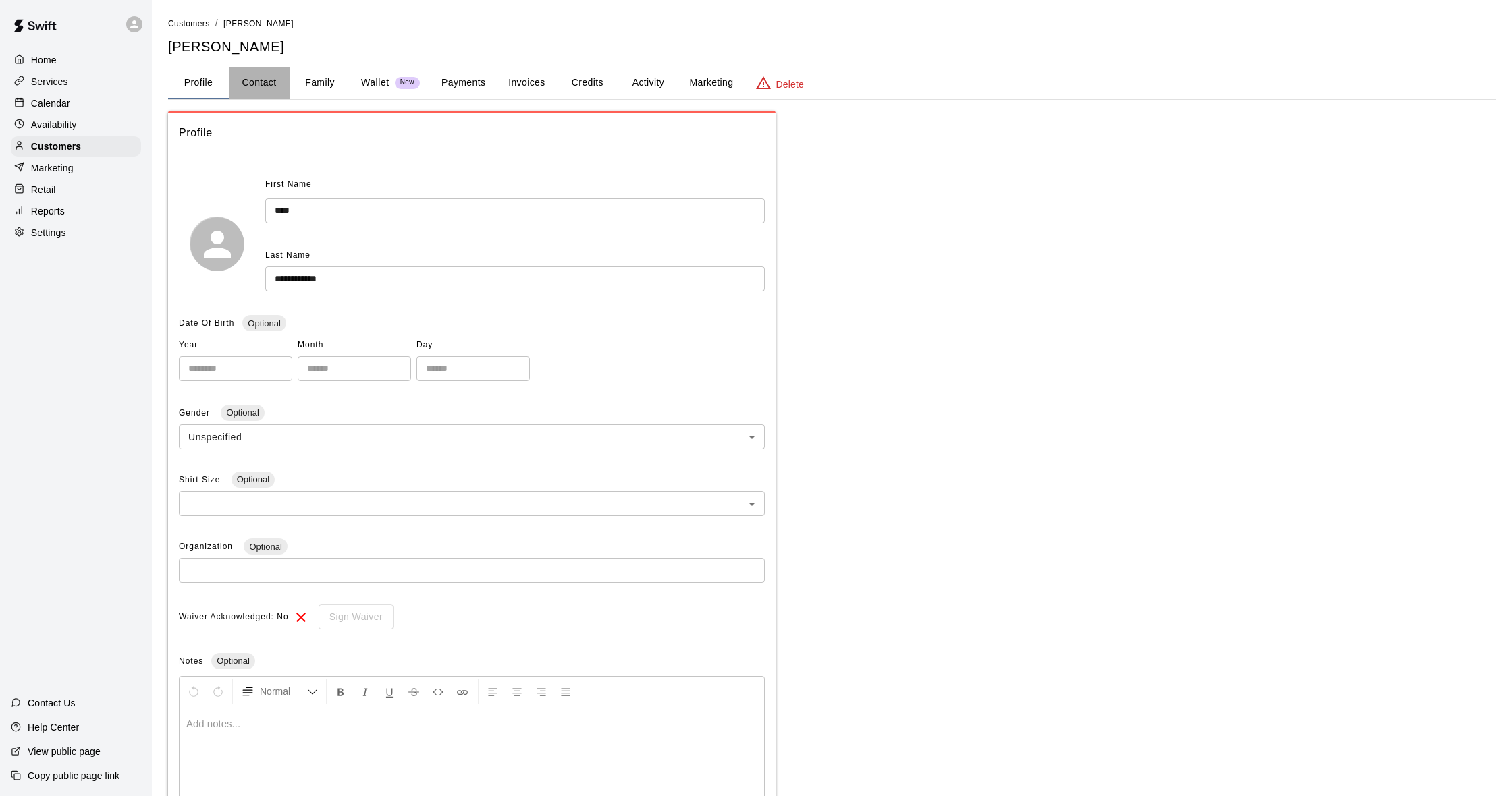
click at [251, 84] on button "Contact" at bounding box center [259, 83] width 61 height 32
select select "**"
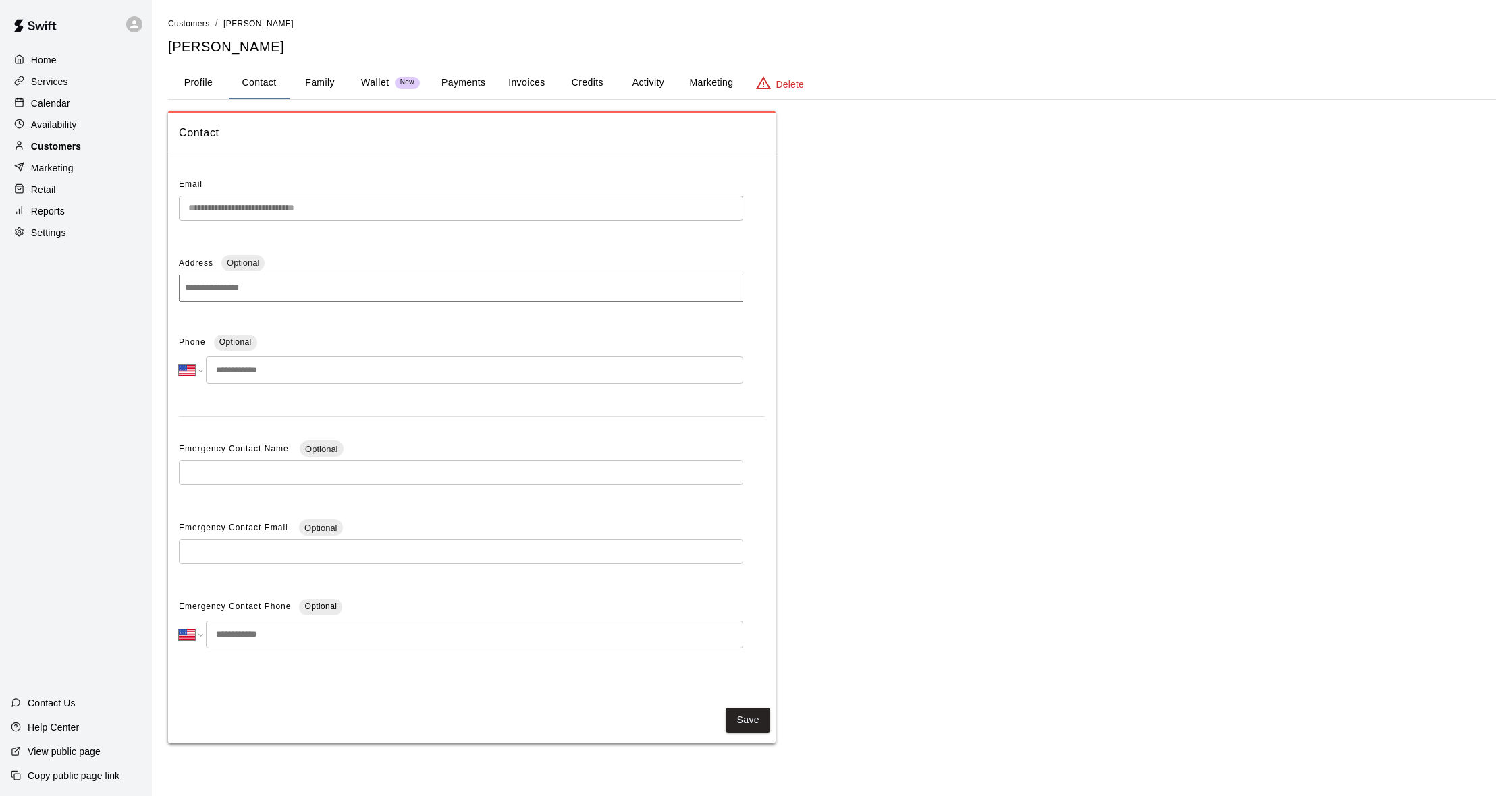
click at [73, 144] on p "Customers" at bounding box center [56, 146] width 50 height 14
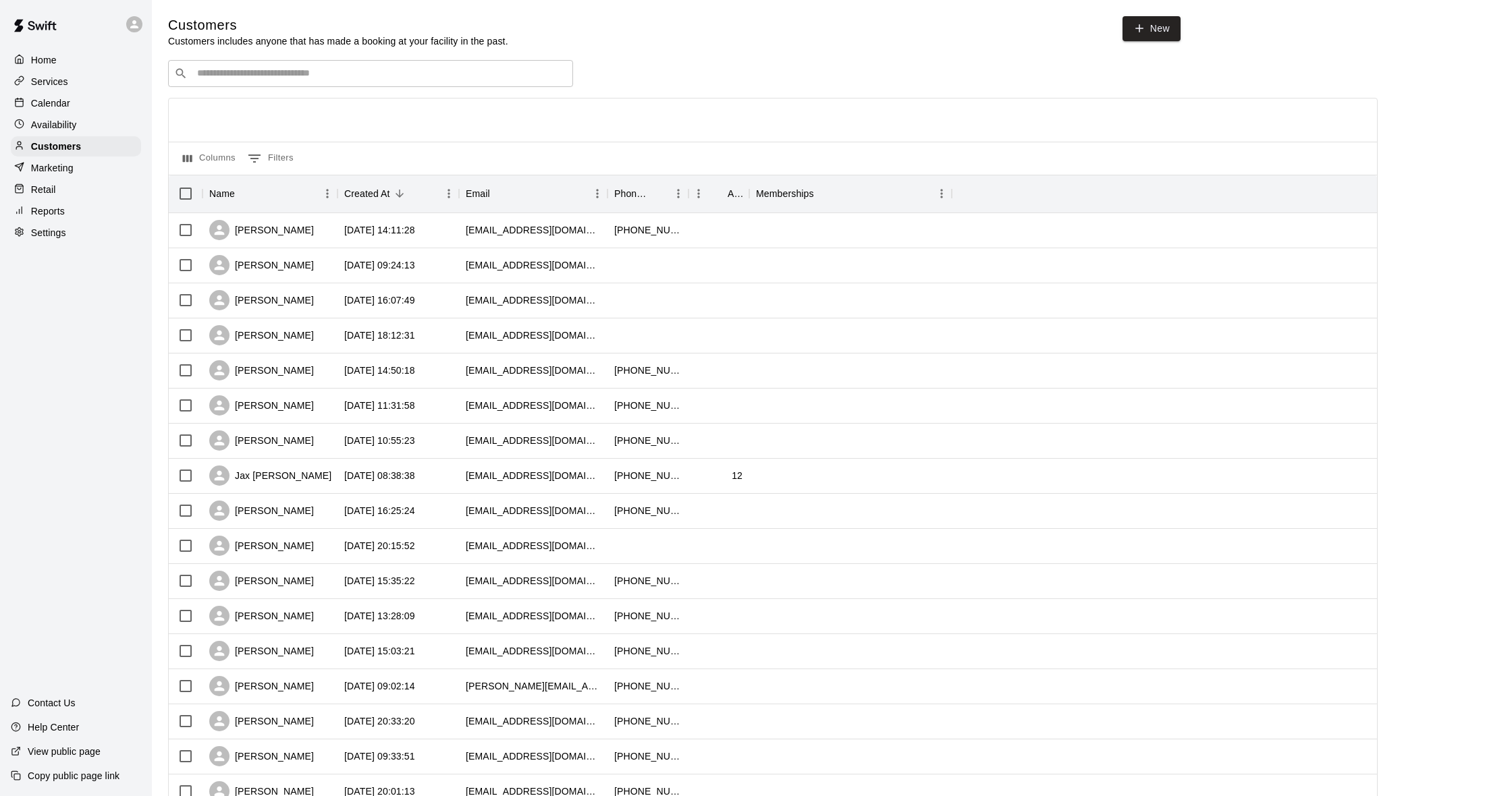
click at [351, 63] on div "​ ​" at bounding box center [370, 73] width 405 height 27
type input "****"
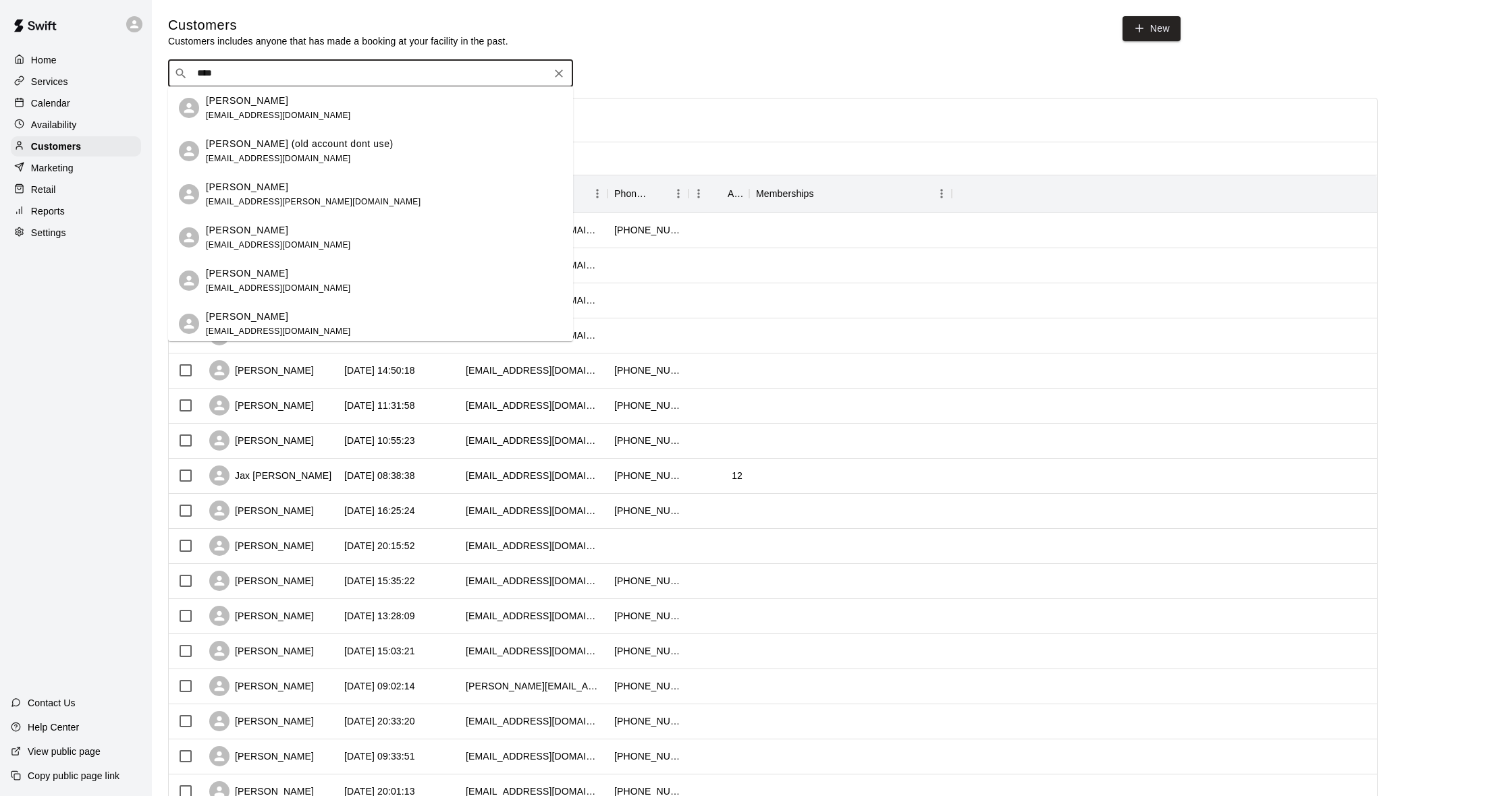
click at [311, 155] on span "[EMAIL_ADDRESS][DOMAIN_NAME]" at bounding box center [278, 158] width 145 height 9
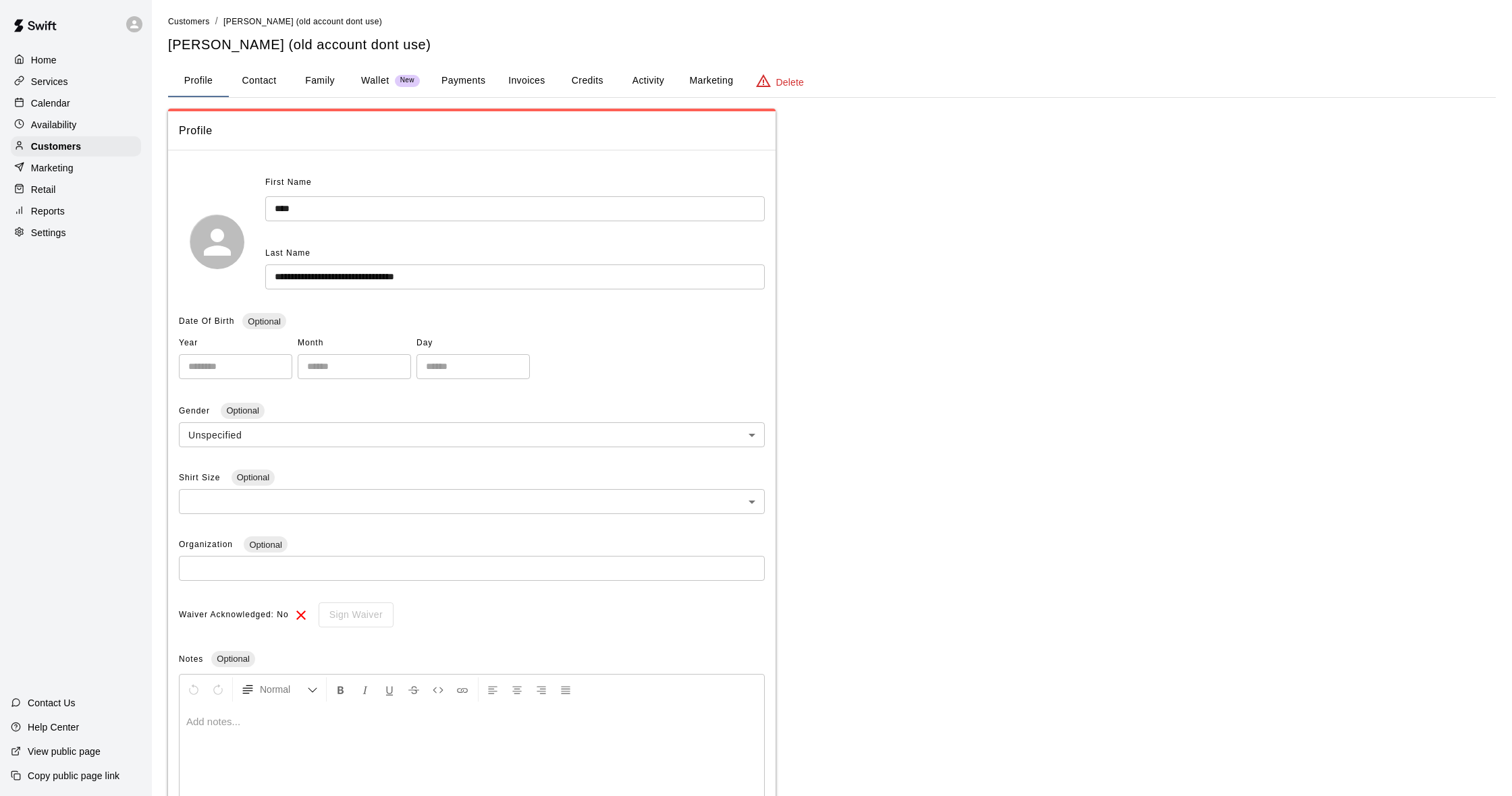
scroll to position [4, 0]
click at [255, 79] on button "Contact" at bounding box center [259, 79] width 61 height 32
select select "**"
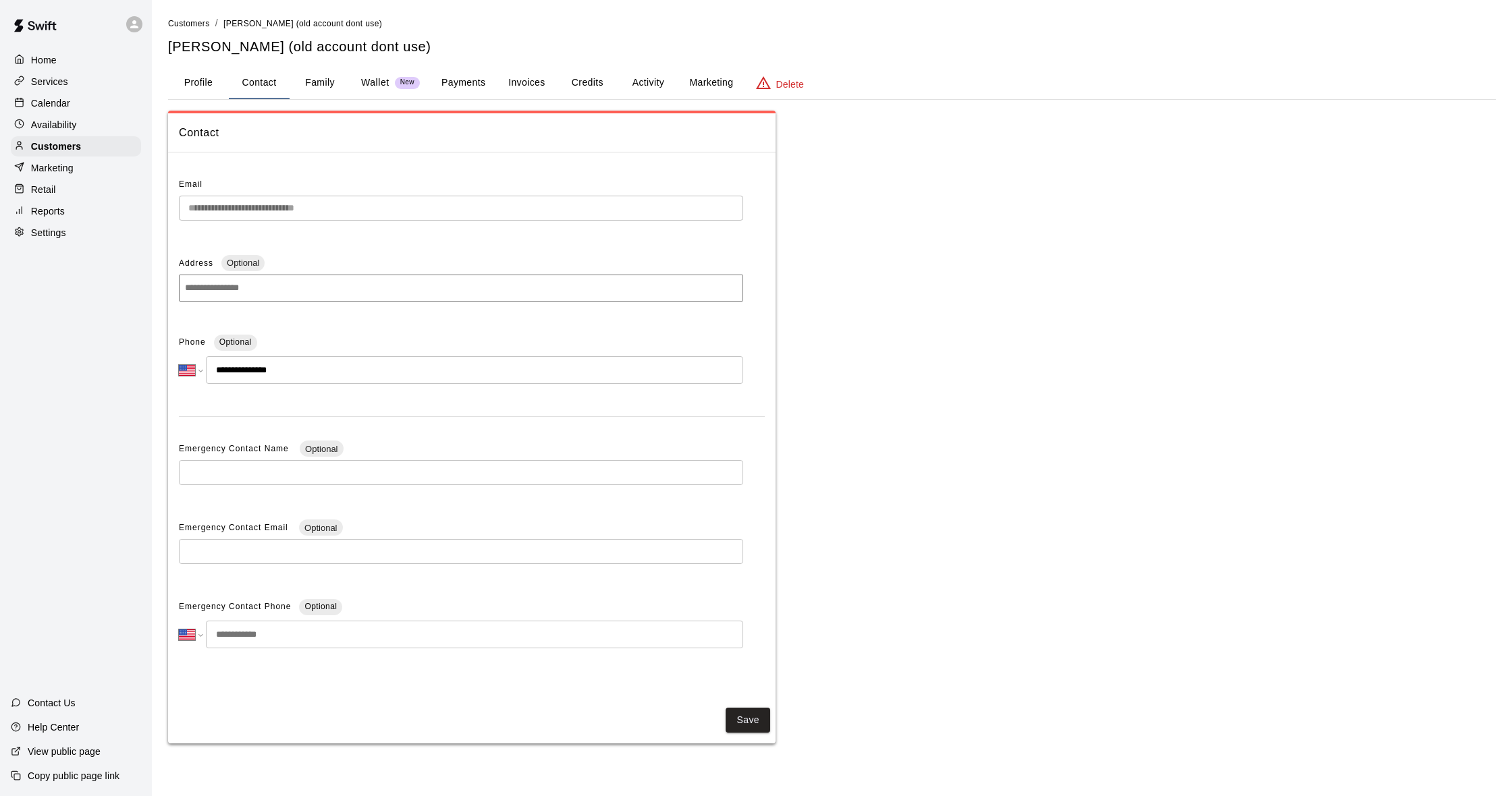
click at [97, 97] on div "Calendar" at bounding box center [76, 103] width 130 height 20
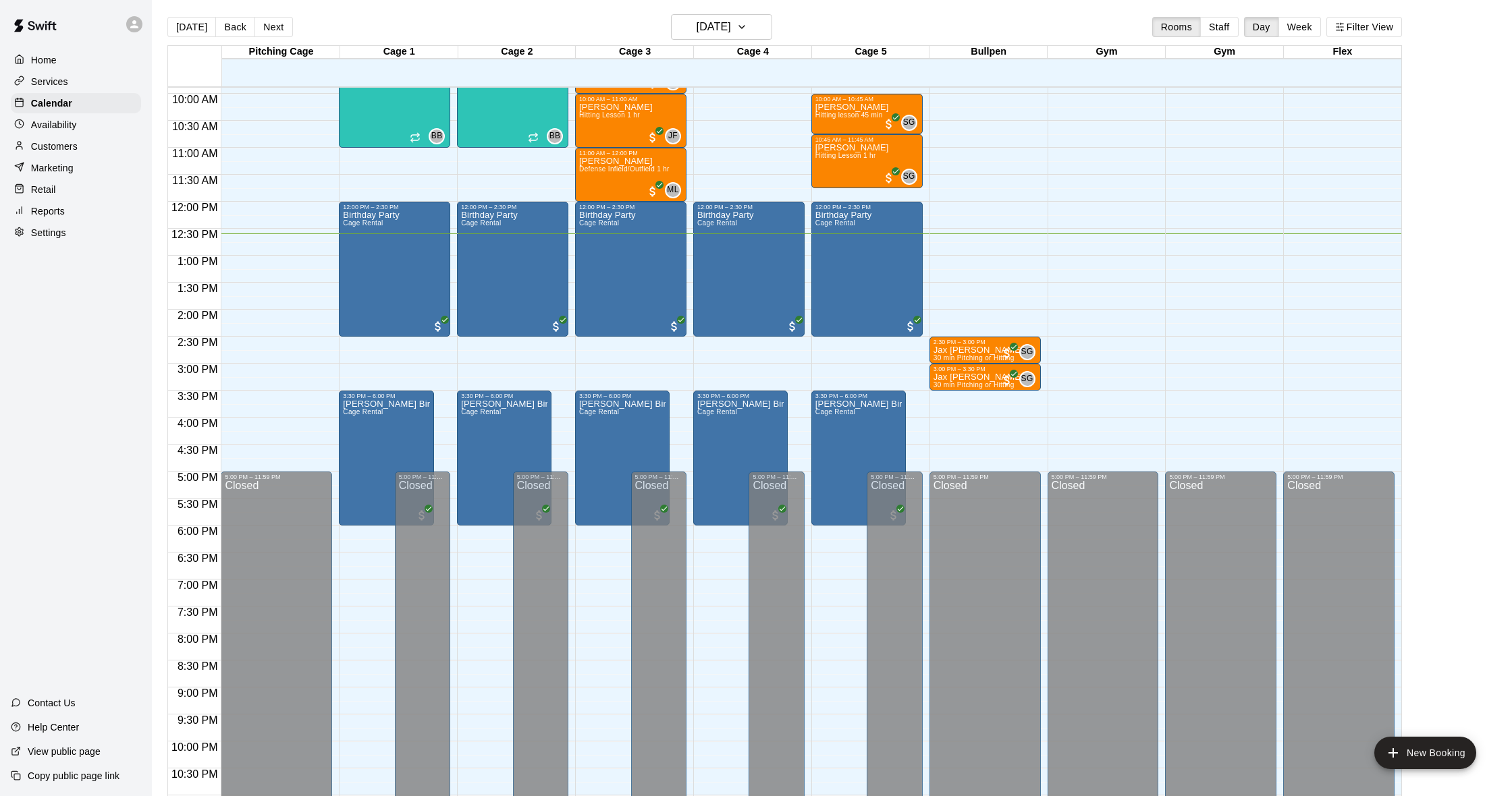
scroll to position [17, 0]
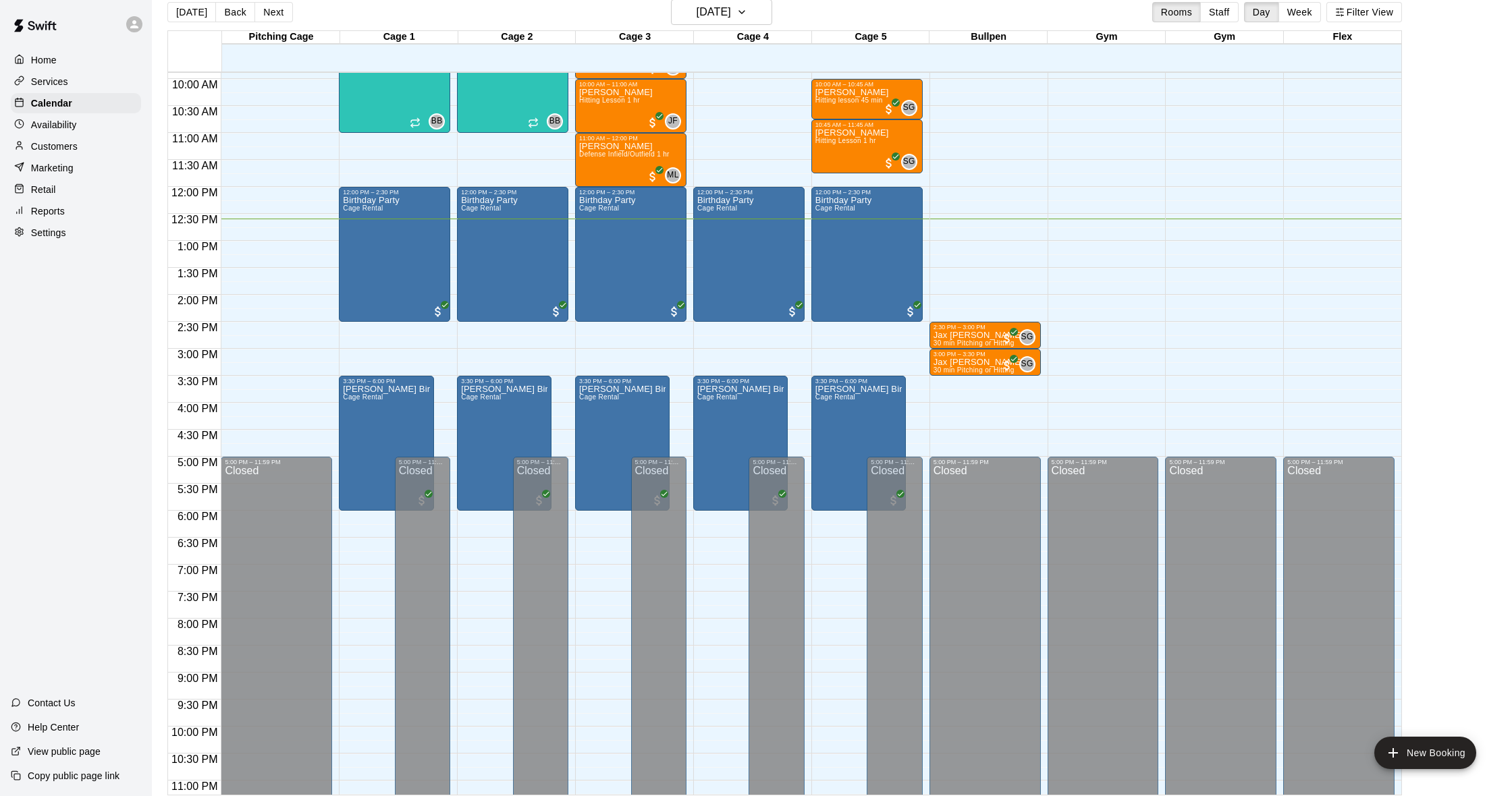
click at [78, 144] on div "Customers" at bounding box center [76, 146] width 130 height 20
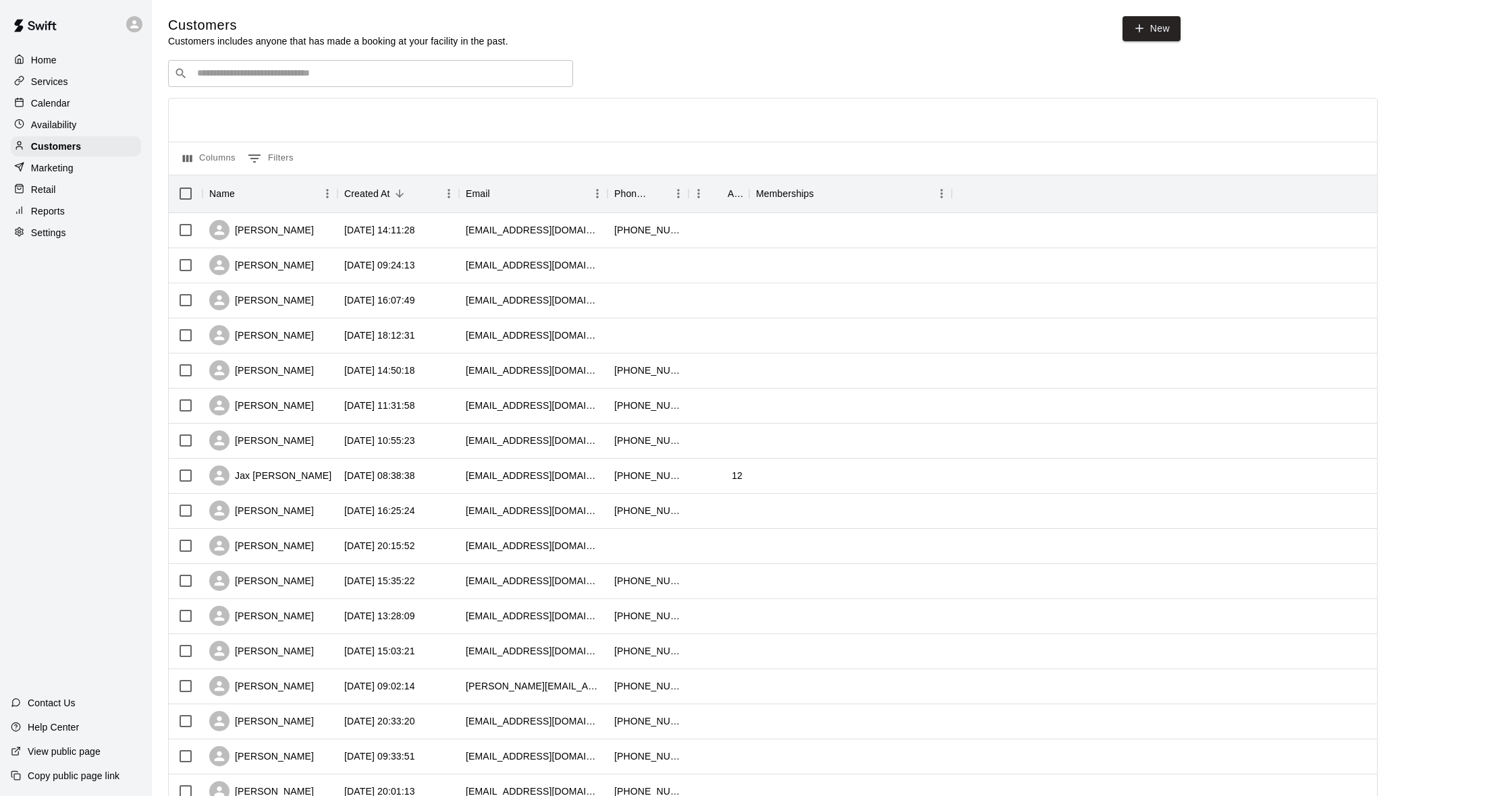
click at [70, 108] on div "Calendar" at bounding box center [76, 103] width 130 height 20
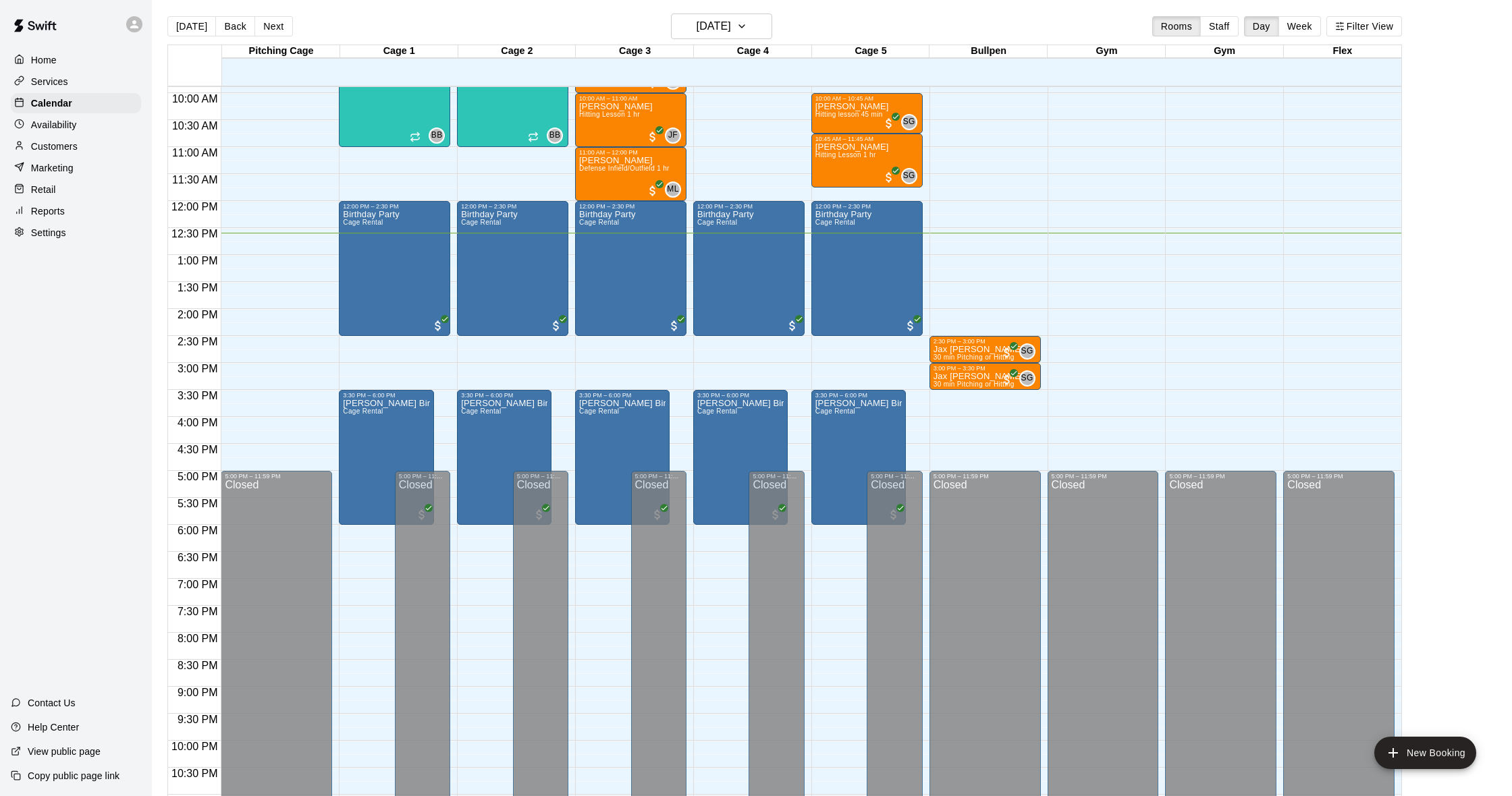
scroll to position [5, 0]
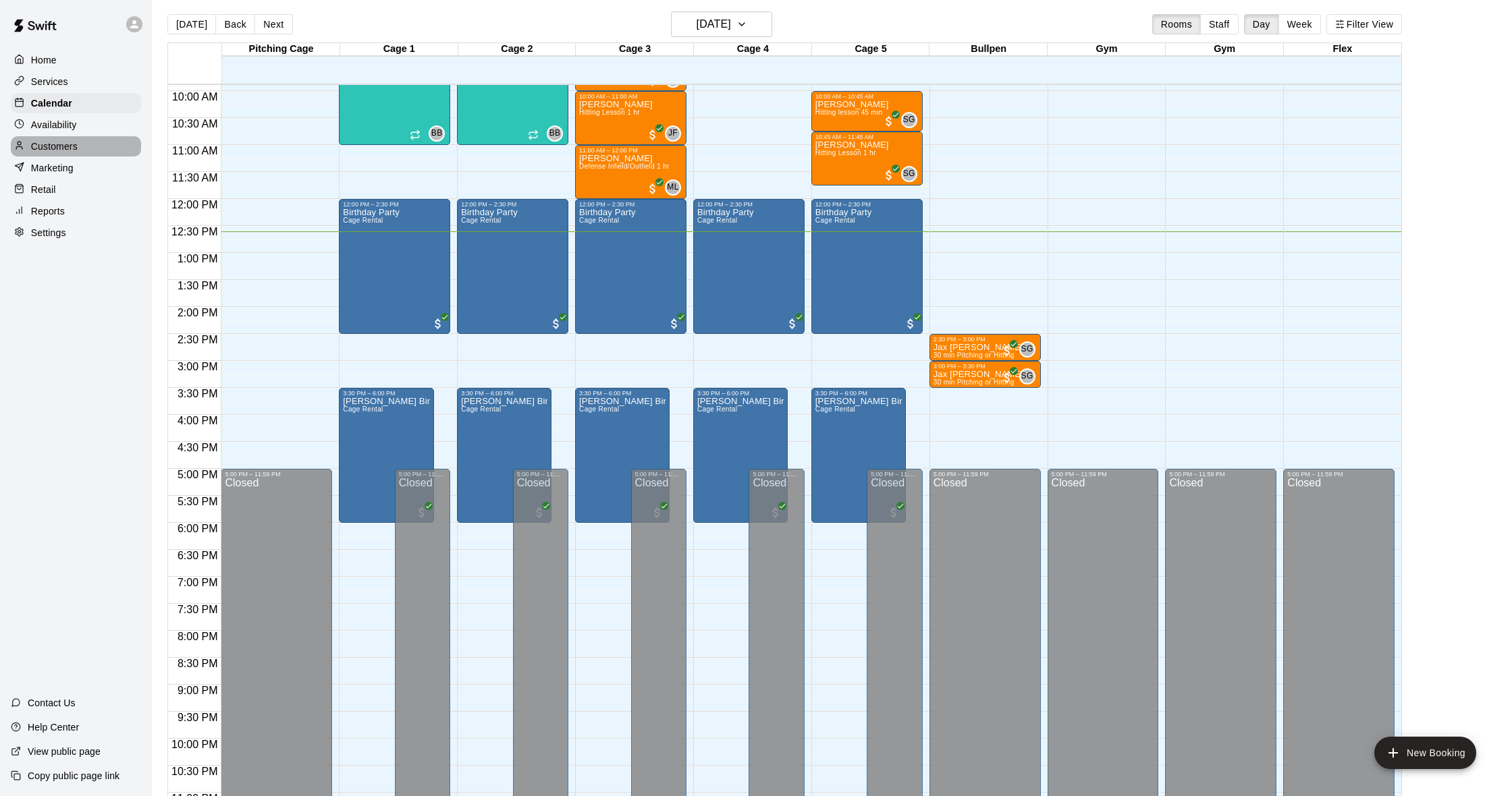
click at [84, 149] on div "Customers" at bounding box center [76, 146] width 130 height 20
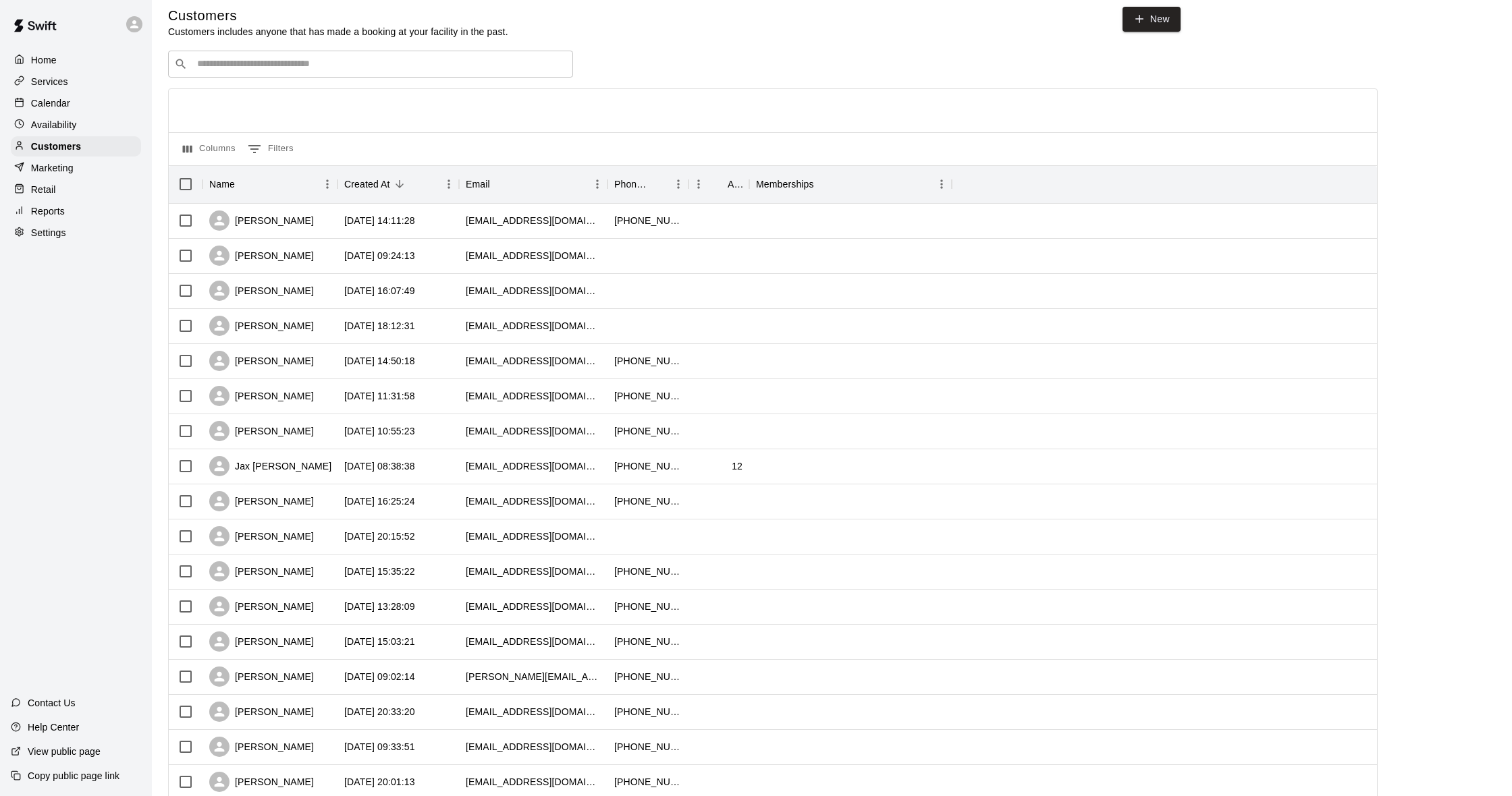
scroll to position [9, 0]
click at [64, 117] on div "Availability" at bounding box center [76, 125] width 130 height 20
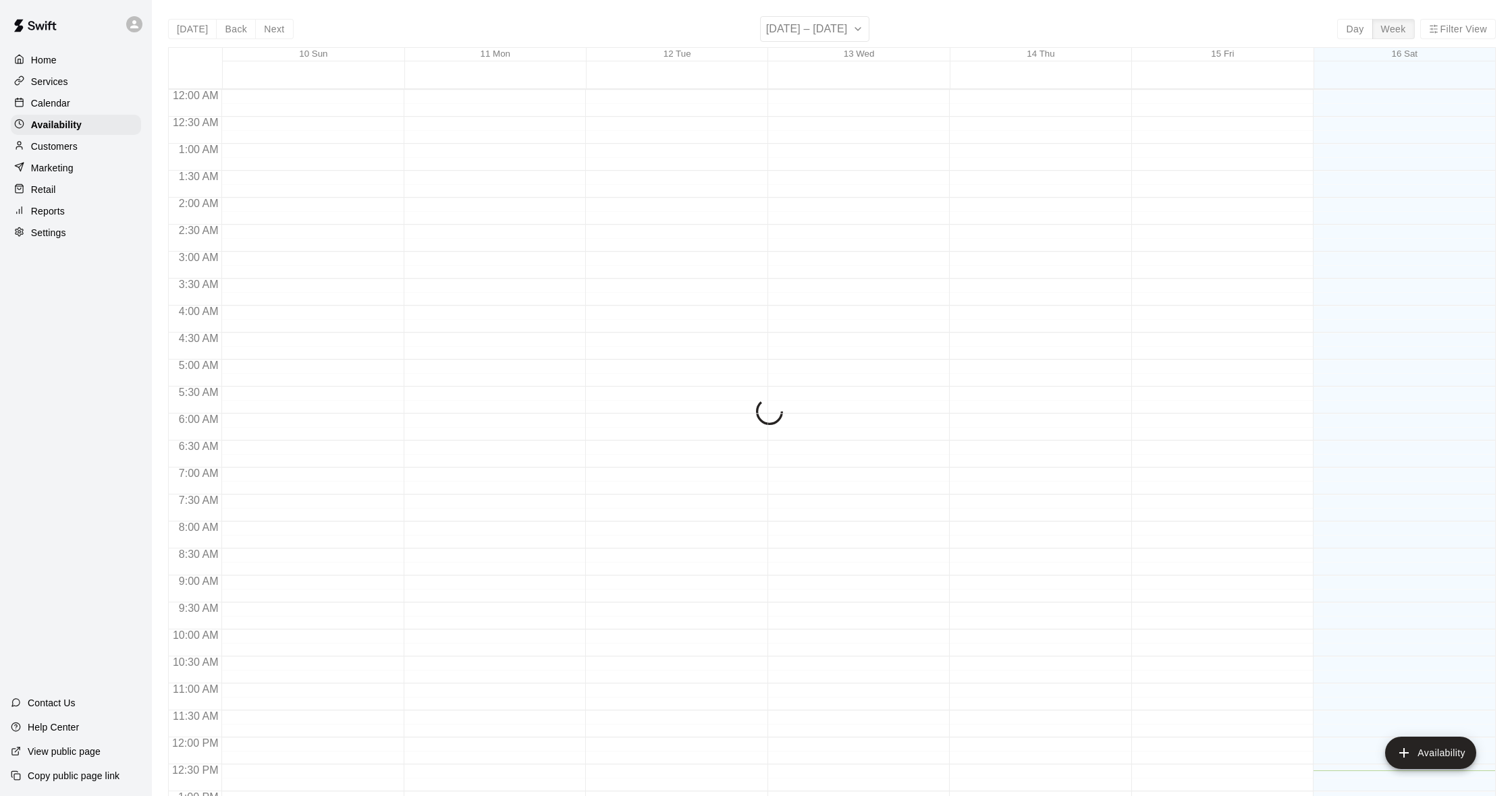
scroll to position [574, 0]
click at [66, 104] on p "Calendar" at bounding box center [51, 103] width 39 height 14
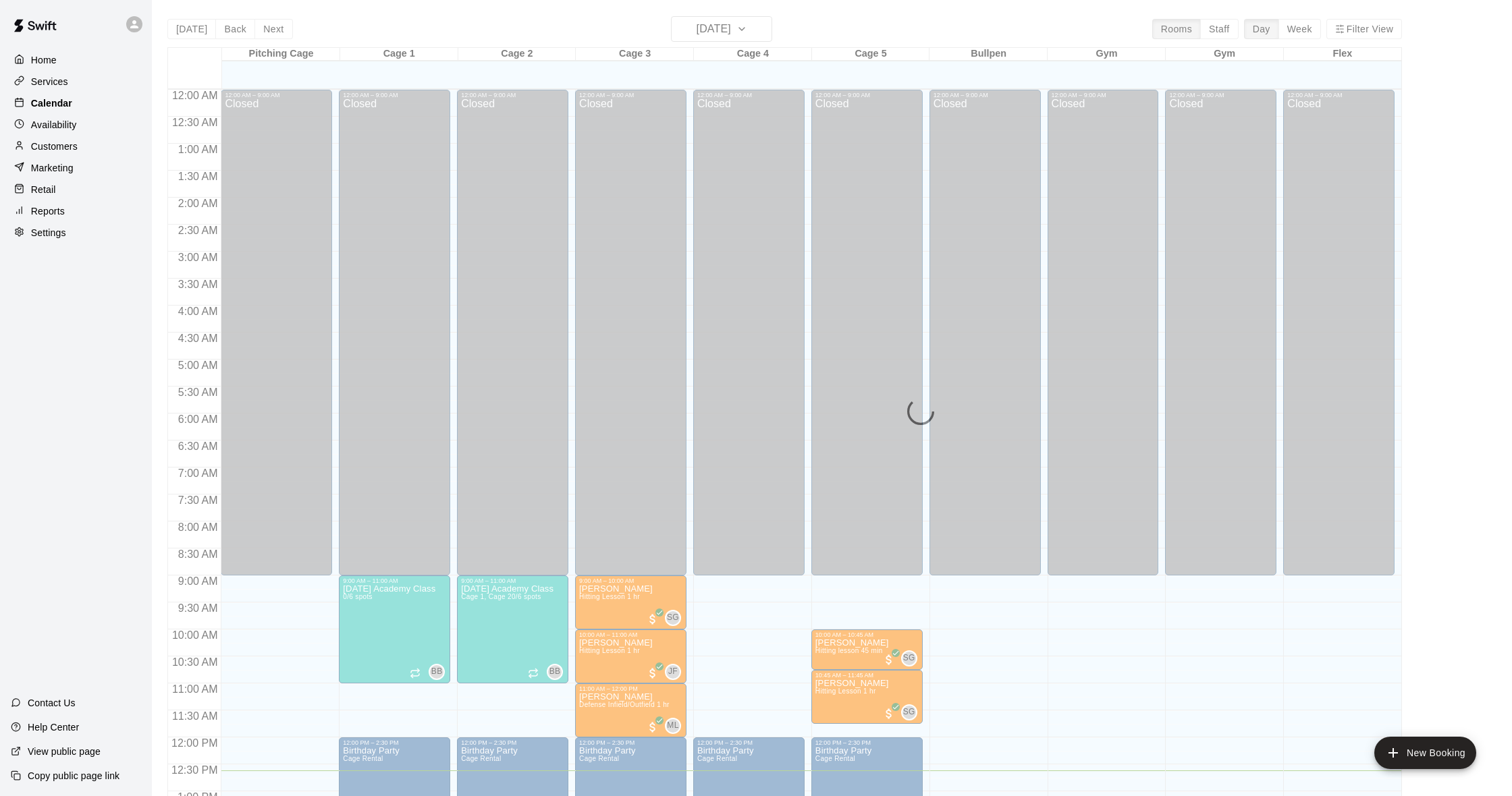
scroll to position [534, 0]
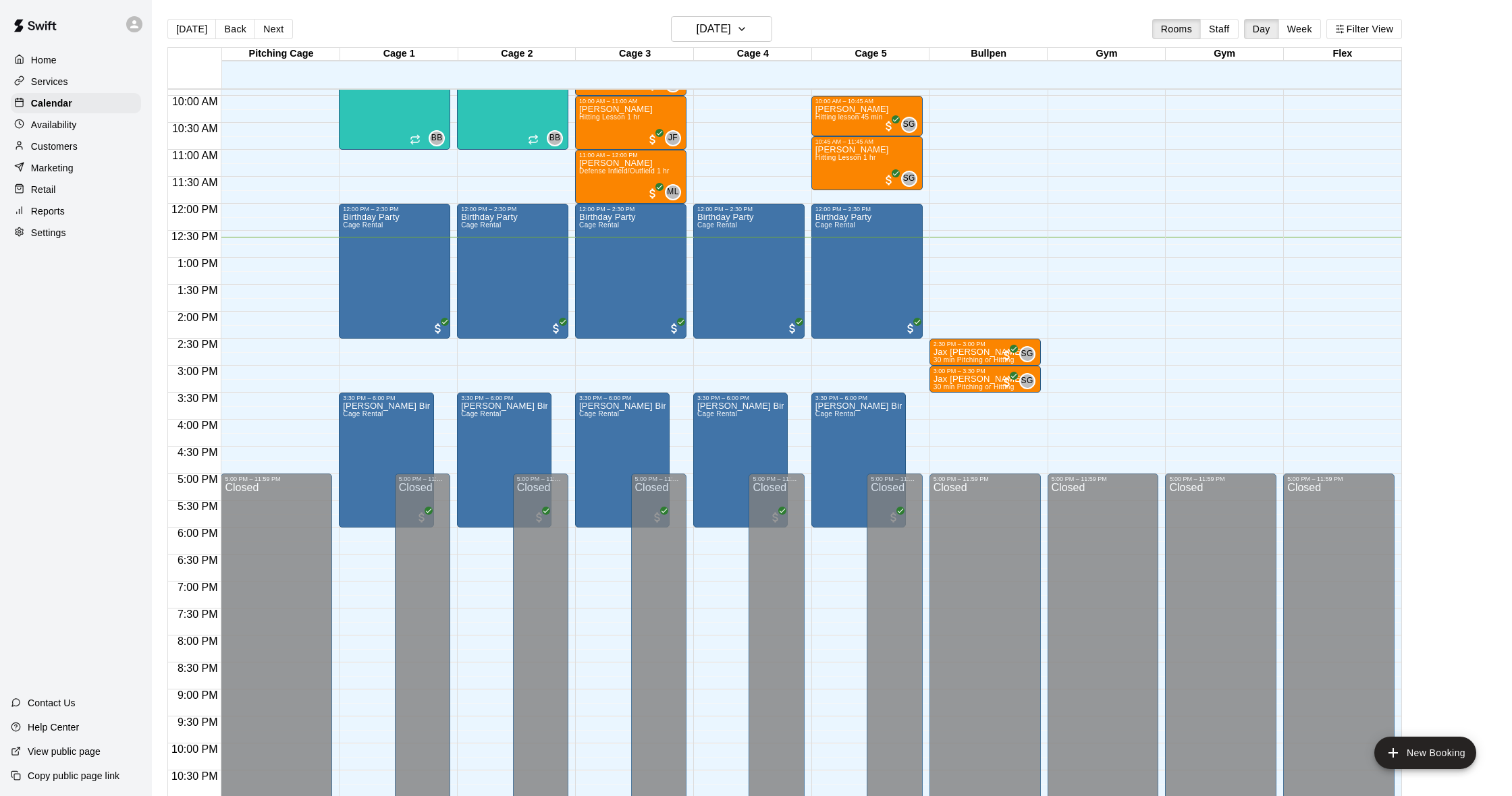
click at [73, 206] on div "Reports" at bounding box center [76, 211] width 130 height 20
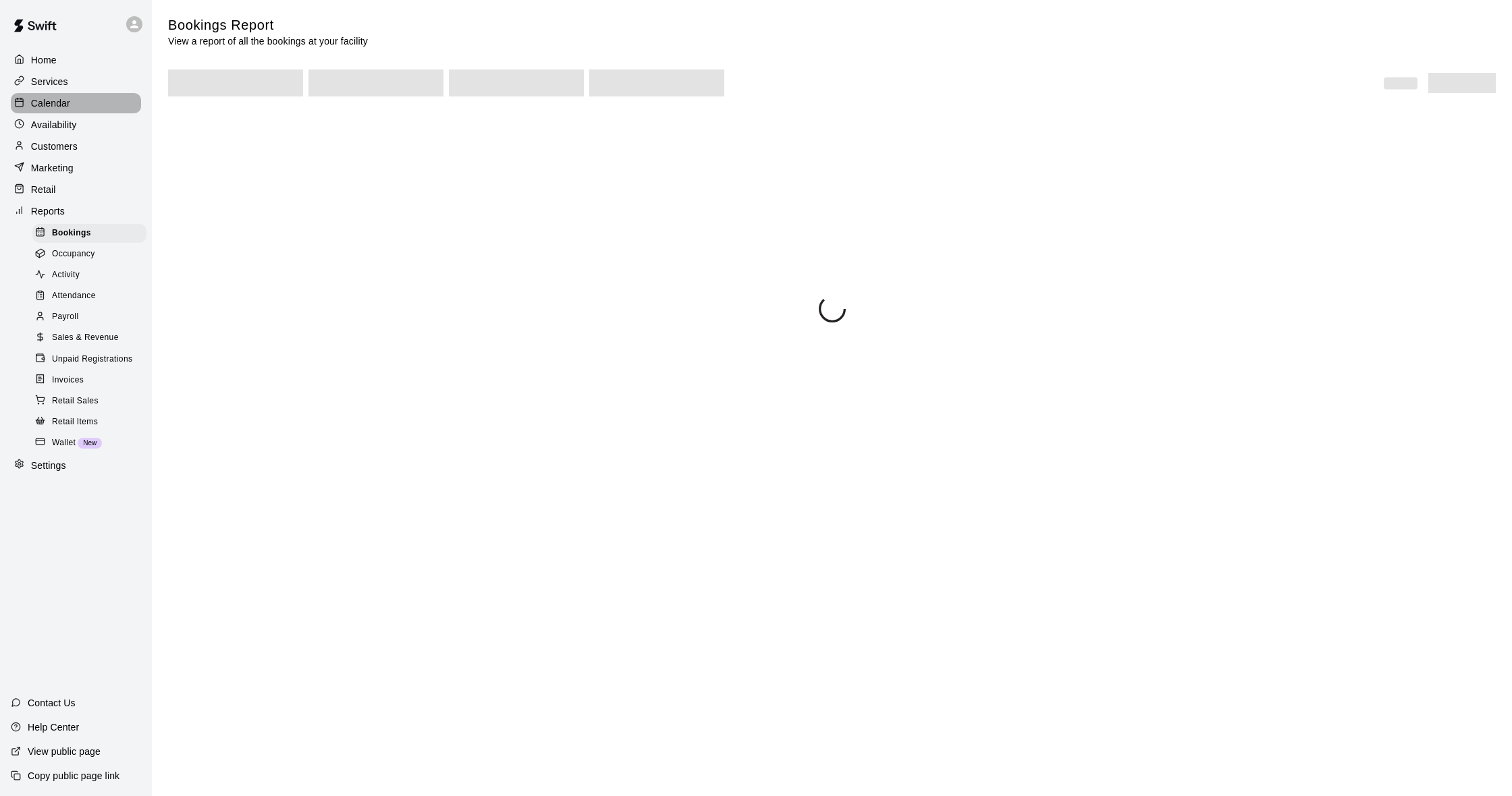
click at [71, 101] on div "Calendar" at bounding box center [76, 103] width 130 height 20
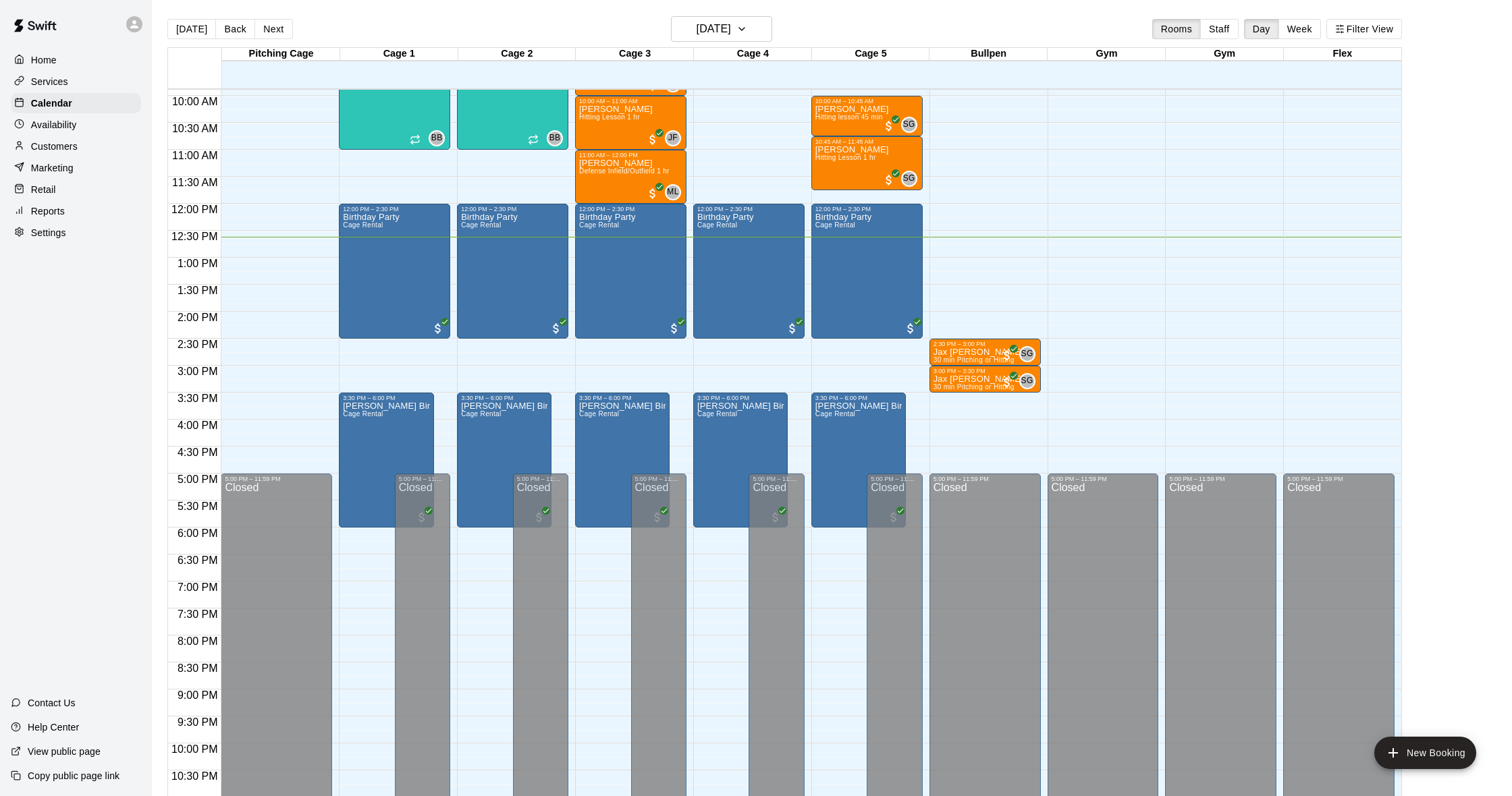
scroll to position [528, 0]
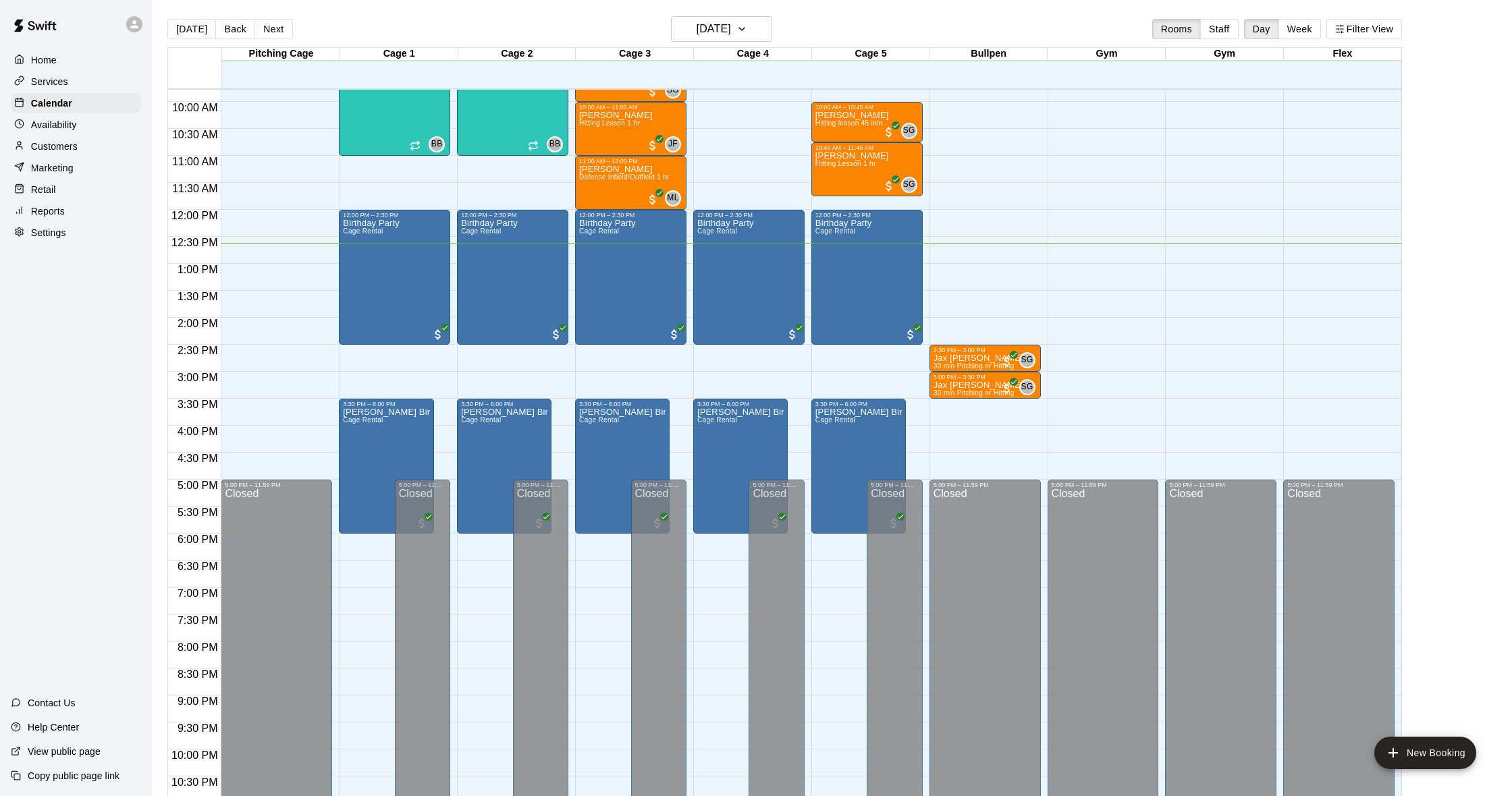
click at [82, 147] on div "Customers" at bounding box center [76, 146] width 130 height 20
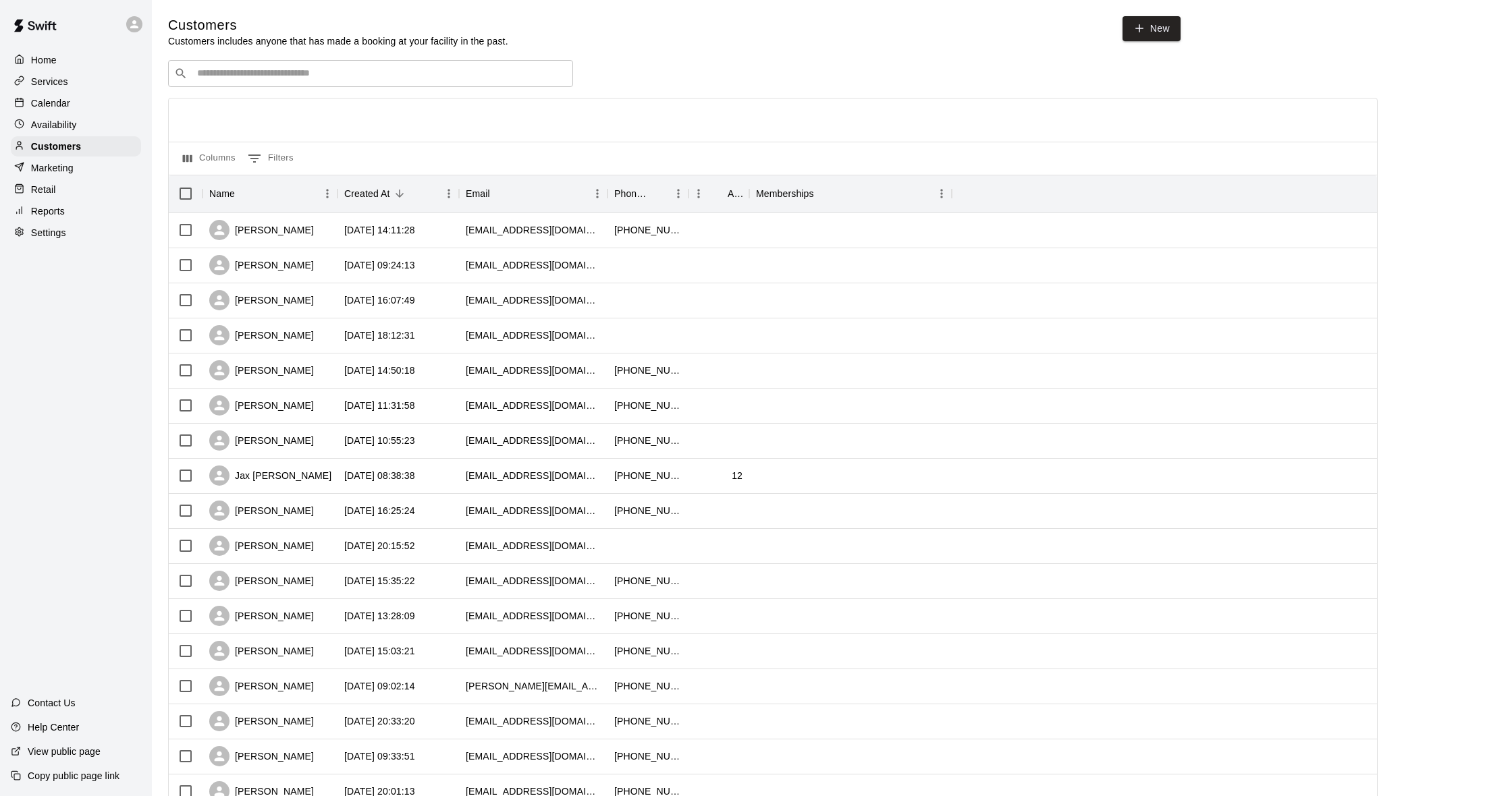
click at [91, 102] on div "Calendar" at bounding box center [76, 103] width 130 height 20
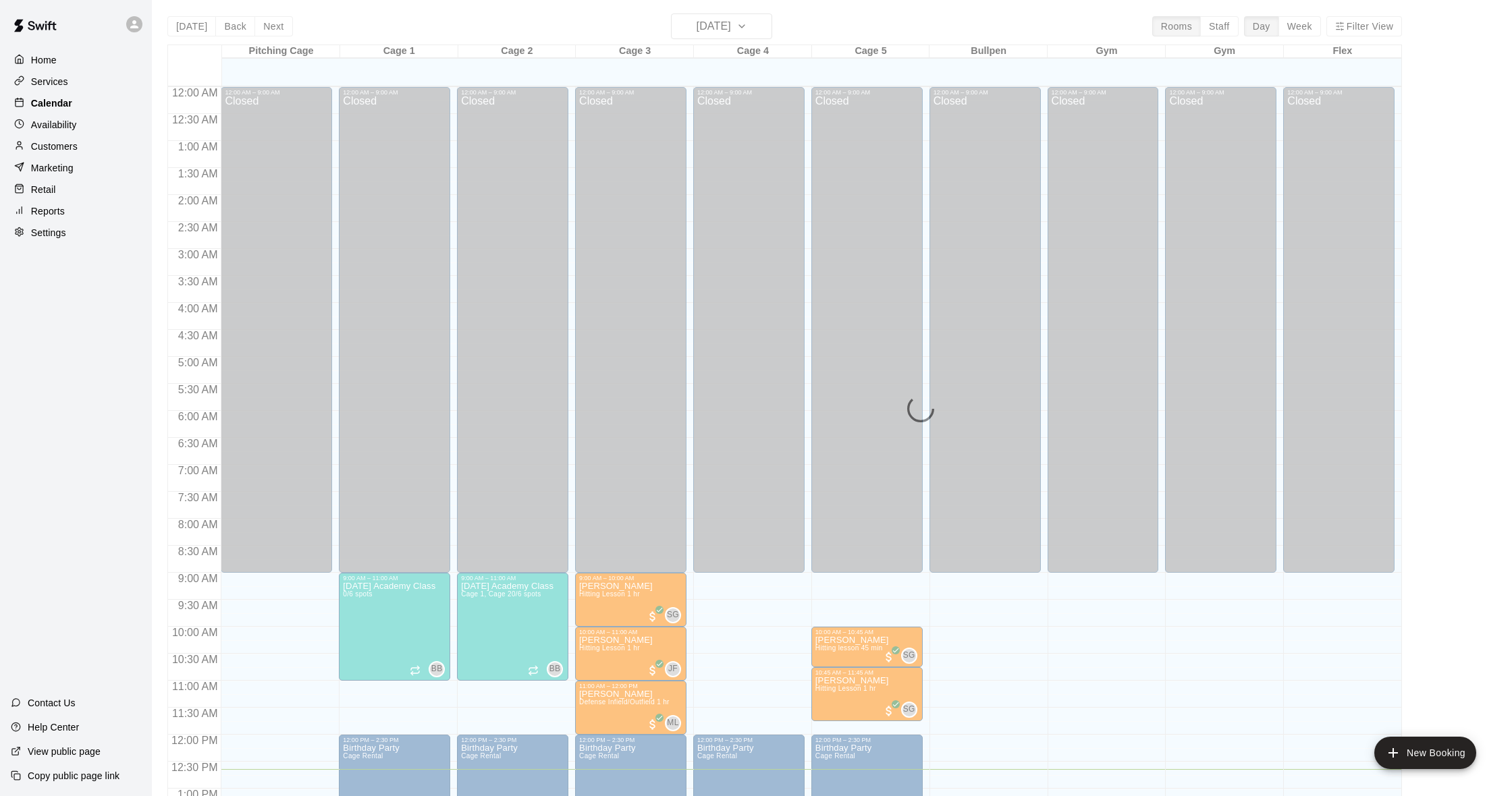
scroll to position [534, 0]
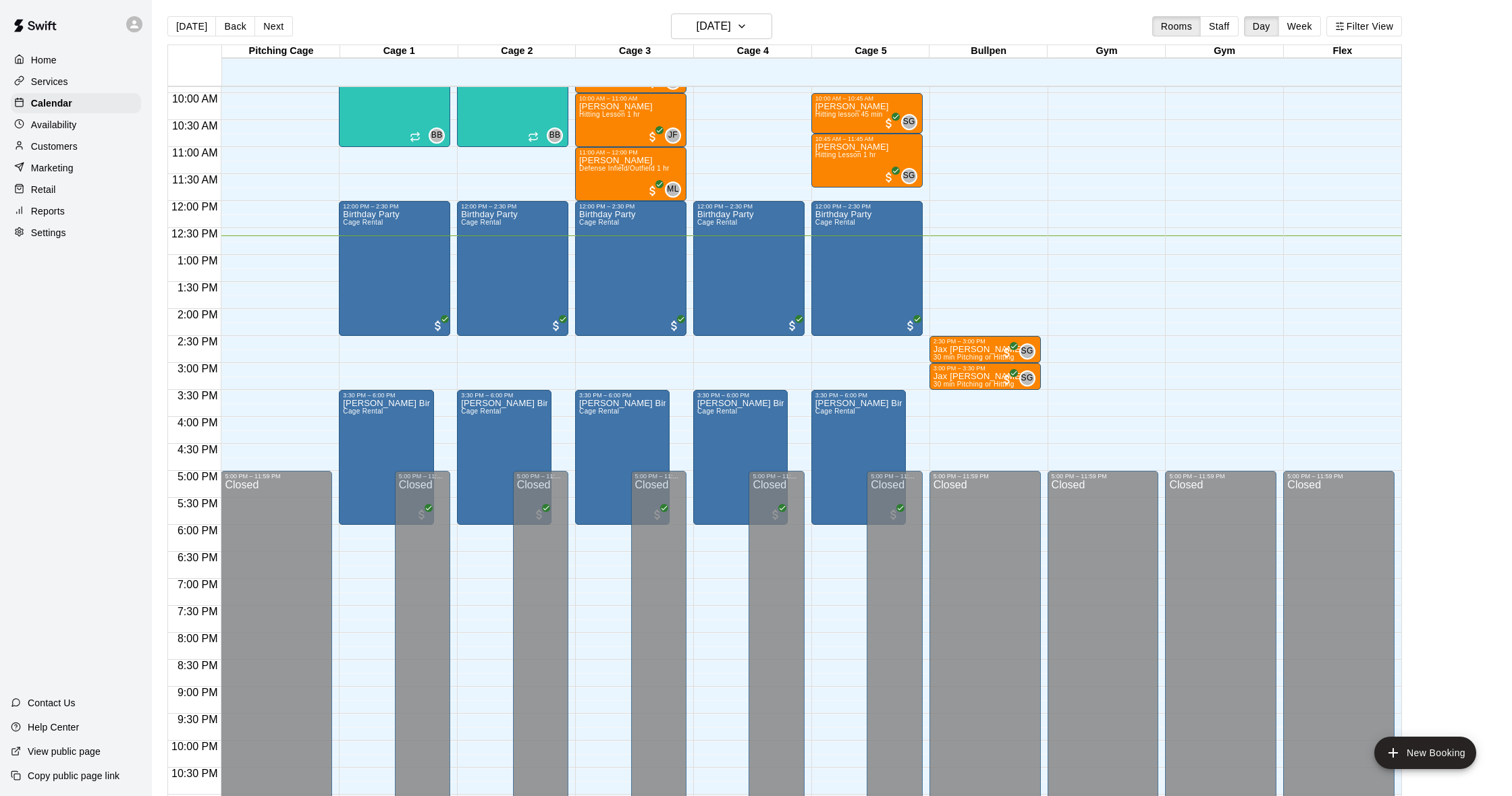
click at [63, 210] on p "Reports" at bounding box center [48, 211] width 34 height 14
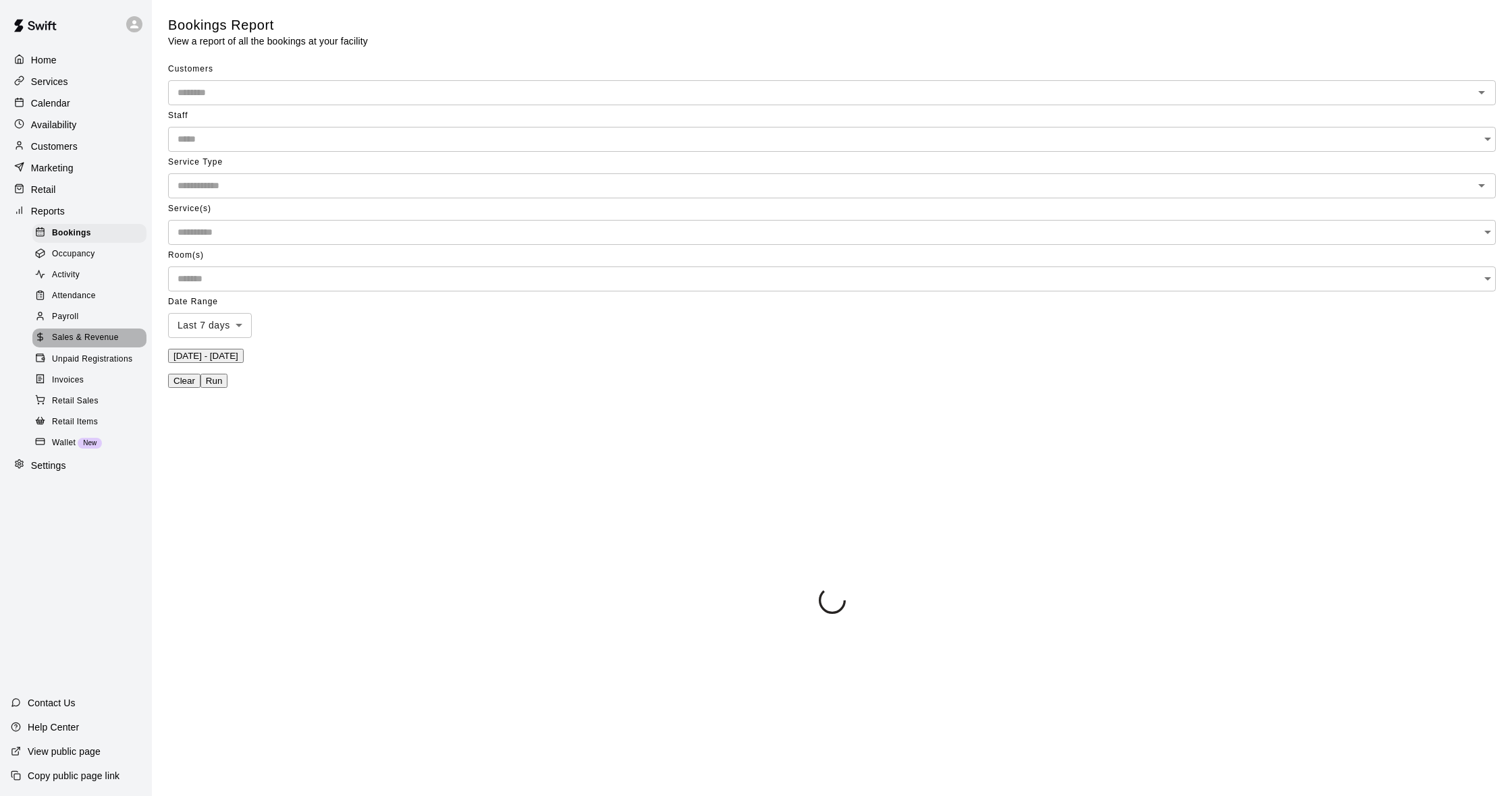
click at [96, 331] on span "Sales & Revenue" at bounding box center [85, 338] width 67 height 14
